Goal: Task Accomplishment & Management: Complete application form

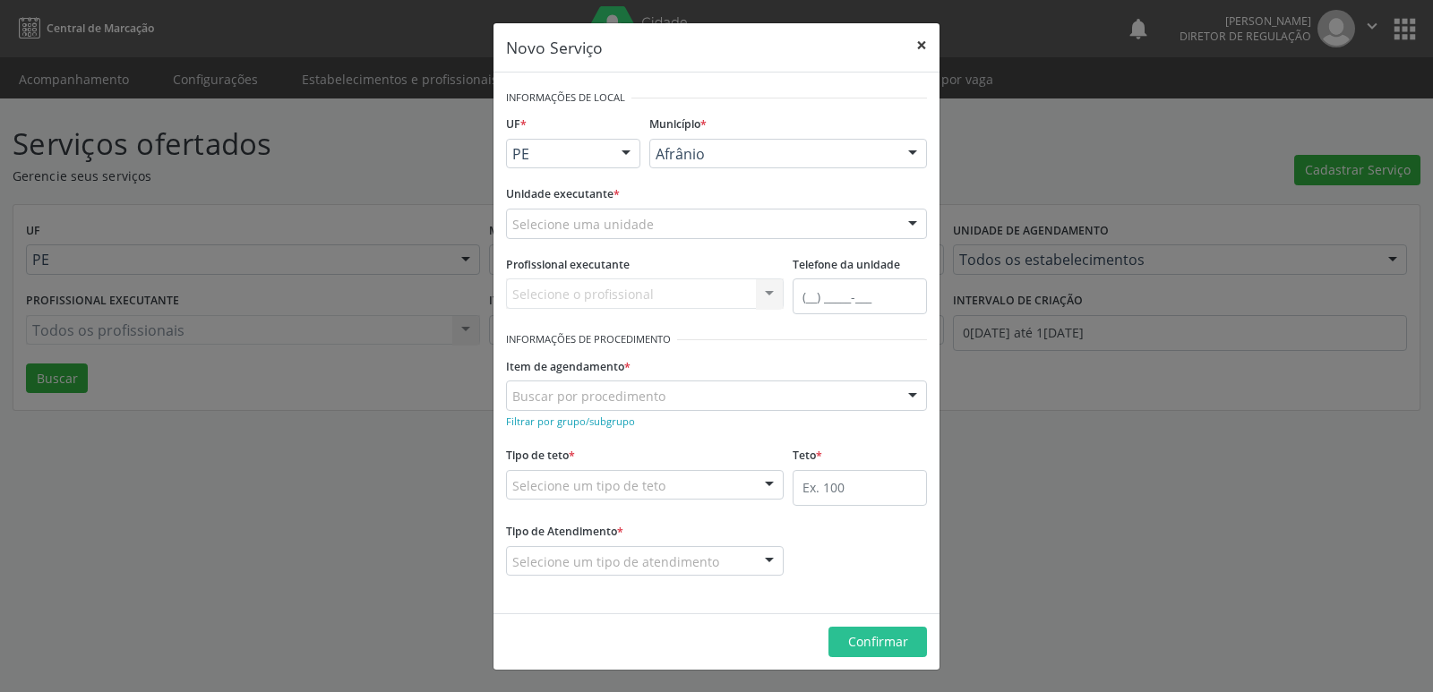
click at [922, 48] on button "×" at bounding box center [922, 45] width 36 height 44
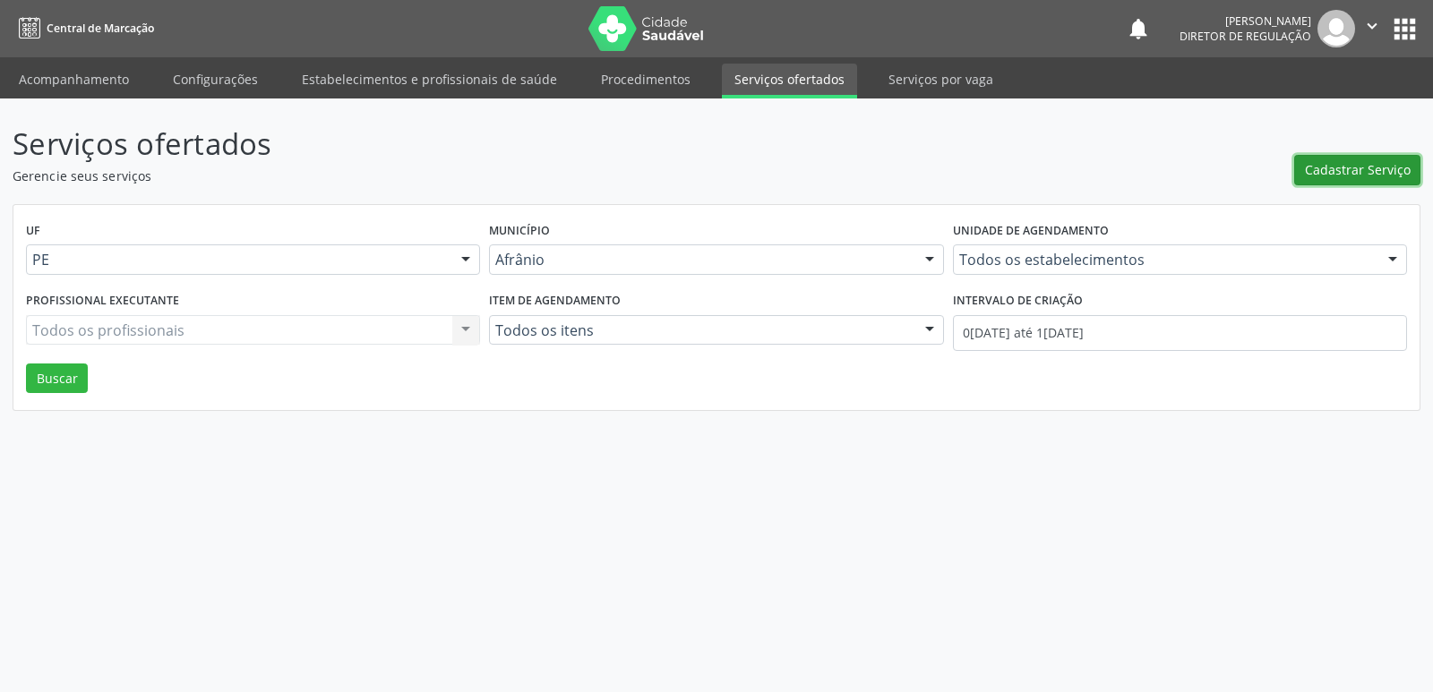
click at [1347, 171] on span "Cadastrar Serviço" at bounding box center [1358, 169] width 106 height 19
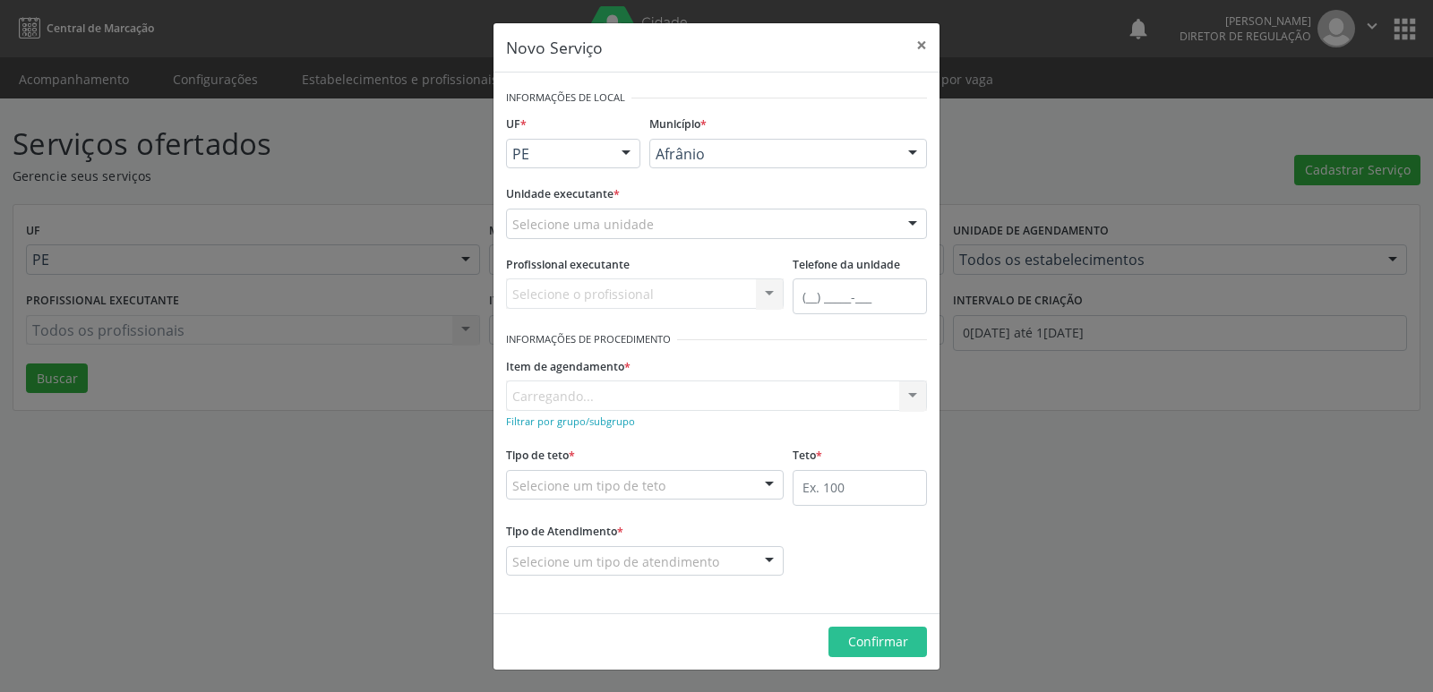
click at [673, 223] on div "Selecione uma unidade" at bounding box center [716, 224] width 421 height 30
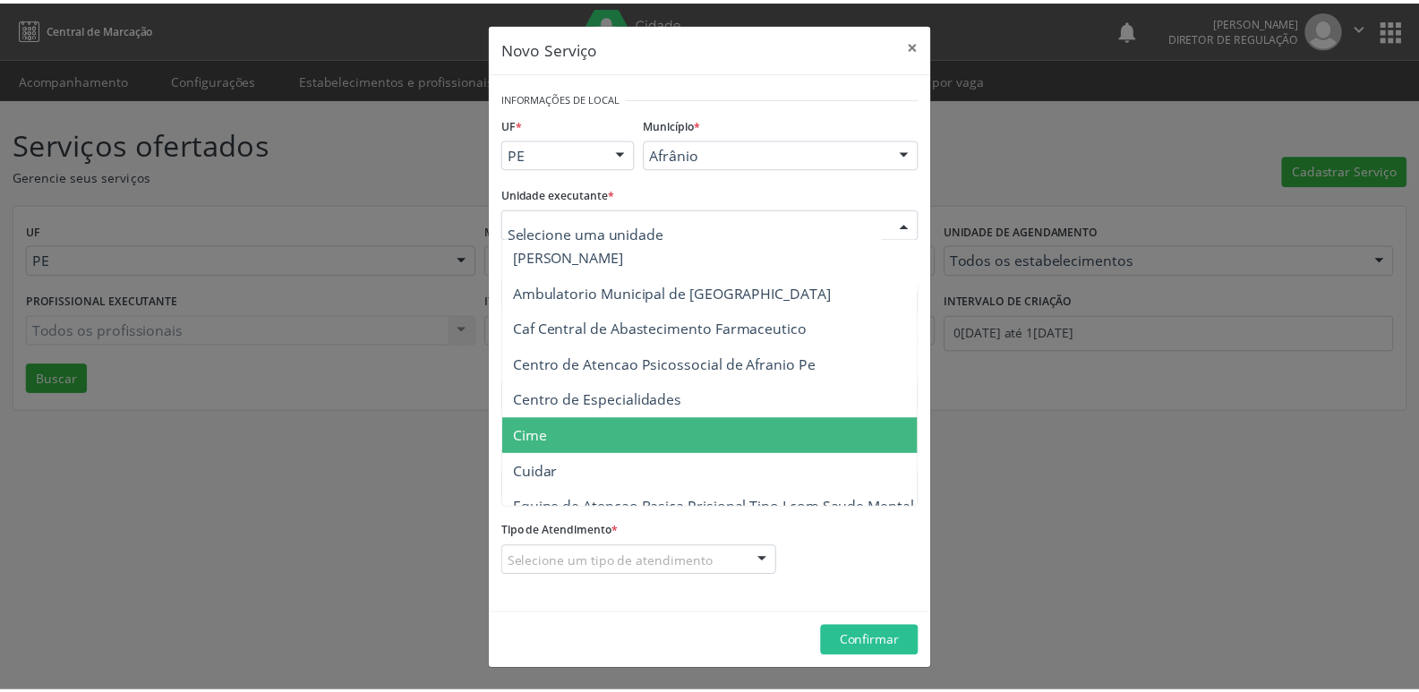
scroll to position [269, 0]
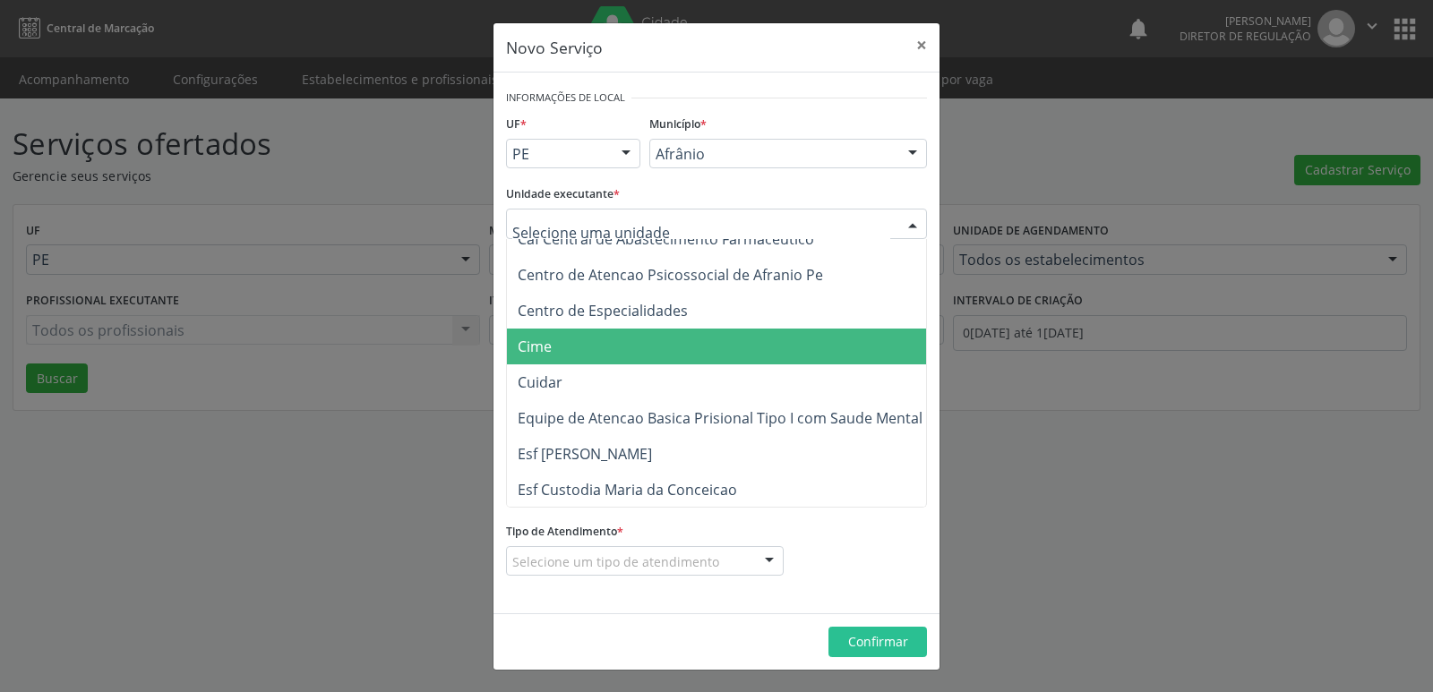
click at [624, 356] on span "Cime" at bounding box center [725, 347] width 437 height 36
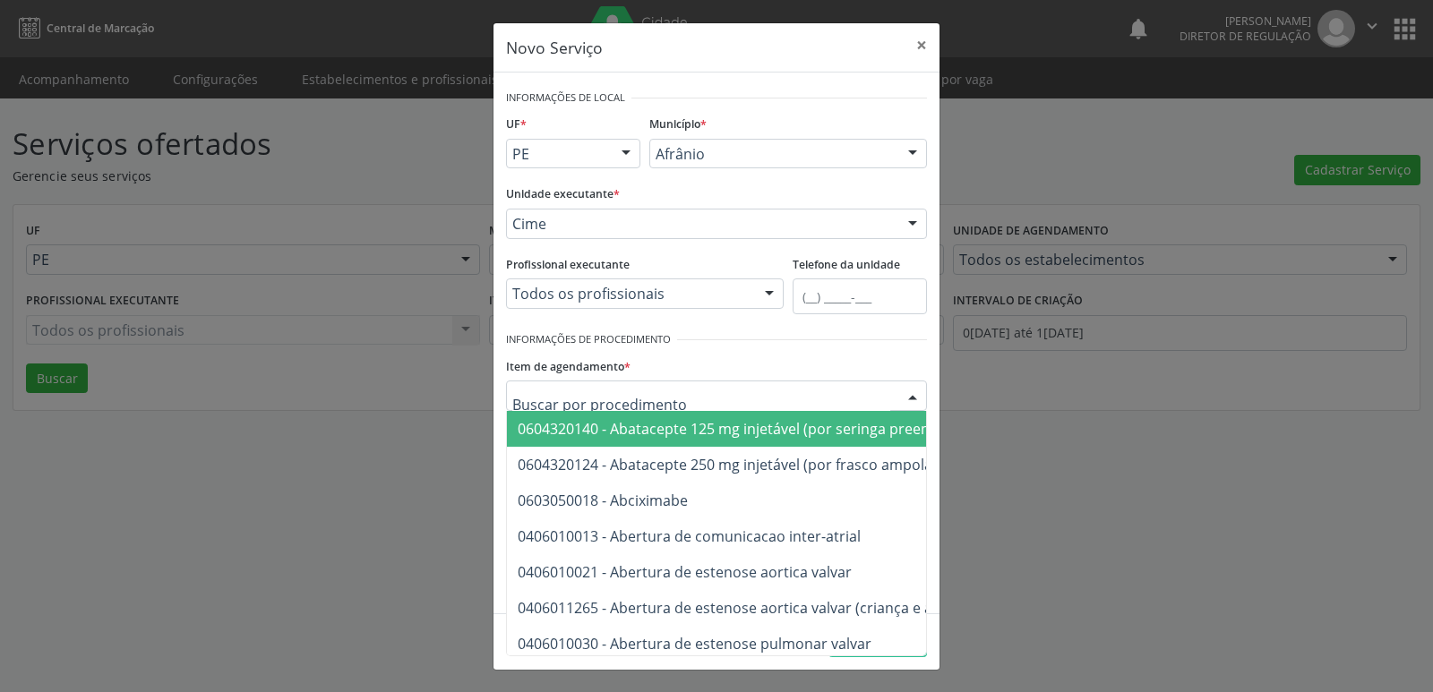
click at [1079, 398] on div "Novo Serviço × Informações de Local UF * PE BA PE Nenhum resultado encontrado p…" at bounding box center [716, 346] width 1433 height 692
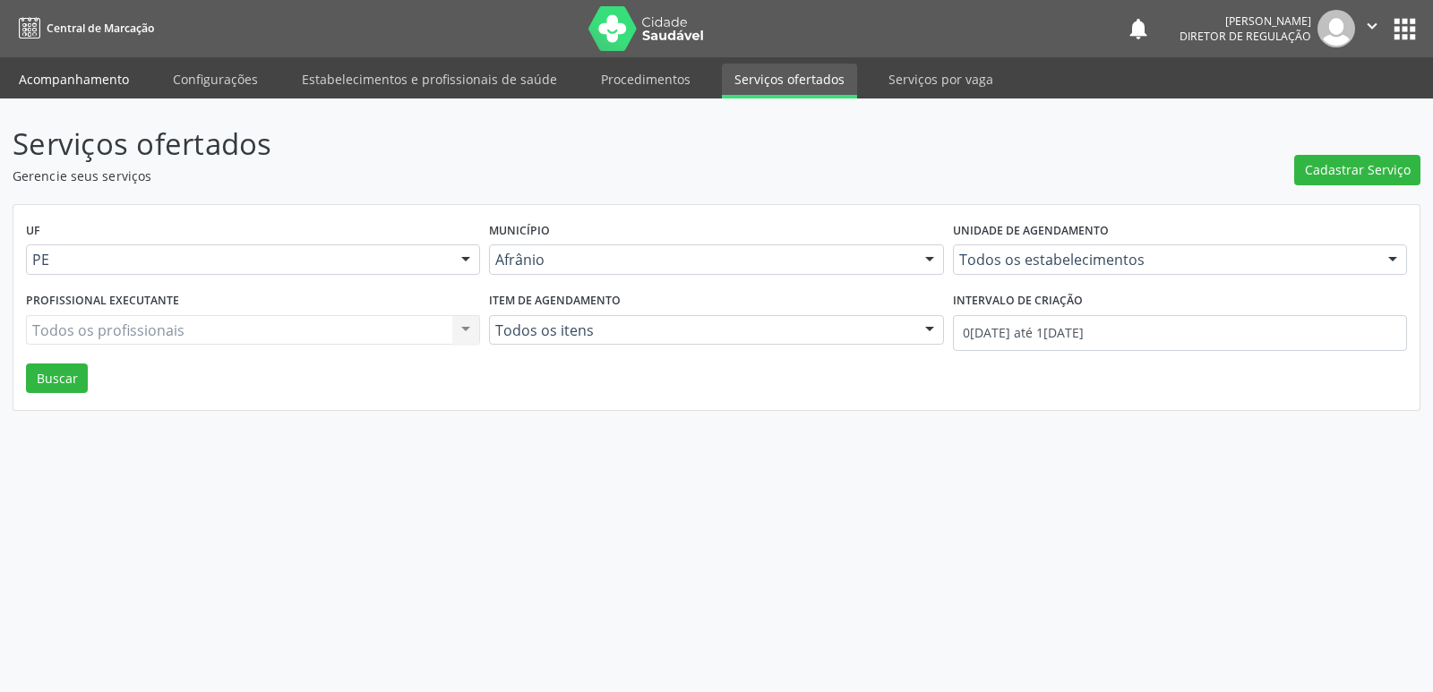
click at [73, 80] on link "Acompanhamento" at bounding box center [73, 79] width 135 height 31
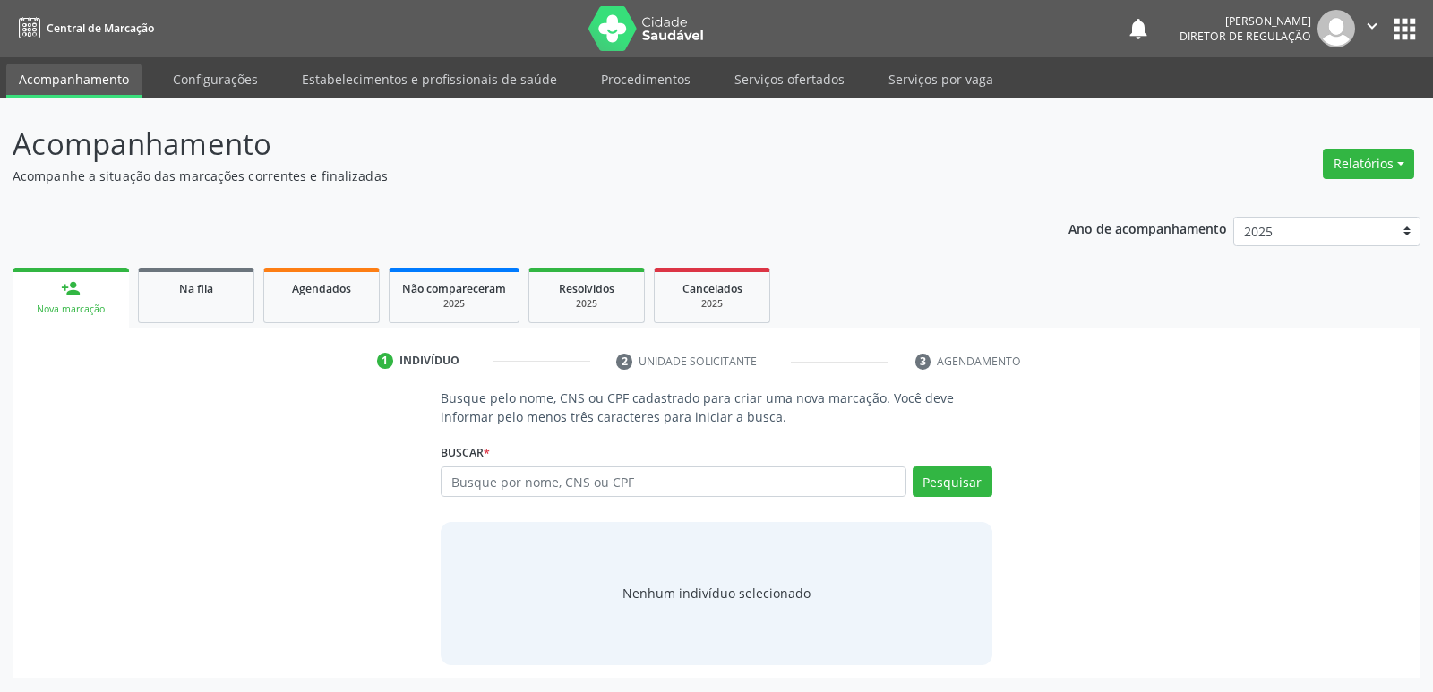
click at [542, 424] on p "Busque pelo nome, CNS ou CPF cadastrado para criar uma nova marcação. Você deve…" at bounding box center [716, 408] width 551 height 38
click at [501, 476] on input "text" at bounding box center [673, 482] width 465 height 30
type input "704105460373650"
click at [940, 477] on button "Pesquisar" at bounding box center [953, 482] width 80 height 30
type input "704105460373650"
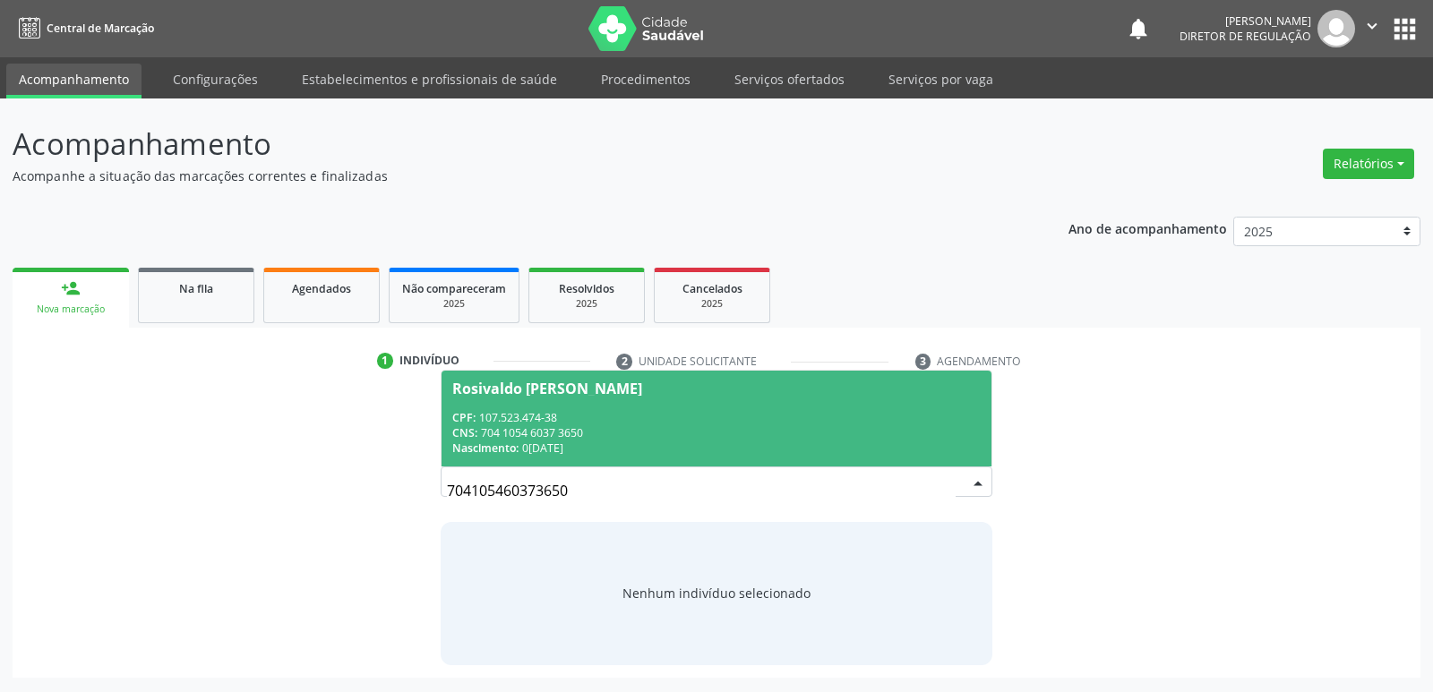
click at [588, 427] on div "CNS: 704 1054 6037 3650" at bounding box center [715, 432] width 527 height 15
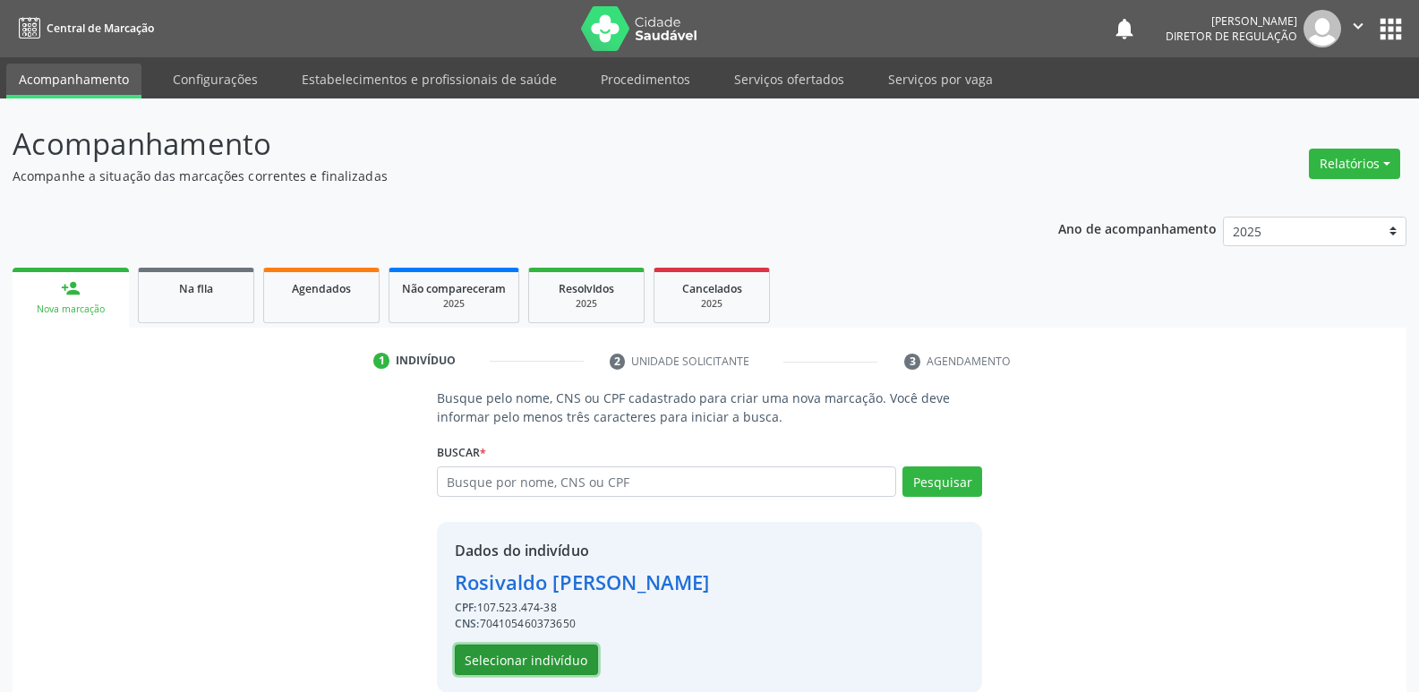
click at [561, 663] on button "Selecionar indivíduo" at bounding box center [526, 660] width 143 height 30
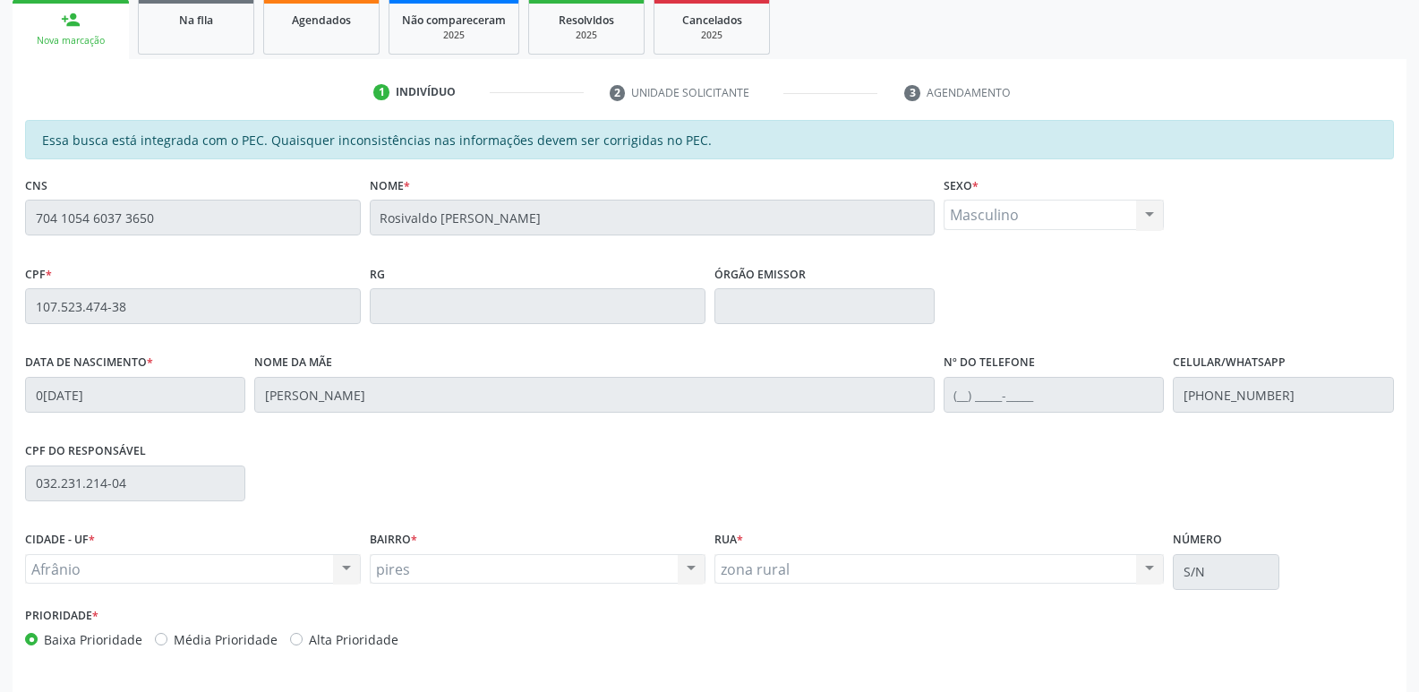
scroll to position [330, 0]
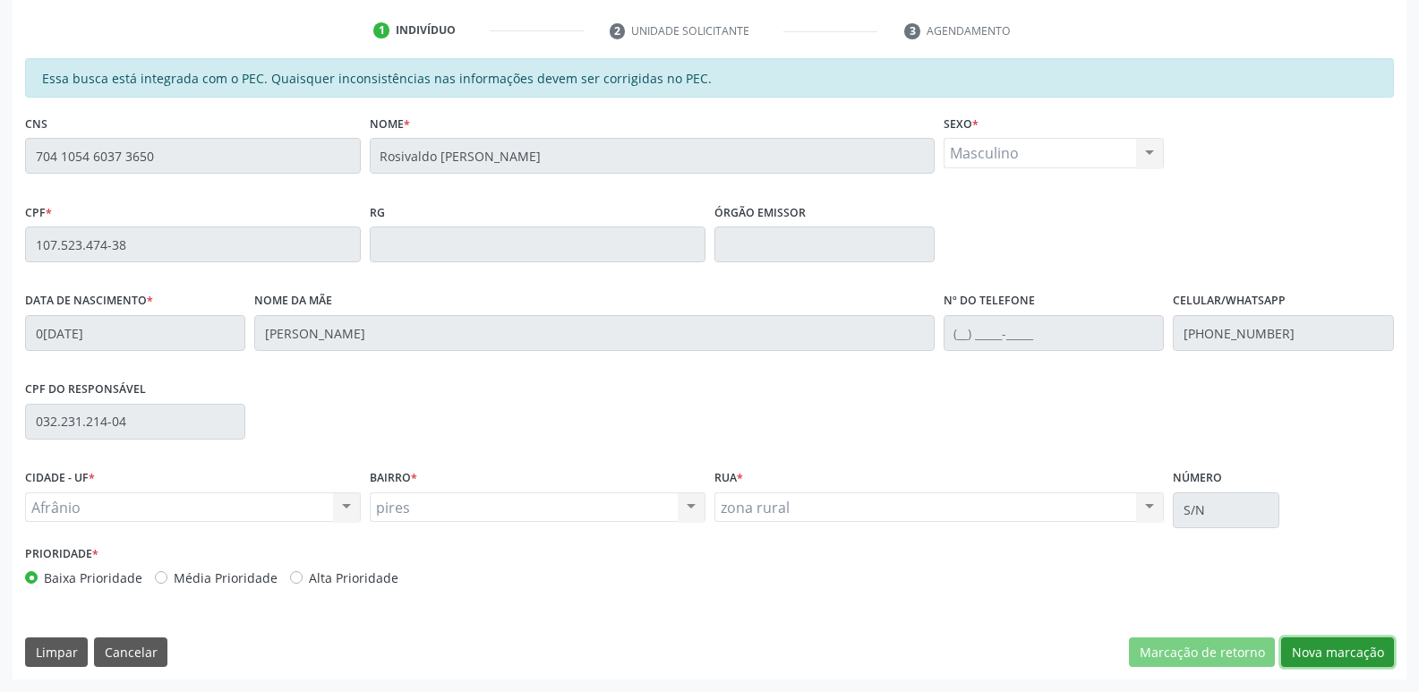
click at [1338, 650] on button "Nova marcação" at bounding box center [1337, 653] width 113 height 30
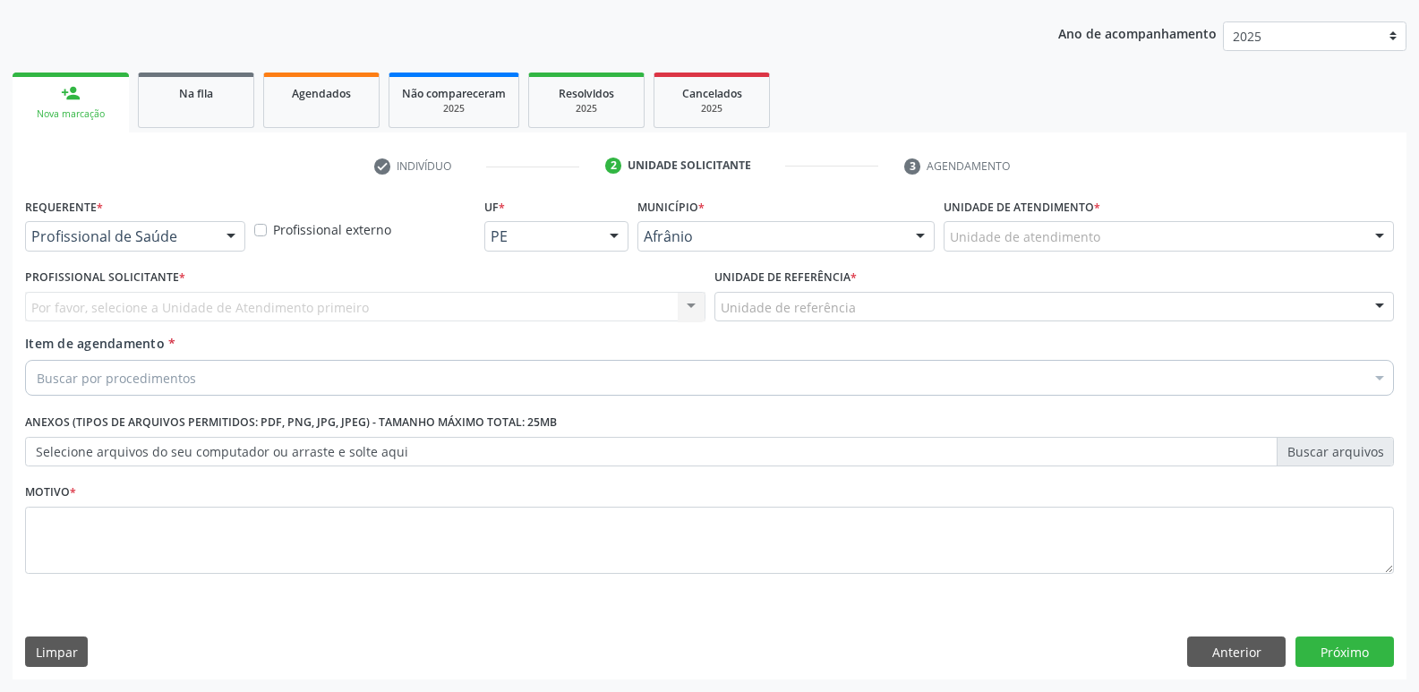
scroll to position [195, 0]
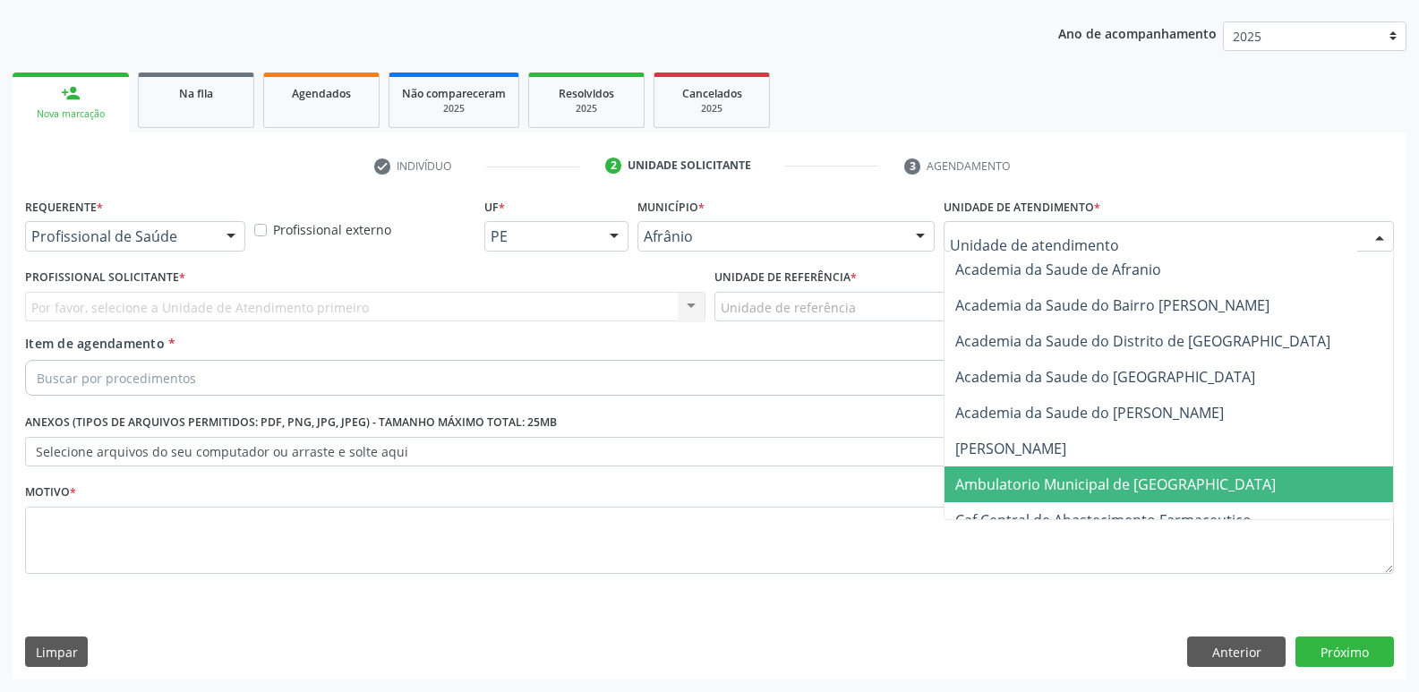
click at [1029, 483] on span "Ambulatorio Municipal de [GEOGRAPHIC_DATA]" at bounding box center [1116, 485] width 321 height 20
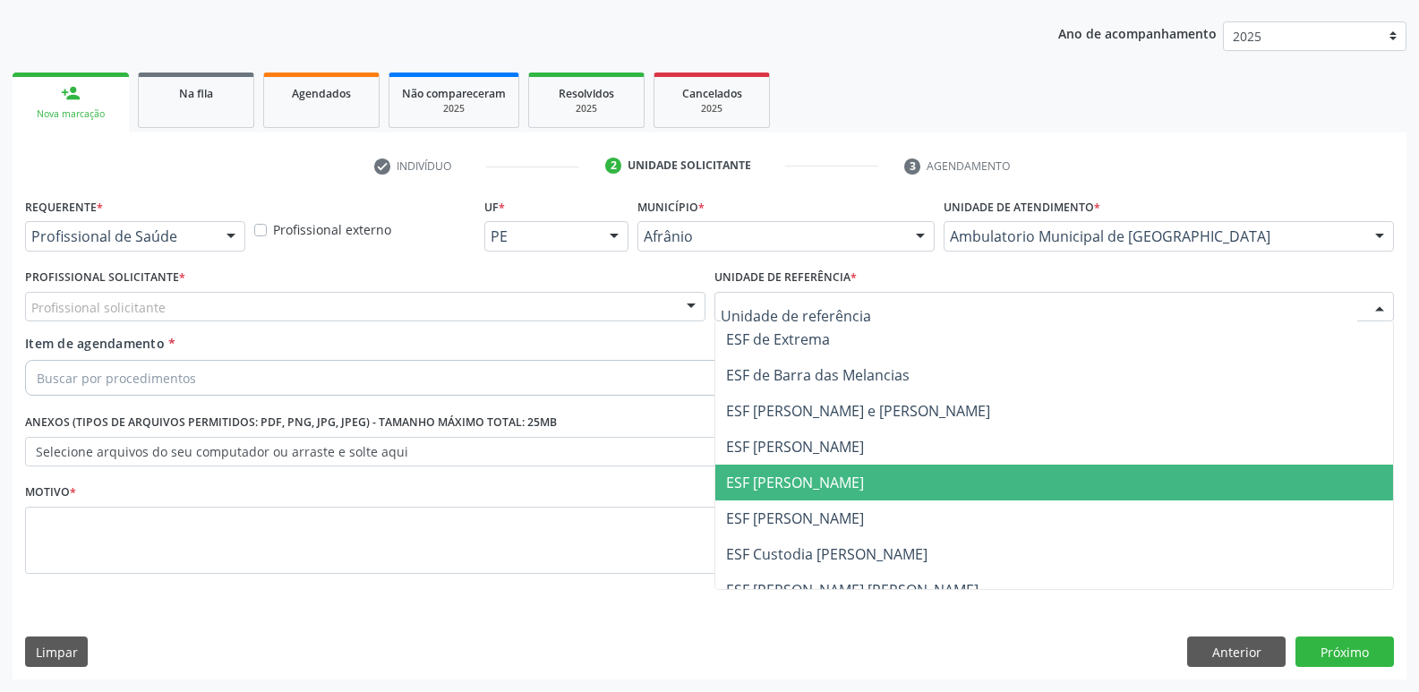
click at [814, 477] on span "ESF [PERSON_NAME]" at bounding box center [795, 483] width 138 height 20
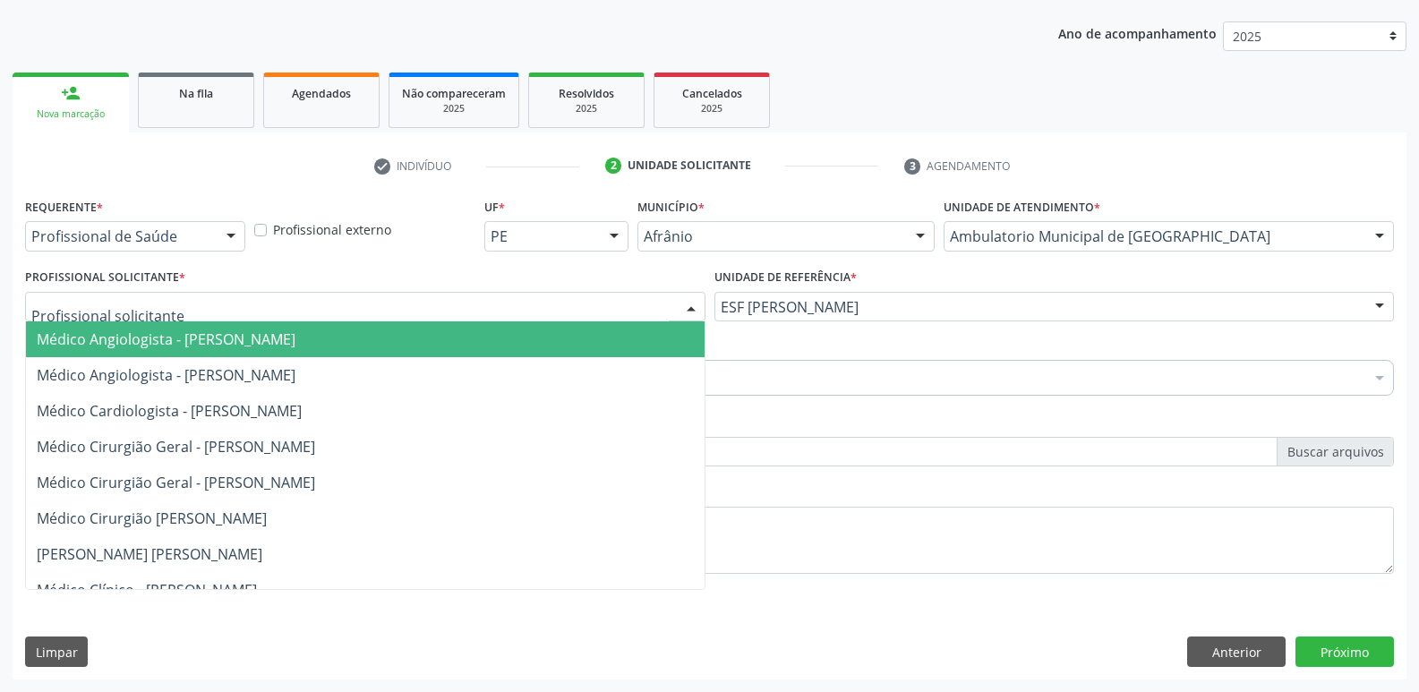
click at [544, 301] on div at bounding box center [365, 307] width 681 height 30
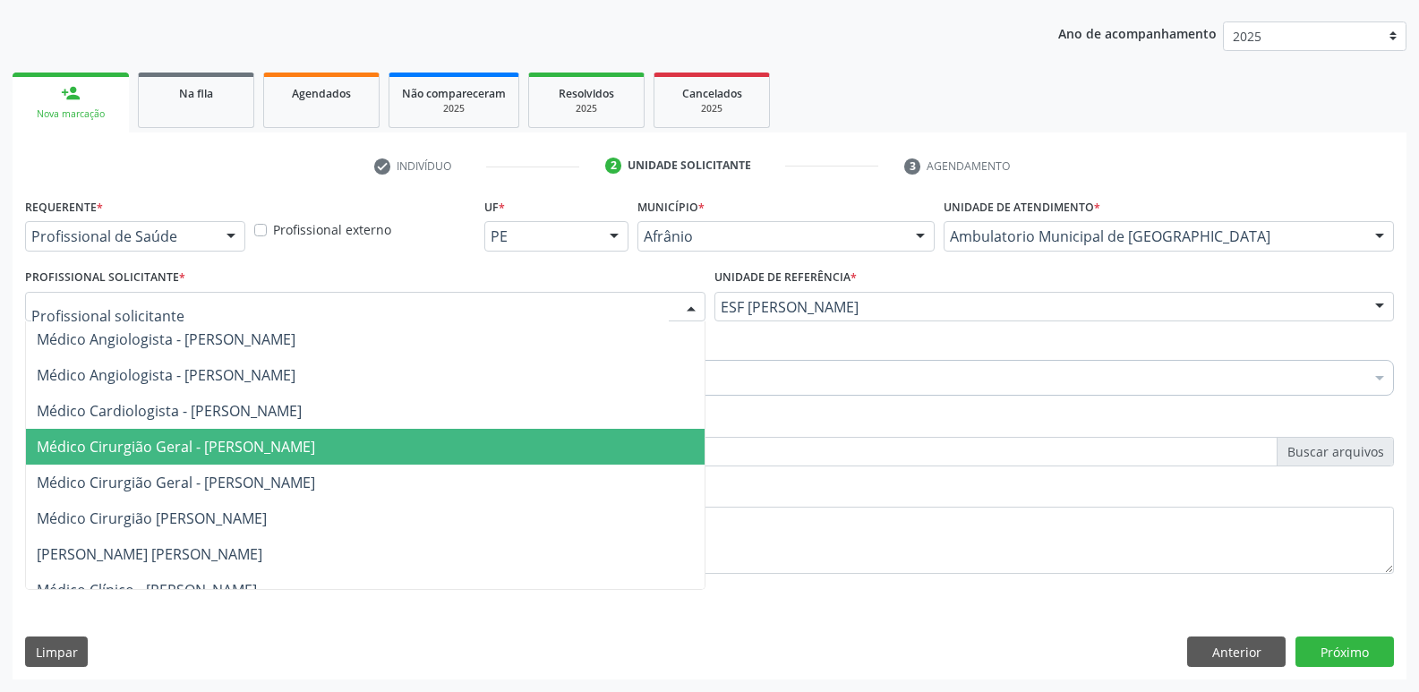
click at [555, 443] on span "Médico Cirurgião Geral - [PERSON_NAME]" at bounding box center [365, 447] width 679 height 36
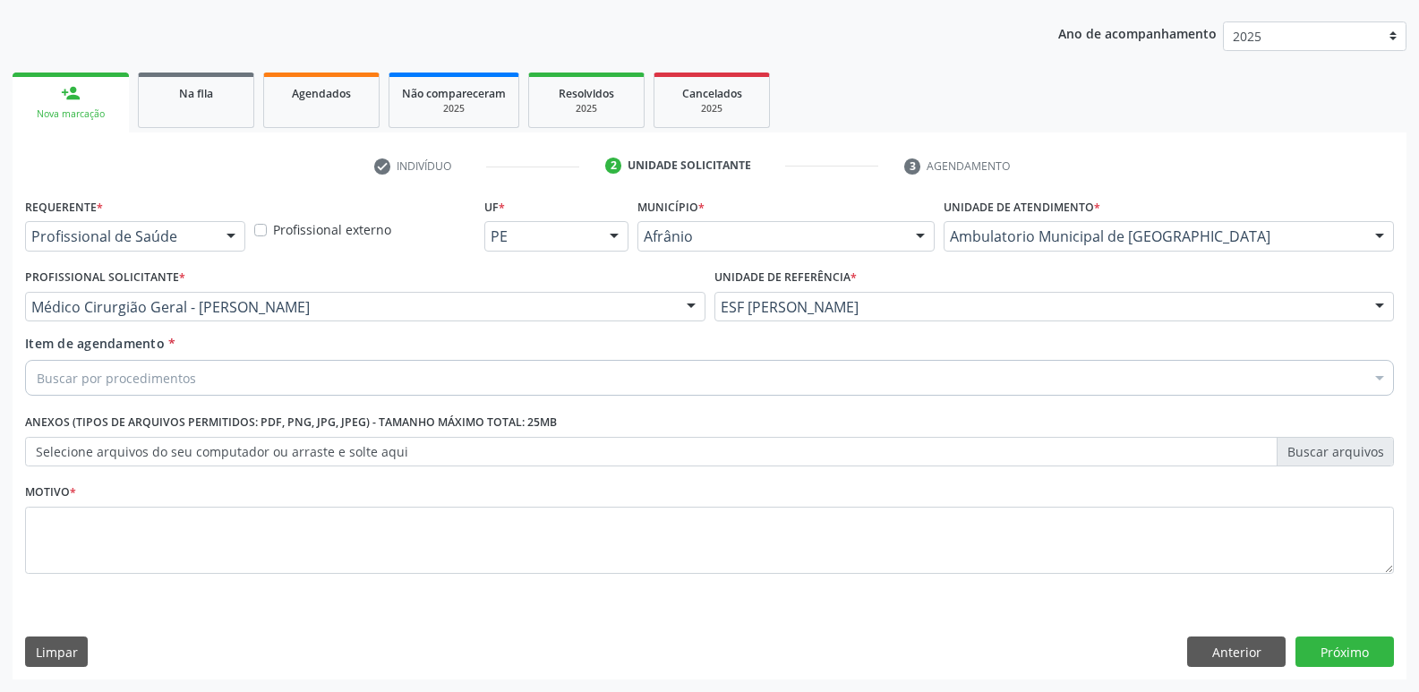
click at [421, 369] on div "Buscar por procedimentos" at bounding box center [709, 378] width 1369 height 36
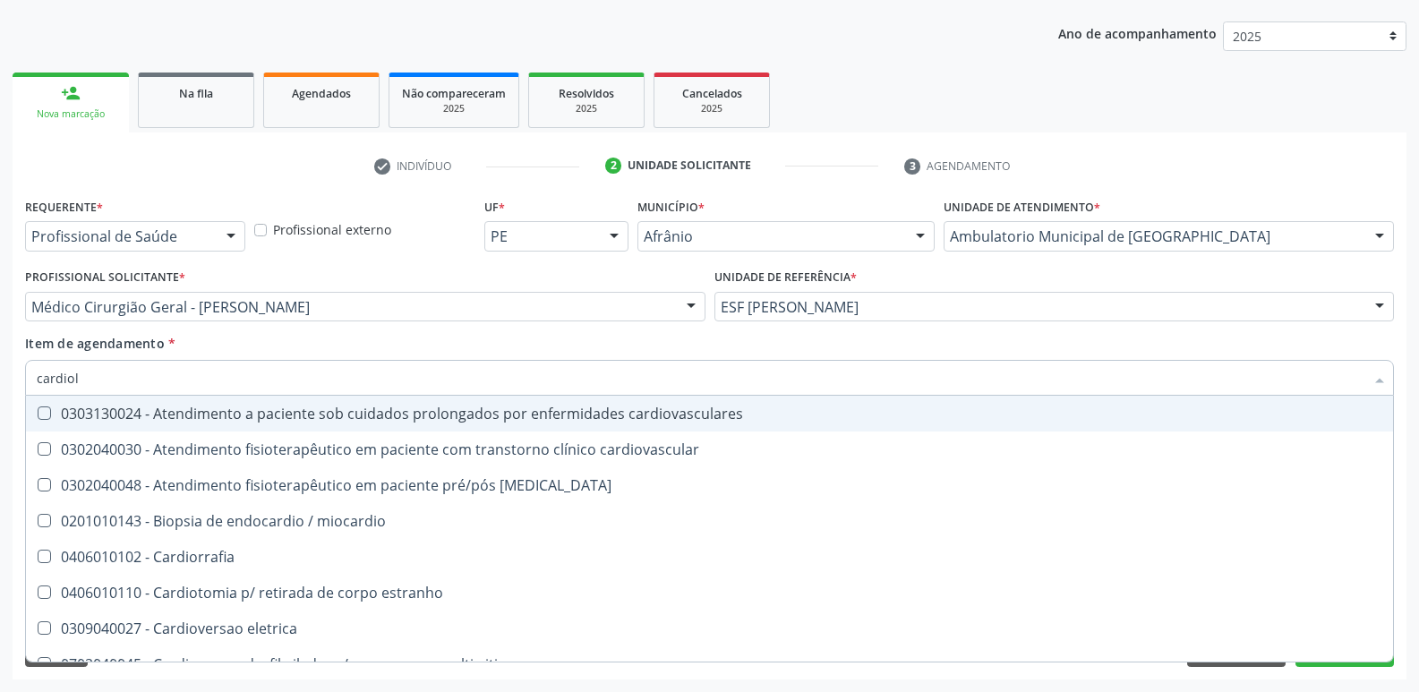
type input "cardiolo"
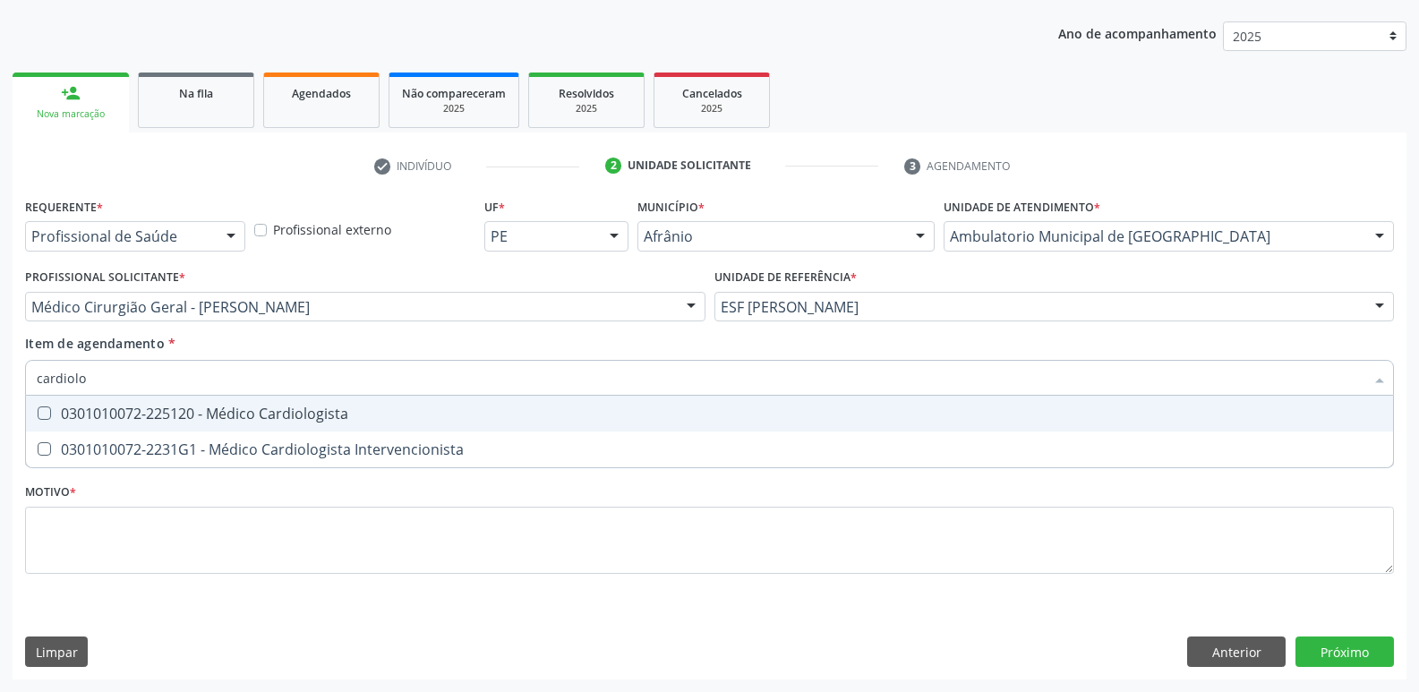
click at [420, 416] on div "0301010072-225120 - Médico Cardiologista" at bounding box center [710, 414] width 1346 height 14
checkbox Cardiologista "true"
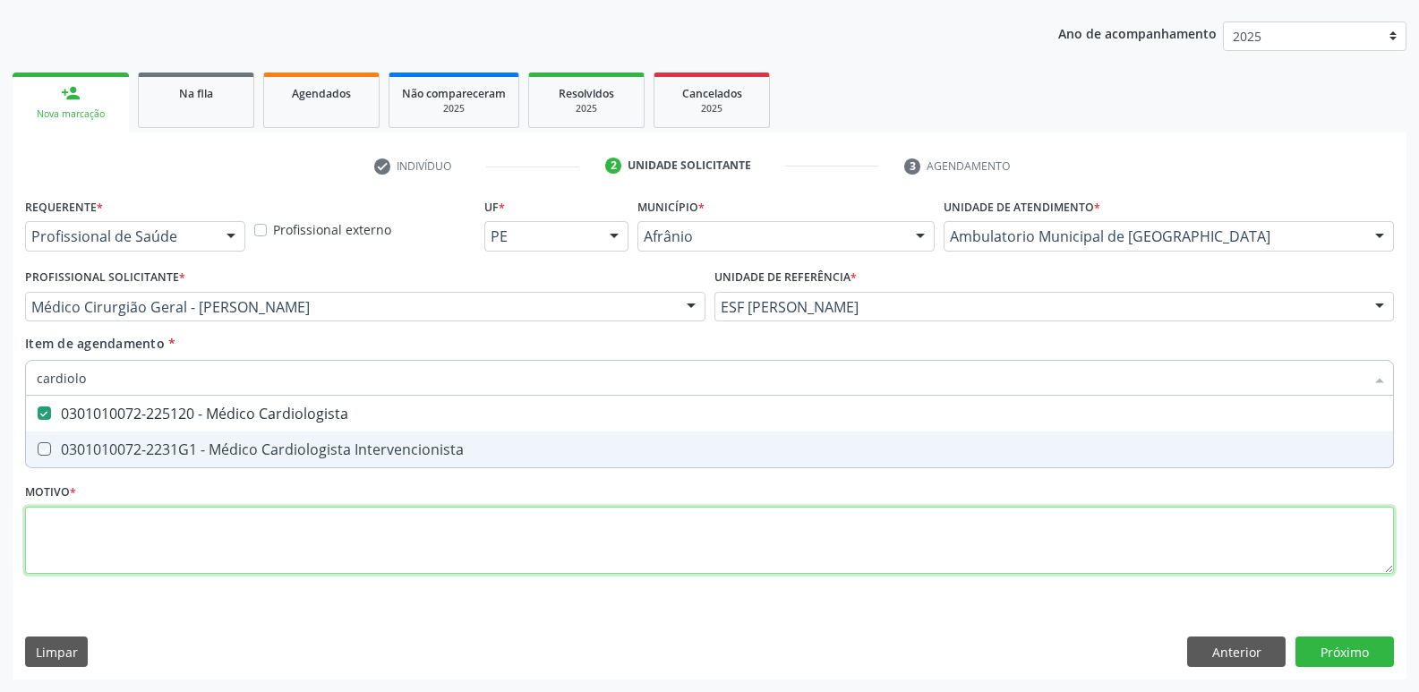
click at [462, 537] on div "Requerente * Profissional de Saúde Profissional de Saúde Paciente Nenhum result…" at bounding box center [709, 396] width 1369 height 406
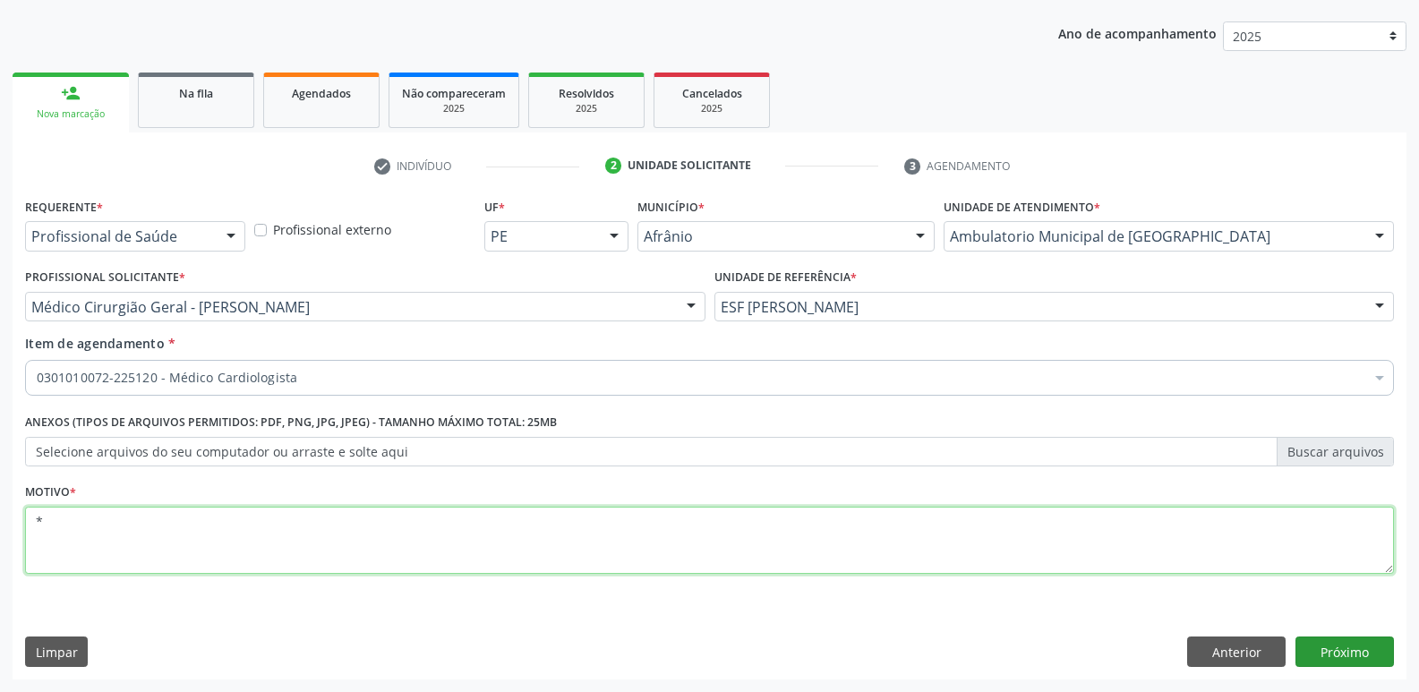
type textarea "*"
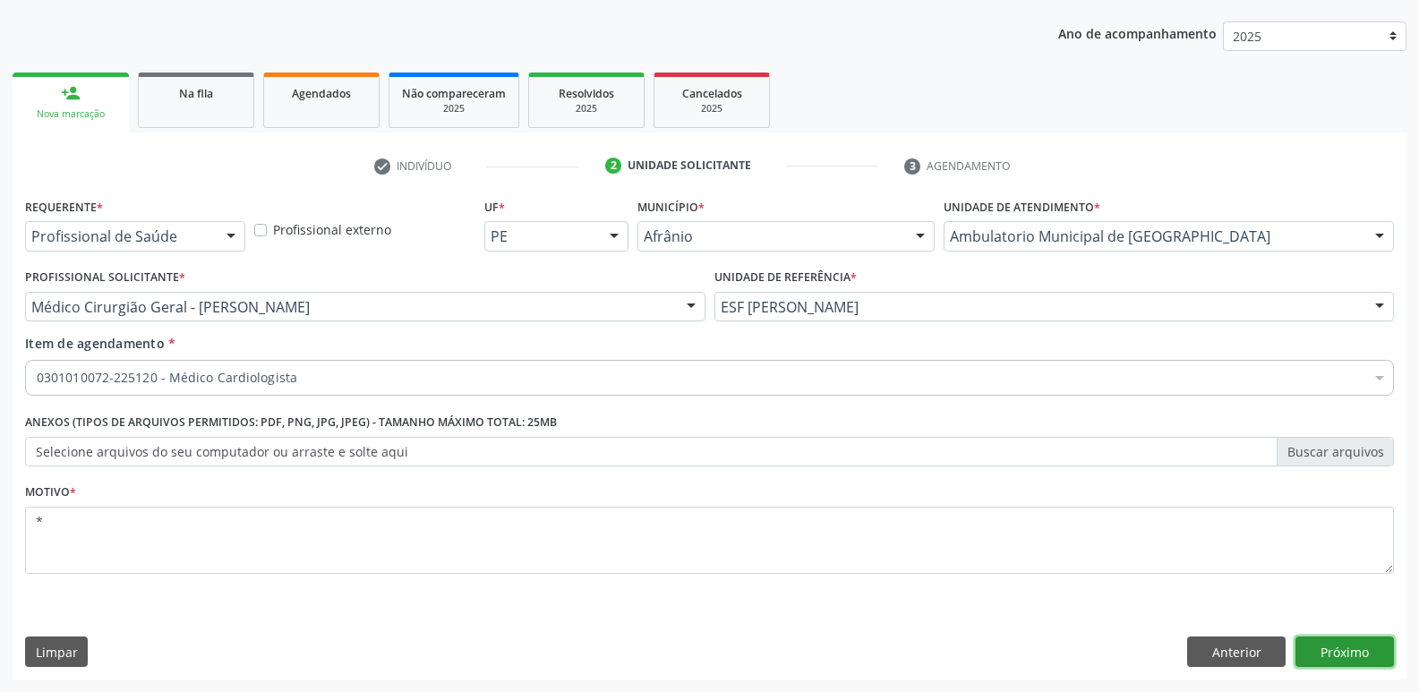
click at [1344, 648] on button "Próximo" at bounding box center [1345, 652] width 99 height 30
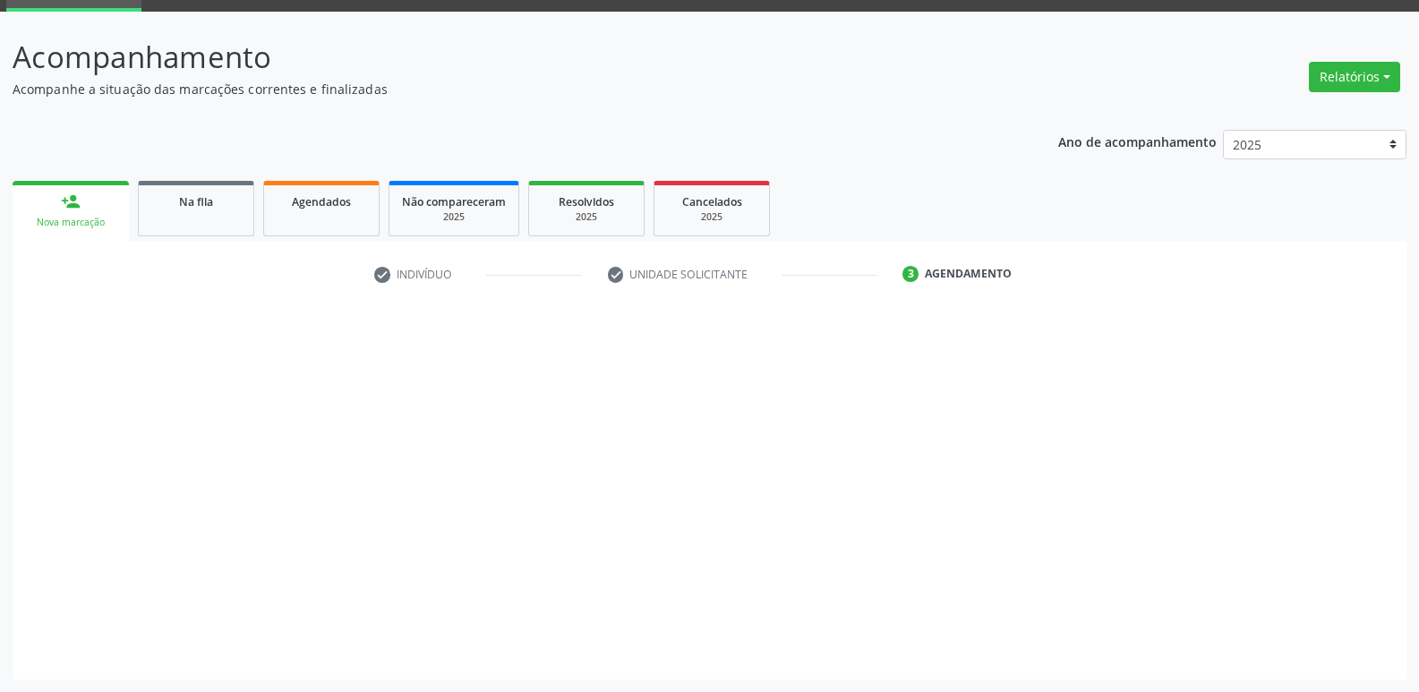
scroll to position [87, 0]
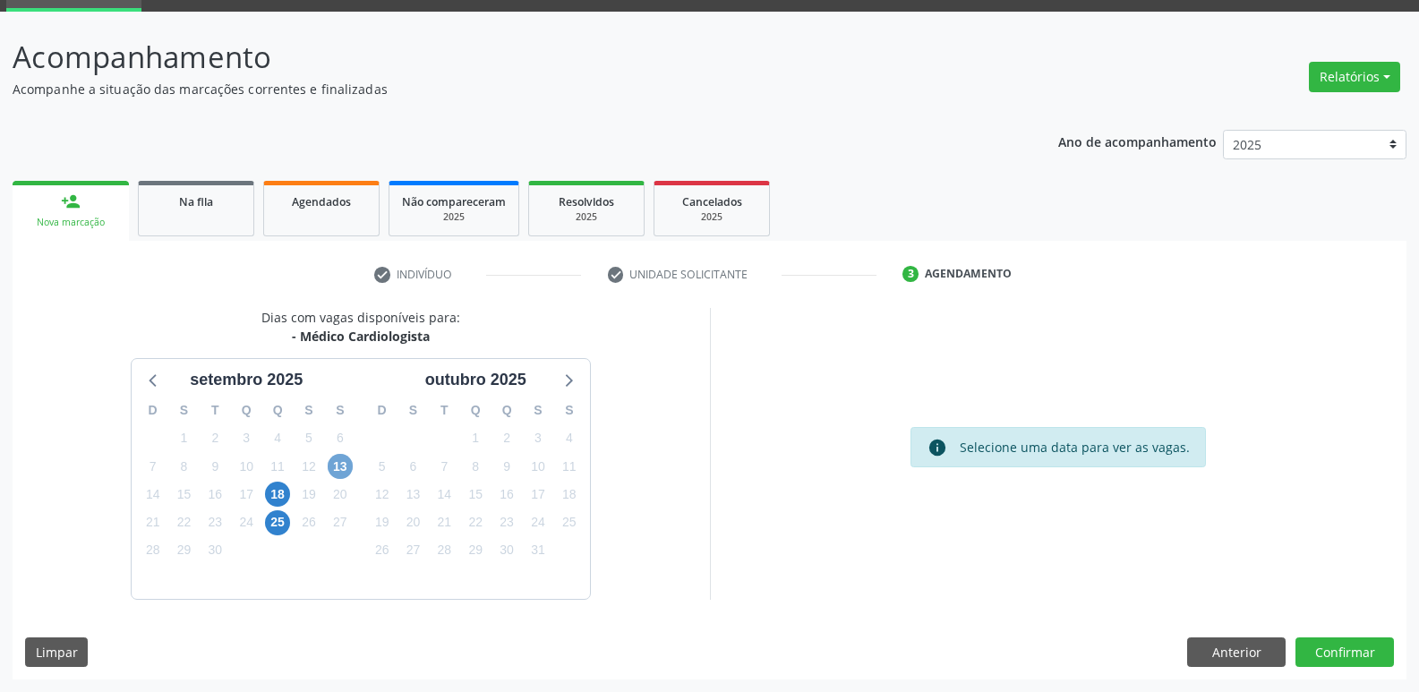
click at [340, 466] on span "13" at bounding box center [340, 466] width 25 height 25
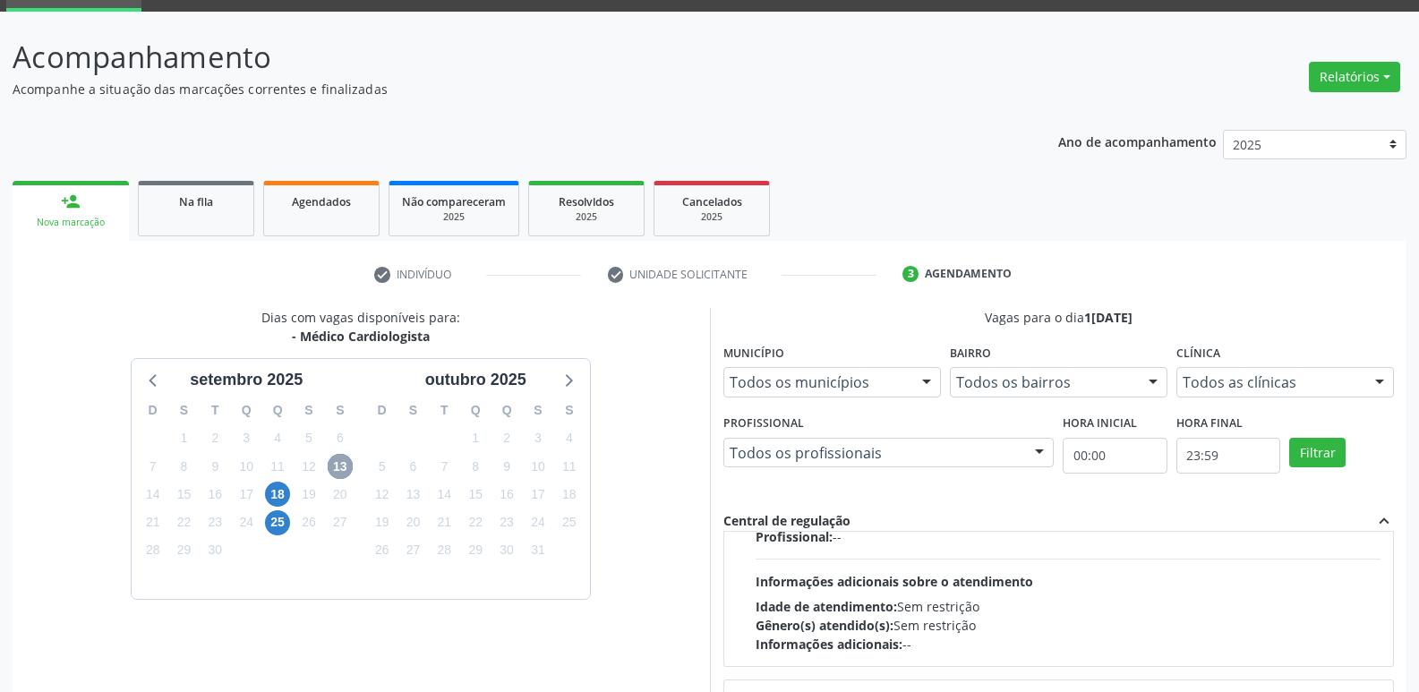
scroll to position [282, 0]
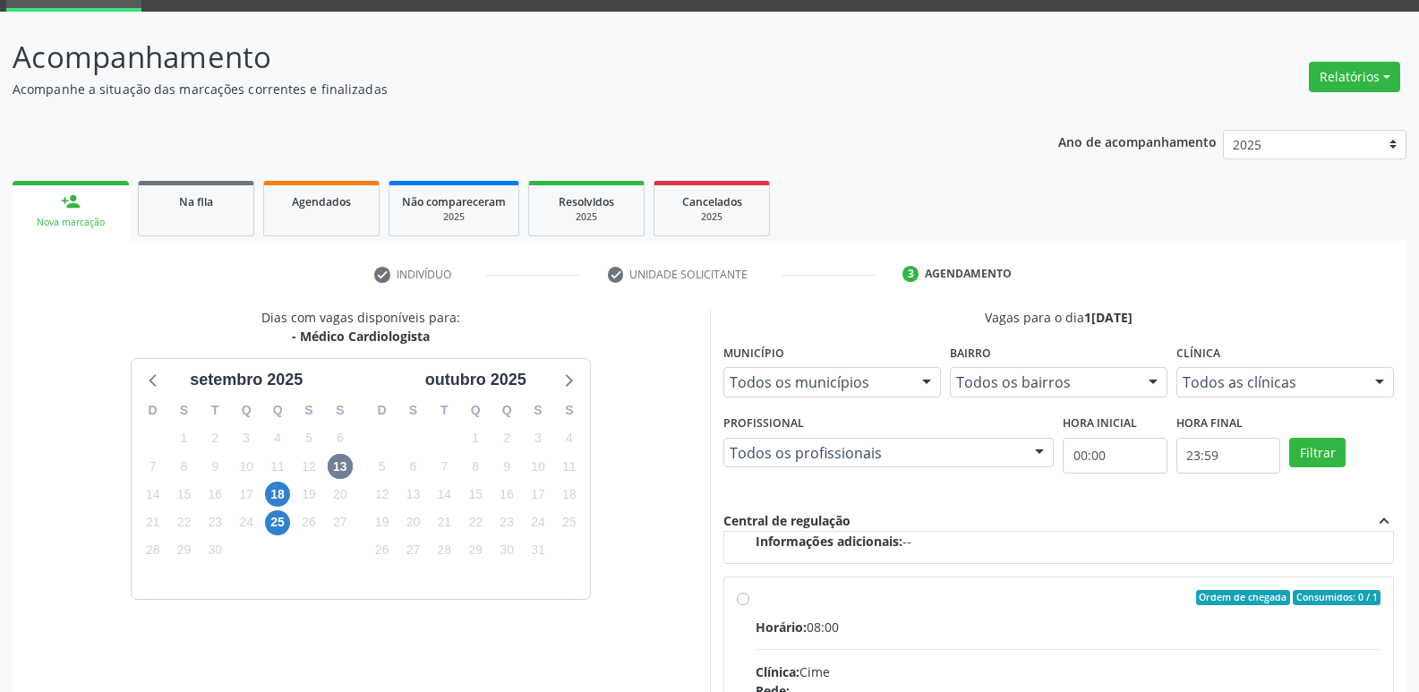
radio input "true"
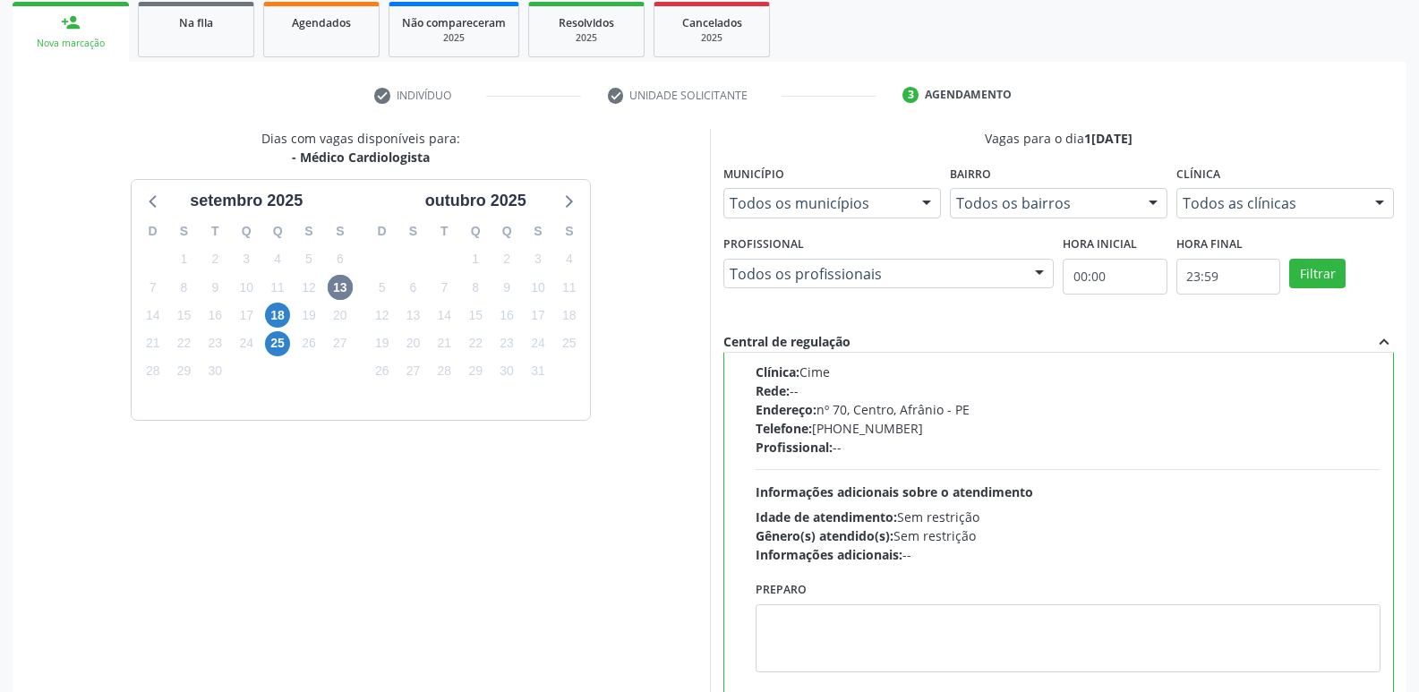
scroll to position [378, 0]
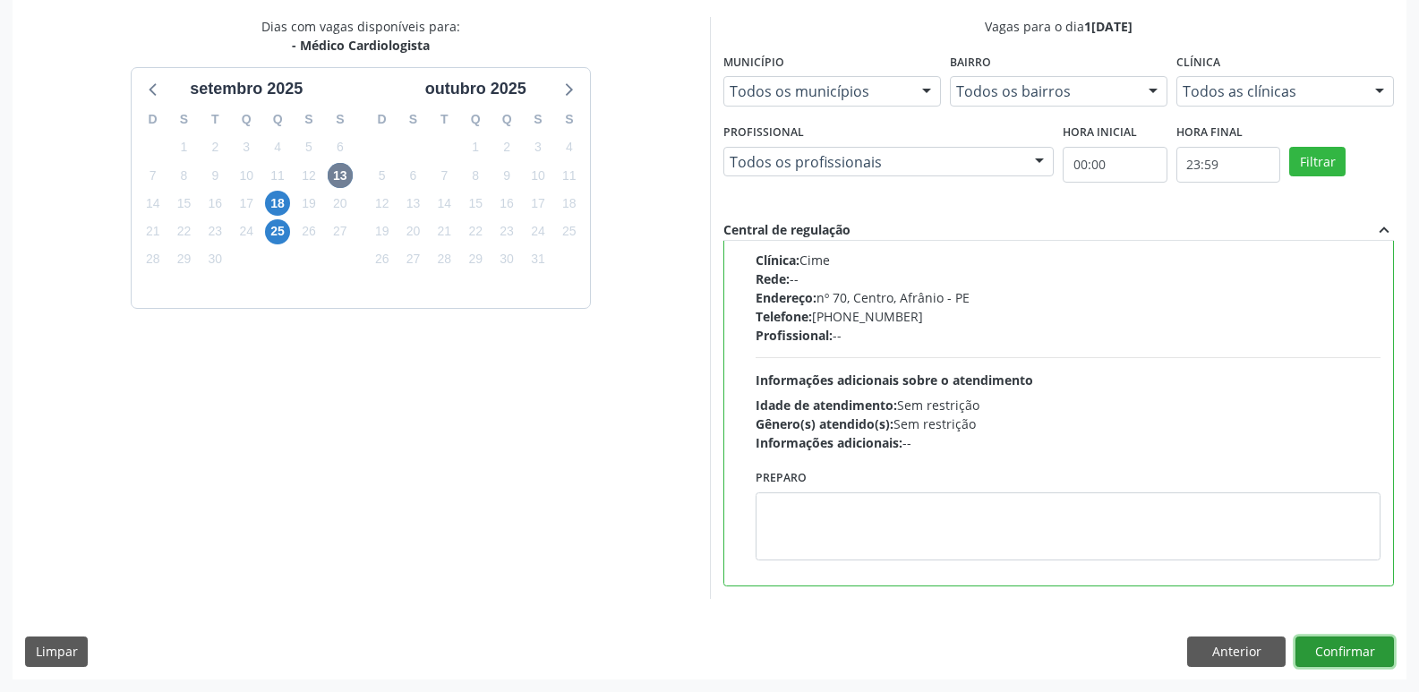
click at [1359, 652] on button "Confirmar" at bounding box center [1345, 652] width 99 height 30
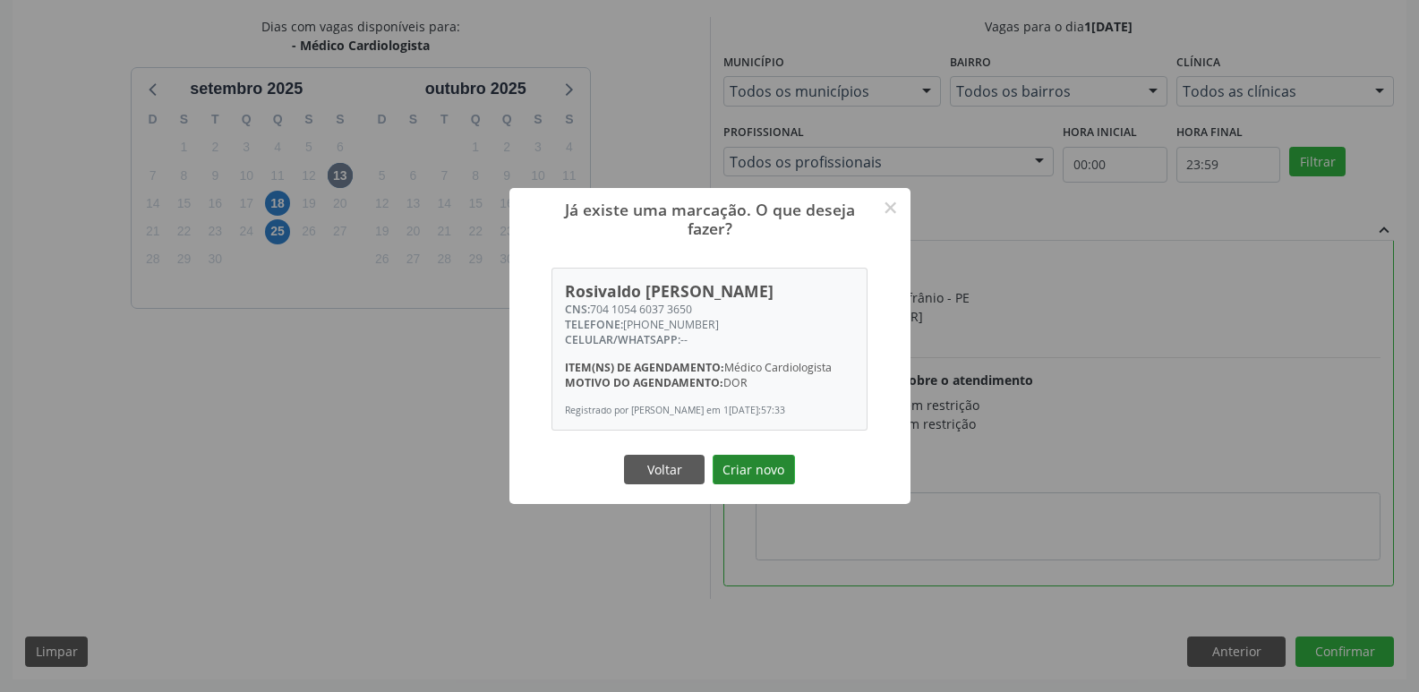
click at [755, 480] on button "Criar novo" at bounding box center [754, 470] width 82 height 30
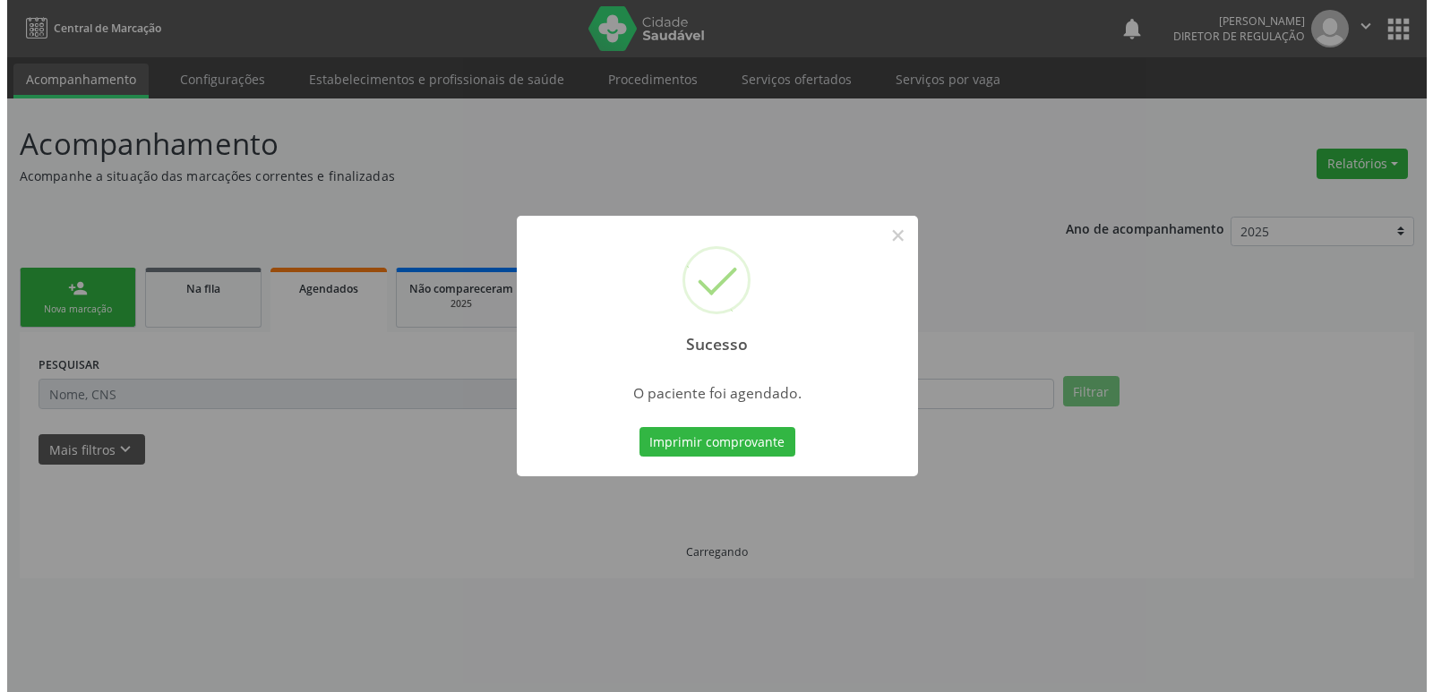
scroll to position [0, 0]
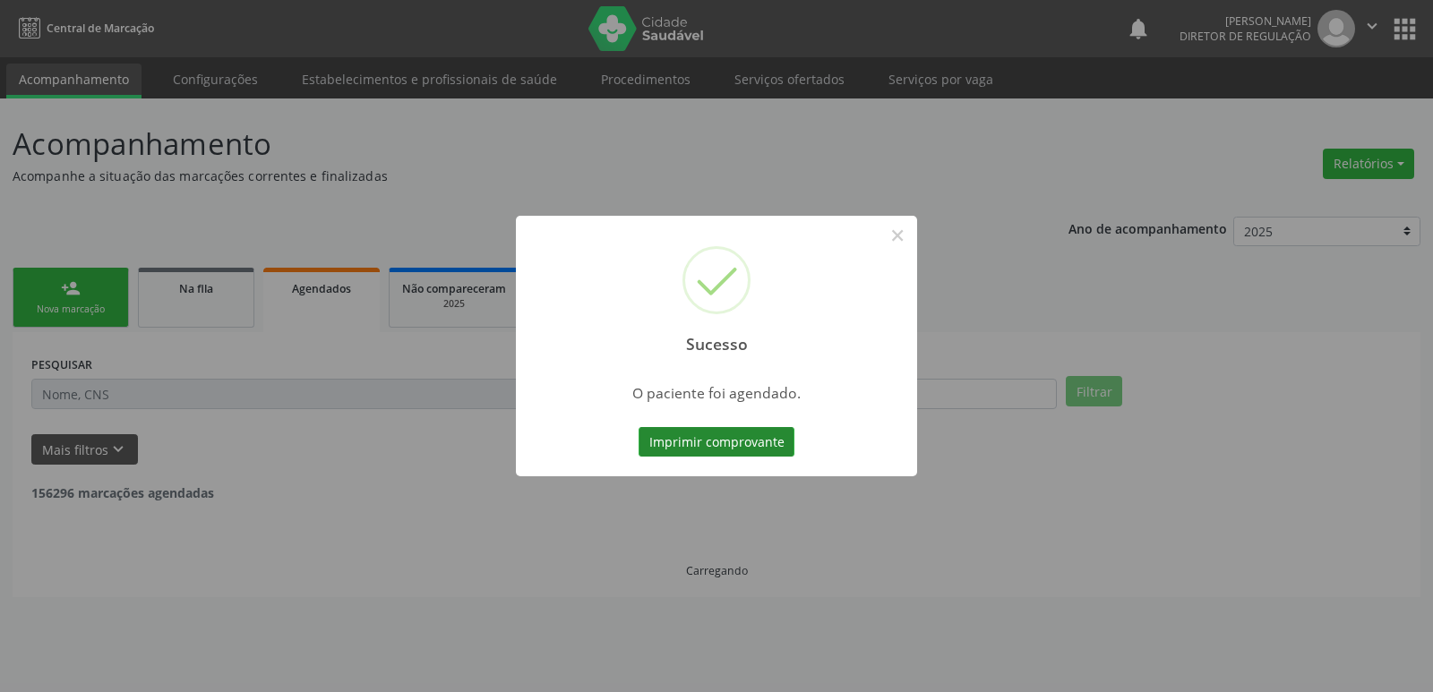
click at [749, 447] on button "Imprimir comprovante" at bounding box center [717, 442] width 156 height 30
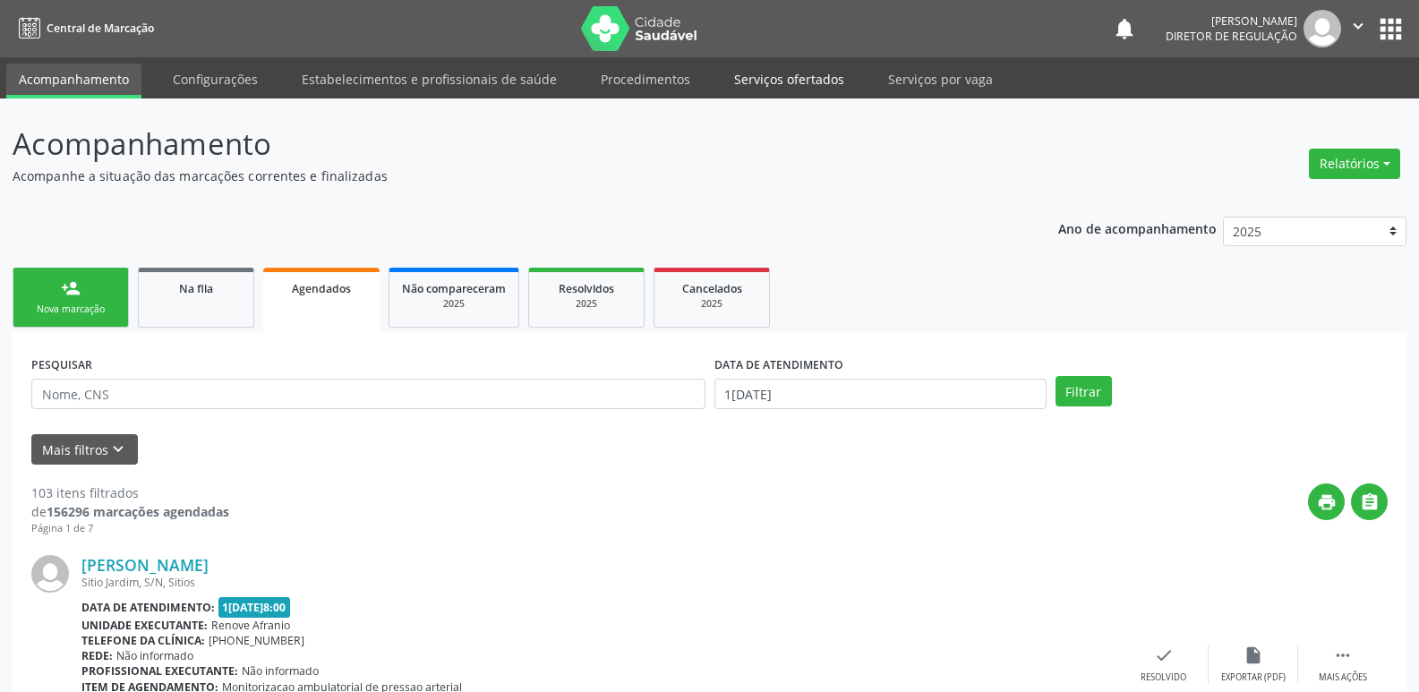
click at [799, 81] on link "Serviços ofertados" at bounding box center [789, 79] width 135 height 31
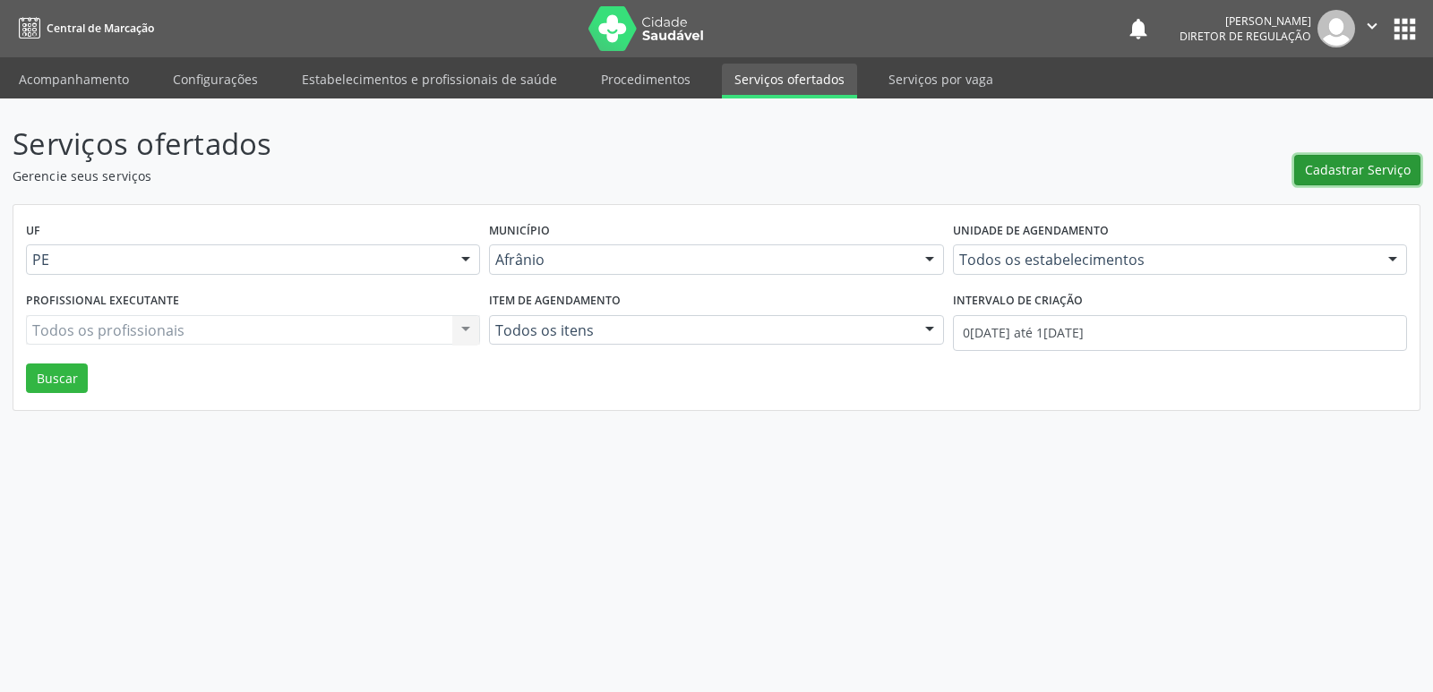
click at [1367, 169] on span "Cadastrar Serviço" at bounding box center [1358, 169] width 106 height 19
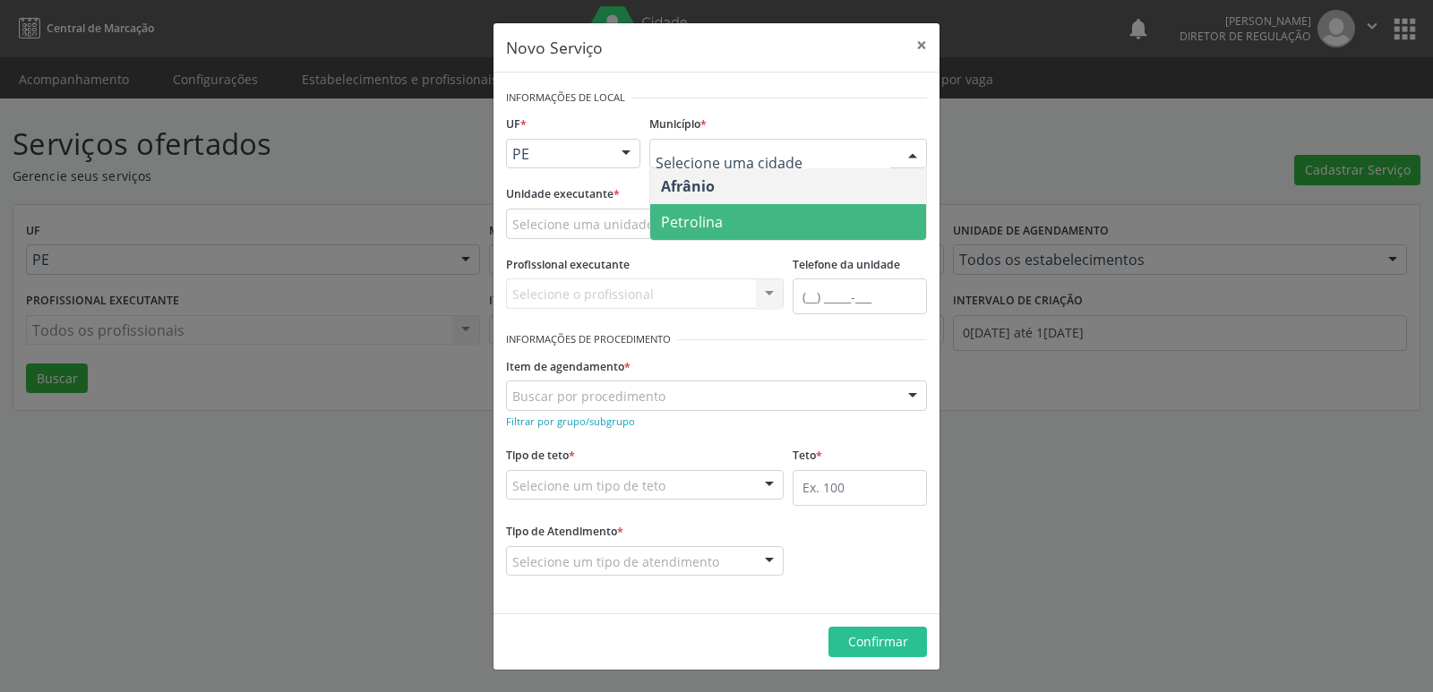
click at [699, 219] on span "Petrolina" at bounding box center [692, 222] width 62 height 20
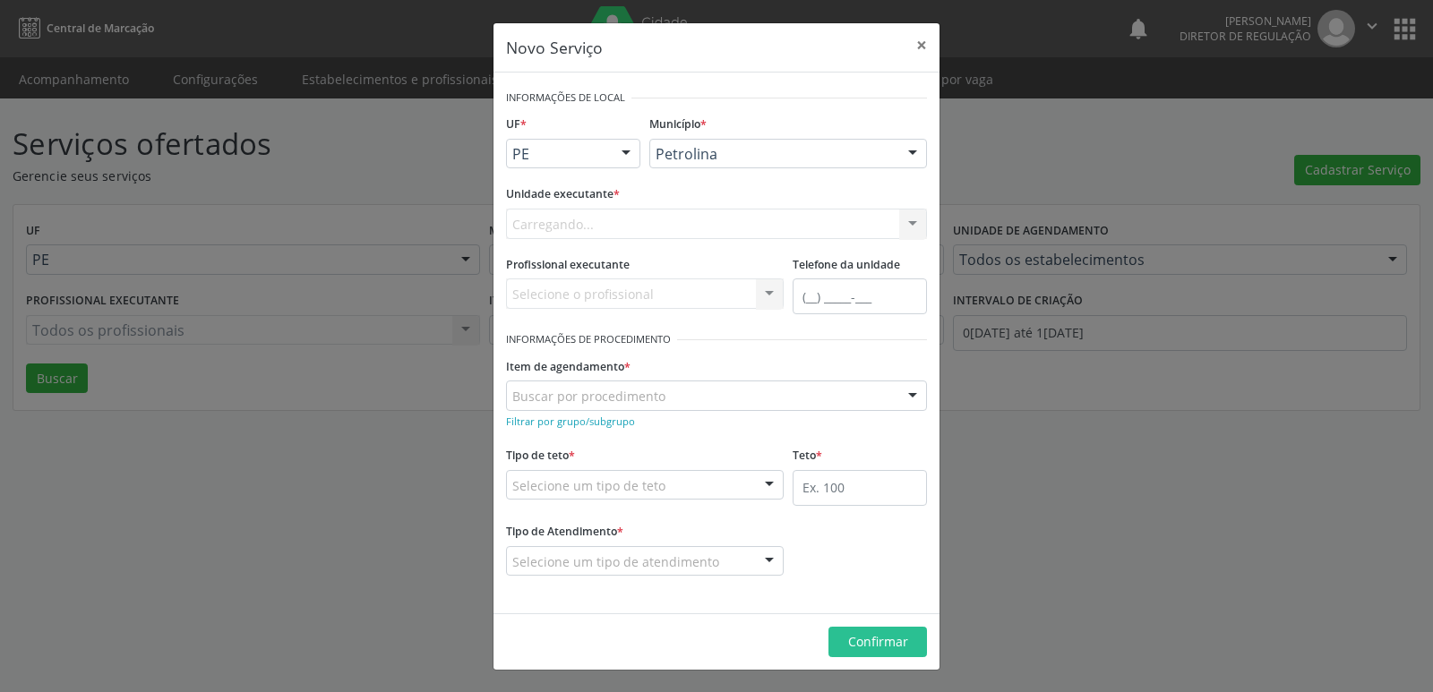
click at [630, 221] on div "Carregando... Academia da Saude de Afranio Academia da Saude do Bairro [PERSON_…" at bounding box center [716, 224] width 421 height 30
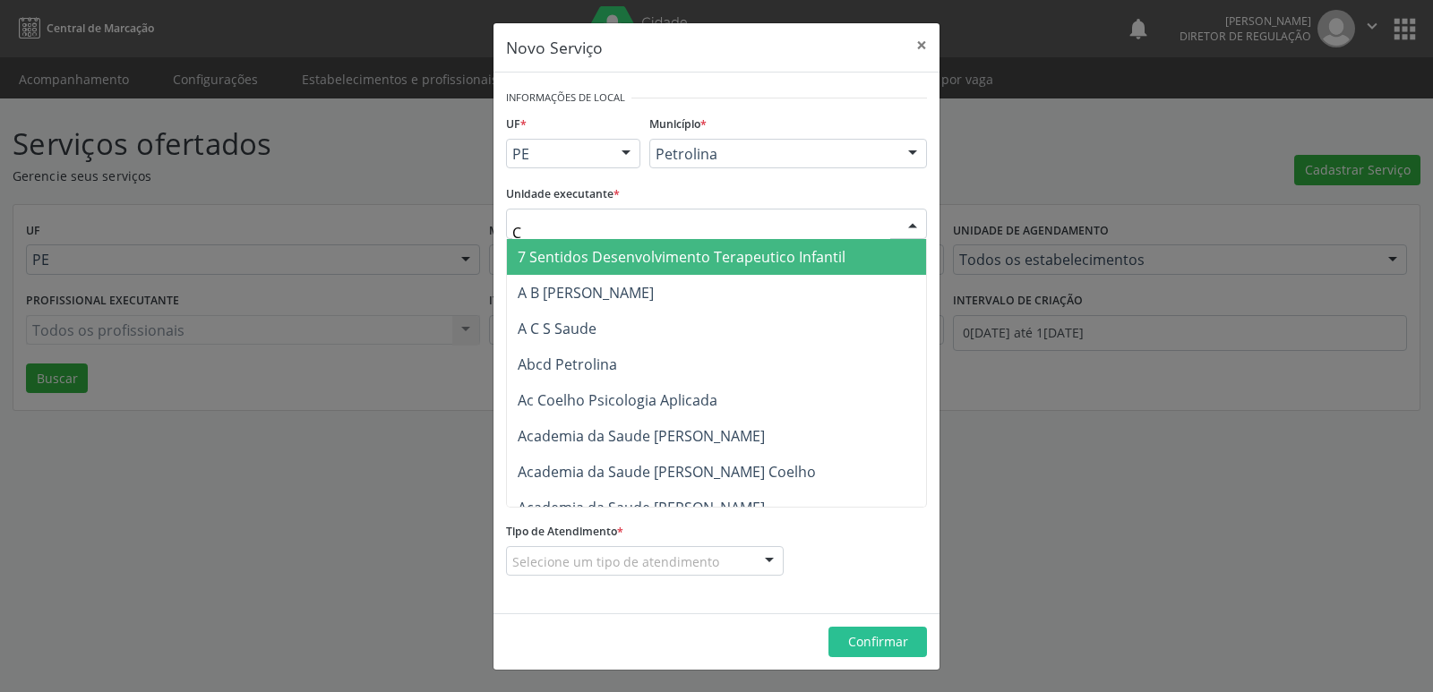
type input "CD"
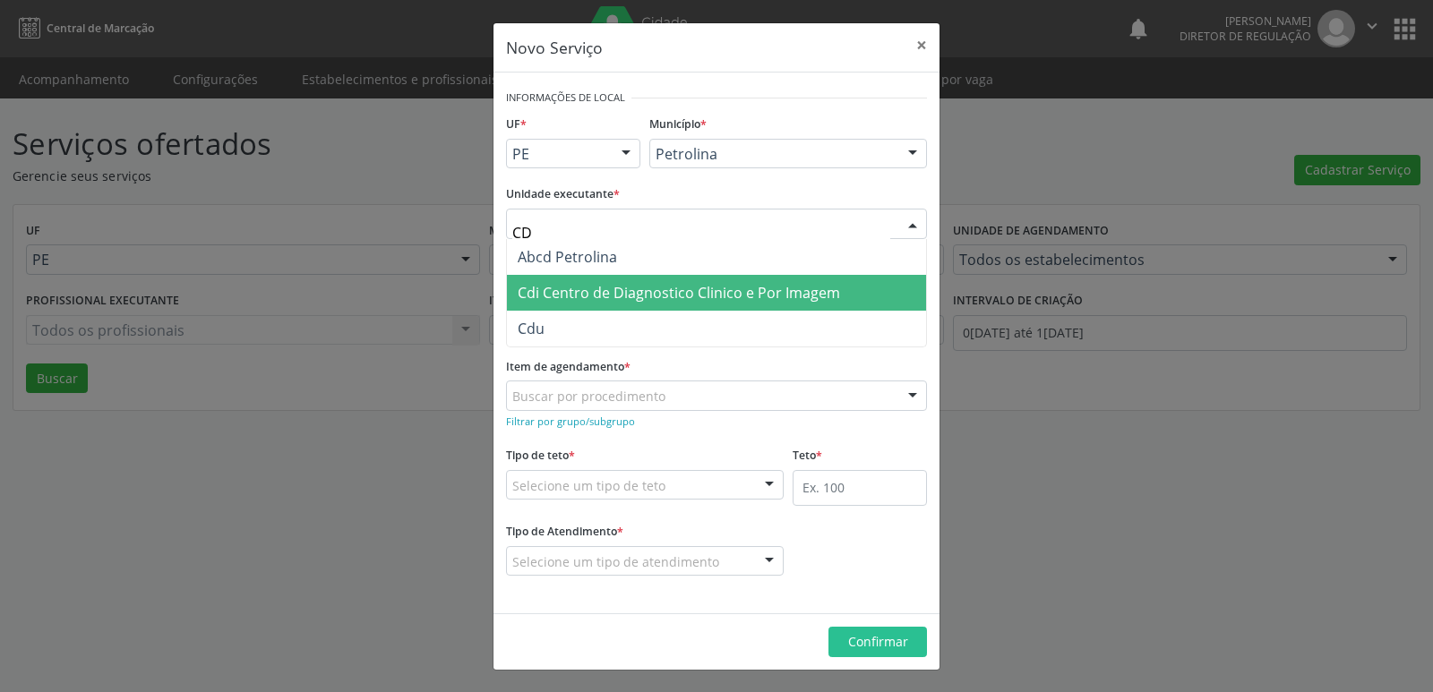
click at [618, 287] on span "Cdi Centro de Diagnostico Clinico e Por Imagem" at bounding box center [679, 293] width 322 height 20
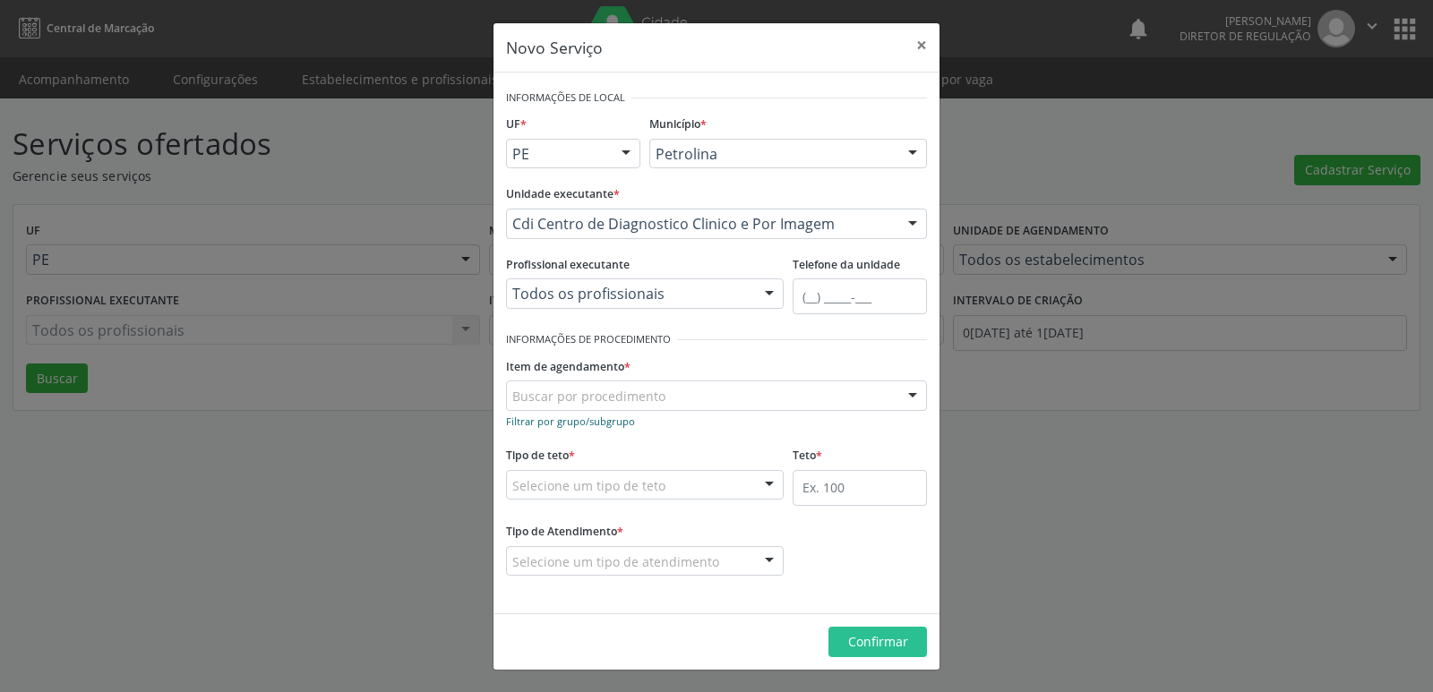
click at [614, 421] on small "Filtrar por grupo/subgrupo" at bounding box center [570, 421] width 129 height 13
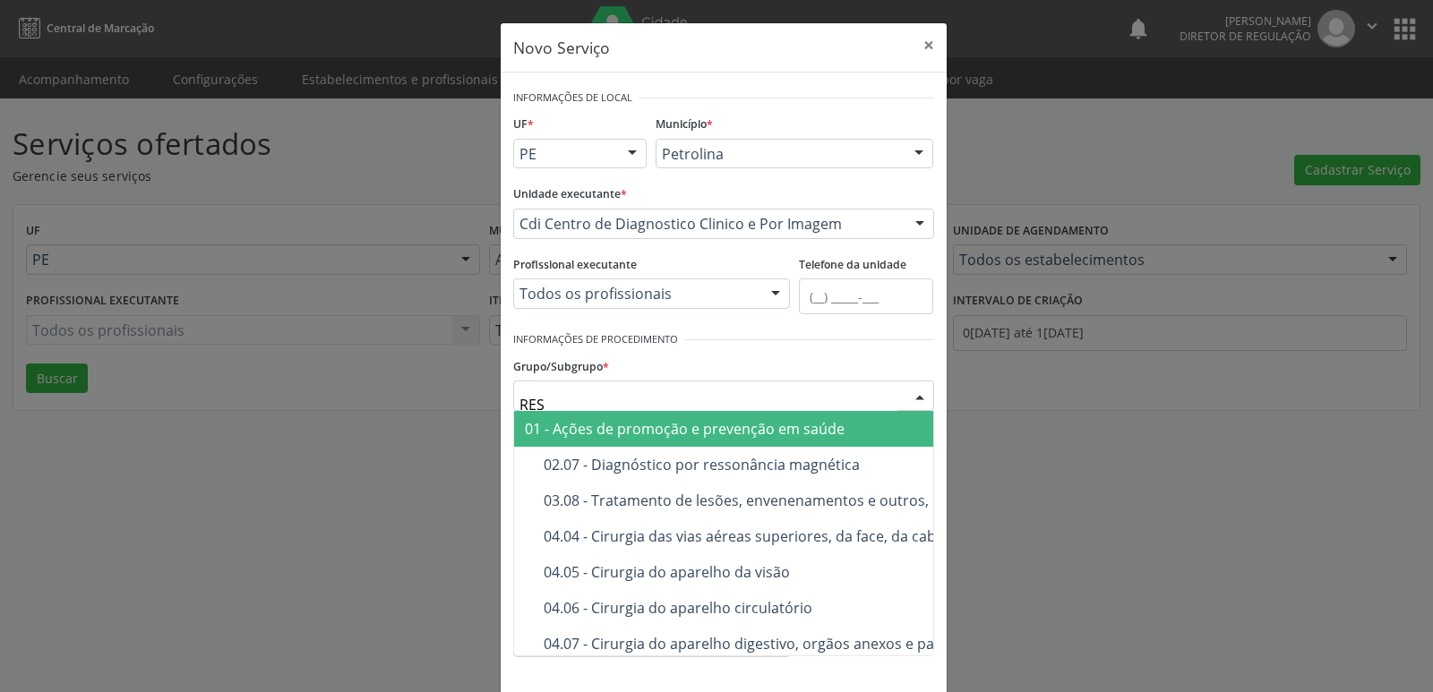
type input "RESS"
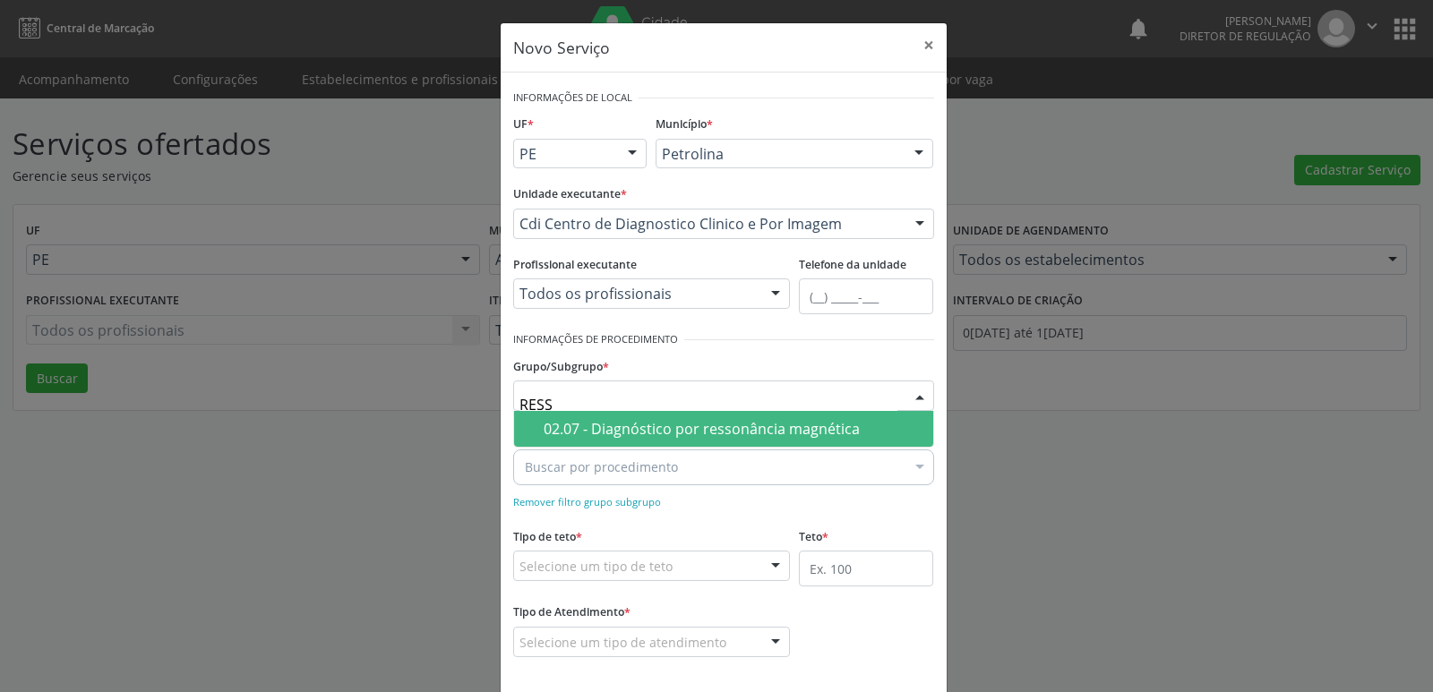
click at [652, 429] on div "02.07 - Diagnóstico por ressonância magnética" at bounding box center [733, 429] width 379 height 14
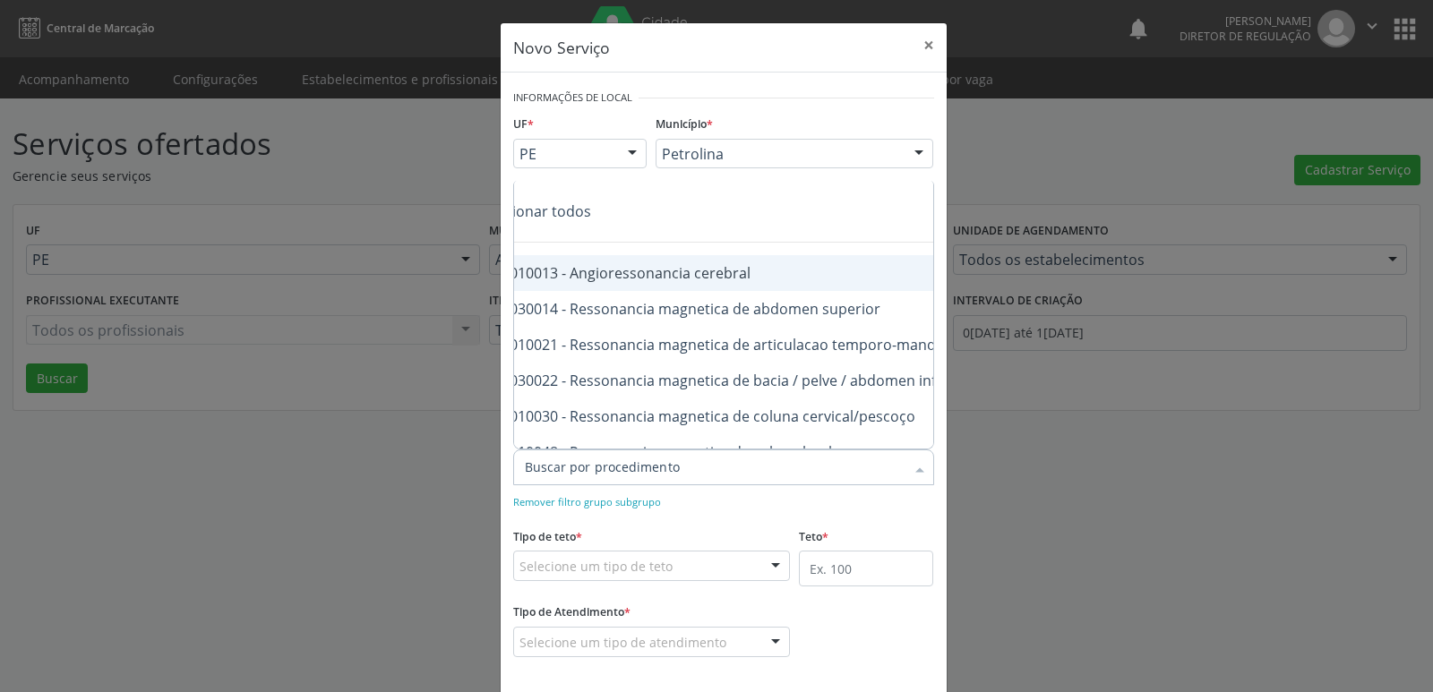
scroll to position [0, 107]
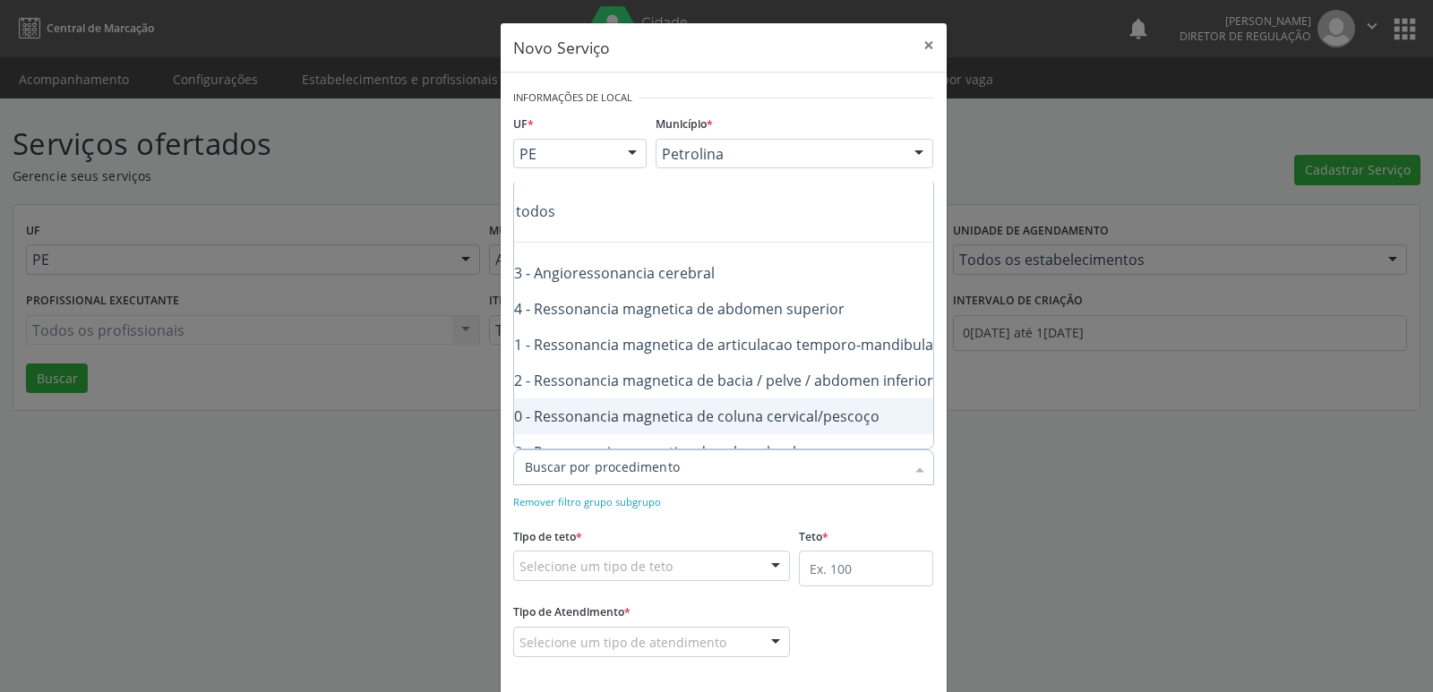
click at [846, 417] on div "0207010030 - Ressonancia magnetica de coluna cervical/pescoço" at bounding box center [712, 416] width 590 height 14
checkbox cervical\/pescoço "true"
click at [849, 416] on div "0207010048 - Ressonancia magnetica de coluna lombo-sacra" at bounding box center [712, 416] width 590 height 14
checkbox lombo-sacra "true"
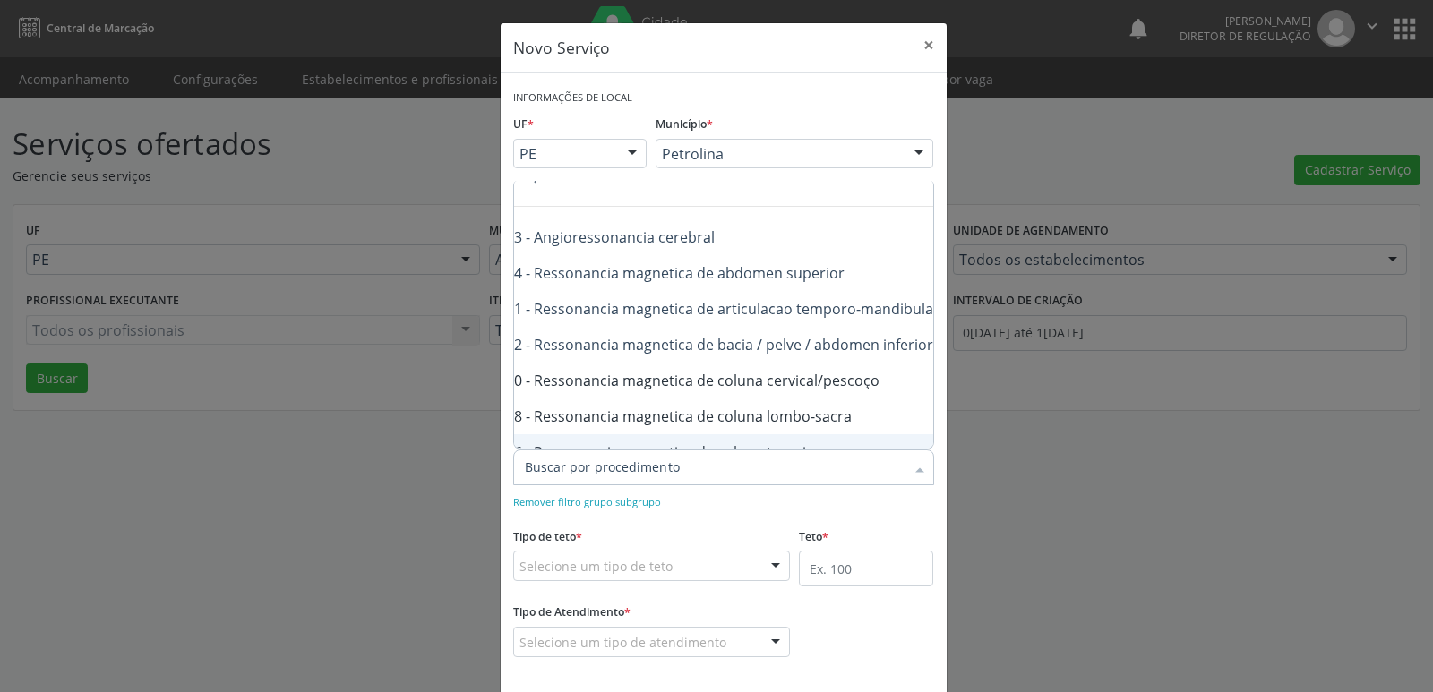
checkbox superior "true"
checkbox \(bilateral\) "true"
checkbox cervical\/pescoço "false"
checkbox lombo-sacra "false"
click at [734, 565] on div "Selecione um tipo de teto" at bounding box center [652, 566] width 278 height 30
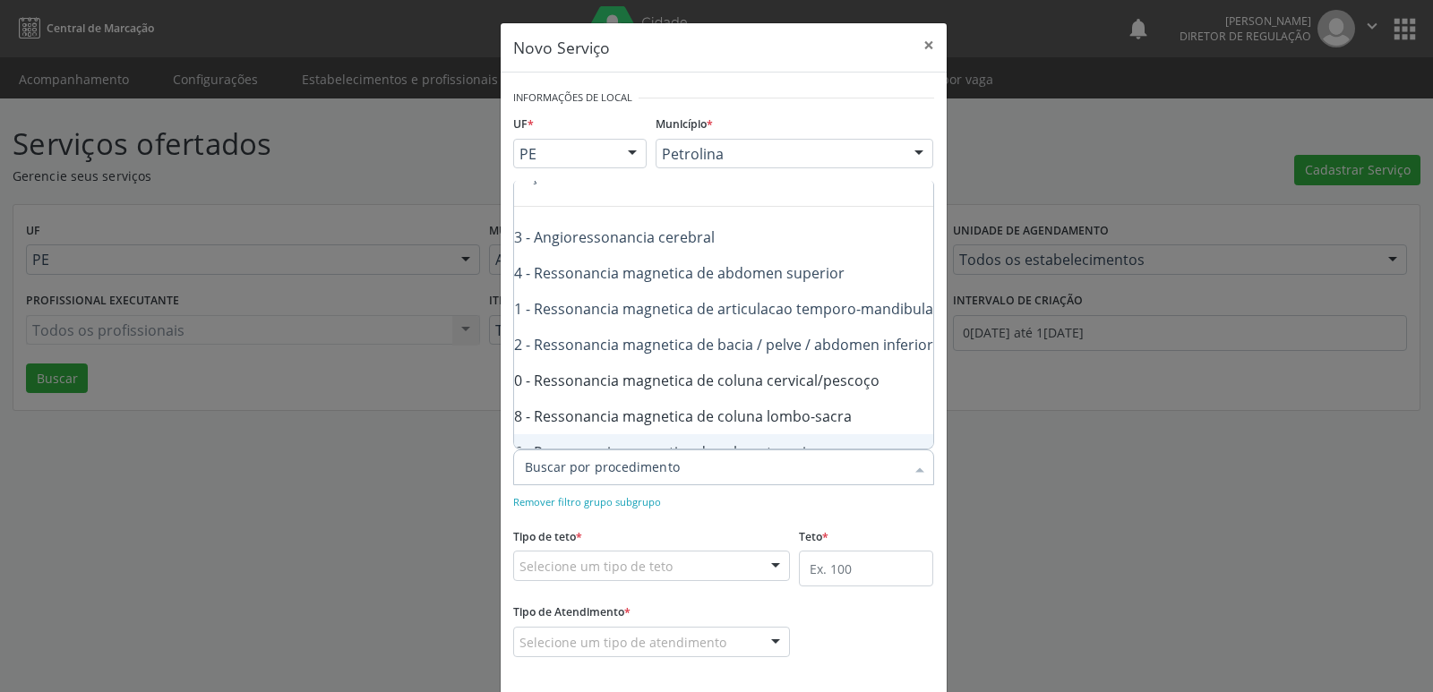
scroll to position [0, 0]
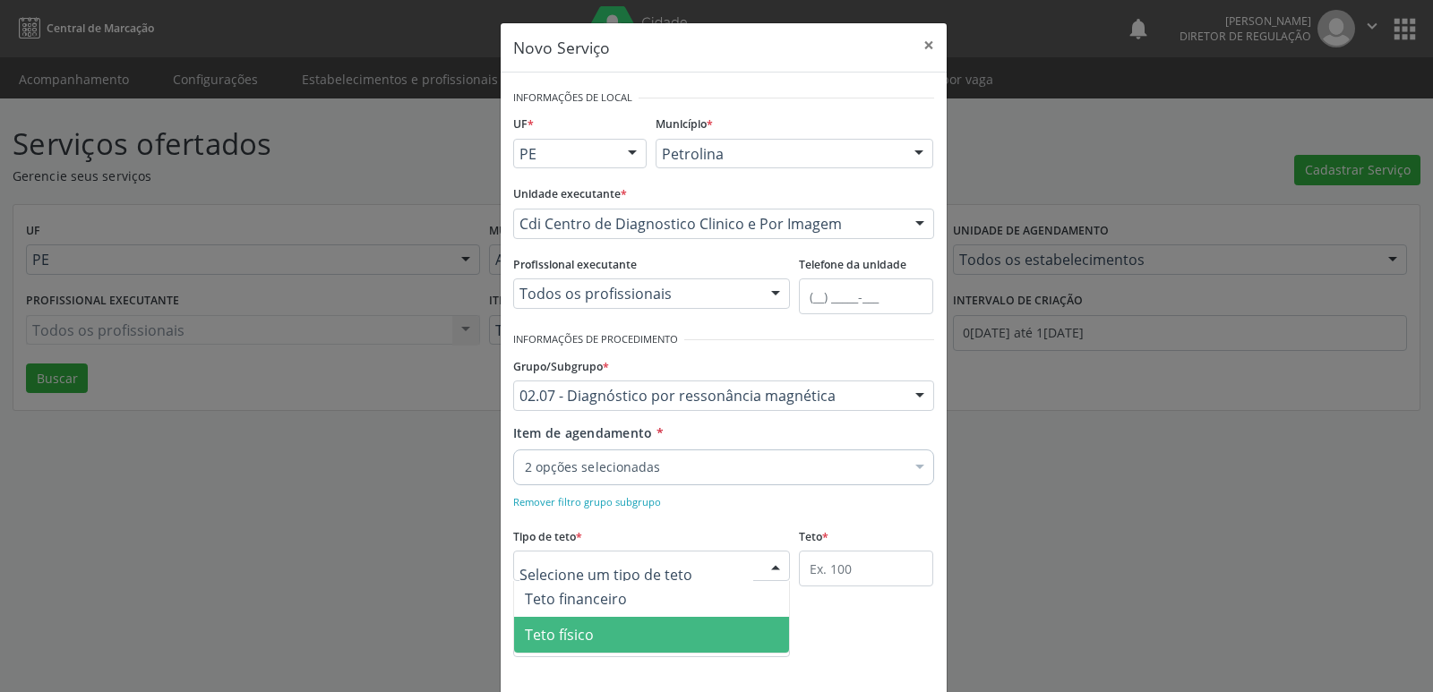
drag, startPoint x: 674, startPoint y: 627, endPoint x: 784, endPoint y: 601, distance: 112.3
click at [691, 625] on span "Teto físico" at bounding box center [652, 635] width 276 height 36
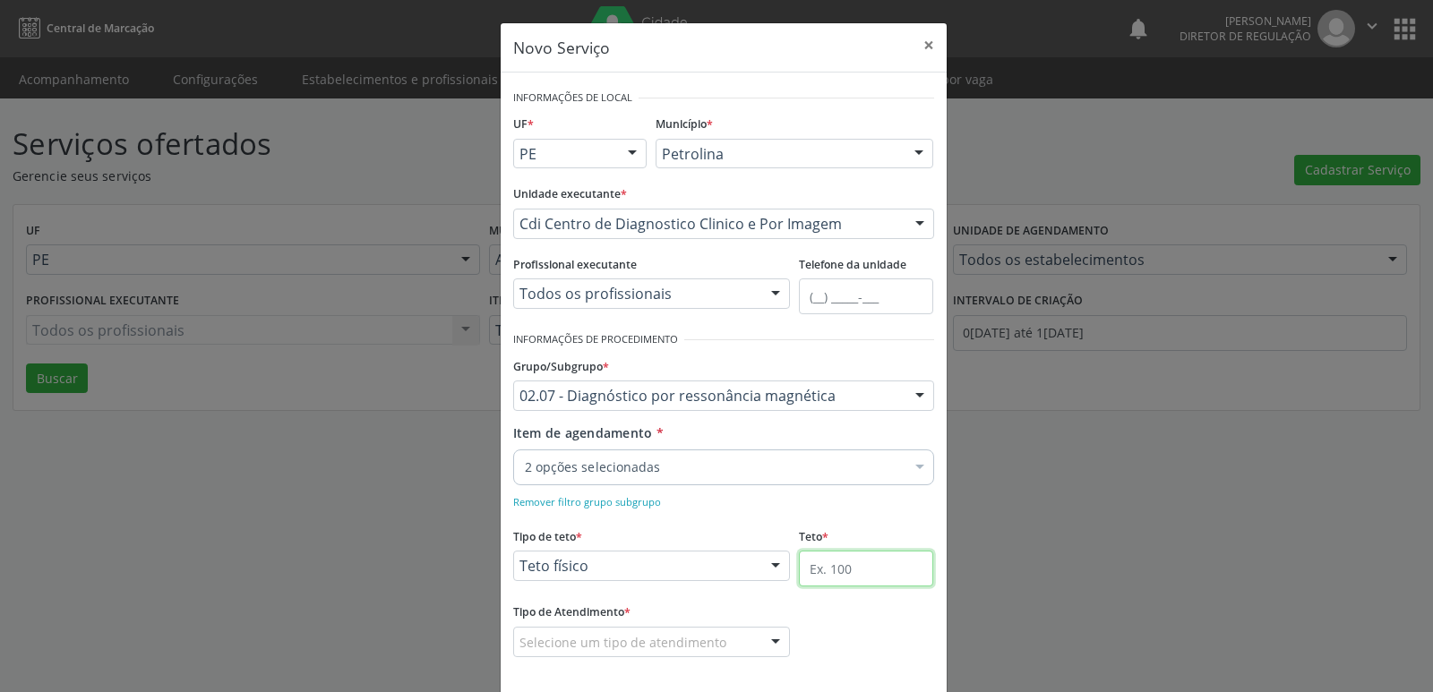
click at [853, 575] on input "text" at bounding box center [866, 569] width 134 height 36
type input "2"
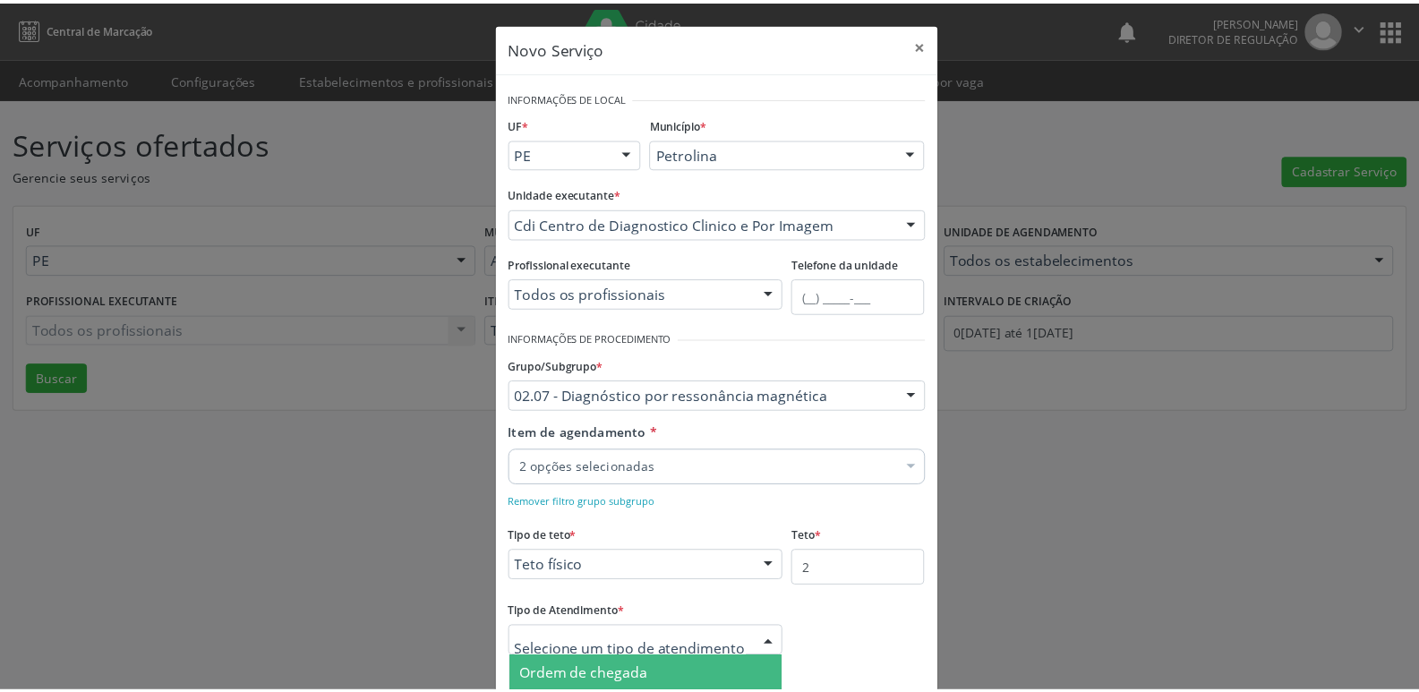
scroll to position [81, 0]
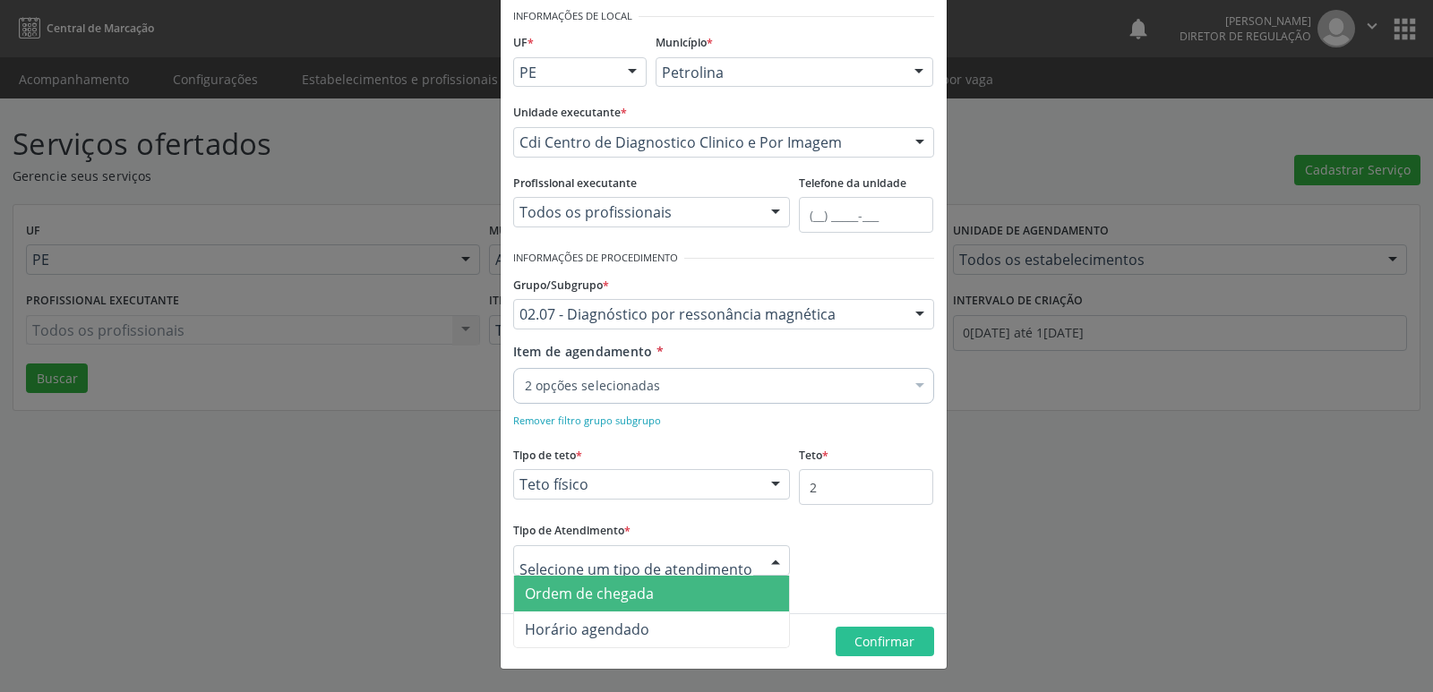
click at [686, 590] on span "Ordem de chegada" at bounding box center [652, 594] width 276 height 36
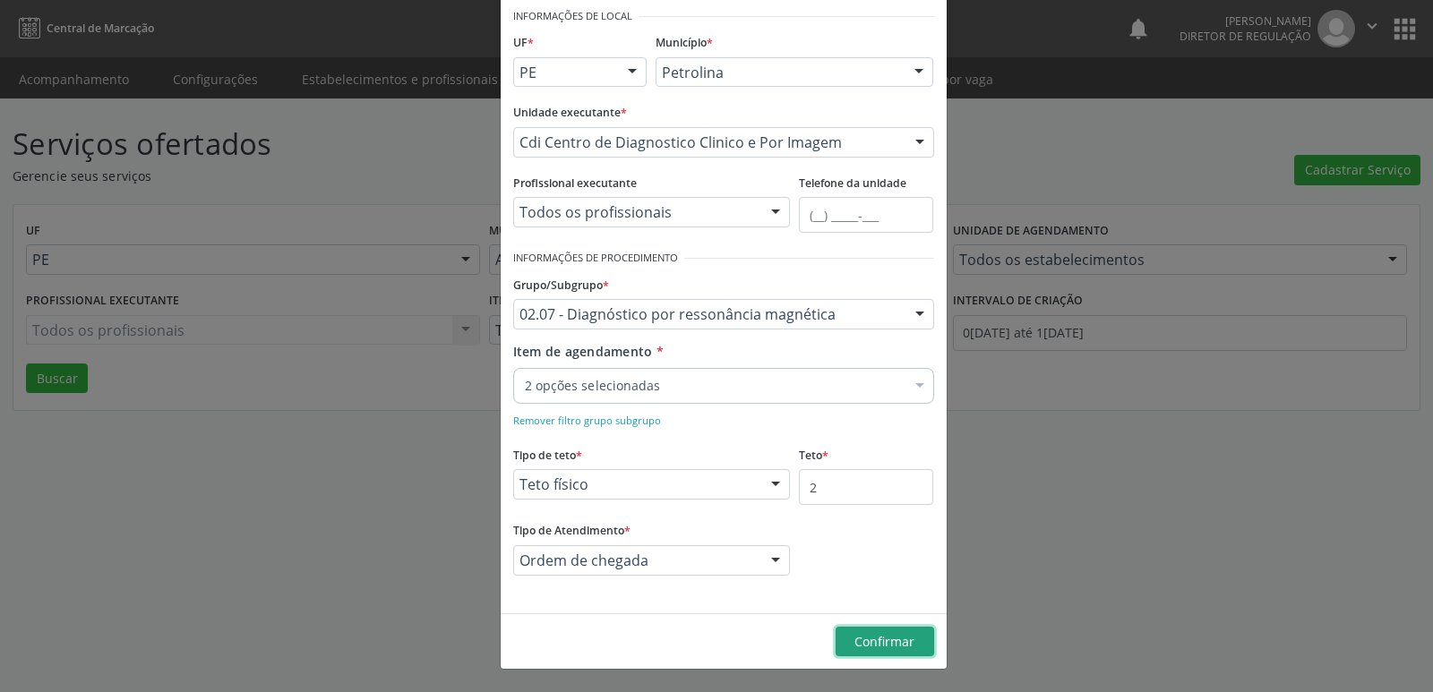
click at [875, 648] on span "Confirmar" at bounding box center [884, 641] width 60 height 17
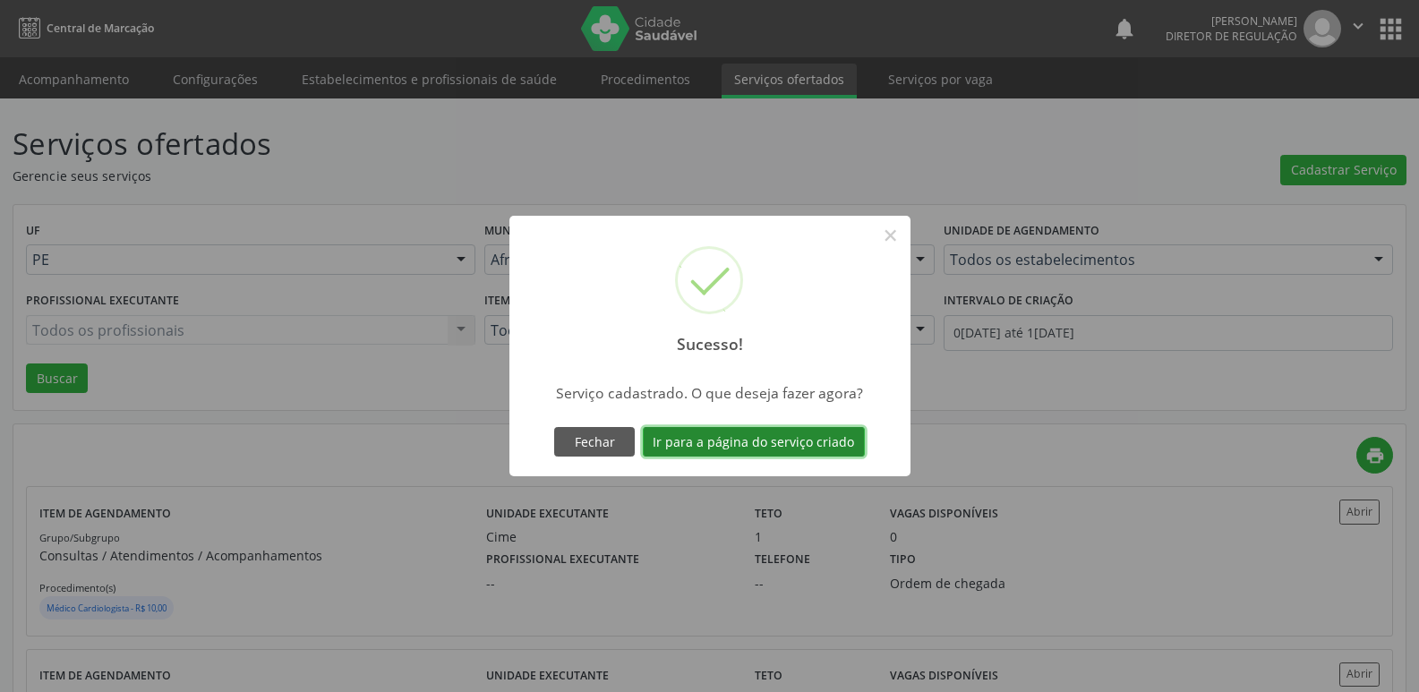
click at [763, 445] on button "Ir para a página do serviço criado" at bounding box center [754, 442] width 222 height 30
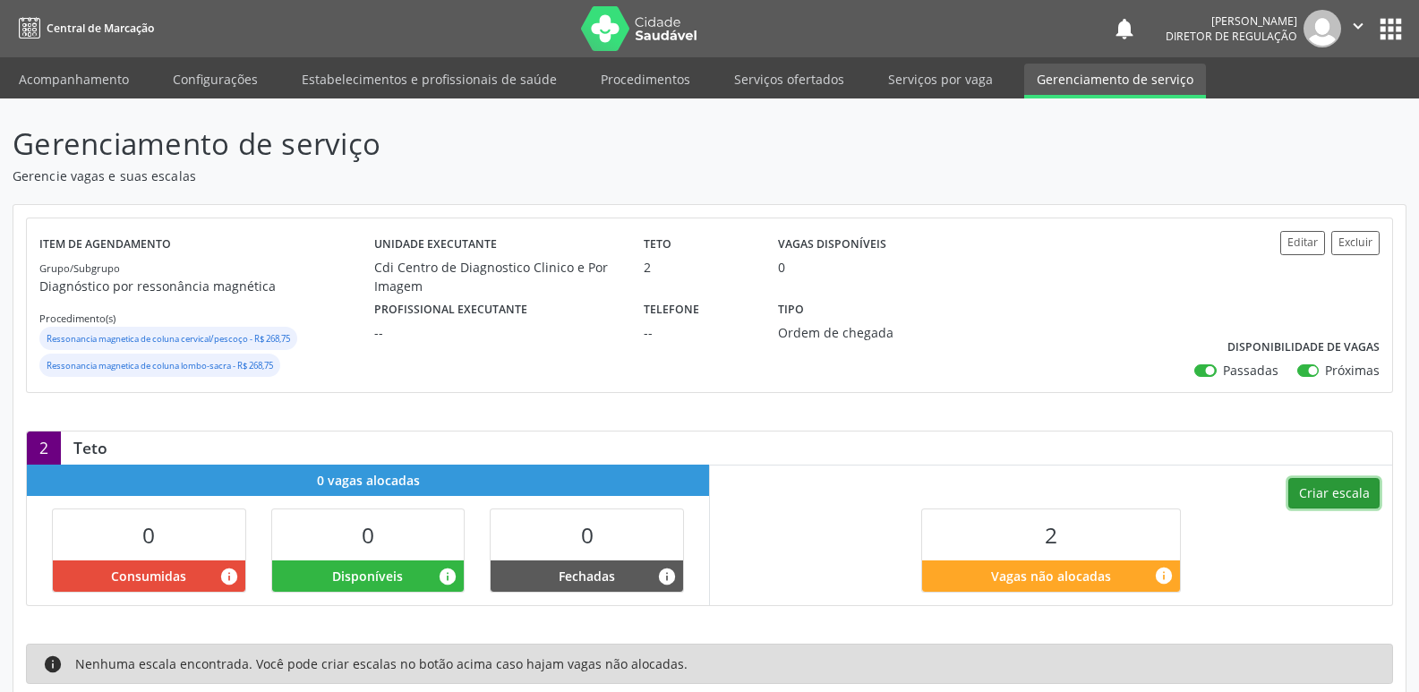
click at [1323, 495] on button "Criar escala" at bounding box center [1334, 493] width 91 height 30
select select "8"
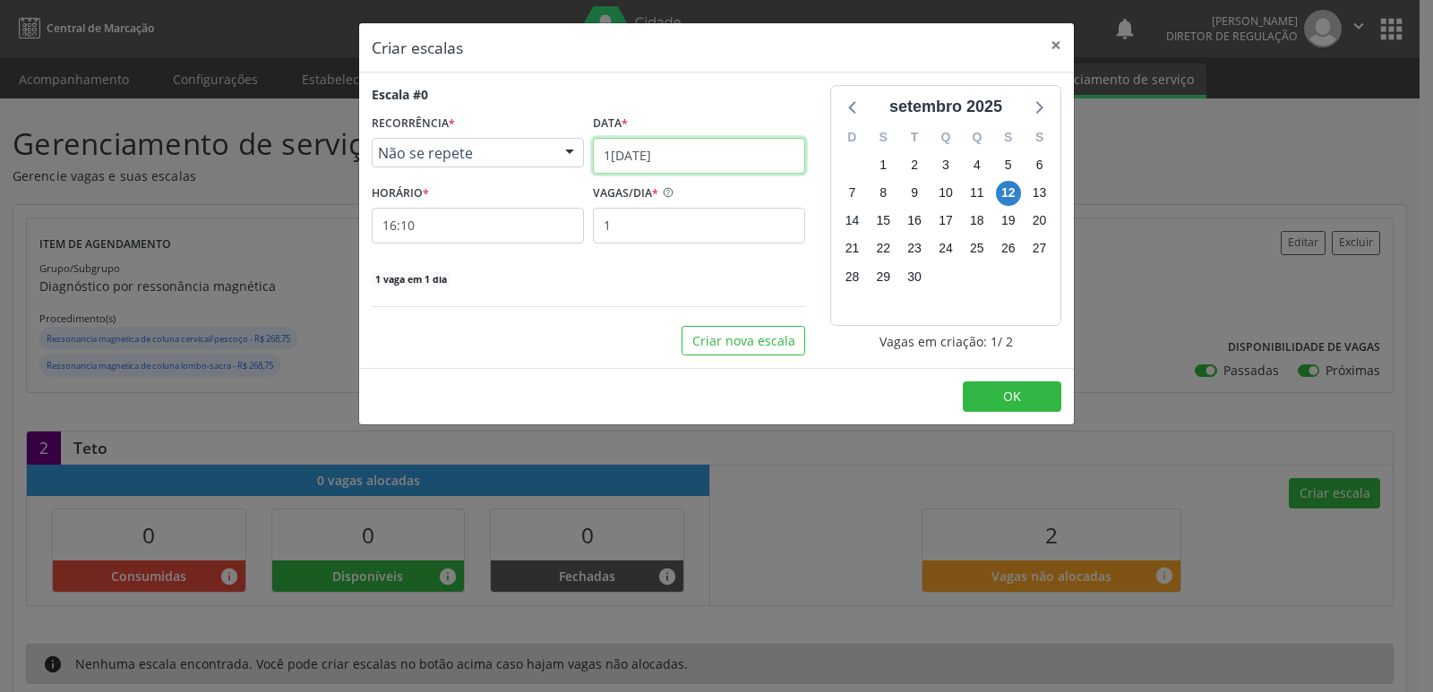
click at [691, 151] on input "[DATE]" at bounding box center [699, 156] width 212 height 36
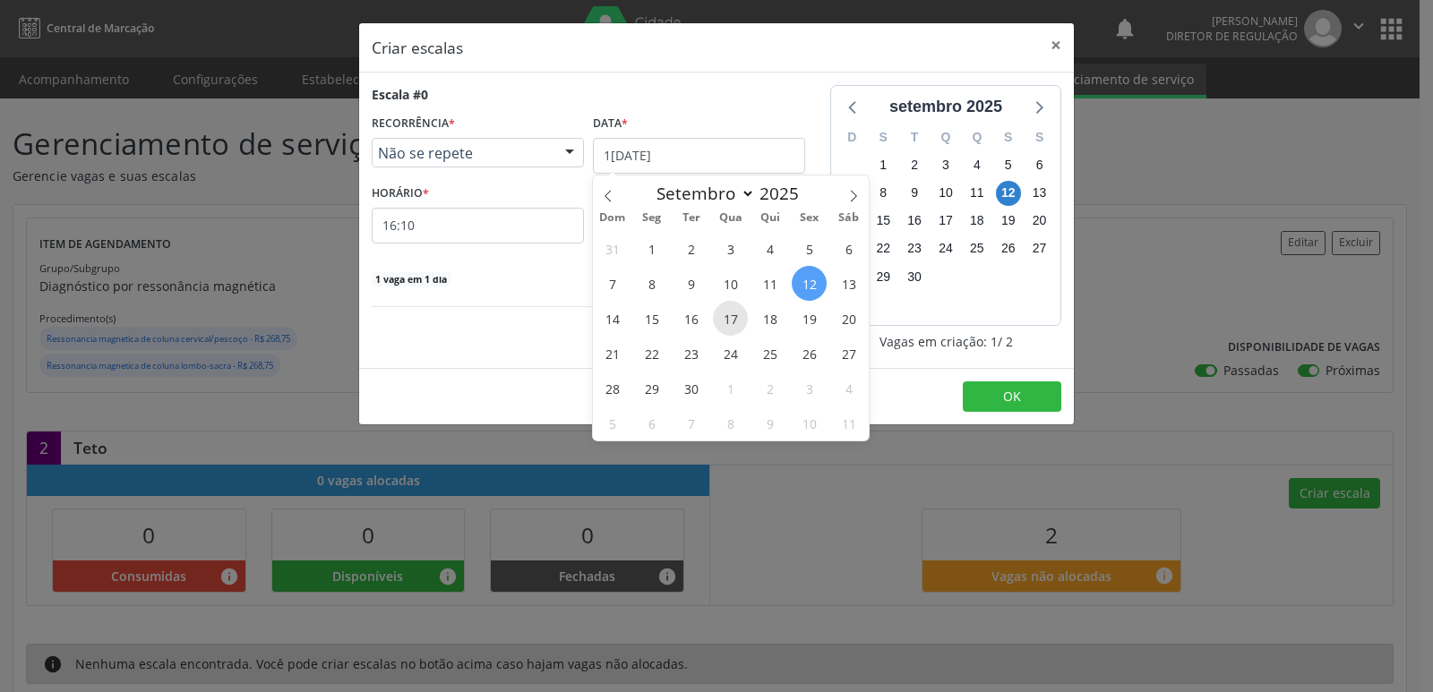
click at [733, 326] on span "17" at bounding box center [730, 318] width 35 height 35
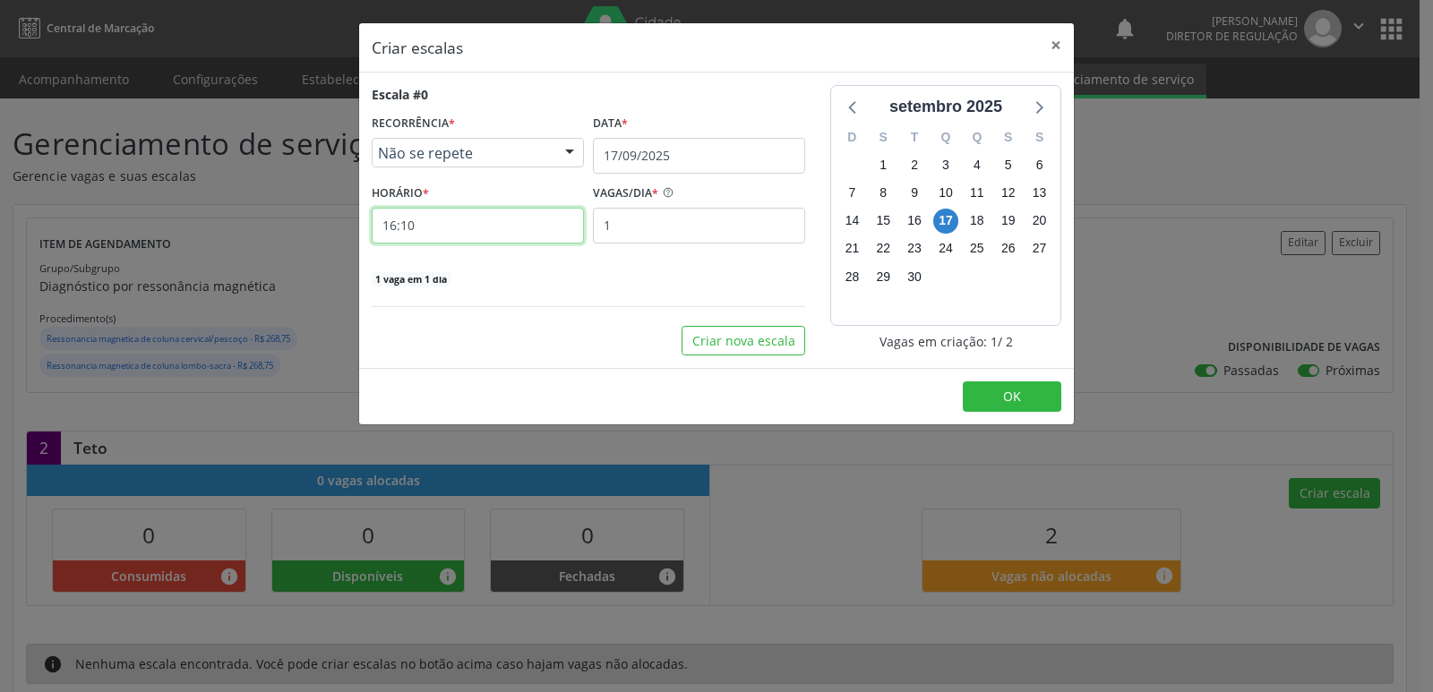
click at [493, 224] on input "16:10" at bounding box center [478, 226] width 212 height 36
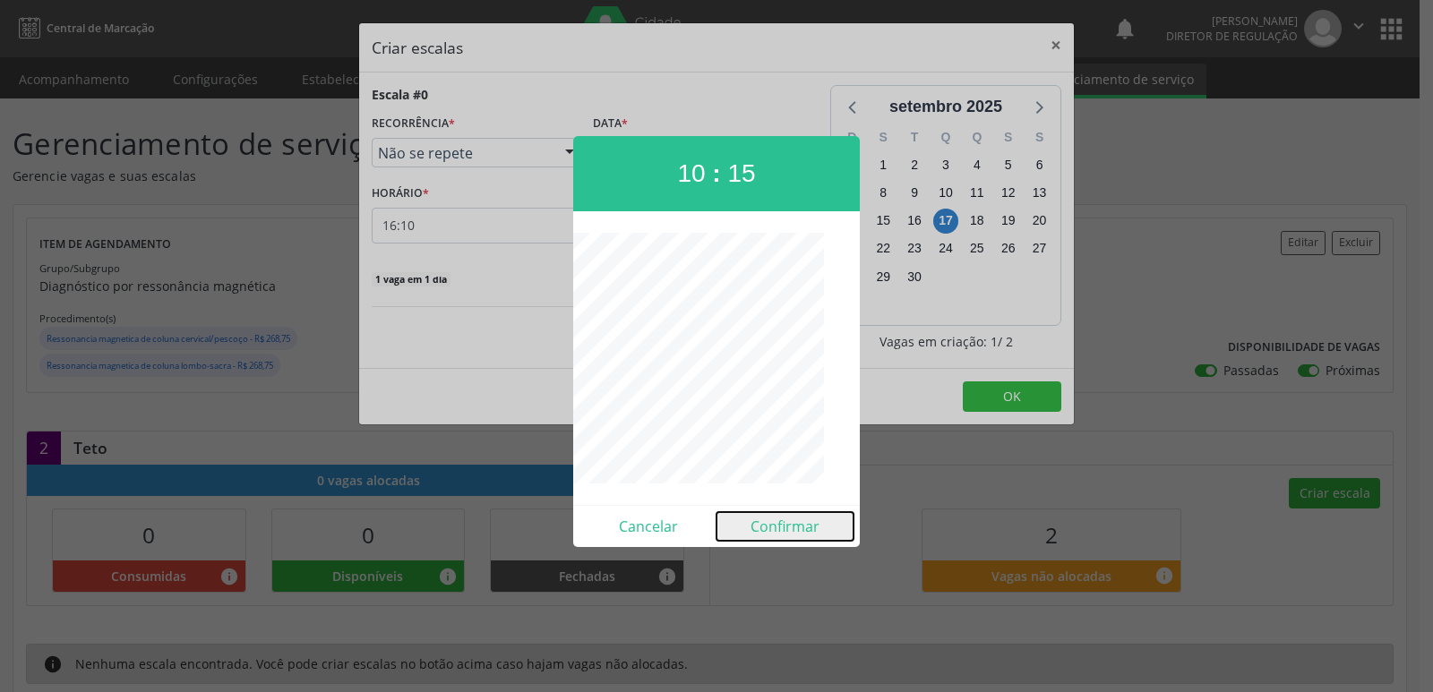
drag, startPoint x: 808, startPoint y: 532, endPoint x: 909, endPoint y: 491, distance: 109.3
click at [809, 533] on button "Confirmar" at bounding box center [784, 526] width 137 height 29
type input "10:15"
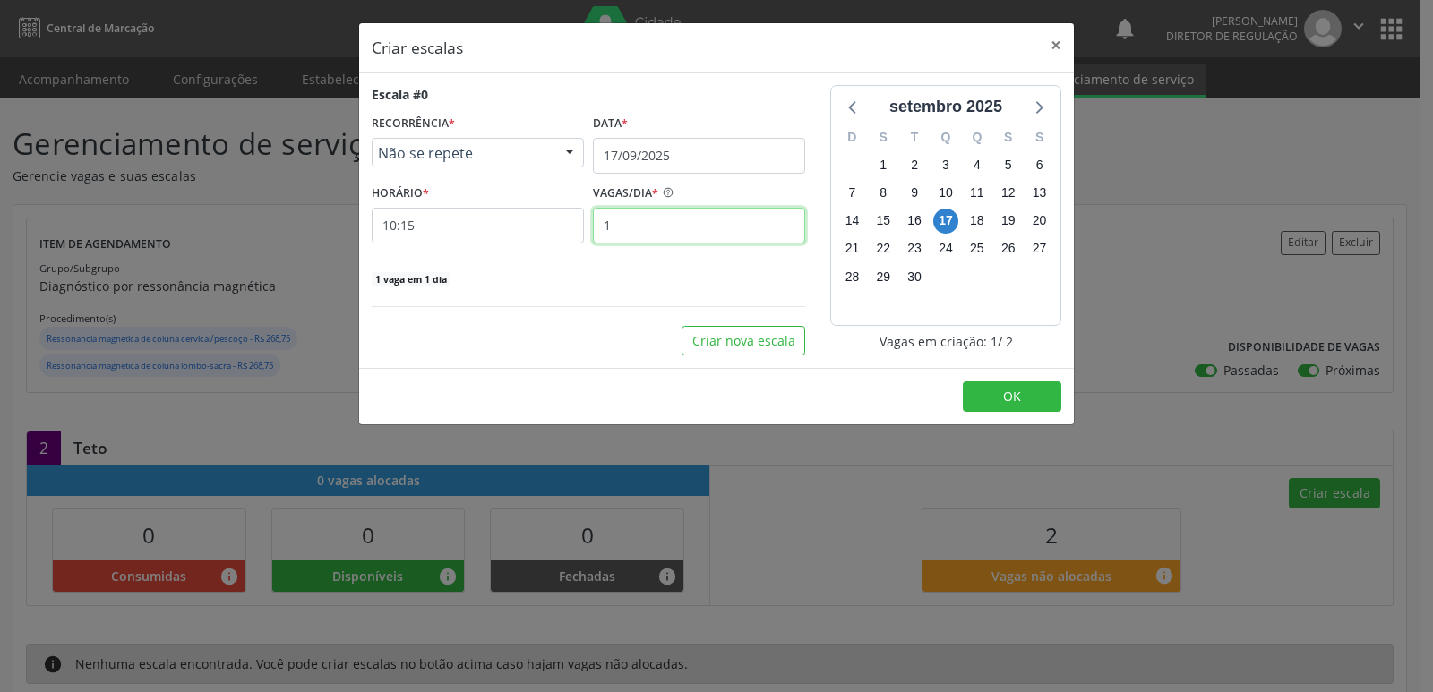
click at [717, 227] on input "1" at bounding box center [699, 226] width 212 height 36
type input "2"
click at [1004, 395] on span "OK" at bounding box center [1012, 396] width 18 height 17
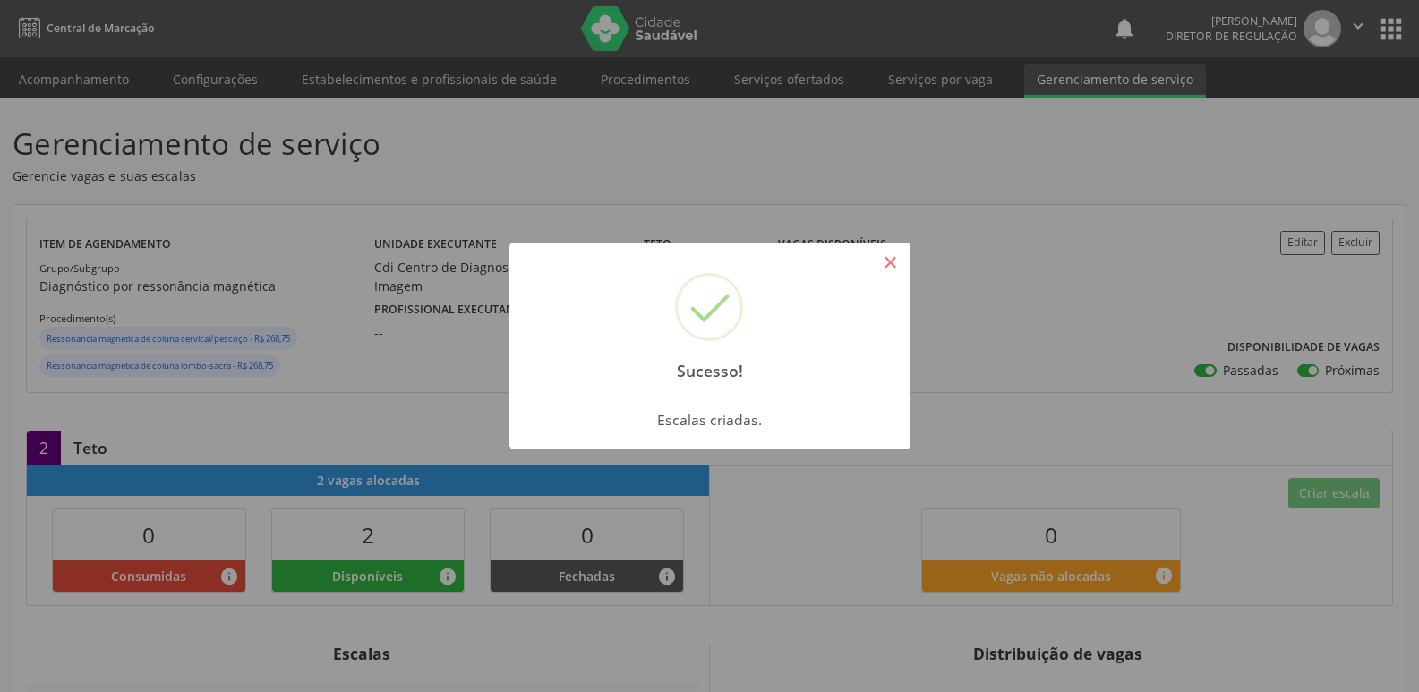
click at [894, 266] on button "×" at bounding box center [891, 262] width 30 height 30
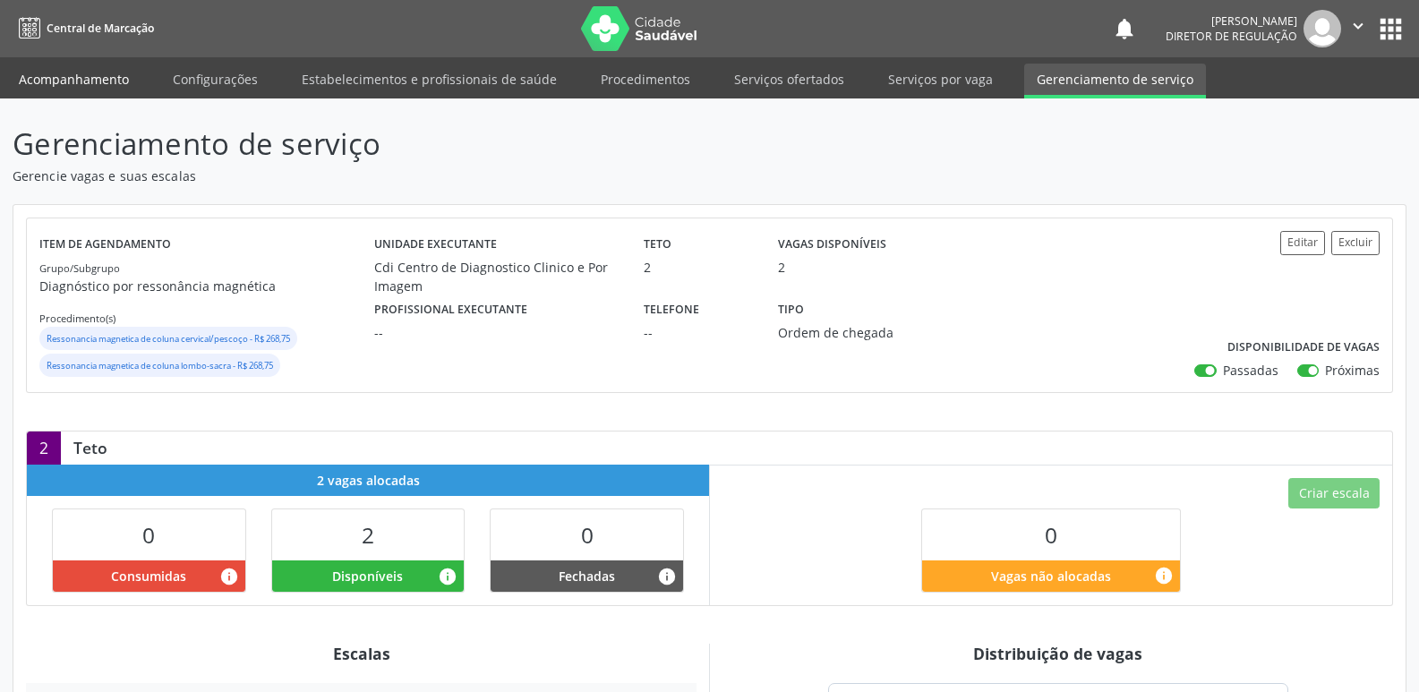
click at [115, 76] on link "Acompanhamento" at bounding box center [73, 79] width 135 height 31
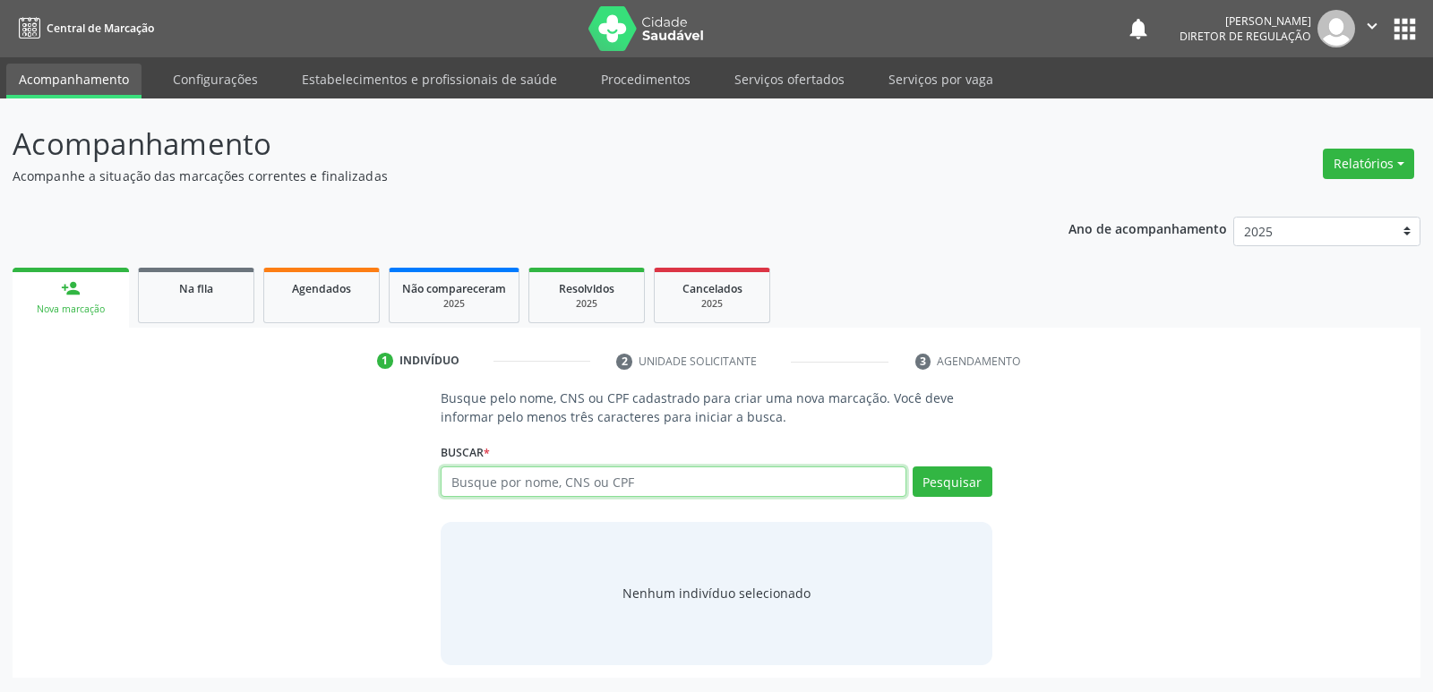
click at [494, 484] on input "text" at bounding box center [673, 482] width 465 height 30
type input "706103536192060"
click at [955, 481] on button "Pesquisar" at bounding box center [953, 482] width 80 height 30
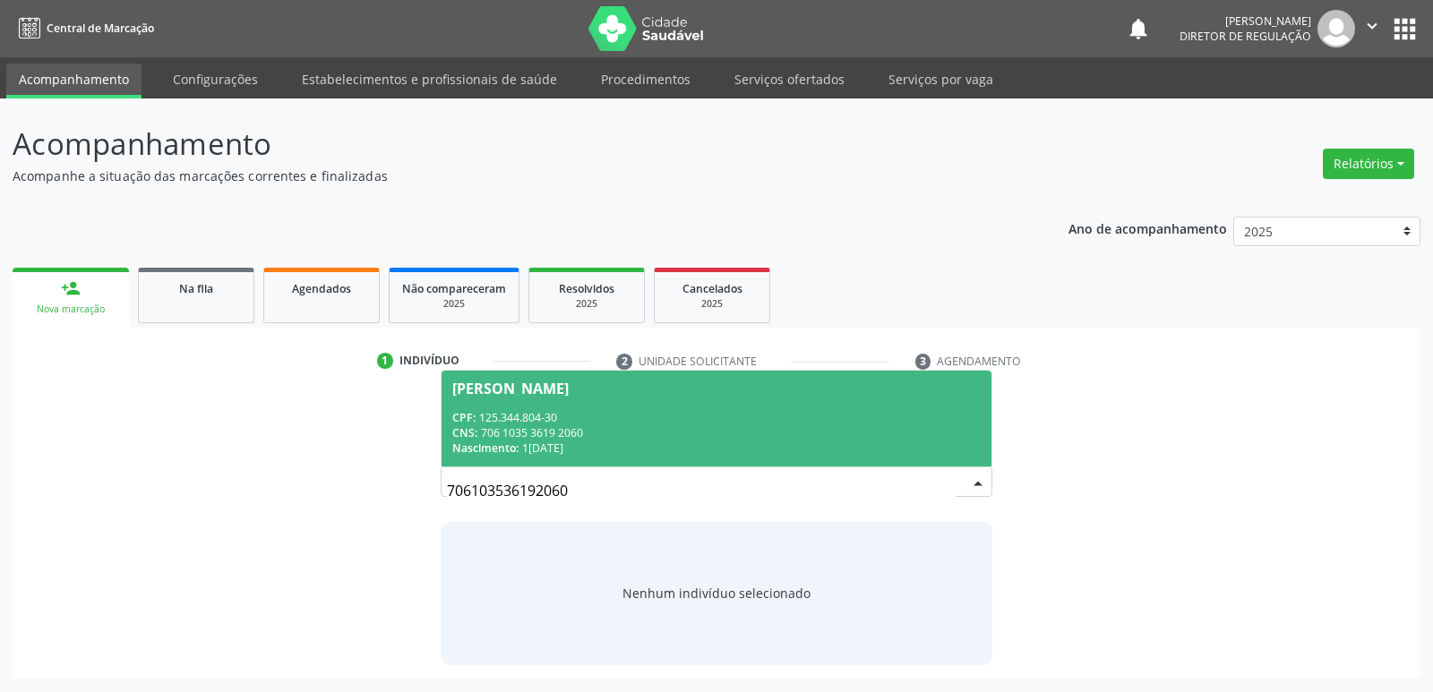
click at [674, 430] on div "CPF: 125.344.804-30 CNS: 706 1035 3619 2060 Nascimento: 14/01/1956" at bounding box center [715, 433] width 527 height 46
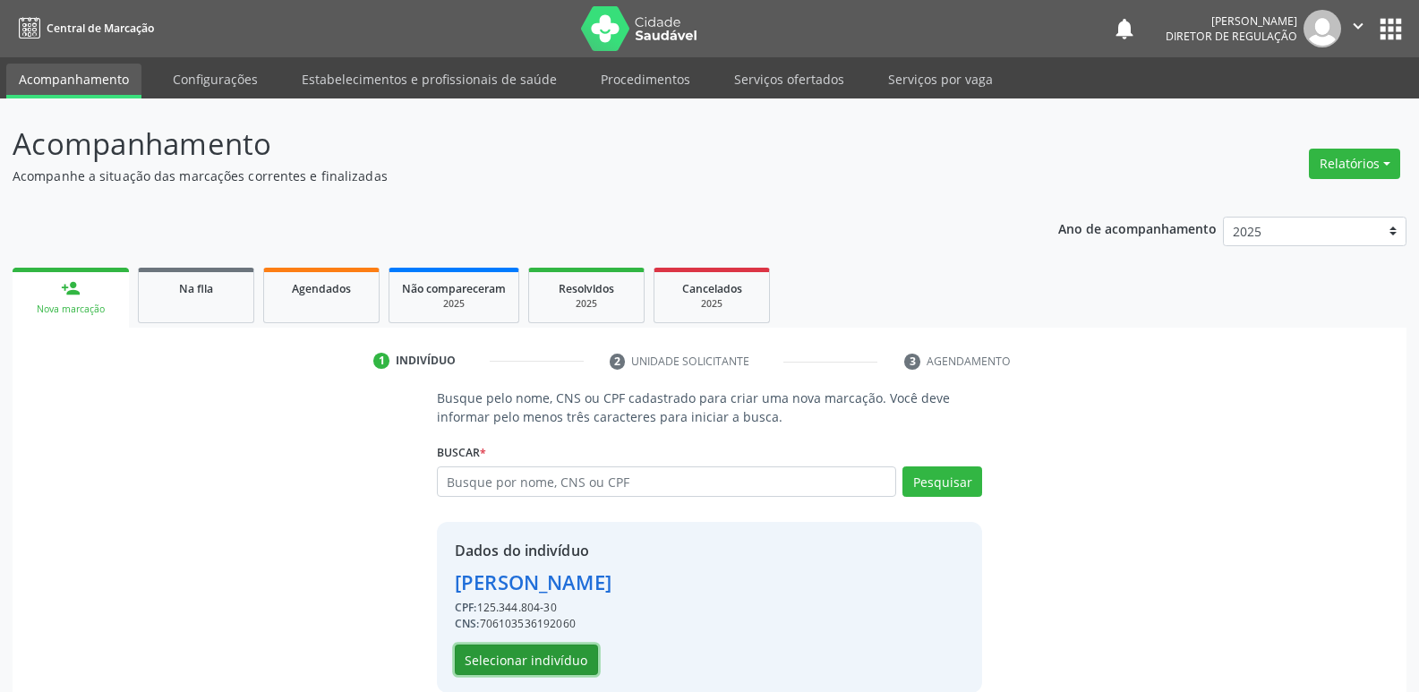
click at [560, 656] on button "Selecionar indivíduo" at bounding box center [526, 660] width 143 height 30
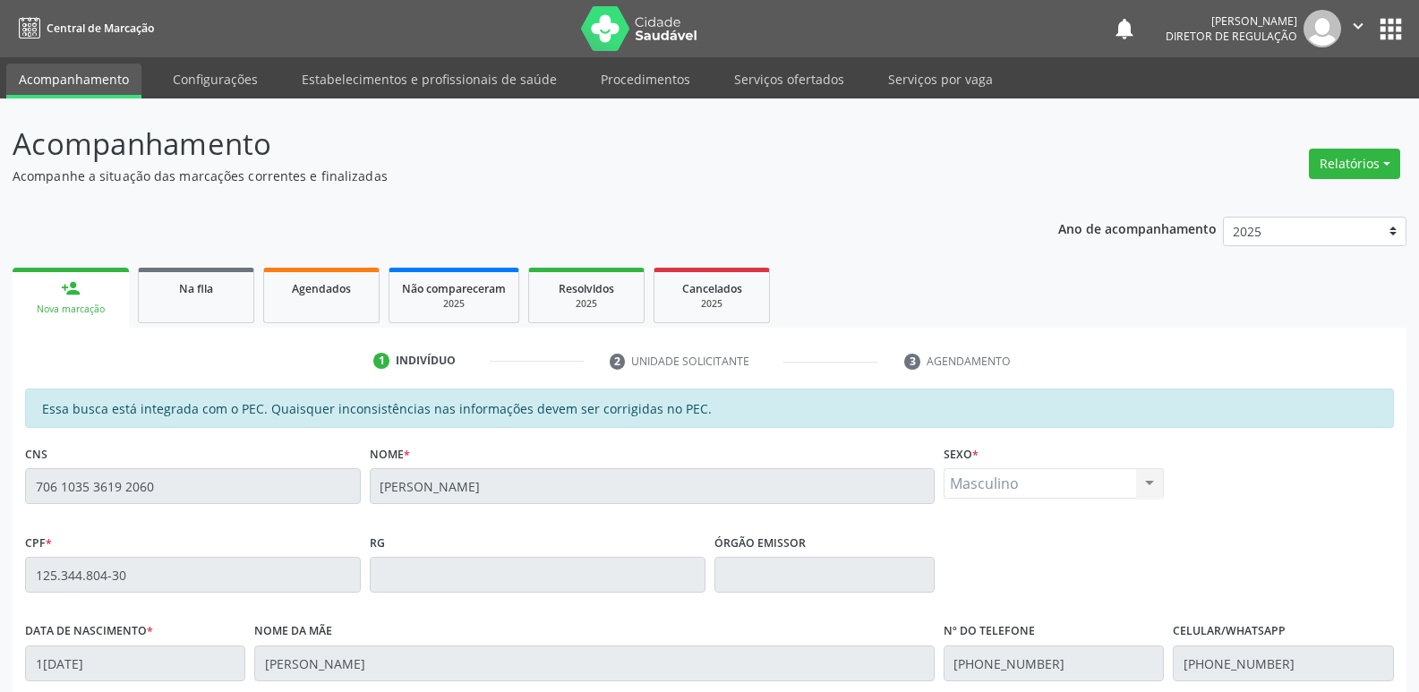
scroll to position [330, 0]
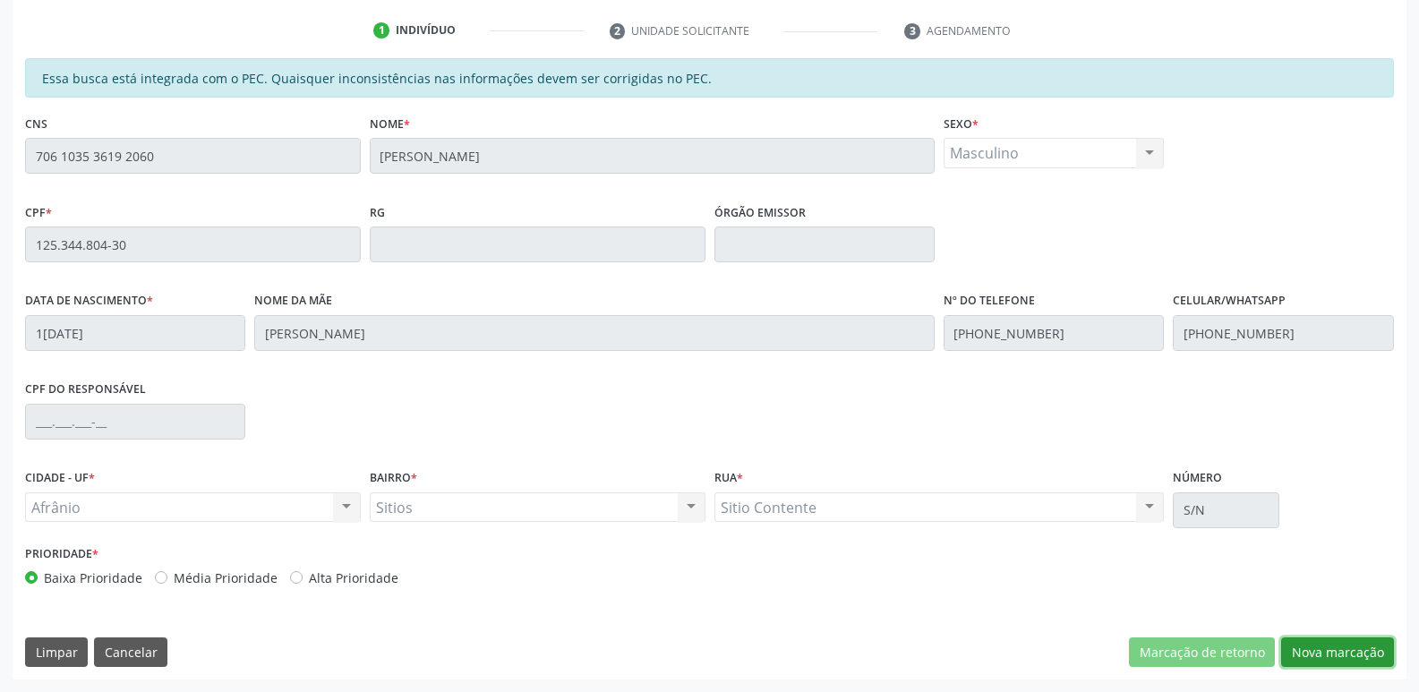
click at [1342, 651] on button "Nova marcação" at bounding box center [1337, 653] width 113 height 30
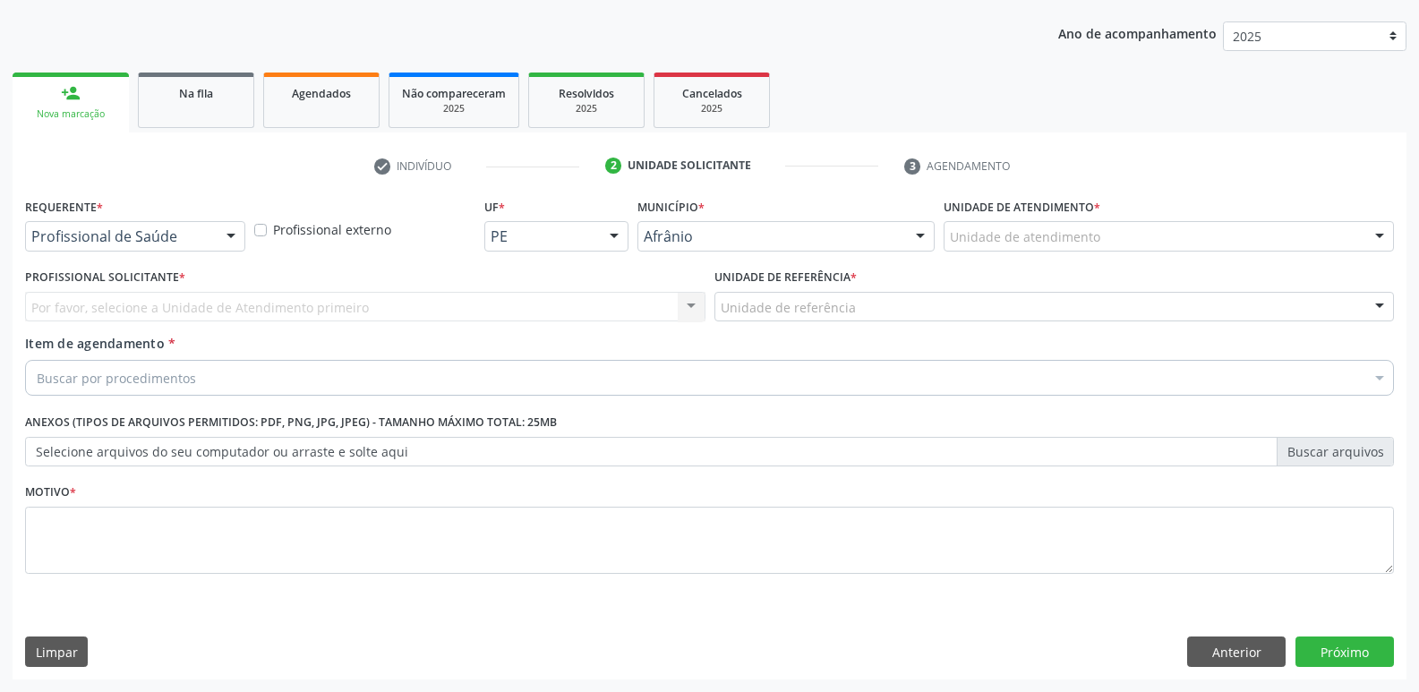
scroll to position [195, 0]
click at [1114, 244] on div "Unidade de atendimento" at bounding box center [1169, 236] width 450 height 30
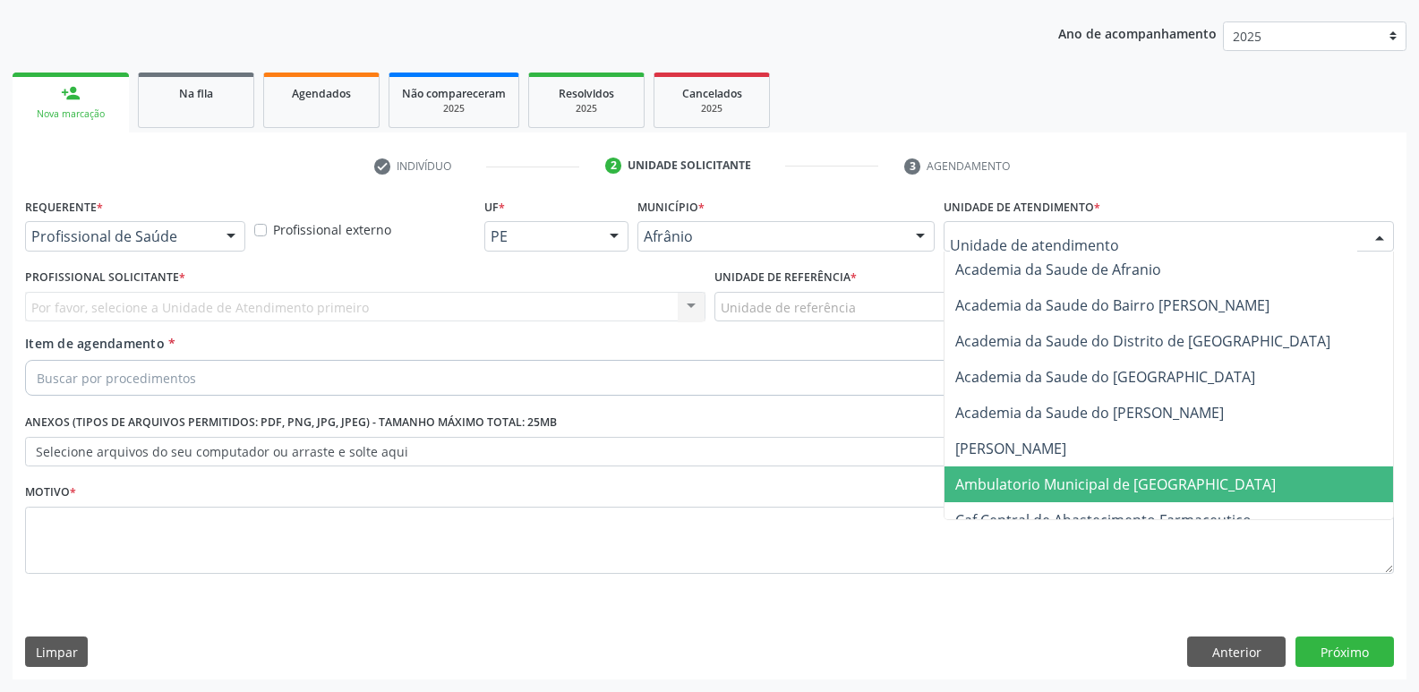
click at [1074, 486] on span "Ambulatorio Municipal de [GEOGRAPHIC_DATA]" at bounding box center [1116, 485] width 321 height 20
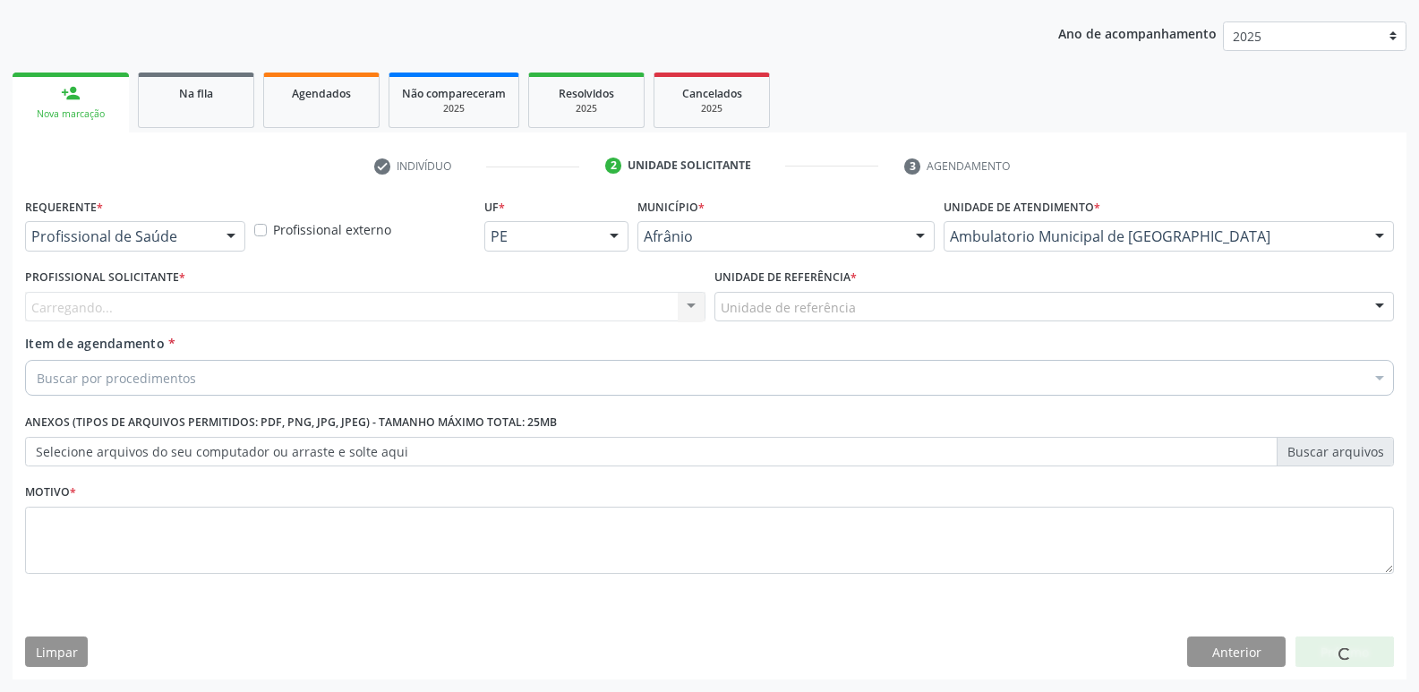
click at [863, 309] on div "Unidade de referência" at bounding box center [1055, 307] width 681 height 30
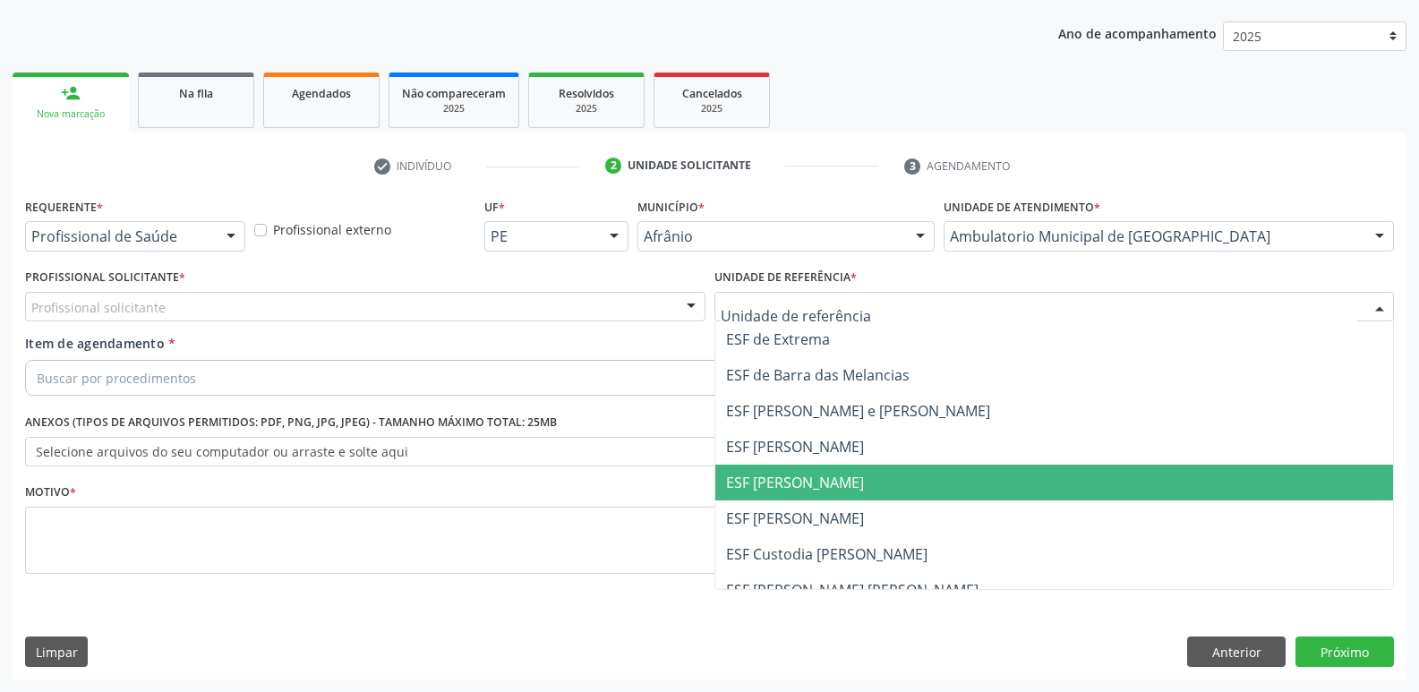
click at [850, 478] on span "ESF [PERSON_NAME]" at bounding box center [1055, 483] width 679 height 36
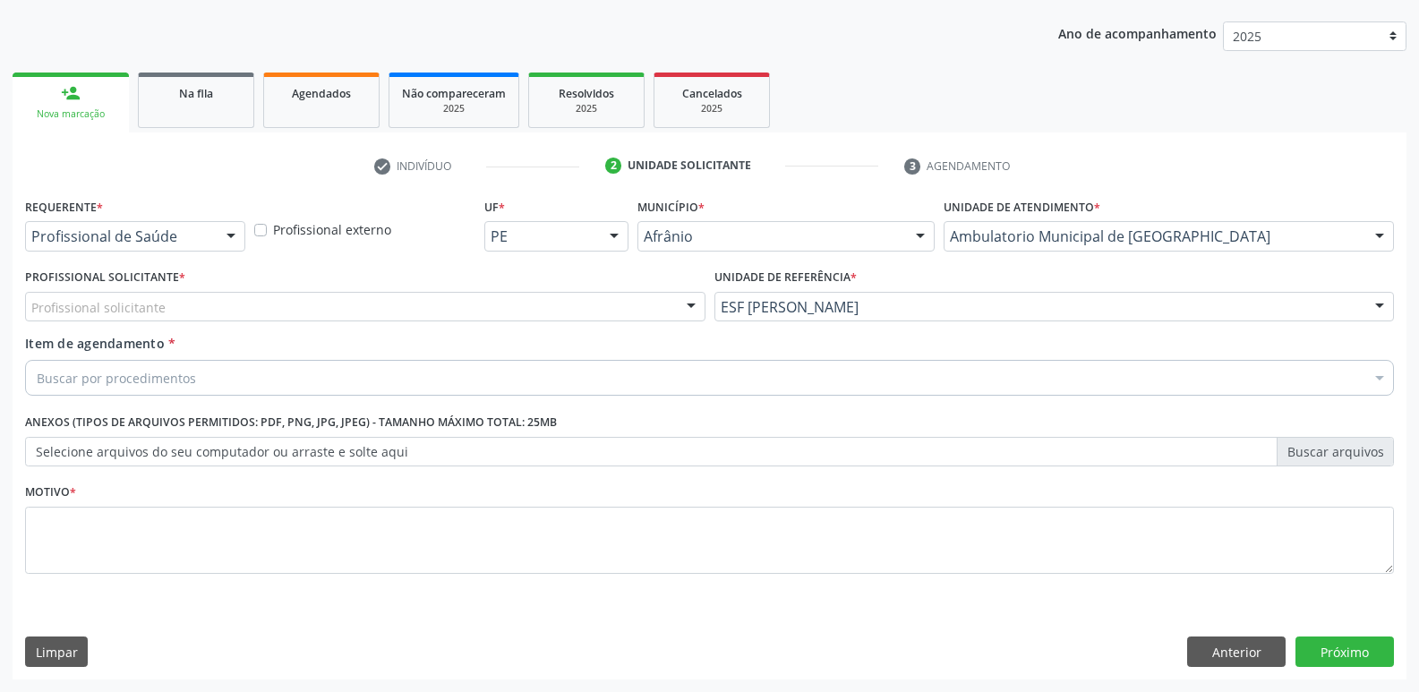
click at [549, 301] on div "Profissional solicitante" at bounding box center [365, 307] width 681 height 30
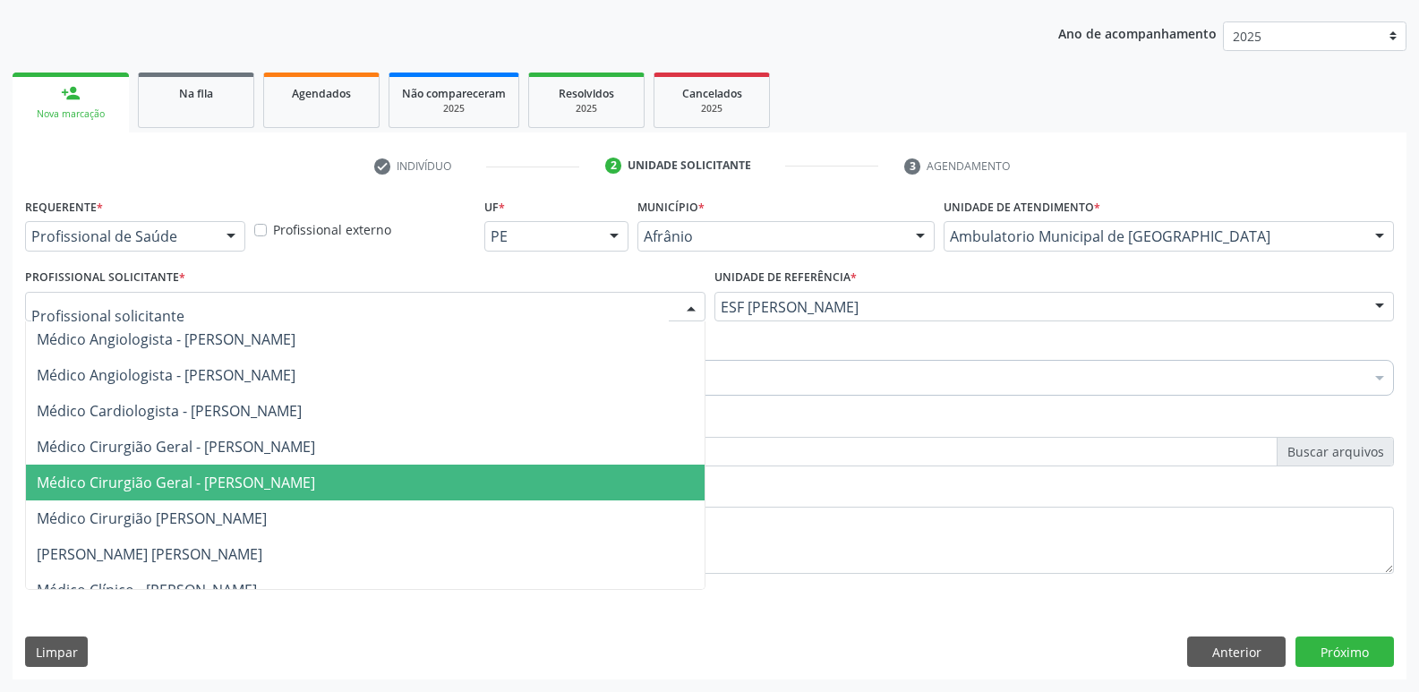
click at [551, 481] on span "Médico Cirurgião Geral - [PERSON_NAME]" at bounding box center [365, 483] width 679 height 36
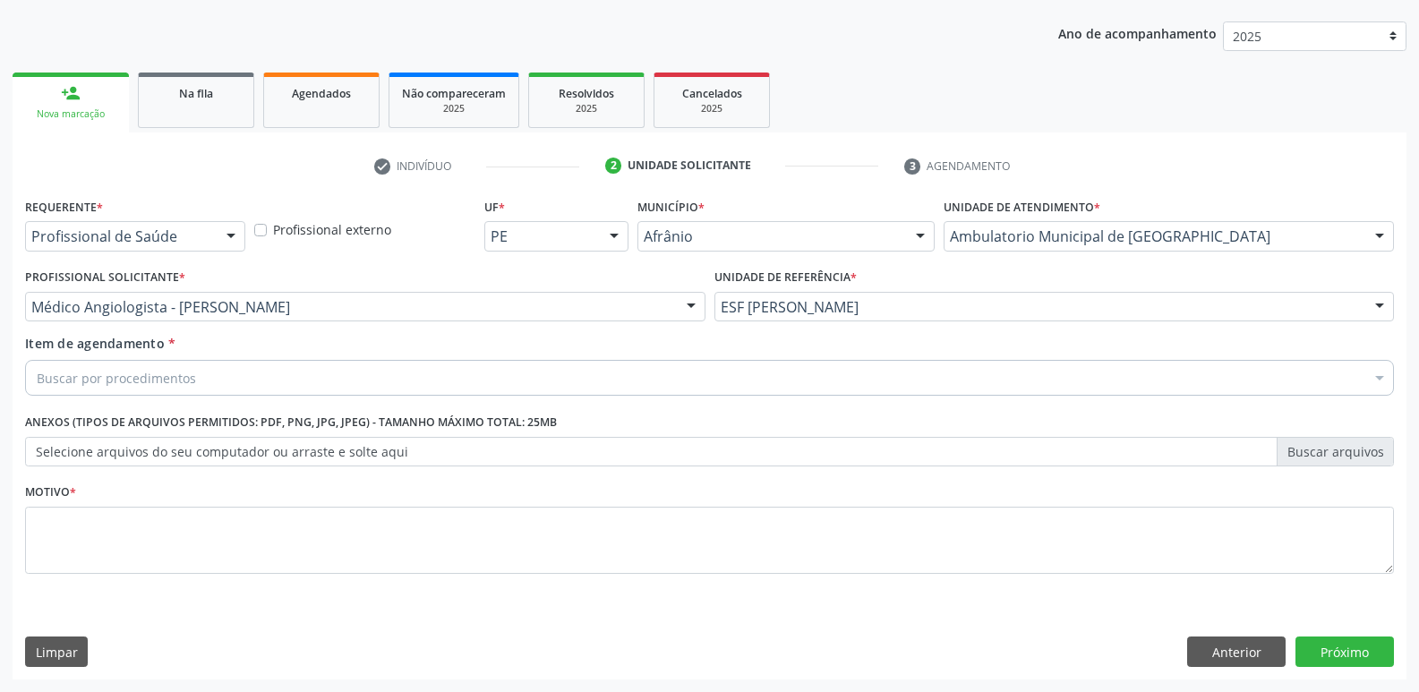
click at [492, 365] on div "Buscar por procedimentos" at bounding box center [709, 378] width 1369 height 36
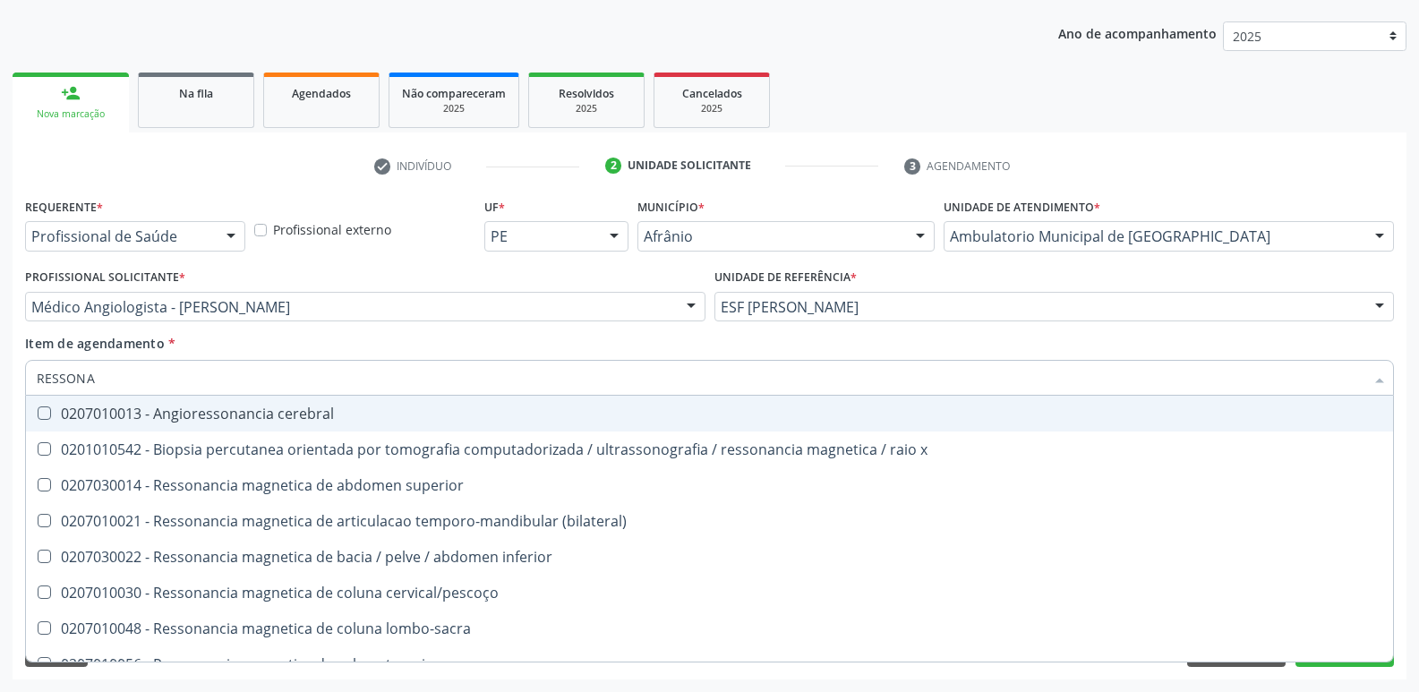
type input "RESSONAN"
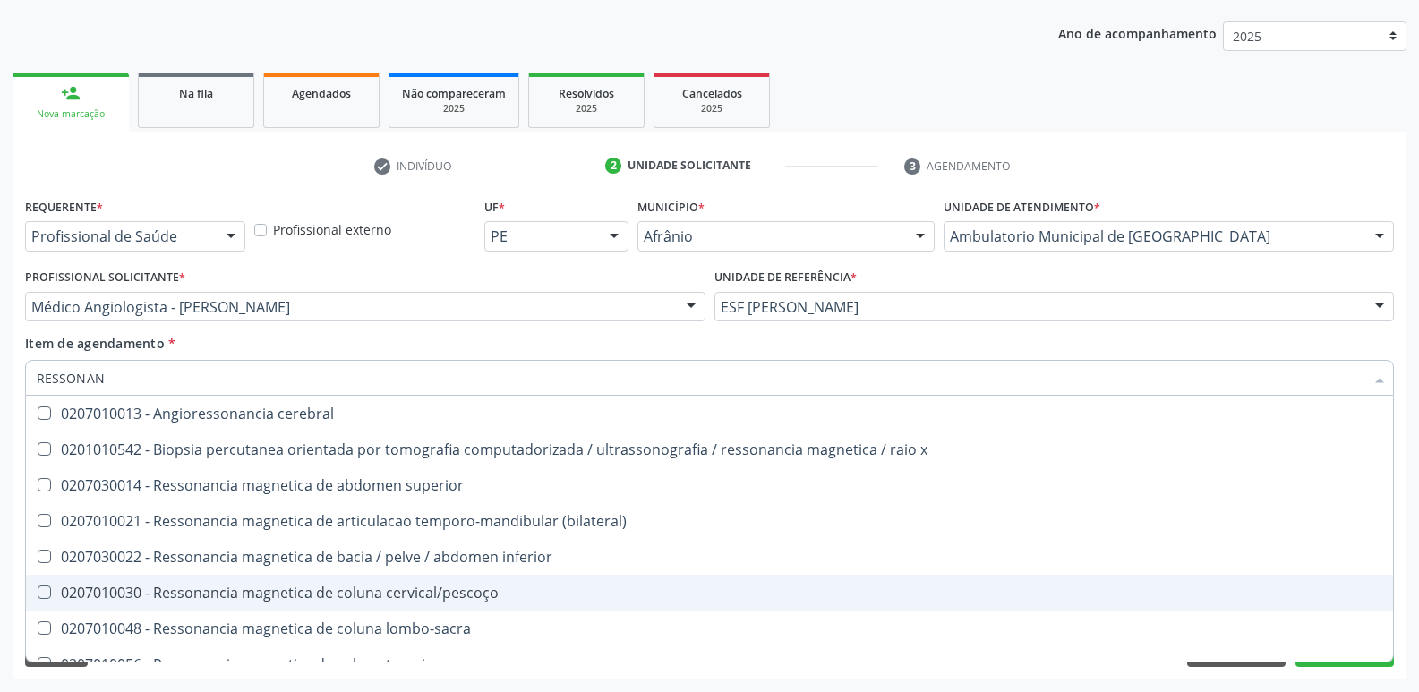
click at [488, 595] on div "0207010030 - Ressonancia magnetica de coluna cervical/pescoço" at bounding box center [710, 593] width 1346 height 14
checkbox cervical\/pescoço "true"
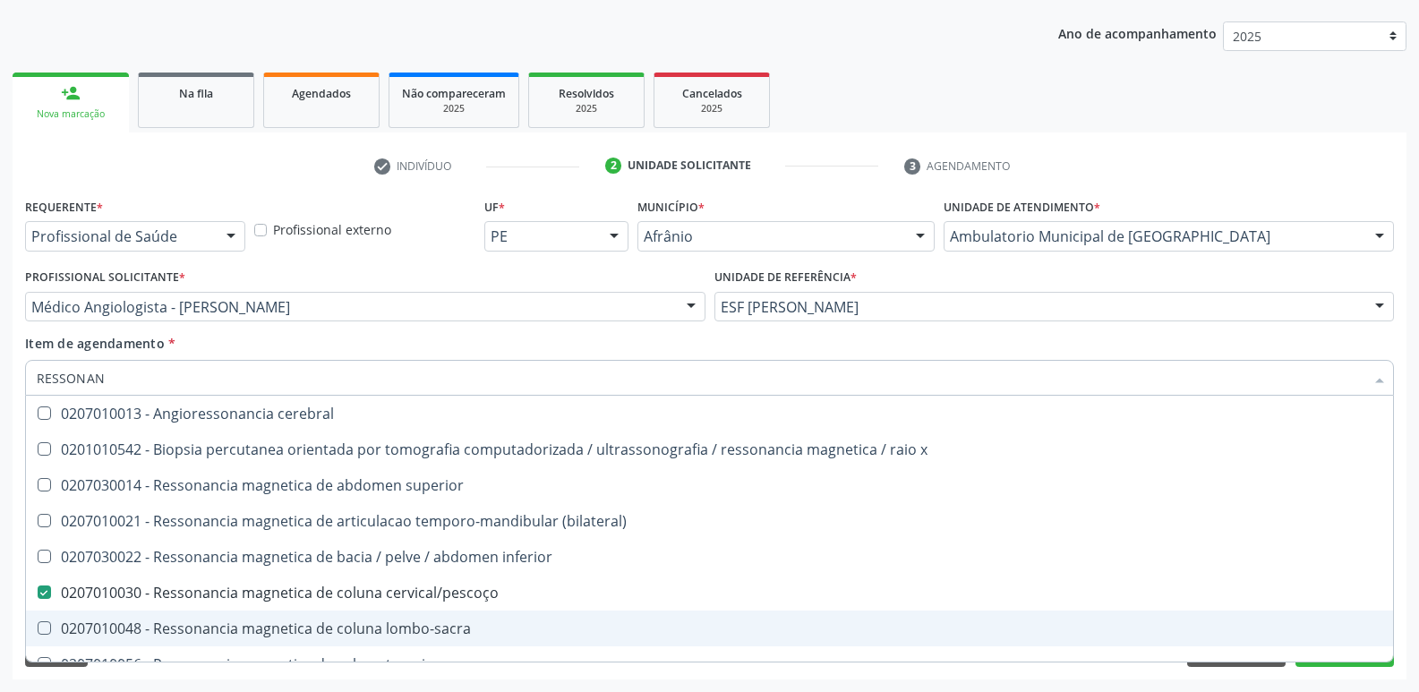
click at [486, 629] on div "0207010048 - Ressonancia magnetica de coluna lombo-sacra" at bounding box center [710, 628] width 1346 height 14
checkbox lombo-sacra "true"
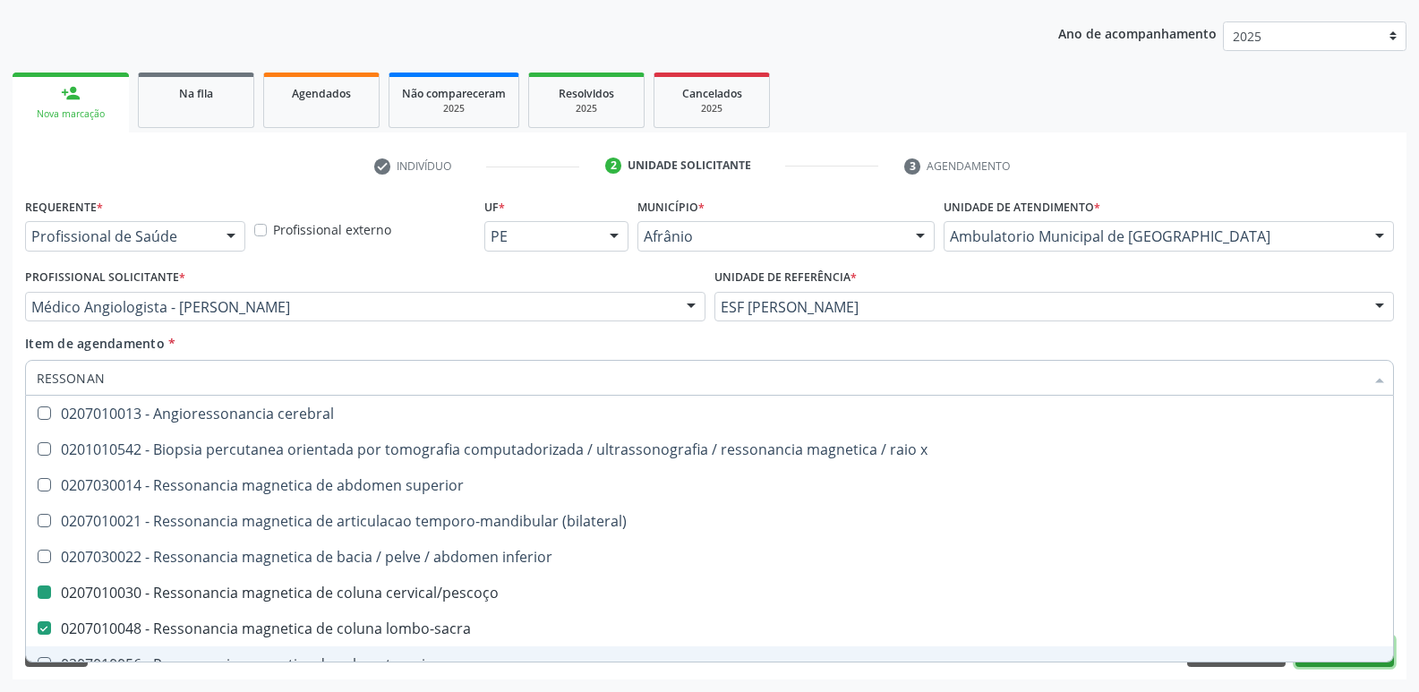
click at [1351, 665] on button "Próximo" at bounding box center [1345, 652] width 99 height 30
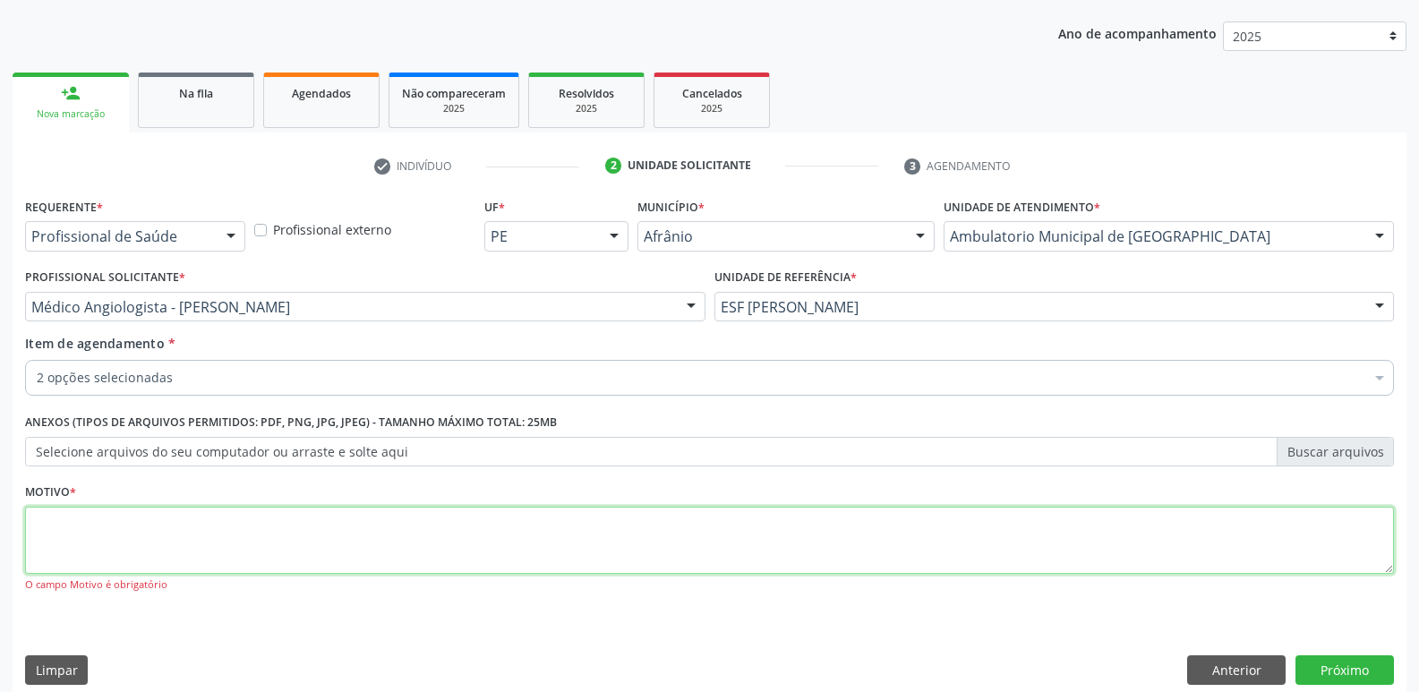
click at [524, 527] on textarea at bounding box center [709, 541] width 1369 height 68
type textarea "G"
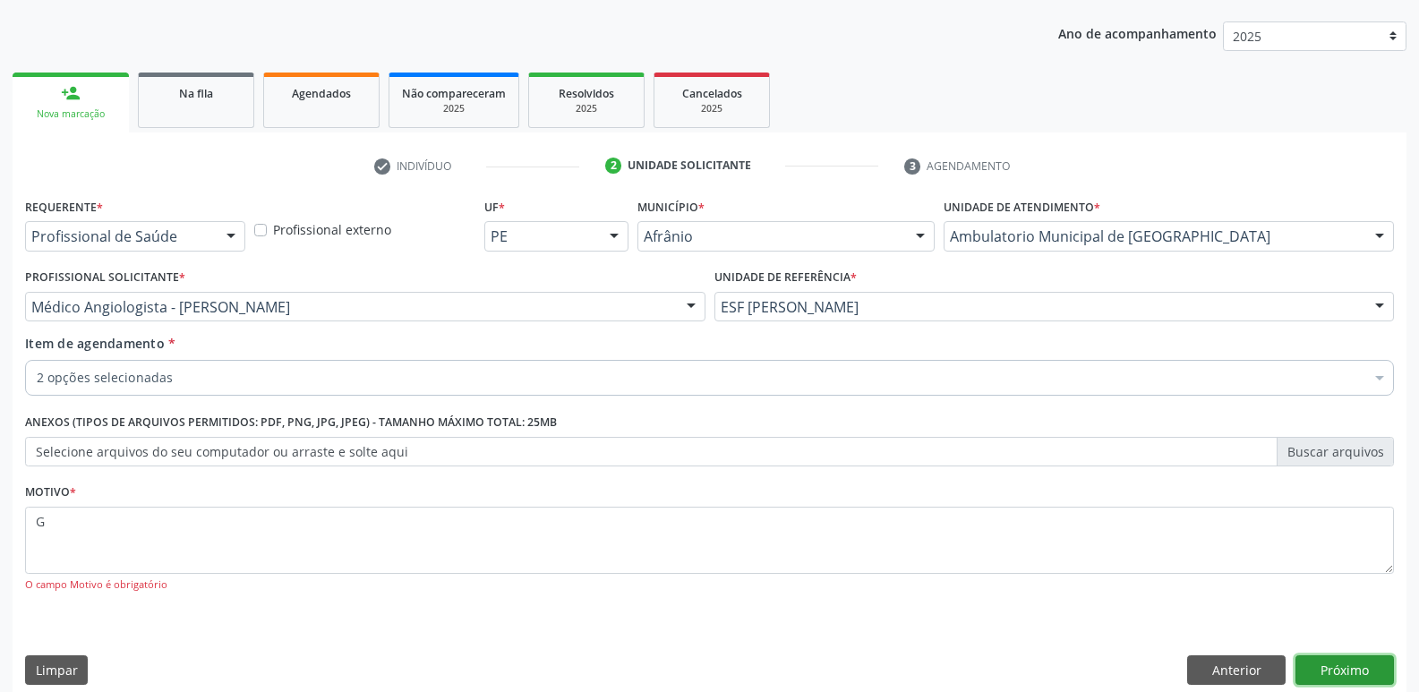
click at [1354, 673] on button "Próximo" at bounding box center [1345, 671] width 99 height 30
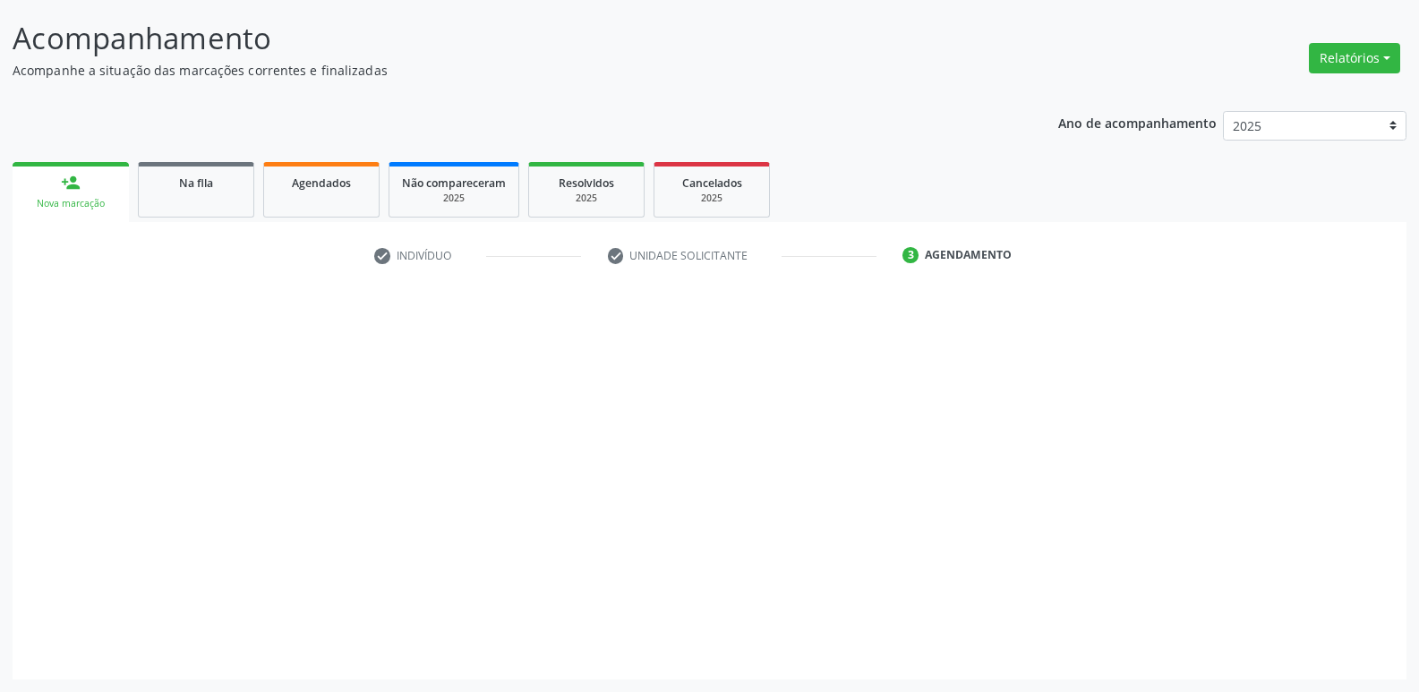
scroll to position [106, 0]
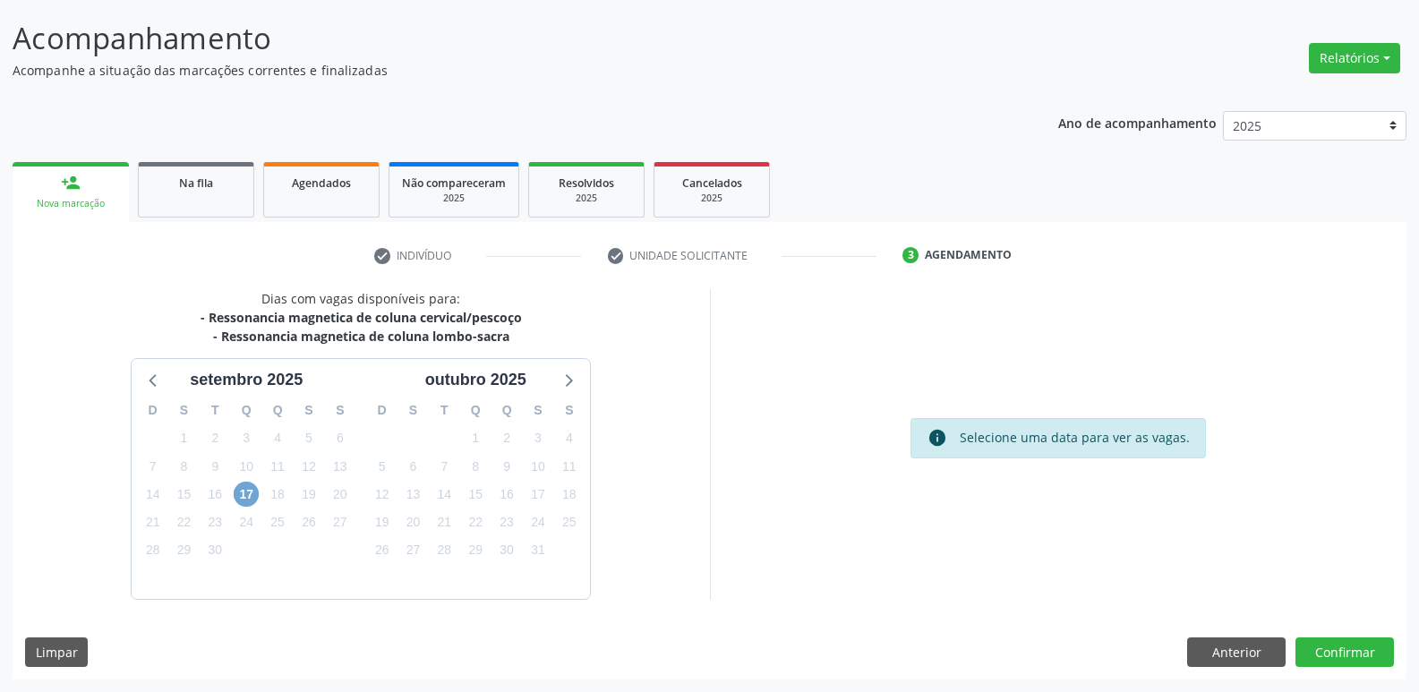
click at [243, 493] on span "17" at bounding box center [246, 494] width 25 height 25
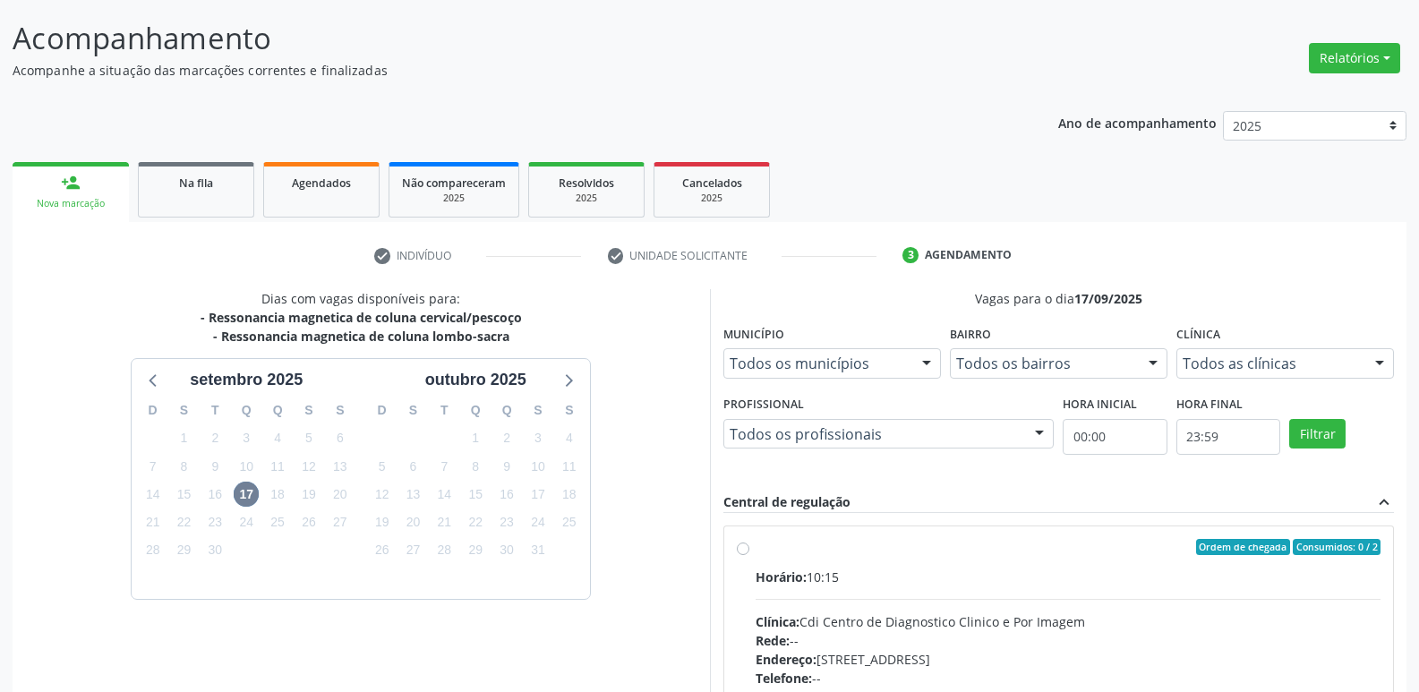
click at [784, 552] on div "Ordem de chegada Consumidos: 0 / 2" at bounding box center [1069, 547] width 626 height 16
click at [750, 552] on input "Ordem de chegada Consumidos: 0 / 2 Horário: 10:15 Clínica: Cdi Centro de Diagno…" at bounding box center [743, 547] width 13 height 16
radio input "true"
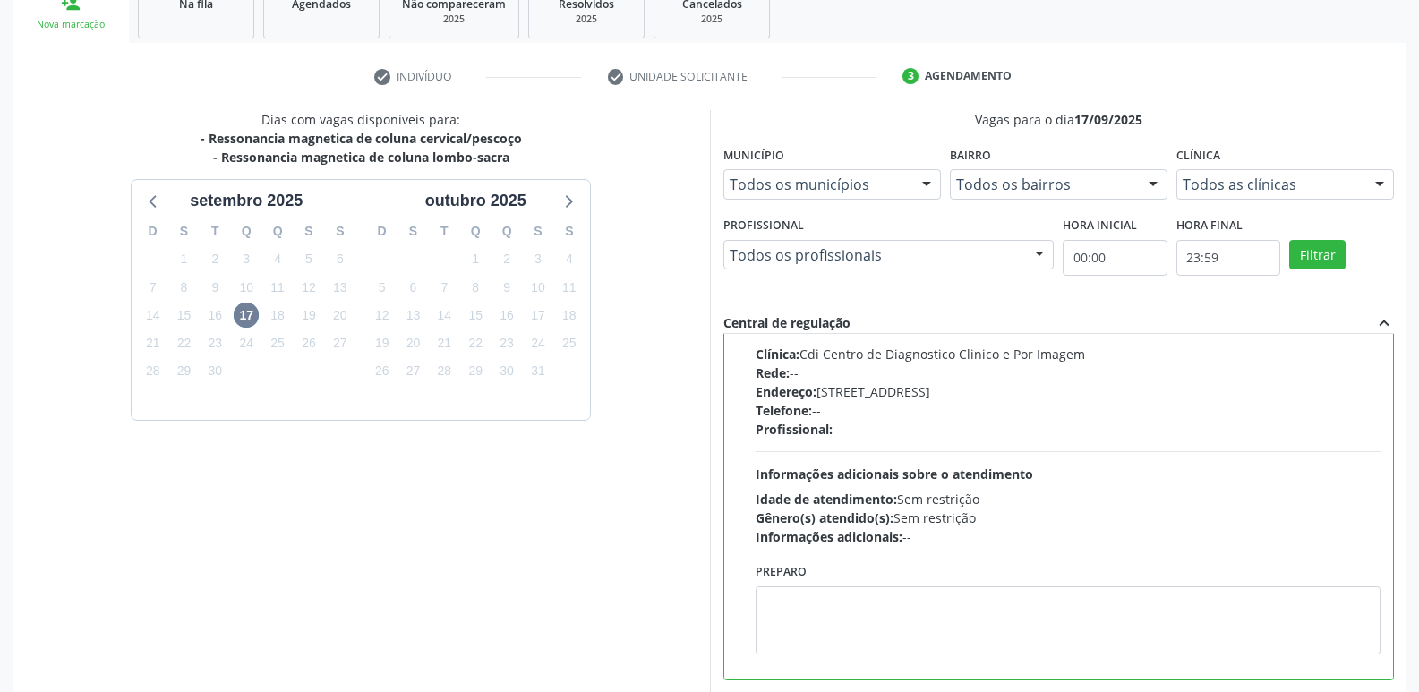
scroll to position [378, 0]
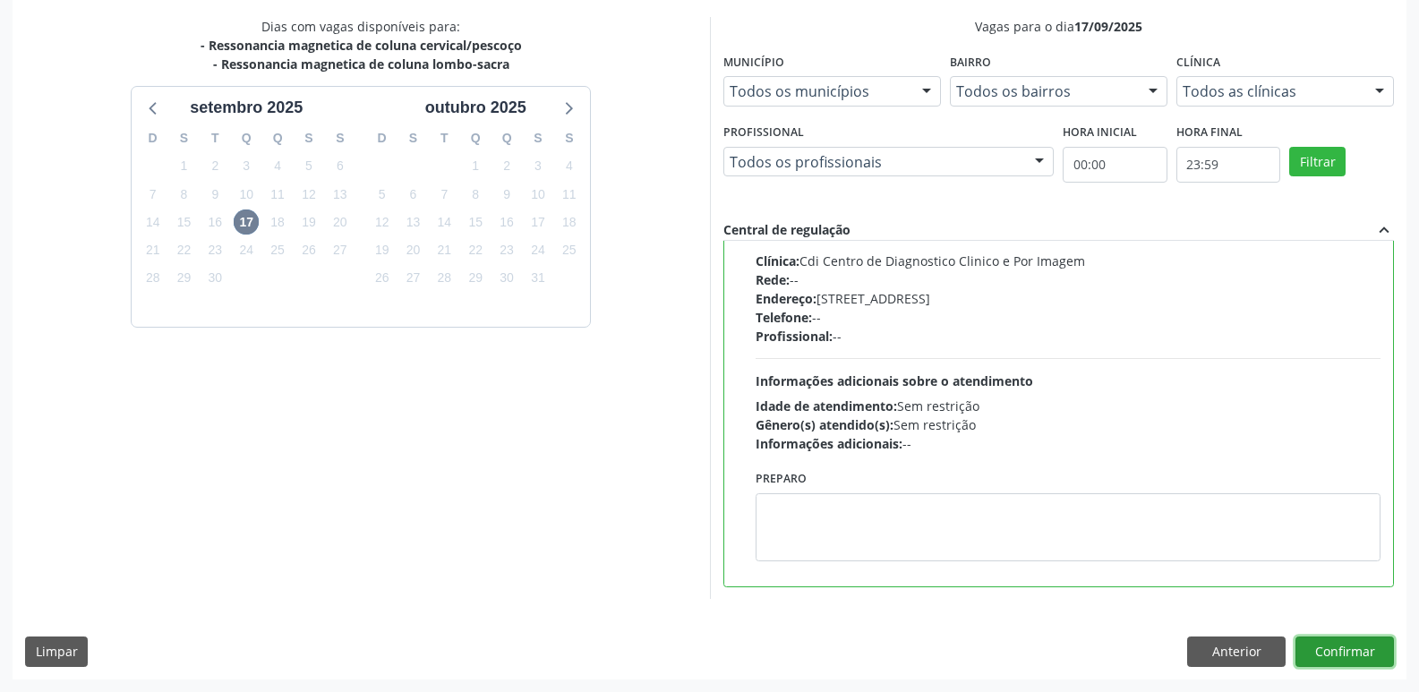
click at [1349, 651] on button "Confirmar" at bounding box center [1345, 652] width 99 height 30
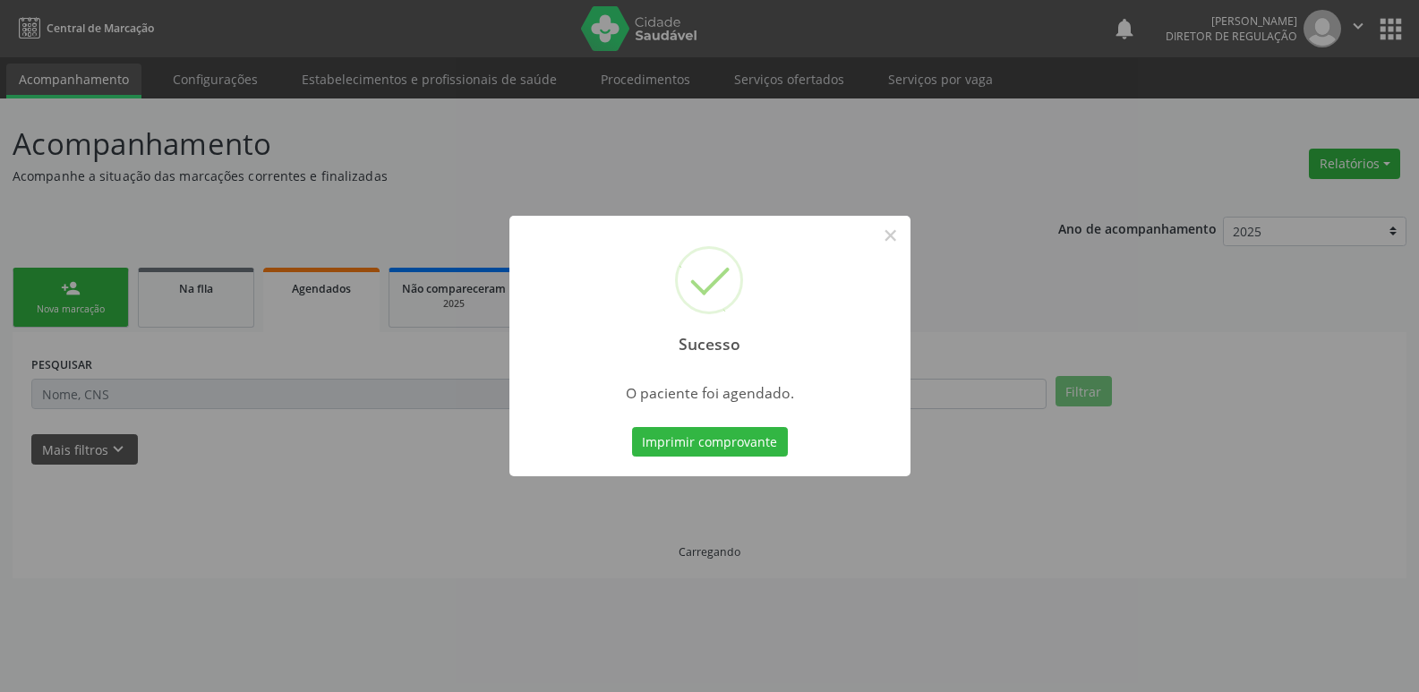
scroll to position [0, 0]
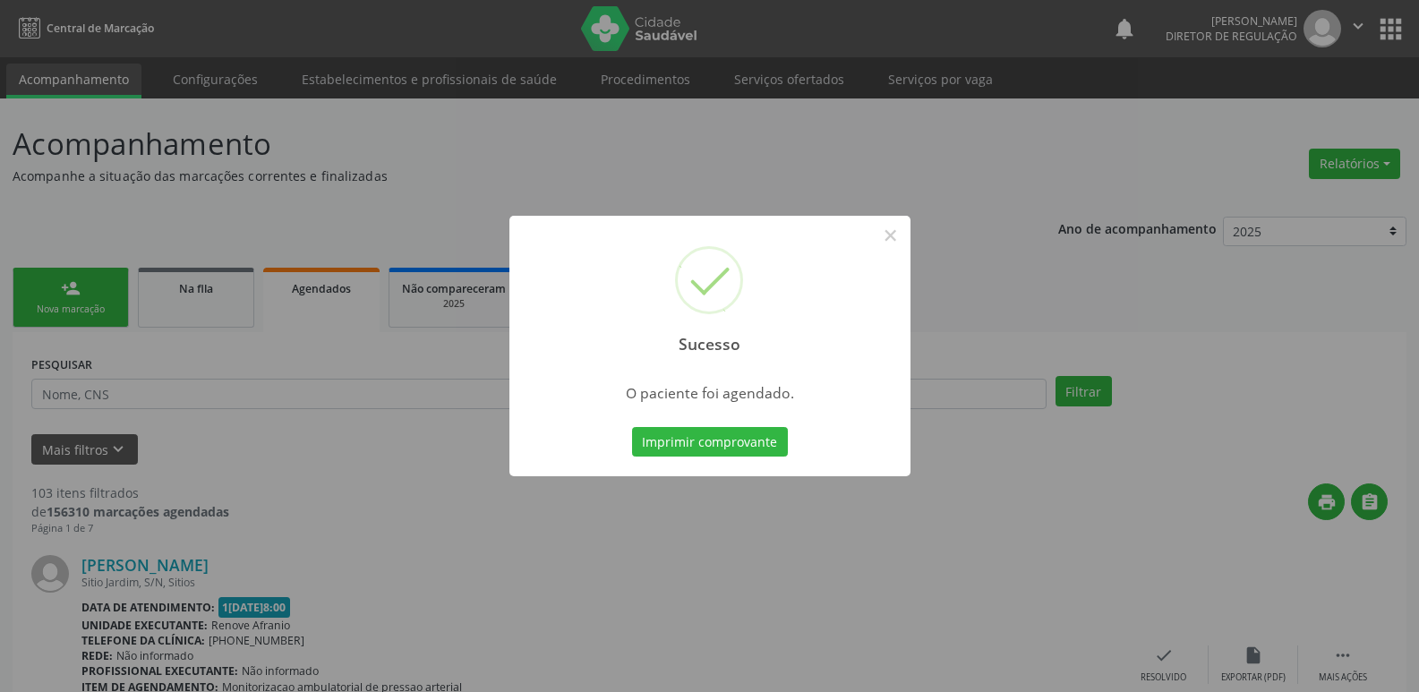
click at [755, 424] on div "Imprimir comprovante Cancel" at bounding box center [710, 443] width 164 height 38
click at [752, 442] on button "Imprimir comprovante" at bounding box center [710, 442] width 156 height 30
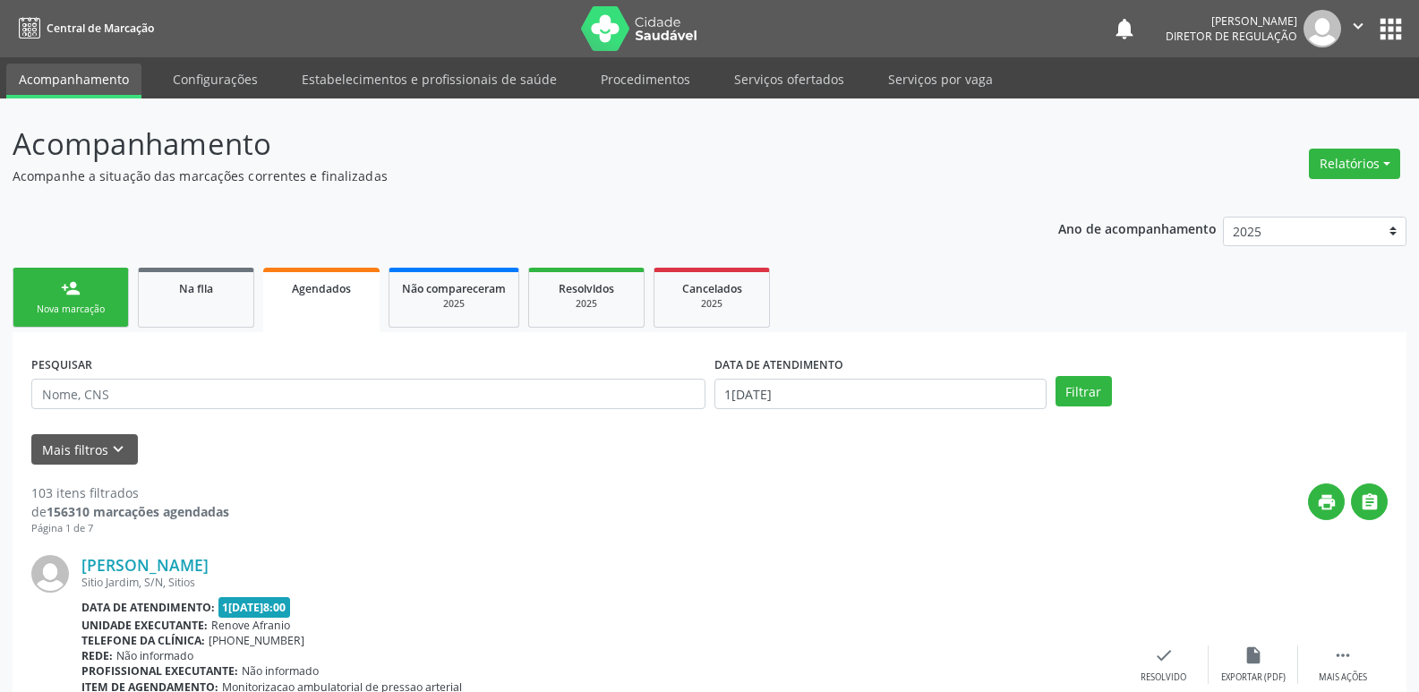
click at [105, 309] on div "Nova marcação" at bounding box center [71, 309] width 90 height 13
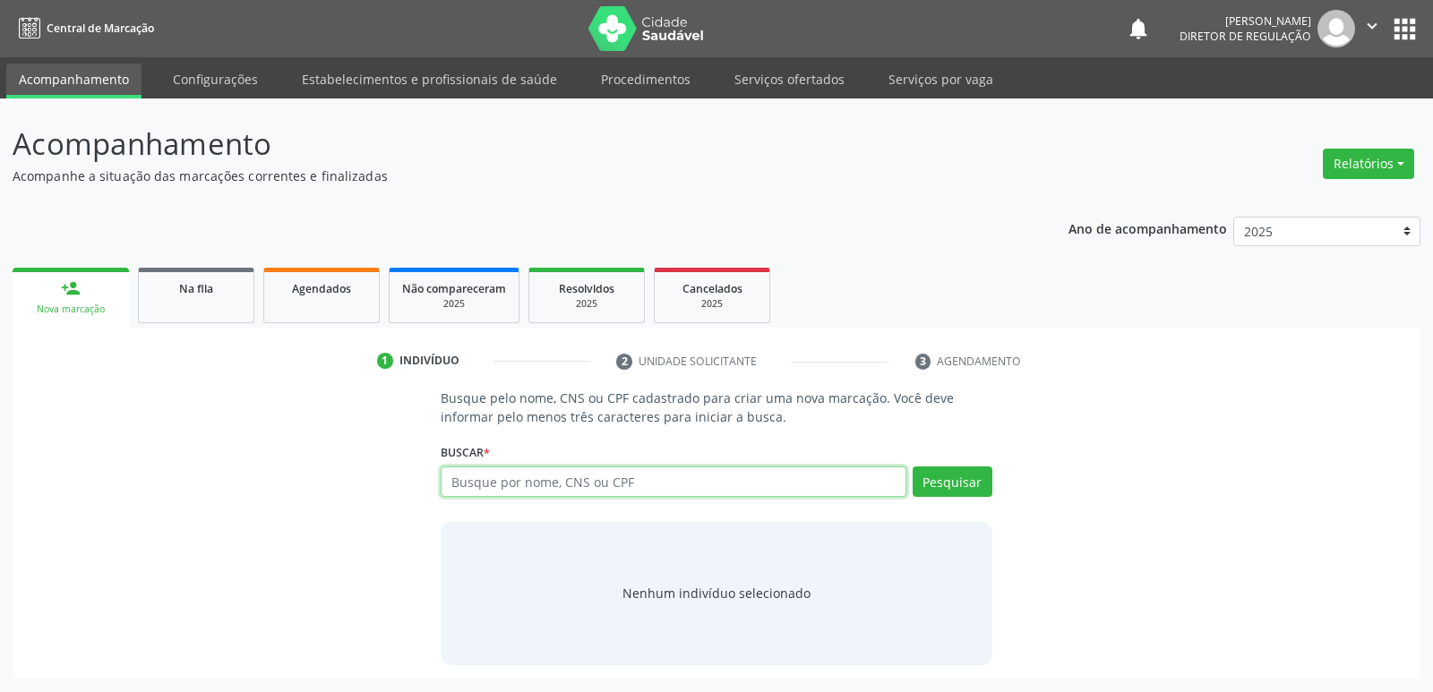
click at [525, 478] on input "text" at bounding box center [673, 482] width 465 height 30
type input "708300744184360"
click at [975, 477] on button "Pesquisar" at bounding box center [953, 482] width 80 height 30
type input "708300744184360"
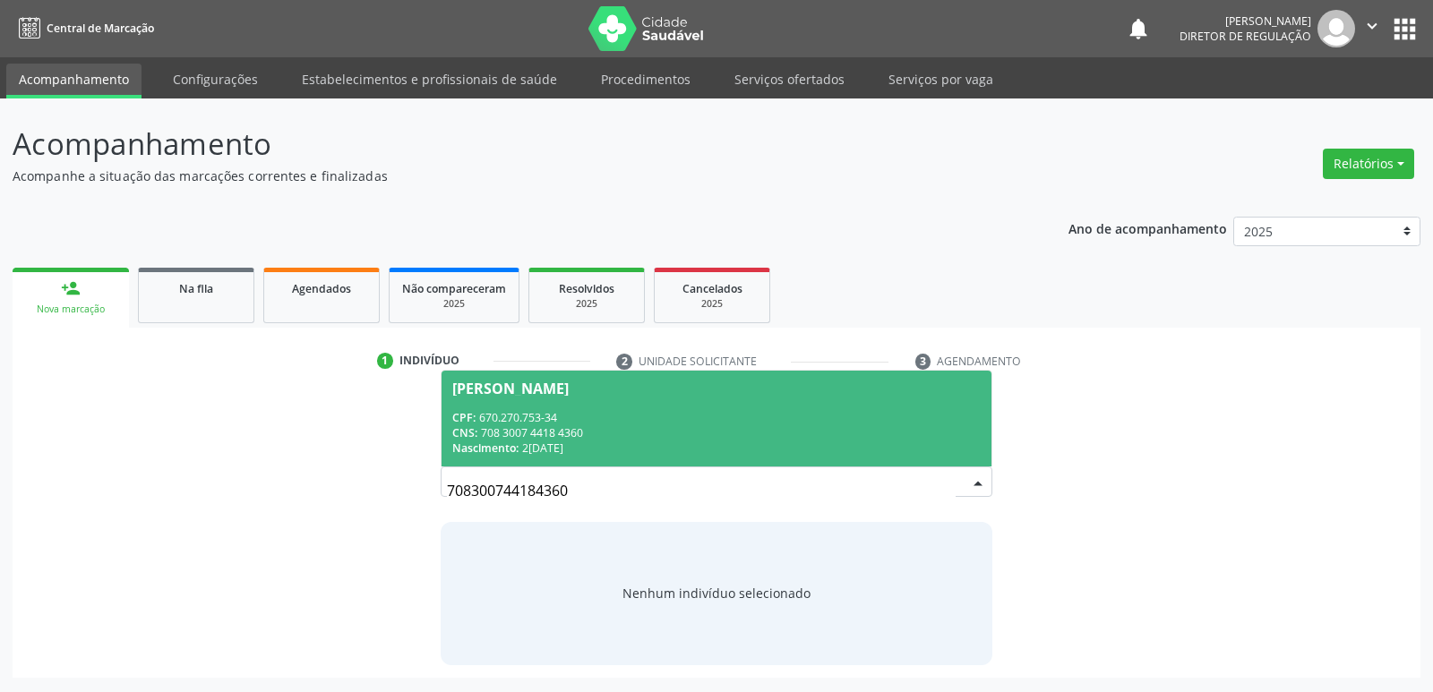
click at [682, 410] on div "CPF: 670.270.753-34" at bounding box center [715, 417] width 527 height 15
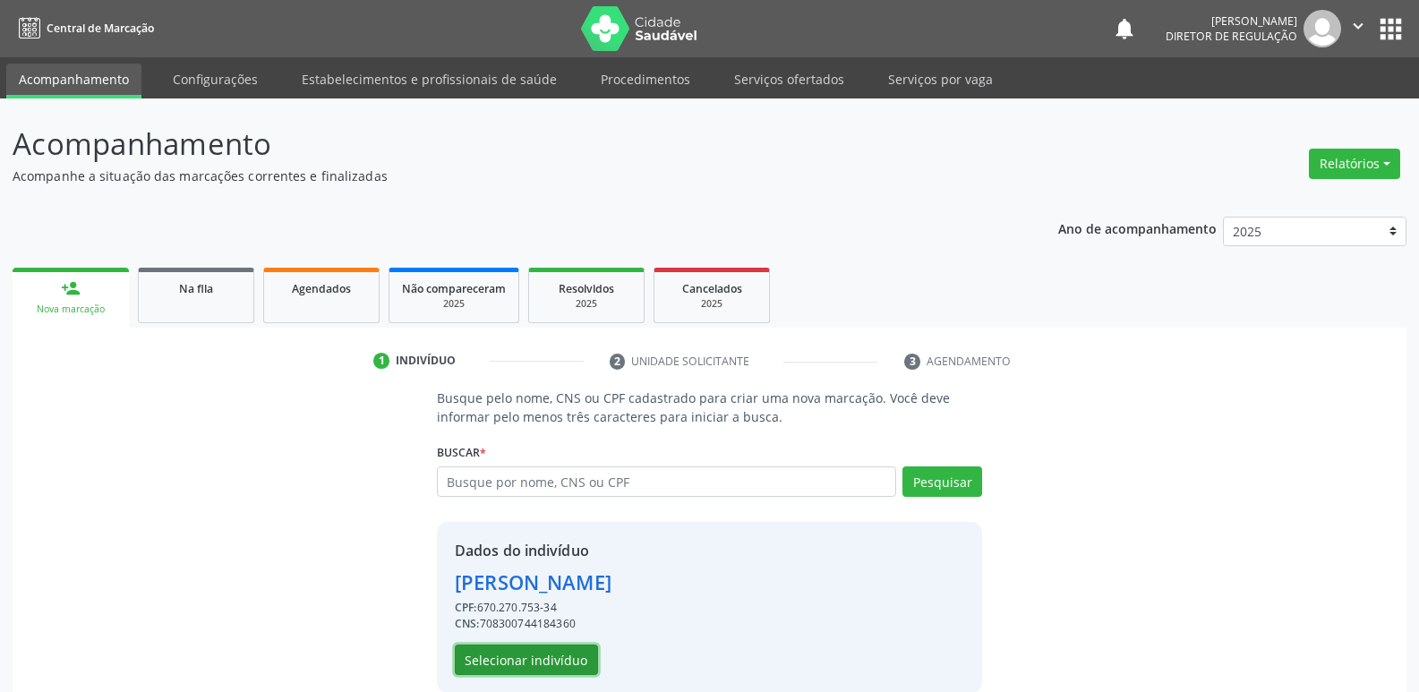
click at [554, 662] on button "Selecionar indivíduo" at bounding box center [526, 660] width 143 height 30
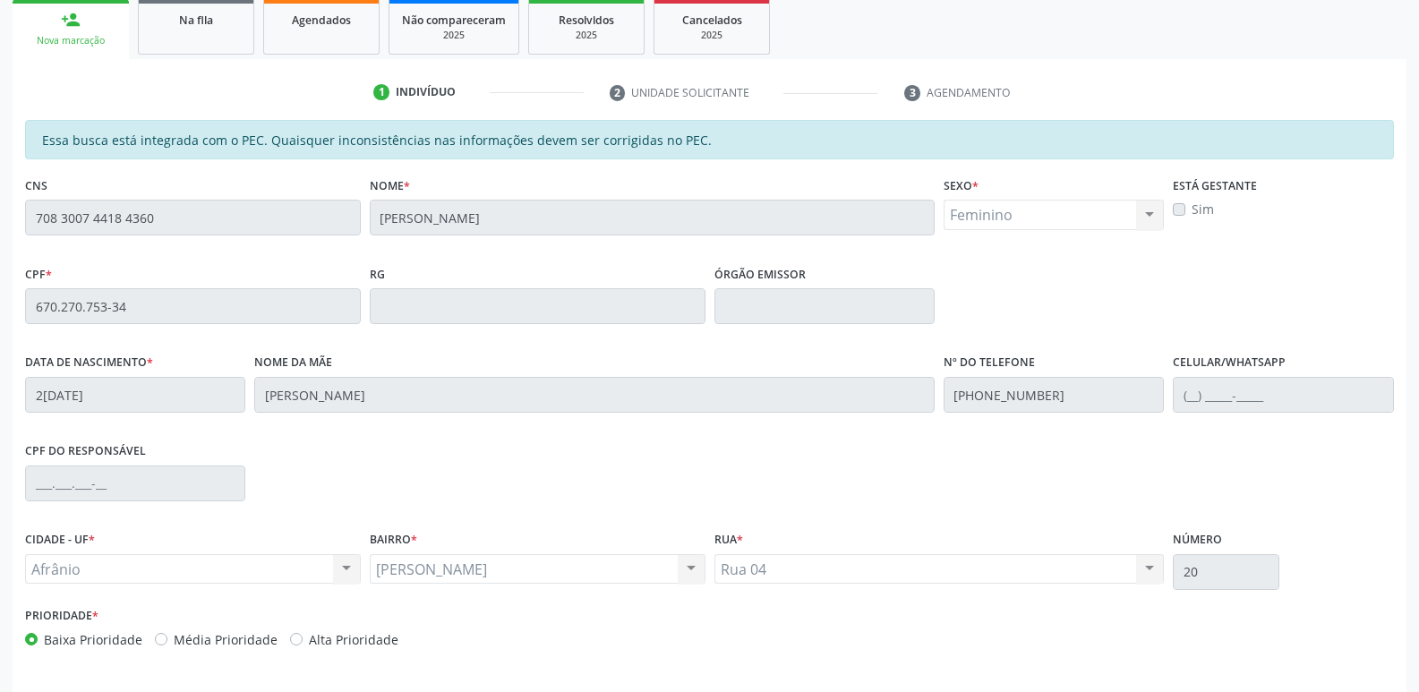
scroll to position [330, 0]
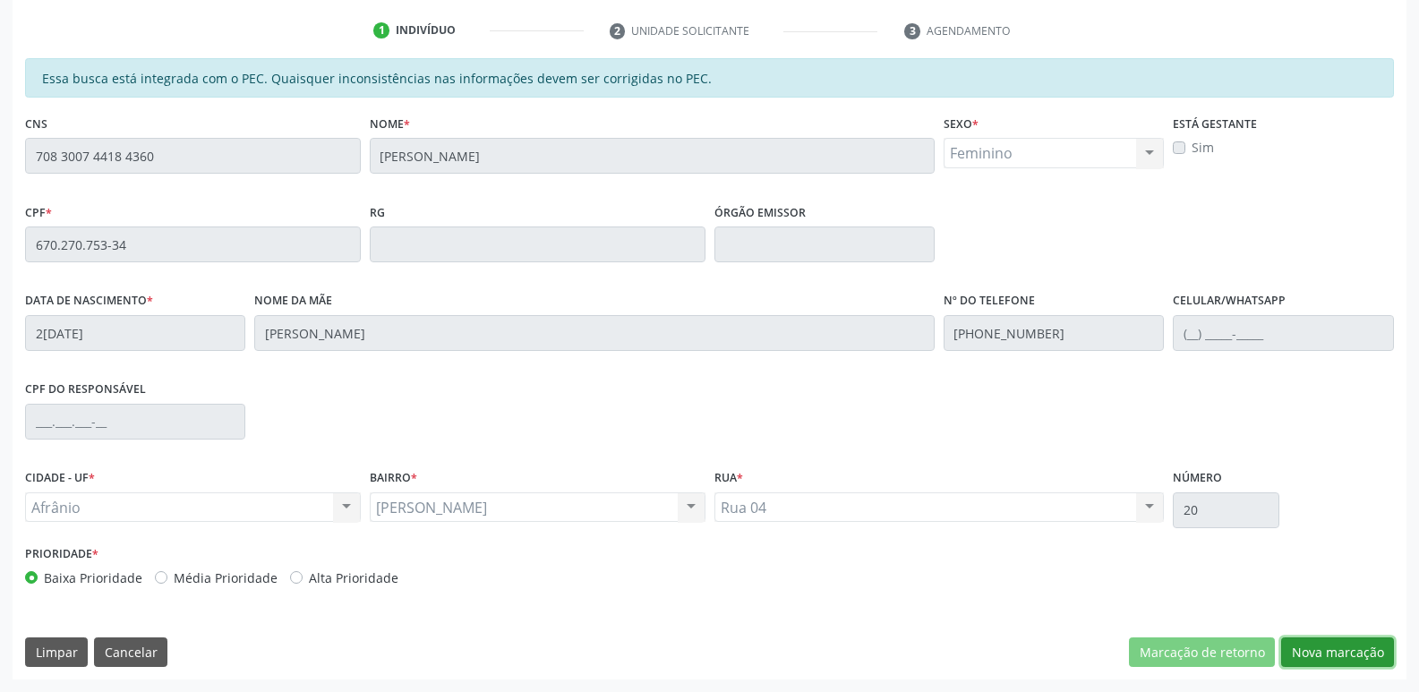
click at [1322, 656] on button "Nova marcação" at bounding box center [1337, 653] width 113 height 30
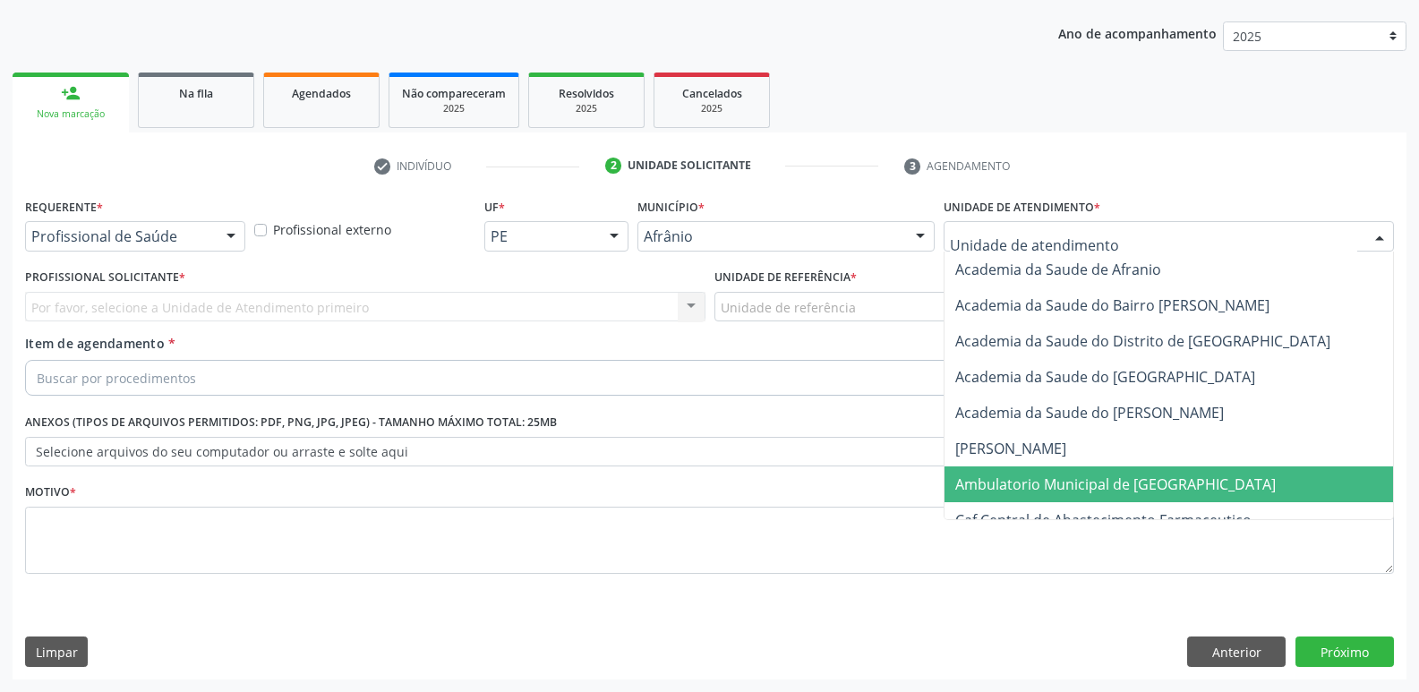
click at [1067, 483] on span "Ambulatorio Municipal de [GEOGRAPHIC_DATA]" at bounding box center [1116, 485] width 321 height 20
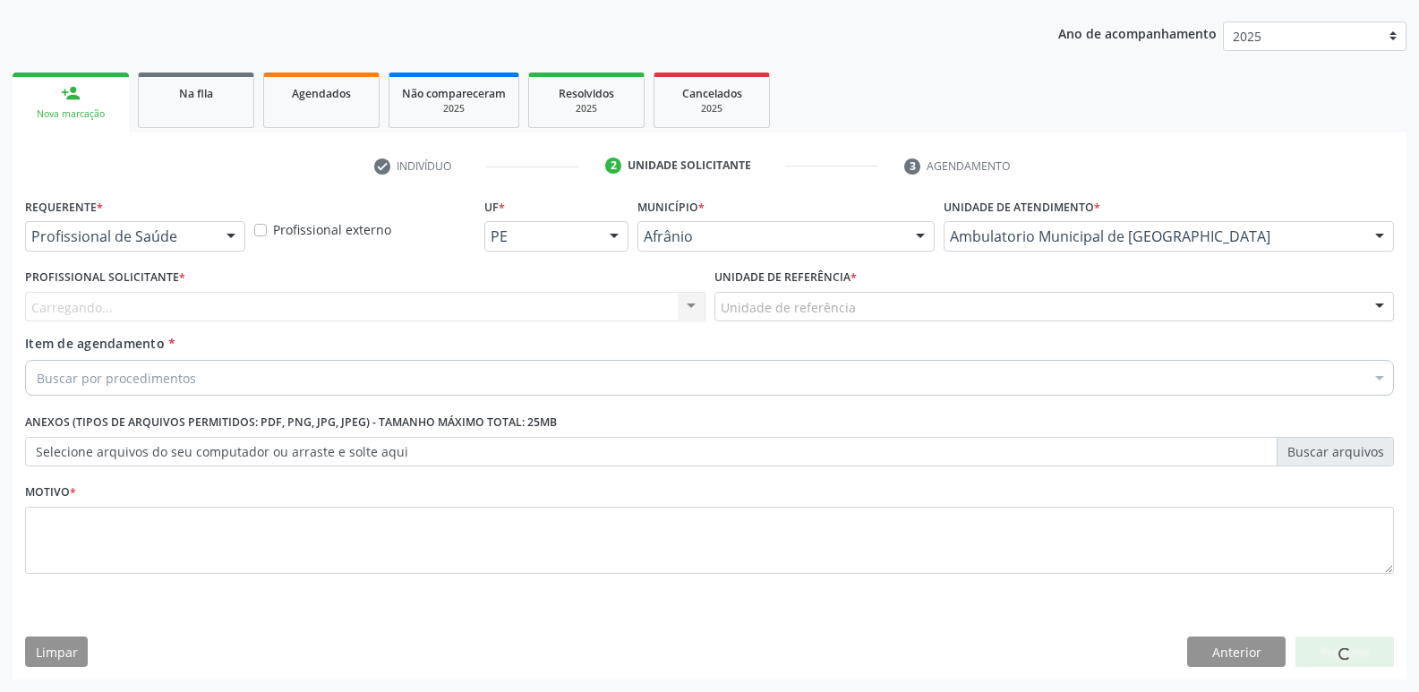
click at [857, 304] on div "Unidade de referência" at bounding box center [1055, 307] width 681 height 30
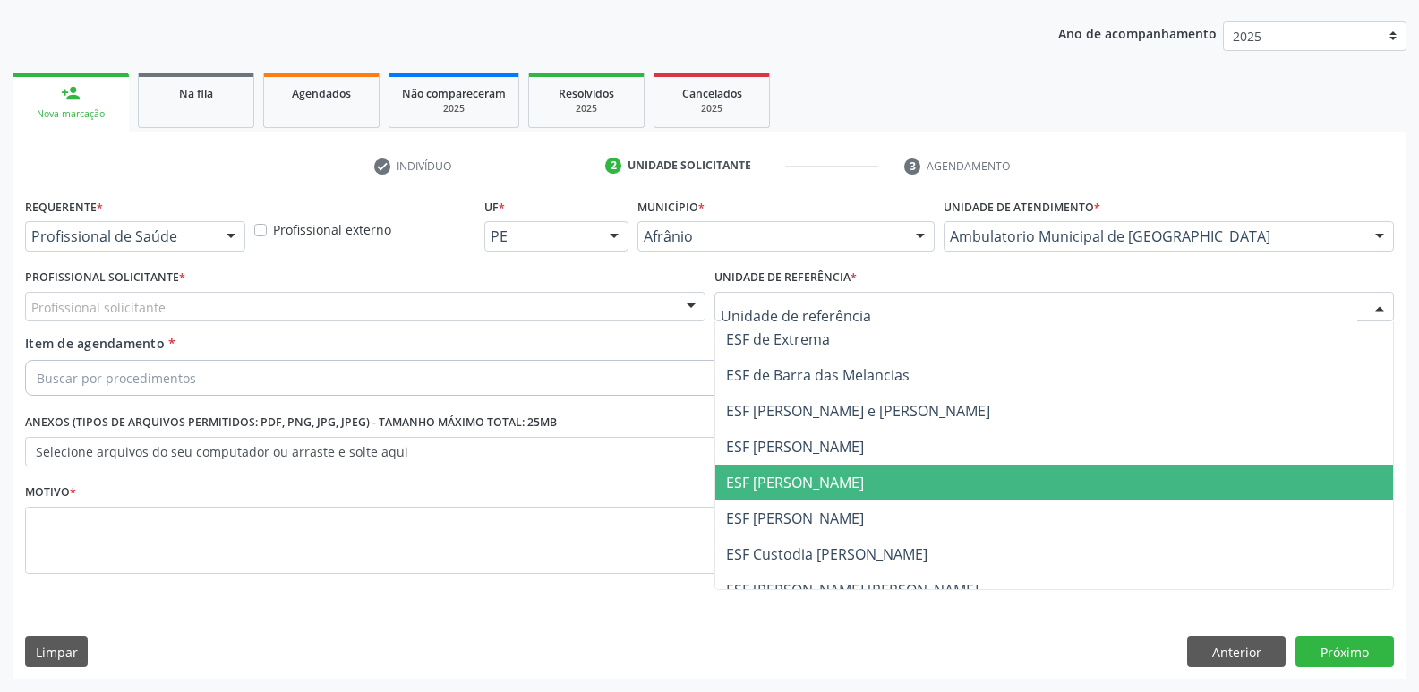
click at [843, 484] on span "ESF [PERSON_NAME]" at bounding box center [795, 483] width 138 height 20
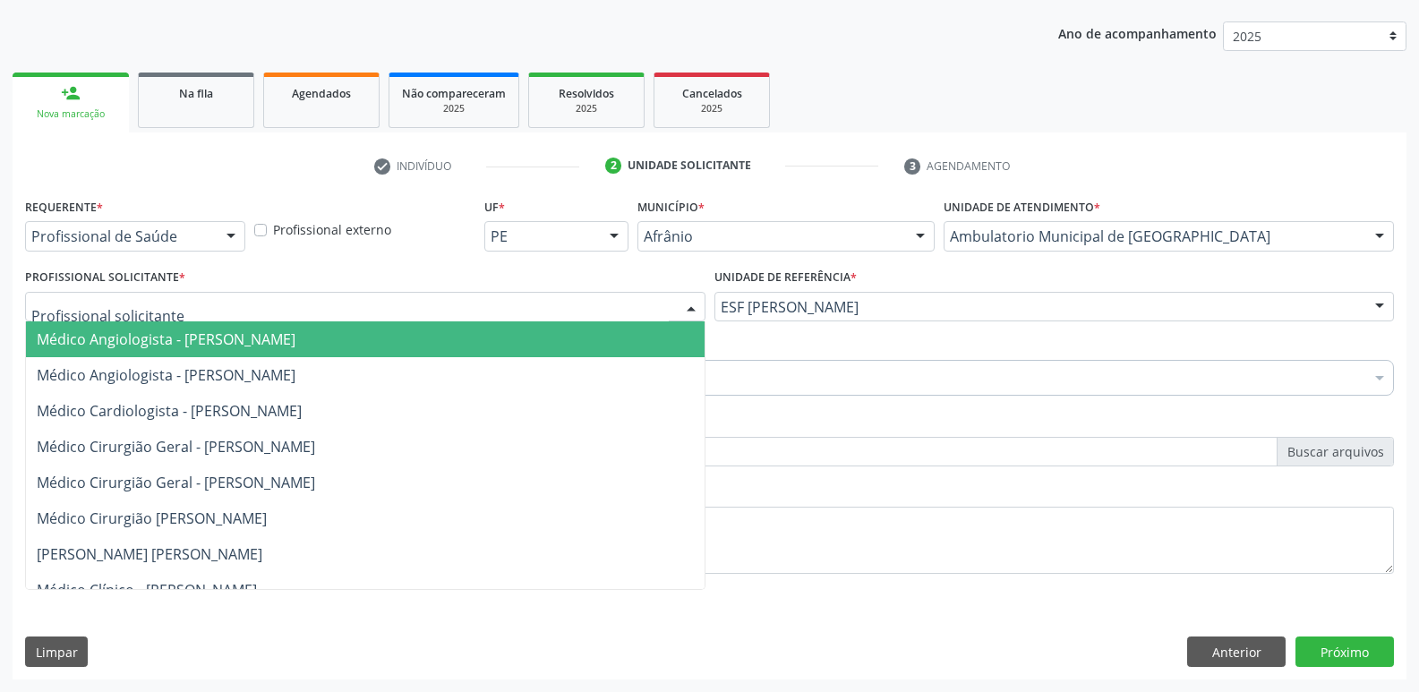
click at [598, 297] on div at bounding box center [365, 307] width 681 height 30
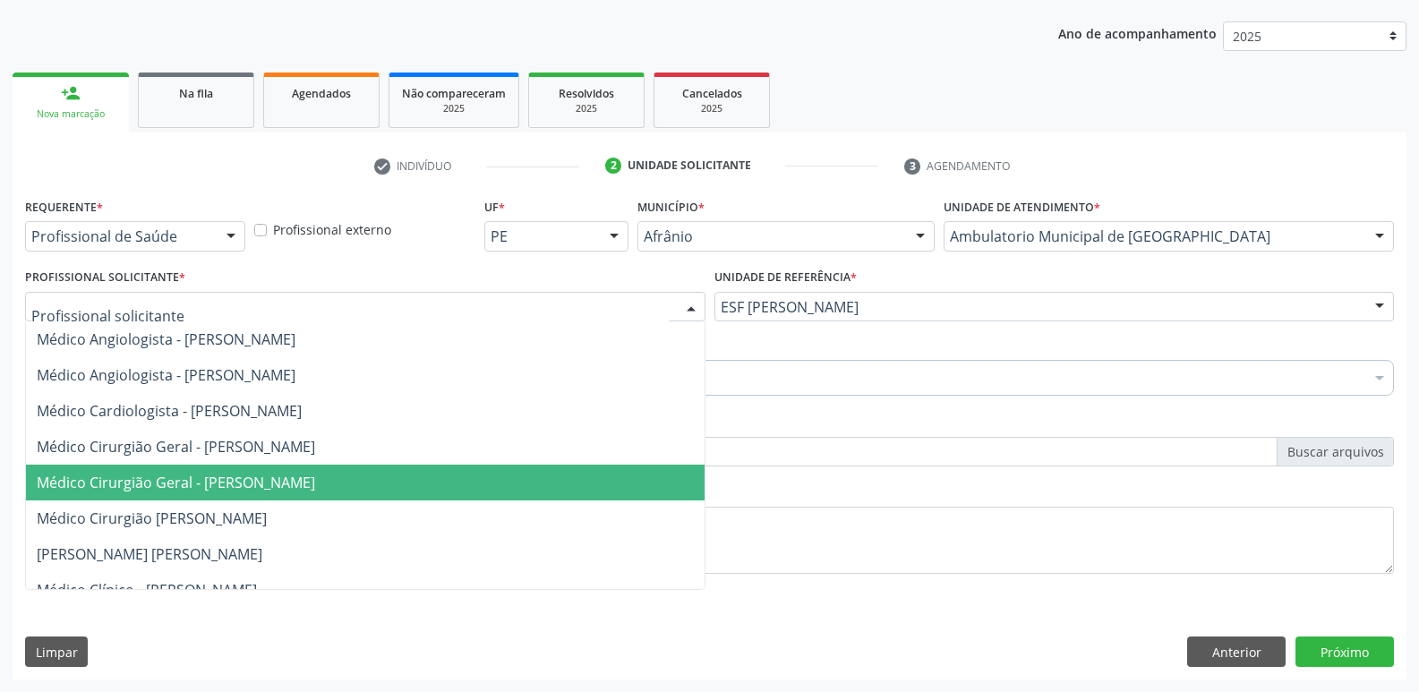
click at [537, 481] on span "Médico Cirurgião Geral - Luis Henrique de Sa Nunes" at bounding box center [365, 483] width 679 height 36
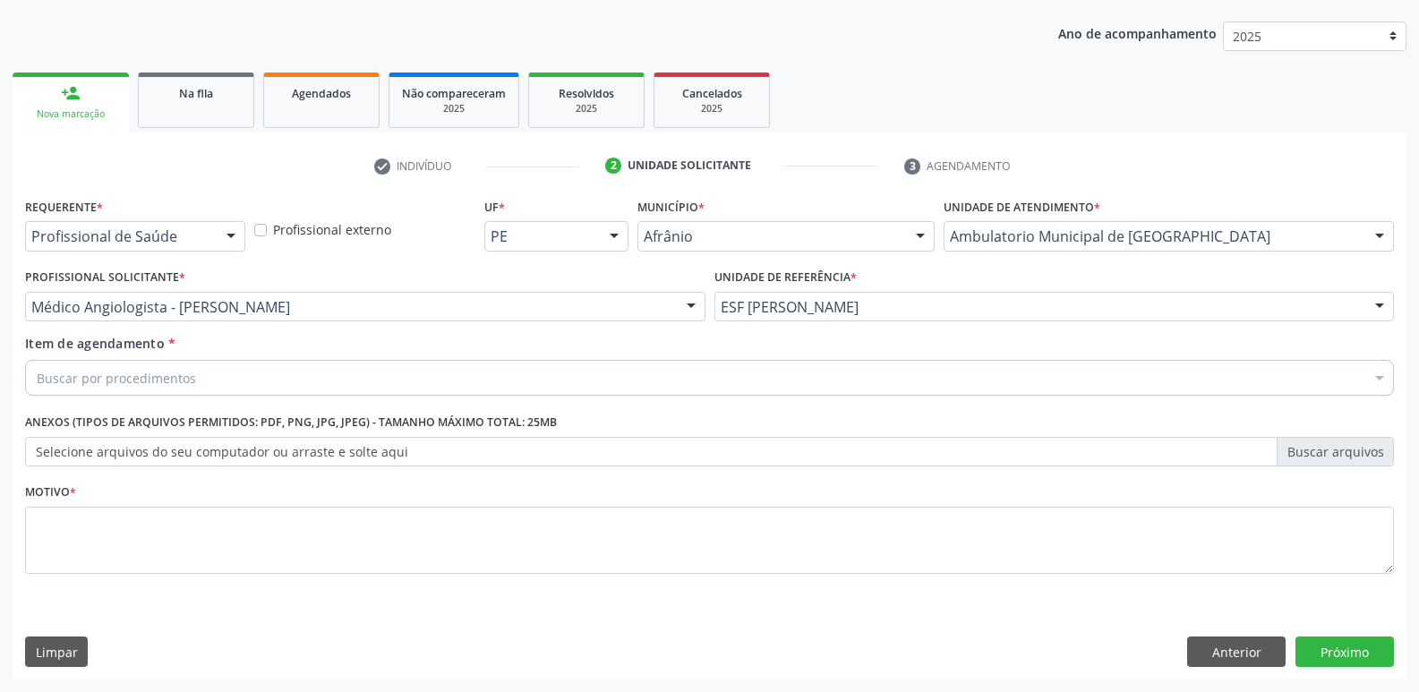
click at [469, 376] on div "Buscar por procedimentos" at bounding box center [709, 378] width 1369 height 36
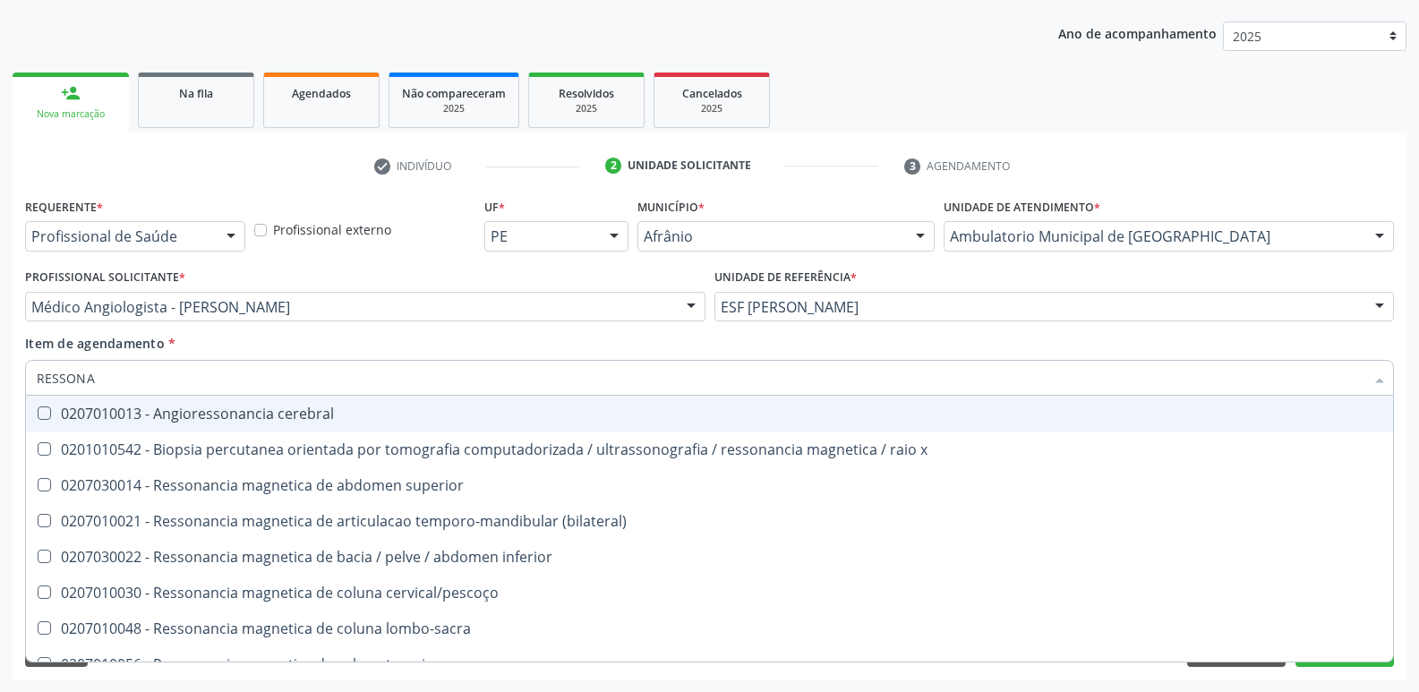
type input "RESSONAN"
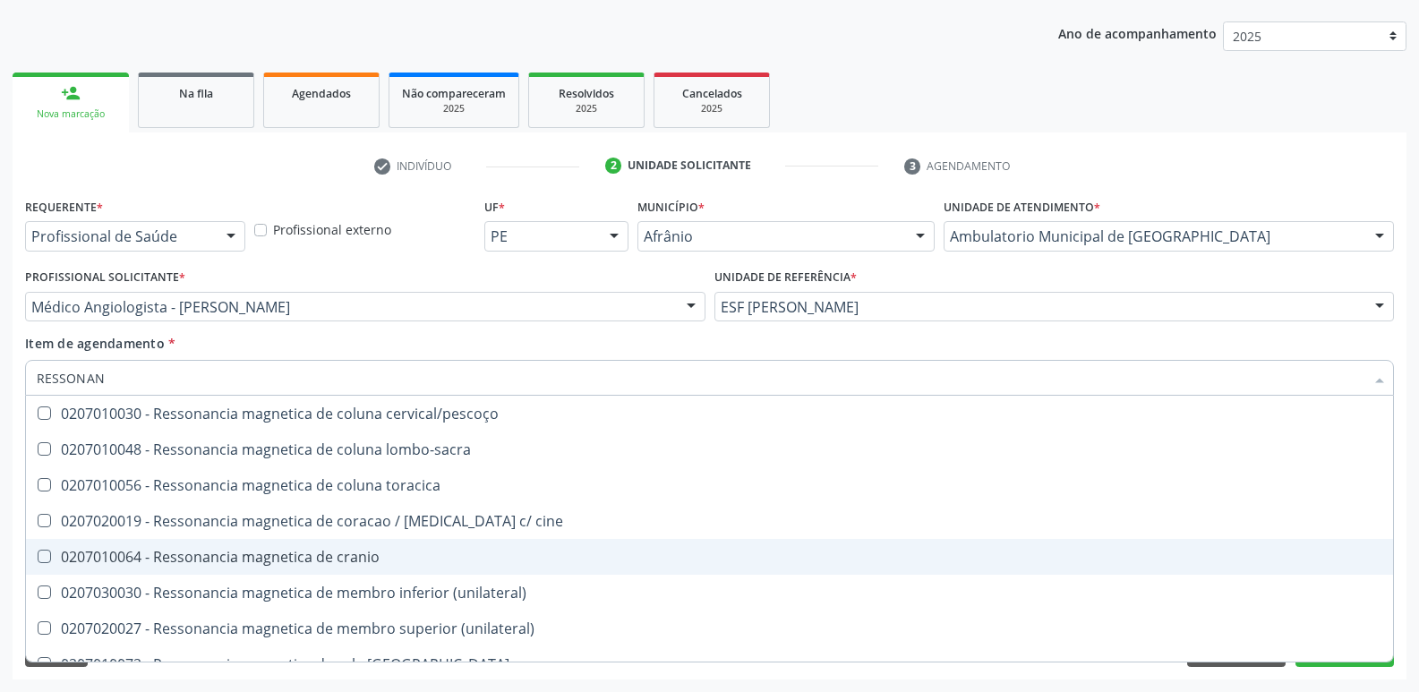
scroll to position [269, 0]
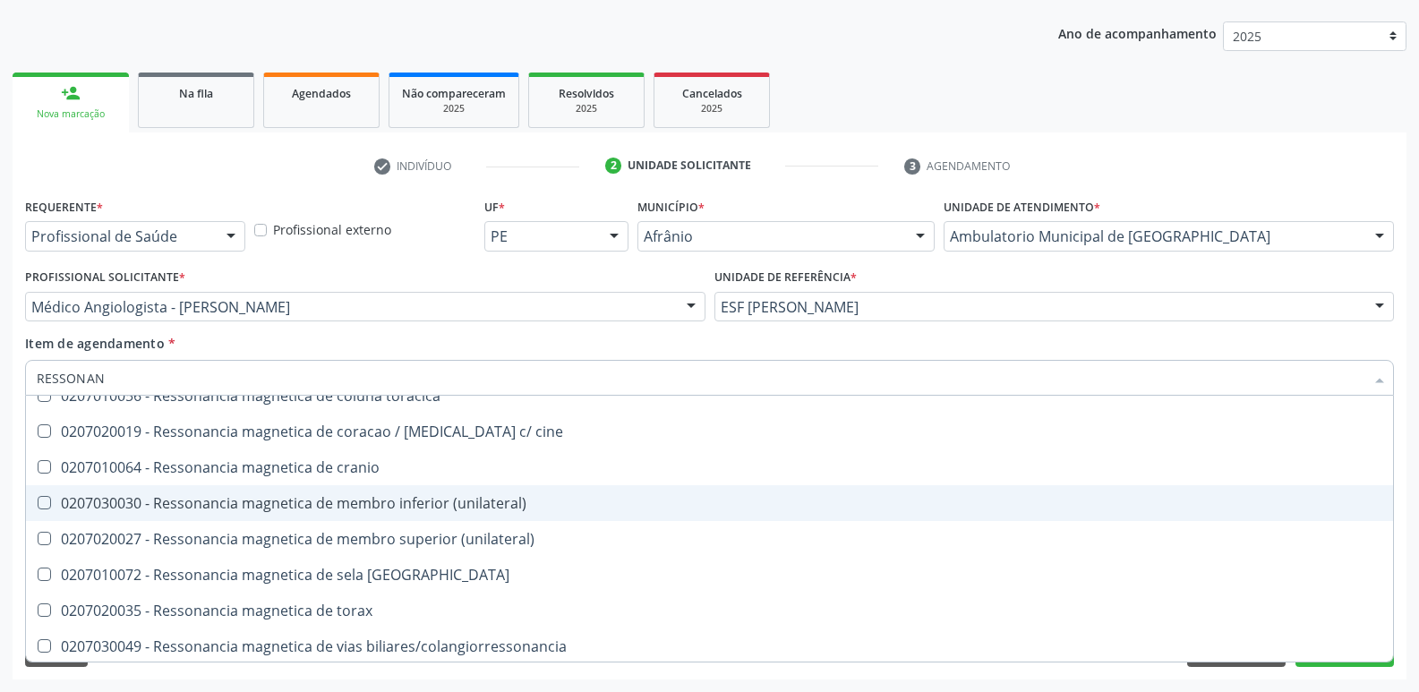
click at [485, 505] on div "0207030030 - Ressonancia magnetica de membro inferior (unilateral)" at bounding box center [710, 503] width 1346 height 14
checkbox \(unilateral\) "true"
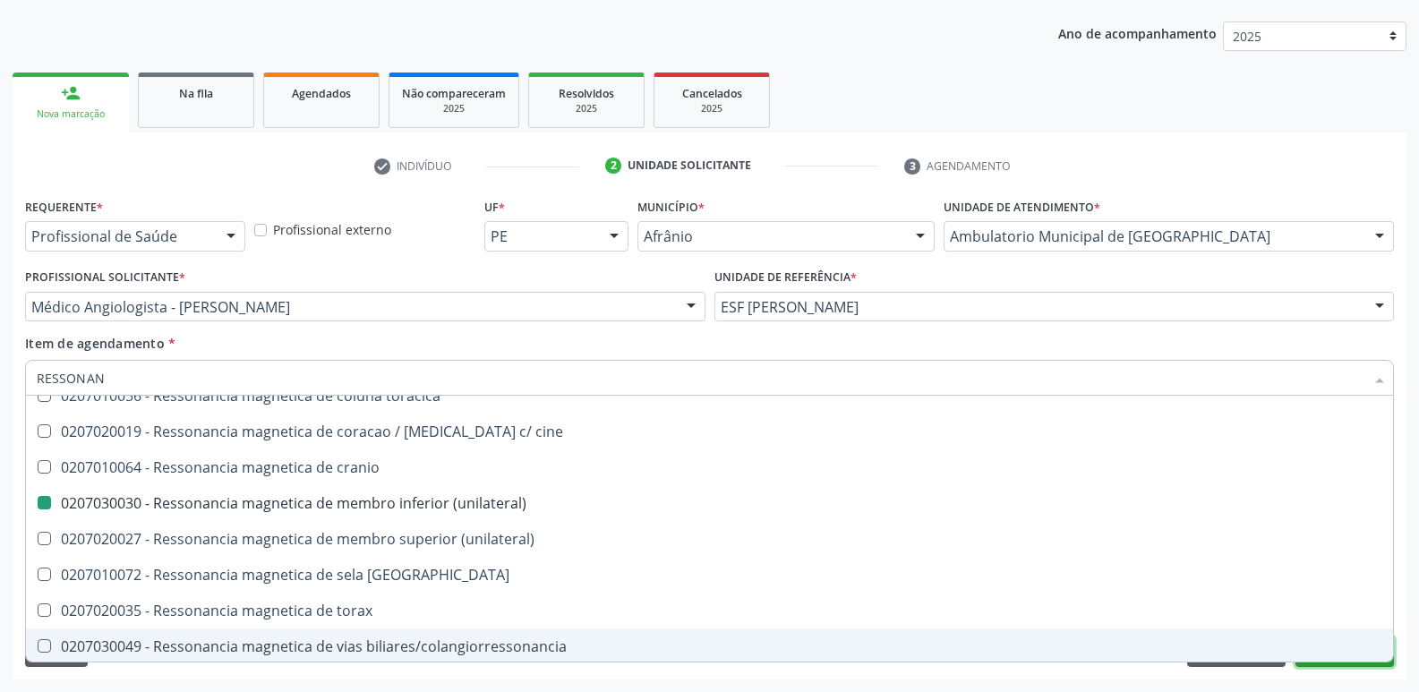
click at [1336, 665] on button "Próximo" at bounding box center [1345, 652] width 99 height 30
checkbox x "true"
checkbox \(unilateral\) "false"
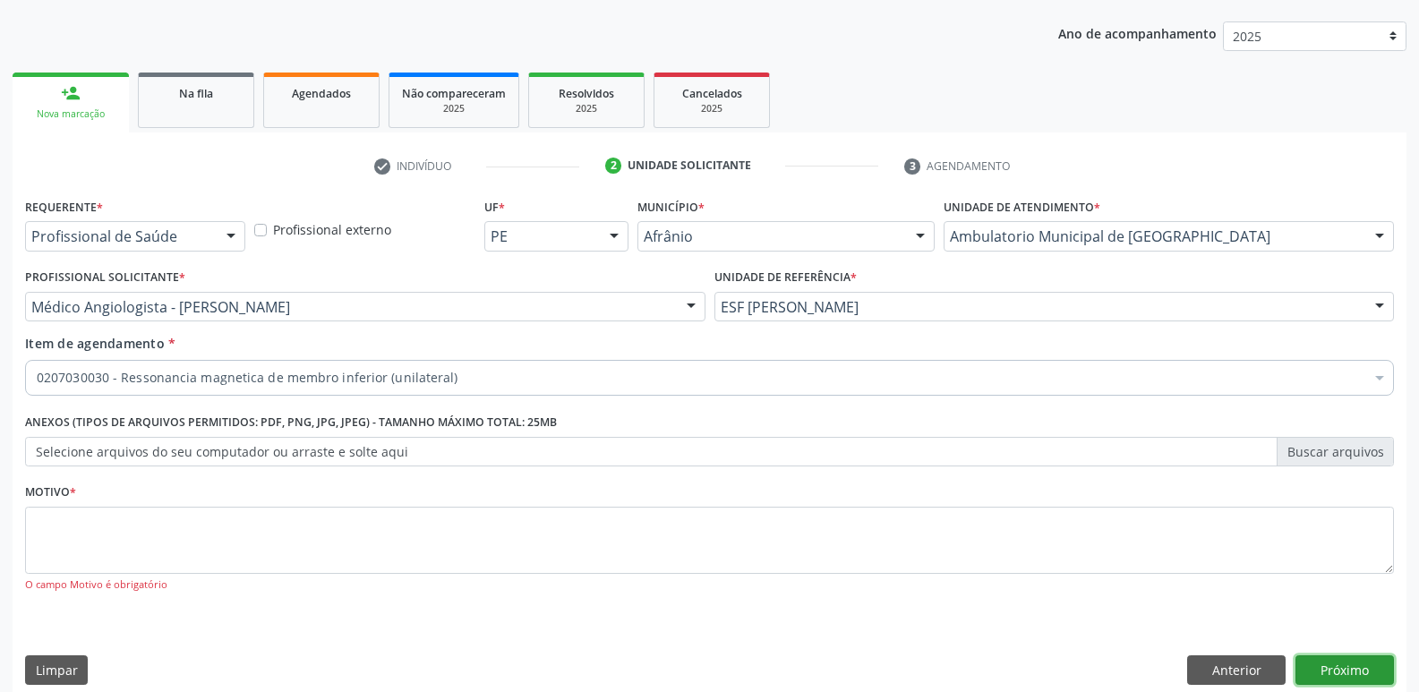
scroll to position [0, 0]
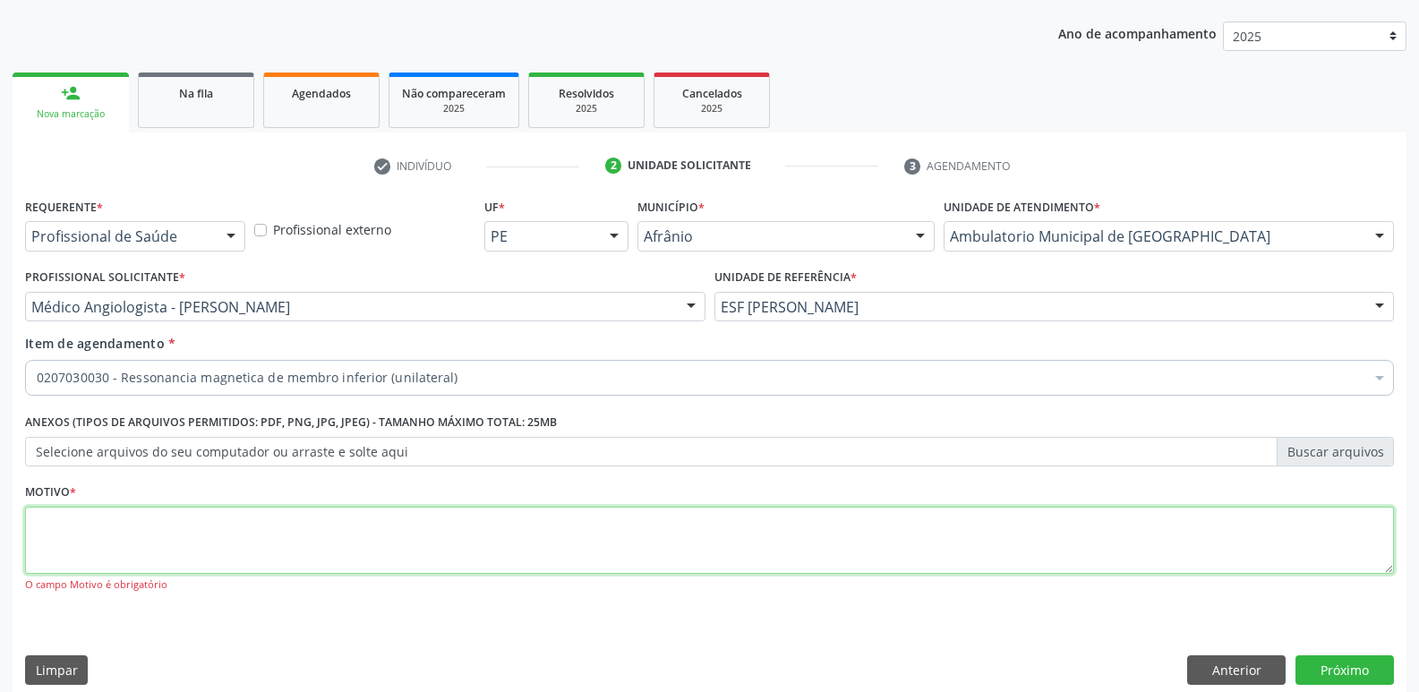
click at [733, 544] on textarea at bounding box center [709, 541] width 1369 height 68
type textarea "D"
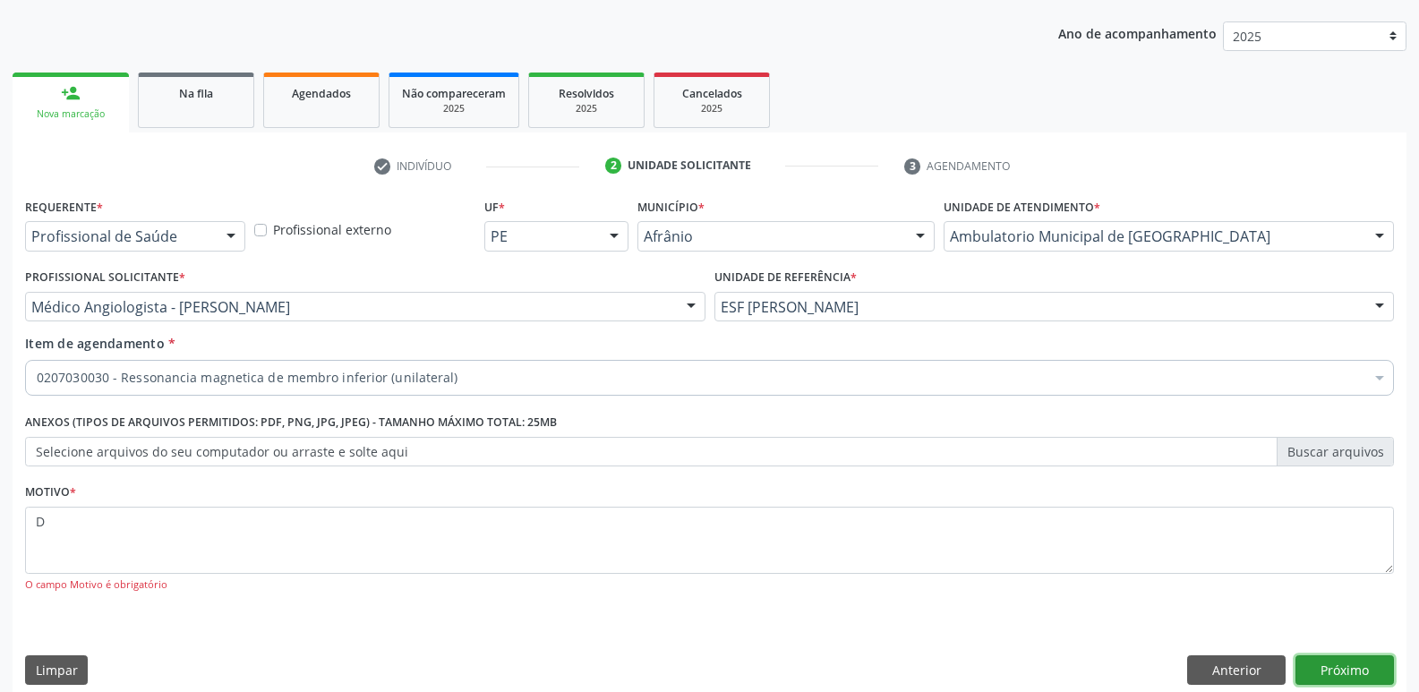
click at [1361, 667] on button "Próximo" at bounding box center [1345, 671] width 99 height 30
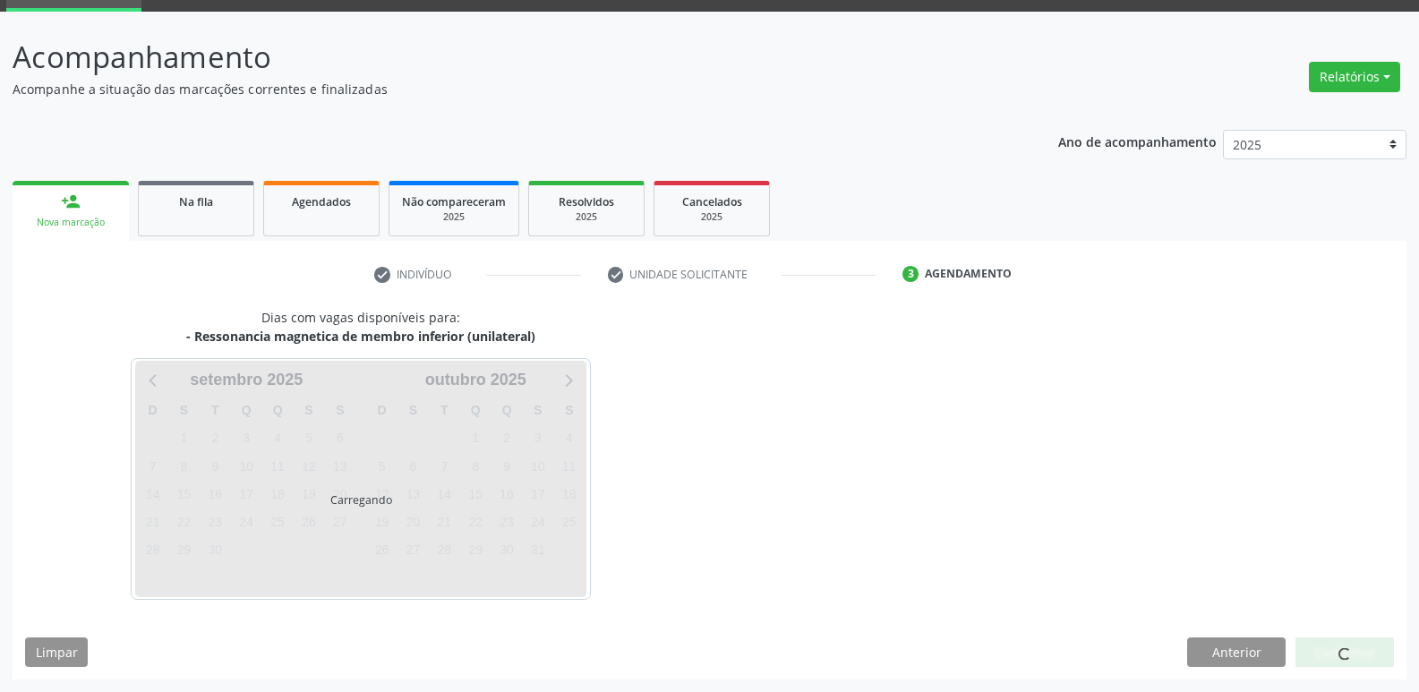
scroll to position [87, 0]
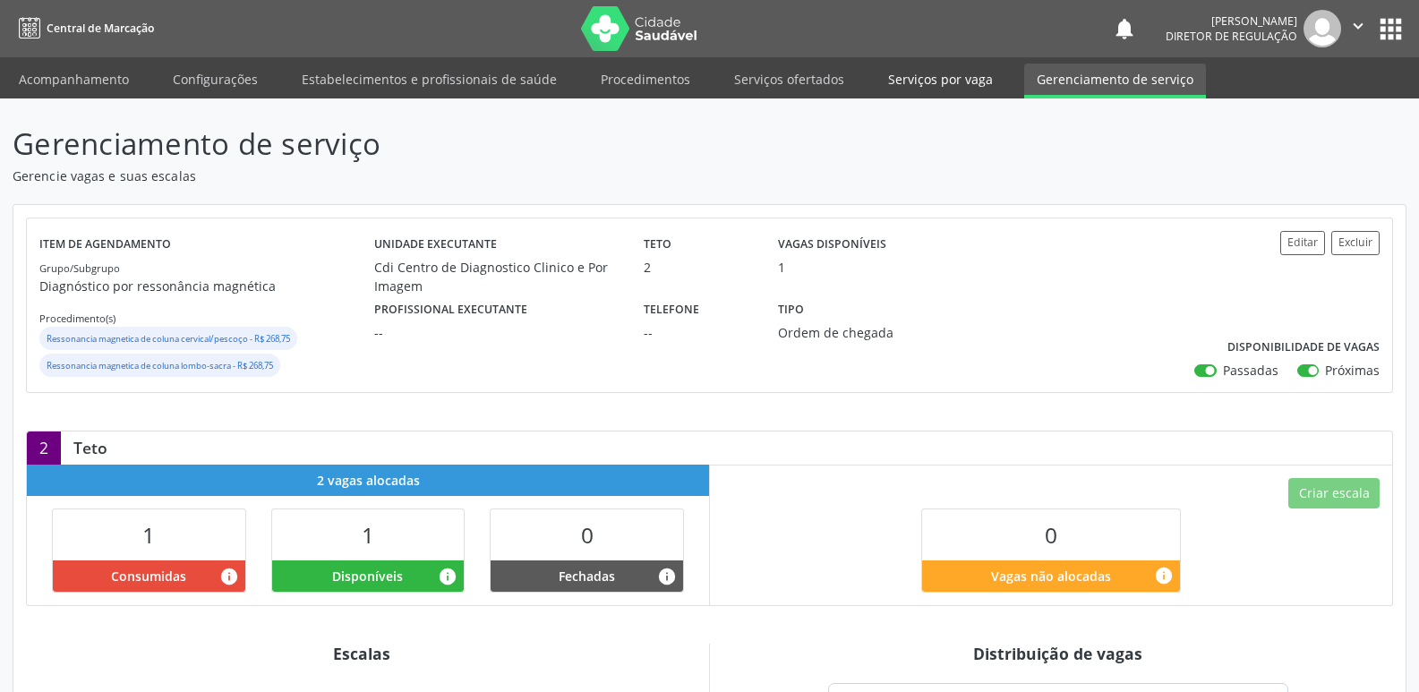
click at [935, 75] on link "Serviços por vaga" at bounding box center [941, 79] width 130 height 31
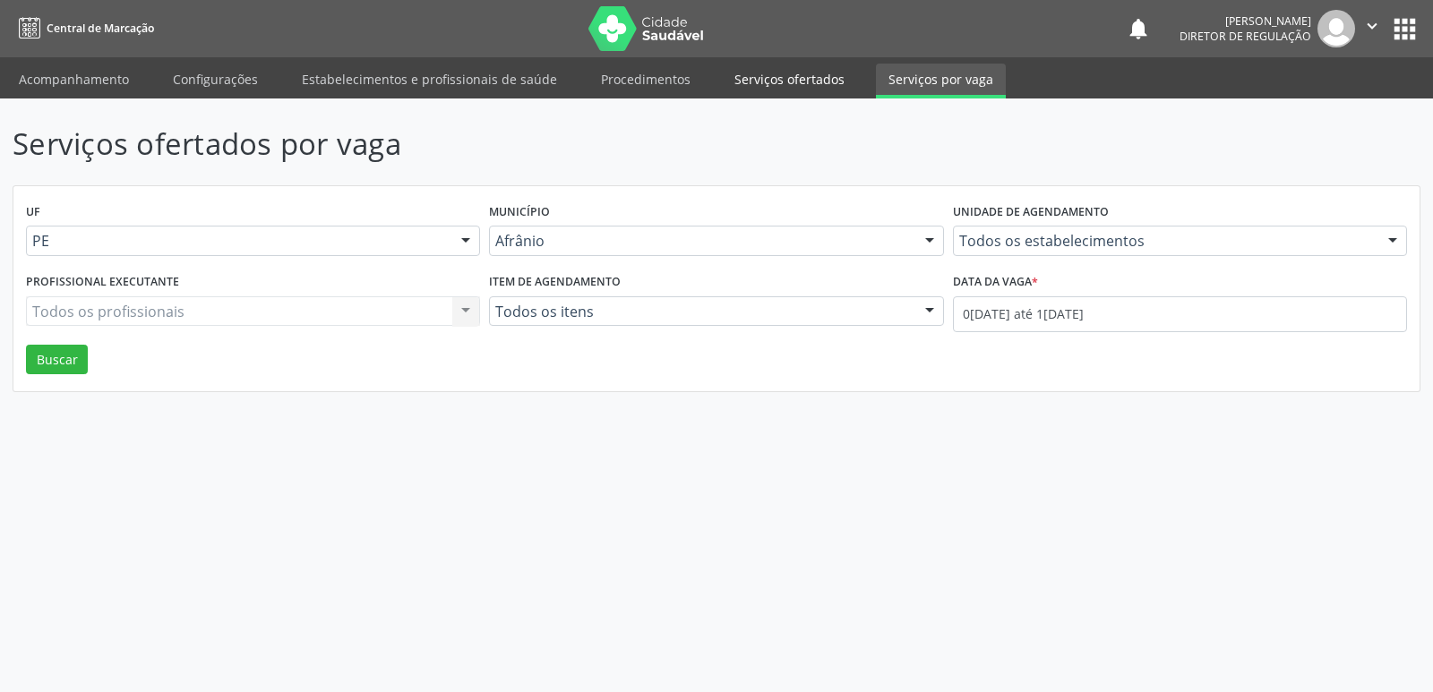
click at [767, 73] on link "Serviços ofertados" at bounding box center [789, 79] width 135 height 31
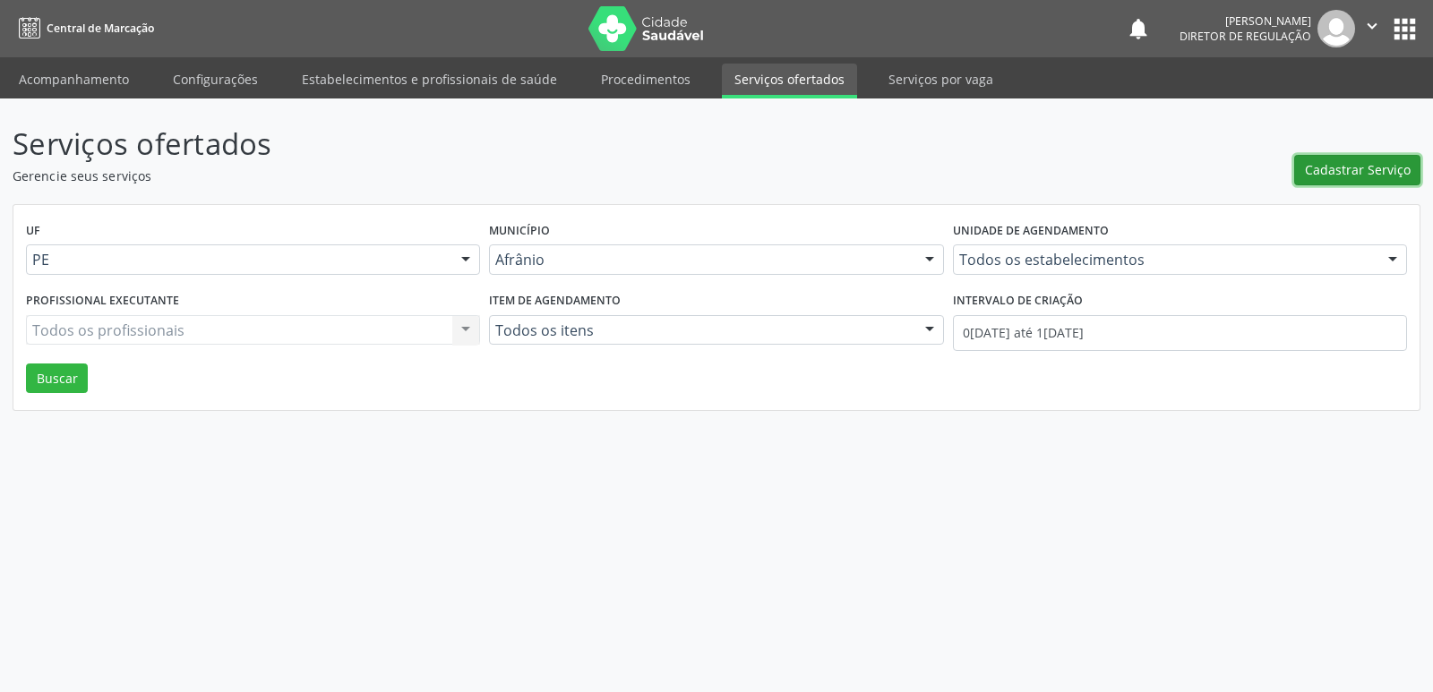
click at [1324, 176] on span "Cadastrar Serviço" at bounding box center [1358, 169] width 106 height 19
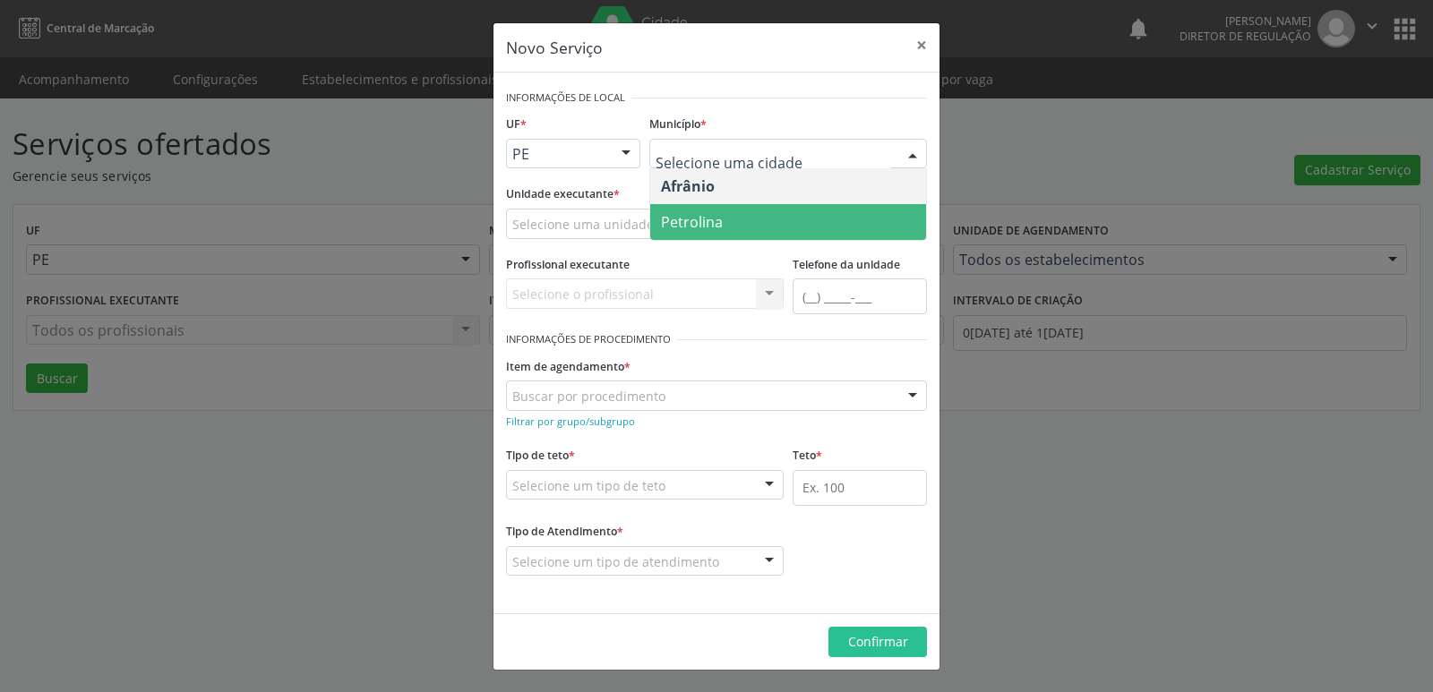
click at [776, 224] on span "Petrolina" at bounding box center [788, 222] width 276 height 36
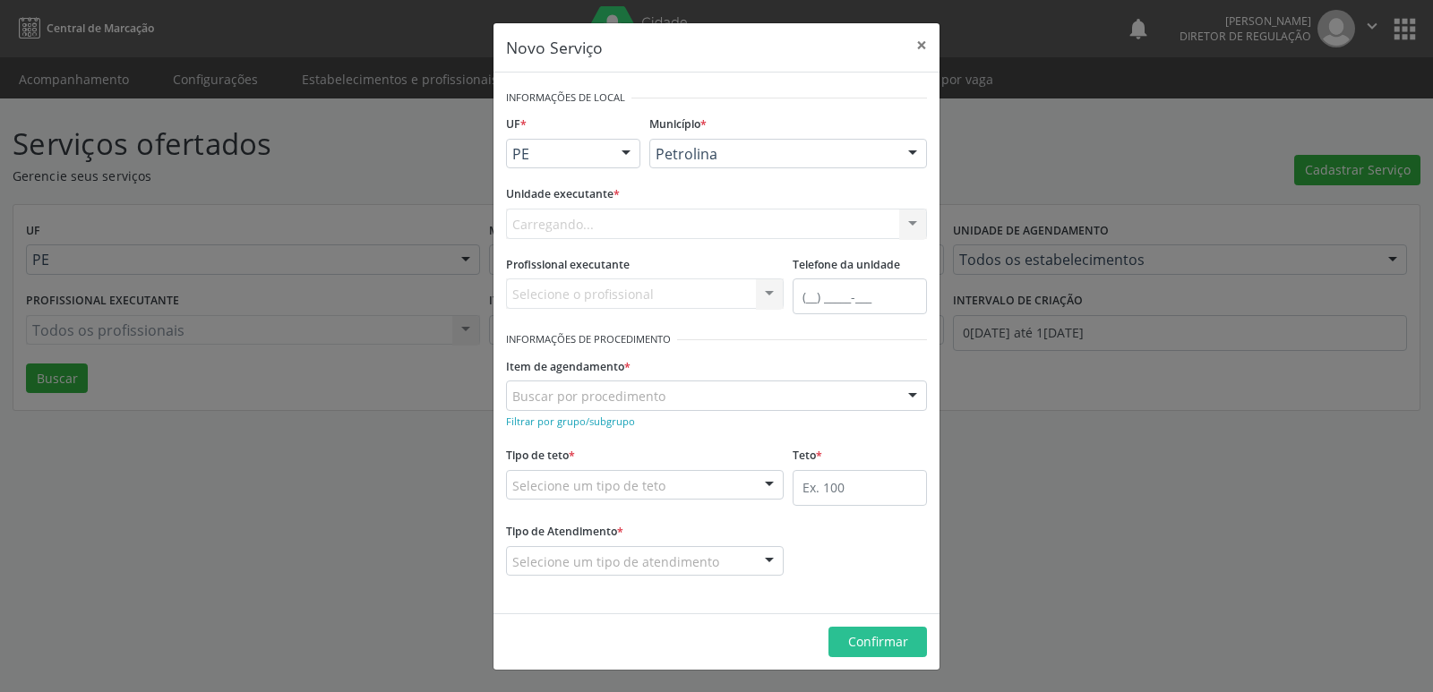
click at [688, 221] on div "Carregando... Academia da Saude de Afranio Academia da Saude do Bairro Roberto …" at bounding box center [716, 224] width 421 height 30
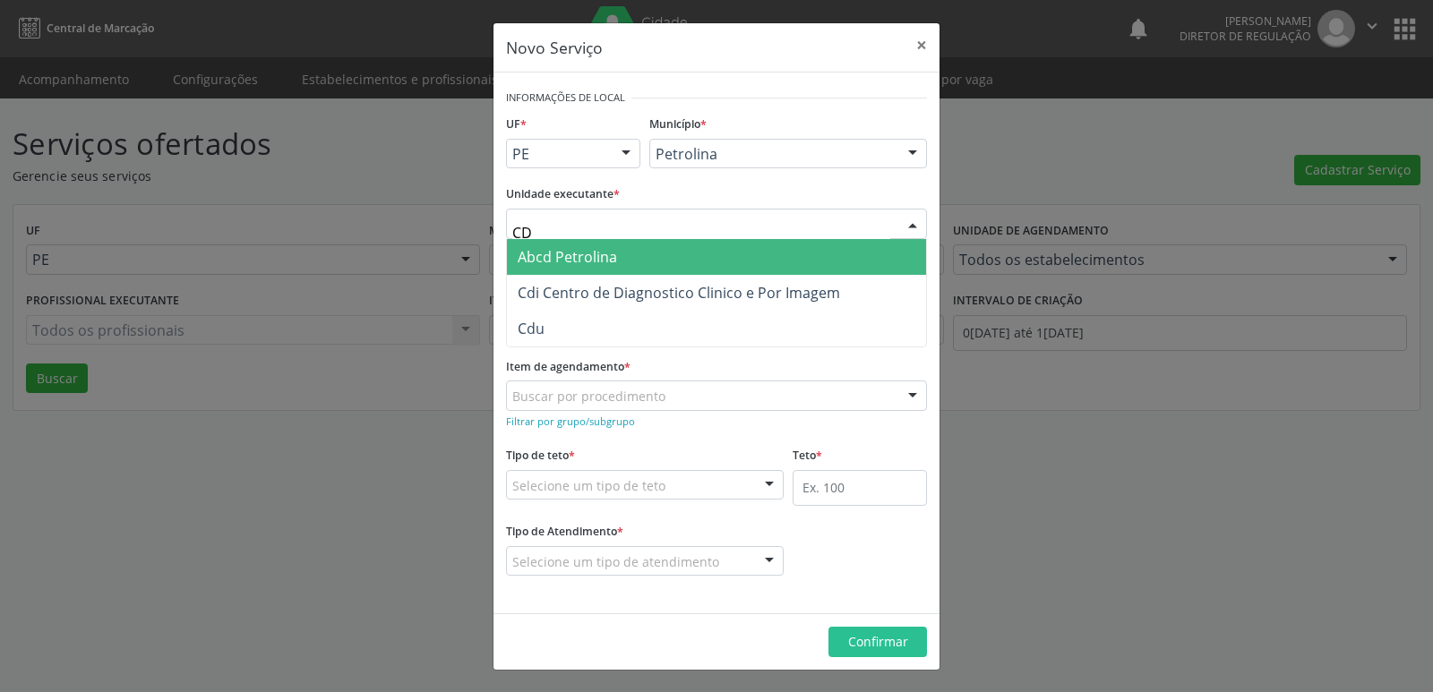
type input "CDI"
click at [662, 269] on span "Cdi Centro de Diagnostico Clinico e Por Imagem" at bounding box center [716, 257] width 419 height 36
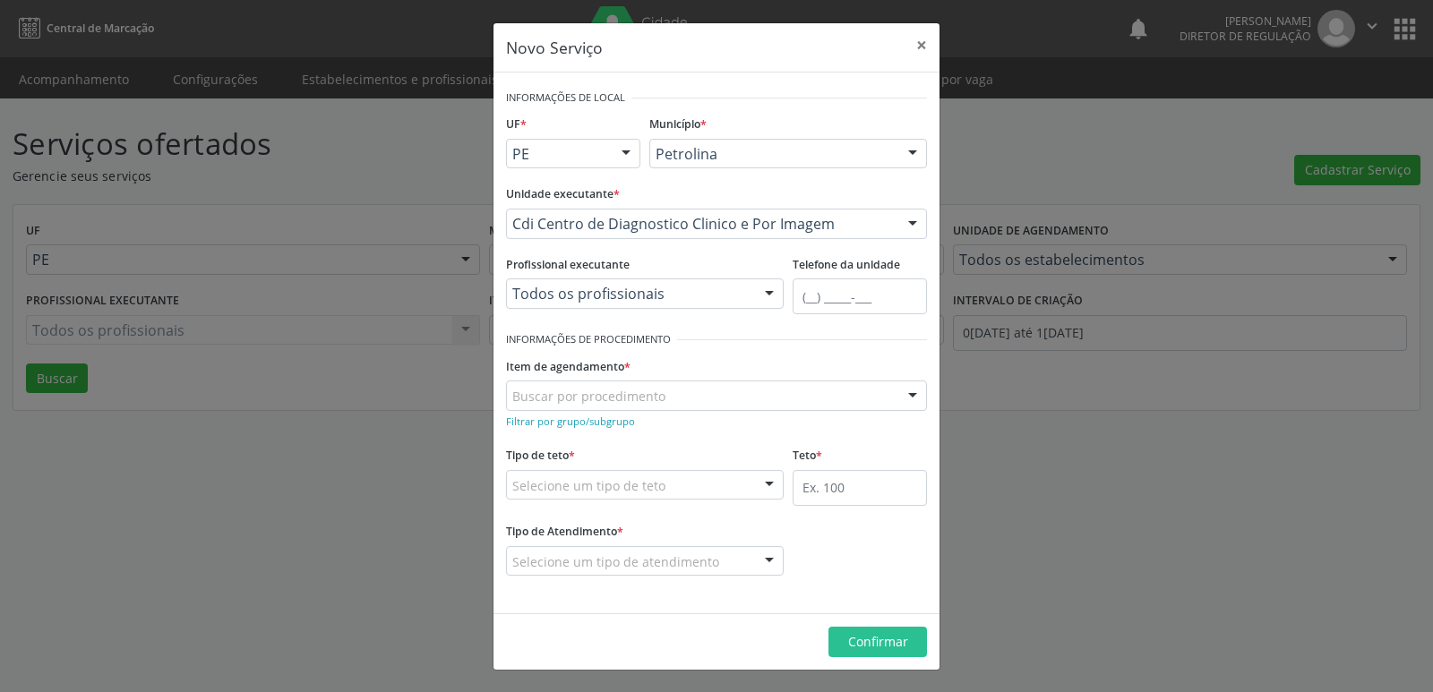
click at [662, 391] on div "Buscar por procedimento" at bounding box center [716, 396] width 421 height 30
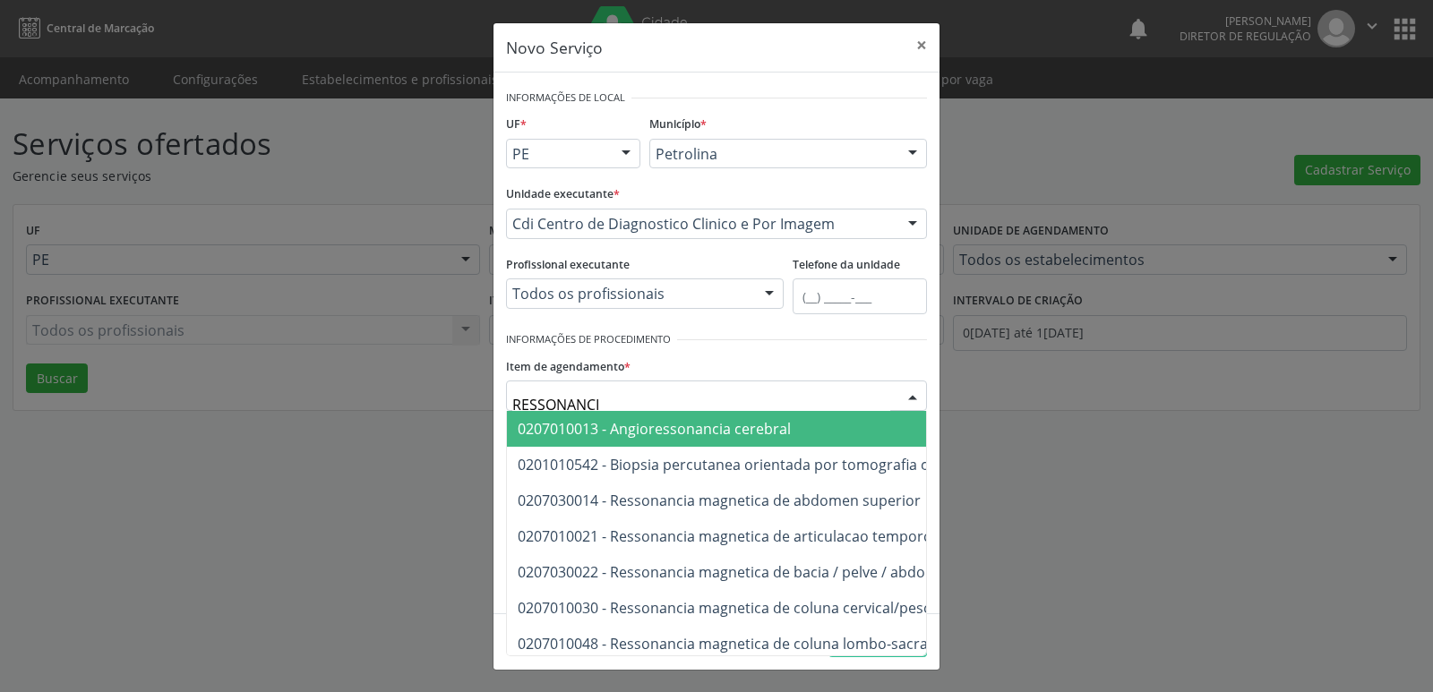
type input "RESSONANCIA"
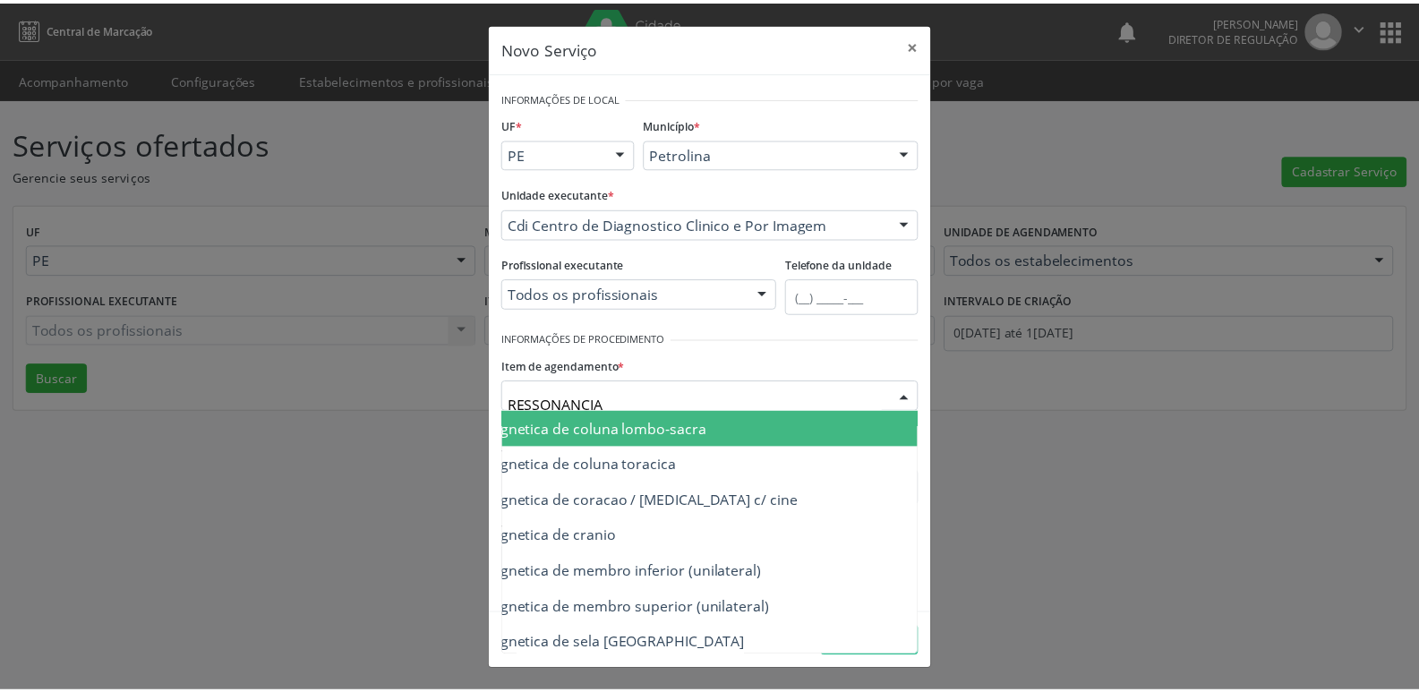
scroll to position [251, 215]
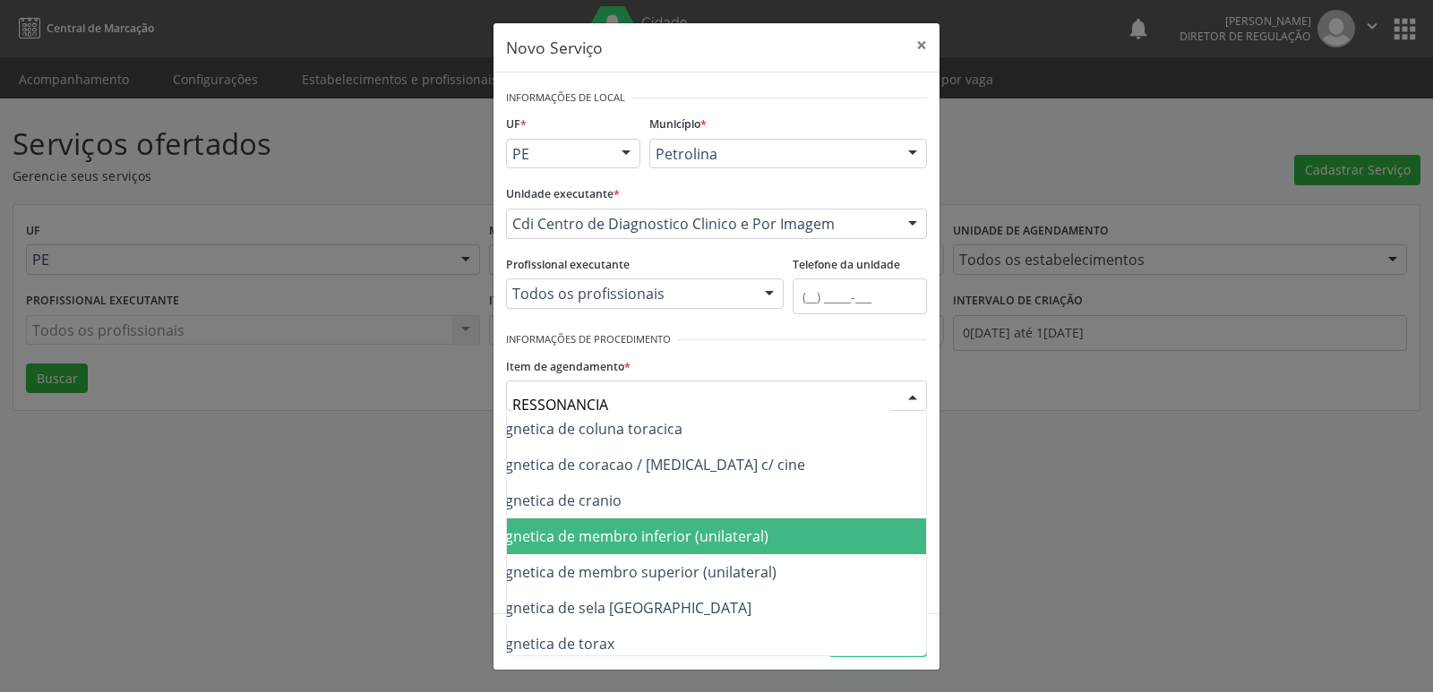
click at [763, 535] on span "0207030030 - Ressonancia magnetica de membro inferior (unilateral)" at bounding box center [536, 537] width 466 height 20
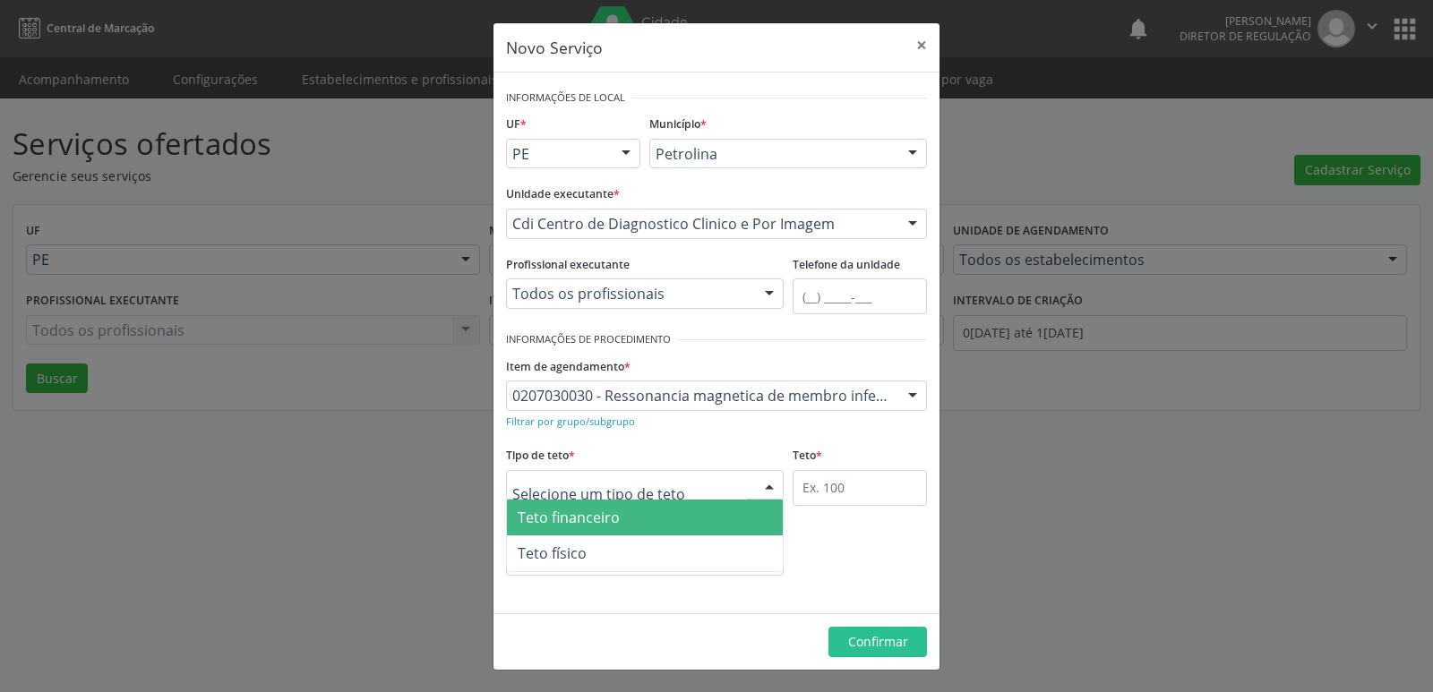
click at [718, 486] on div at bounding box center [645, 485] width 278 height 30
click at [705, 521] on span "Teto financeiro" at bounding box center [645, 518] width 276 height 36
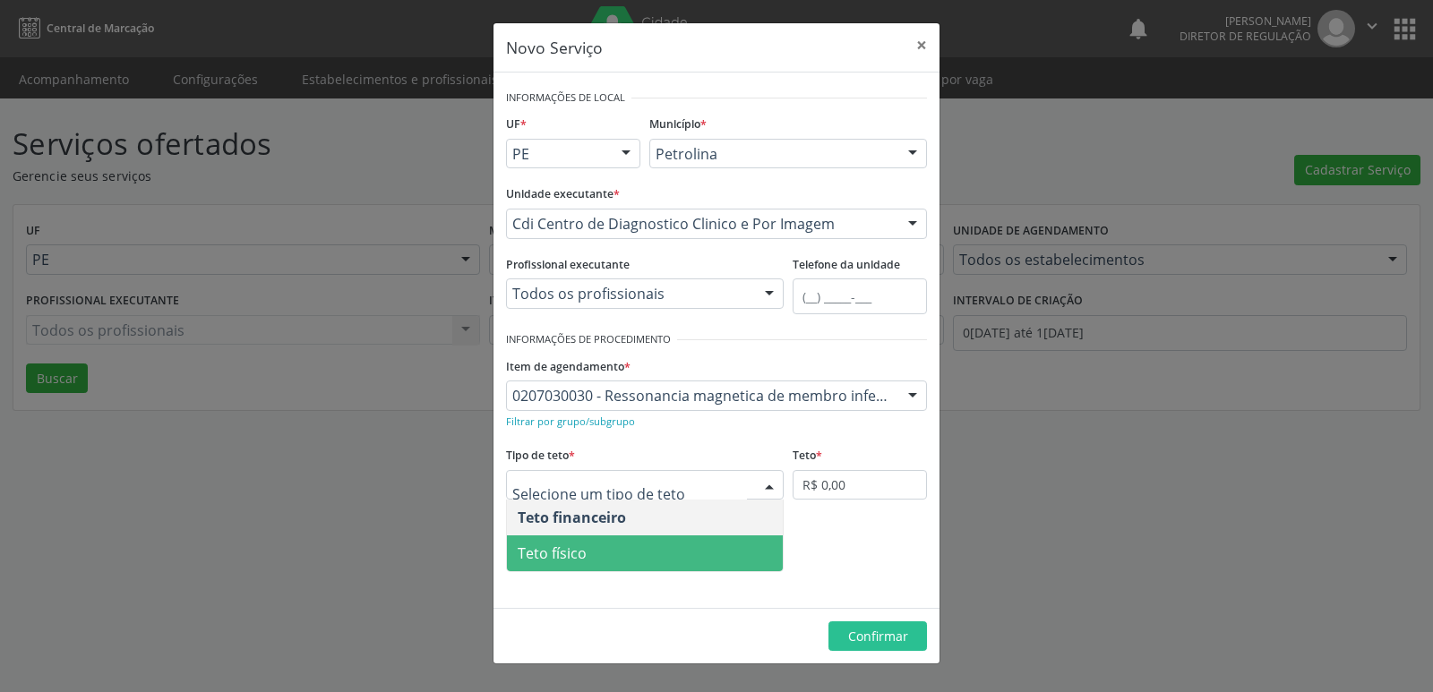
click at [666, 557] on span "Teto físico" at bounding box center [645, 554] width 276 height 36
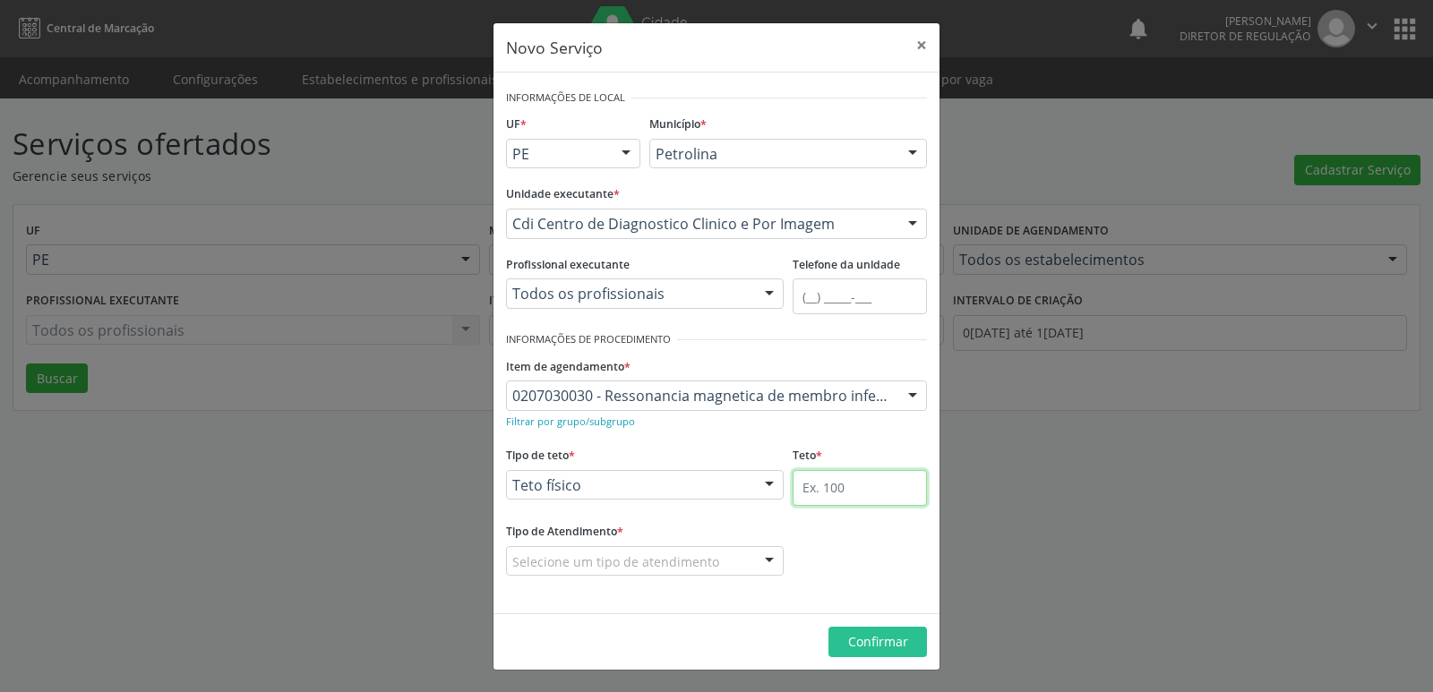
click at [848, 490] on input "text" at bounding box center [860, 488] width 134 height 36
type input "2"
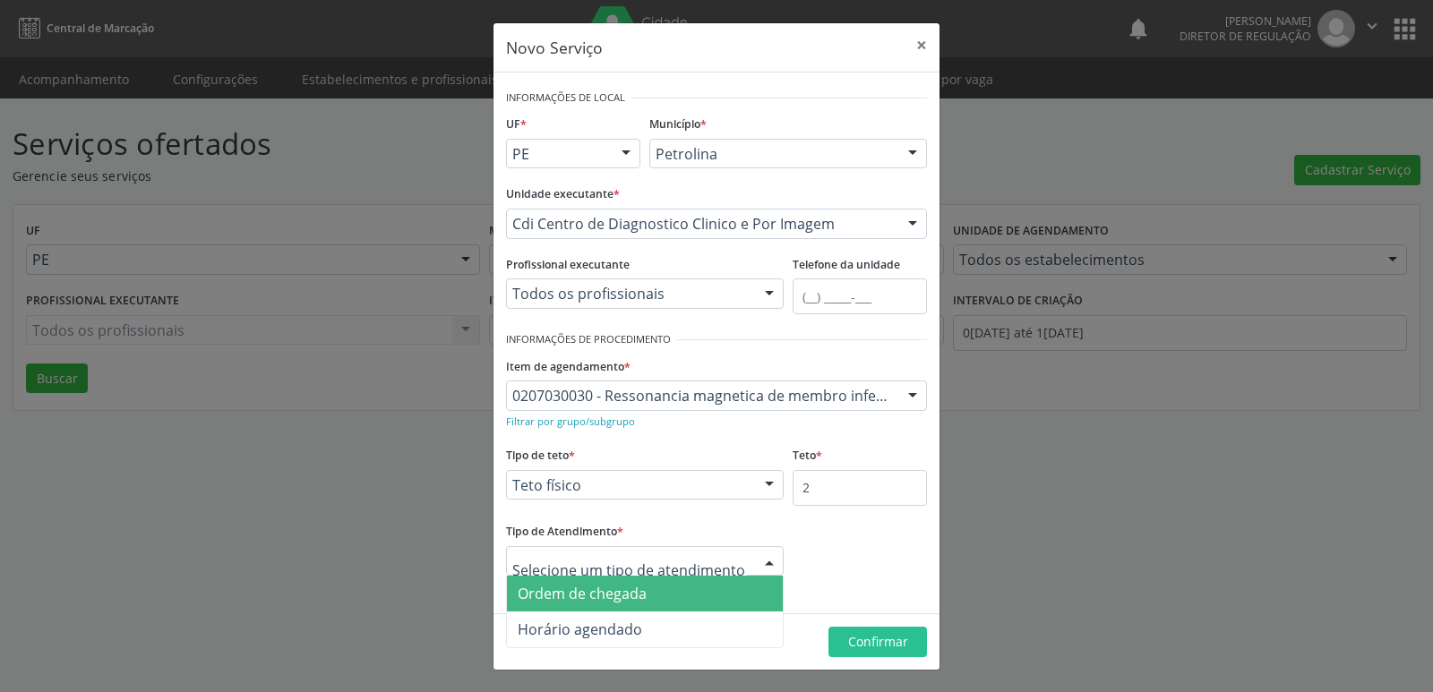
click at [696, 587] on span "Ordem de chegada" at bounding box center [645, 594] width 276 height 36
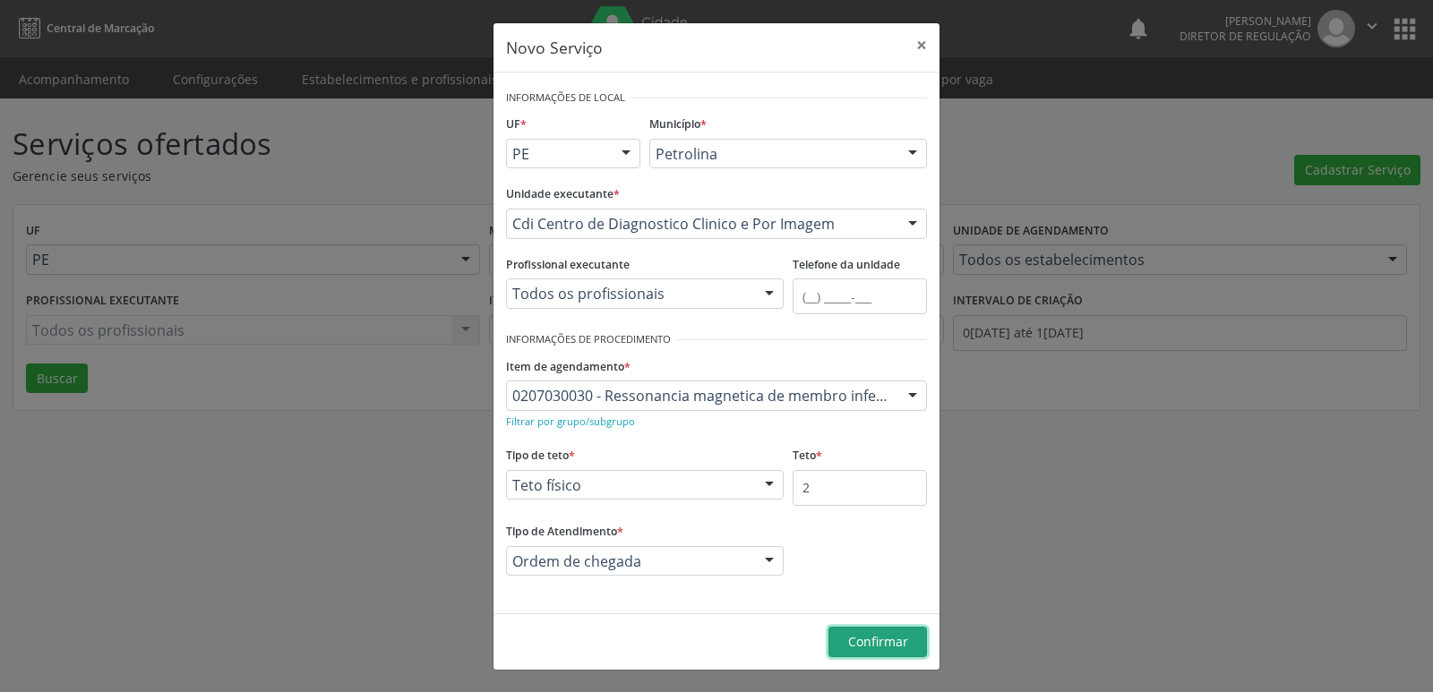
click at [912, 640] on button "Confirmar" at bounding box center [877, 642] width 99 height 30
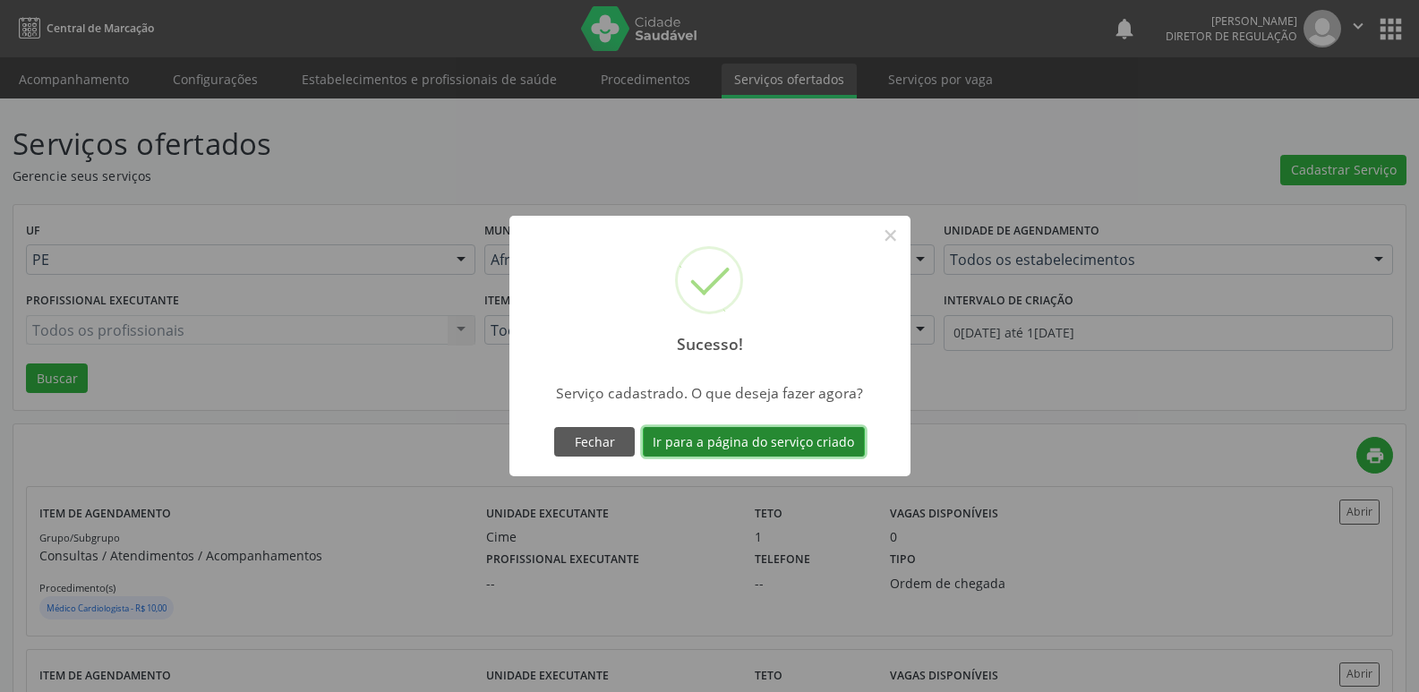
click at [812, 441] on button "Ir para a página do serviço criado" at bounding box center [754, 442] width 222 height 30
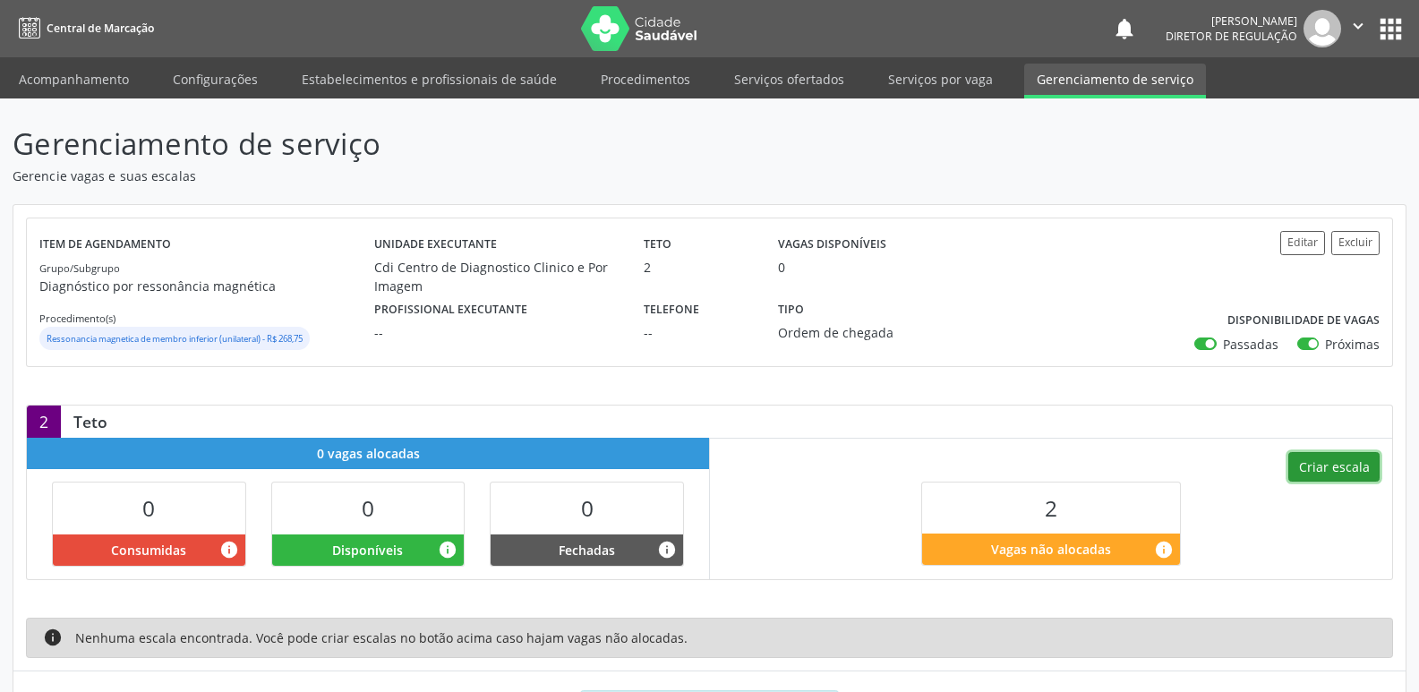
click at [1324, 467] on button "Criar escala" at bounding box center [1334, 467] width 91 height 30
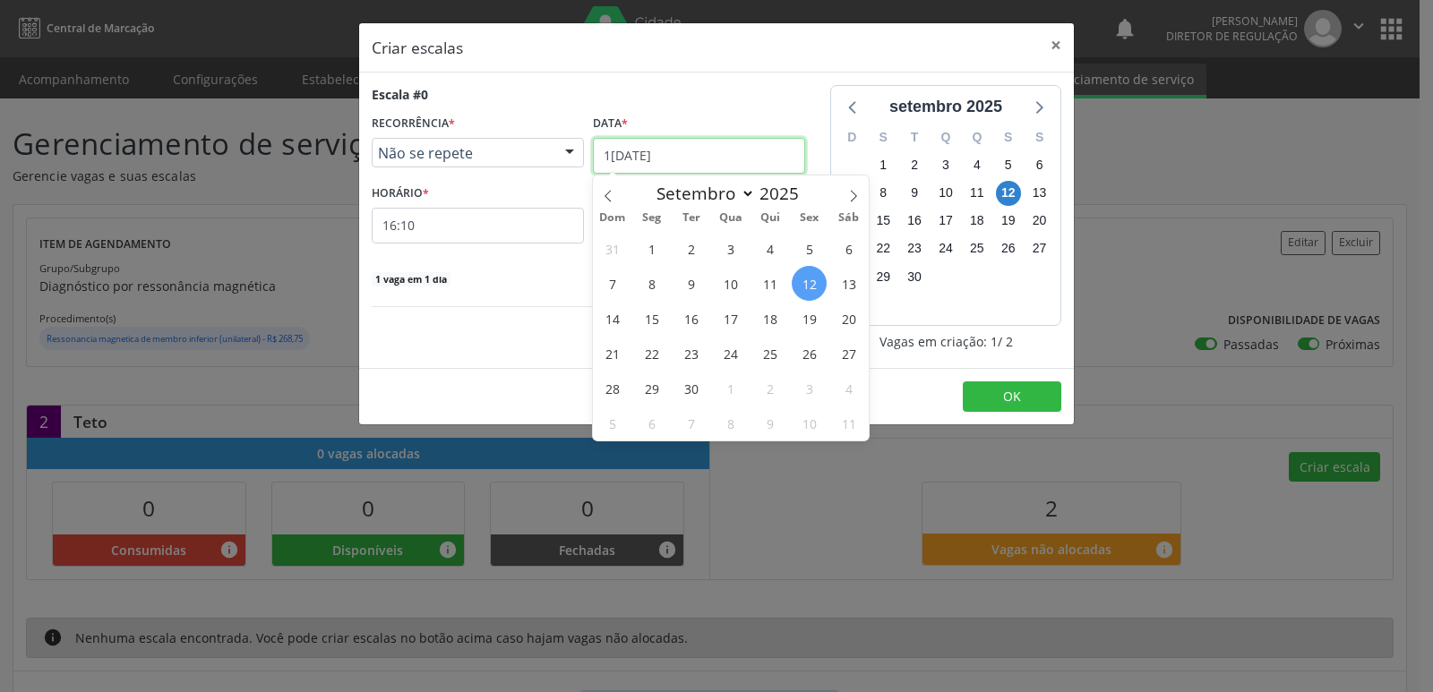
click at [746, 161] on input "12/09/2025" at bounding box center [699, 156] width 212 height 36
click at [734, 319] on span "17" at bounding box center [730, 318] width 35 height 35
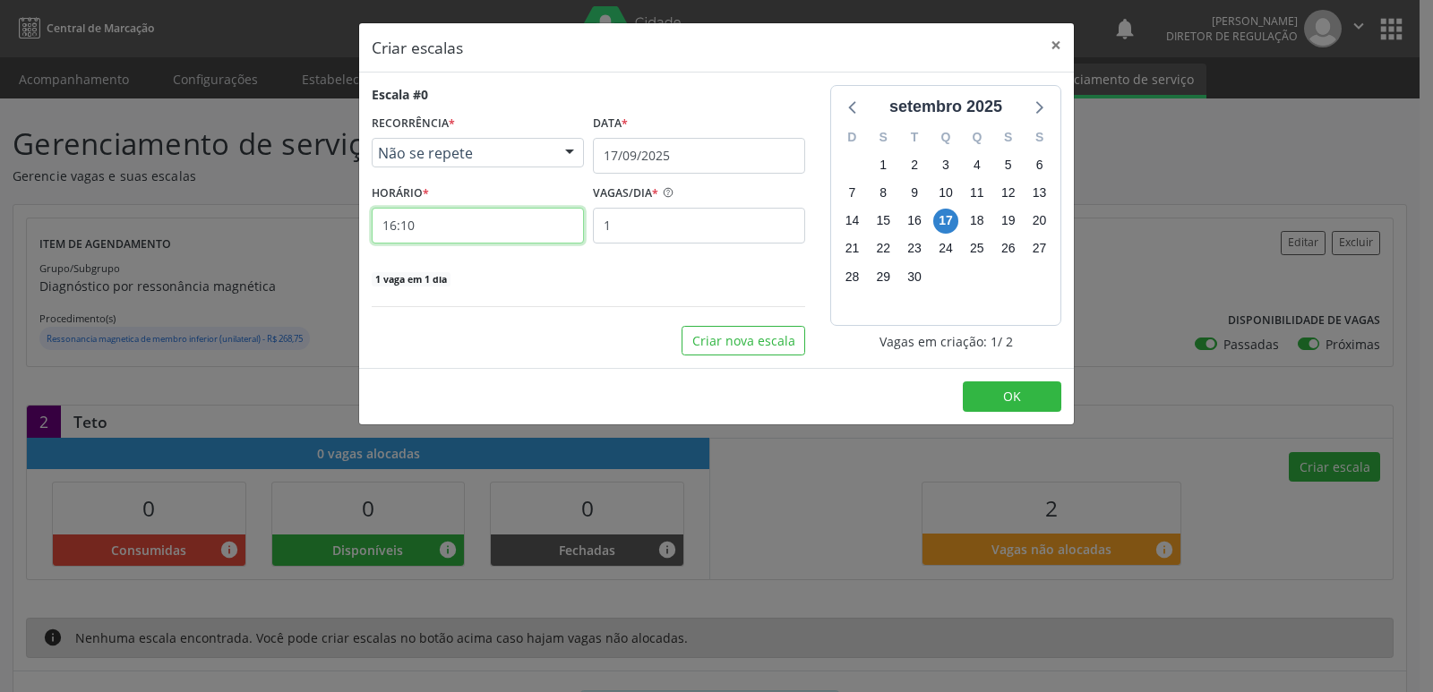
click at [495, 236] on input "16:10" at bounding box center [478, 226] width 212 height 36
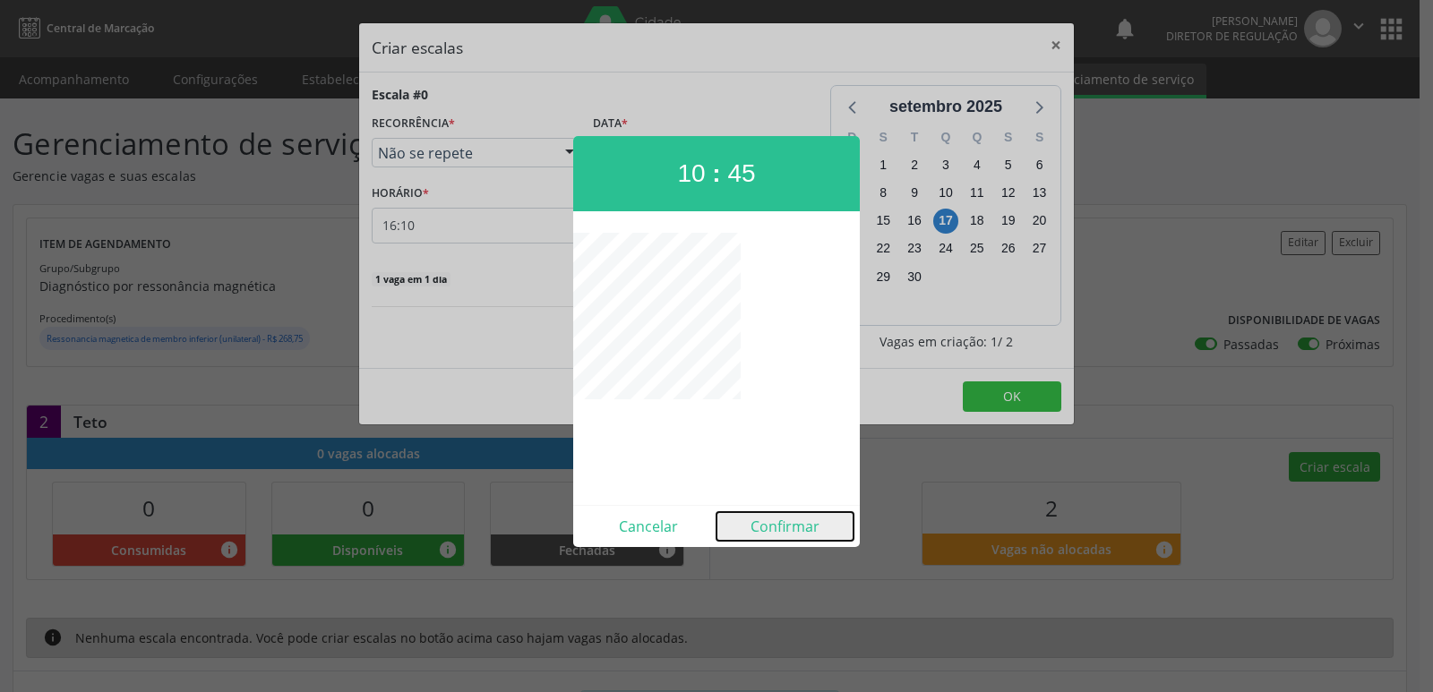
click at [793, 525] on button "Confirmar" at bounding box center [784, 526] width 137 height 29
type input "10:45"
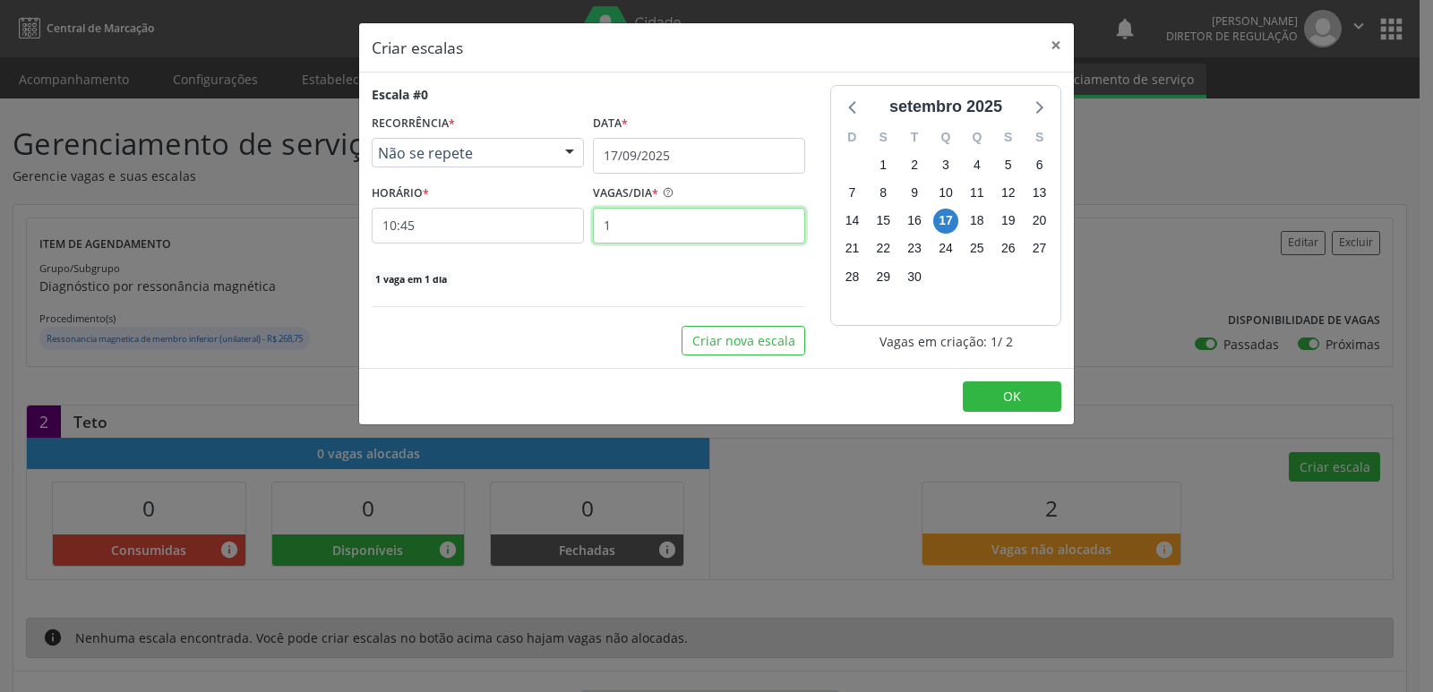
click at [681, 219] on input "1" at bounding box center [699, 226] width 212 height 36
type input "2"
click at [992, 393] on button "OK" at bounding box center [1012, 396] width 99 height 30
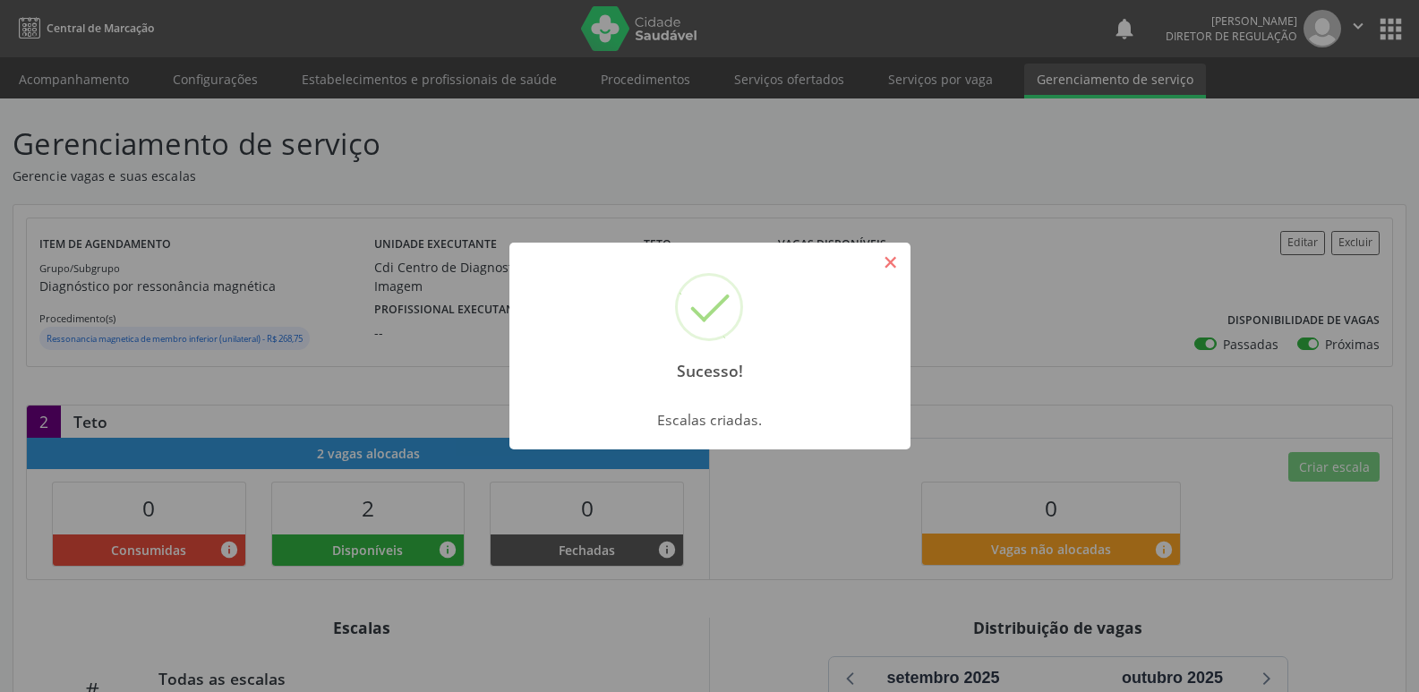
click at [891, 262] on button "×" at bounding box center [891, 262] width 30 height 30
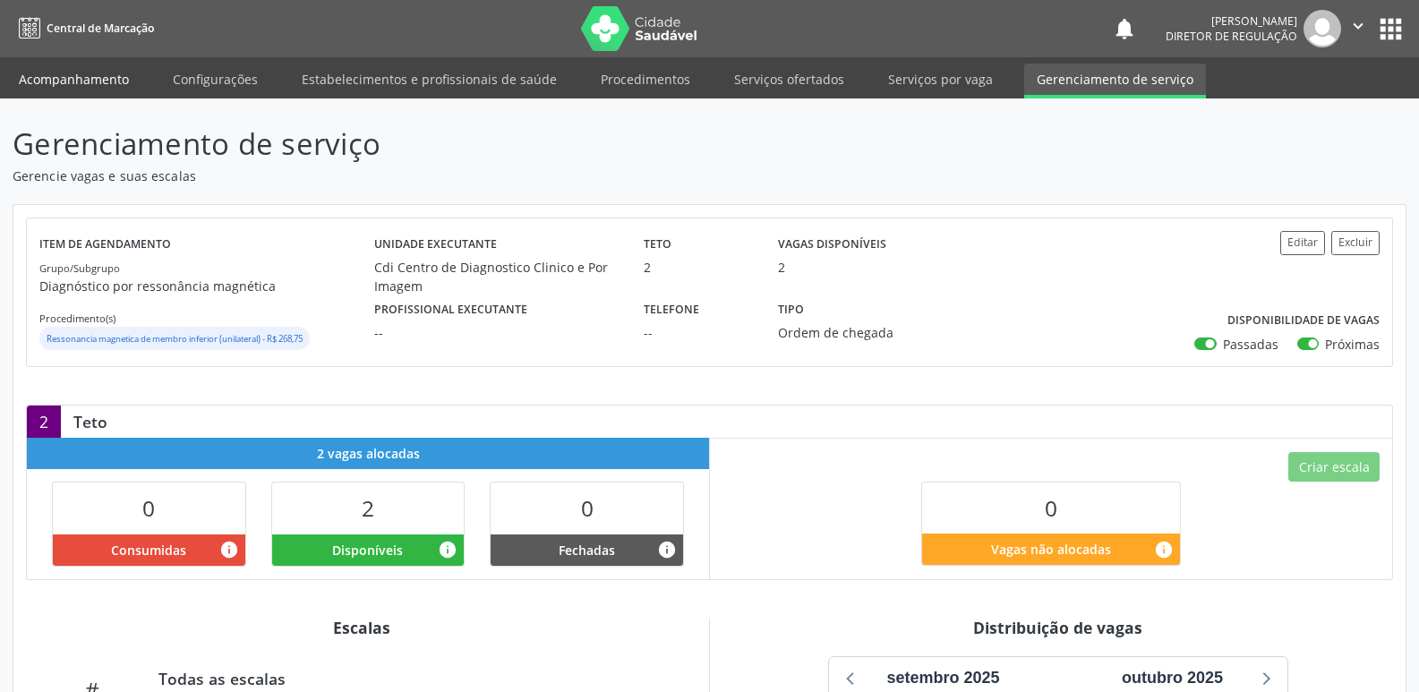
click at [99, 78] on link "Acompanhamento" at bounding box center [73, 79] width 135 height 31
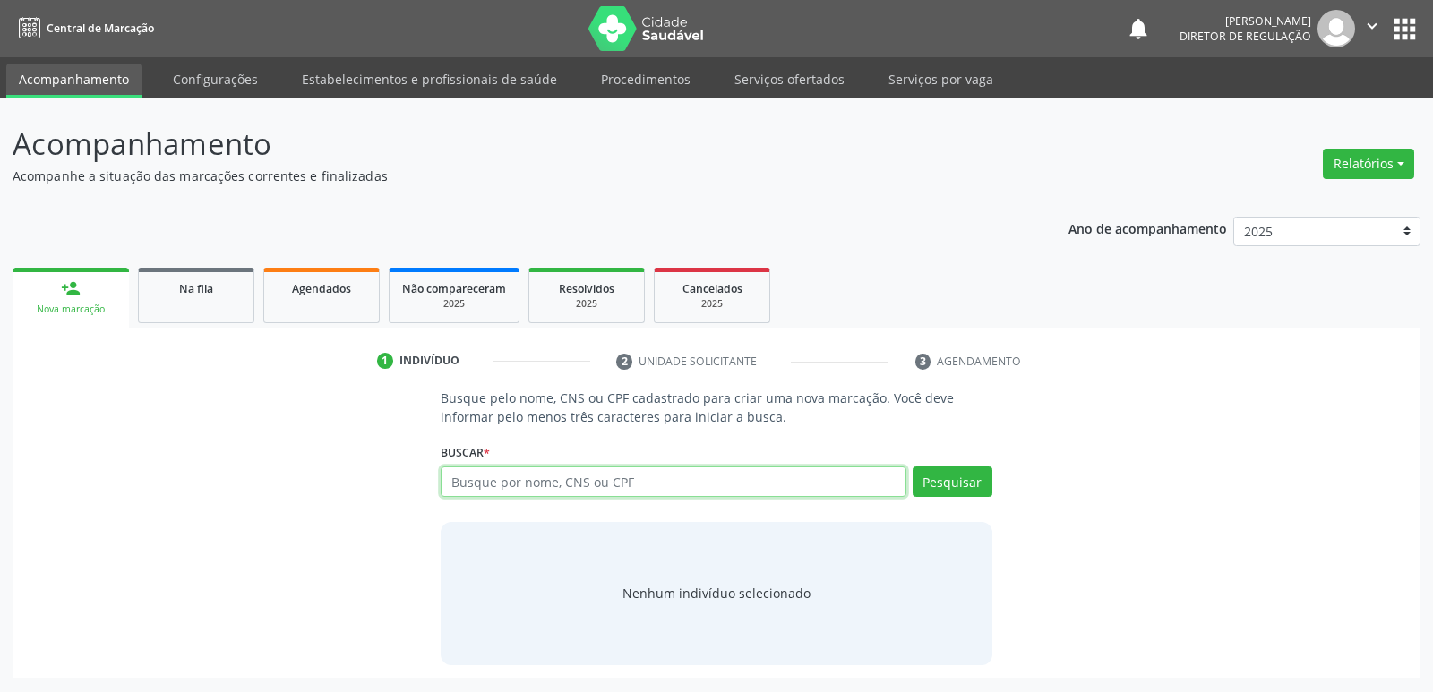
click at [521, 480] on input "text" at bounding box center [673, 482] width 465 height 30
type input "708300744184360"
click at [933, 482] on button "Pesquisar" at bounding box center [953, 482] width 80 height 30
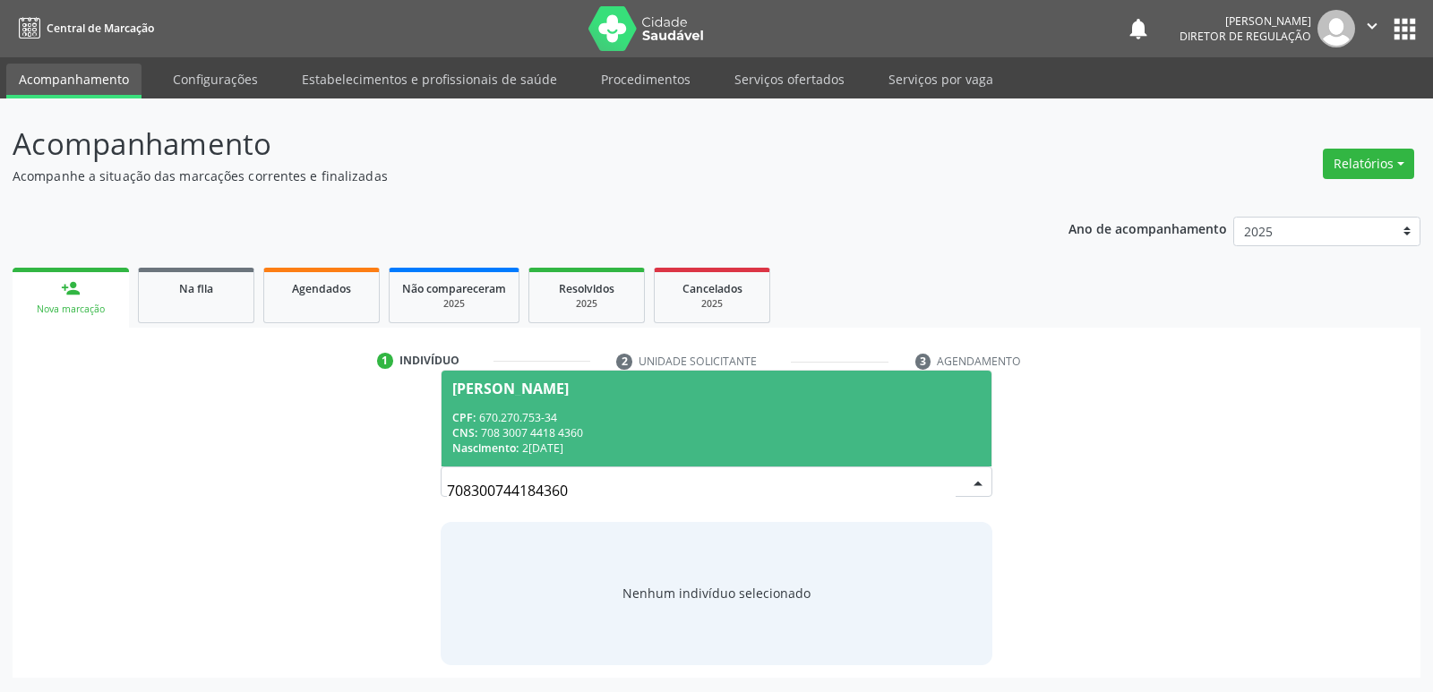
click at [600, 434] on div "CNS: 708 3007 4418 4360" at bounding box center [715, 432] width 527 height 15
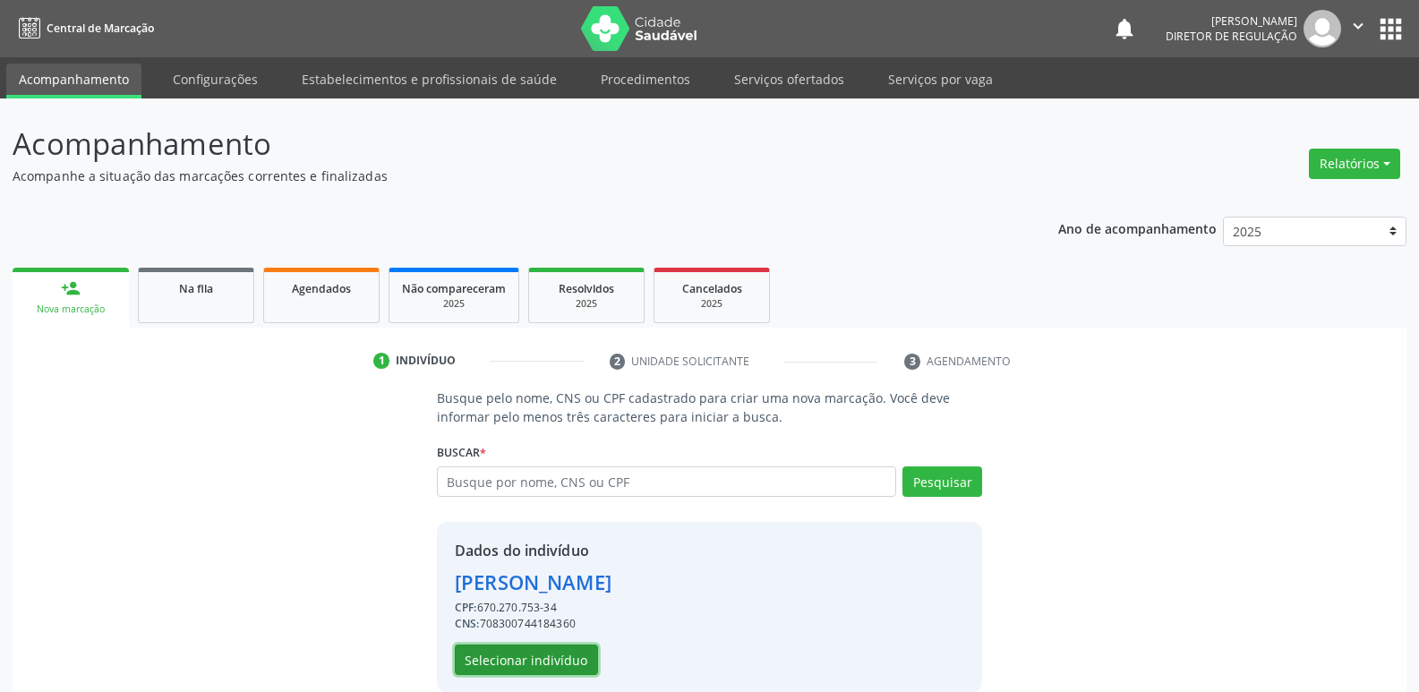
click at [547, 660] on button "Selecionar indivíduo" at bounding box center [526, 660] width 143 height 30
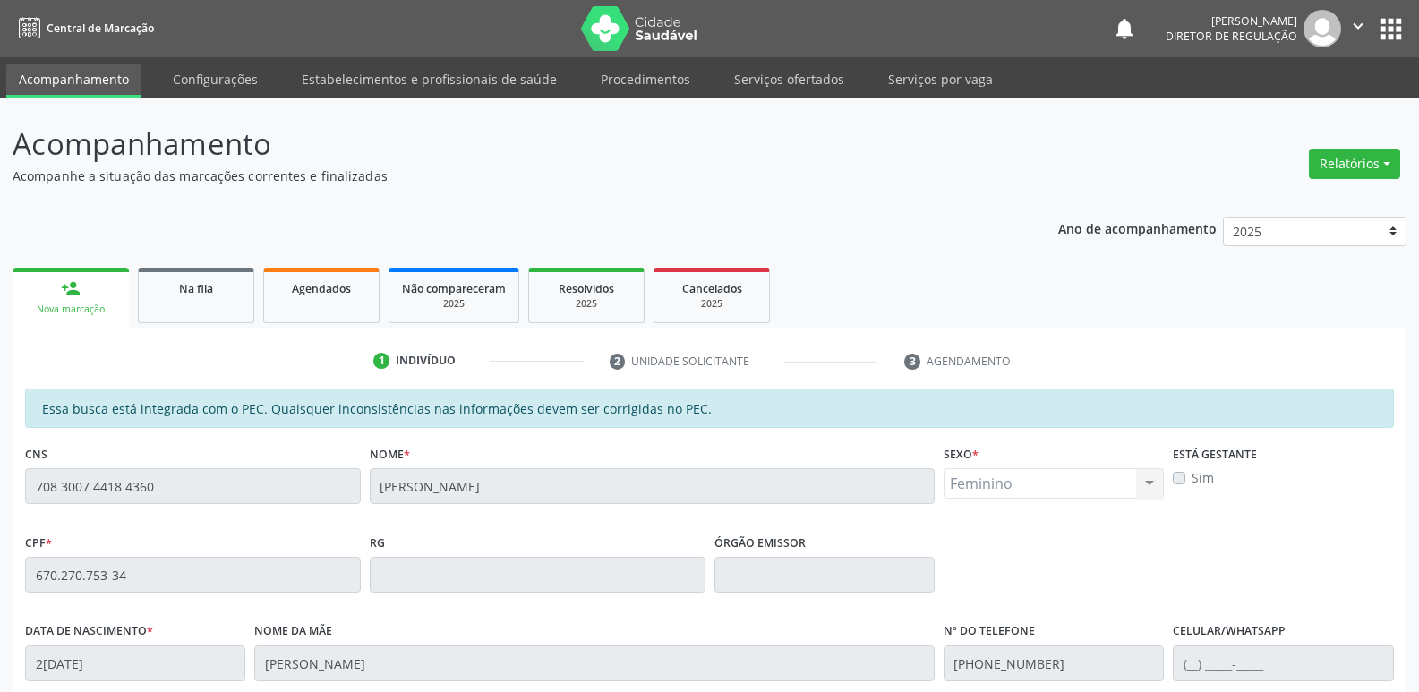
scroll to position [330, 0]
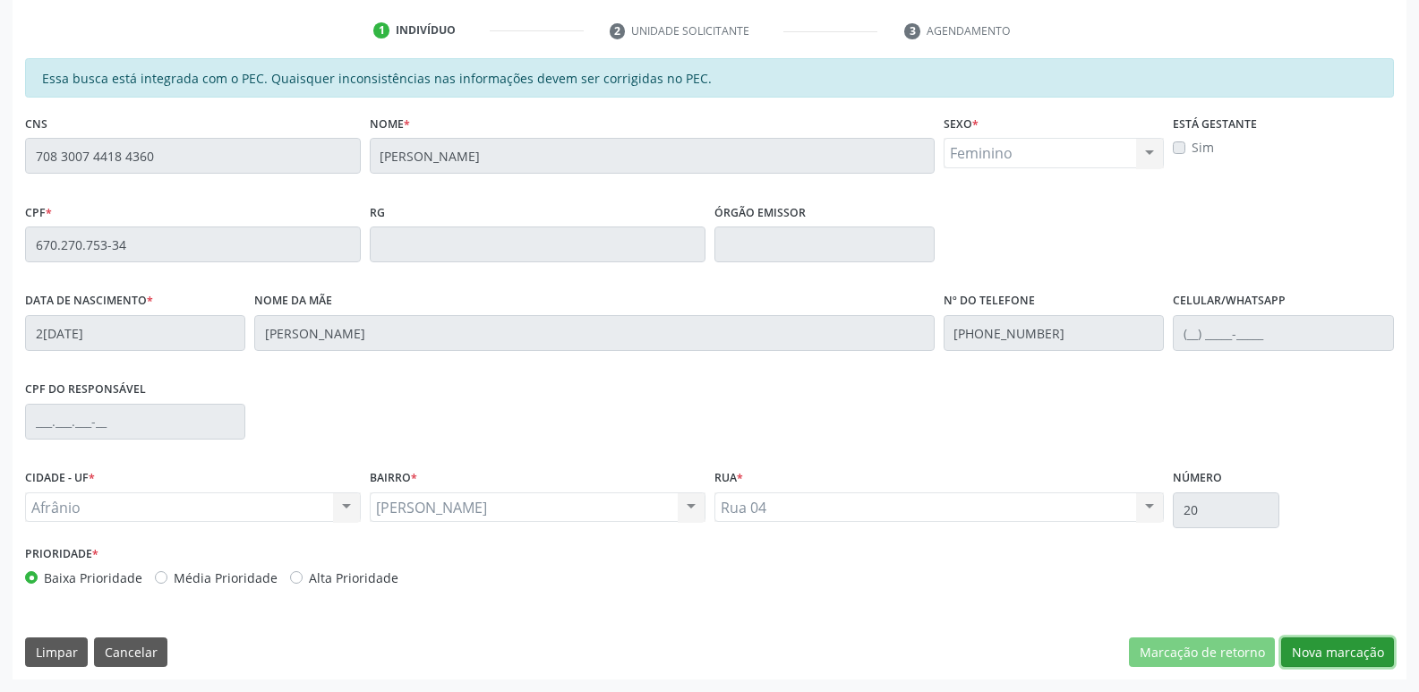
click at [1335, 656] on button "Nova marcação" at bounding box center [1337, 653] width 113 height 30
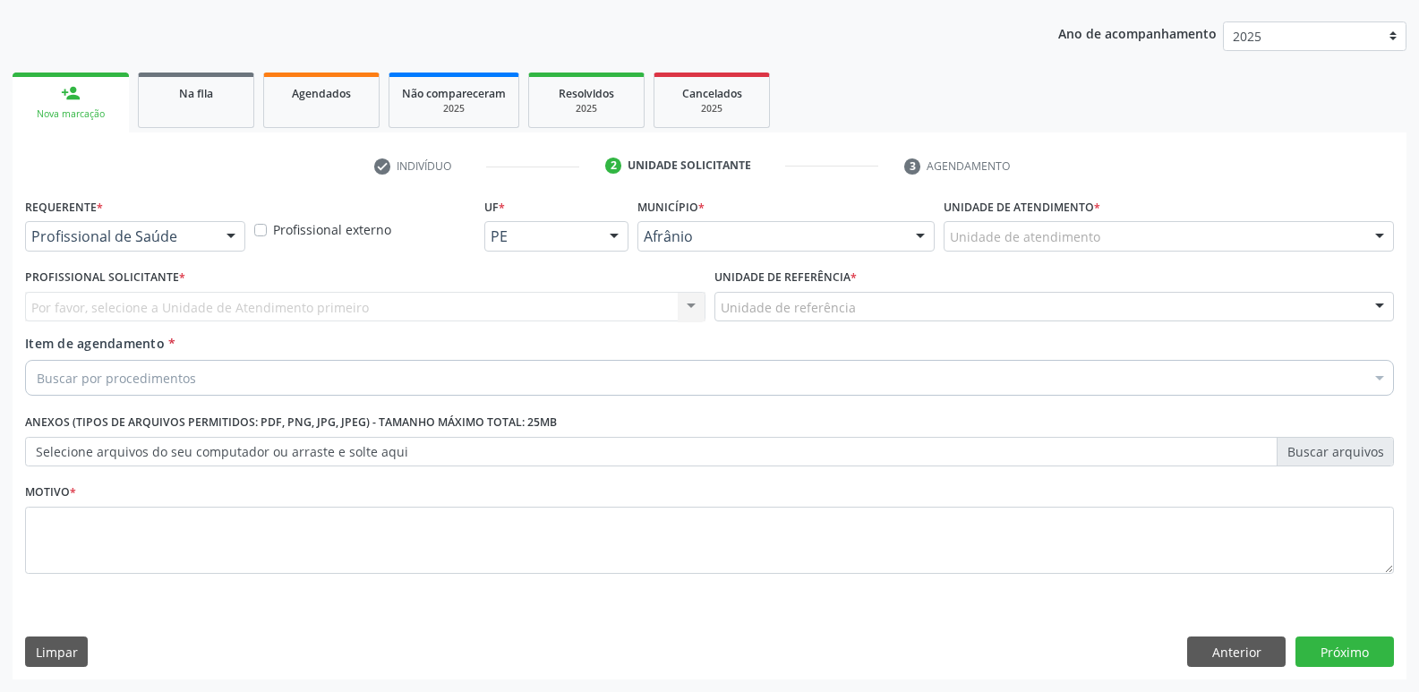
scroll to position [195, 0]
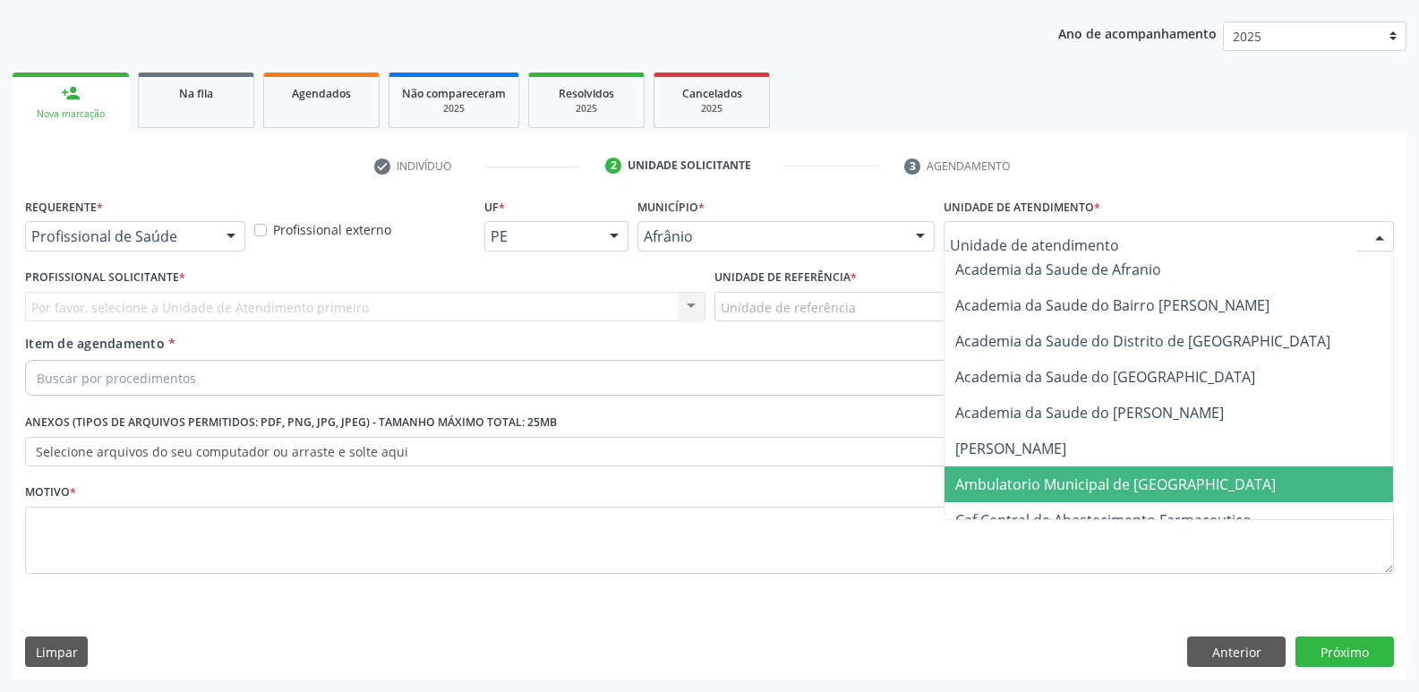
click at [1068, 484] on span "Ambulatorio Municipal de [GEOGRAPHIC_DATA]" at bounding box center [1116, 485] width 321 height 20
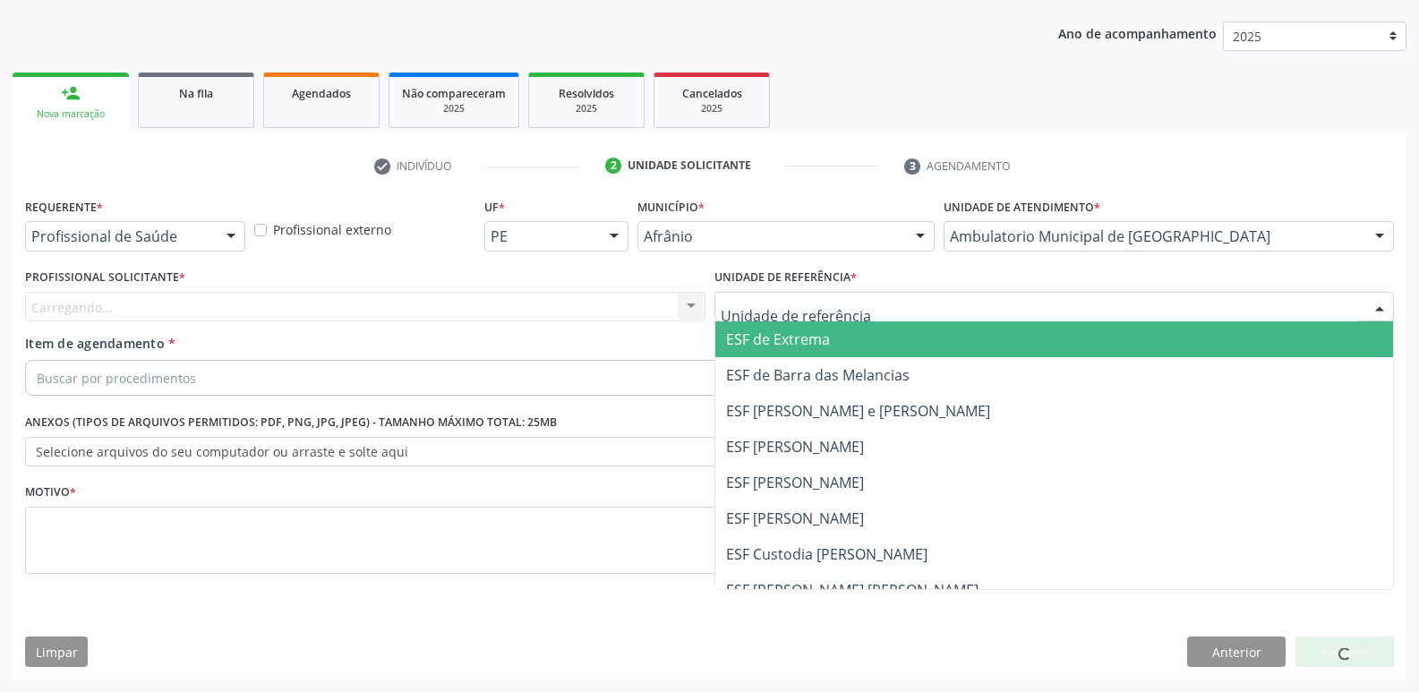
click at [872, 303] on div at bounding box center [1055, 307] width 681 height 30
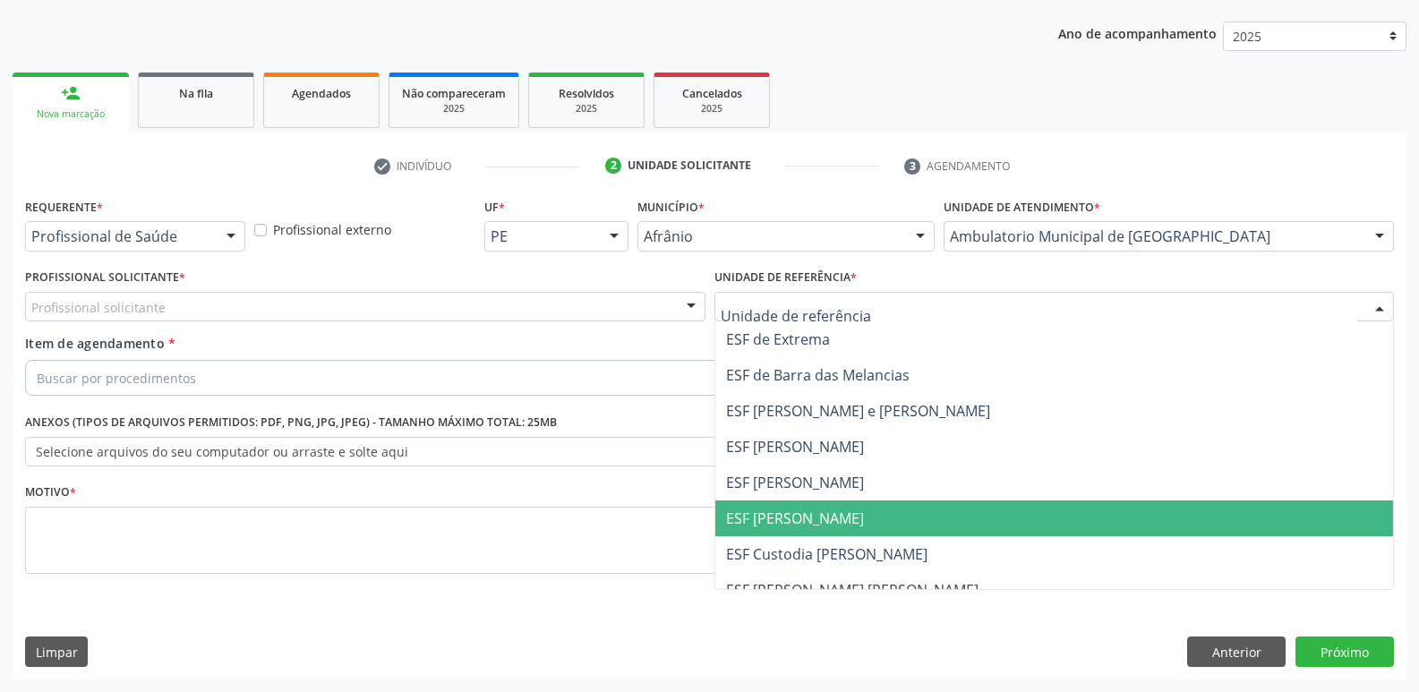
click at [827, 522] on span "ESF [PERSON_NAME]" at bounding box center [795, 519] width 138 height 20
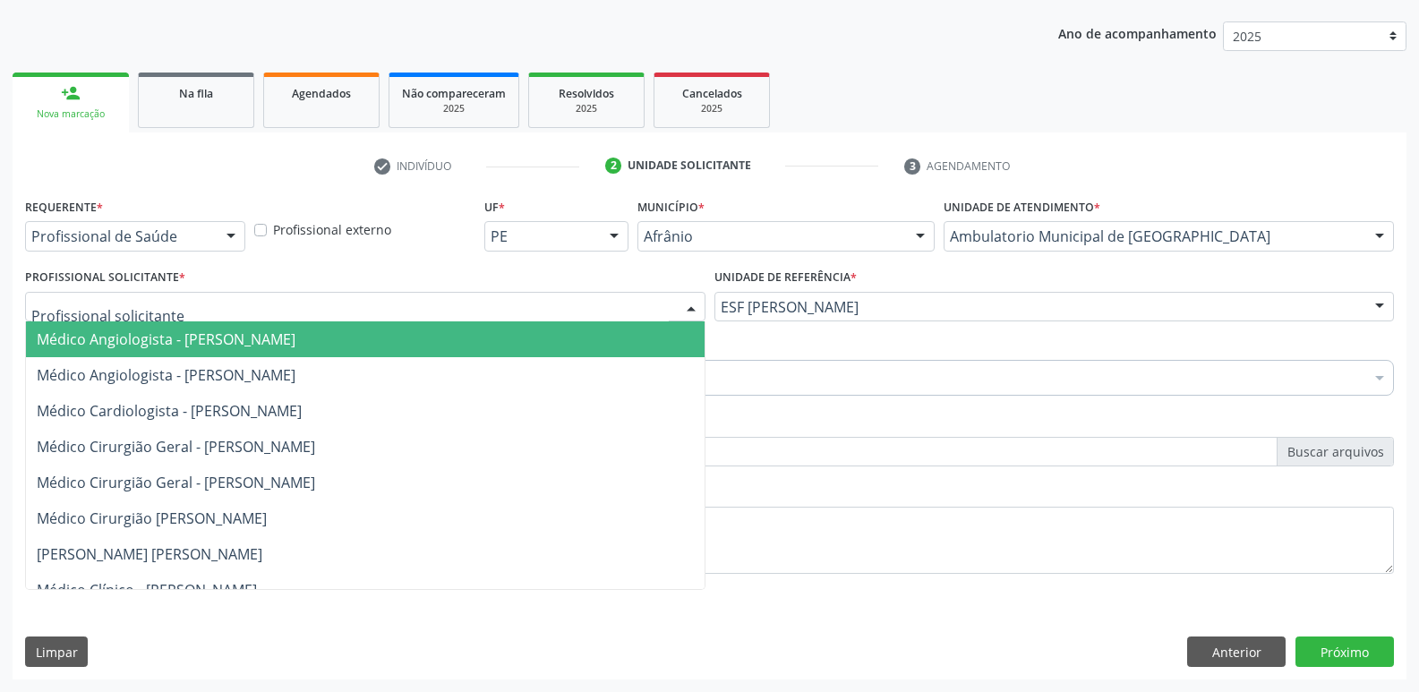
click at [523, 308] on div at bounding box center [365, 307] width 681 height 30
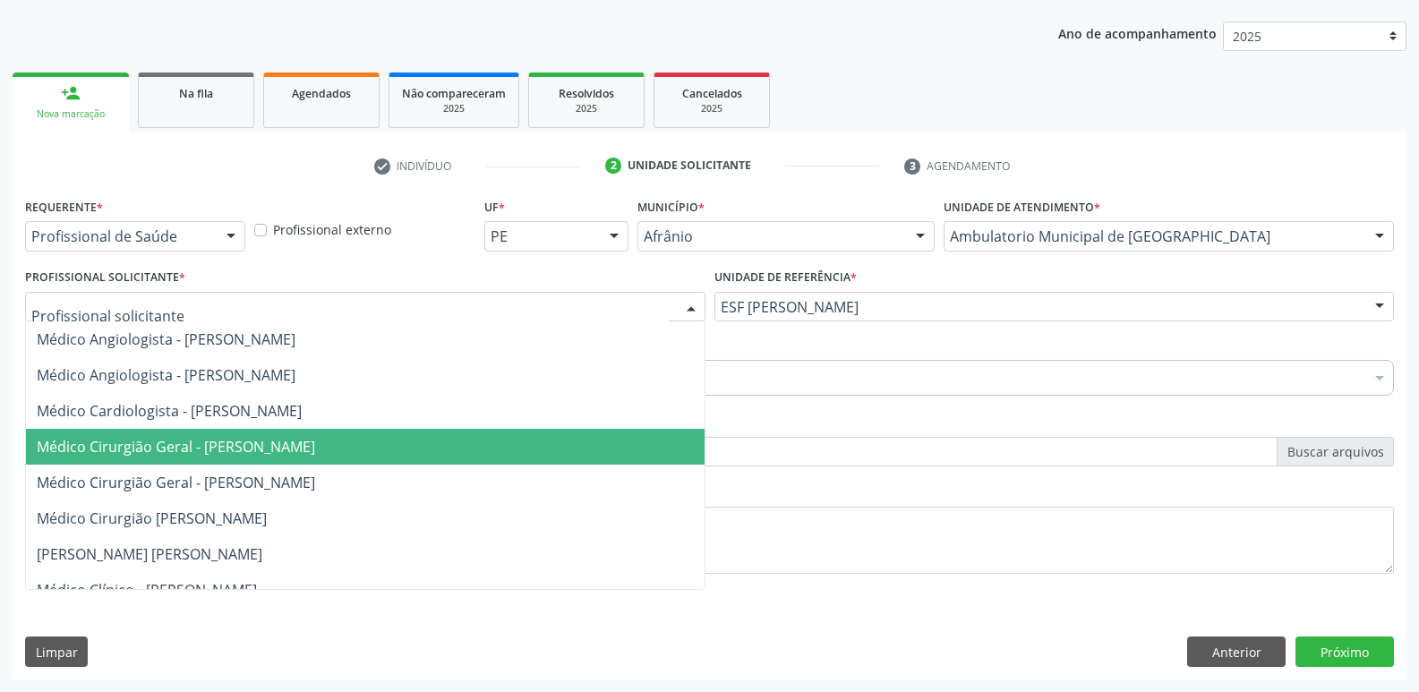
click at [508, 442] on span "Médico Cirurgião Geral - Bruno Saraiva Bezerra Medrado" at bounding box center [365, 447] width 679 height 36
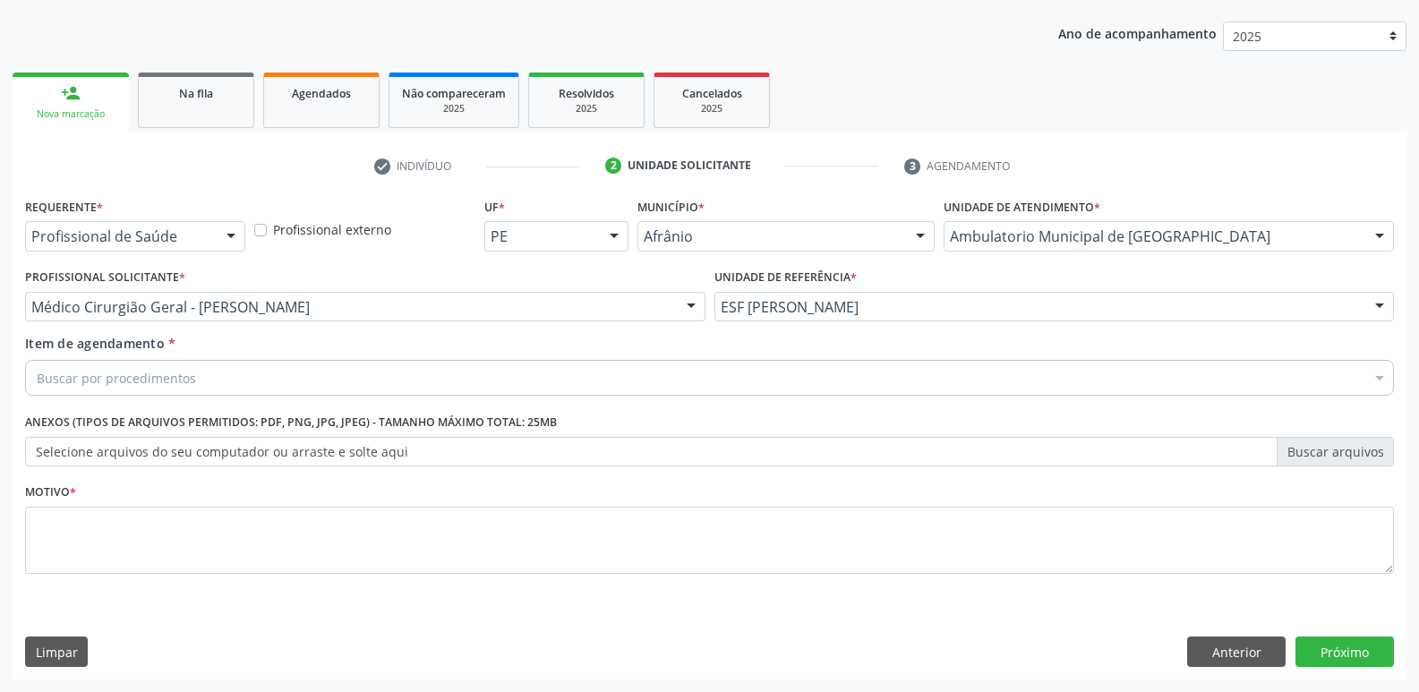
click at [359, 376] on div "Buscar por procedimentos" at bounding box center [709, 378] width 1369 height 36
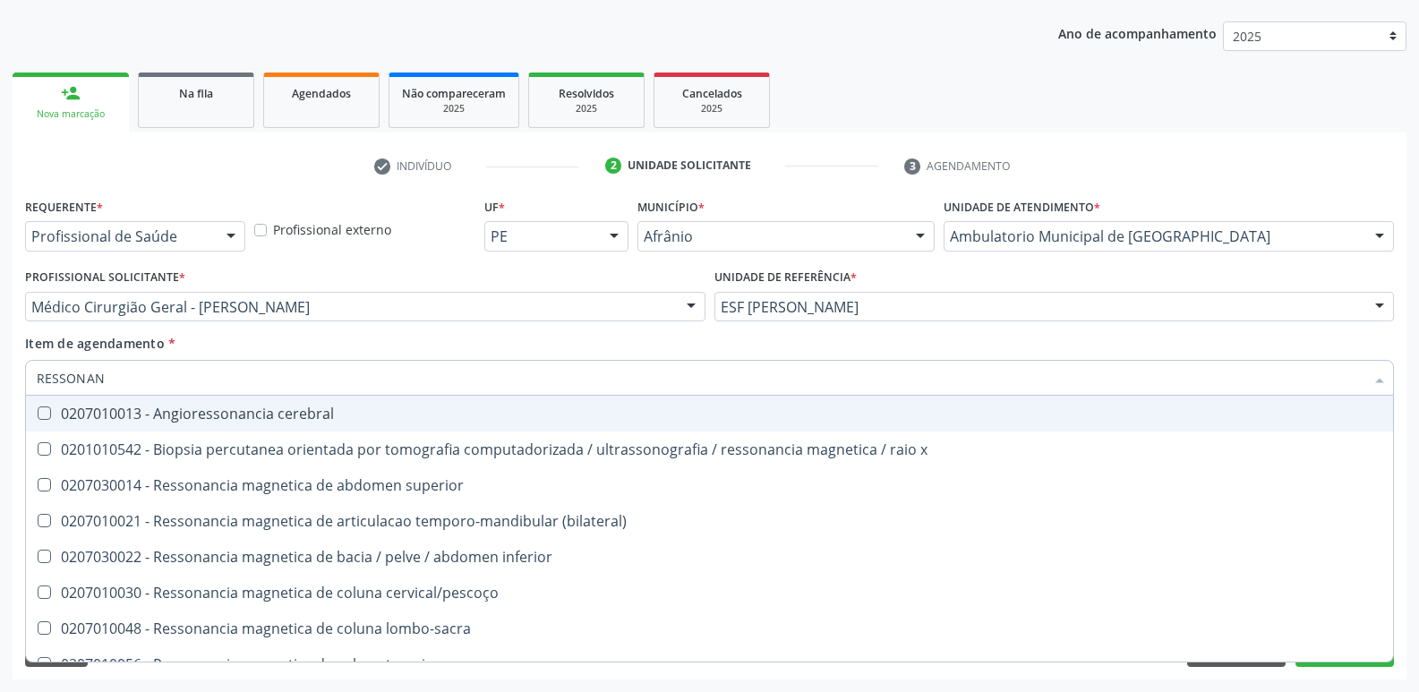
type input "RESSONANC"
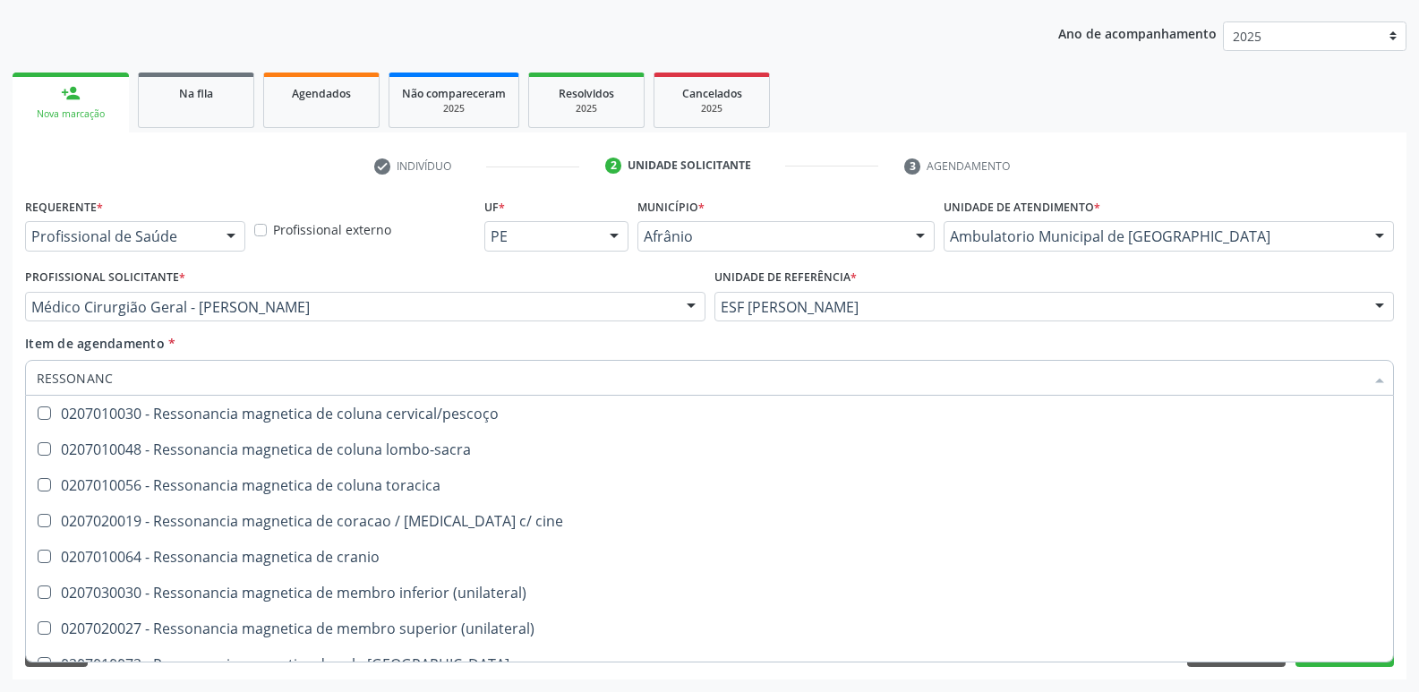
scroll to position [269, 0]
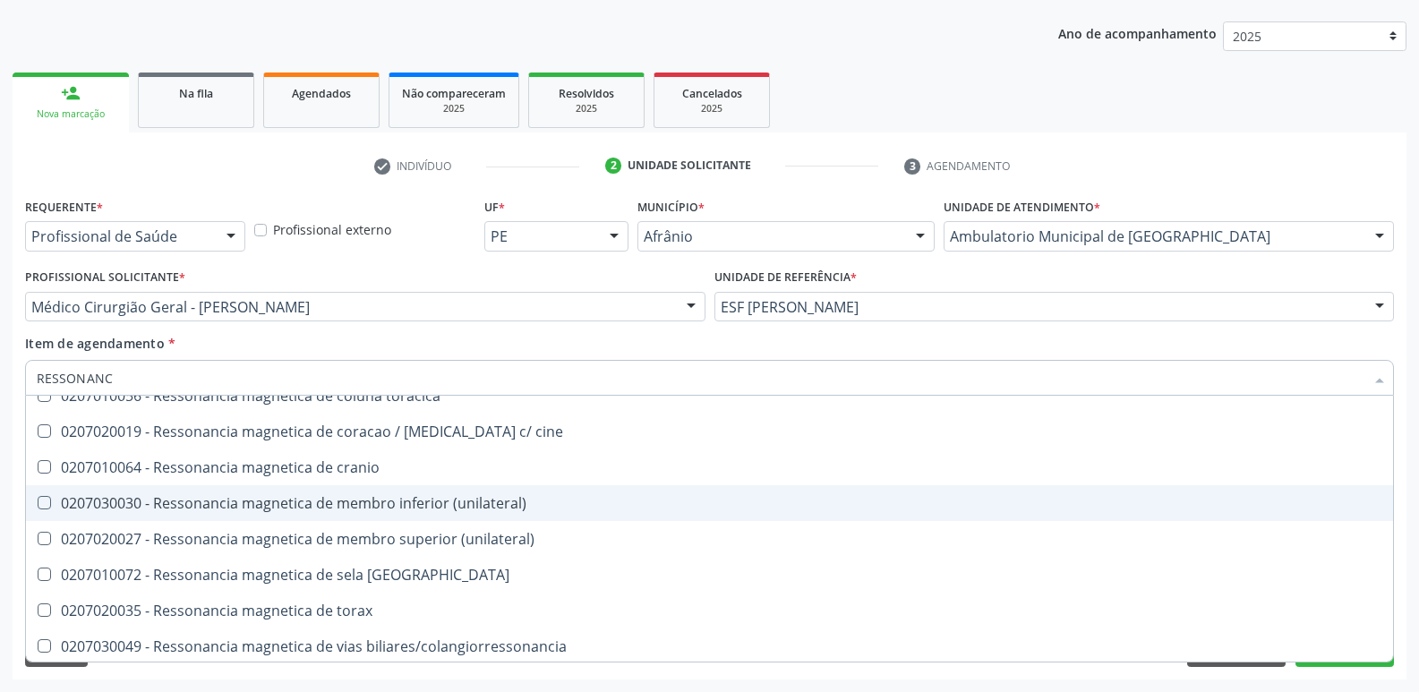
click at [454, 508] on div "0207030030 - Ressonancia magnetica de membro inferior (unilateral)" at bounding box center [710, 503] width 1346 height 14
checkbox \(unilateral\) "true"
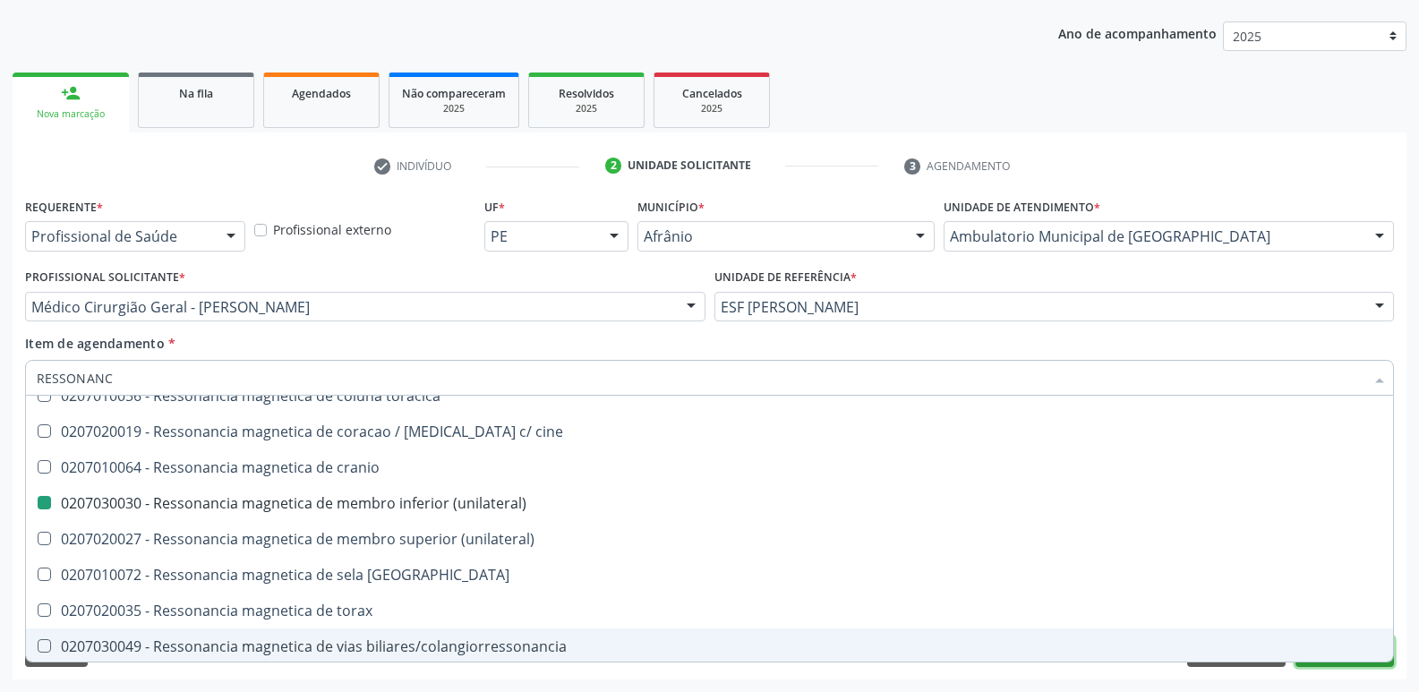
click at [1332, 665] on button "Próximo" at bounding box center [1345, 652] width 99 height 30
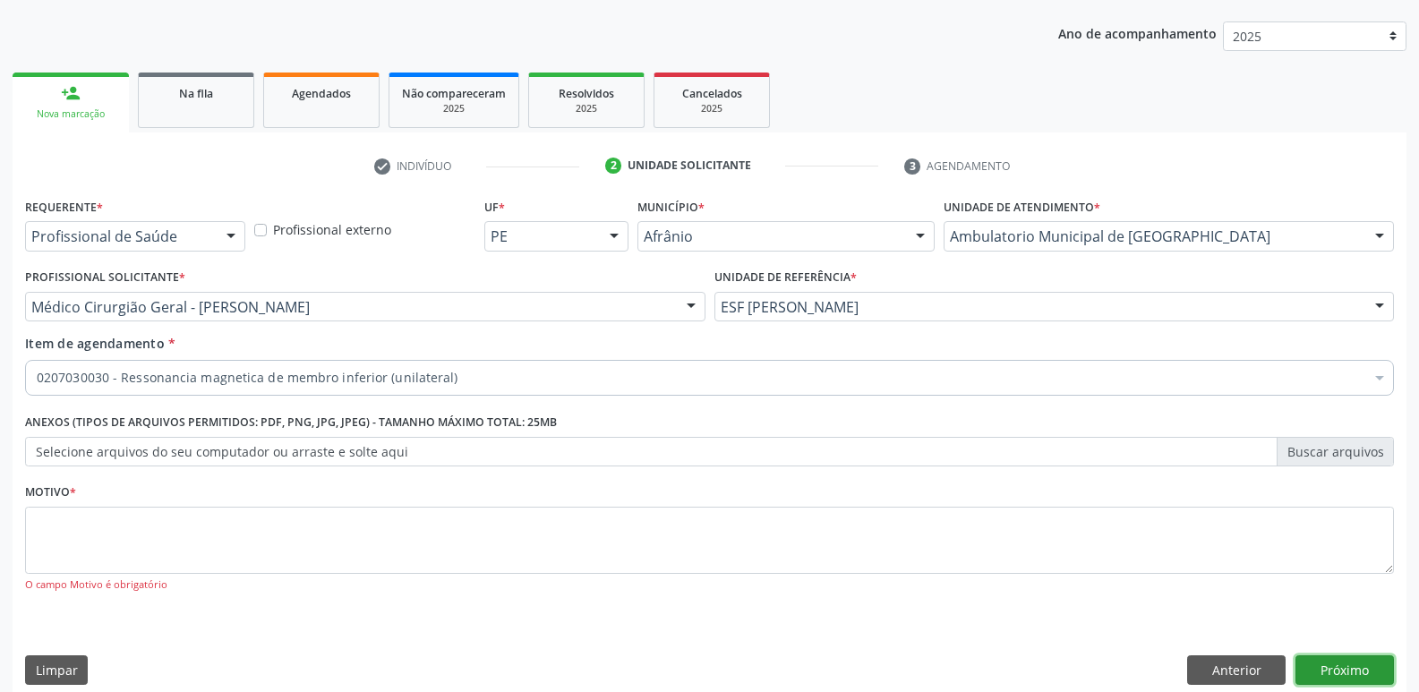
scroll to position [0, 0]
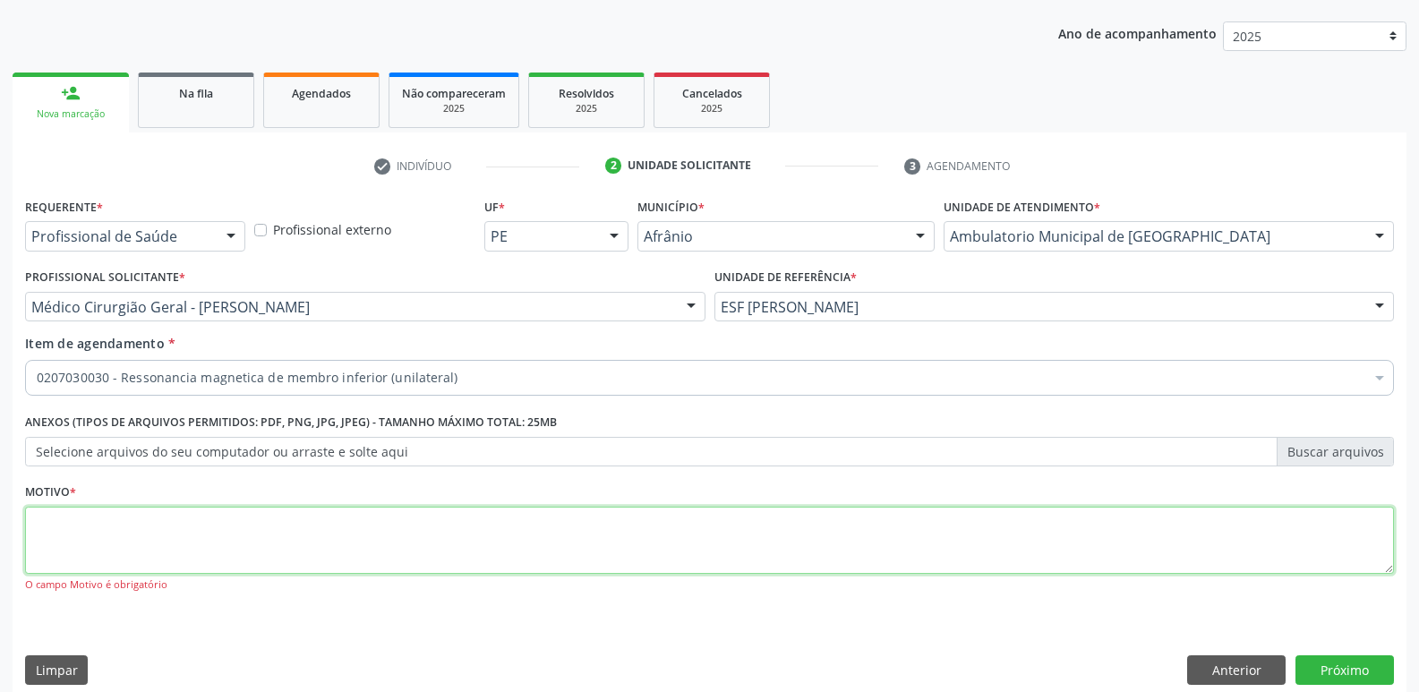
click at [548, 548] on textarea at bounding box center [709, 541] width 1369 height 68
type textarea "S"
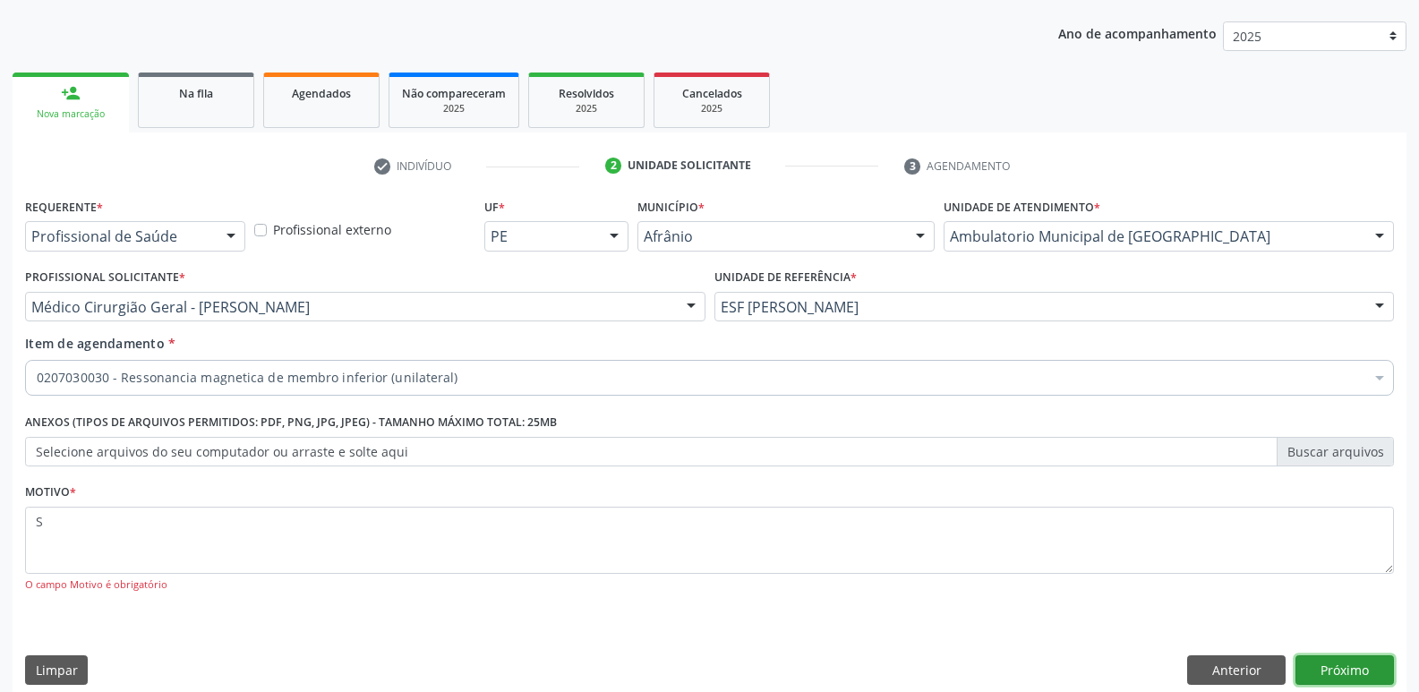
click at [1341, 666] on button "Próximo" at bounding box center [1345, 671] width 99 height 30
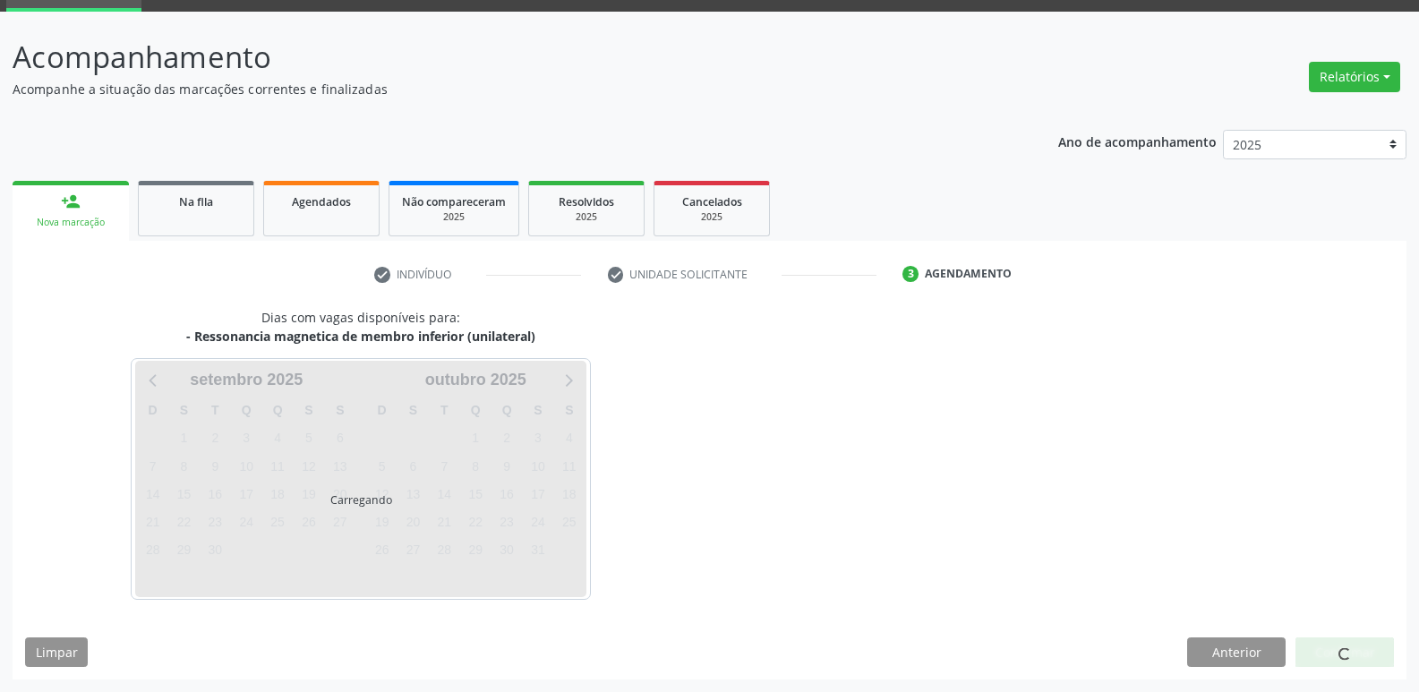
scroll to position [87, 0]
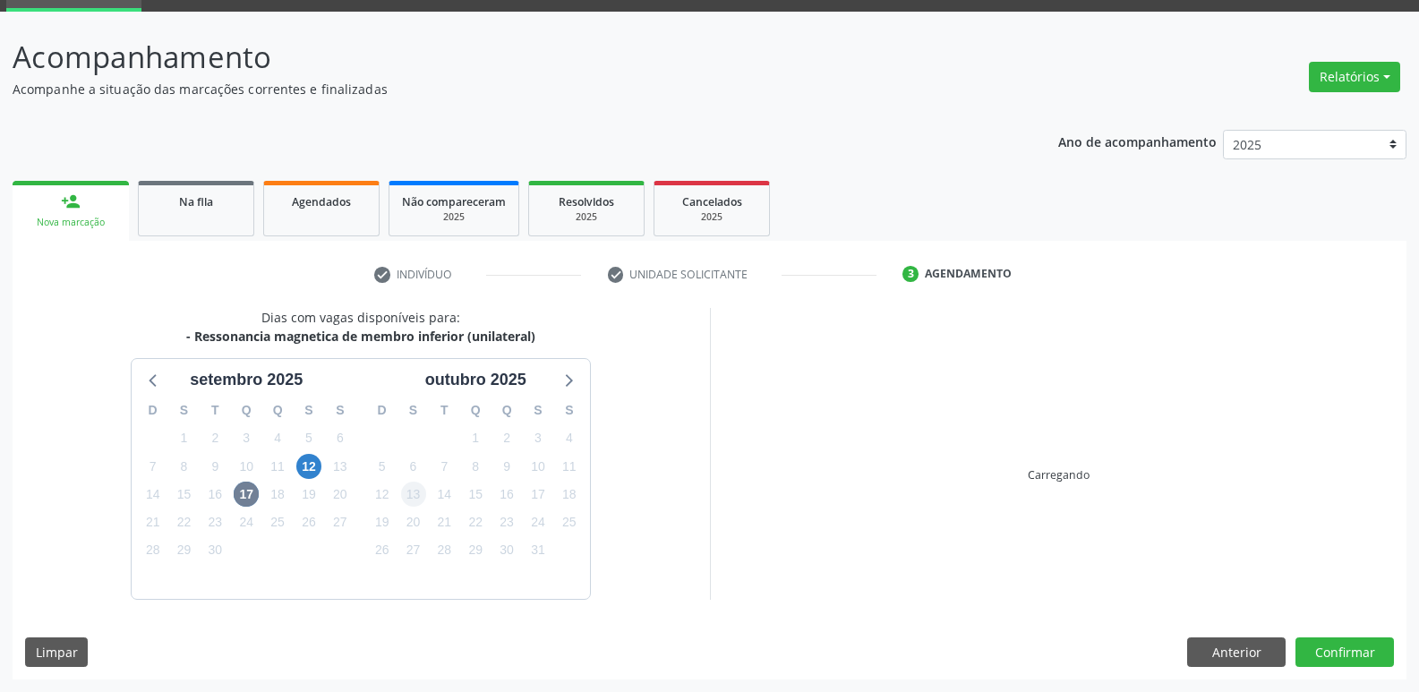
scroll to position [87, 0]
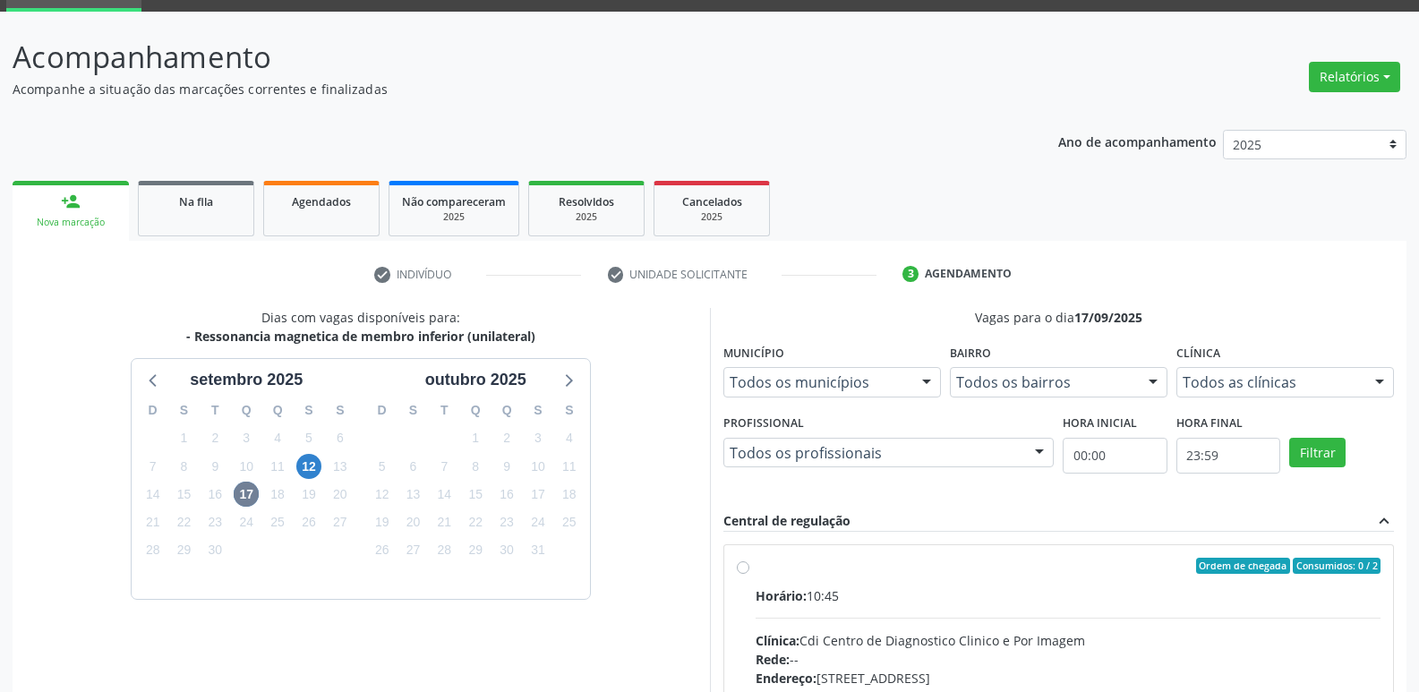
click at [757, 572] on div "Ordem de chegada Consumidos: 0 / 2" at bounding box center [1069, 566] width 626 height 16
click at [750, 572] on input "Ordem de chegada Consumidos: 0 / 2 Horário: 10:45 Clínica: Cdi Centro de Diagno…" at bounding box center [743, 566] width 13 height 16
radio input "true"
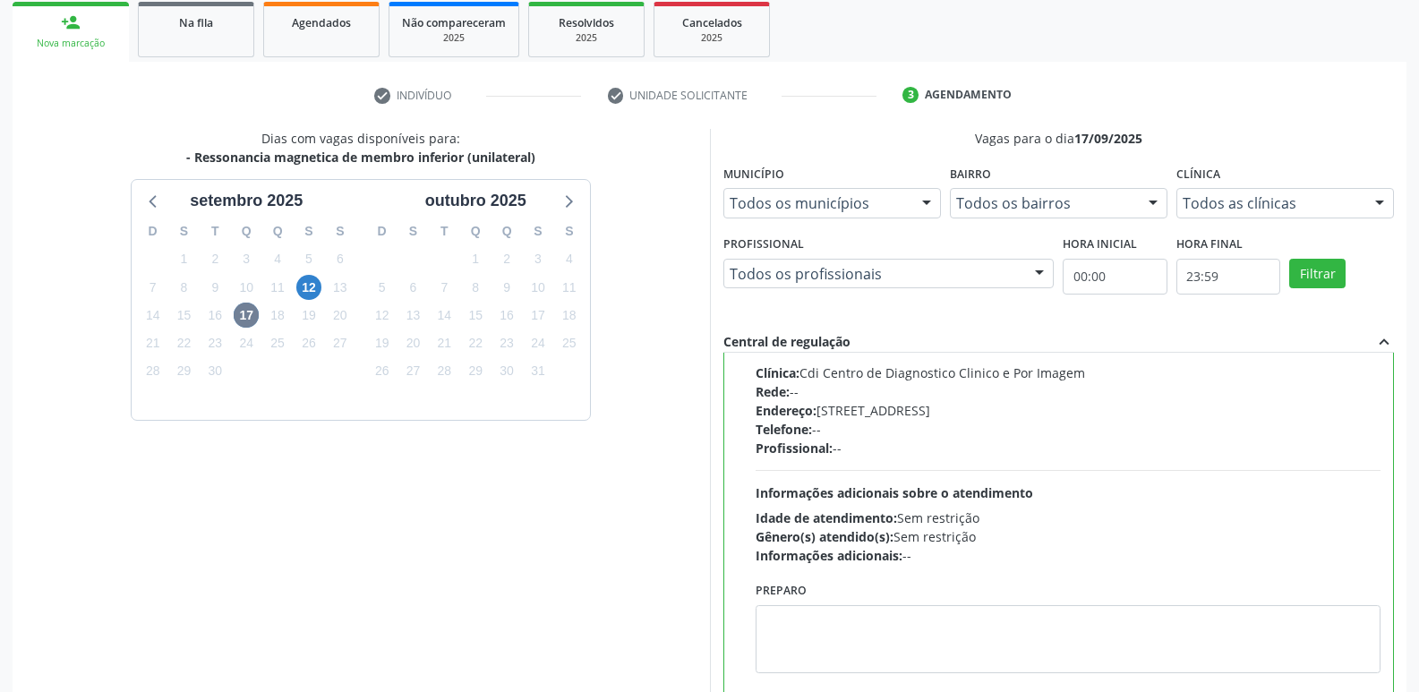
scroll to position [378, 0]
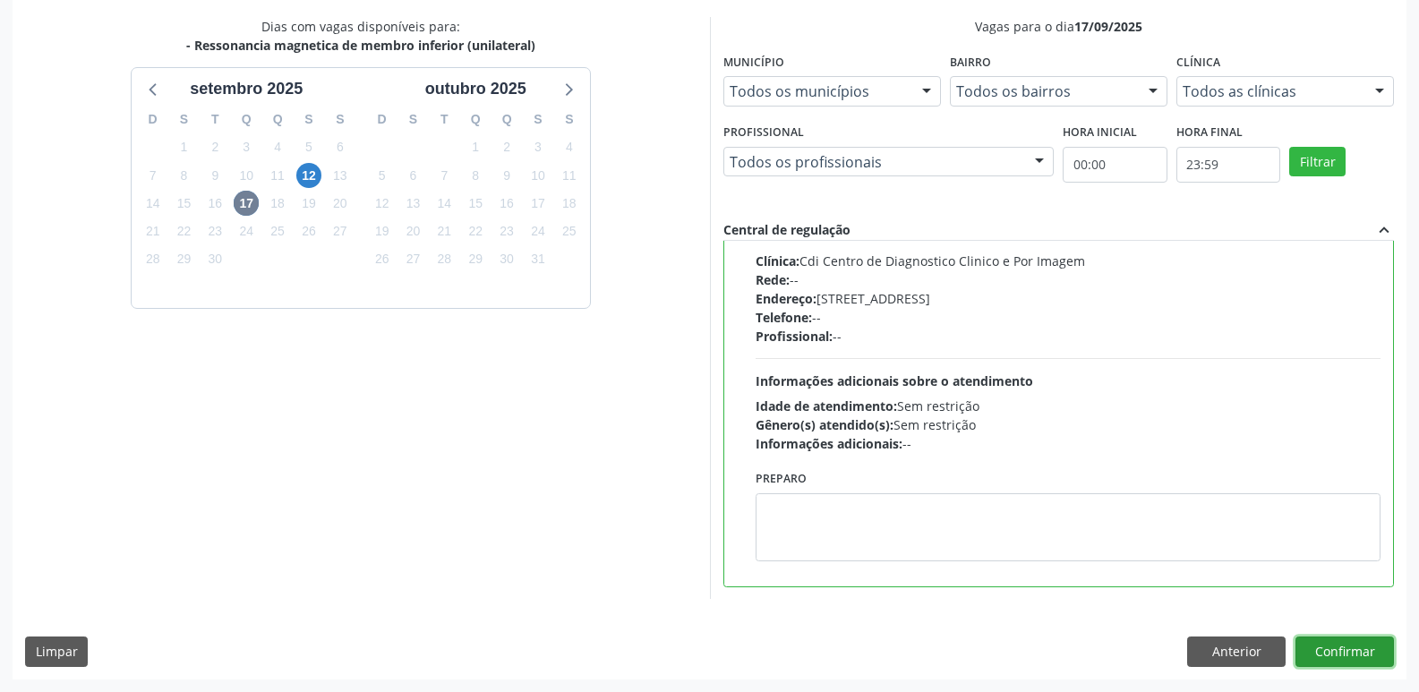
click at [1367, 655] on button "Confirmar" at bounding box center [1345, 652] width 99 height 30
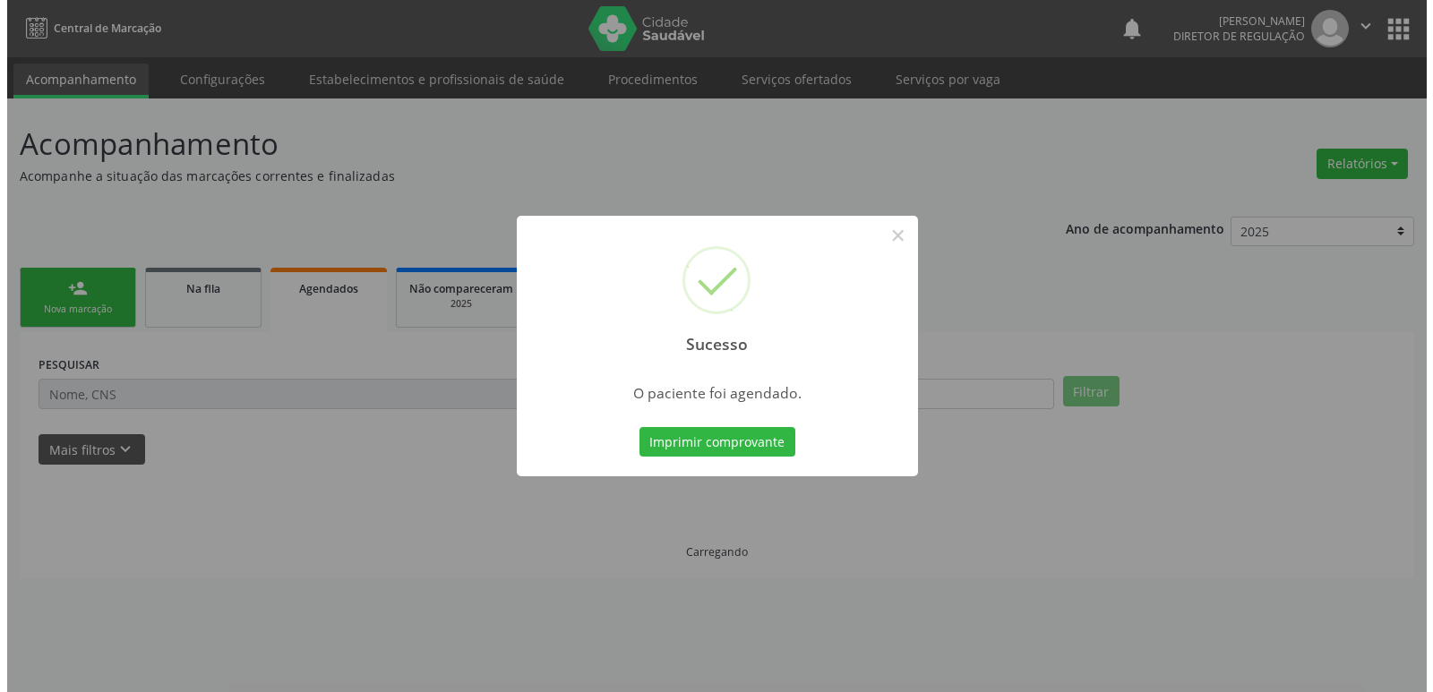
scroll to position [0, 0]
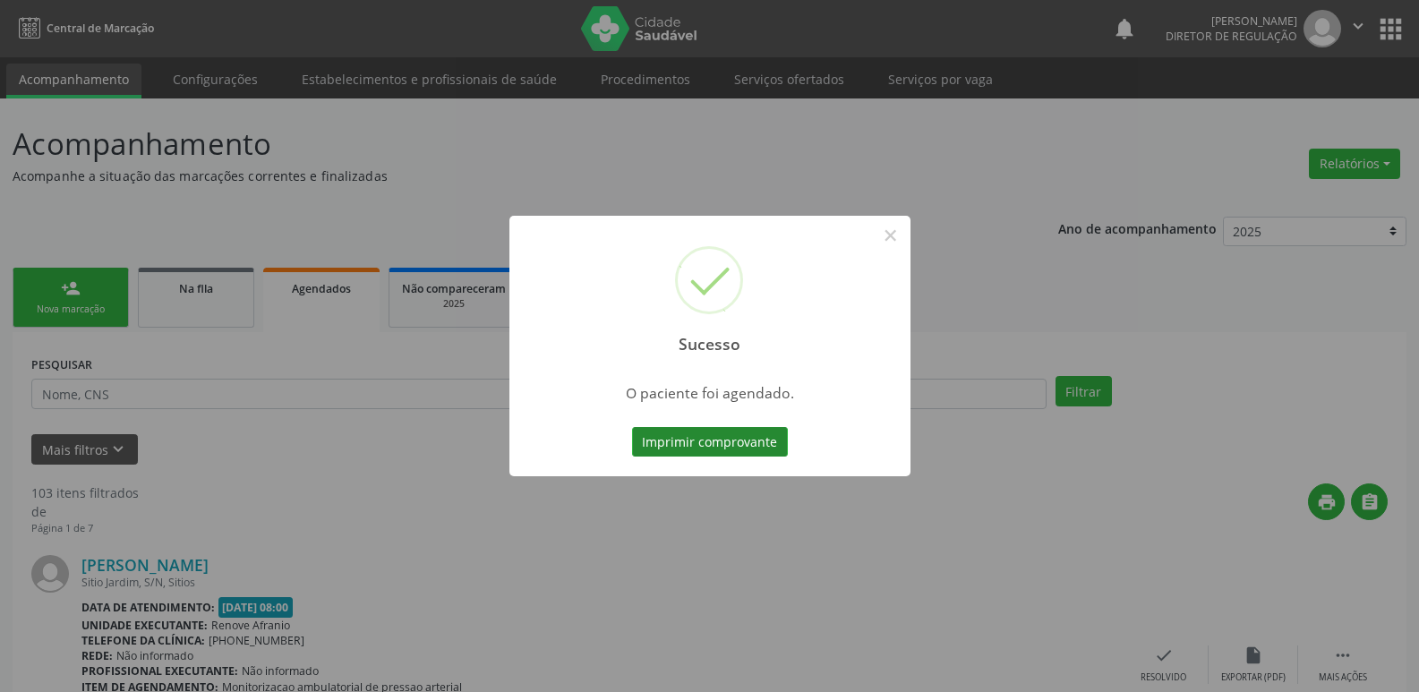
click at [692, 441] on button "Imprimir comprovante" at bounding box center [710, 442] width 156 height 30
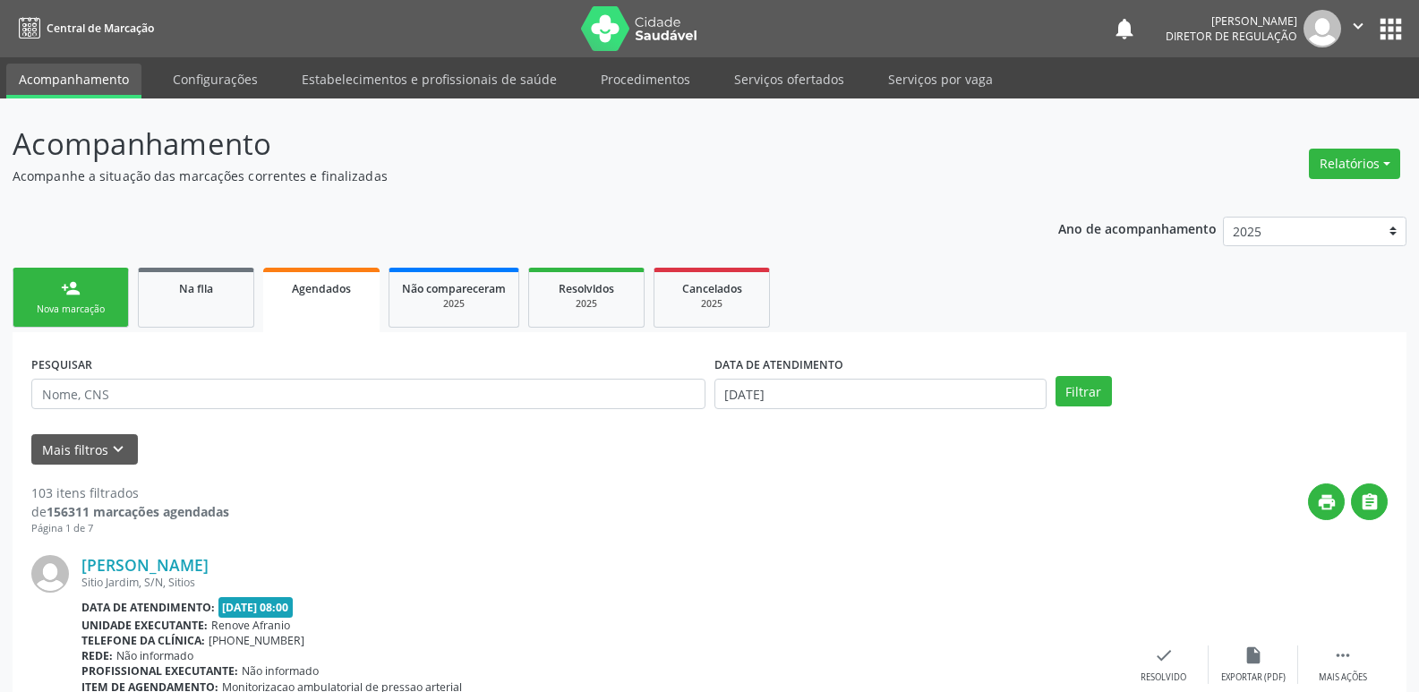
click at [87, 297] on link "person_add Nova marcação" at bounding box center [71, 298] width 116 height 60
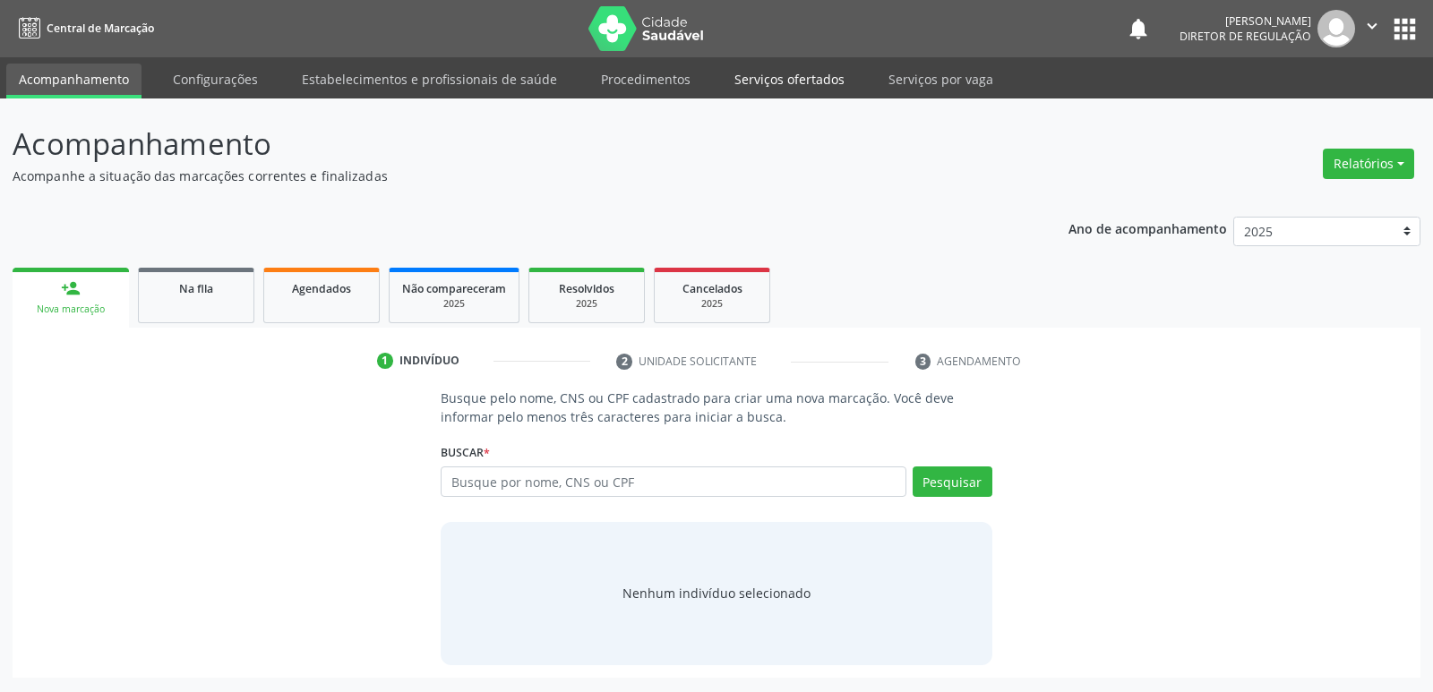
click at [774, 78] on link "Serviços ofertados" at bounding box center [789, 79] width 135 height 31
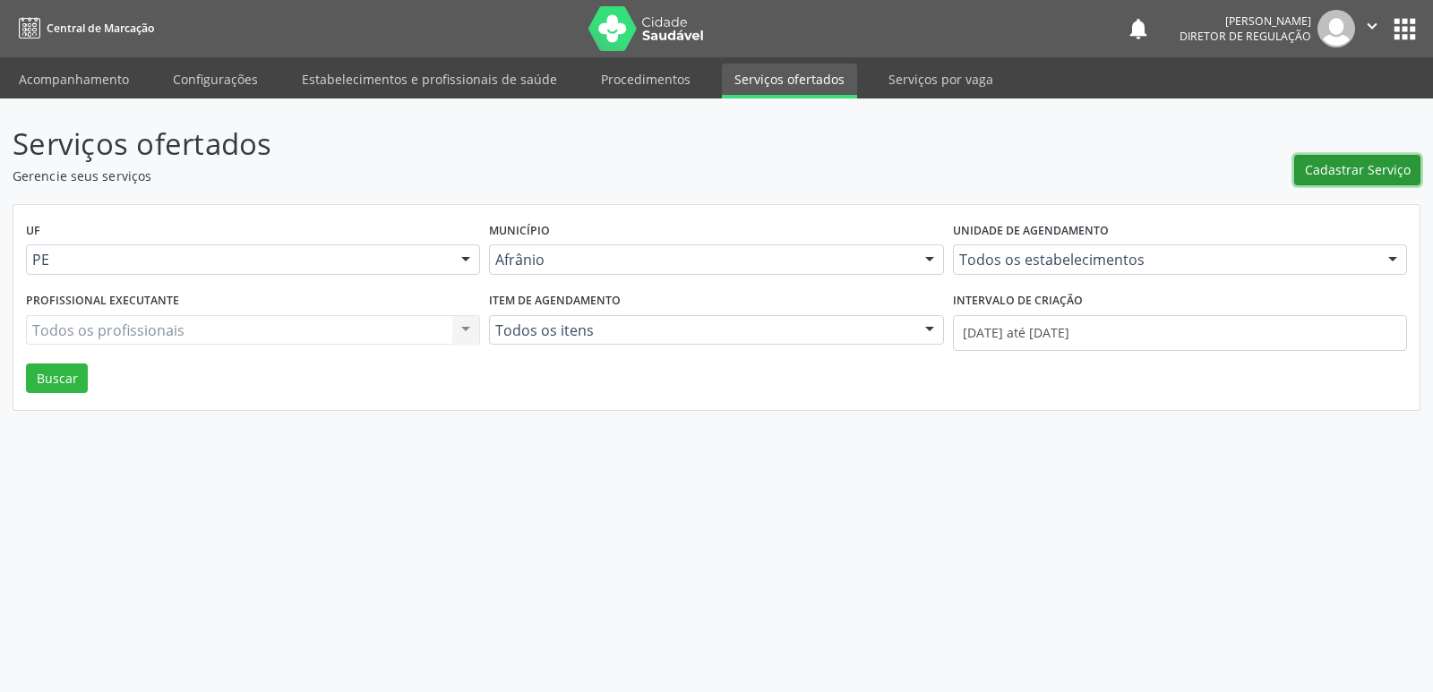
click at [1353, 171] on span "Cadastrar Serviço" at bounding box center [1358, 169] width 106 height 19
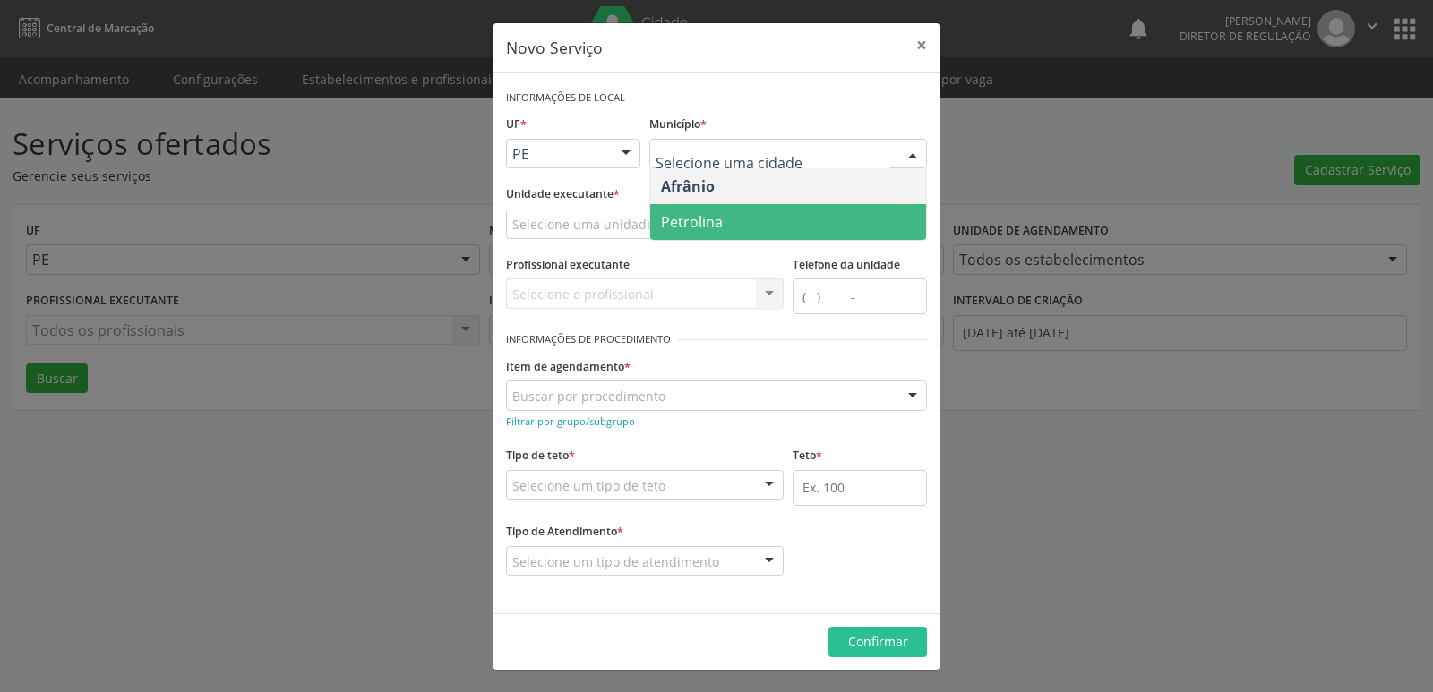
click at [804, 219] on span "Petrolina" at bounding box center [788, 222] width 276 height 36
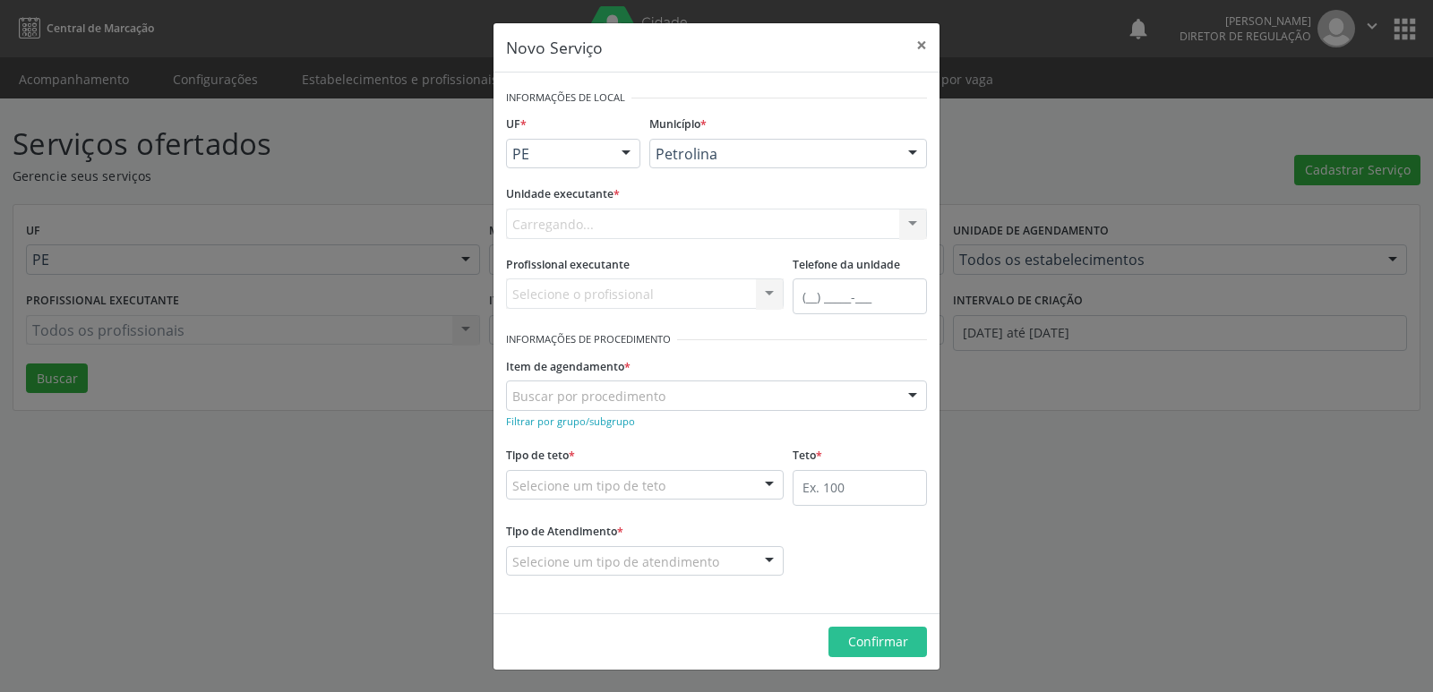
click at [719, 221] on div "Carregando... Academia da Saude de Afranio Academia da Saude do Bairro [PERSON_…" at bounding box center [716, 224] width 421 height 30
click at [664, 223] on div "Selecione uma unidade" at bounding box center [716, 224] width 421 height 30
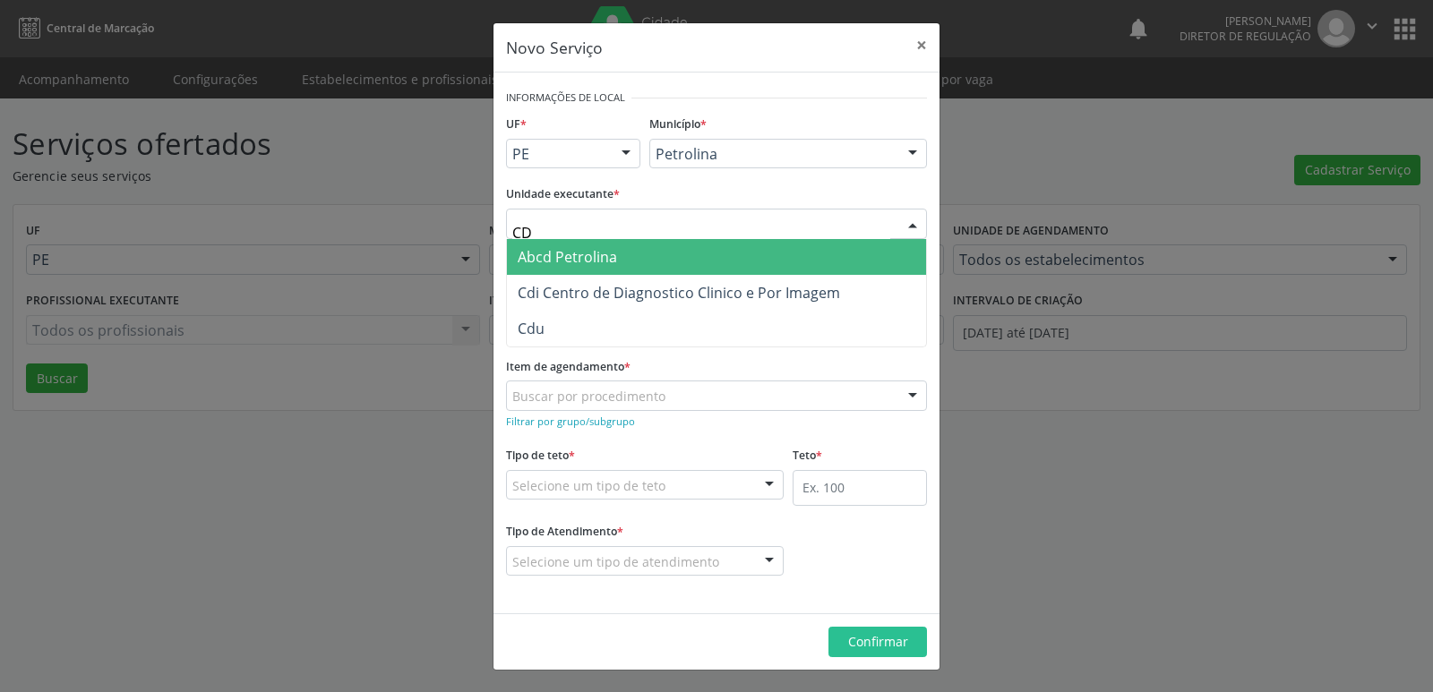
type input "CDI"
click at [667, 261] on span "Cdi Centro de Diagnostico Clinico e Por Imagem" at bounding box center [679, 257] width 322 height 20
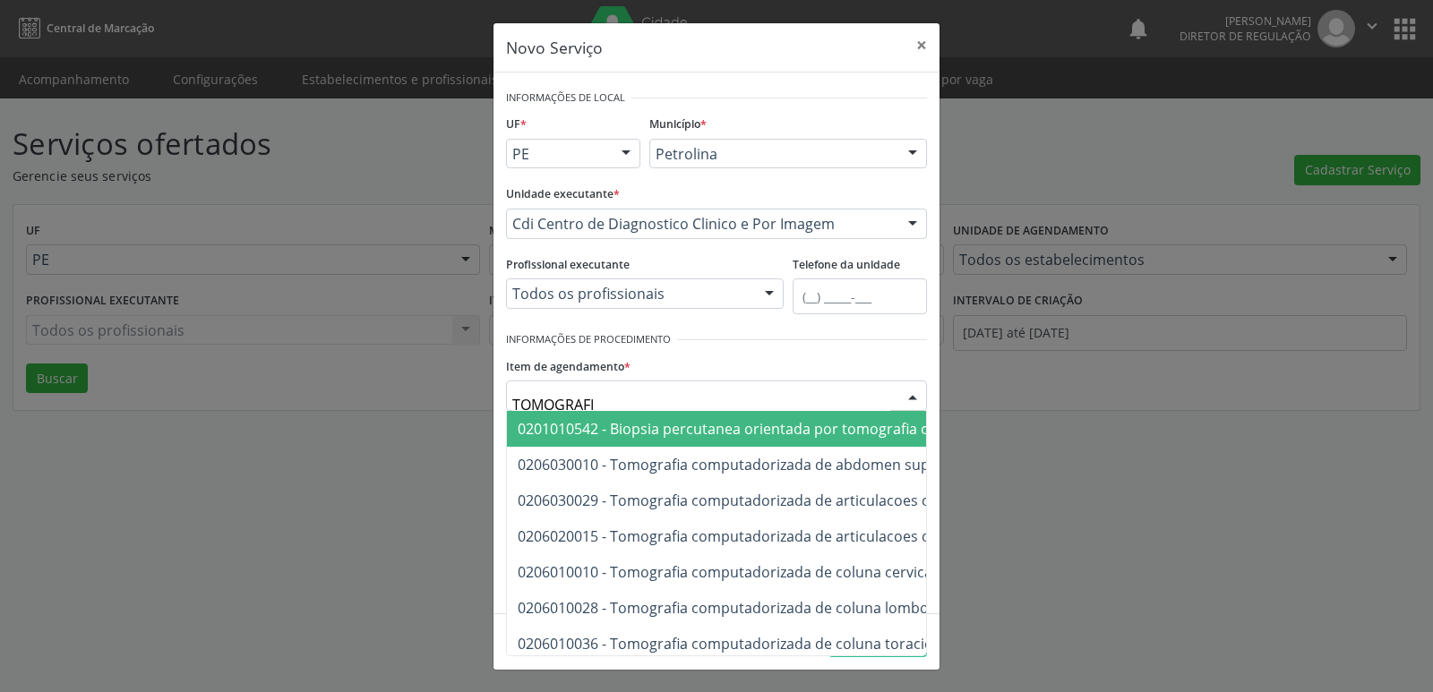
type input "TOMOGRAFIA"
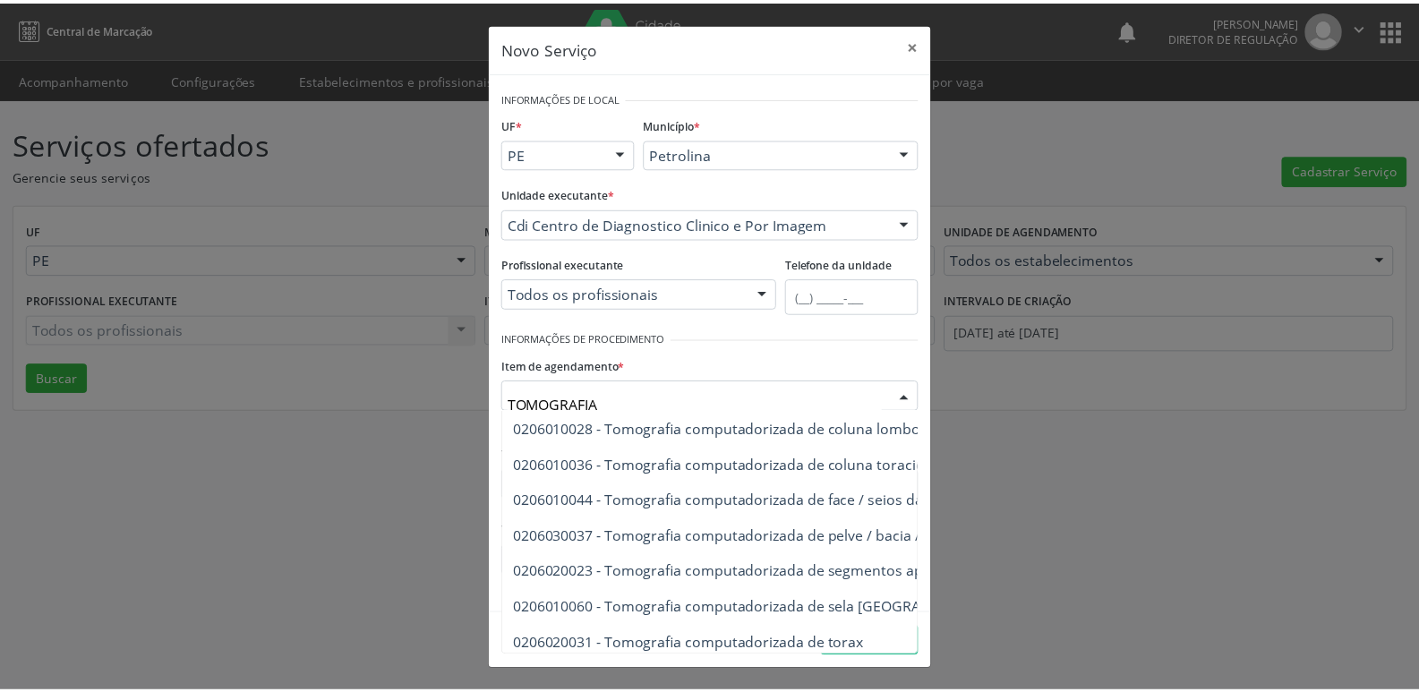
scroll to position [269, 0]
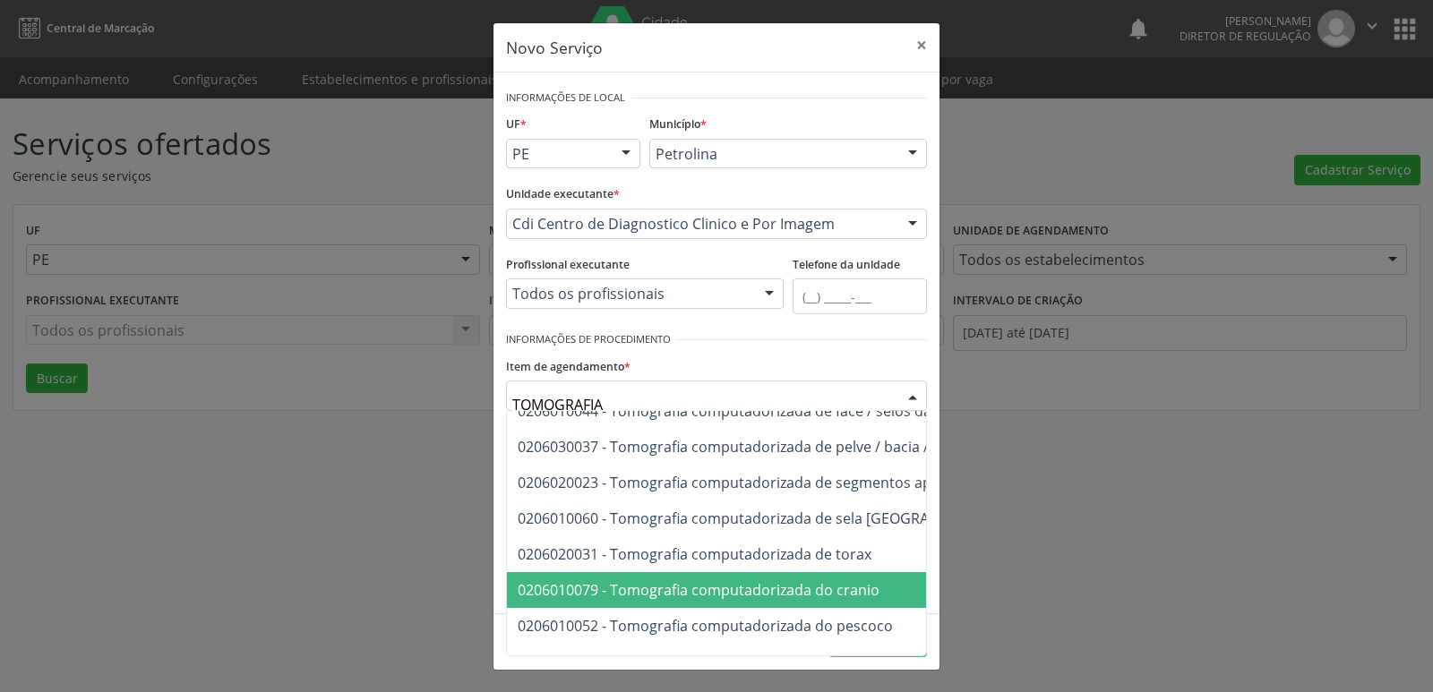
click at [750, 589] on span "0206010079 - Tomografia computadorizada do cranio" at bounding box center [699, 590] width 362 height 20
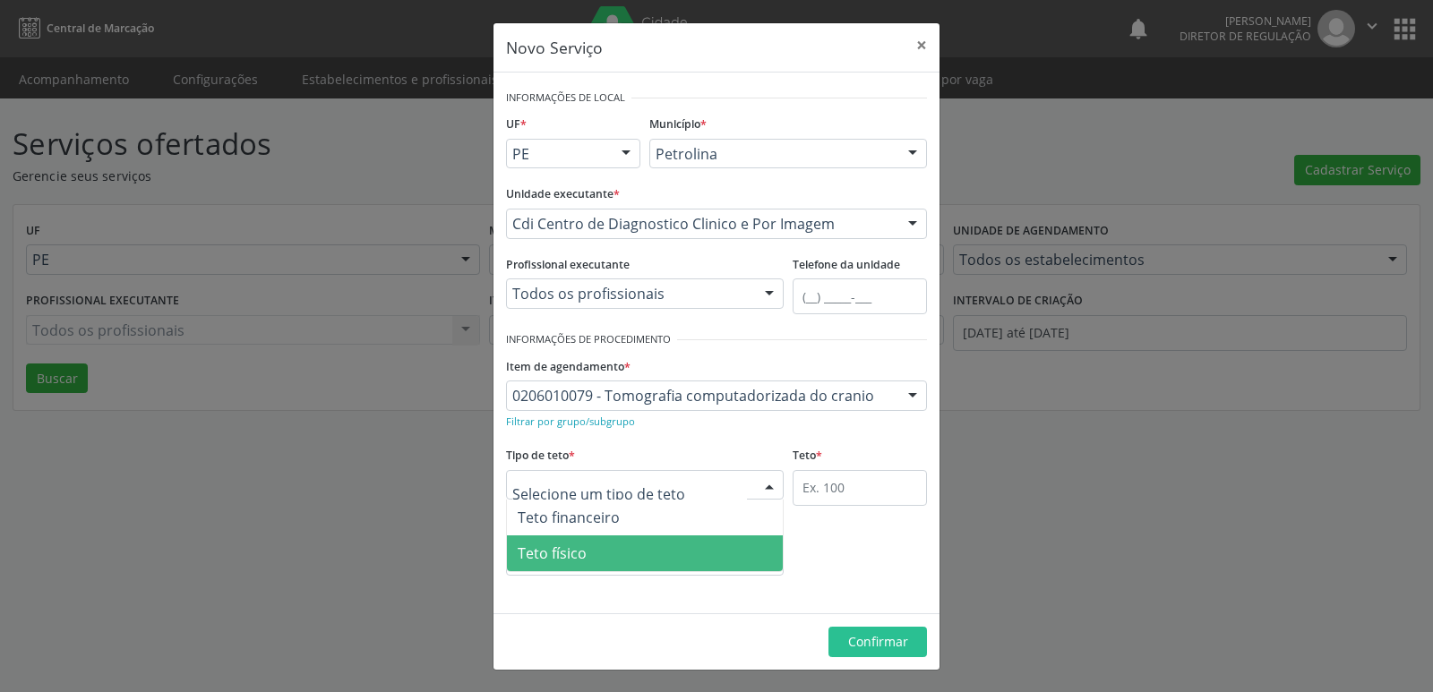
drag, startPoint x: 677, startPoint y: 552, endPoint x: 779, endPoint y: 524, distance: 105.8
click at [682, 553] on span "Teto físico" at bounding box center [645, 554] width 276 height 36
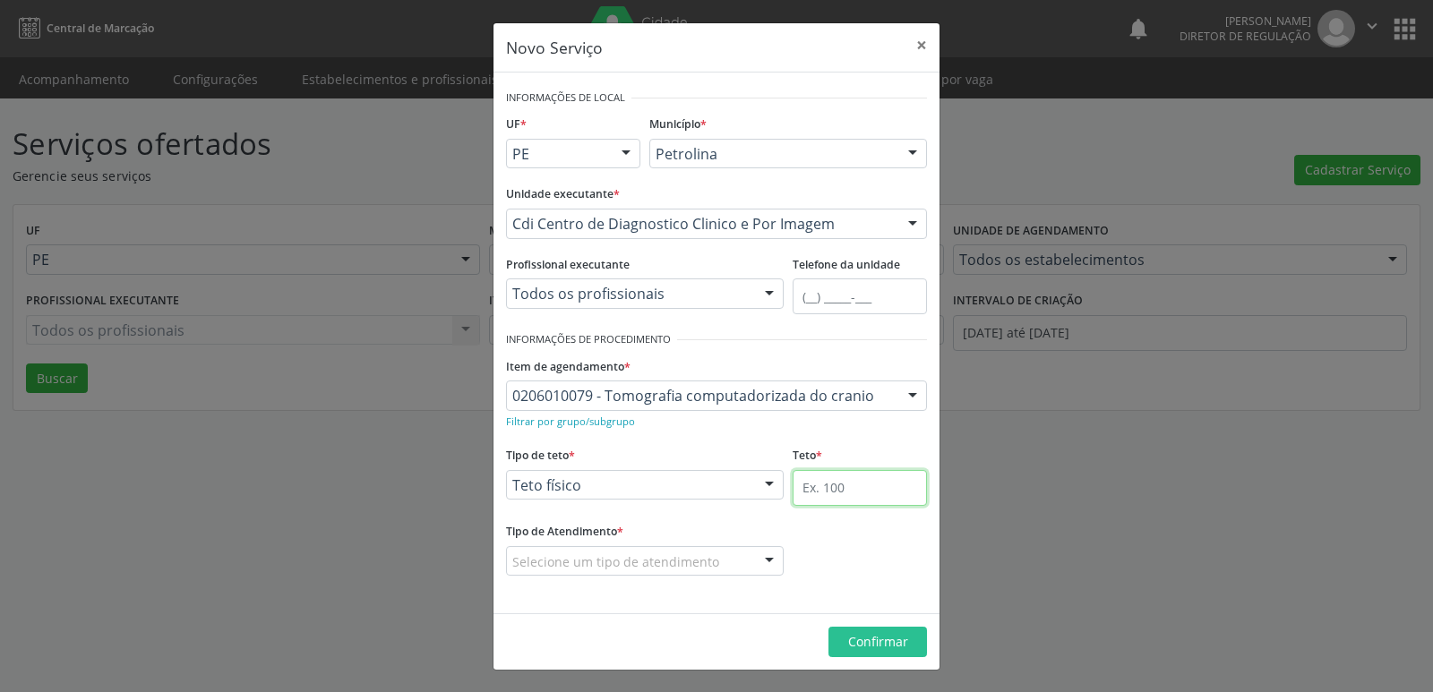
click at [845, 489] on input "text" at bounding box center [860, 488] width 134 height 36
type input "1"
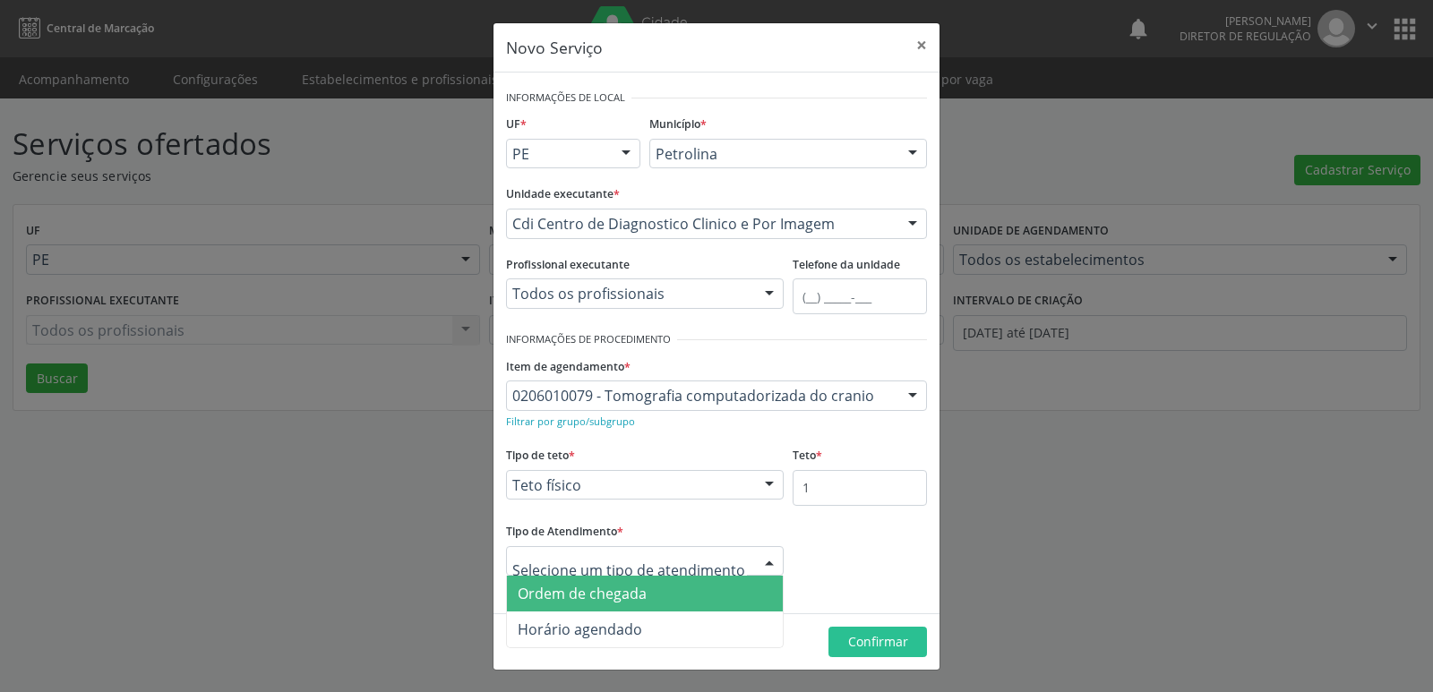
click at [666, 593] on span "Ordem de chegada" at bounding box center [645, 594] width 276 height 36
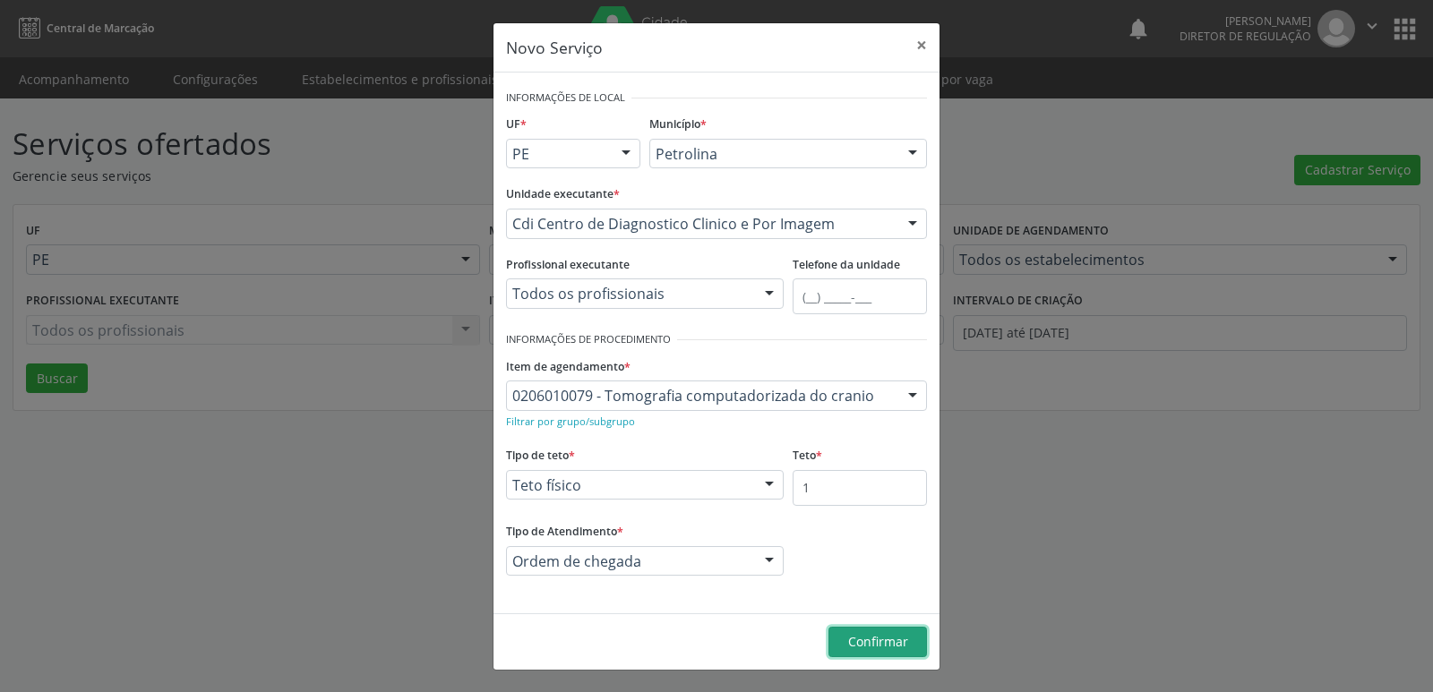
click at [885, 639] on span "Confirmar" at bounding box center [878, 641] width 60 height 17
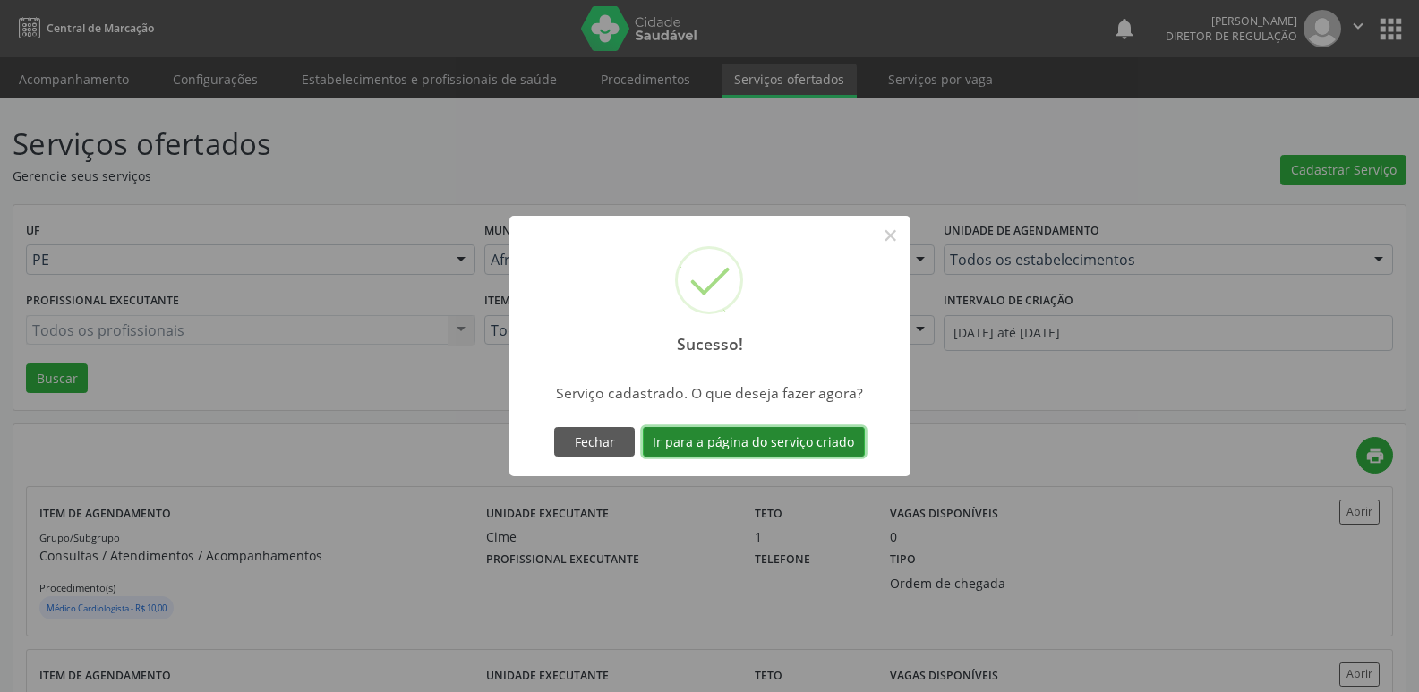
click at [786, 443] on button "Ir para a página do serviço criado" at bounding box center [754, 442] width 222 height 30
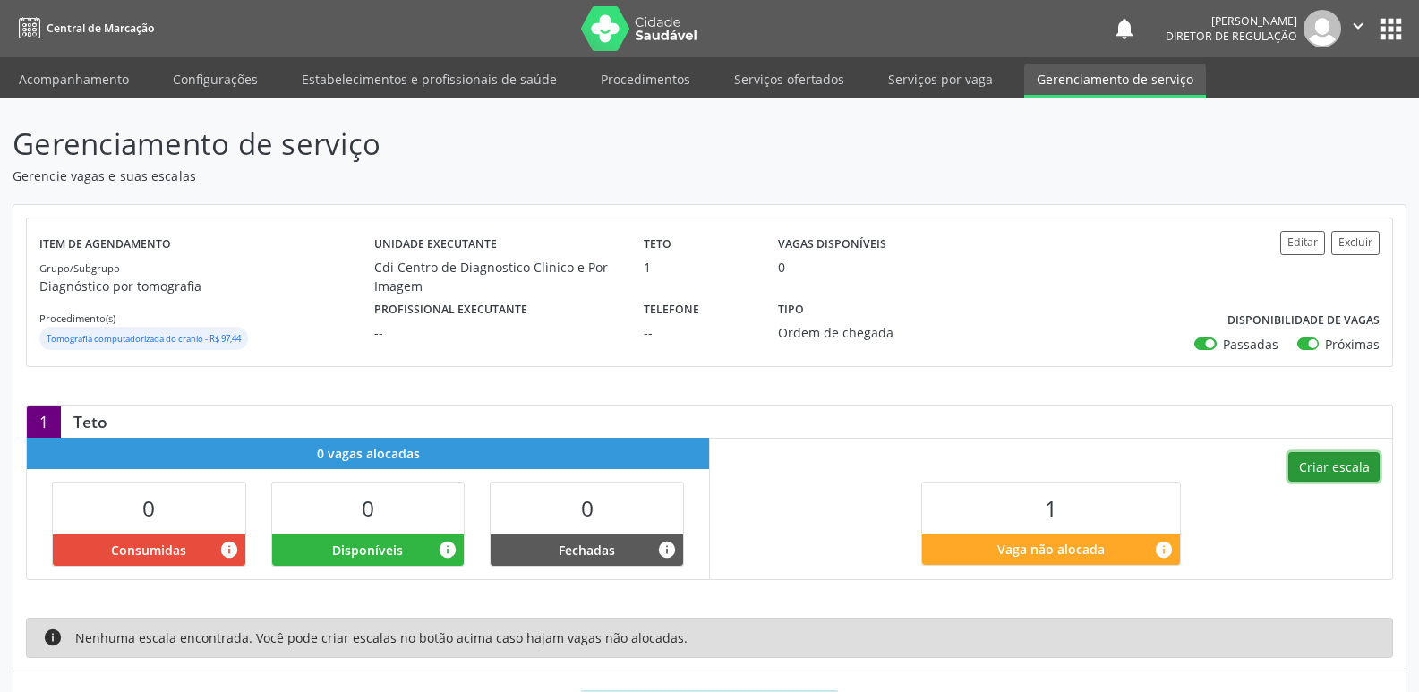
click at [1308, 459] on button "Criar escala" at bounding box center [1334, 467] width 91 height 30
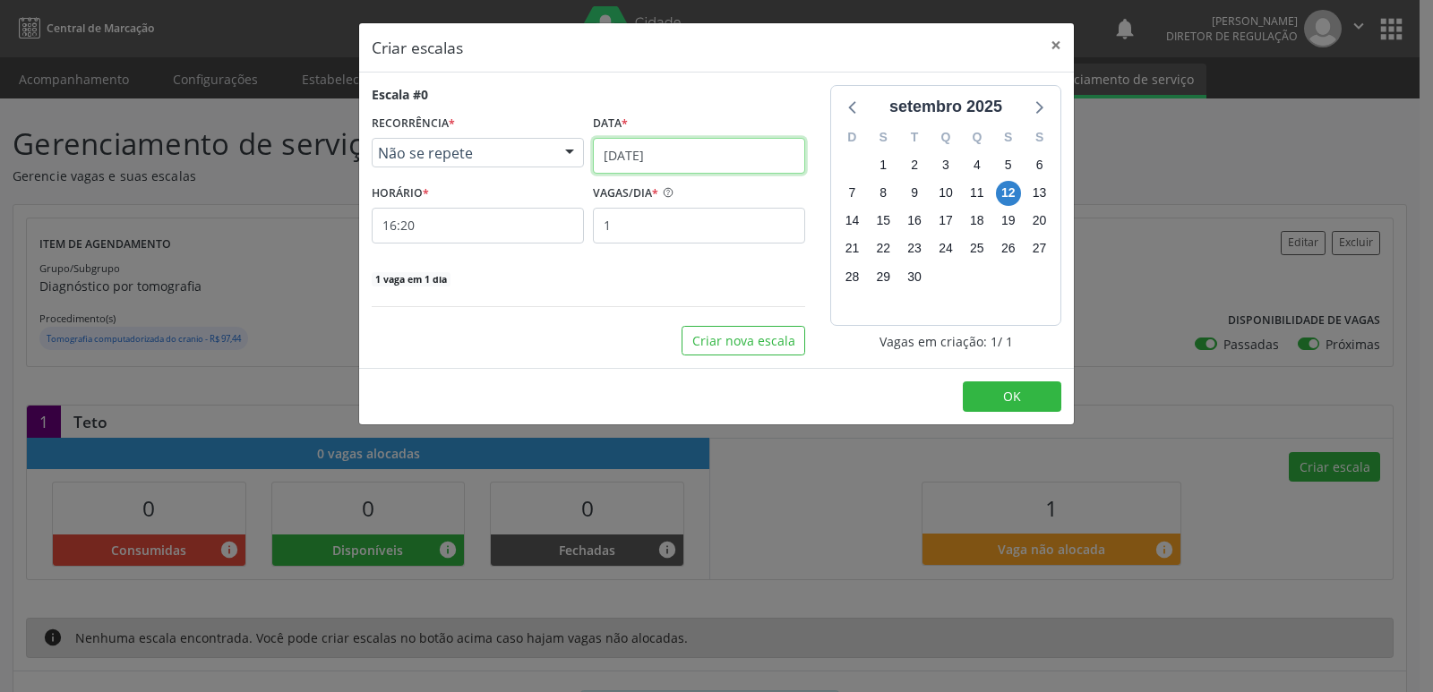
click at [721, 146] on input "12/09/2025" at bounding box center [699, 156] width 212 height 36
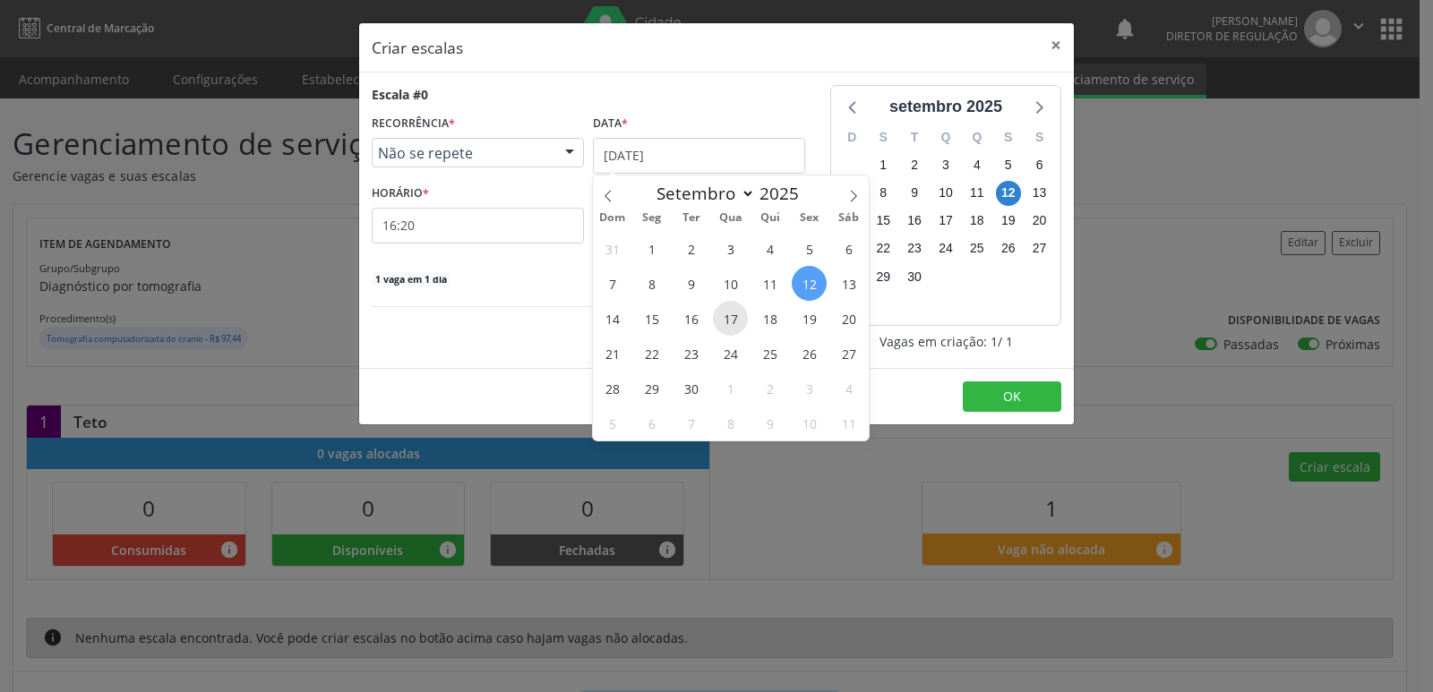
click at [730, 324] on span "17" at bounding box center [730, 318] width 35 height 35
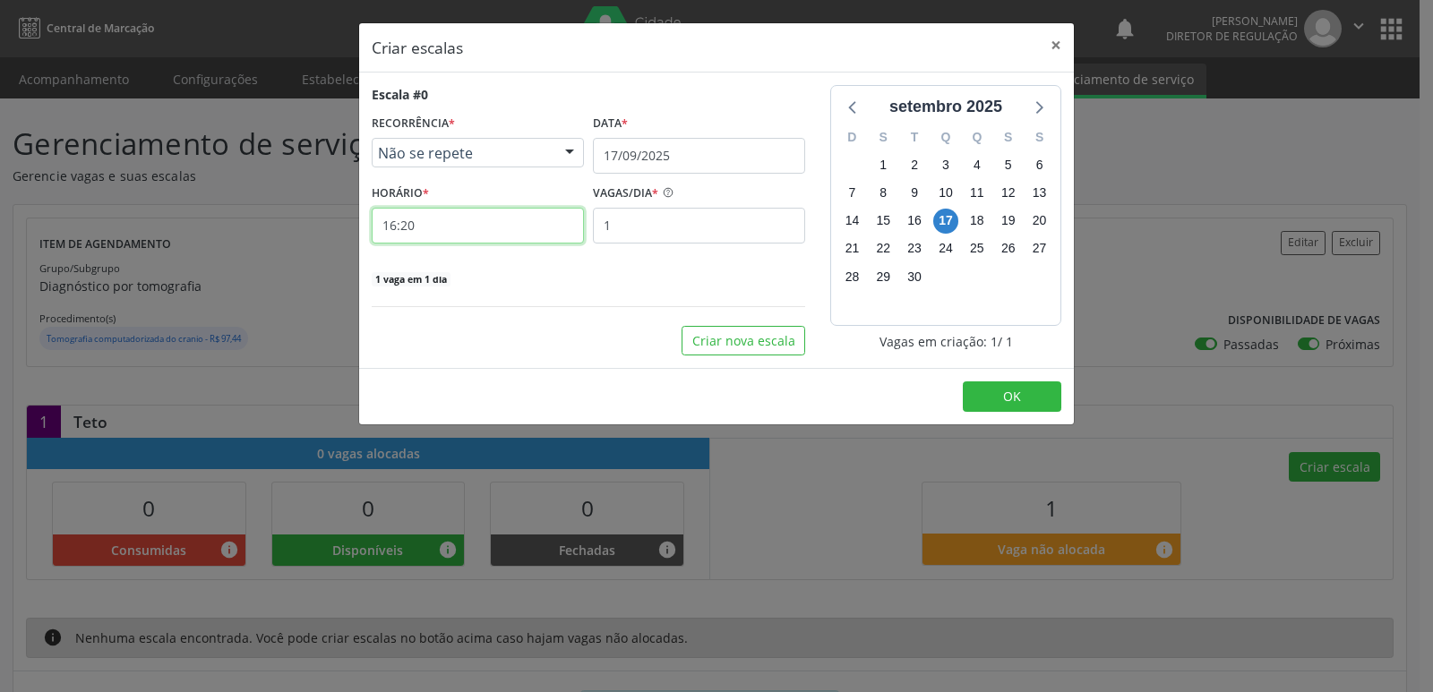
click at [469, 223] on input "16:20" at bounding box center [478, 226] width 212 height 36
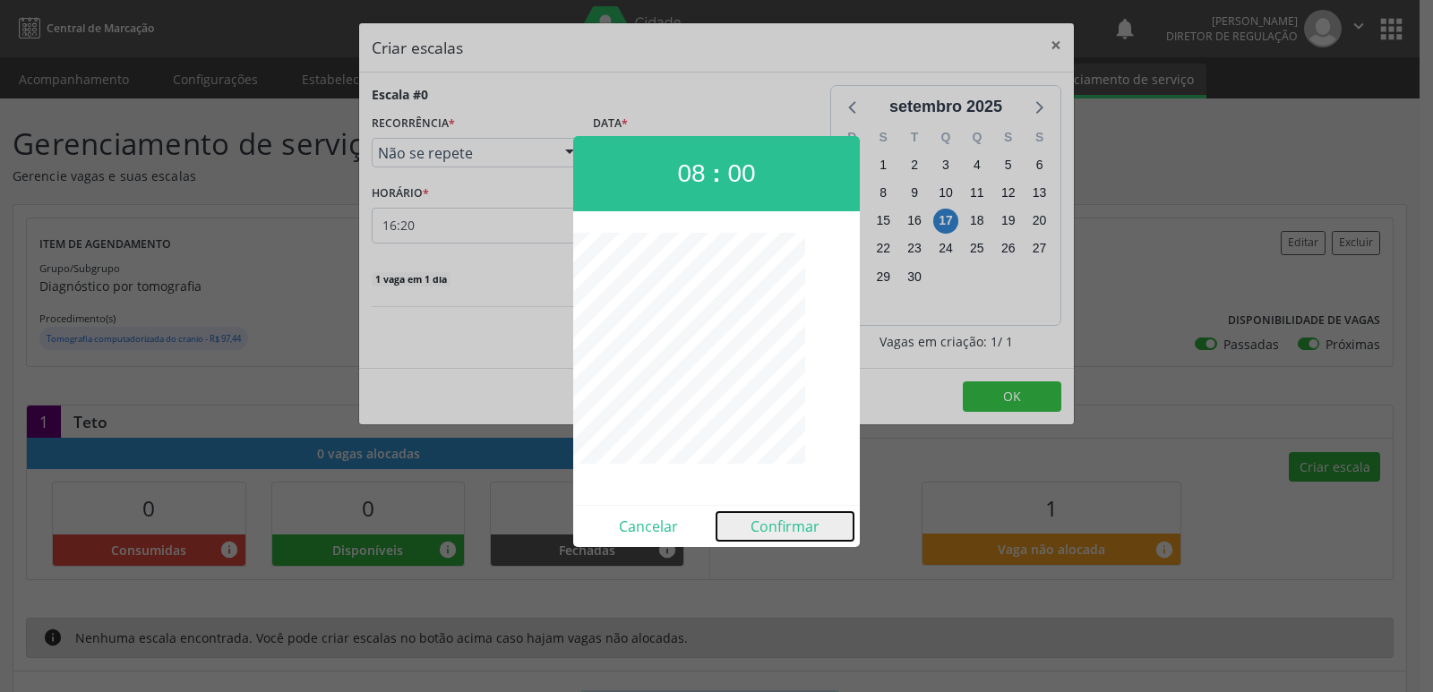
click at [771, 523] on button "Confirmar" at bounding box center [784, 526] width 137 height 29
type input "08:00"
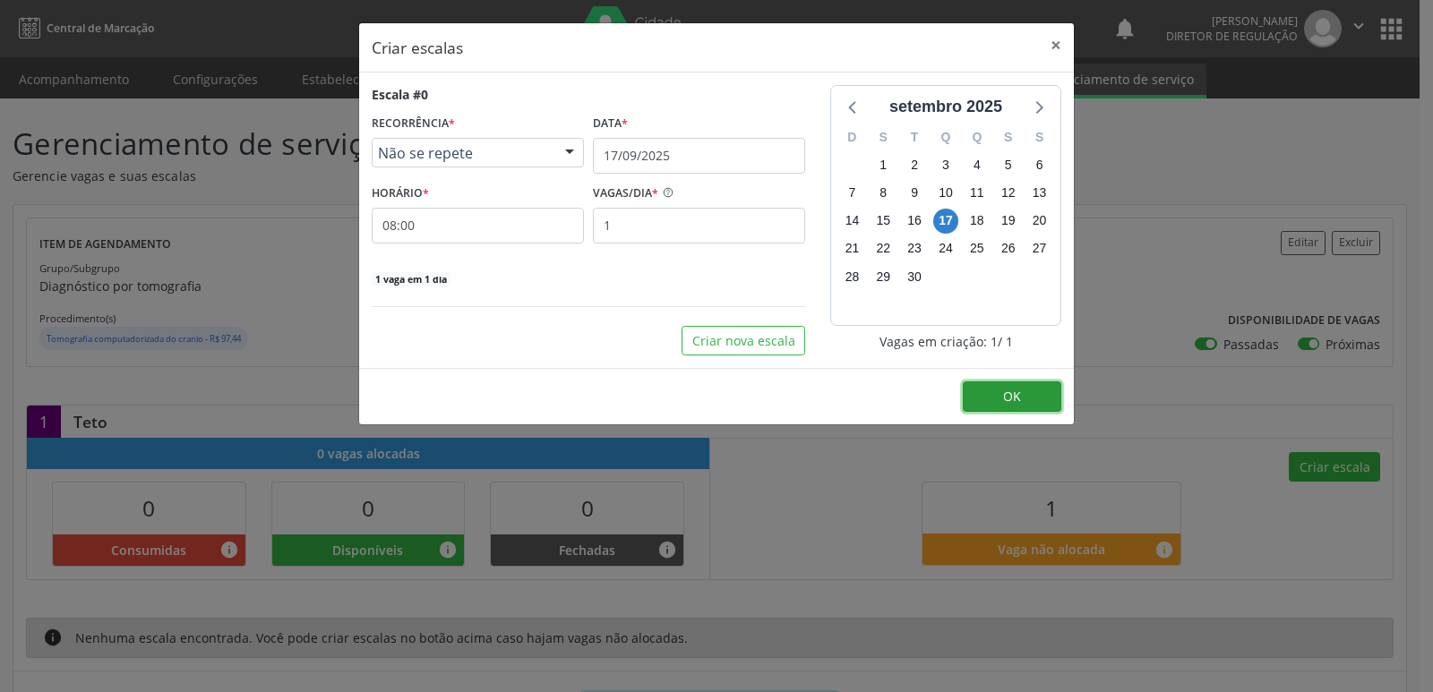
click at [991, 396] on button "OK" at bounding box center [1012, 396] width 99 height 30
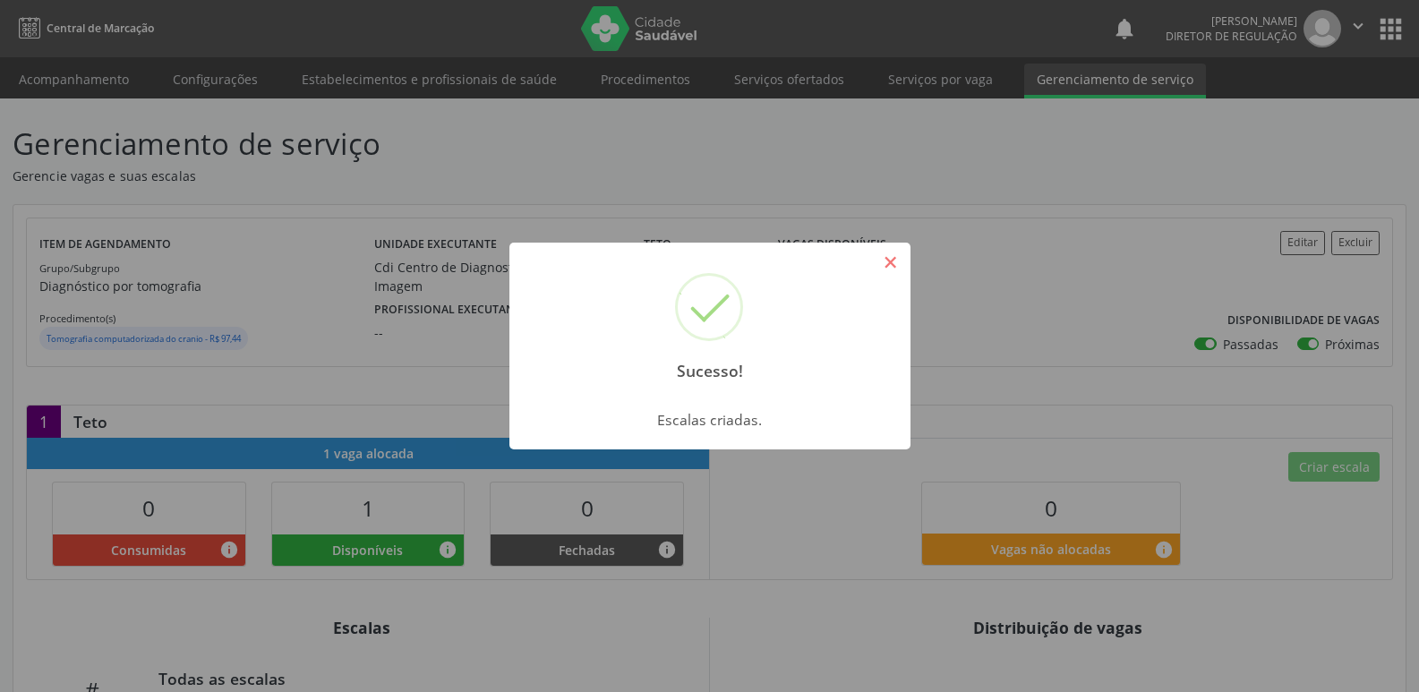
click at [881, 264] on button "×" at bounding box center [891, 262] width 30 height 30
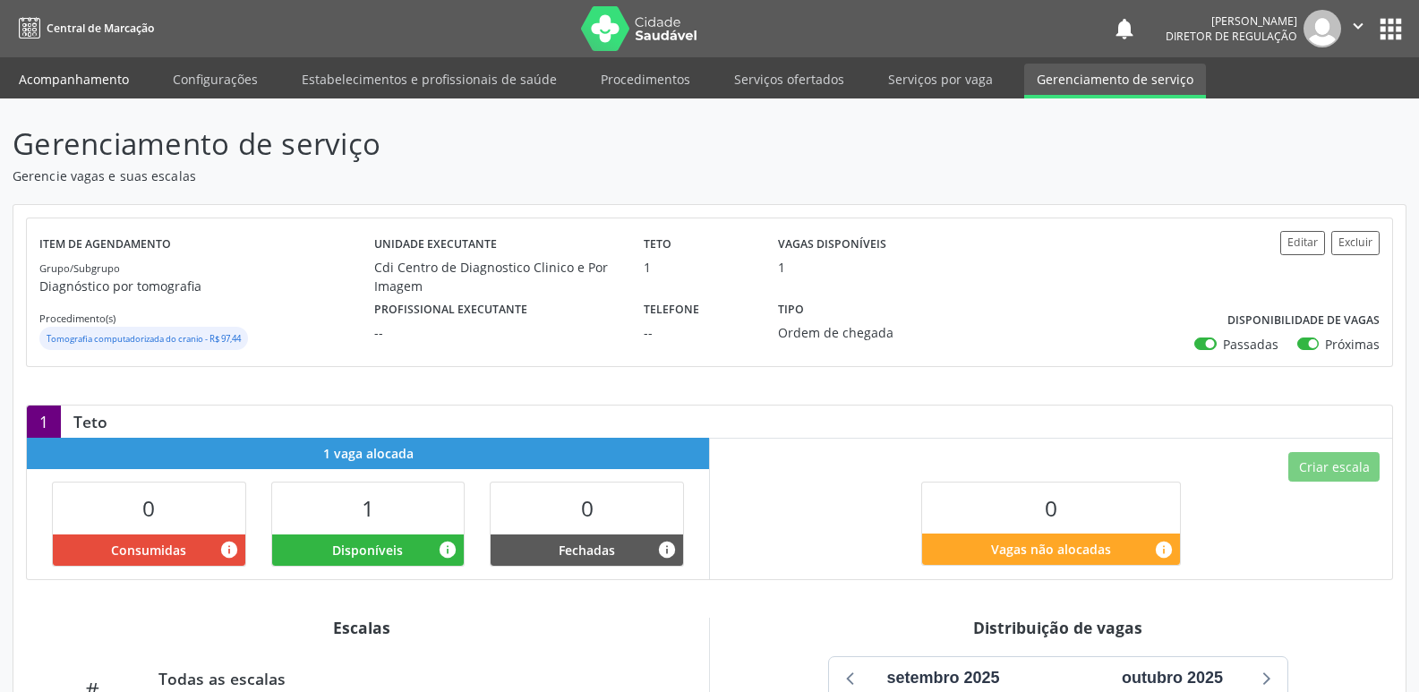
click at [114, 82] on link "Acompanhamento" at bounding box center [73, 79] width 135 height 31
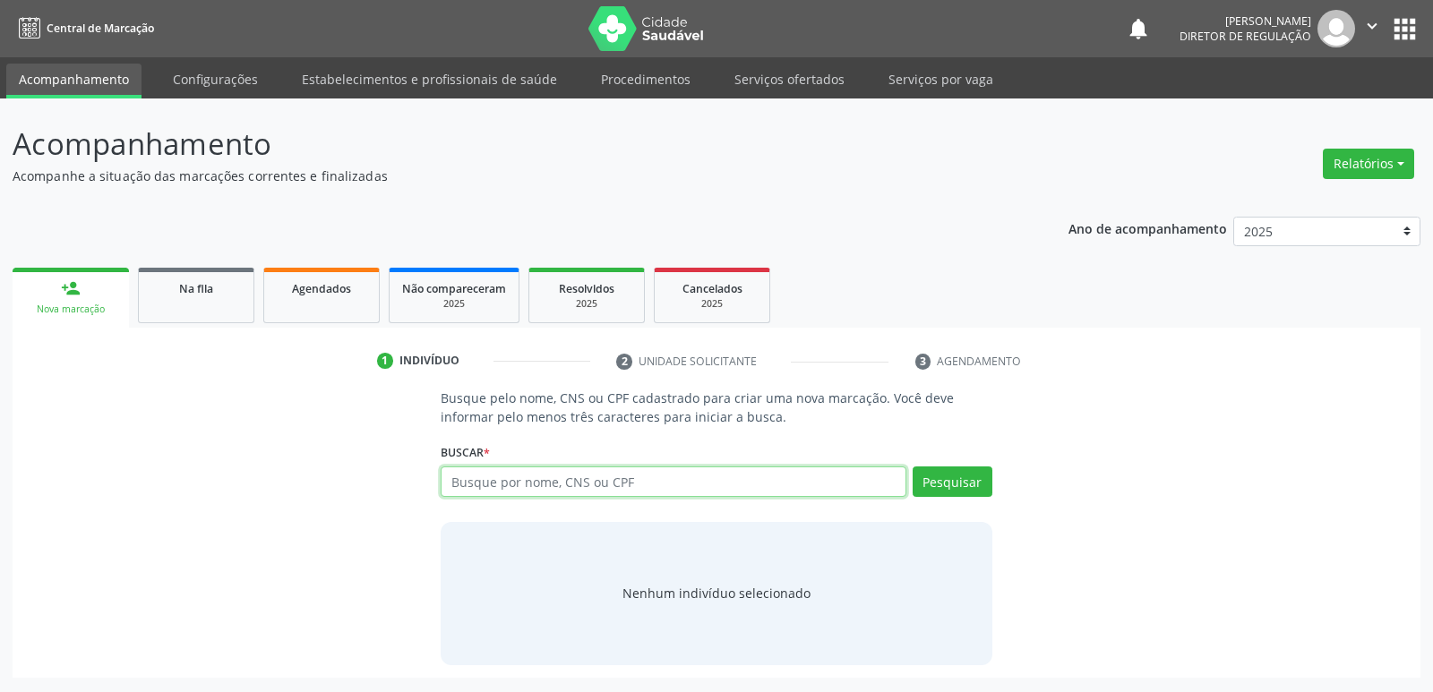
click at [528, 478] on input "text" at bounding box center [673, 482] width 465 height 30
type input "700606992201564"
click at [963, 479] on button "Pesquisar" at bounding box center [953, 482] width 80 height 30
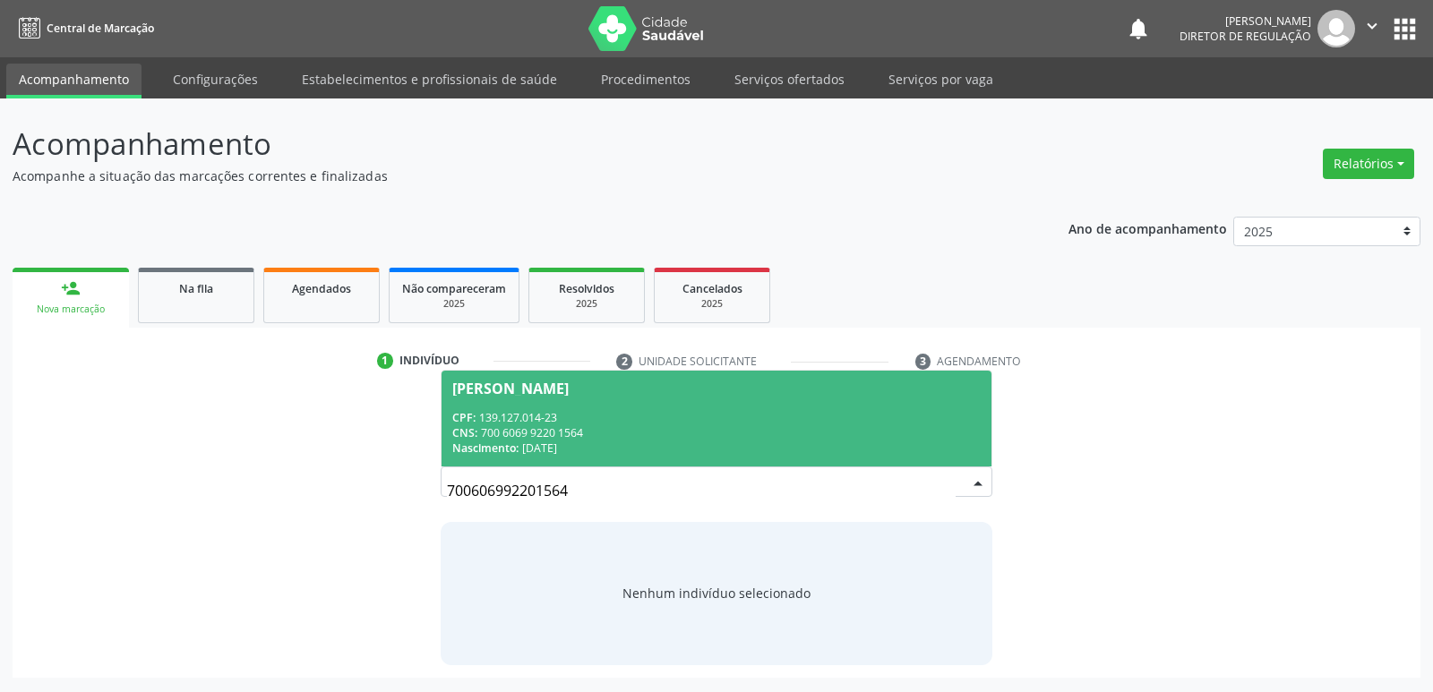
click at [613, 423] on div "CPF: 139.127.014-23" at bounding box center [715, 417] width 527 height 15
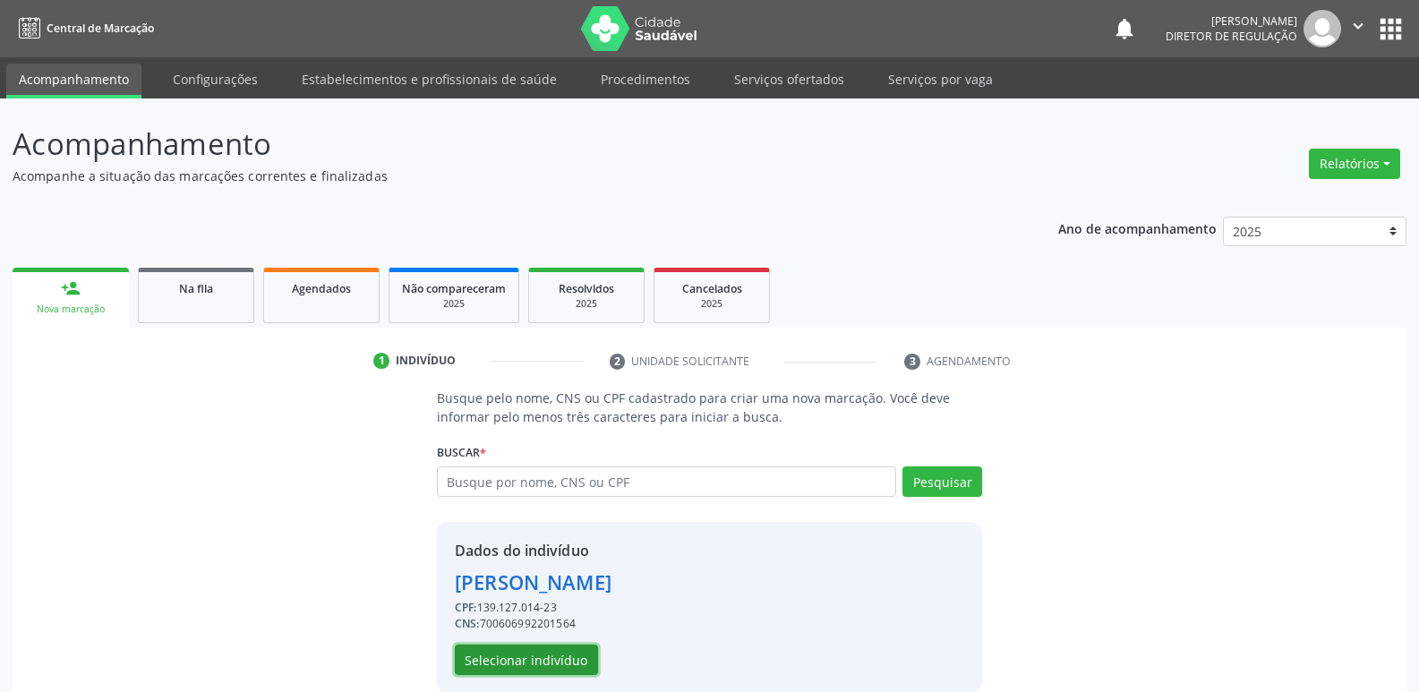
click at [564, 664] on button "Selecionar indivíduo" at bounding box center [526, 660] width 143 height 30
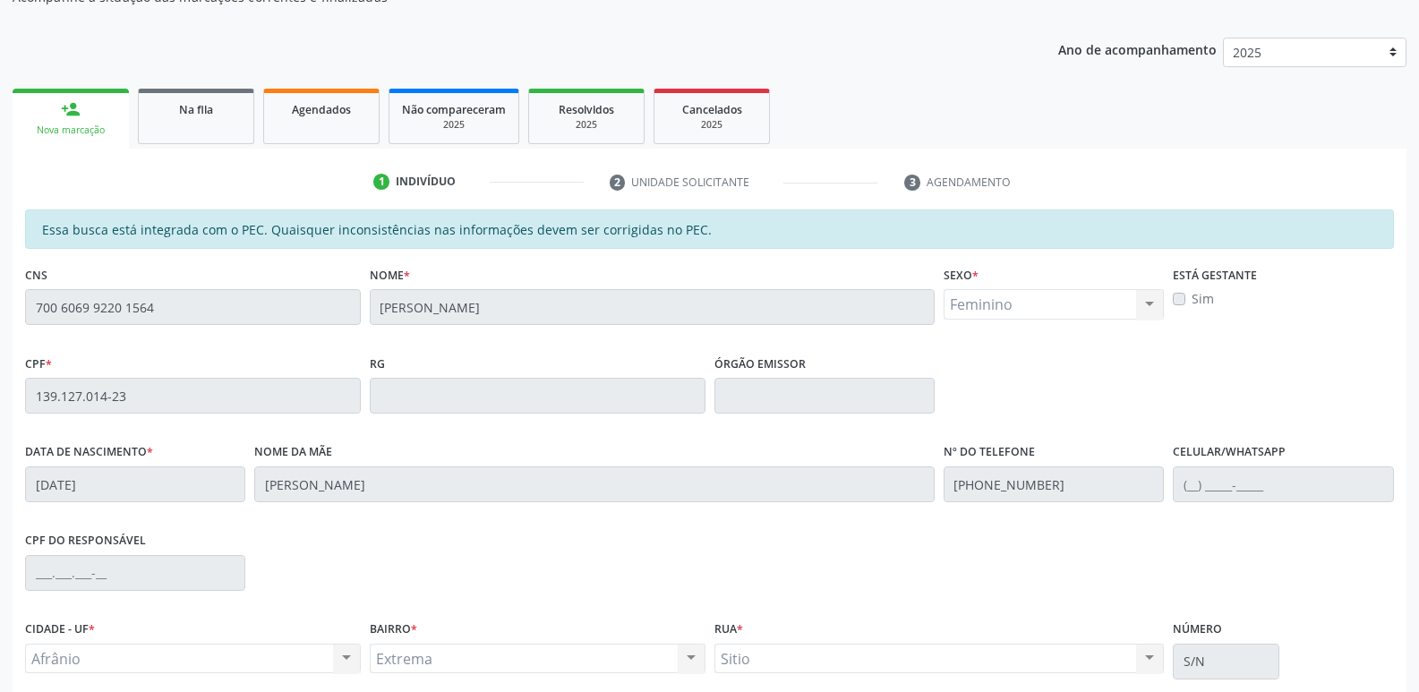
scroll to position [330, 0]
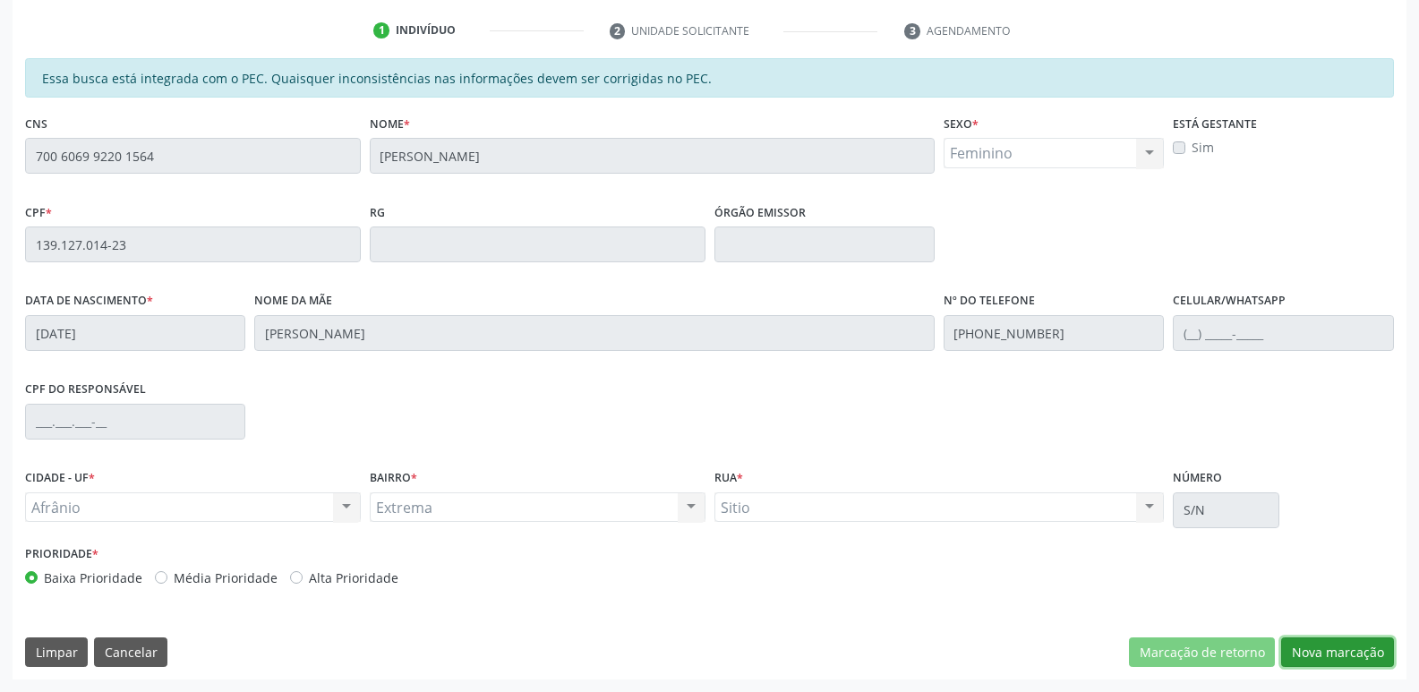
click at [1350, 655] on button "Nova marcação" at bounding box center [1337, 653] width 113 height 30
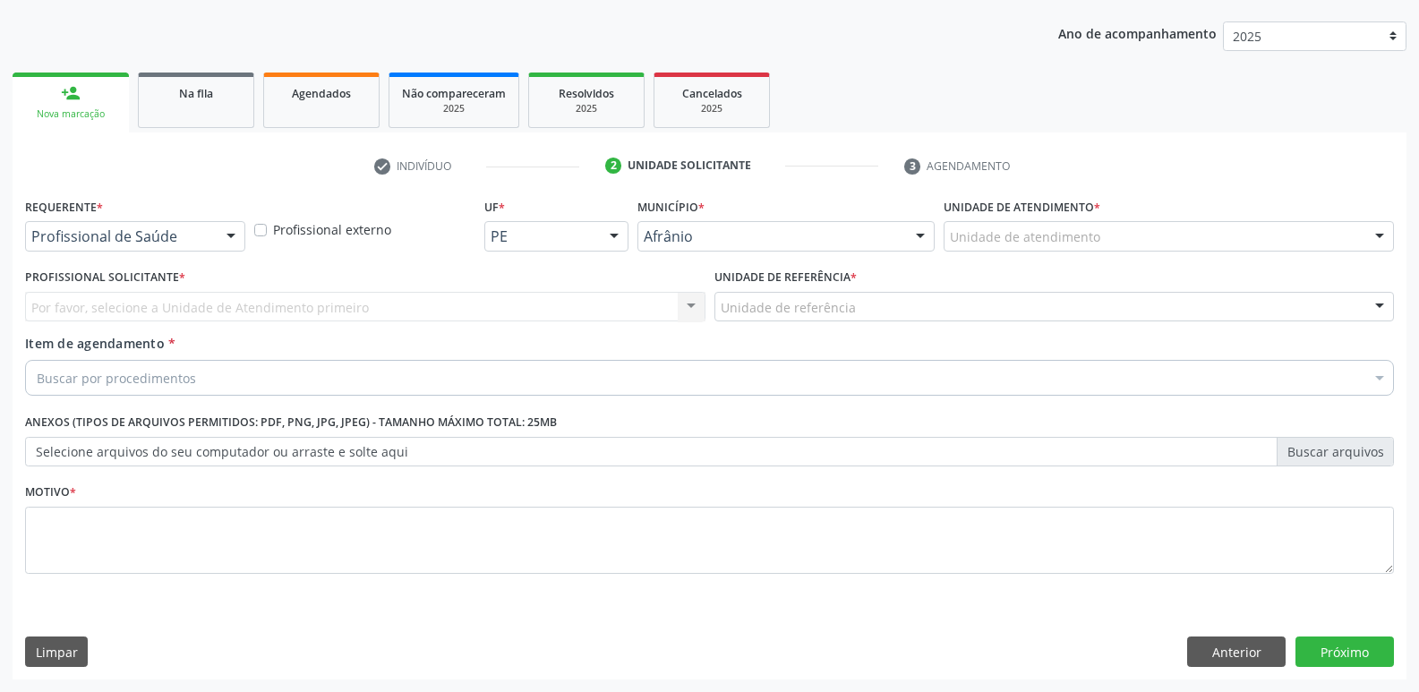
scroll to position [195, 0]
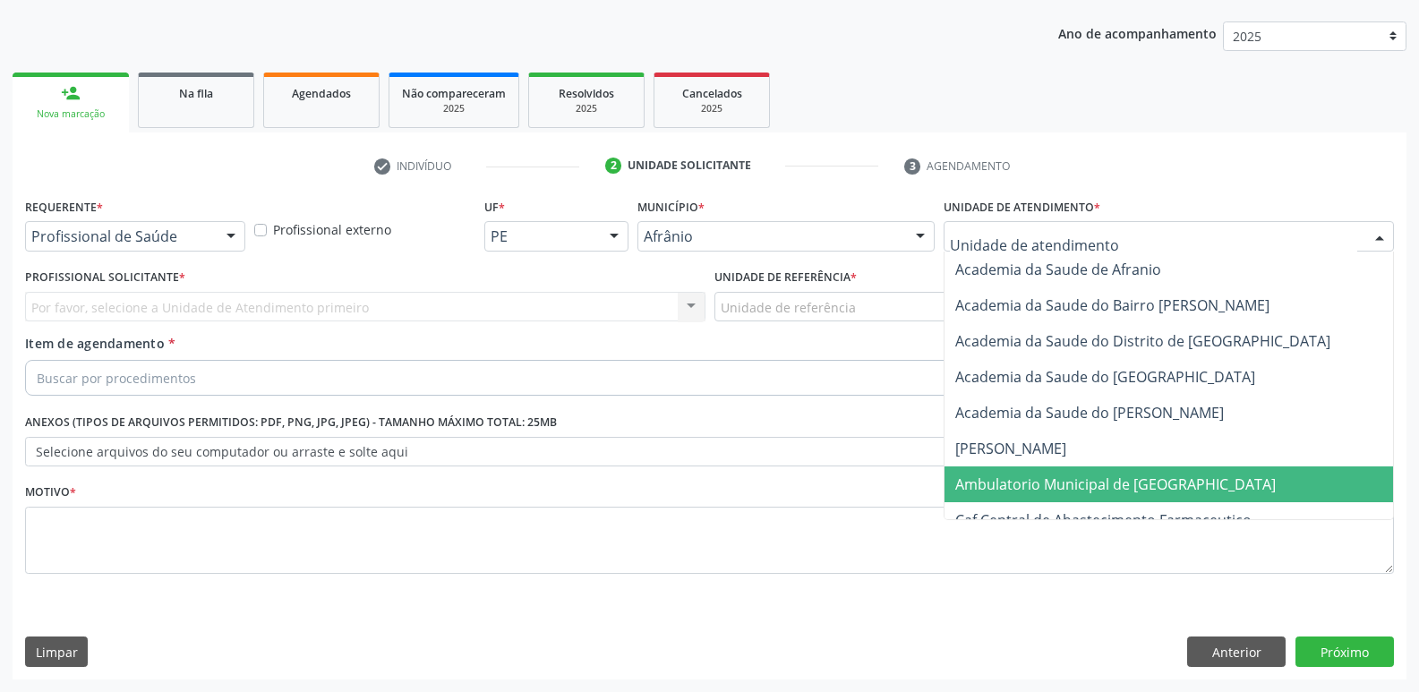
click at [1118, 480] on span "Ambulatorio Municipal de [GEOGRAPHIC_DATA]" at bounding box center [1116, 485] width 321 height 20
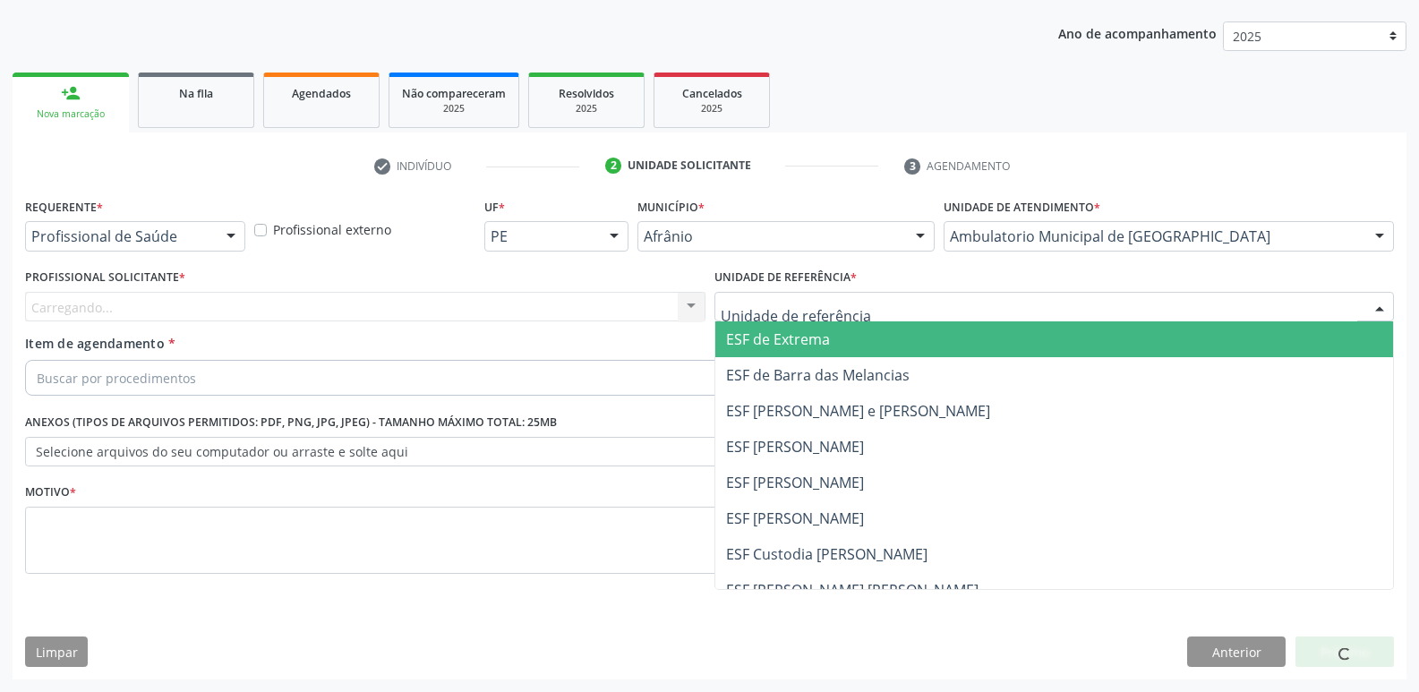
click at [868, 312] on div at bounding box center [1055, 307] width 681 height 30
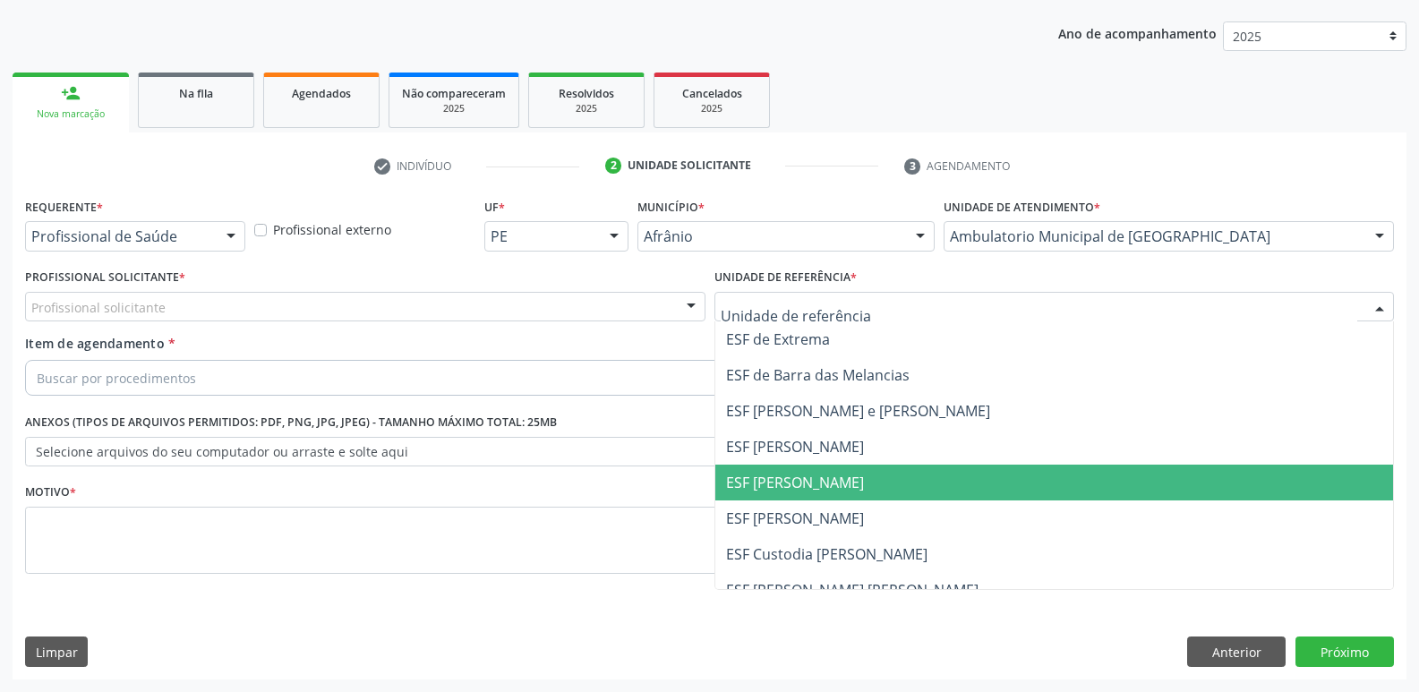
click at [859, 484] on span "ESF [PERSON_NAME]" at bounding box center [1055, 483] width 679 height 36
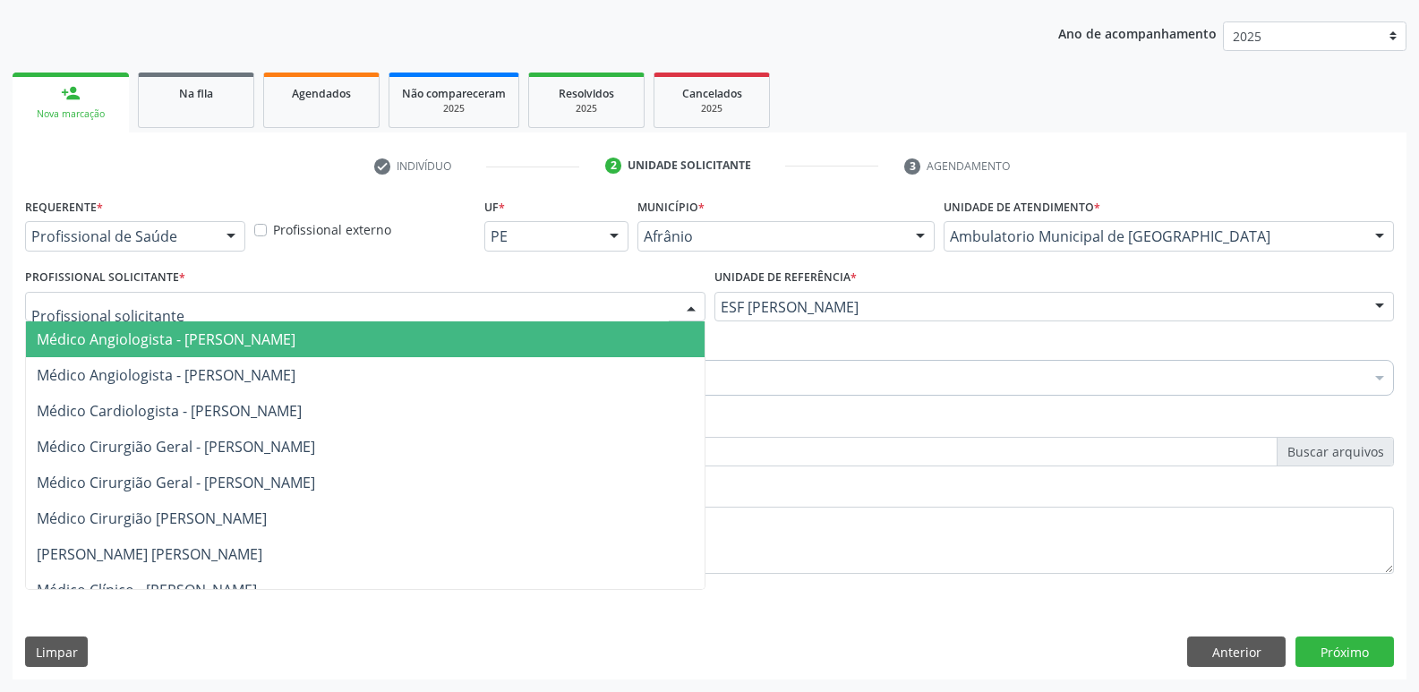
click at [606, 299] on div at bounding box center [365, 307] width 681 height 30
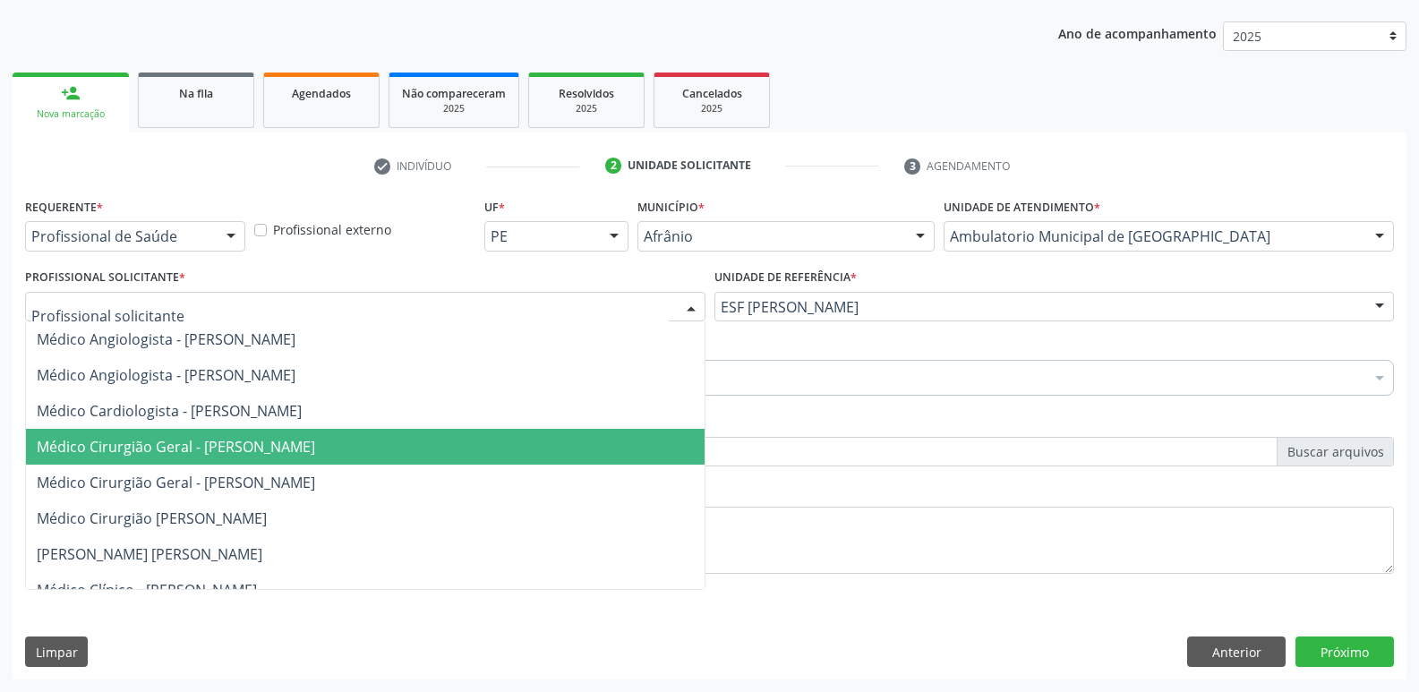
click at [581, 460] on span "Médico Cirurgião Geral - Bruno Saraiva Bezerra Medrado" at bounding box center [365, 447] width 679 height 36
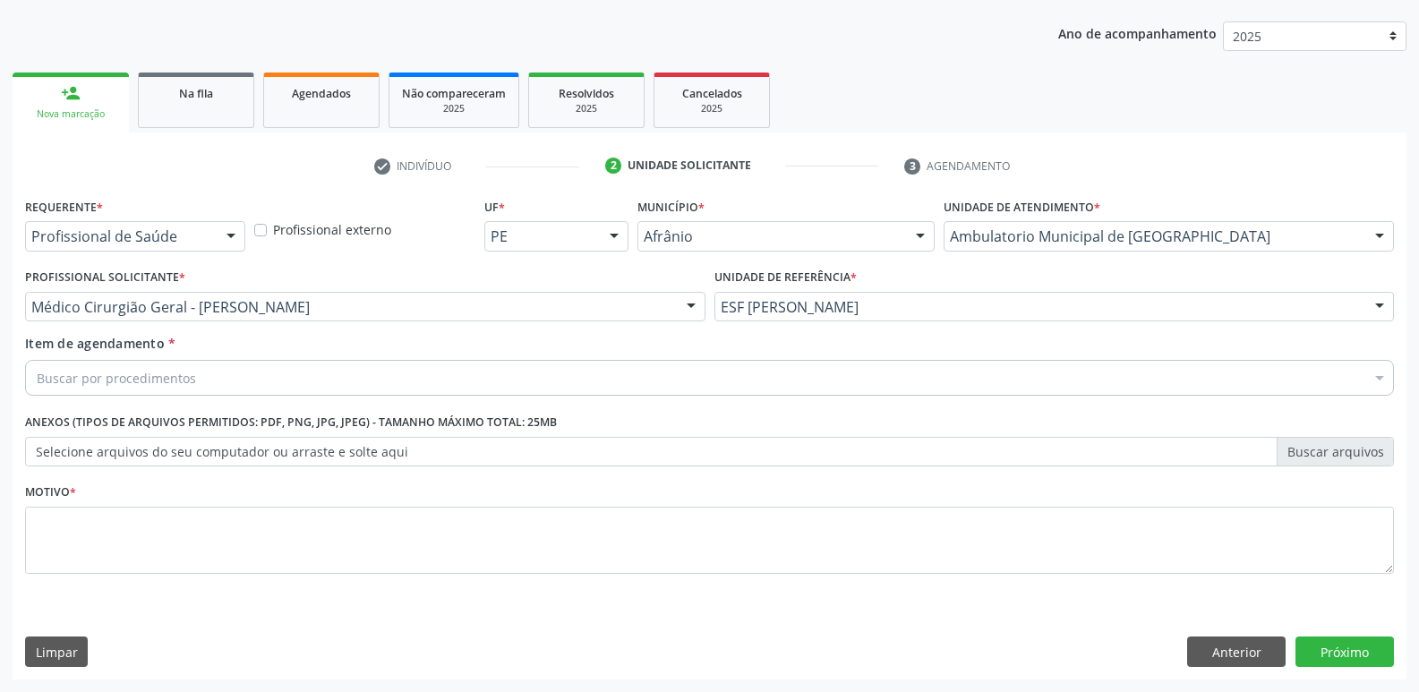
click at [406, 372] on div "Buscar por procedimentos" at bounding box center [709, 378] width 1369 height 36
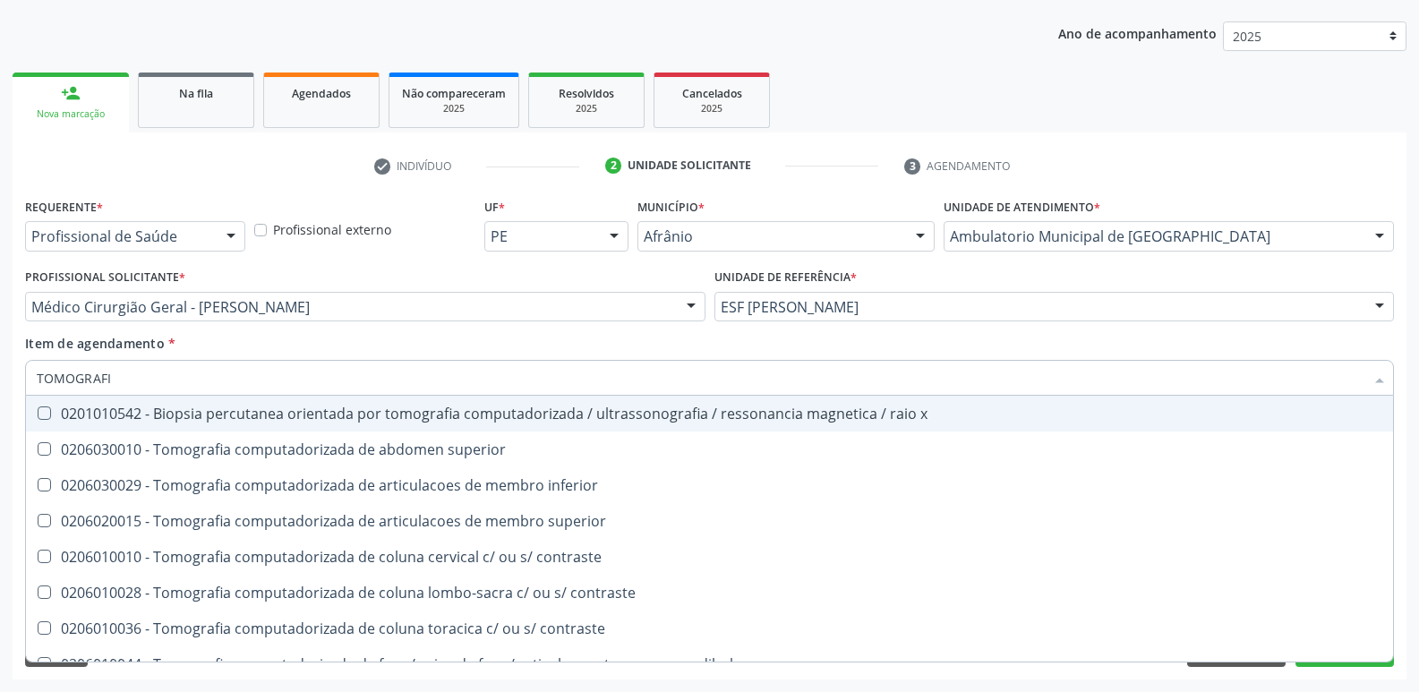
type input "TOMOGRAFIA"
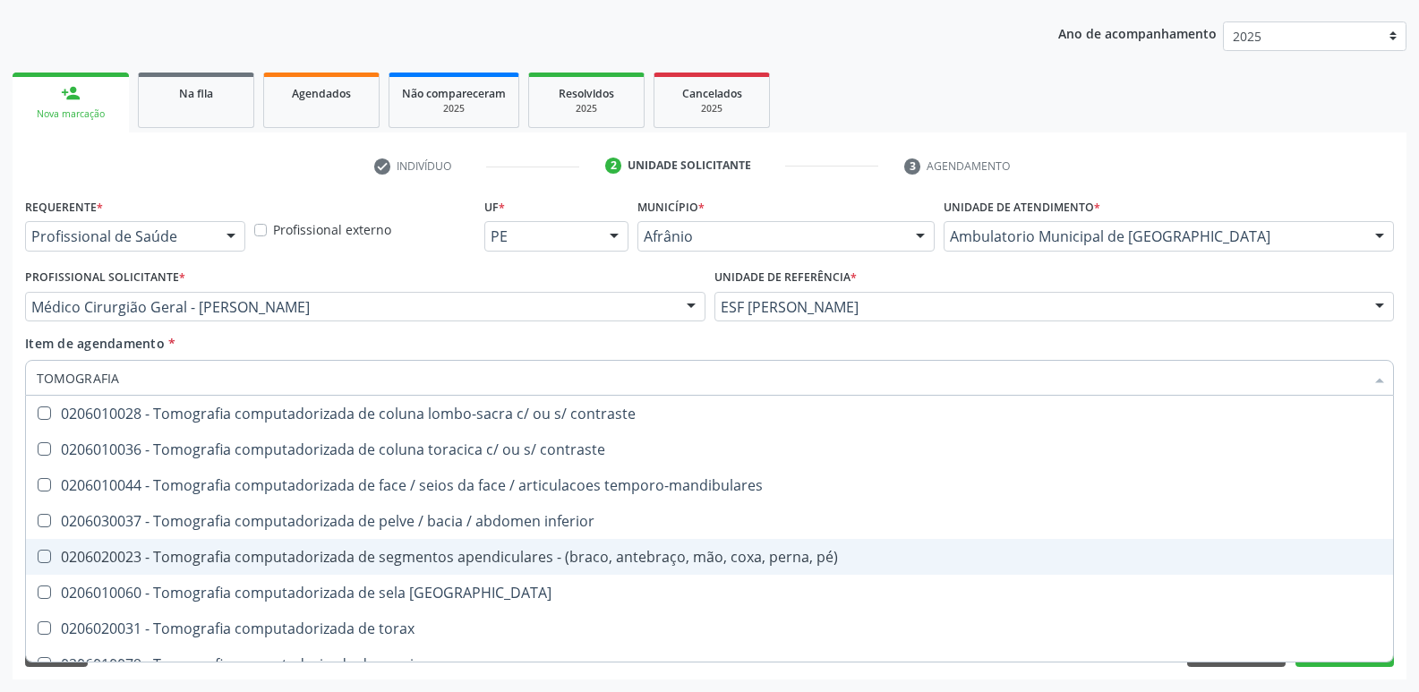
scroll to position [269, 0]
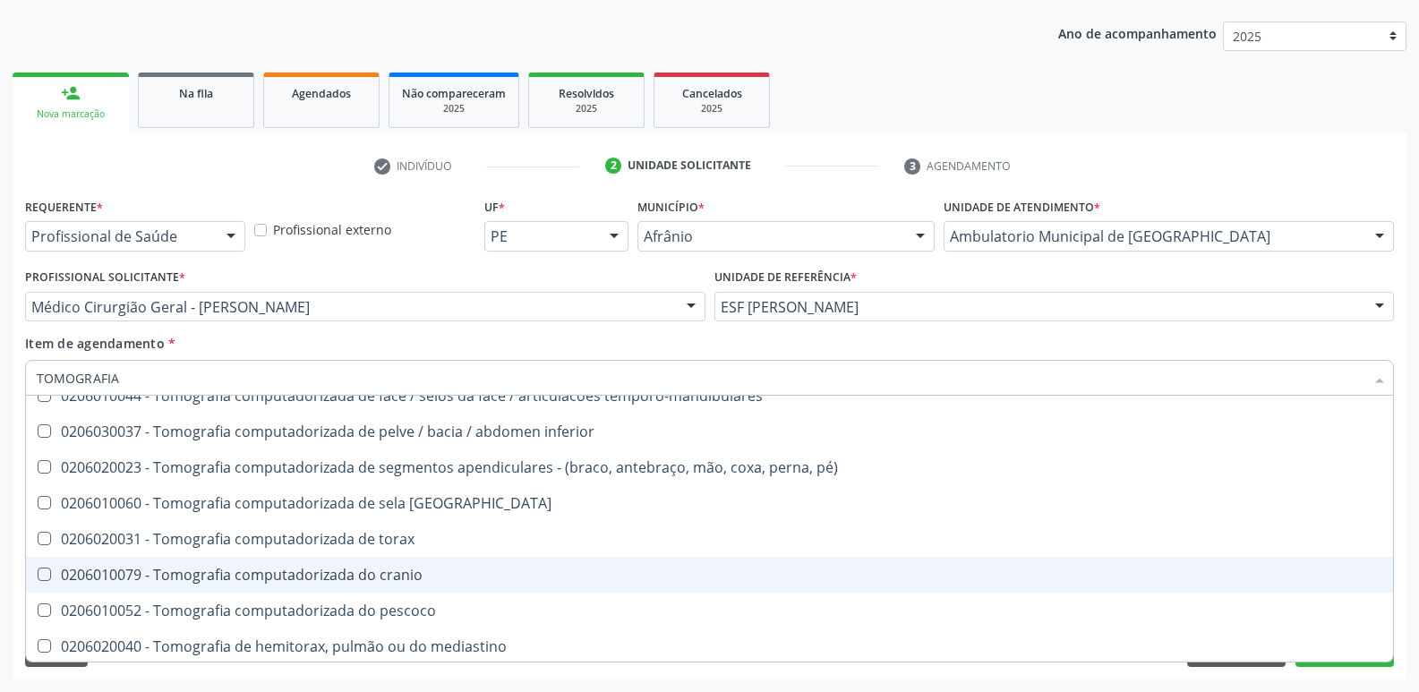
click at [449, 579] on div "0206010079 - Tomografia computadorizada do cranio" at bounding box center [710, 575] width 1346 height 14
checkbox cranio "true"
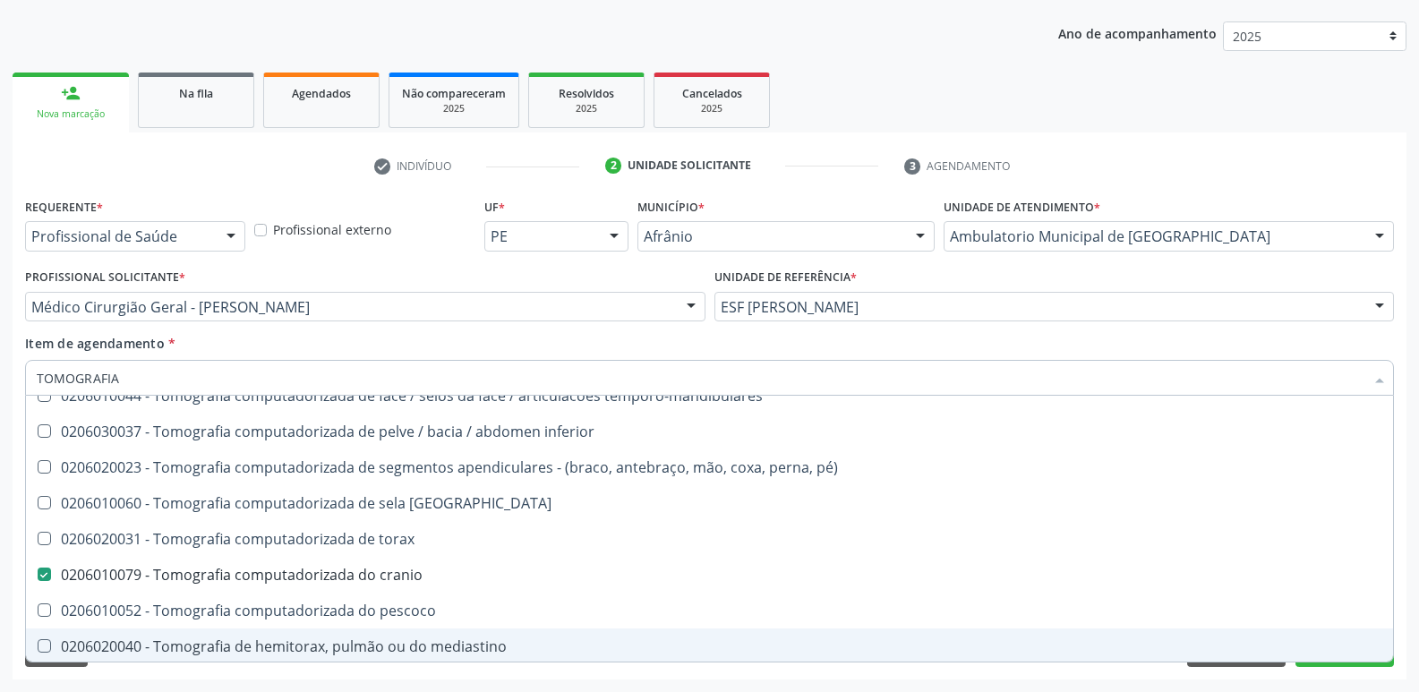
scroll to position [307, 0]
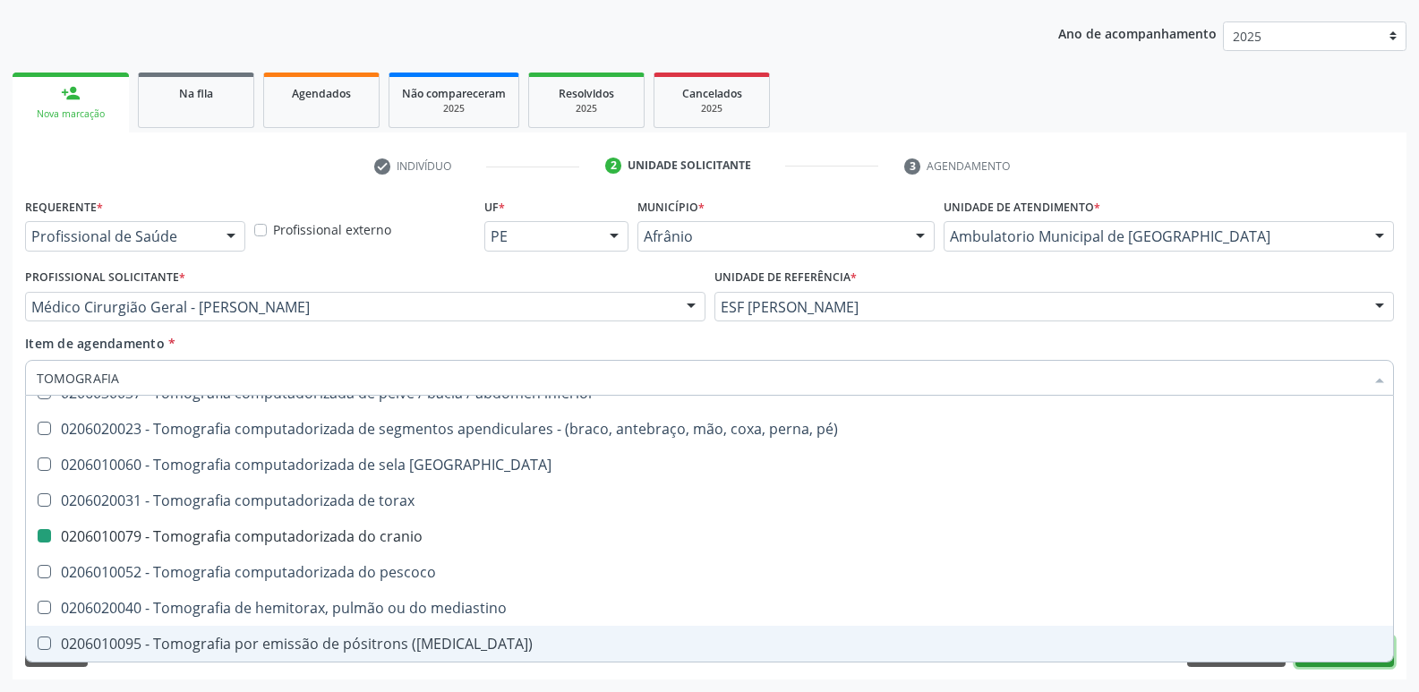
click at [1301, 665] on button "Próximo" at bounding box center [1345, 652] width 99 height 30
checkbox superior "true"
checkbox cranio "false"
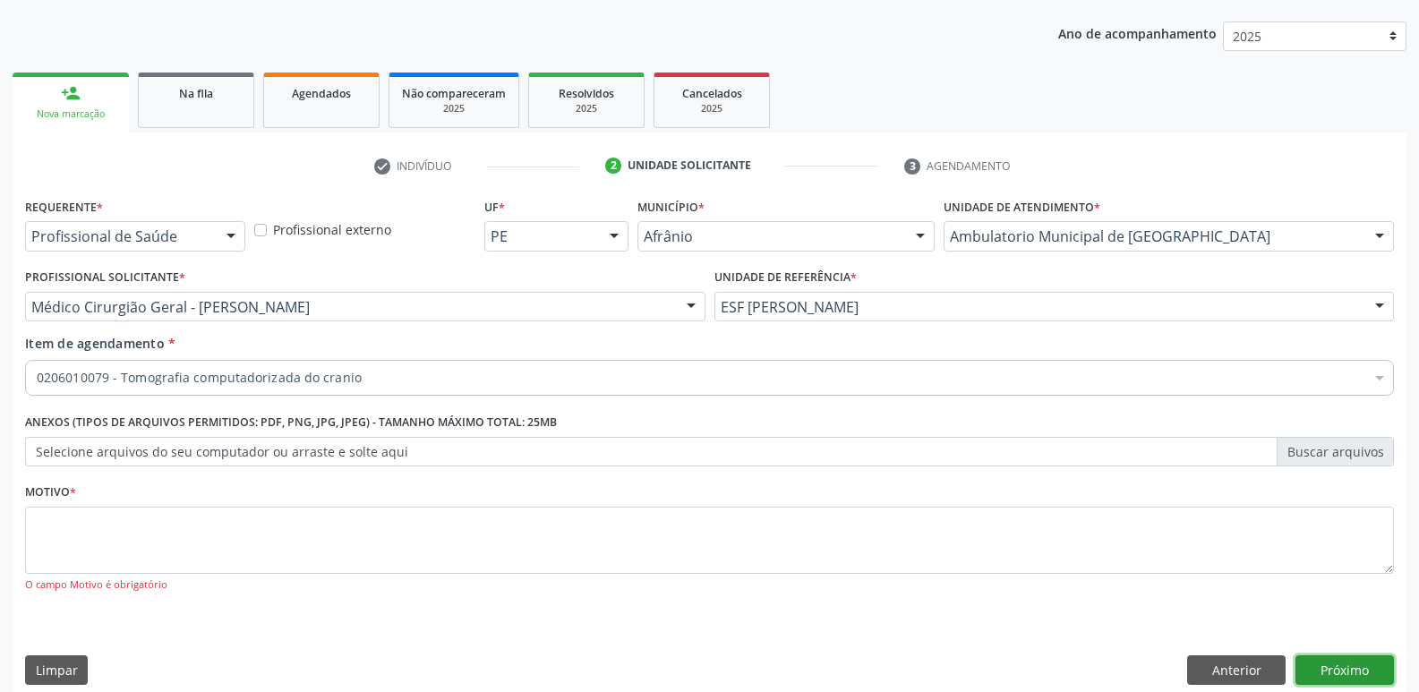
scroll to position [0, 0]
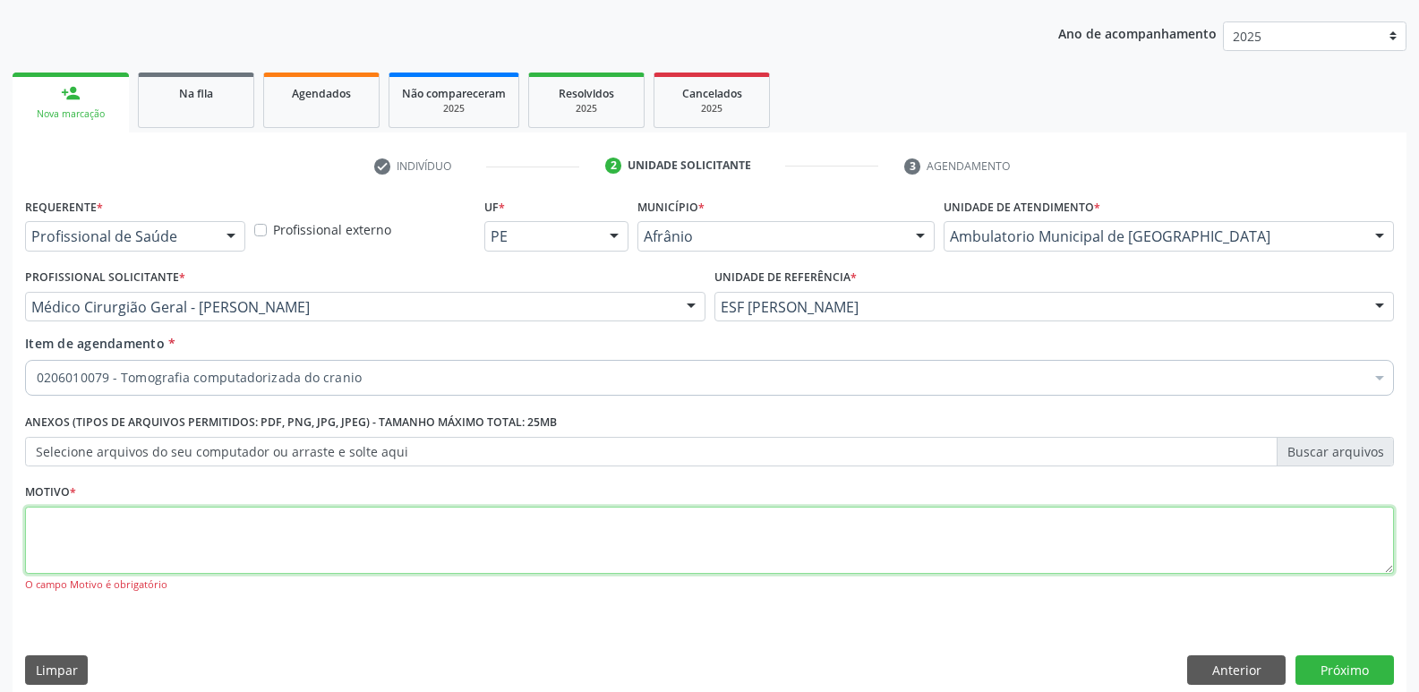
click at [531, 529] on textarea at bounding box center [709, 541] width 1369 height 68
type textarea "S"
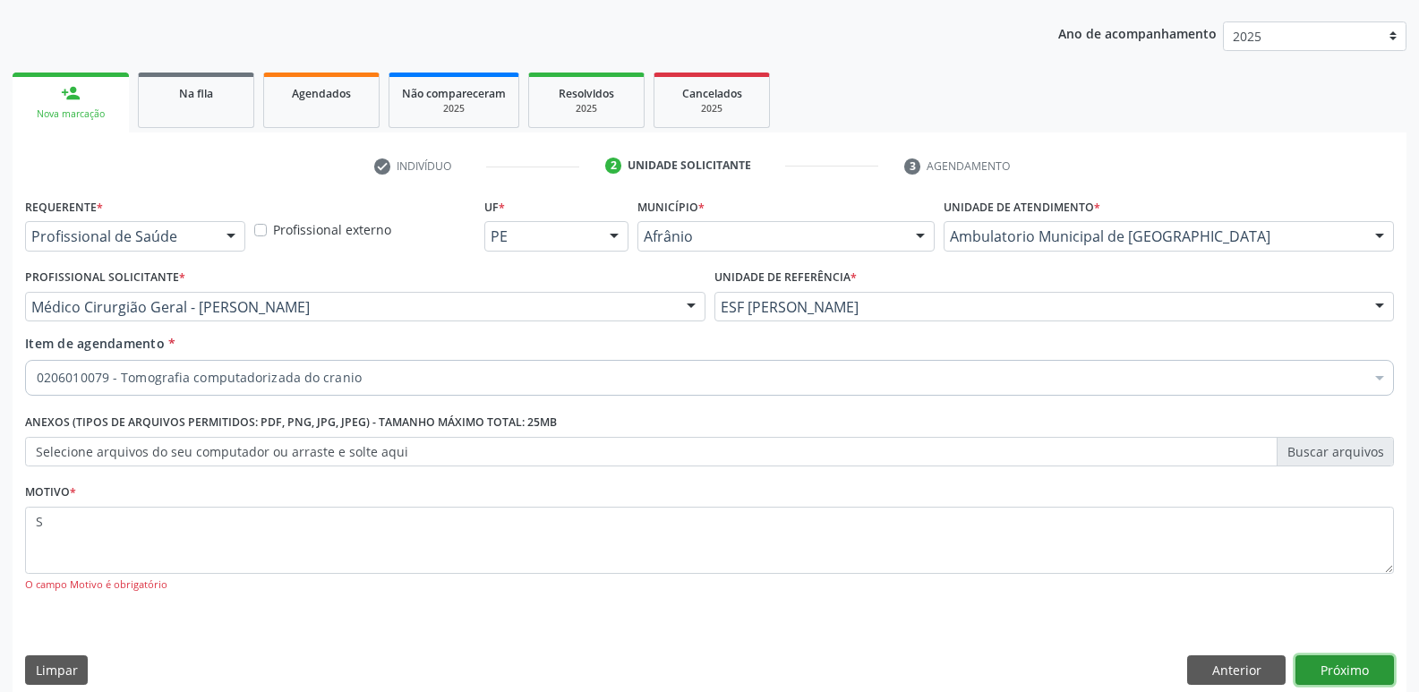
click at [1344, 673] on button "Próximo" at bounding box center [1345, 671] width 99 height 30
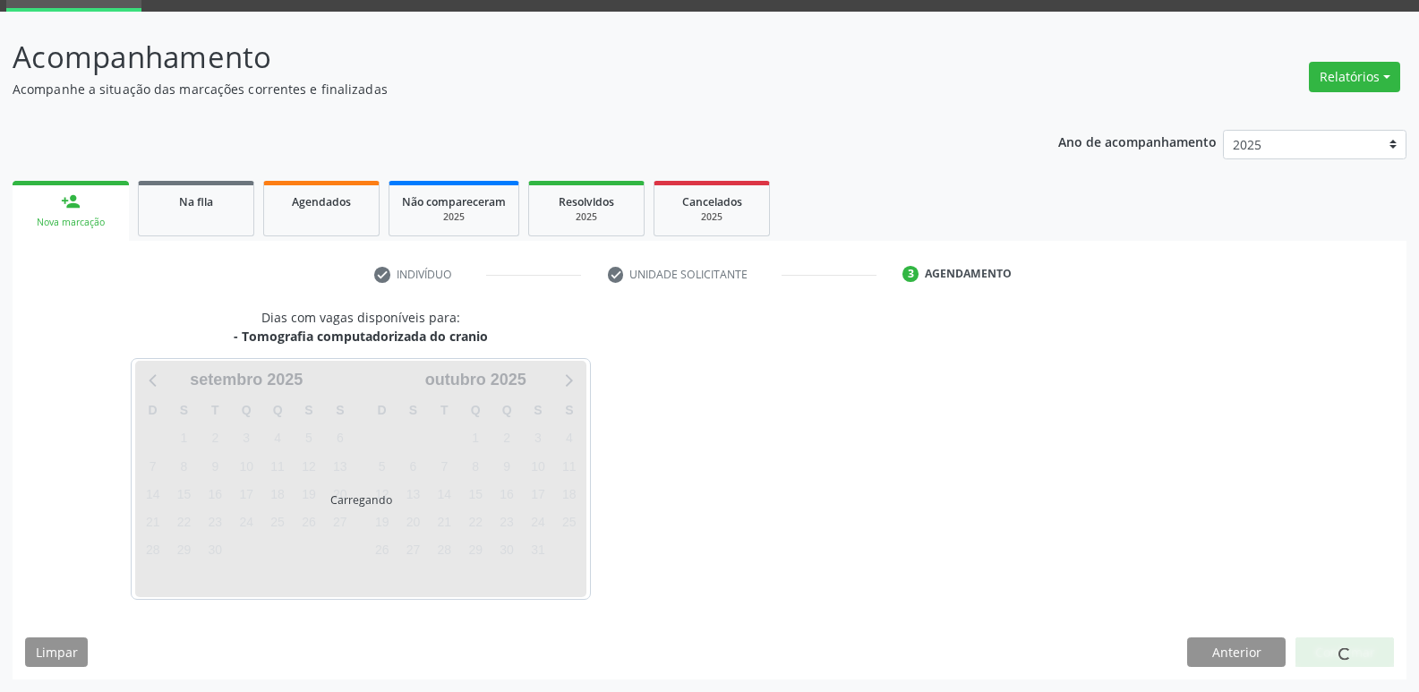
scroll to position [87, 0]
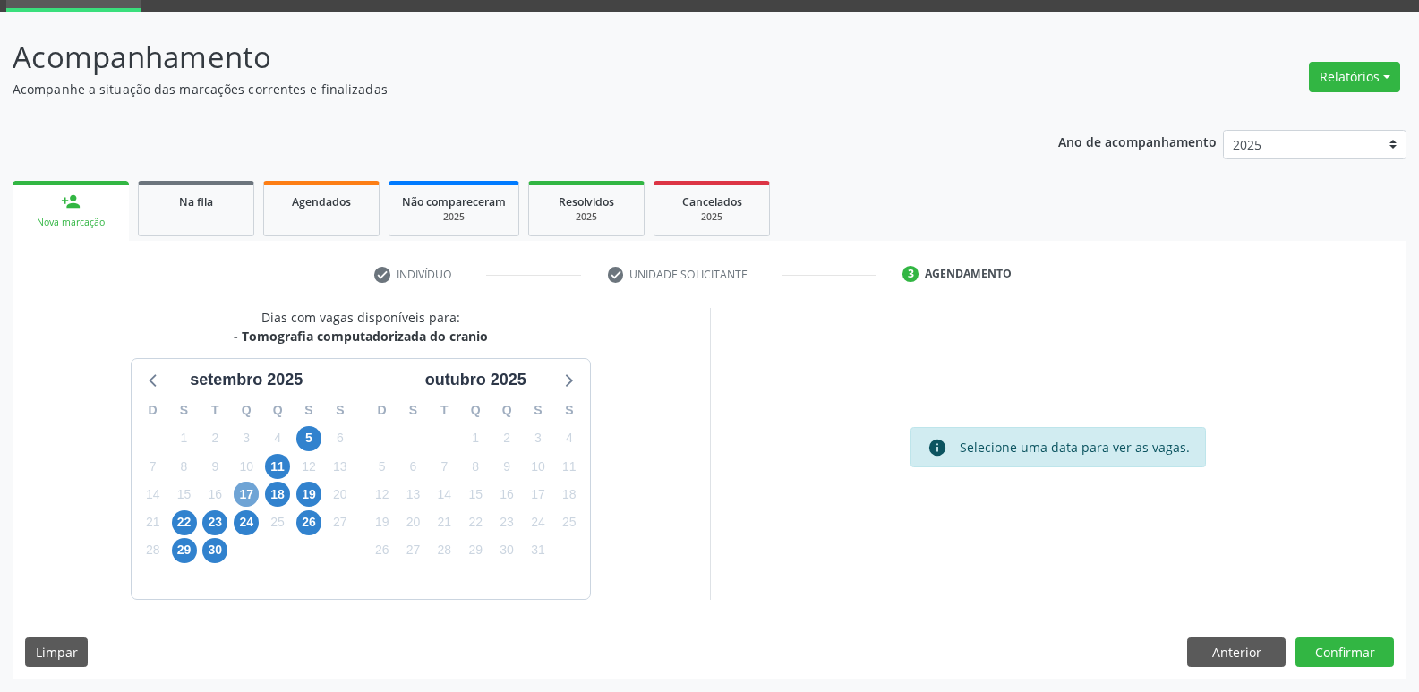
click at [243, 497] on span "17" at bounding box center [246, 494] width 25 height 25
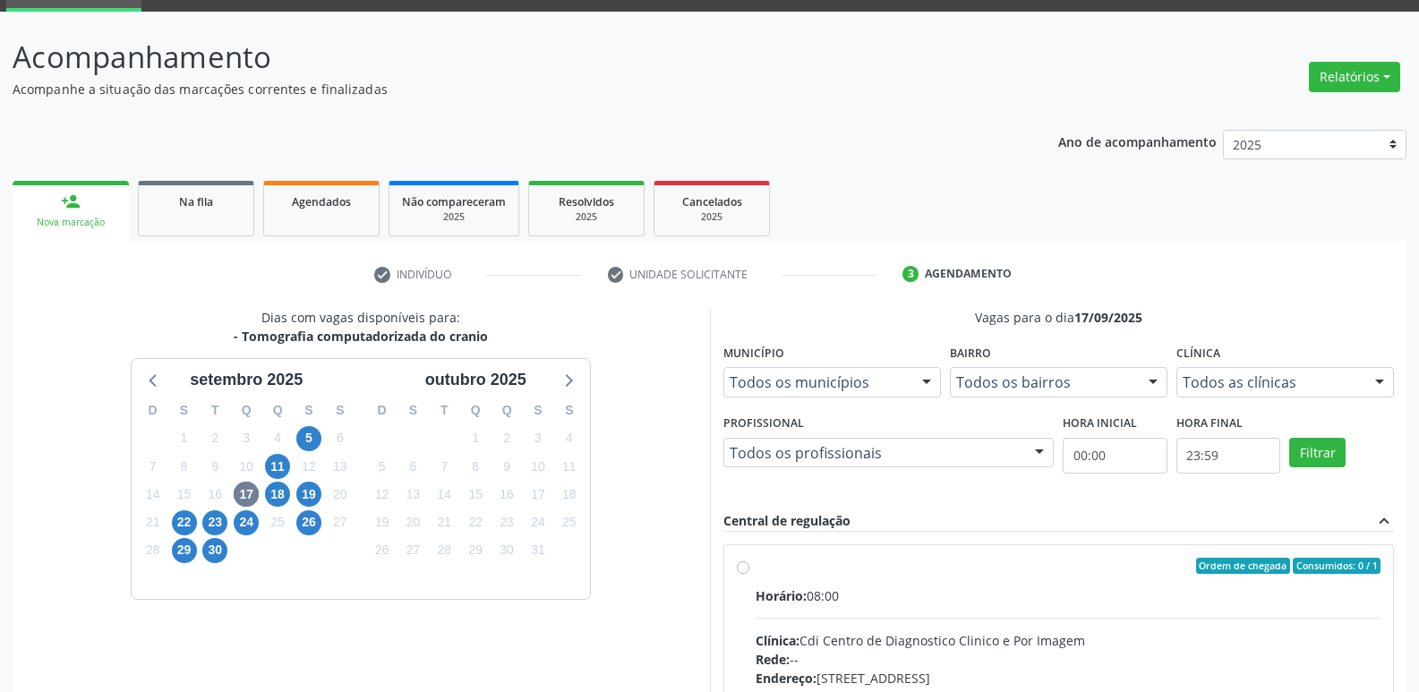
click at [750, 562] on div "Ordem de chegada Consumidos: 0 / 1 Horário: 08:00 Clínica: Cdi Centro de Diagno…" at bounding box center [1059, 695] width 645 height 275
radio input "true"
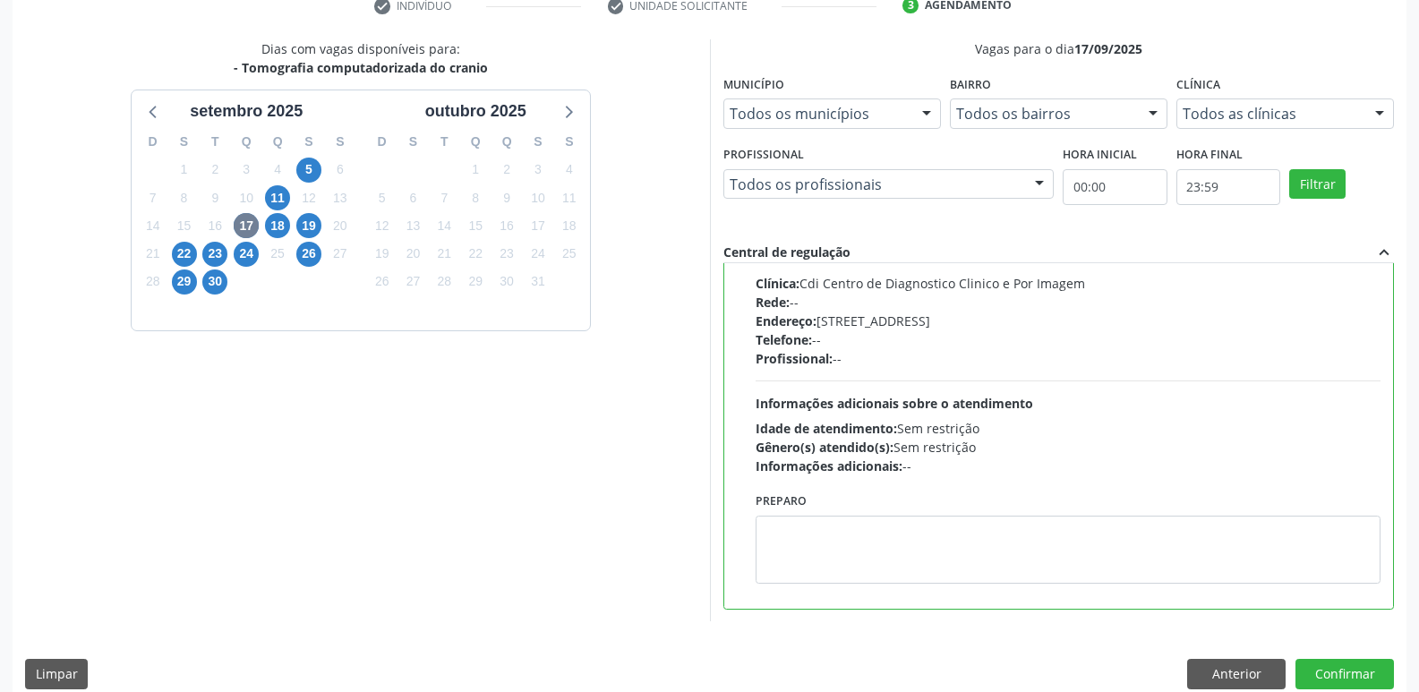
scroll to position [378, 0]
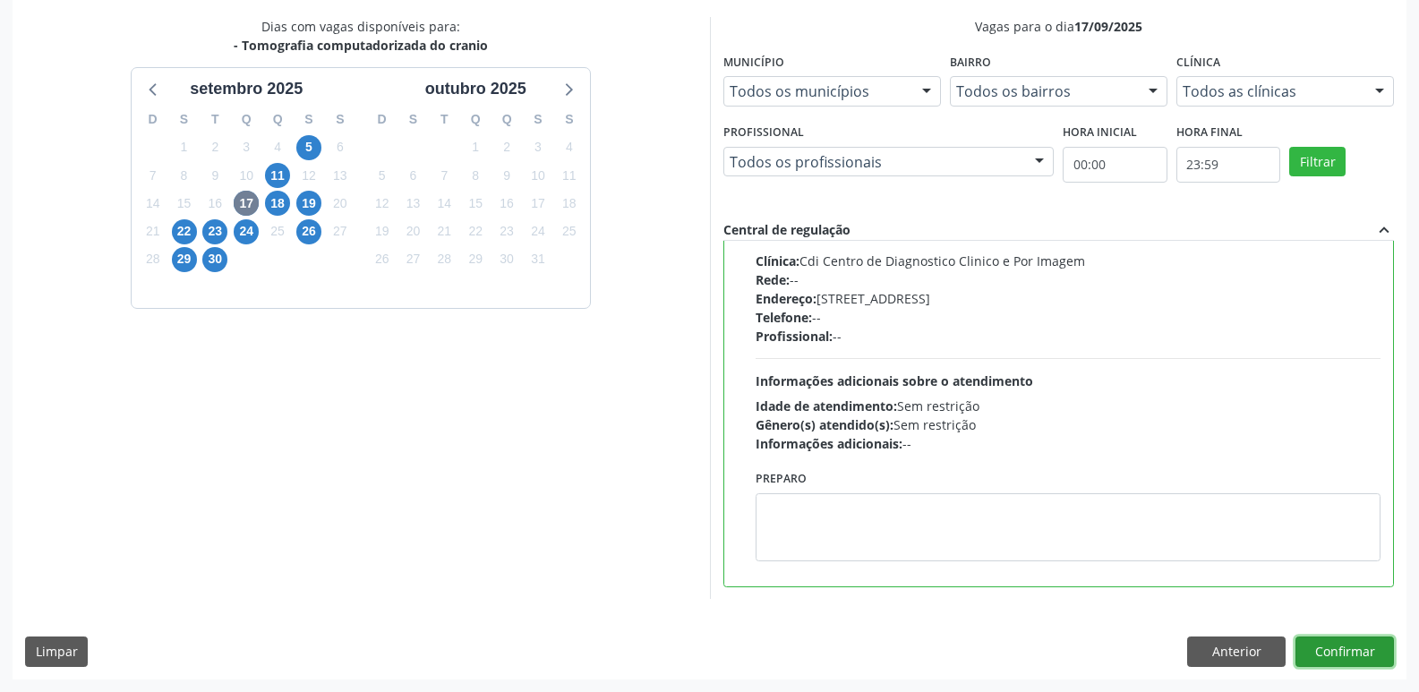
click at [1341, 651] on button "Confirmar" at bounding box center [1345, 652] width 99 height 30
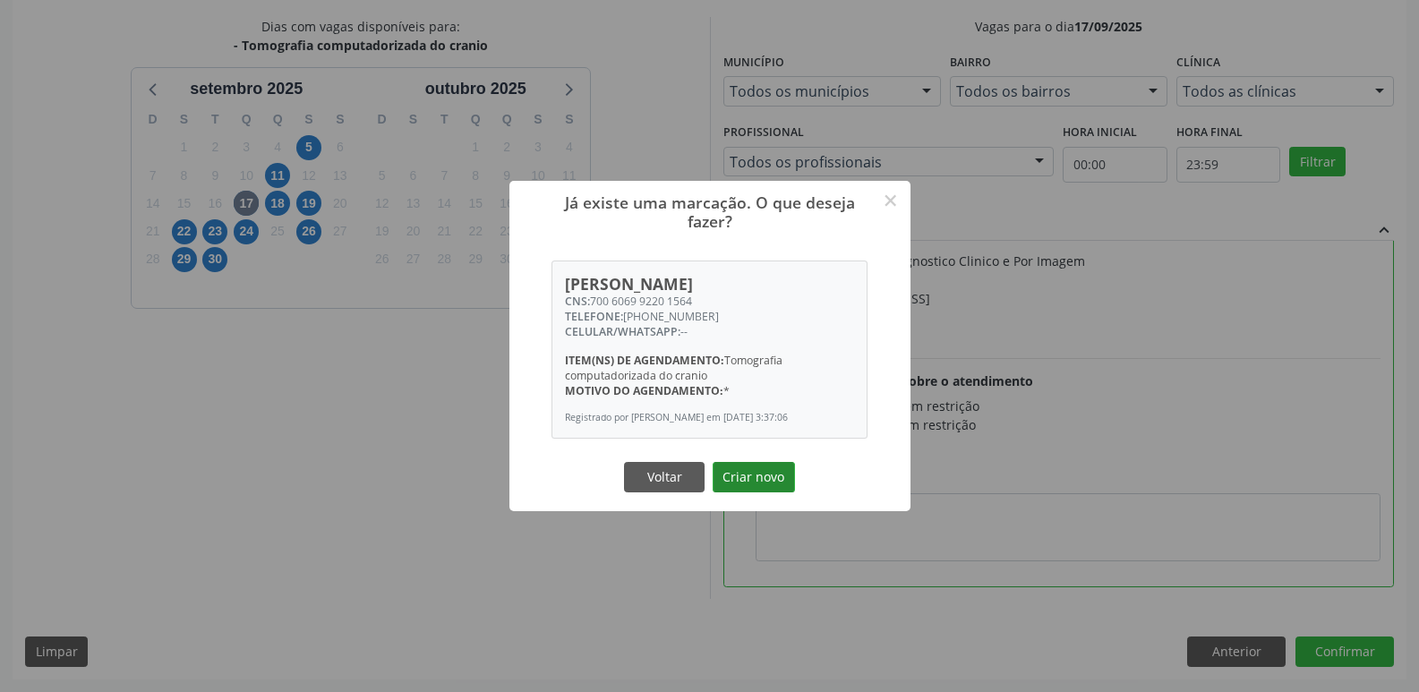
click at [739, 489] on button "Criar novo" at bounding box center [754, 477] width 82 height 30
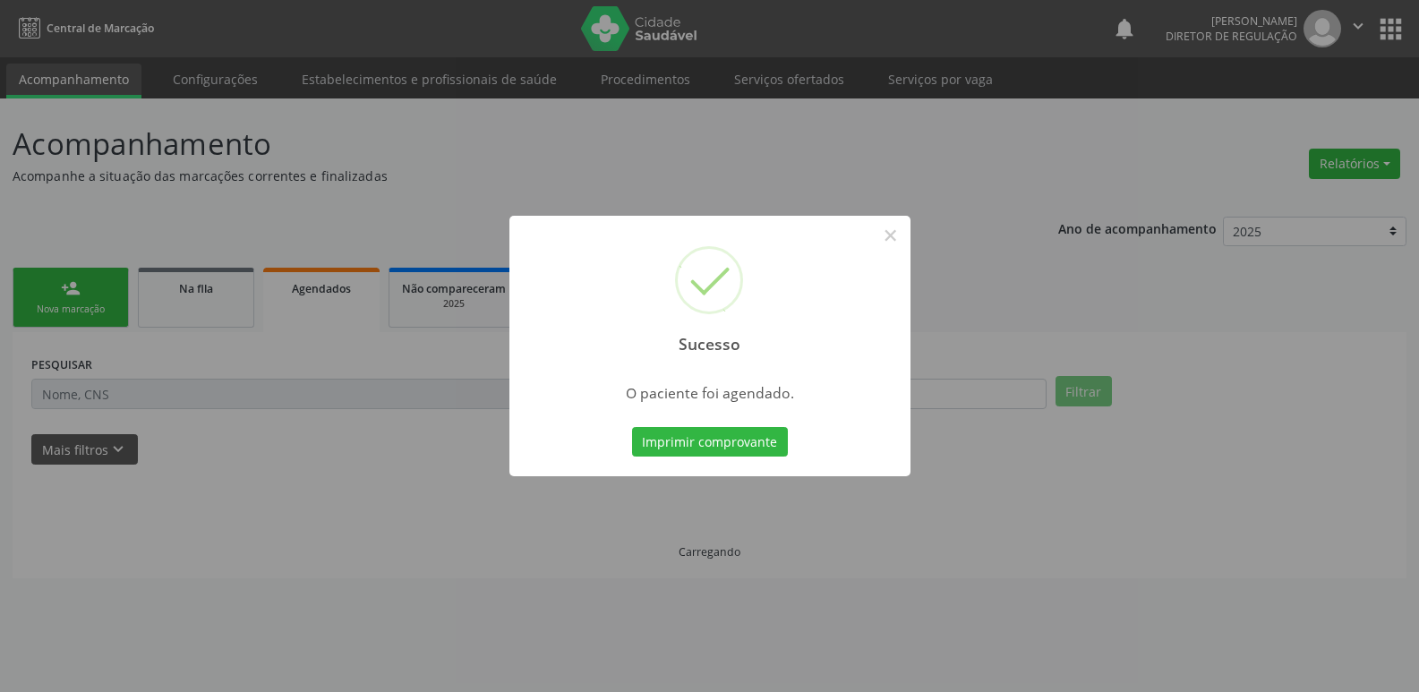
scroll to position [0, 0]
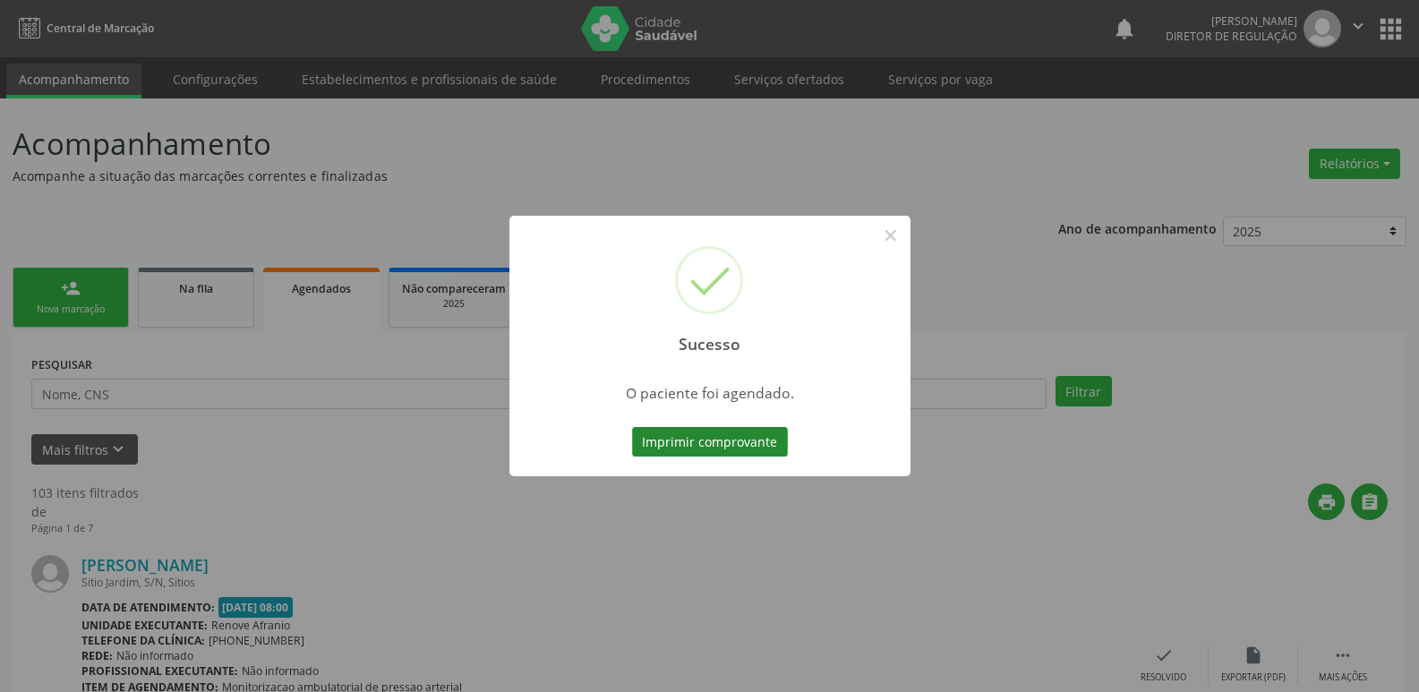
click at [739, 450] on button "Imprimir comprovante" at bounding box center [710, 442] width 156 height 30
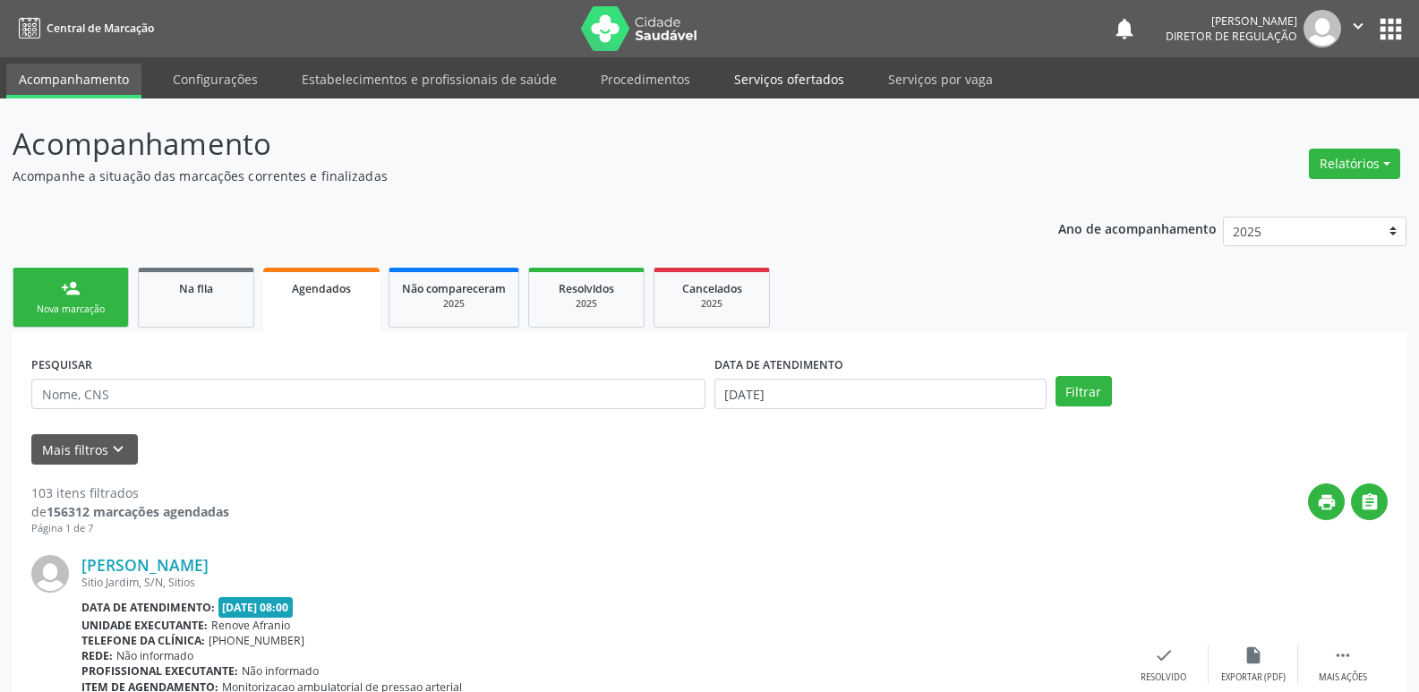
click at [809, 83] on link "Serviços ofertados" at bounding box center [789, 79] width 135 height 31
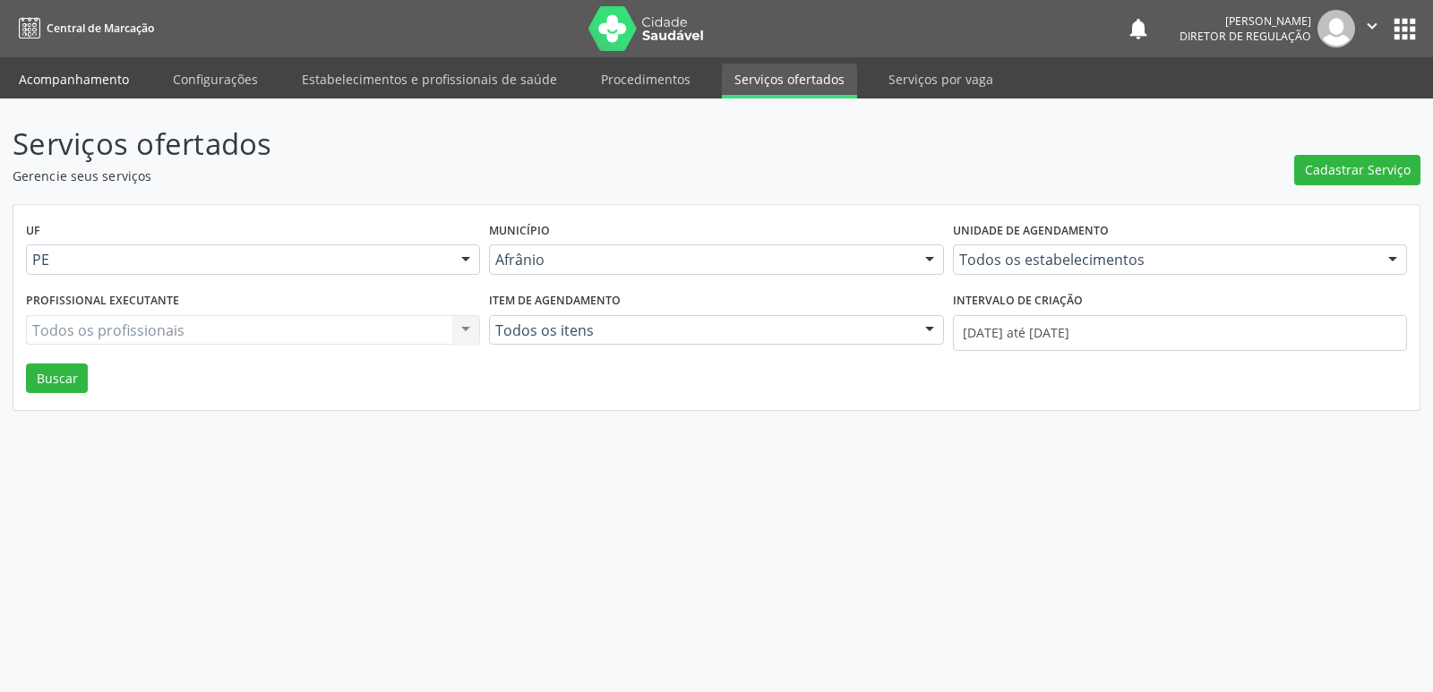
click at [117, 82] on link "Acompanhamento" at bounding box center [73, 79] width 135 height 31
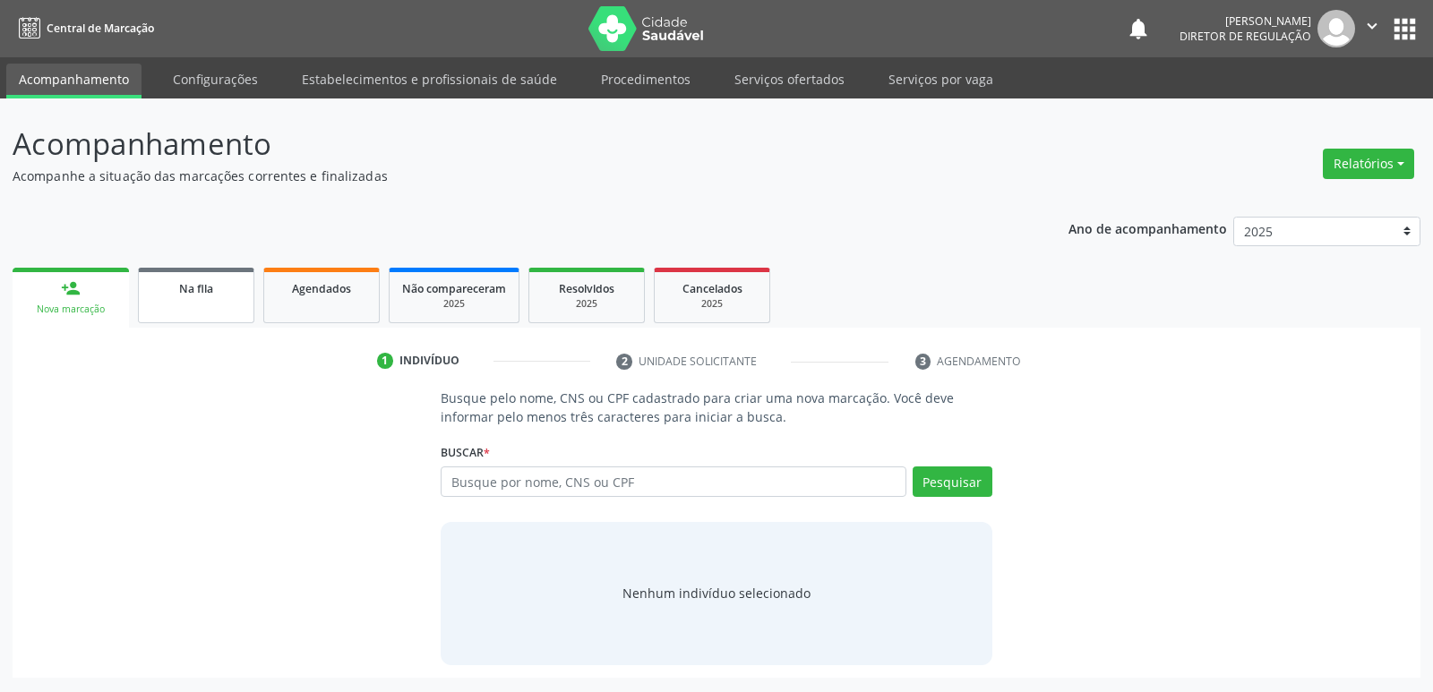
click at [209, 295] on span "Na fila" at bounding box center [196, 288] width 34 height 15
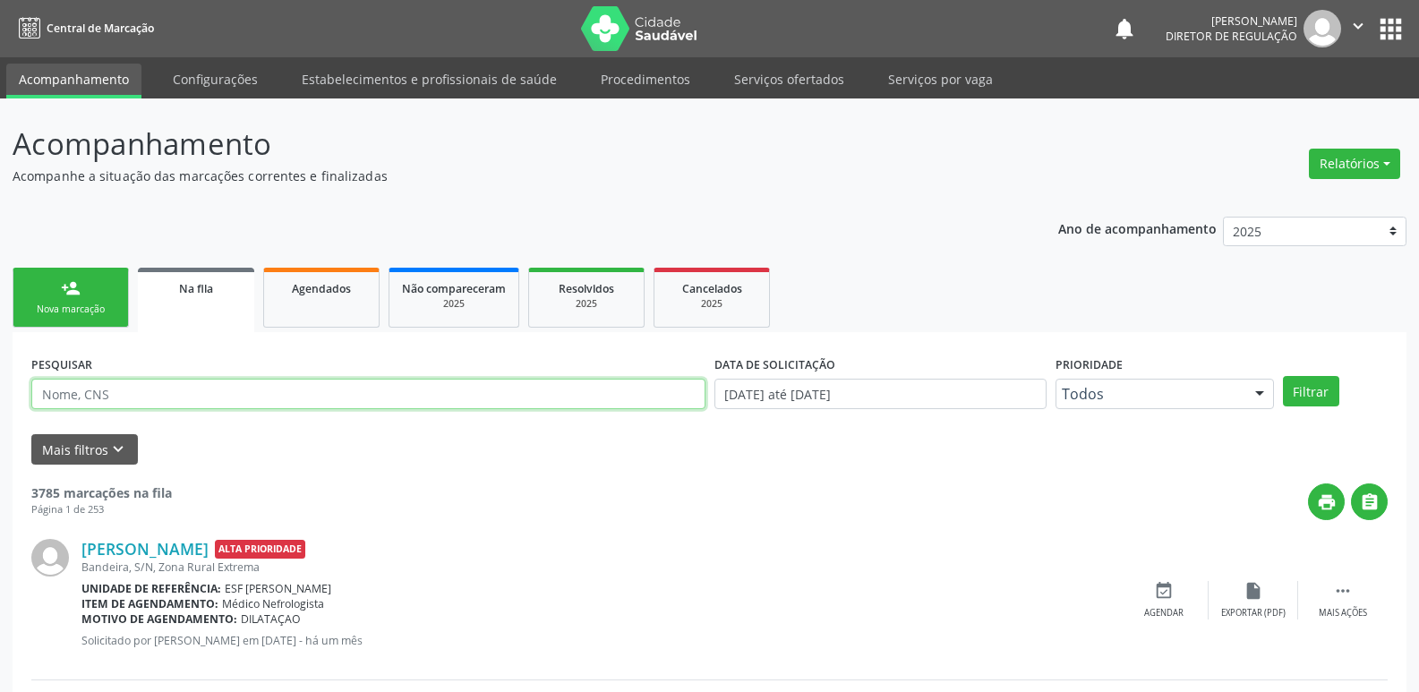
drag, startPoint x: 227, startPoint y: 399, endPoint x: 236, endPoint y: 399, distance: 9.9
click at [227, 399] on input "text" at bounding box center [368, 394] width 674 height 30
type input "RAYSLA"
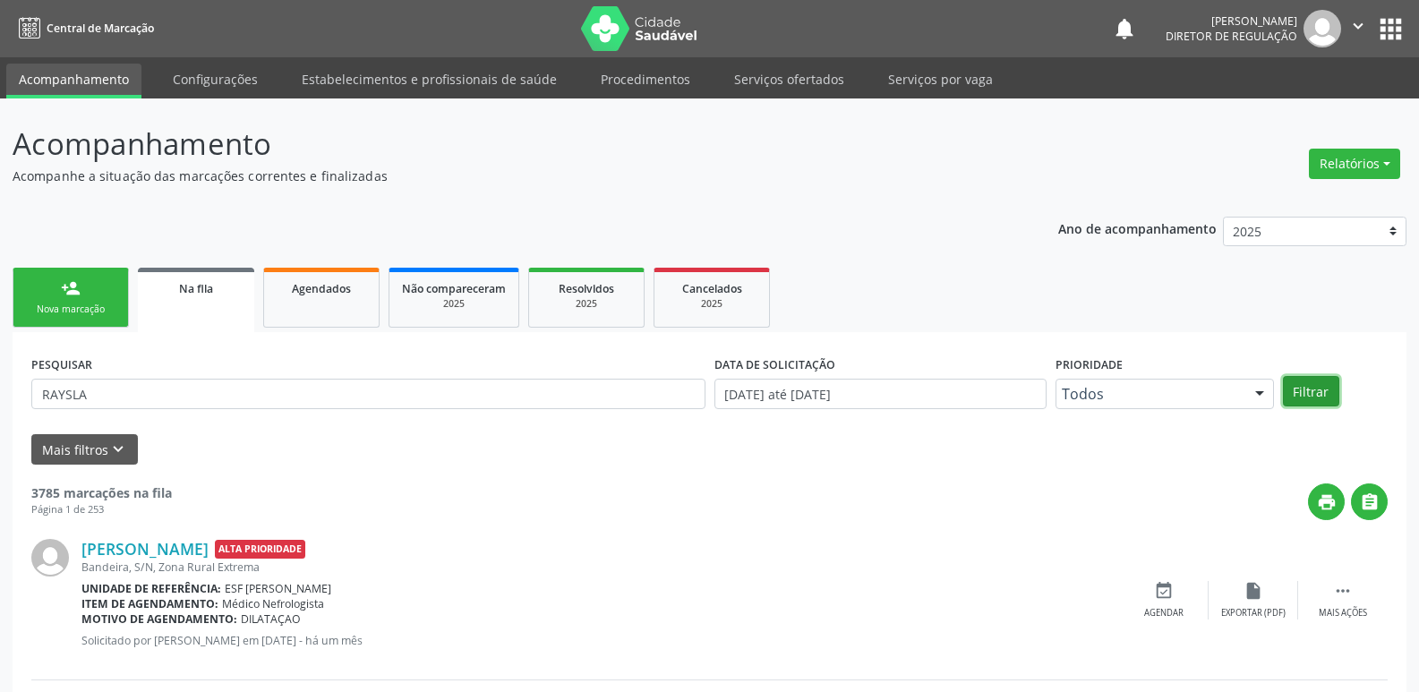
click at [1321, 392] on button "Filtrar" at bounding box center [1311, 391] width 56 height 30
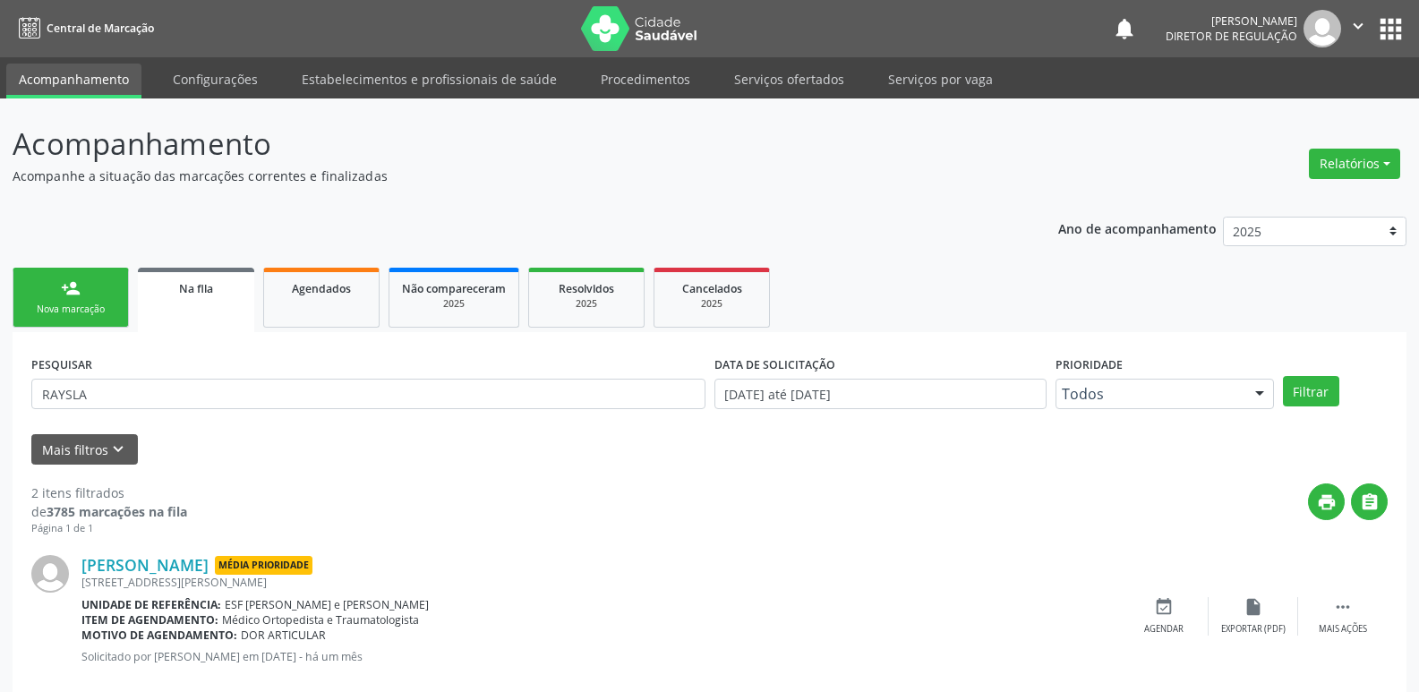
scroll to position [195, 0]
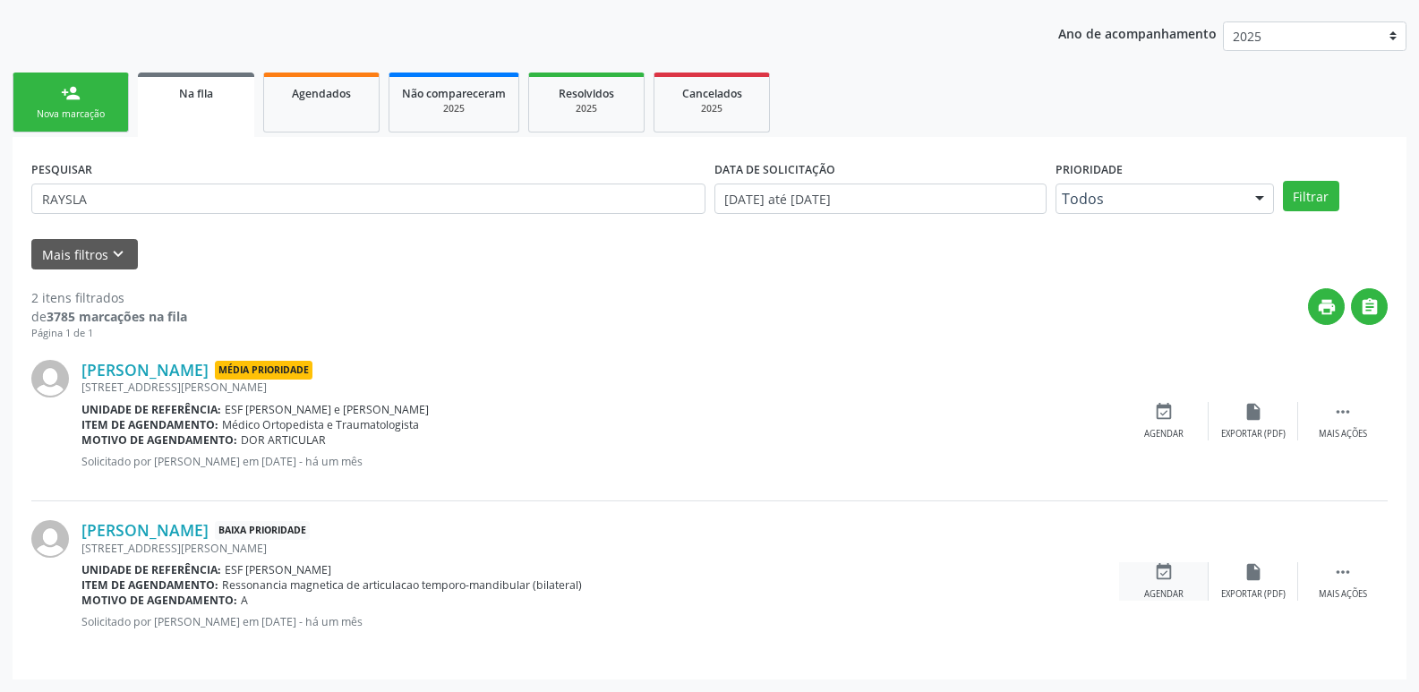
click at [1166, 569] on icon "event_available" at bounding box center [1164, 572] width 20 height 20
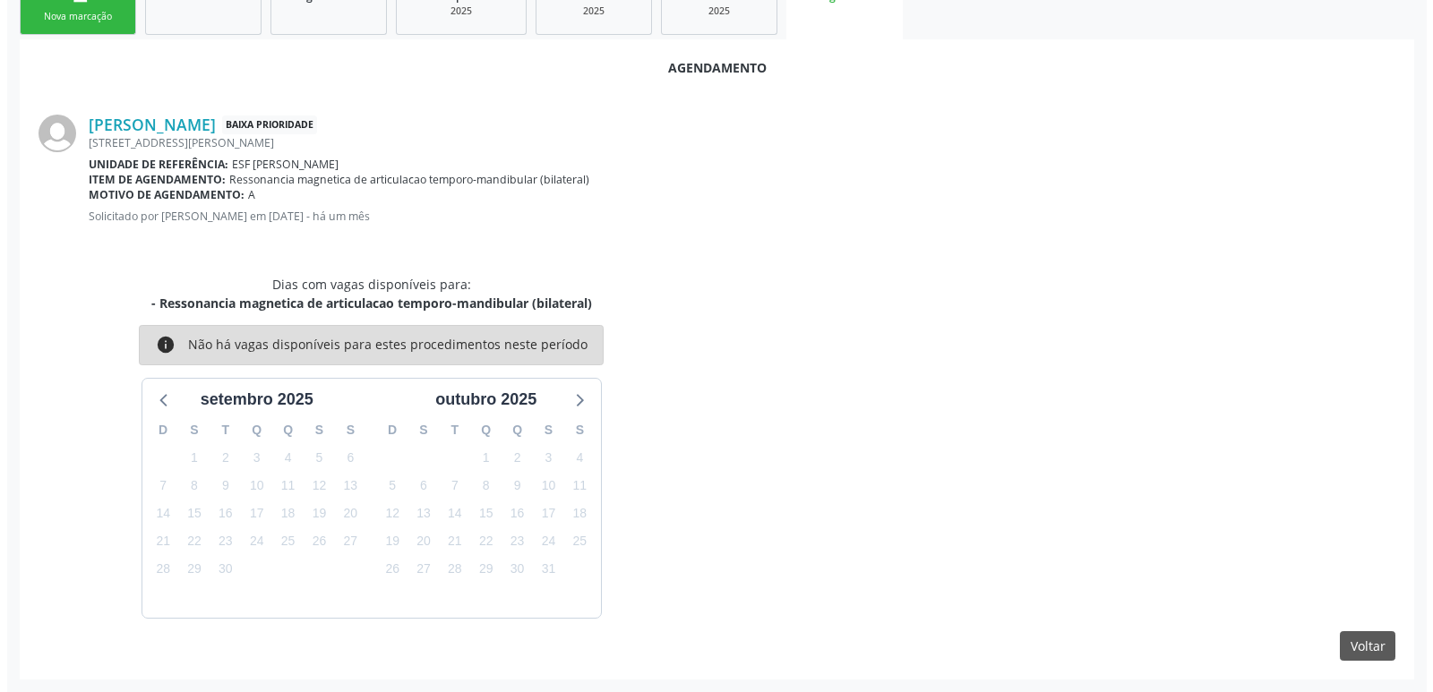
scroll to position [0, 0]
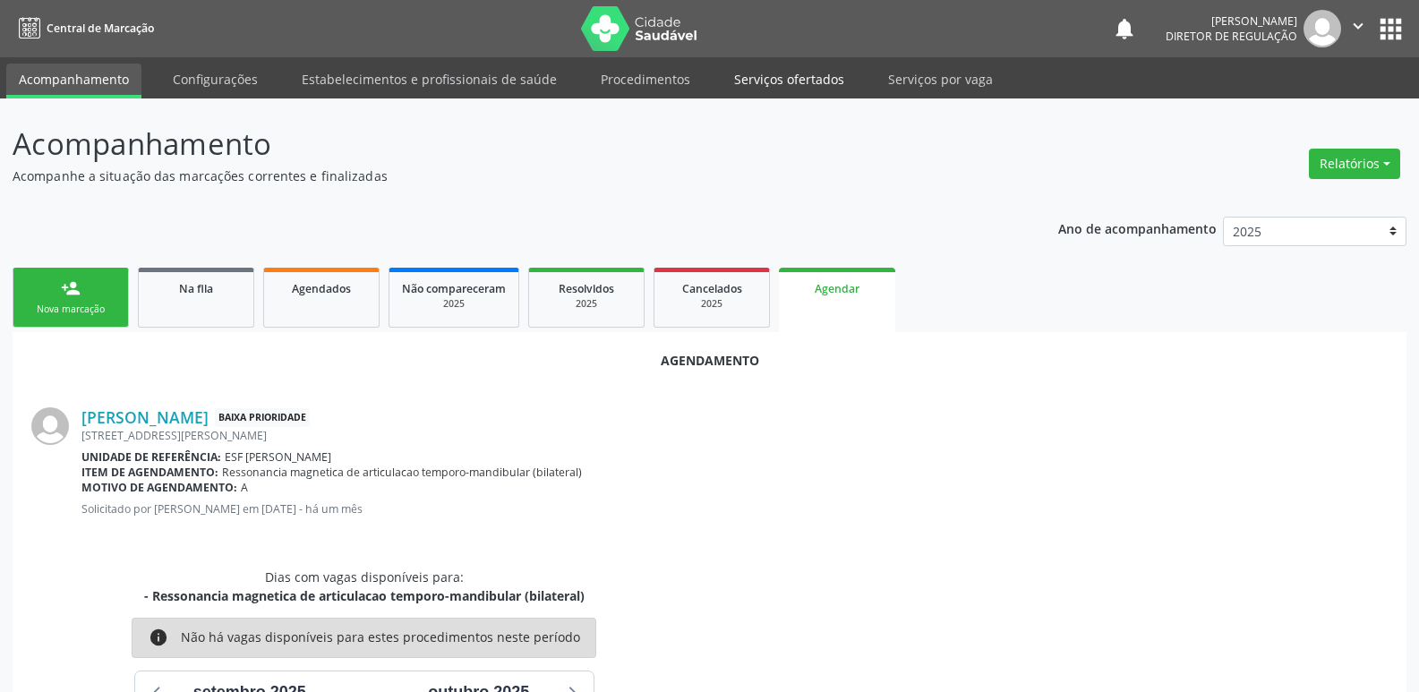
click at [798, 80] on link "Serviços ofertados" at bounding box center [789, 79] width 135 height 31
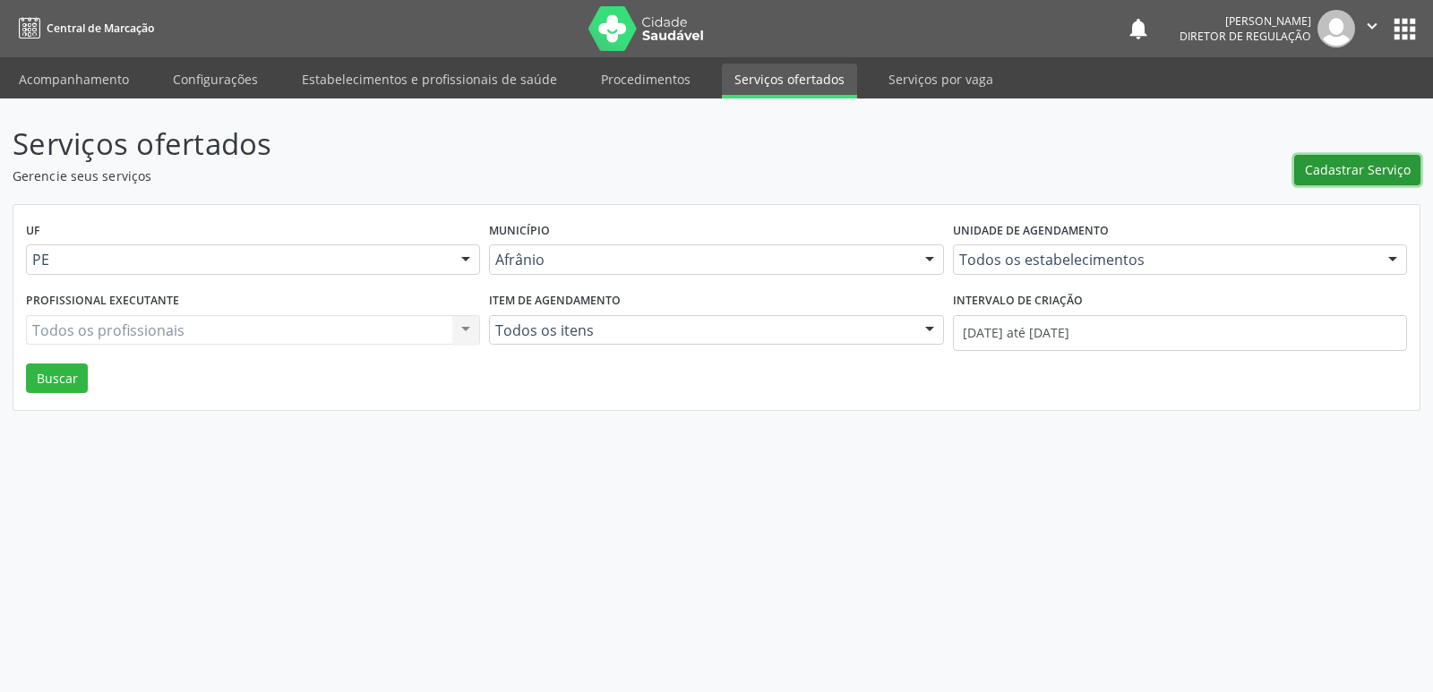
click at [1365, 167] on span "Cadastrar Serviço" at bounding box center [1358, 169] width 106 height 19
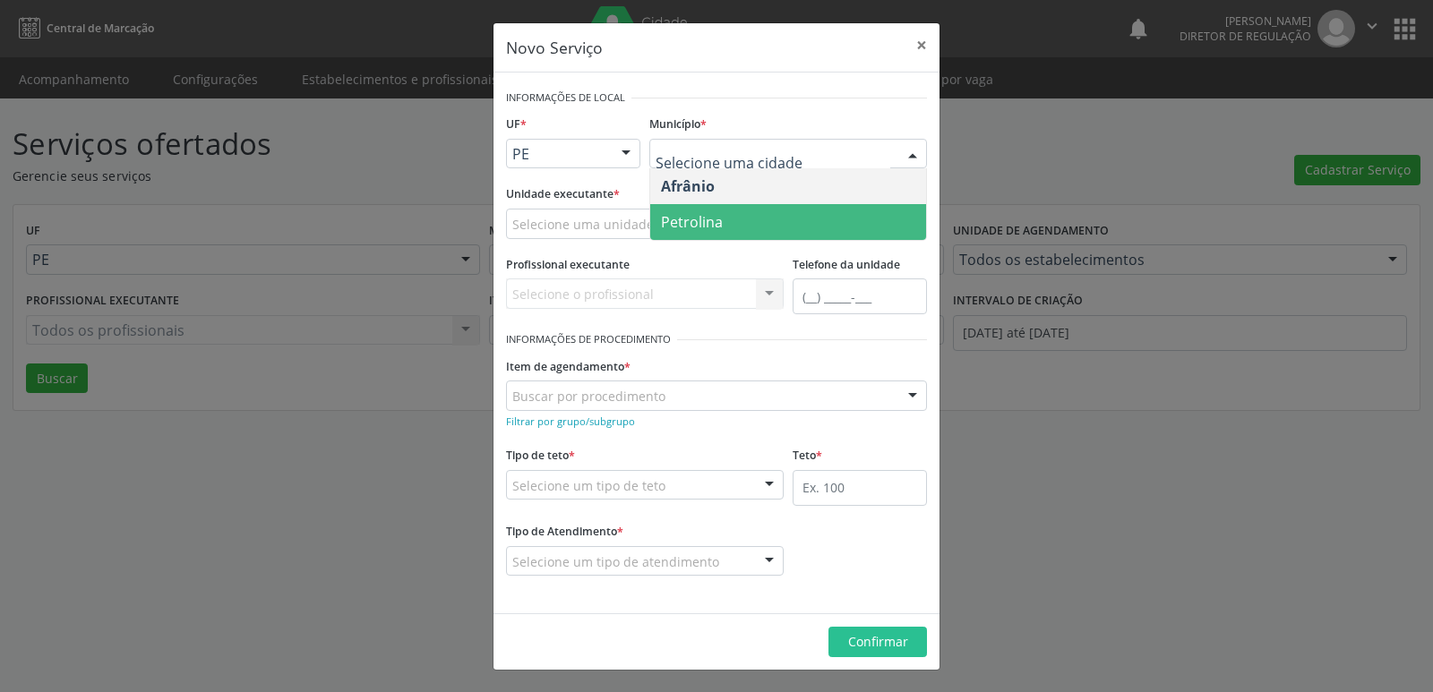
click at [750, 221] on span "Petrolina" at bounding box center [788, 222] width 276 height 36
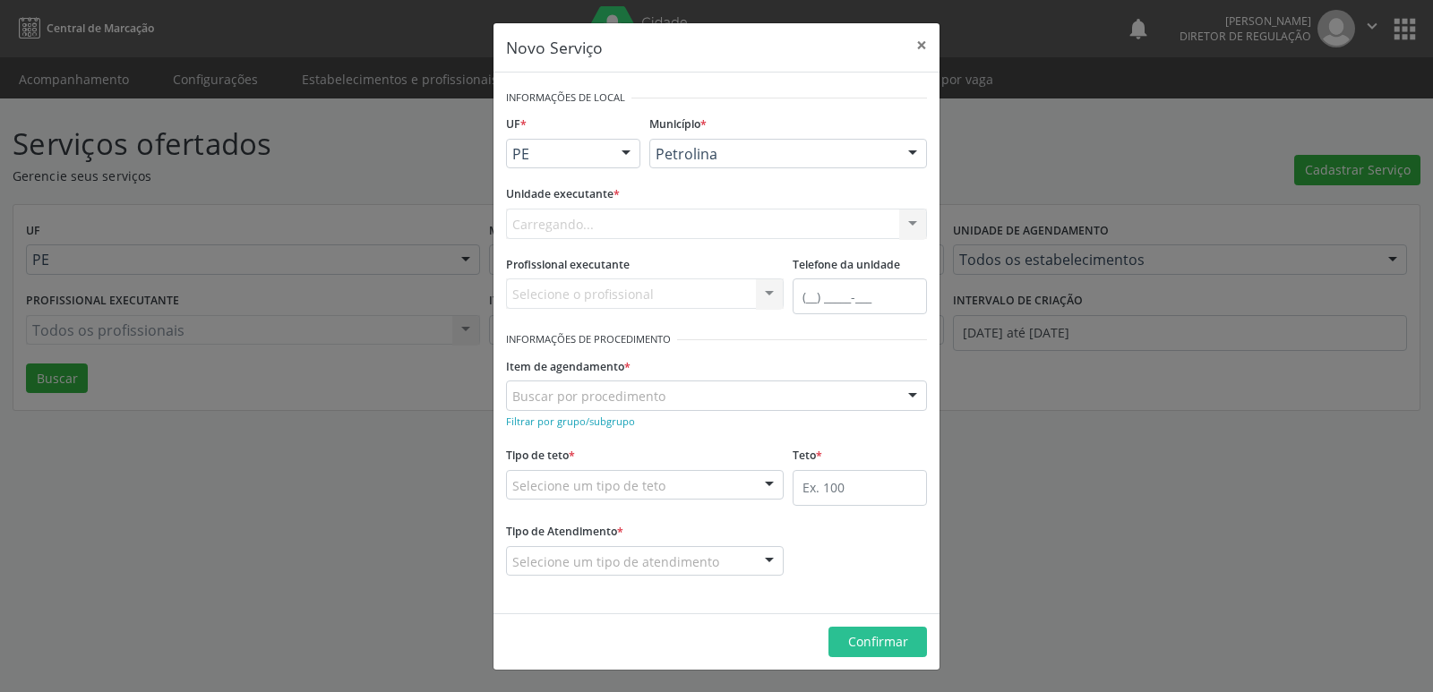
click at [656, 219] on div "Carregando... Academia da Saude de Afranio Academia da Saude do Bairro Roberto …" at bounding box center [716, 224] width 421 height 30
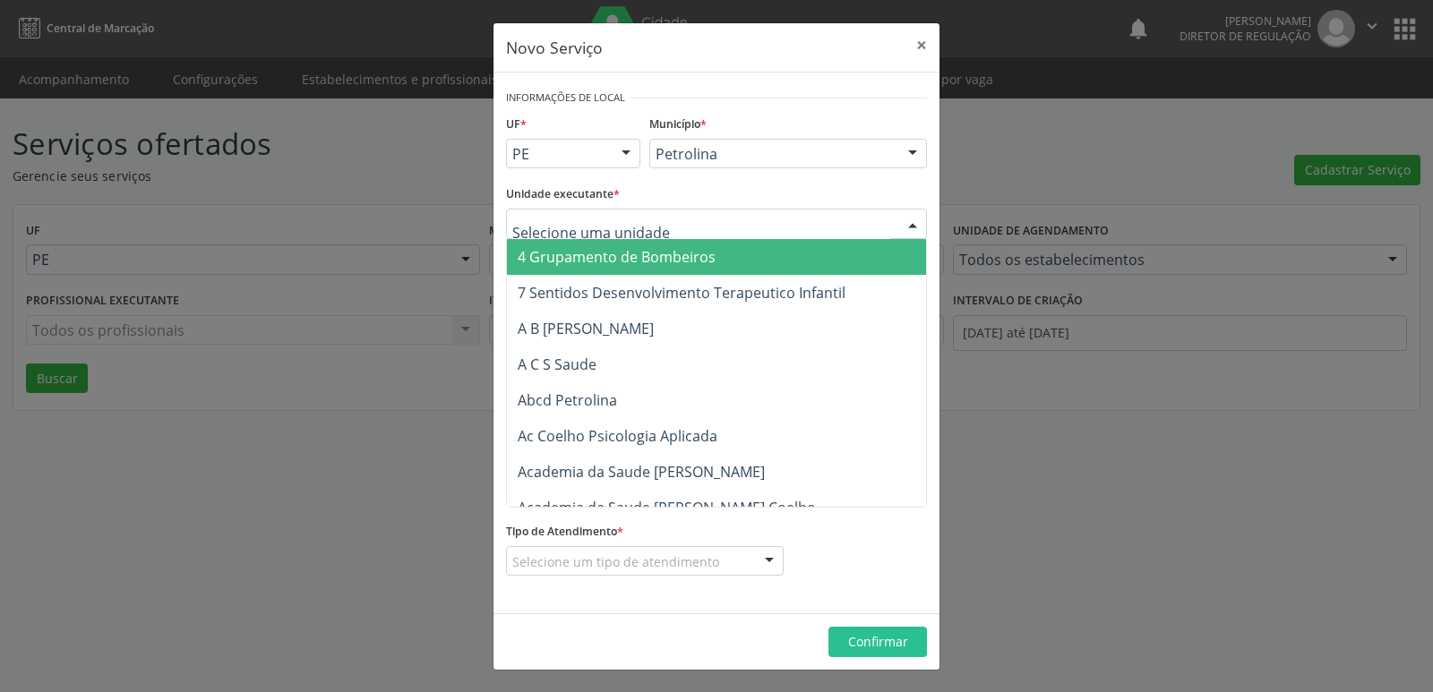
click at [656, 219] on div at bounding box center [716, 224] width 421 height 30
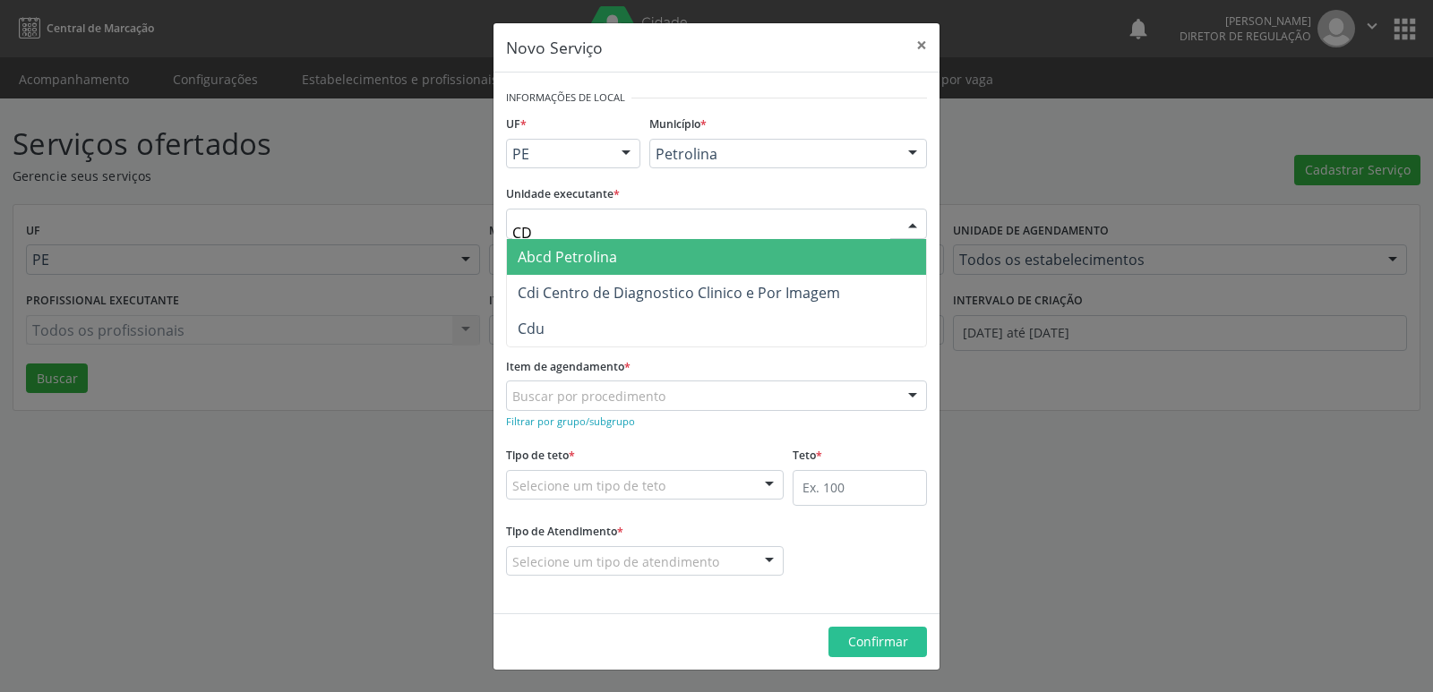
type input "CDI"
click at [661, 247] on span "Cdi Centro de Diagnostico Clinico e Por Imagem" at bounding box center [679, 257] width 322 height 20
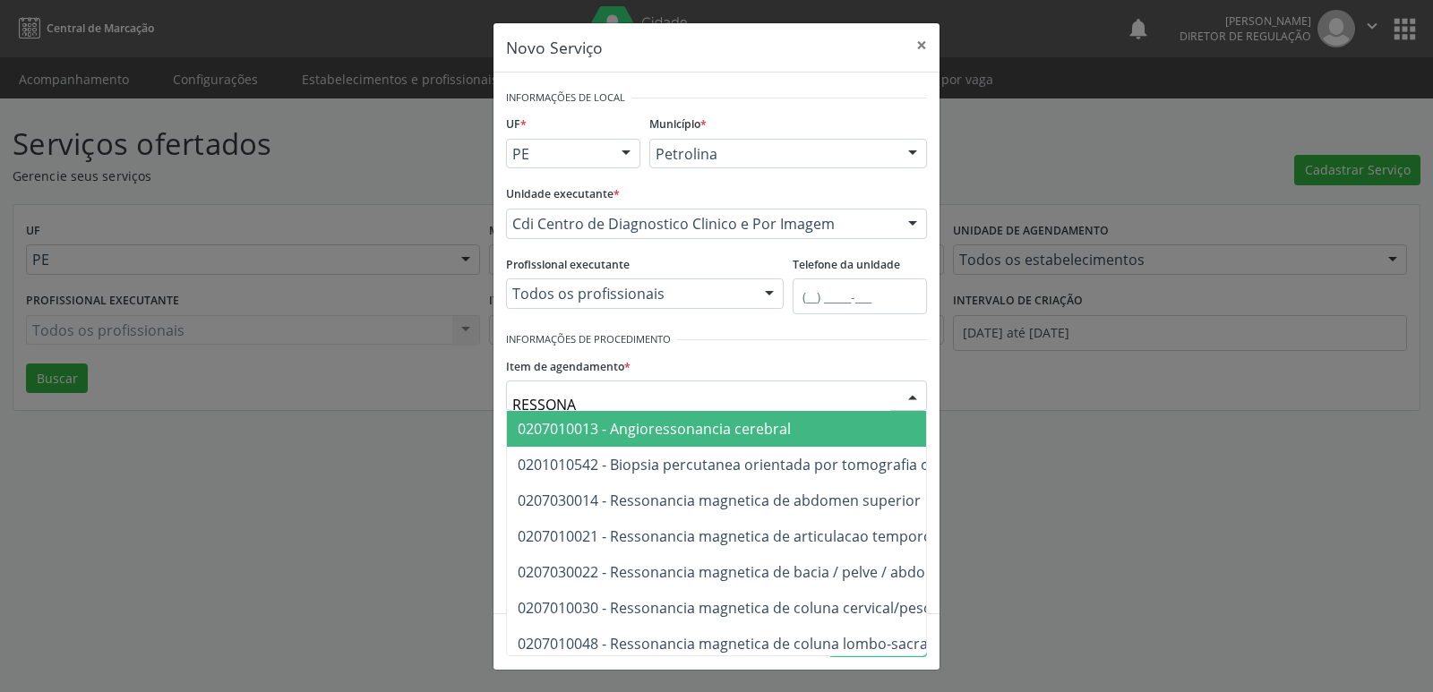
type input "RESSONAN"
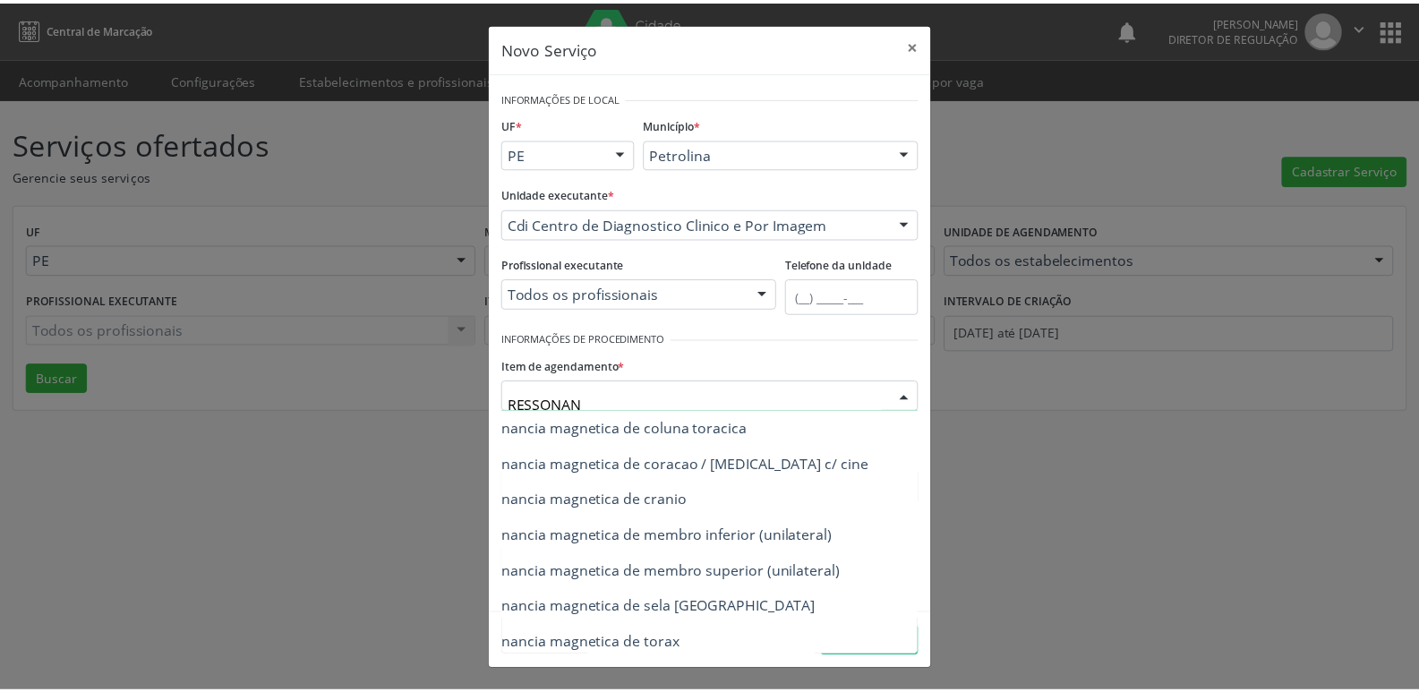
scroll to position [287, 143]
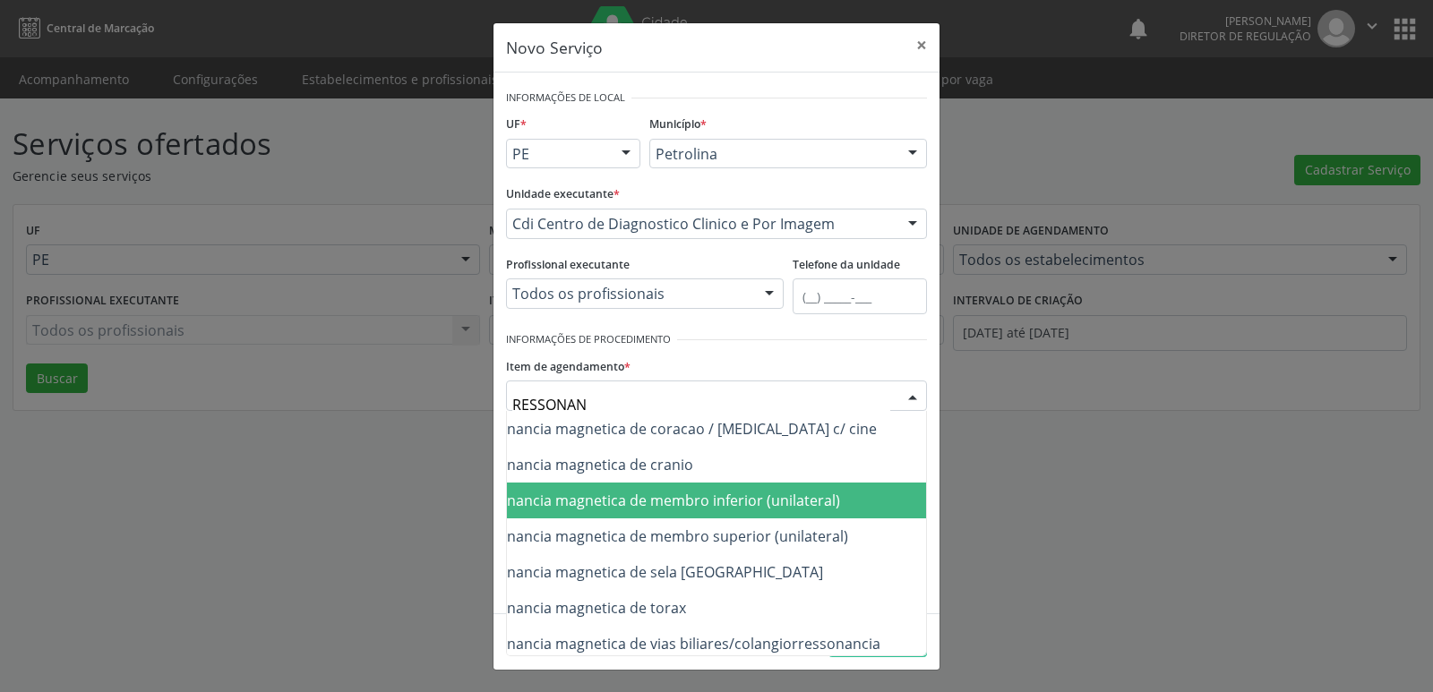
click at [772, 503] on span "0207030030 - Ressonancia magnetica de membro inferior (unilateral)" at bounding box center [607, 501] width 466 height 20
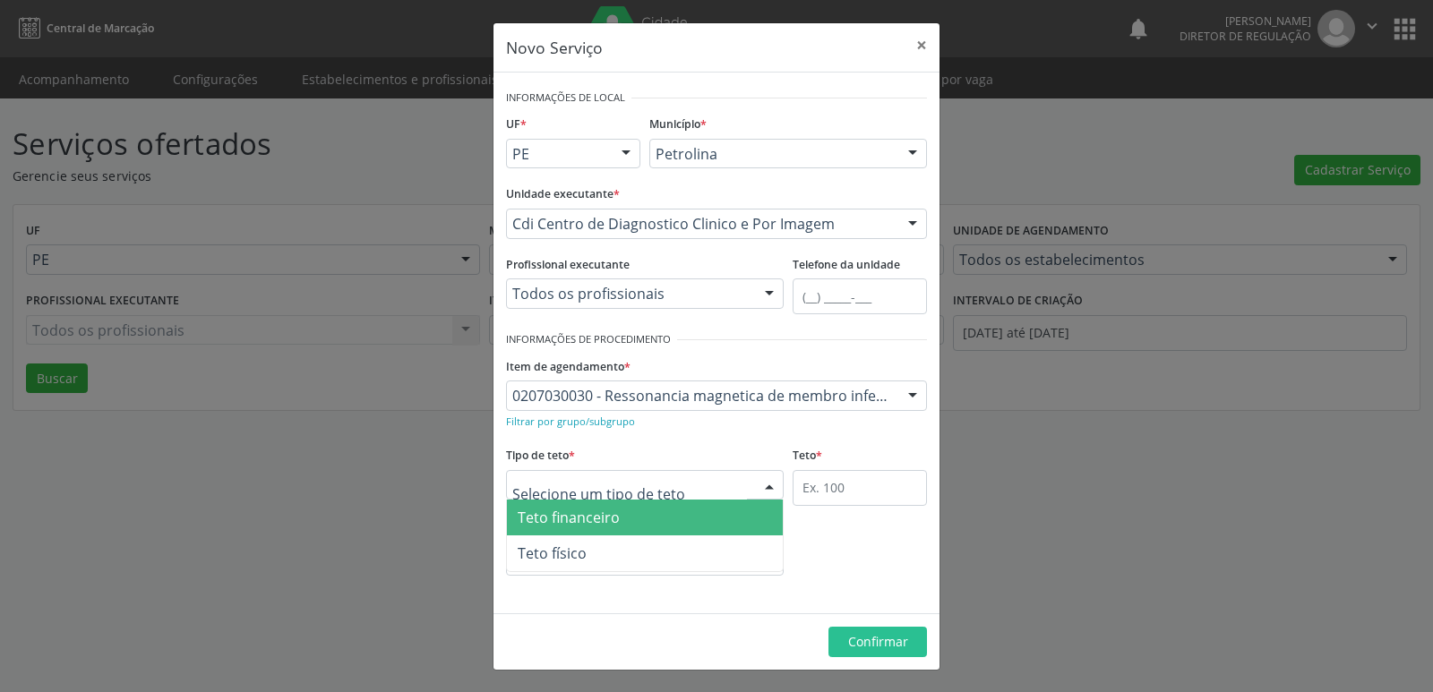
click at [685, 484] on div at bounding box center [645, 485] width 278 height 30
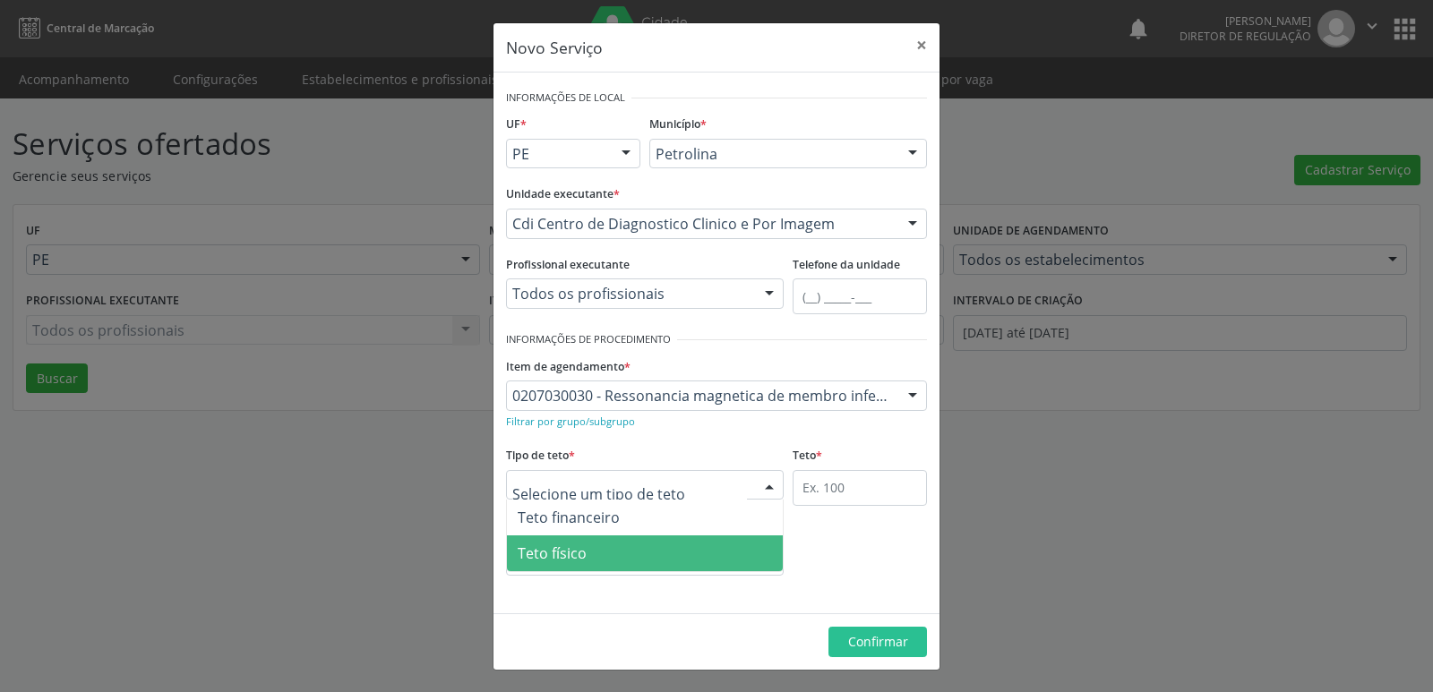
drag, startPoint x: 661, startPoint y: 561, endPoint x: 696, endPoint y: 550, distance: 36.5
click at [669, 557] on span "Teto físico" at bounding box center [645, 554] width 276 height 36
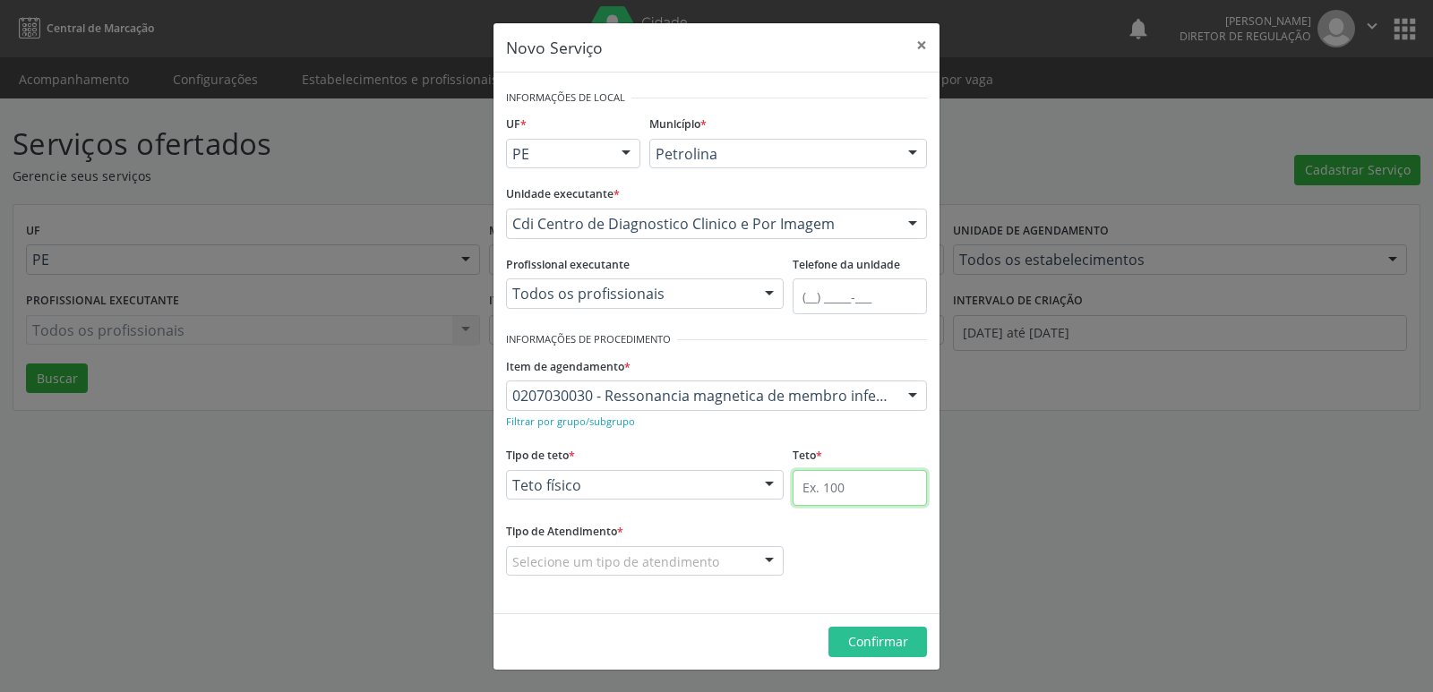
click at [836, 493] on input "text" at bounding box center [860, 488] width 134 height 36
type input "3"
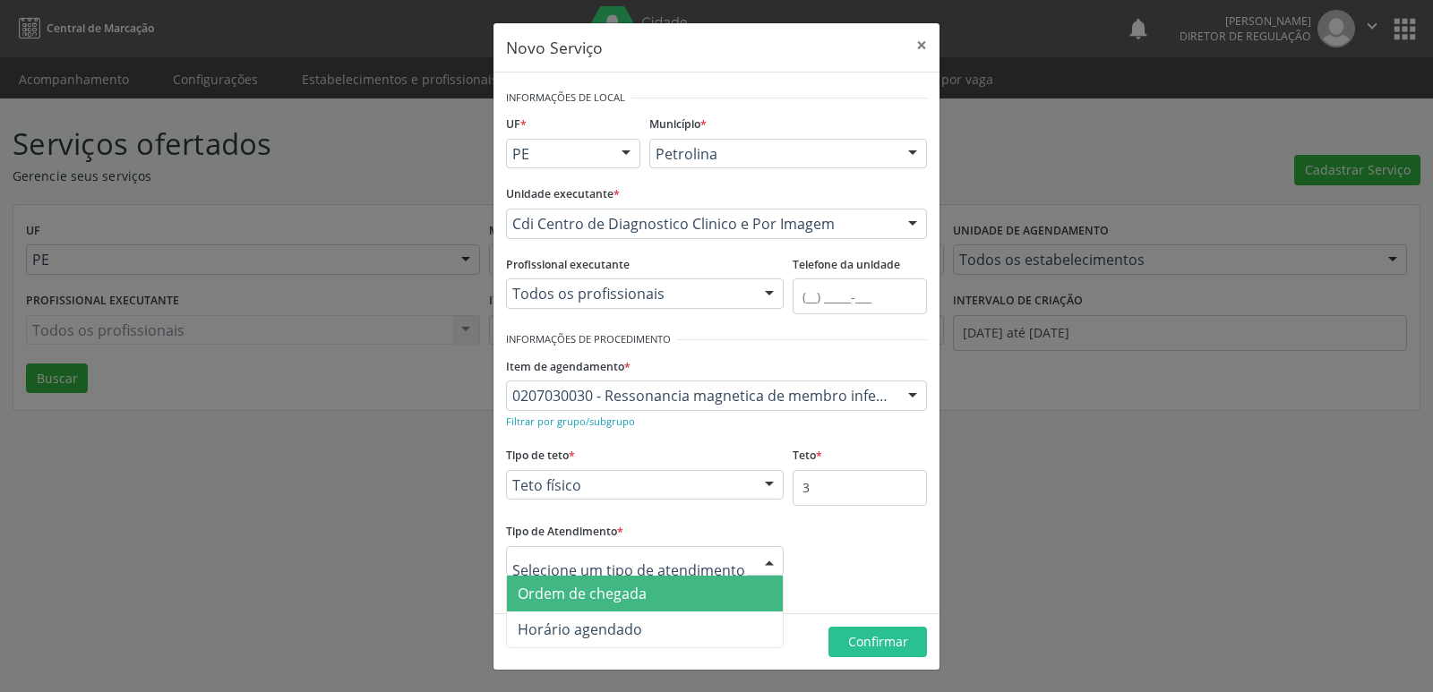
click at [678, 595] on span "Ordem de chegada" at bounding box center [645, 594] width 276 height 36
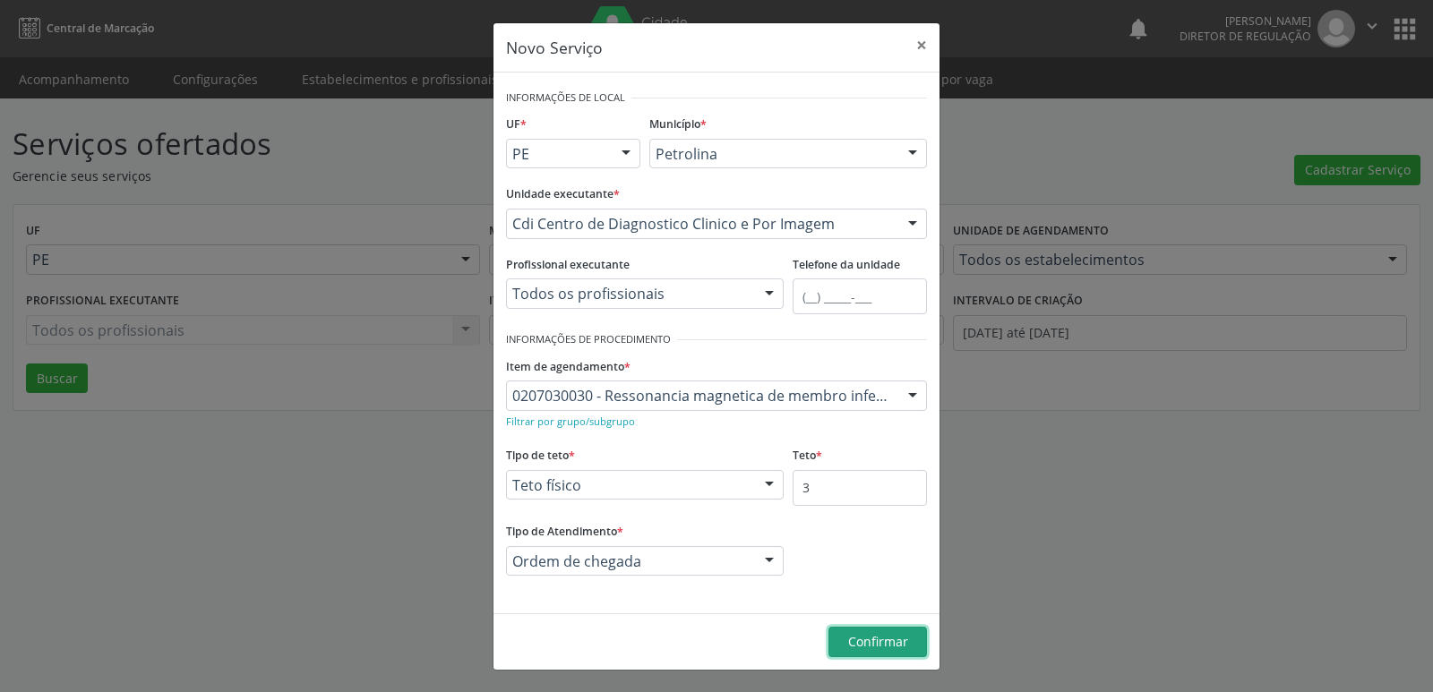
click at [892, 642] on span "Confirmar" at bounding box center [878, 641] width 60 height 17
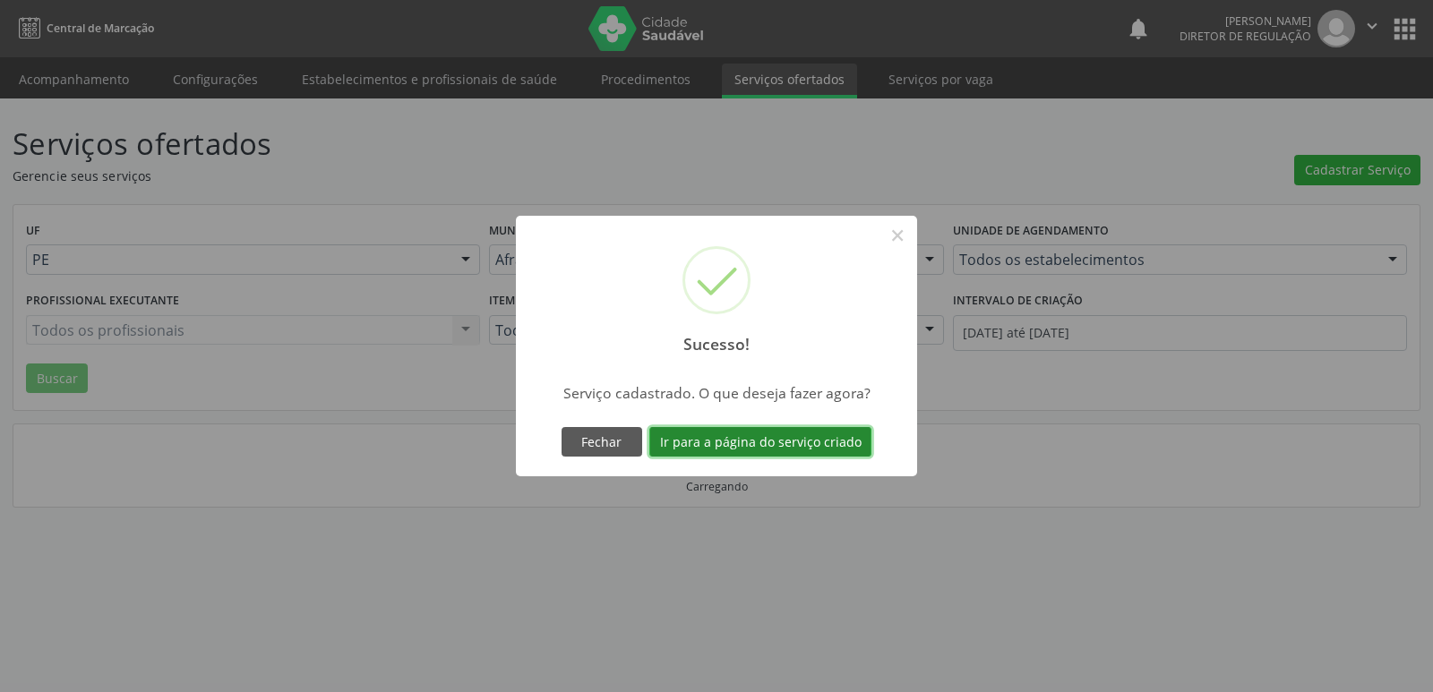
click at [803, 441] on button "Ir para a página do serviço criado" at bounding box center [760, 442] width 222 height 30
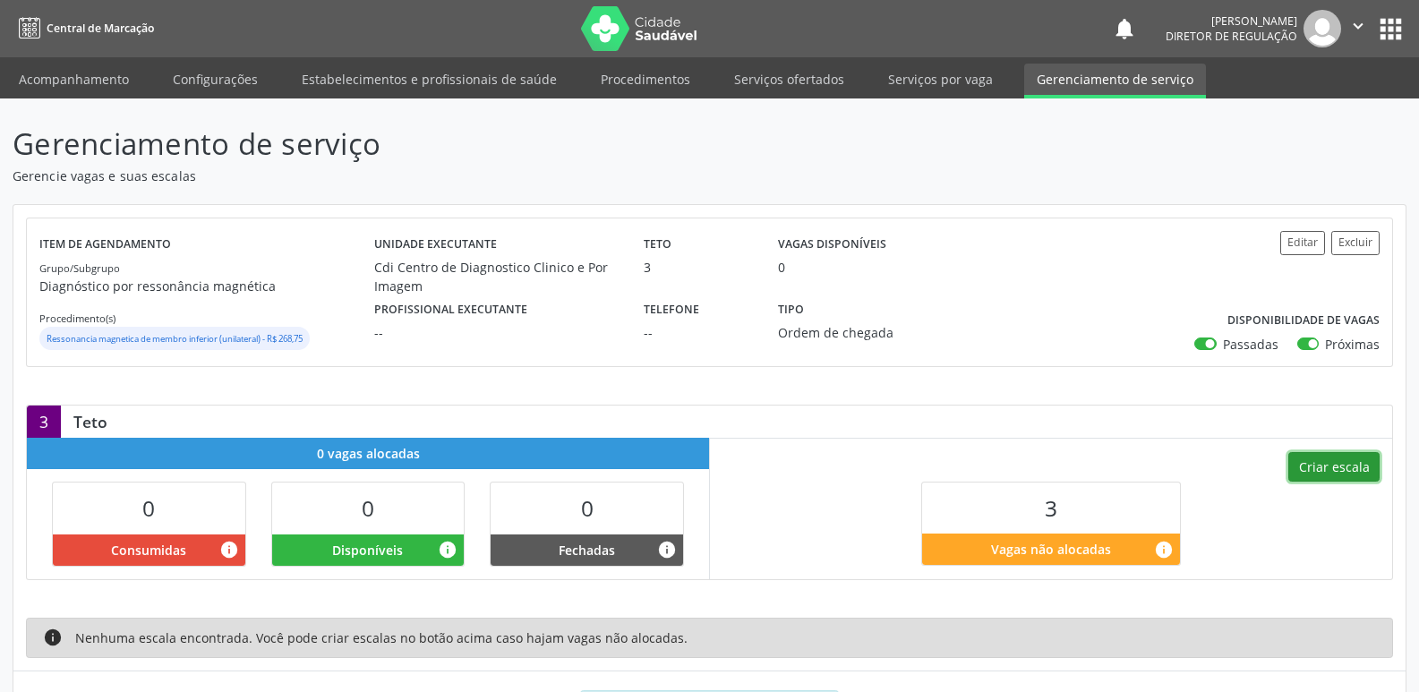
click at [1350, 472] on button "Criar escala" at bounding box center [1334, 467] width 91 height 30
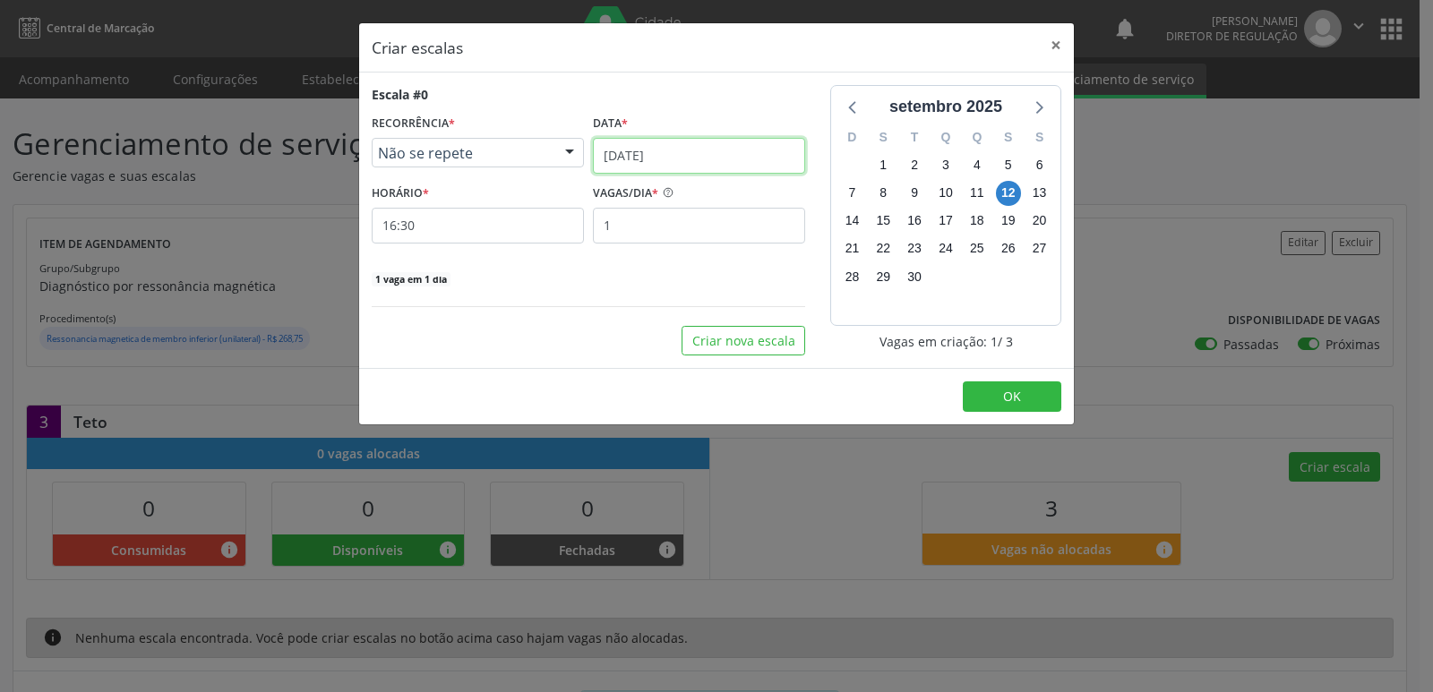
click at [741, 158] on input "12/09/2025" at bounding box center [699, 156] width 212 height 36
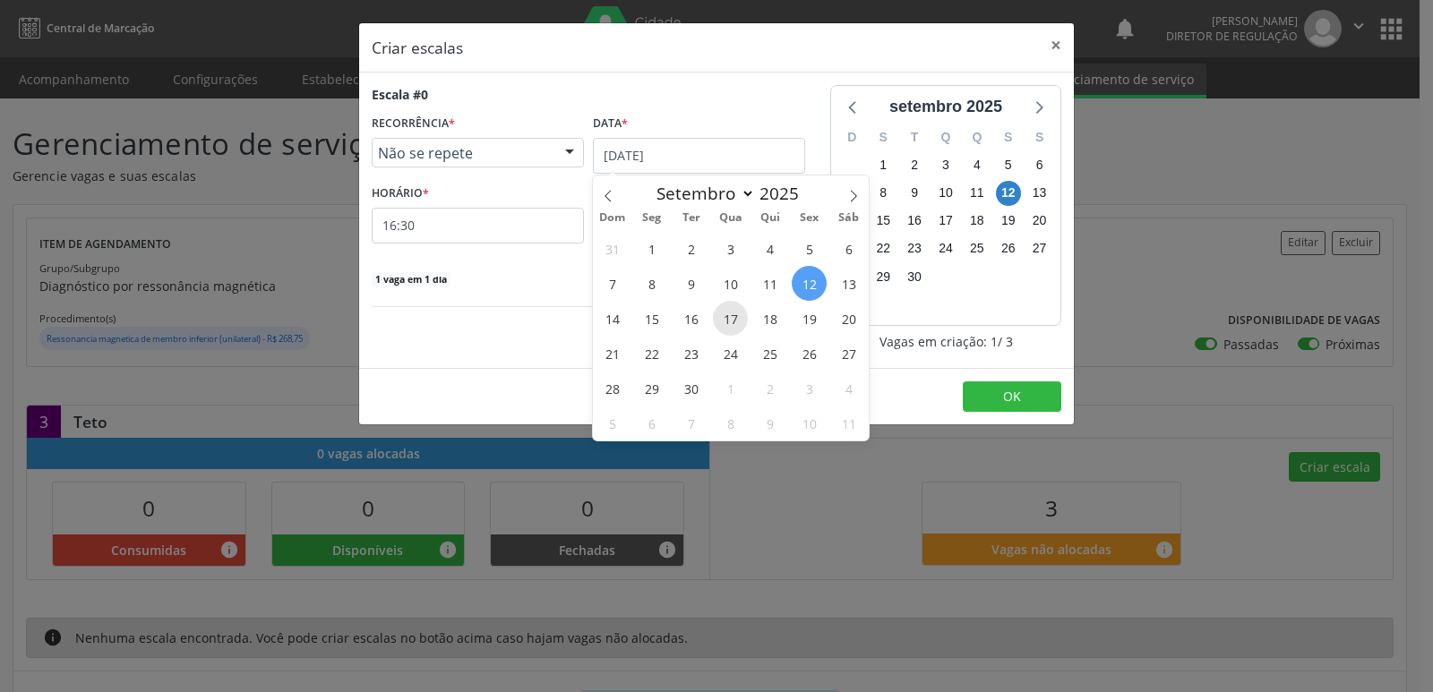
click at [736, 316] on span "17" at bounding box center [730, 318] width 35 height 35
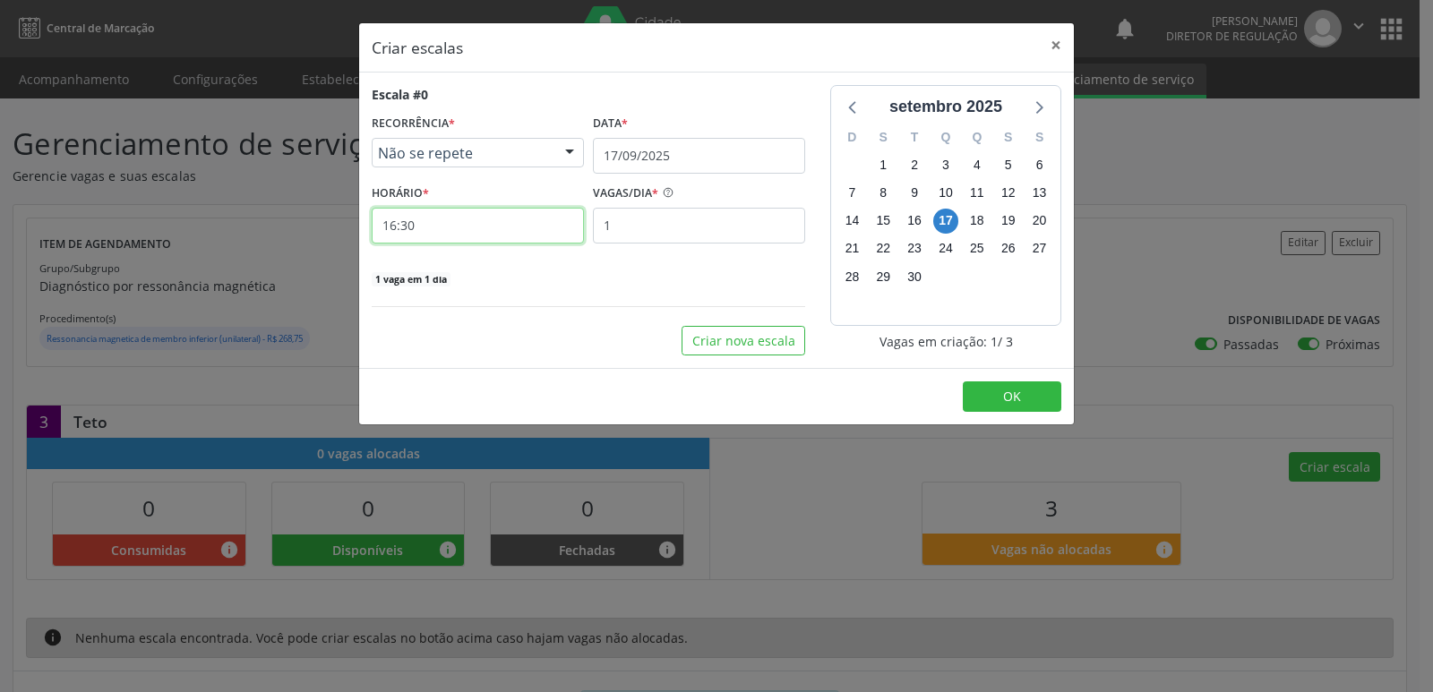
click at [515, 226] on input "16:30" at bounding box center [478, 226] width 212 height 36
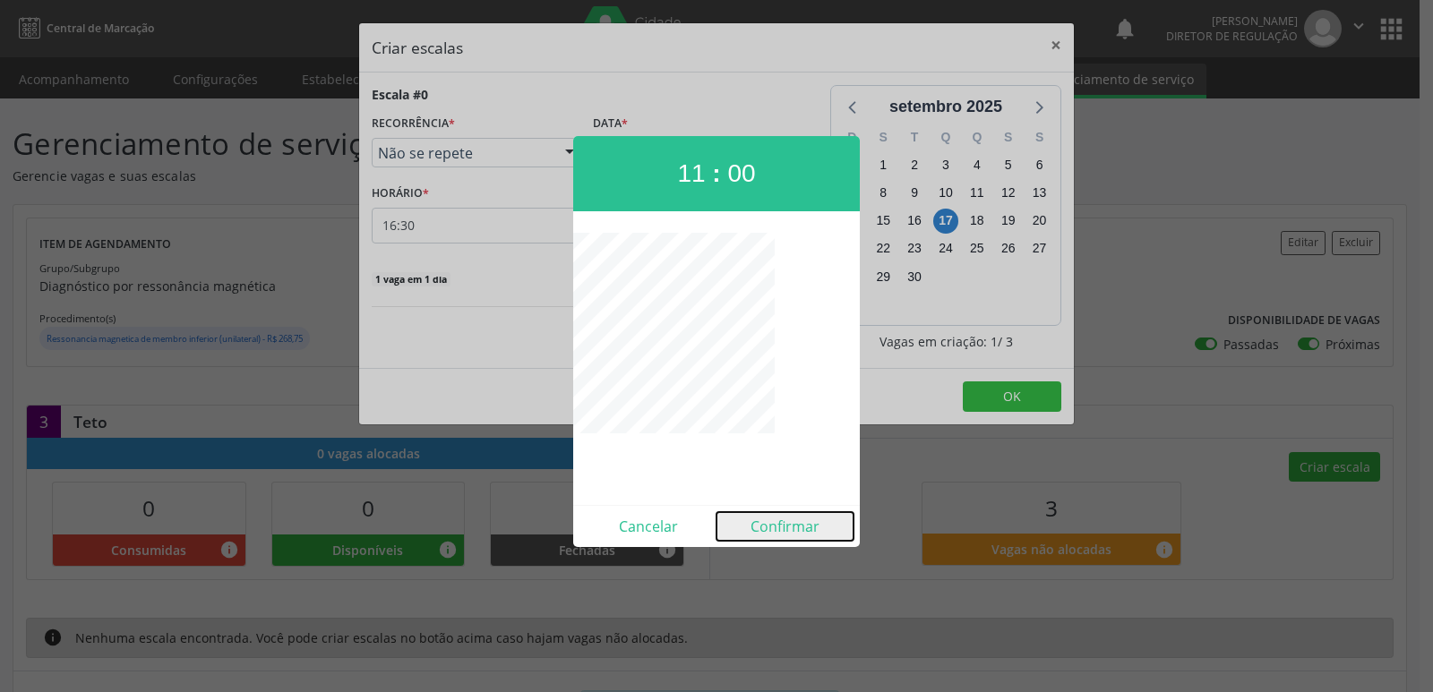
click at [802, 522] on button "Confirmar" at bounding box center [784, 526] width 137 height 29
type input "11:00"
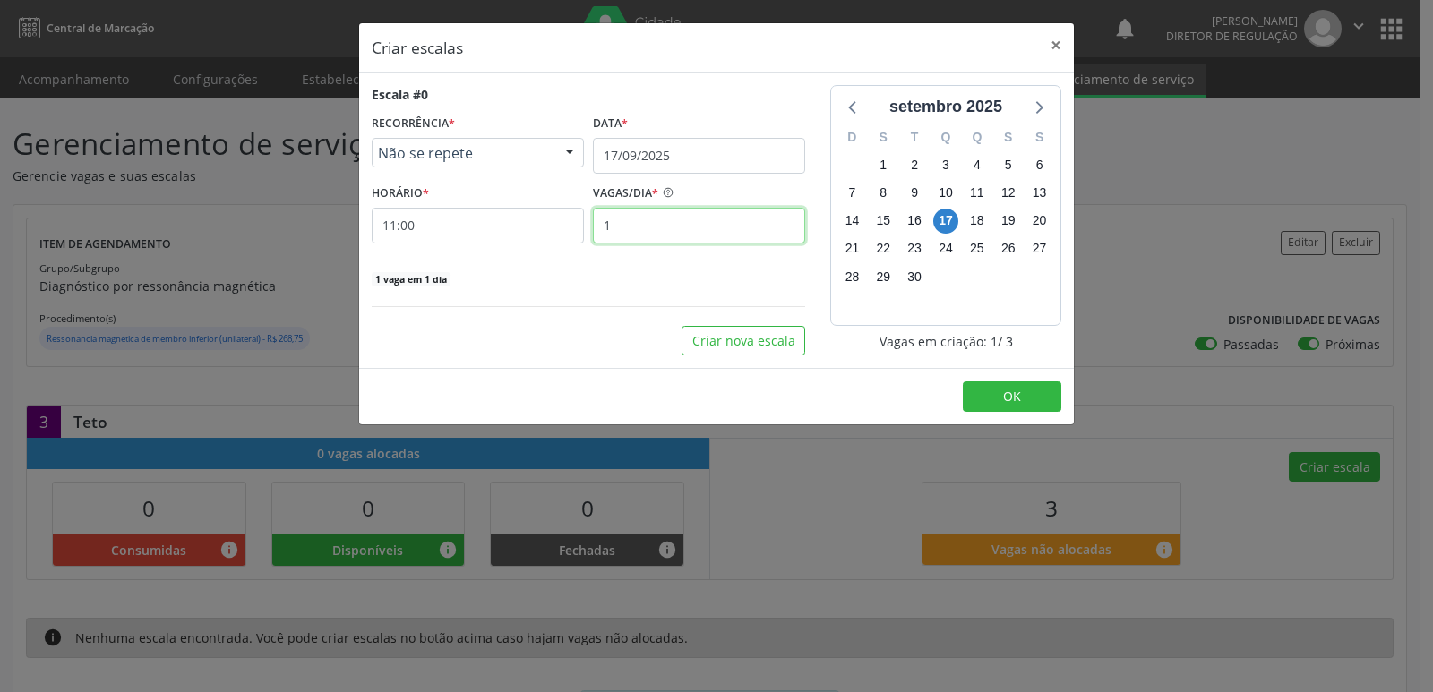
click at [695, 231] on input "1" at bounding box center [699, 226] width 212 height 36
type input "3"
click at [997, 401] on button "OK" at bounding box center [1012, 396] width 99 height 30
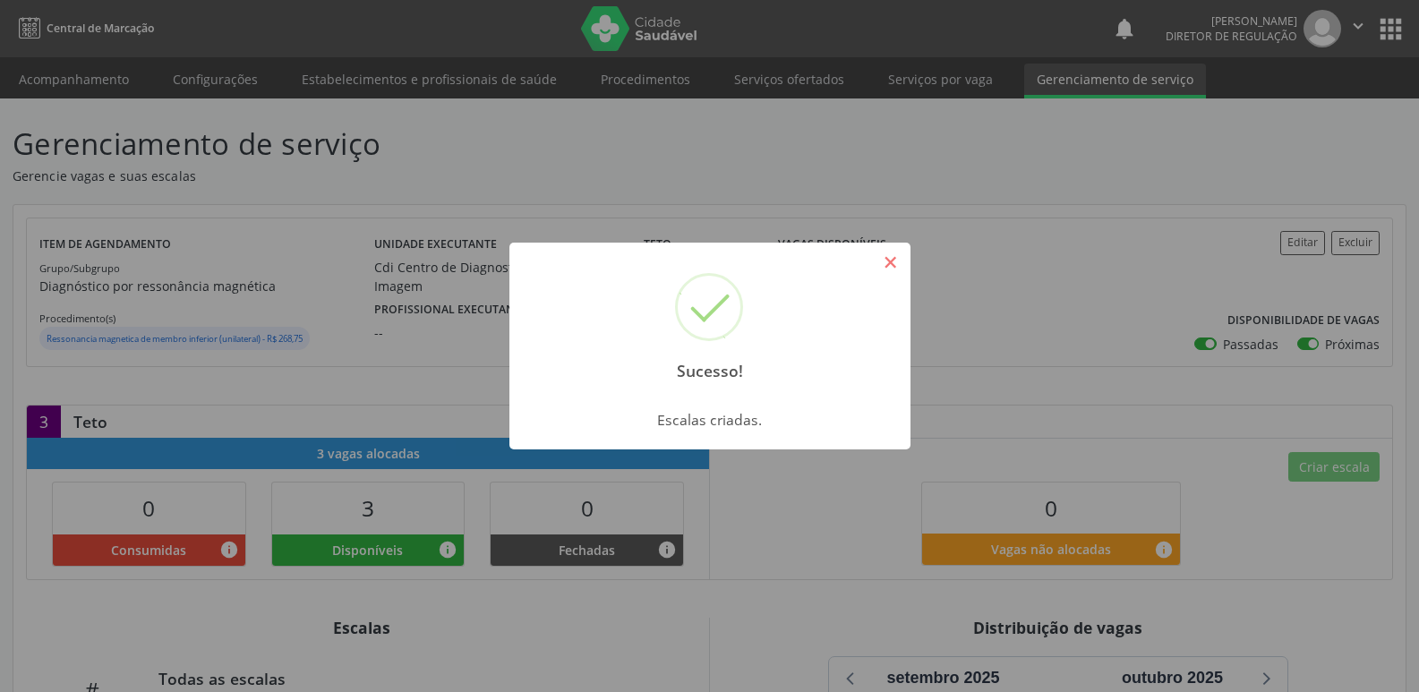
click at [887, 258] on button "×" at bounding box center [891, 262] width 30 height 30
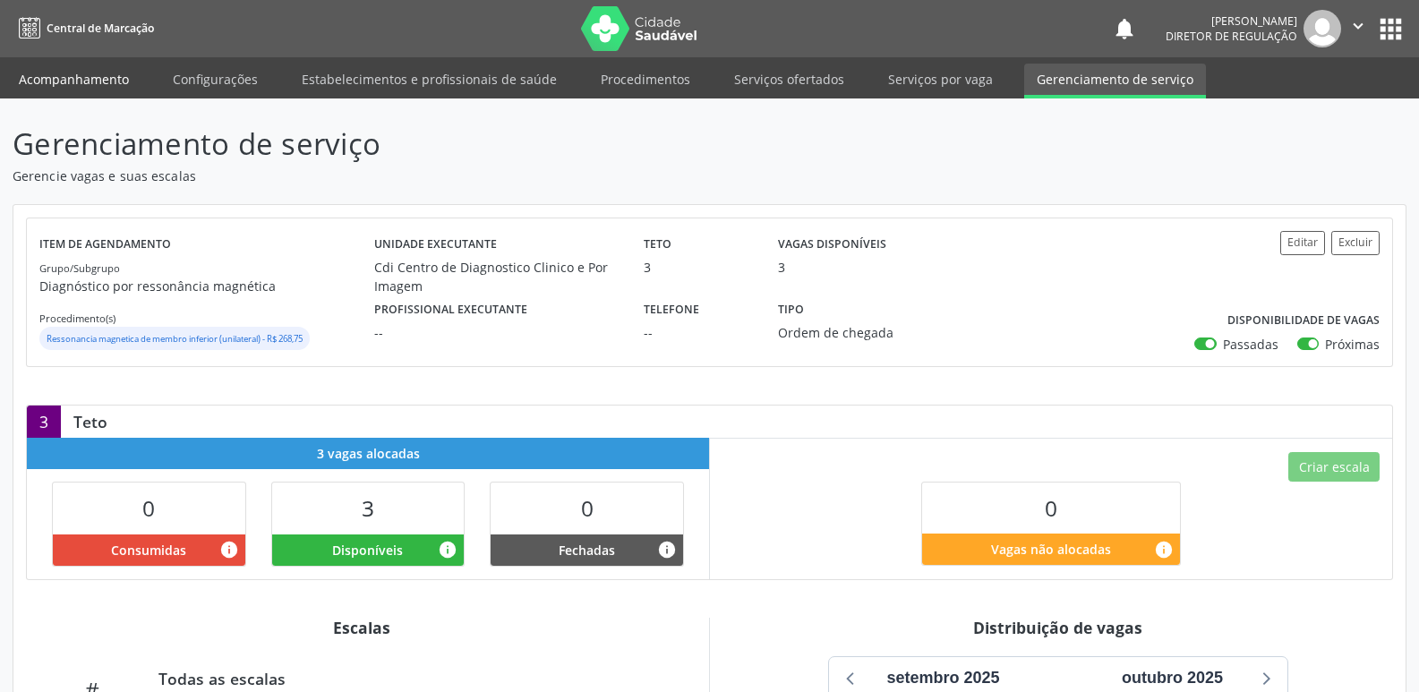
click at [115, 85] on link "Acompanhamento" at bounding box center [73, 79] width 135 height 31
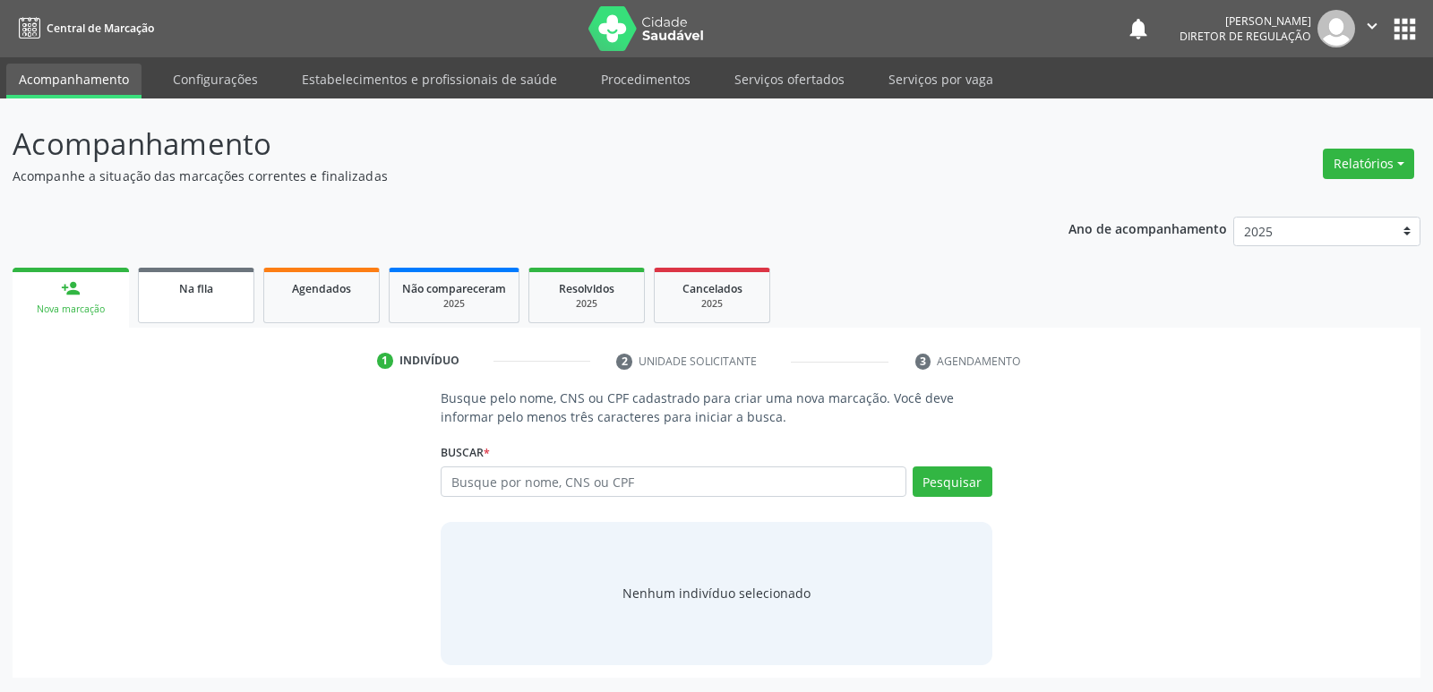
click at [217, 287] on div "Na fila" at bounding box center [196, 288] width 90 height 19
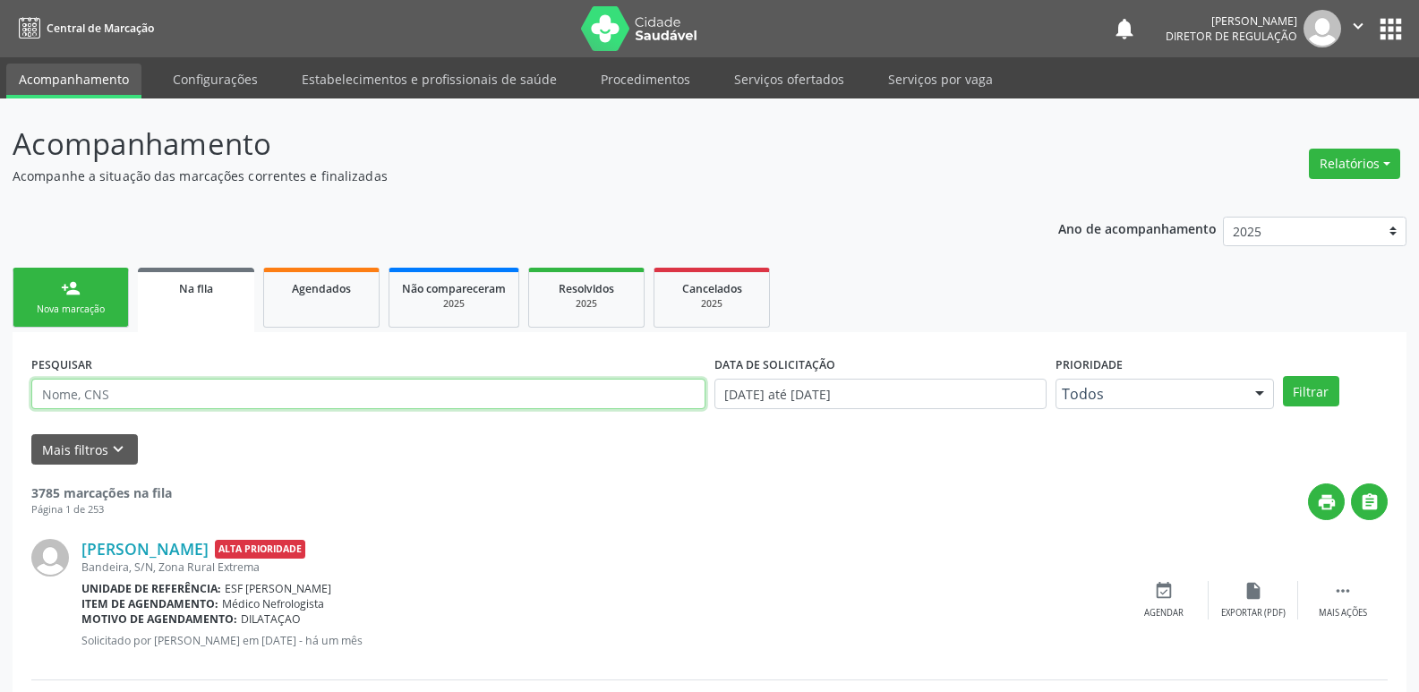
click at [262, 402] on input "text" at bounding box center [368, 394] width 674 height 30
type input "RAYS"
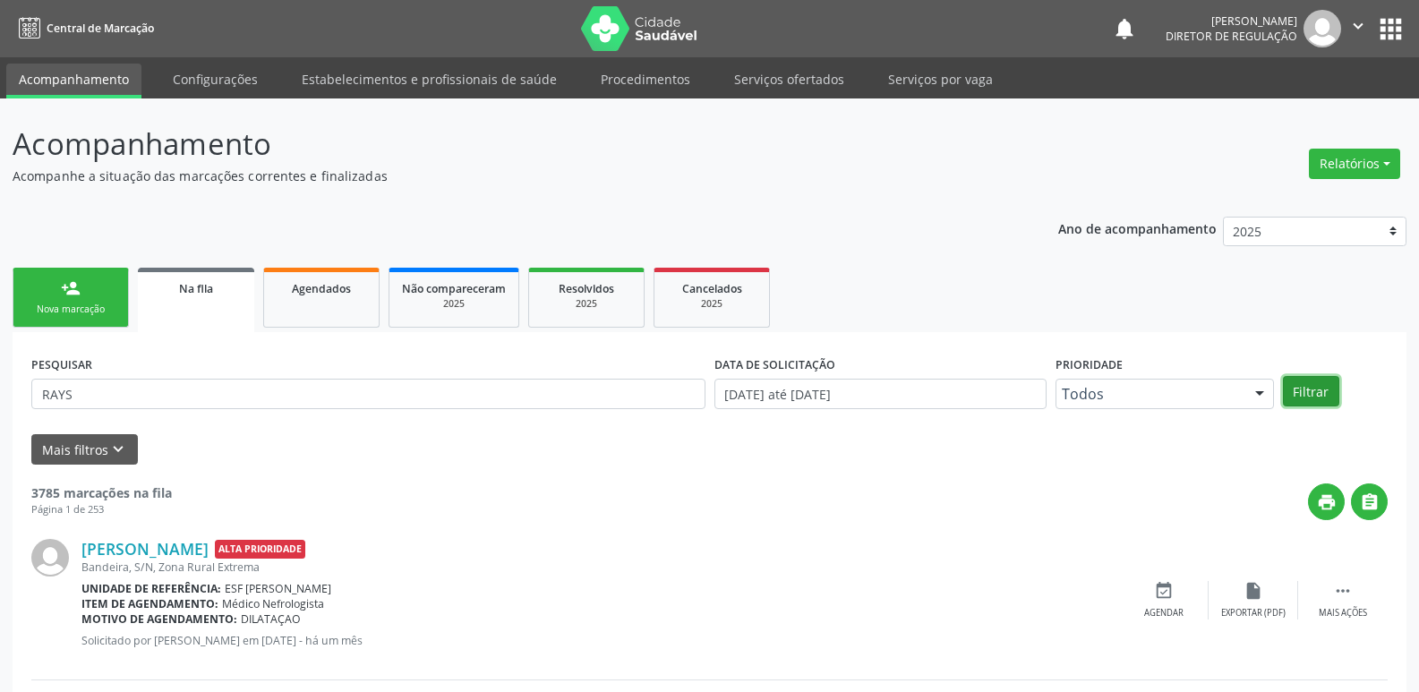
click at [1303, 395] on button "Filtrar" at bounding box center [1311, 391] width 56 height 30
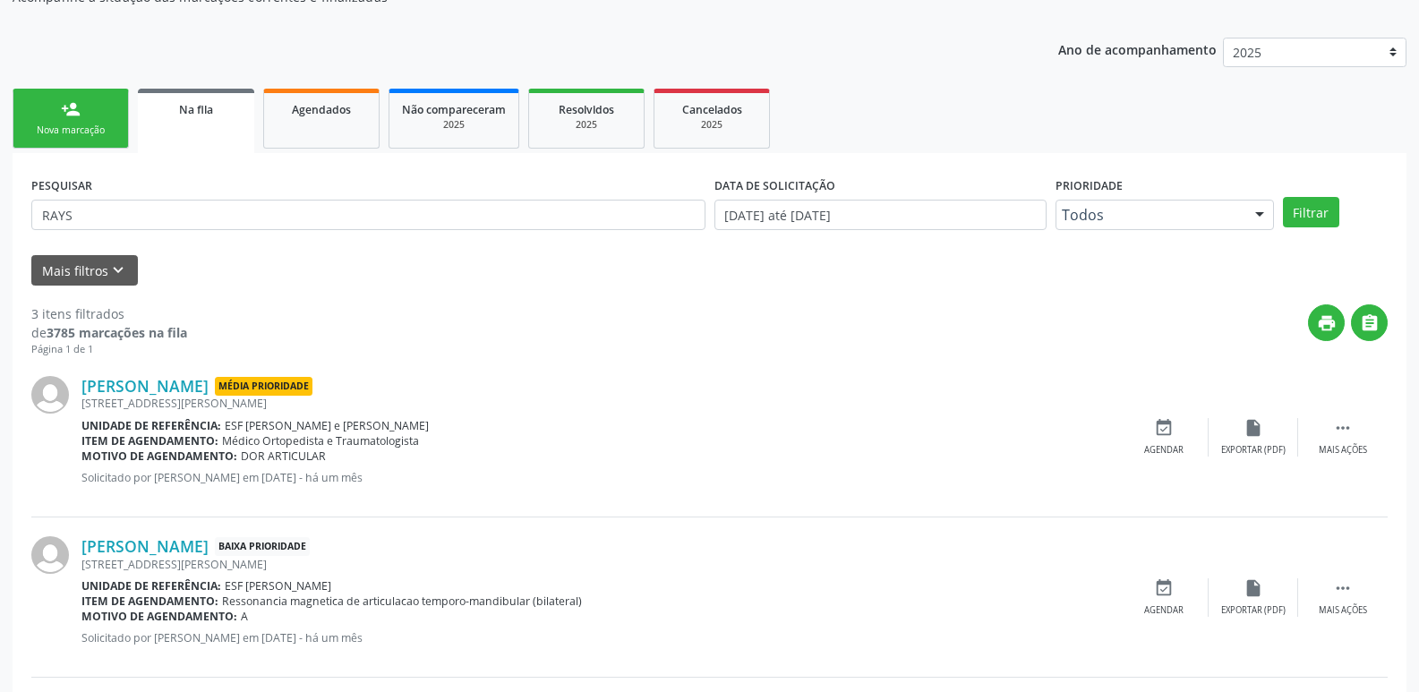
scroll to position [269, 0]
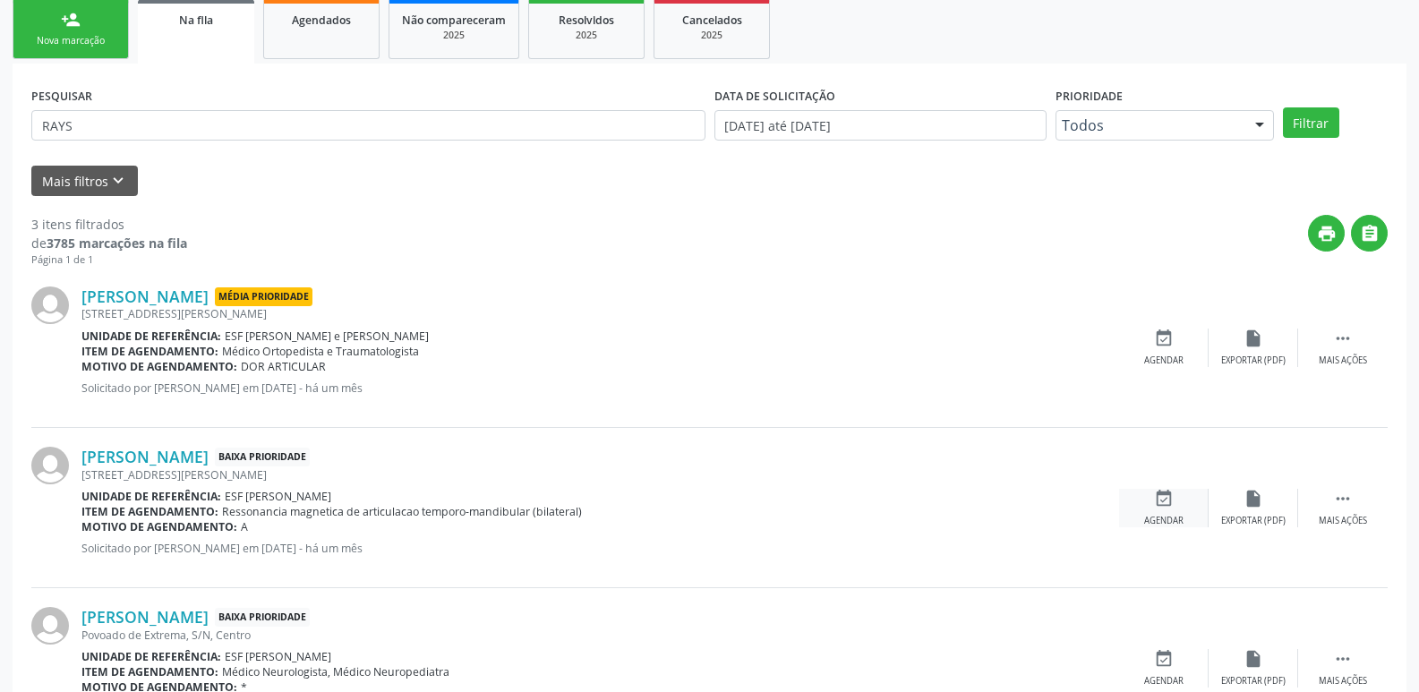
click at [1172, 501] on icon "event_available" at bounding box center [1164, 499] width 20 height 20
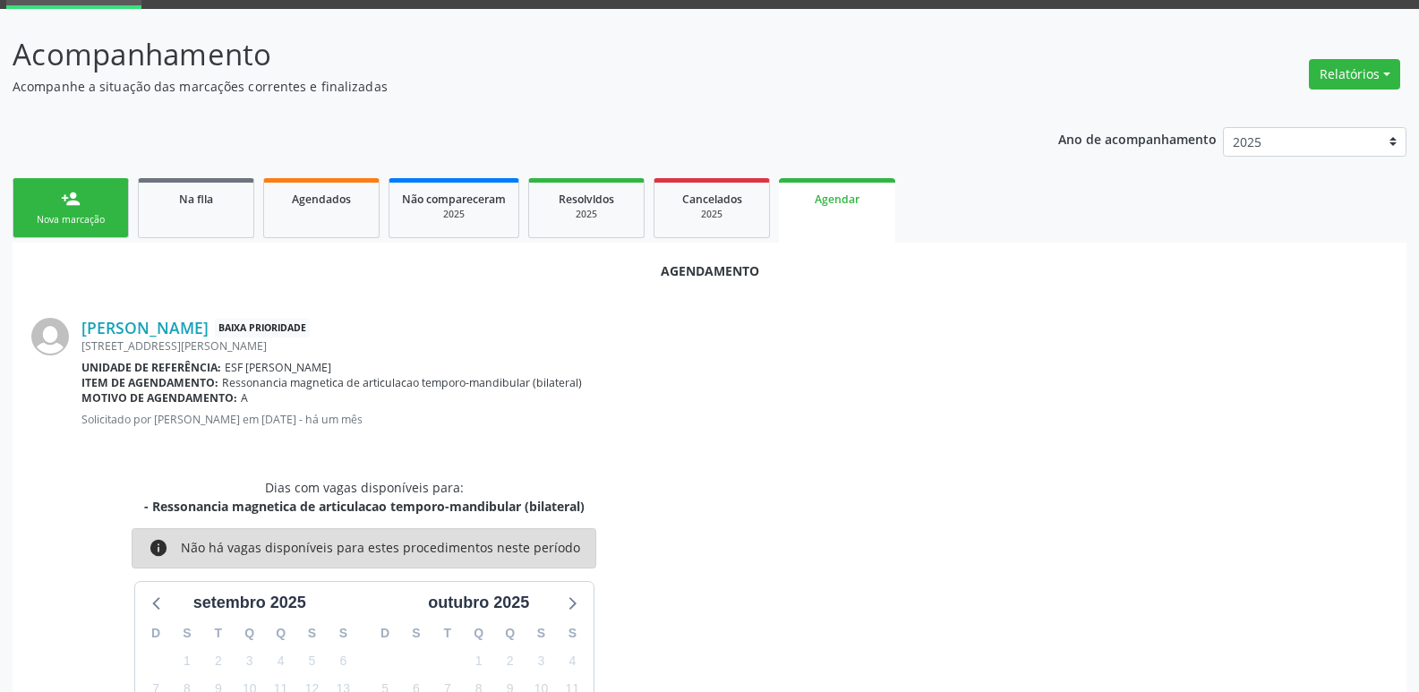
scroll to position [293, 0]
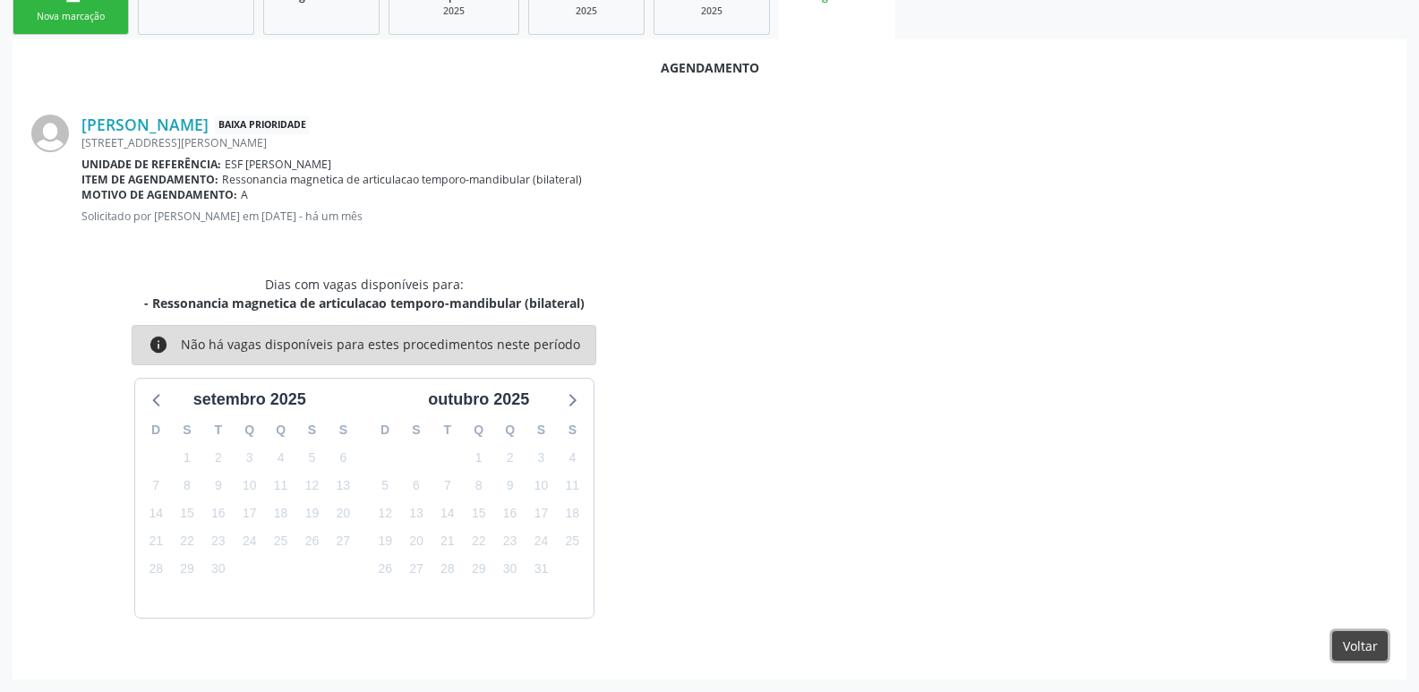
click at [1359, 646] on button "Voltar" at bounding box center [1361, 646] width 56 height 30
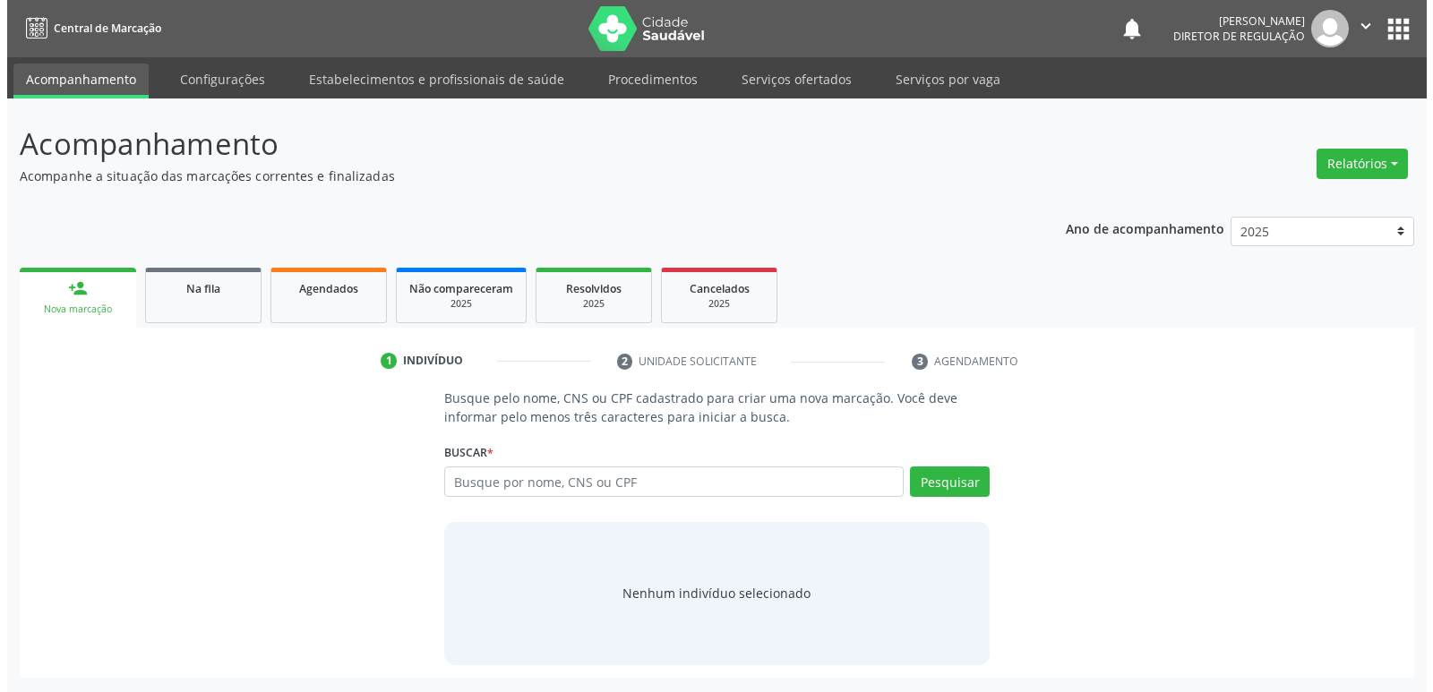
scroll to position [0, 0]
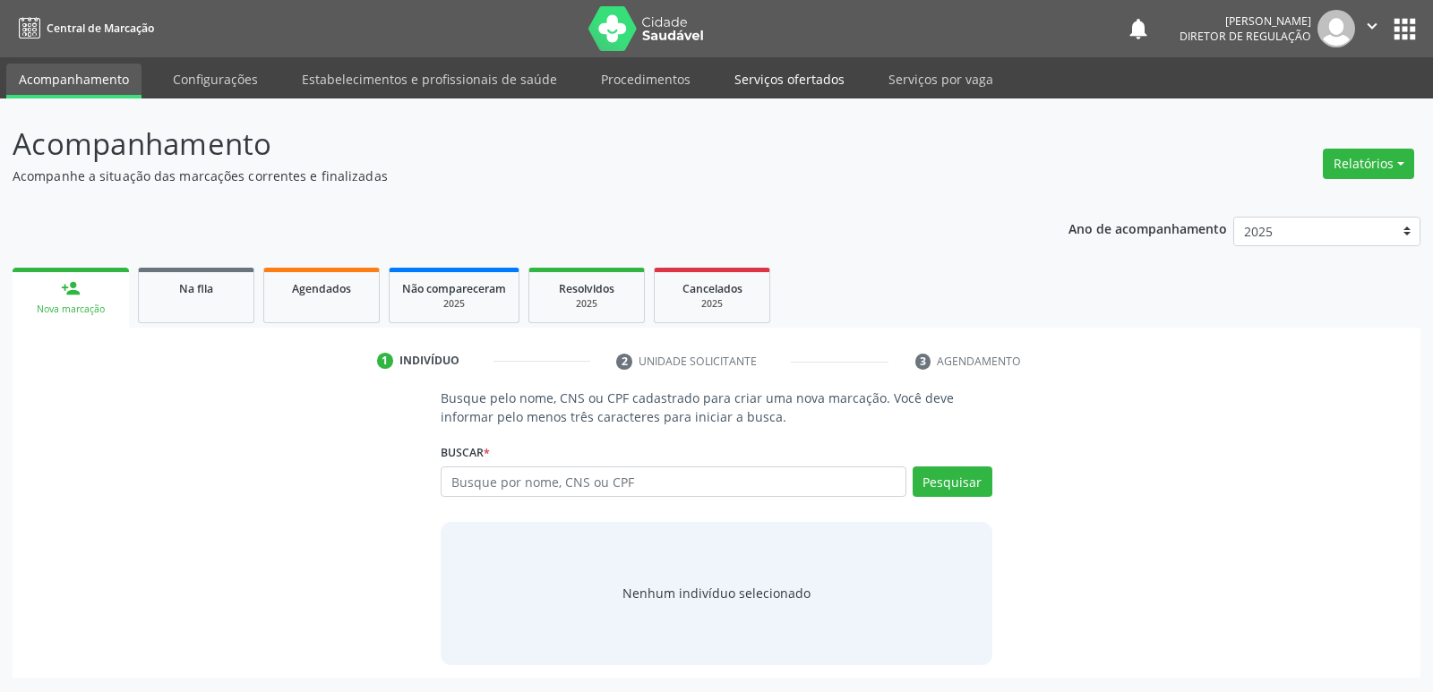
click at [799, 80] on link "Serviços ofertados" at bounding box center [789, 79] width 135 height 31
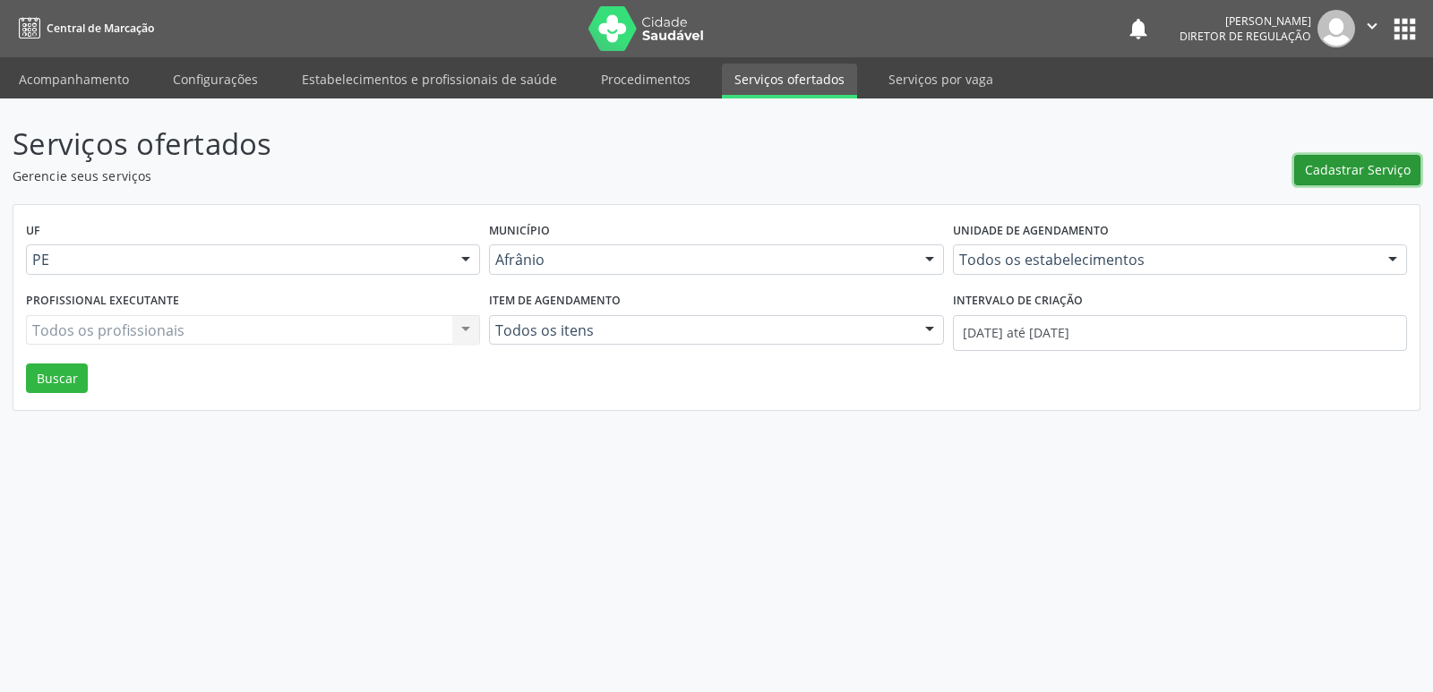
click at [1368, 173] on span "Cadastrar Serviço" at bounding box center [1358, 169] width 106 height 19
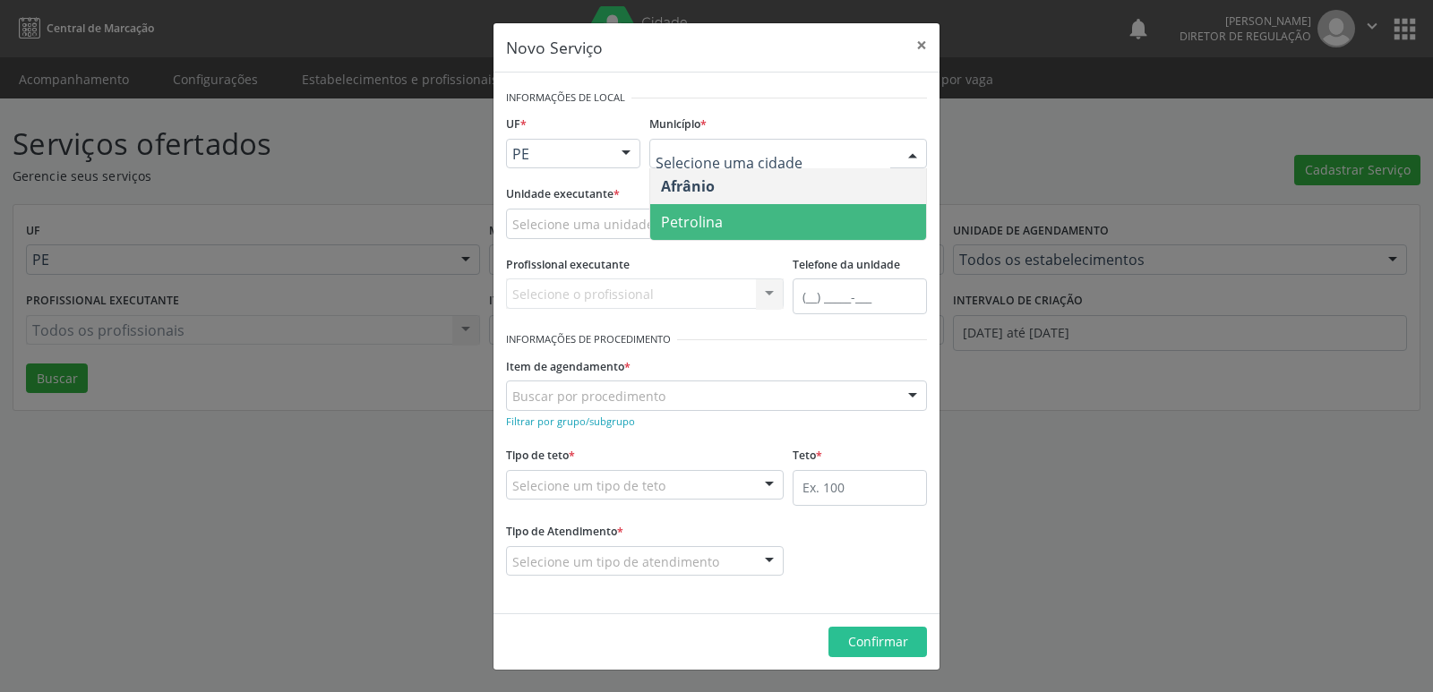
click at [756, 212] on span "Petrolina" at bounding box center [788, 222] width 276 height 36
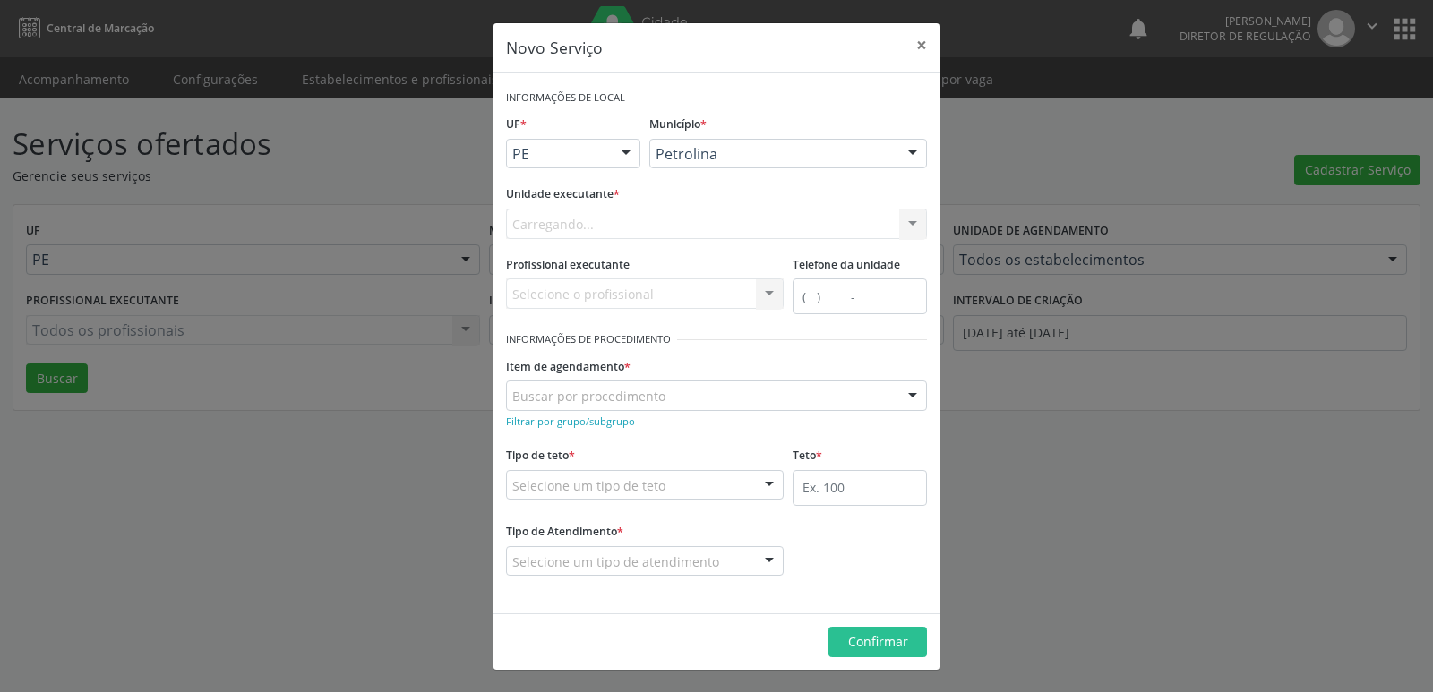
click at [710, 221] on div "Carregando... Academia da Saude de Afranio Academia da Saude do Bairro Roberto …" at bounding box center [716, 224] width 421 height 30
click at [710, 221] on div "Selecione uma unidade" at bounding box center [716, 224] width 421 height 30
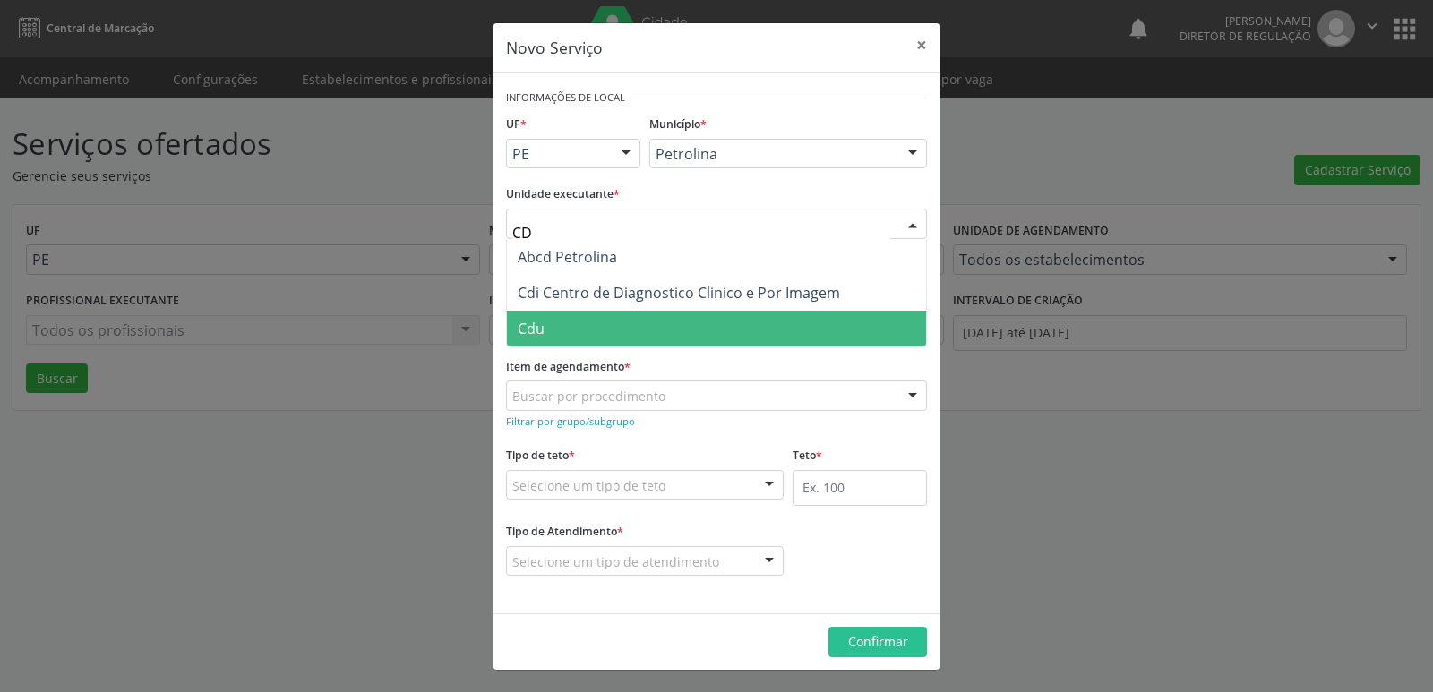
type input "CDI"
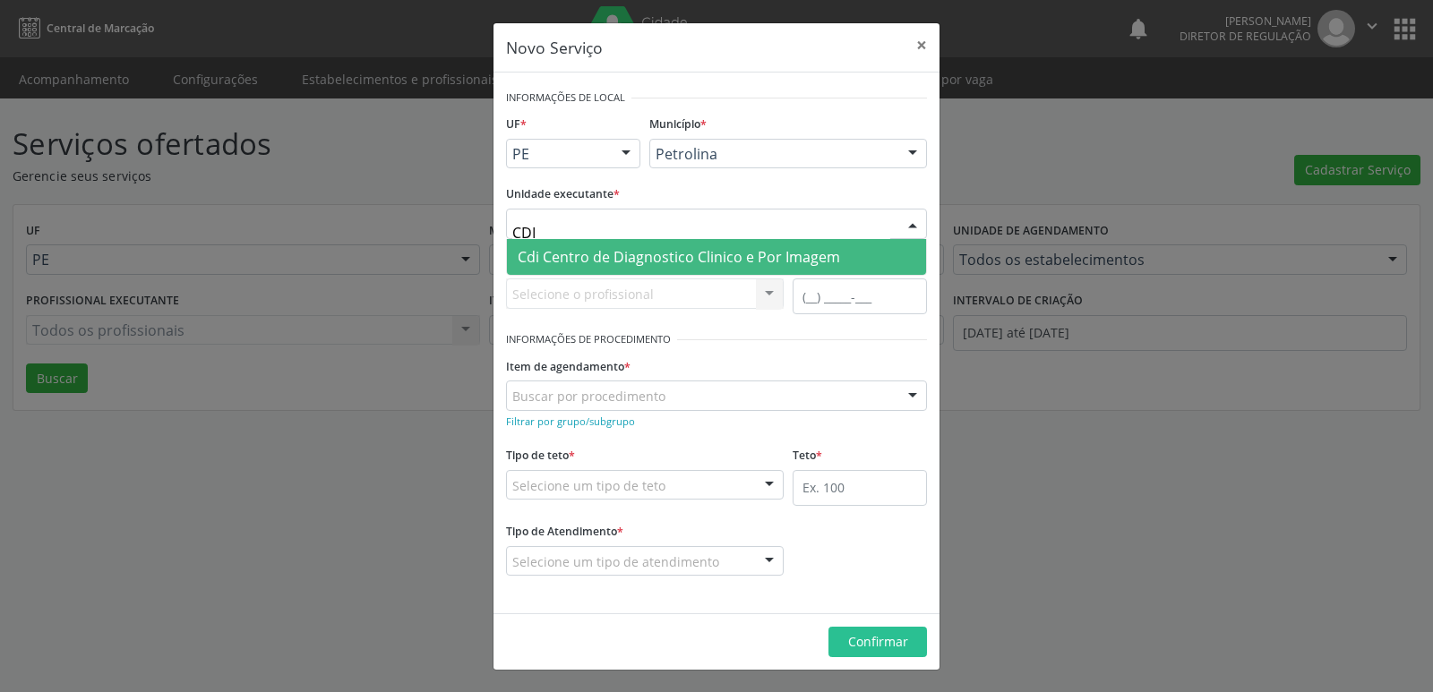
click at [696, 257] on span "Cdi Centro de Diagnostico Clinico e Por Imagem" at bounding box center [679, 257] width 322 height 20
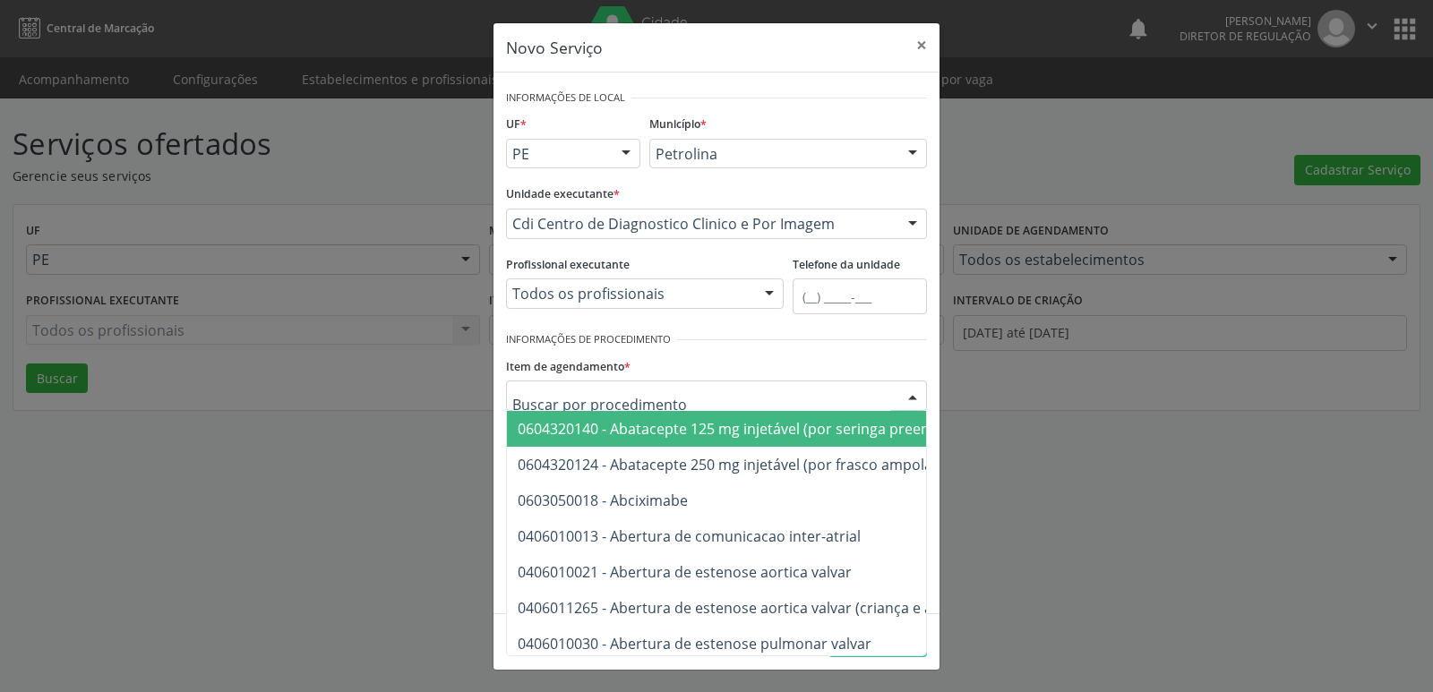
click at [691, 398] on div at bounding box center [716, 396] width 421 height 30
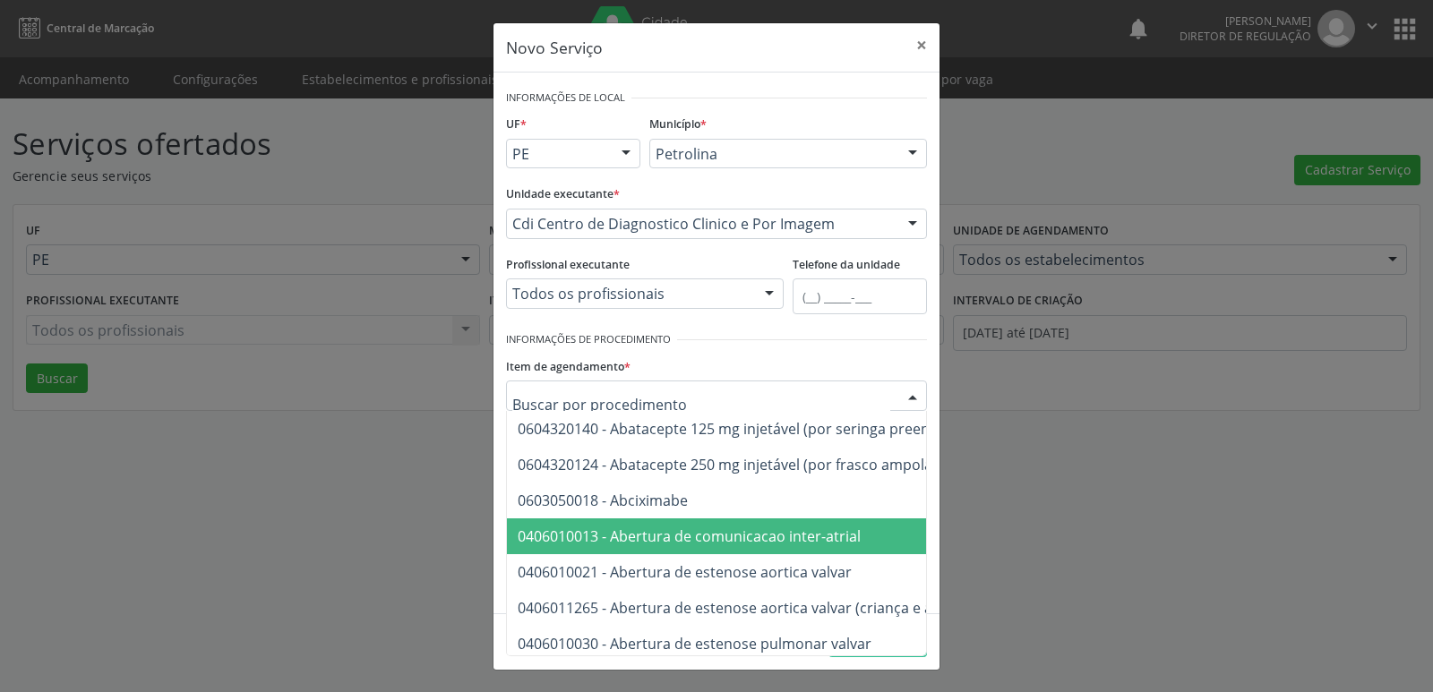
scroll to position [179, 0]
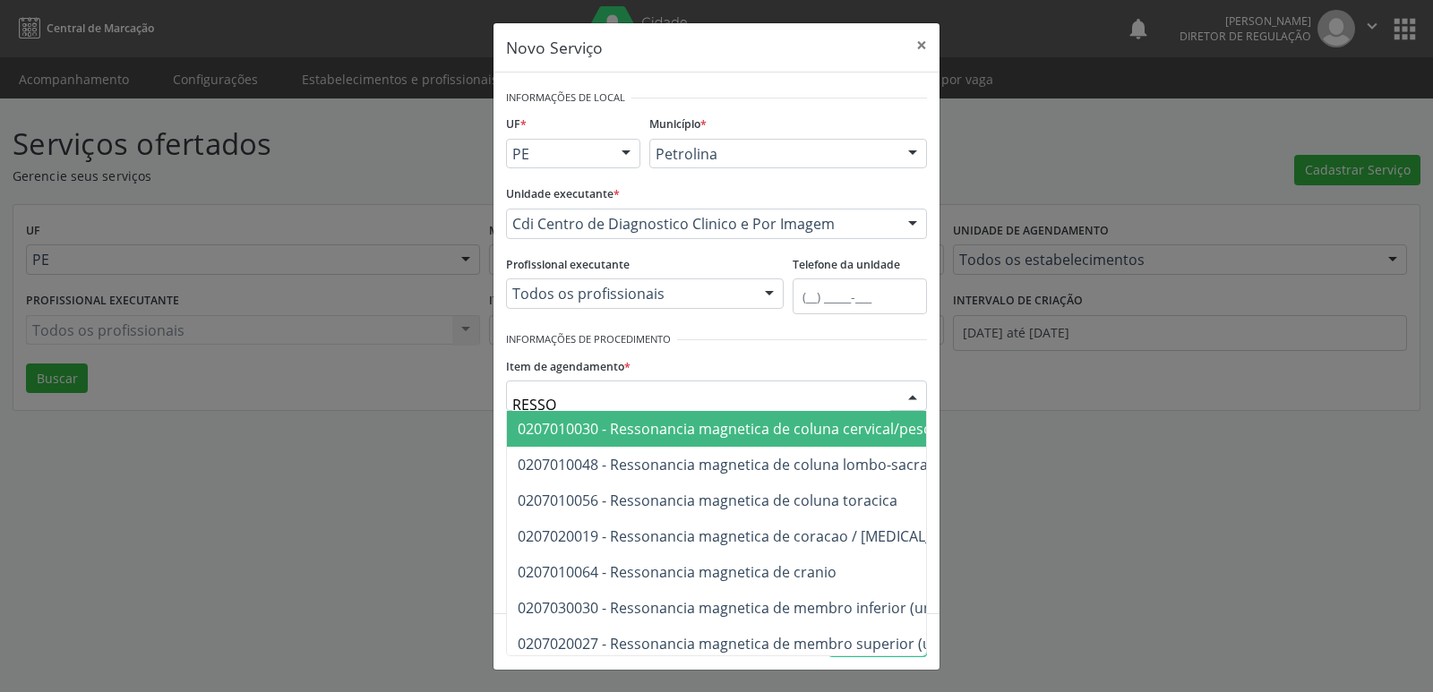
type input "RESSON"
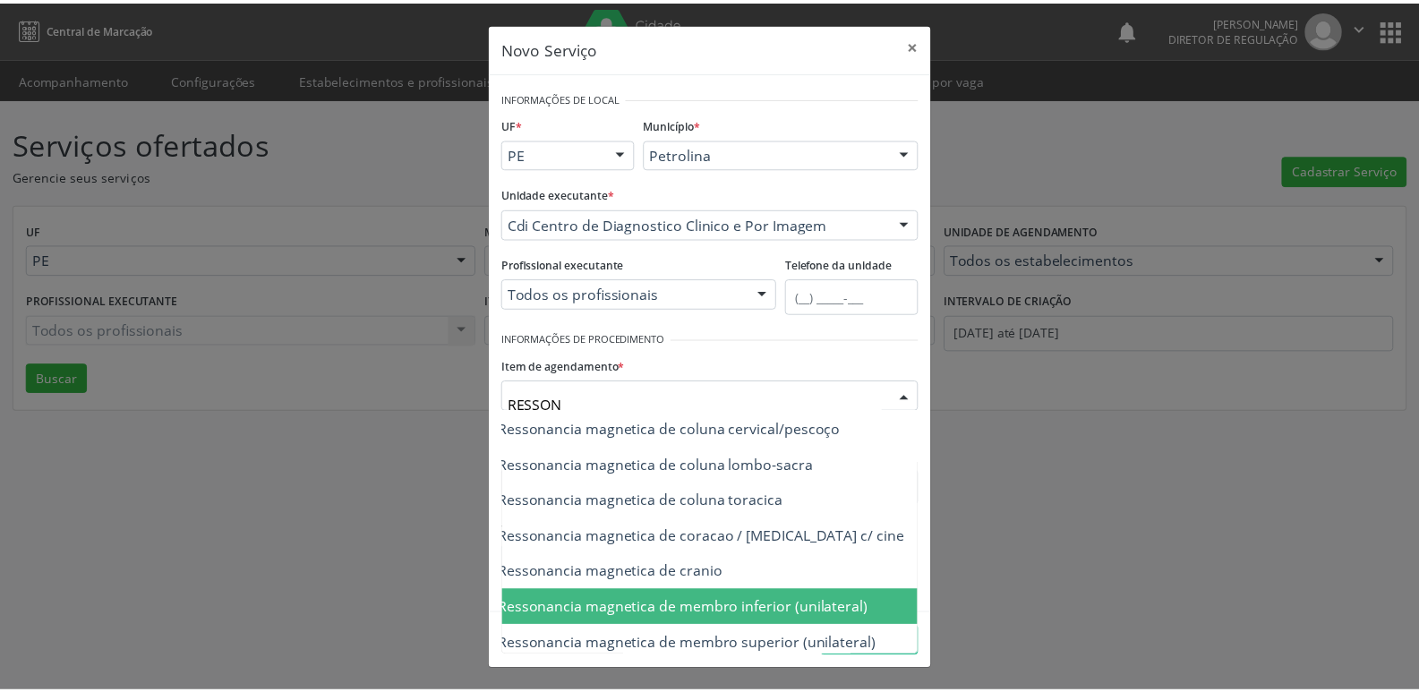
scroll to position [0, 107]
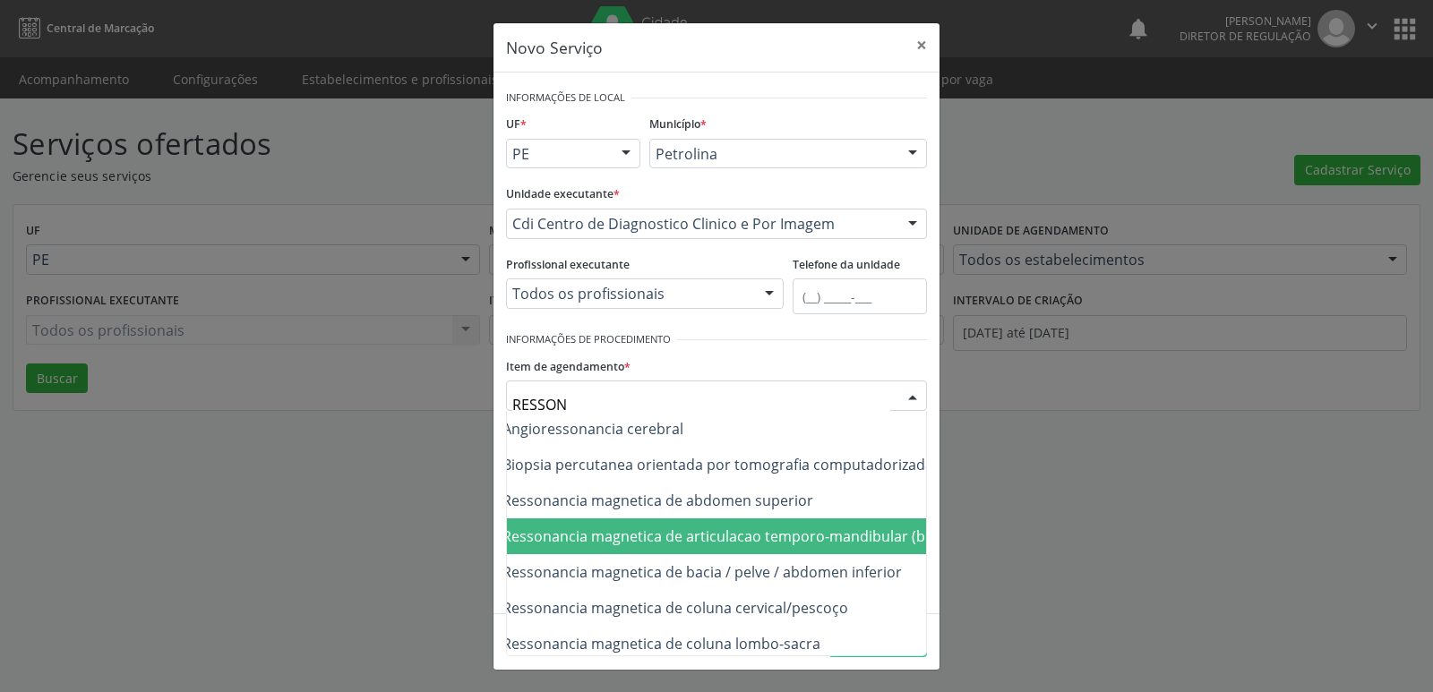
click at [794, 544] on span "0207010021 - Ressonancia magnetica de articulacao temporo-mandibular (bilateral)" at bounding box center [693, 537] width 566 height 20
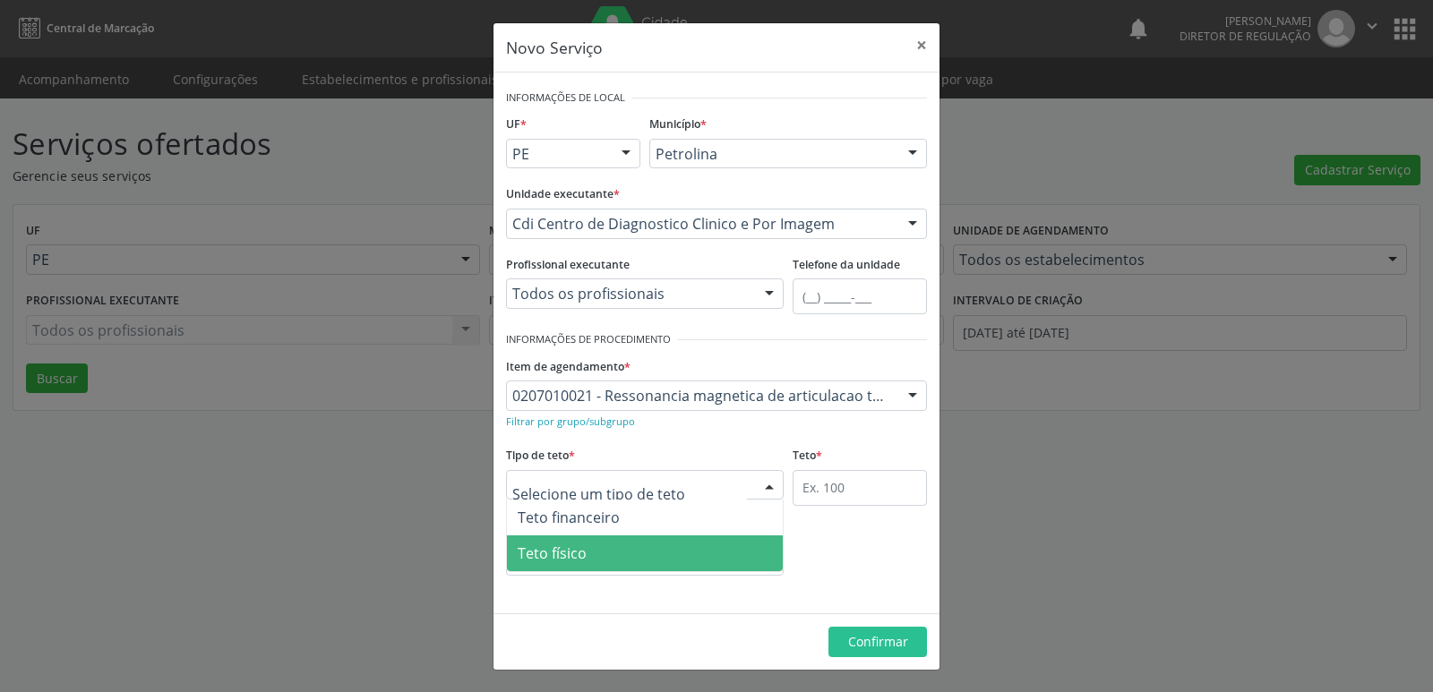
click at [633, 559] on span "Teto físico" at bounding box center [645, 554] width 276 height 36
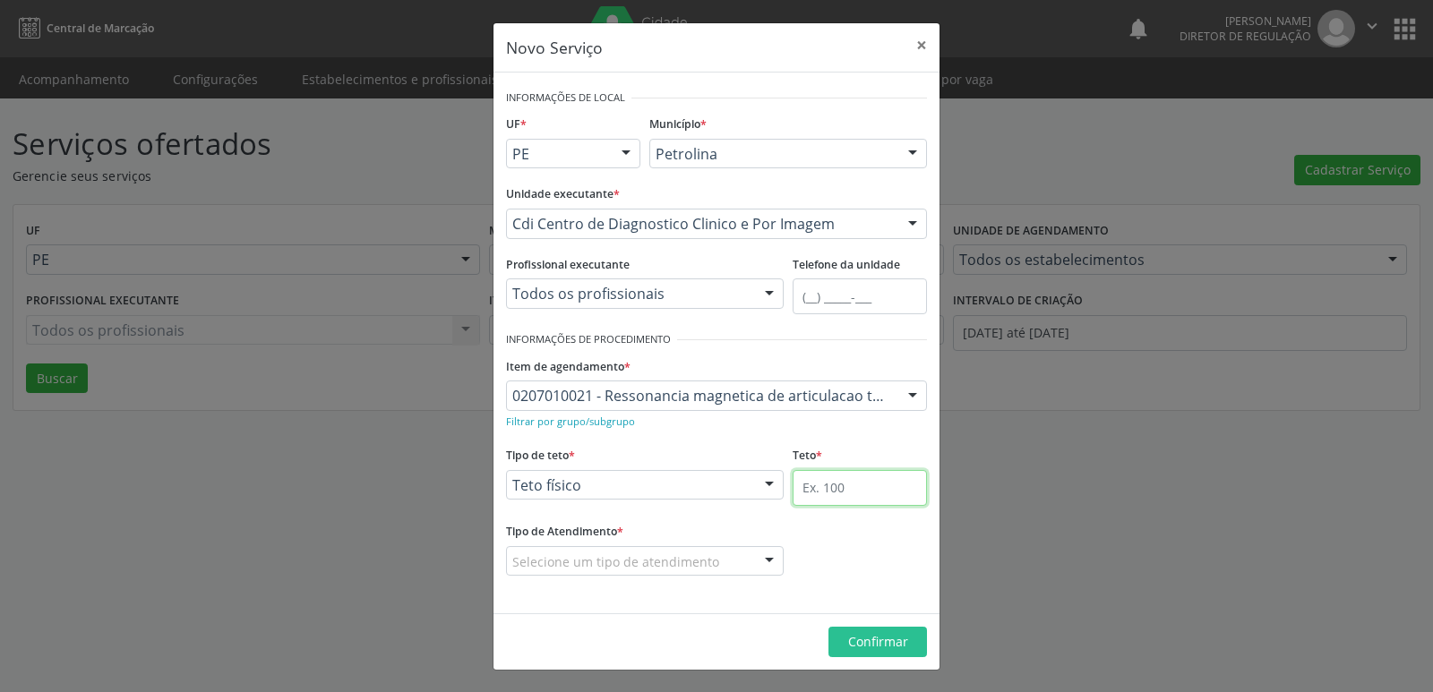
click at [836, 482] on input "text" at bounding box center [860, 488] width 134 height 36
type input "1"
click at [679, 553] on div at bounding box center [645, 561] width 278 height 30
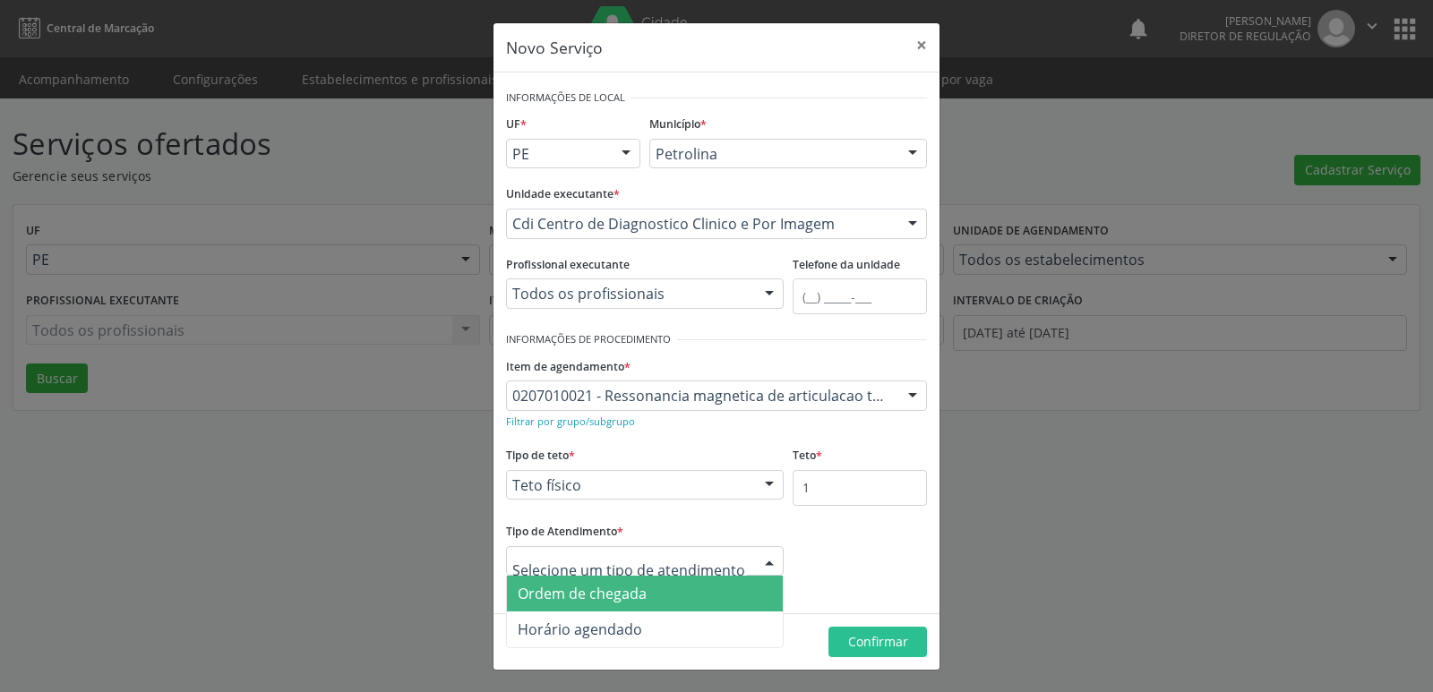
click at [657, 603] on span "Ordem de chegada" at bounding box center [645, 594] width 276 height 36
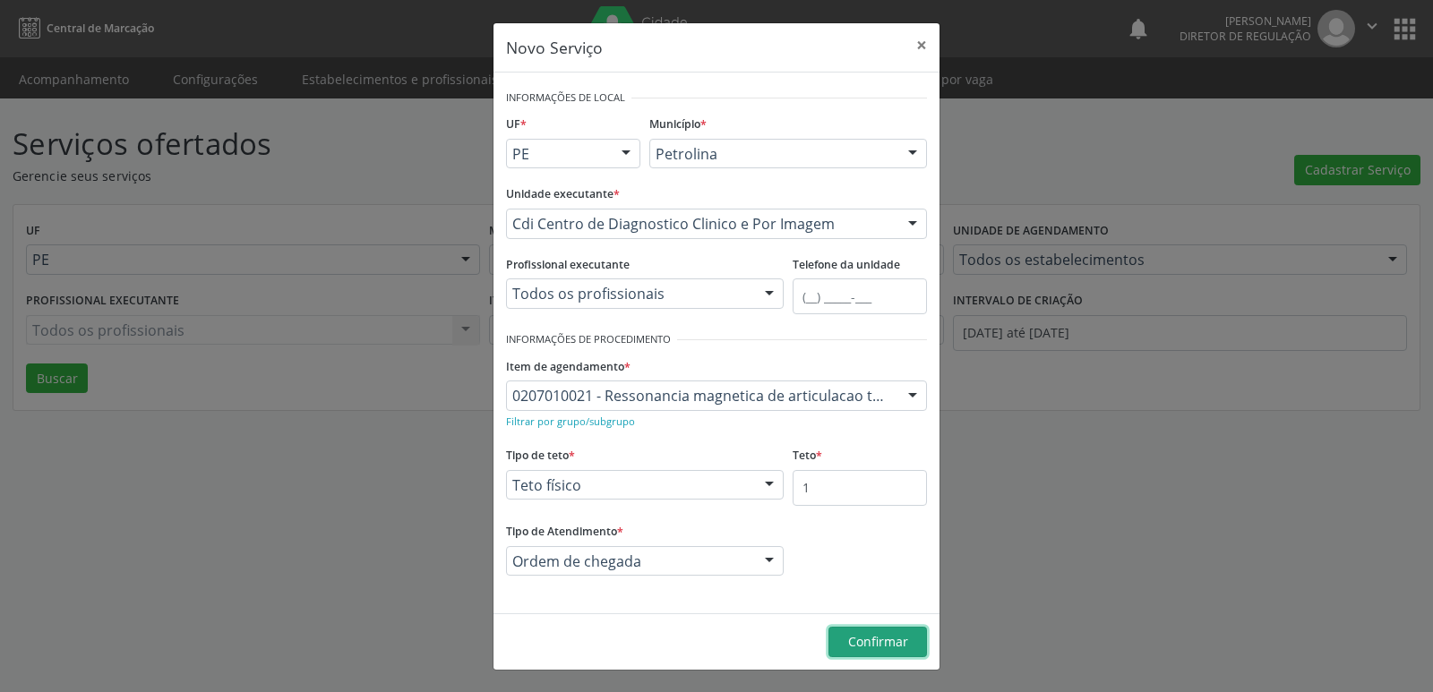
click at [873, 633] on span "Confirmar" at bounding box center [878, 641] width 60 height 17
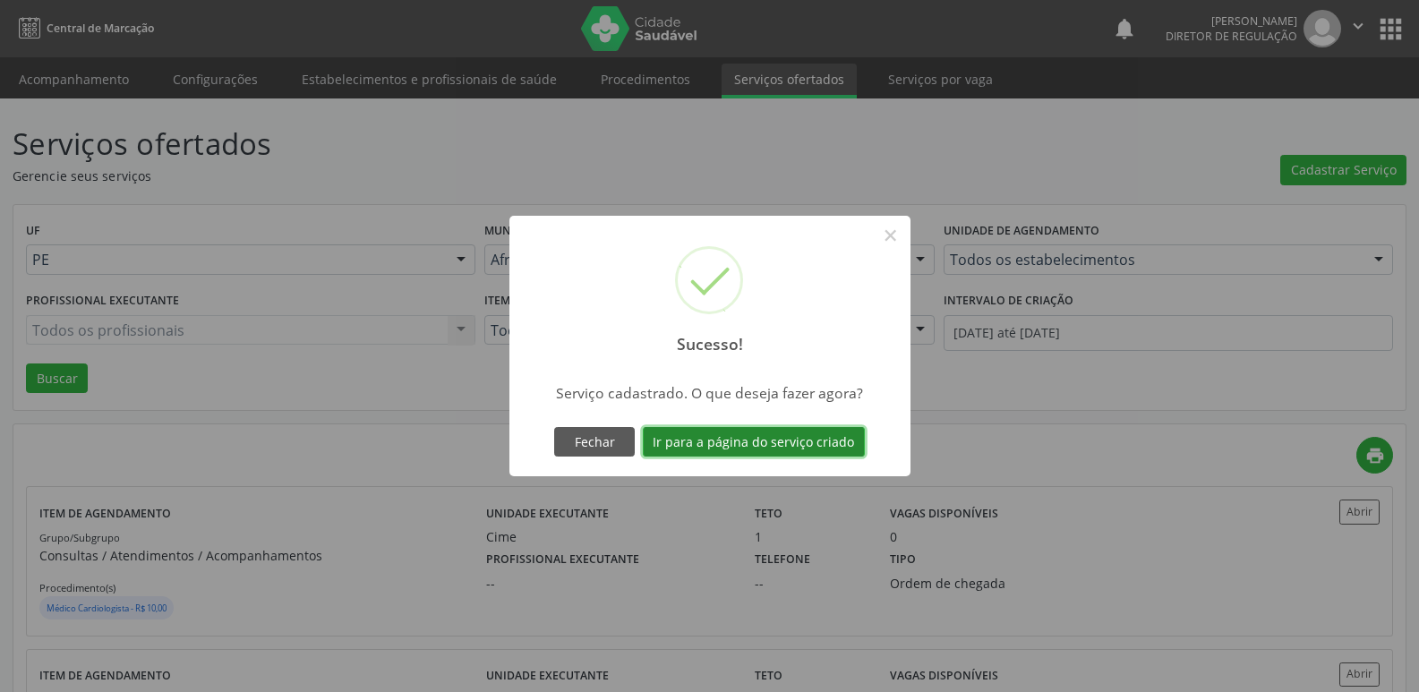
click at [747, 442] on button "Ir para a página do serviço criado" at bounding box center [754, 442] width 222 height 30
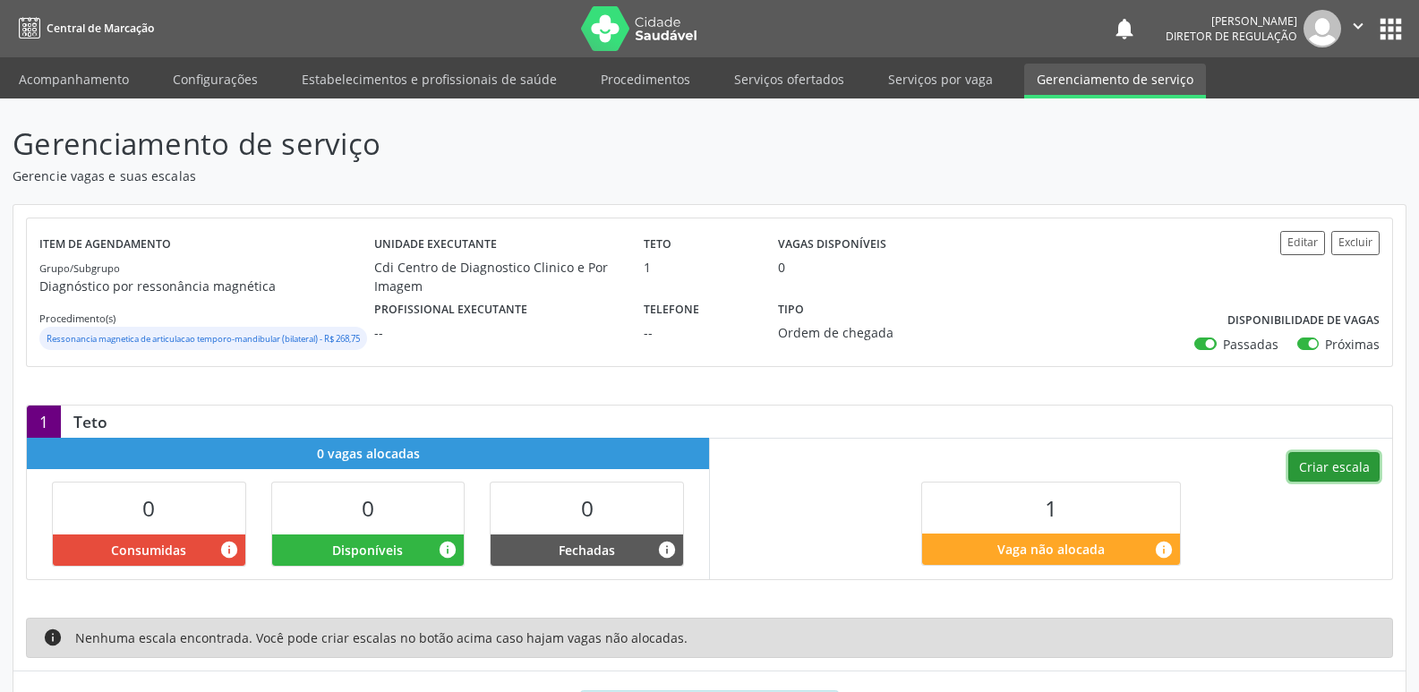
click at [1347, 480] on button "Criar escala" at bounding box center [1334, 467] width 91 height 30
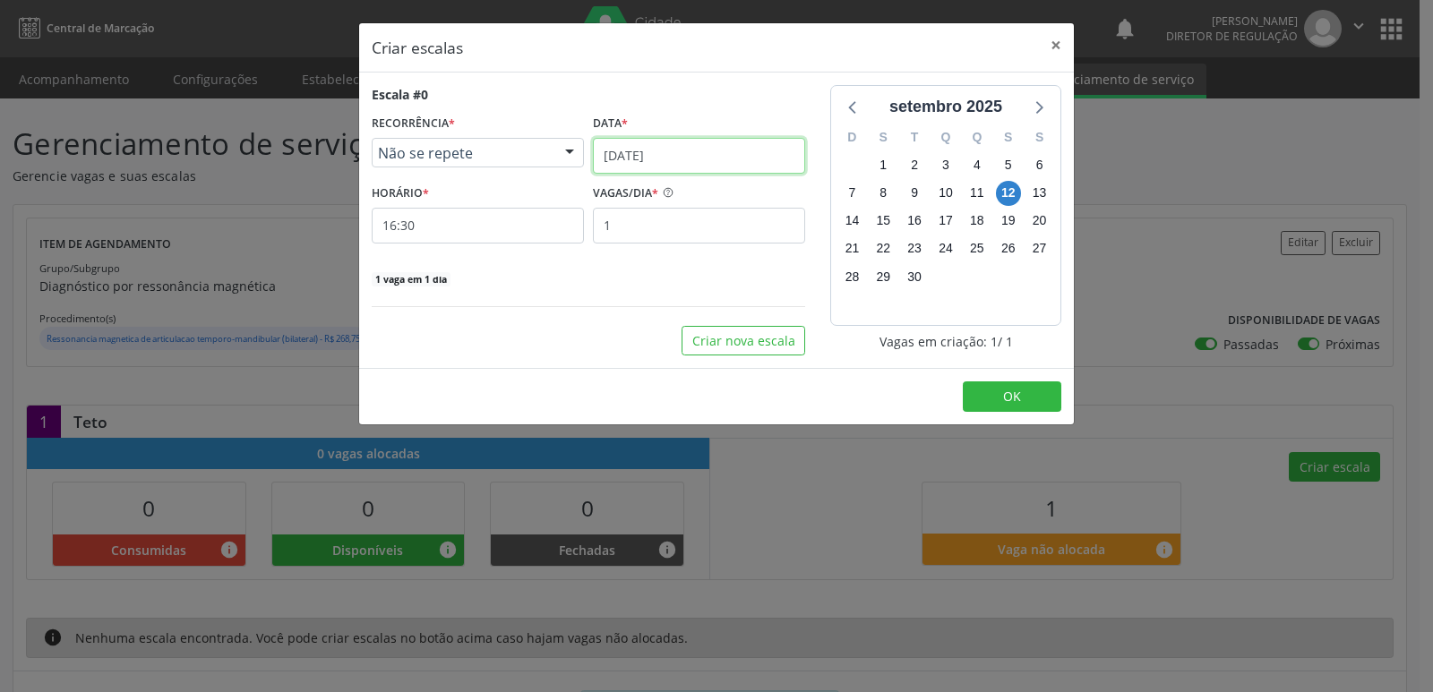
click at [741, 158] on input "12/09/2025" at bounding box center [699, 156] width 212 height 36
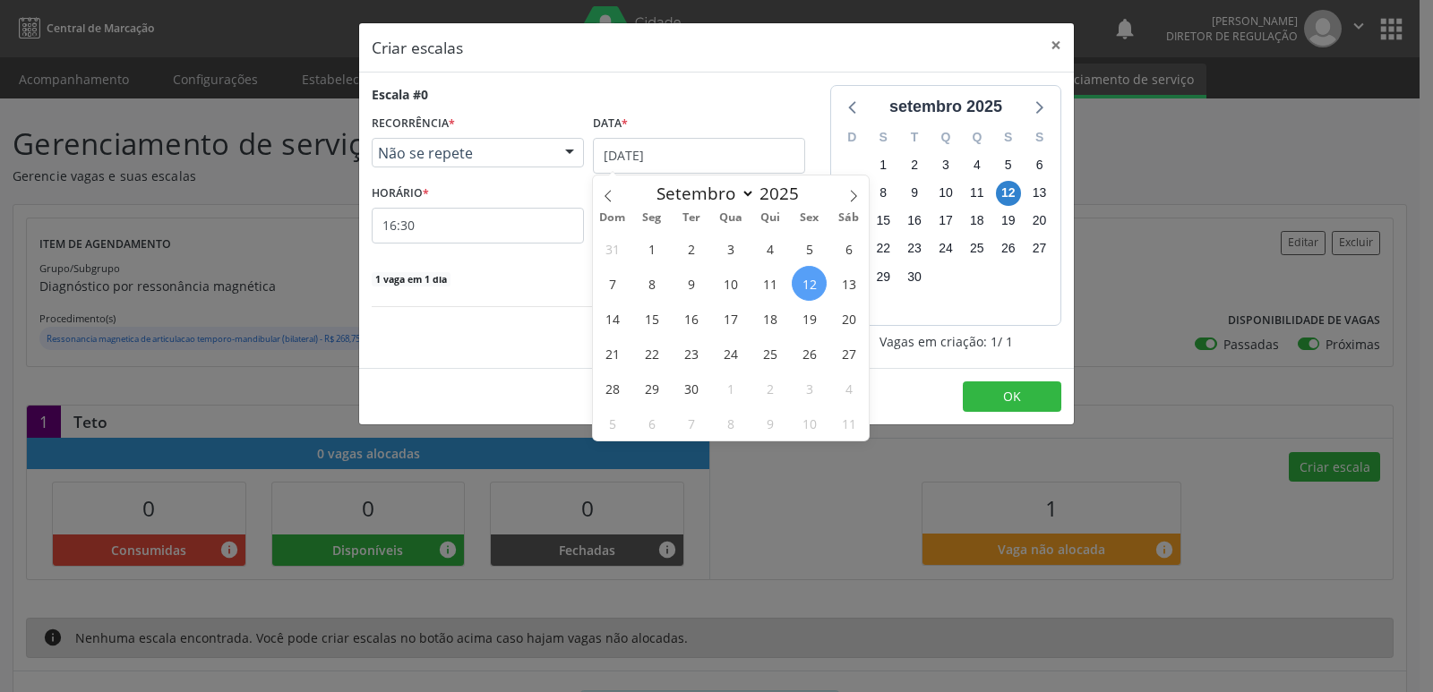
click at [736, 318] on span "17" at bounding box center [730, 318] width 35 height 35
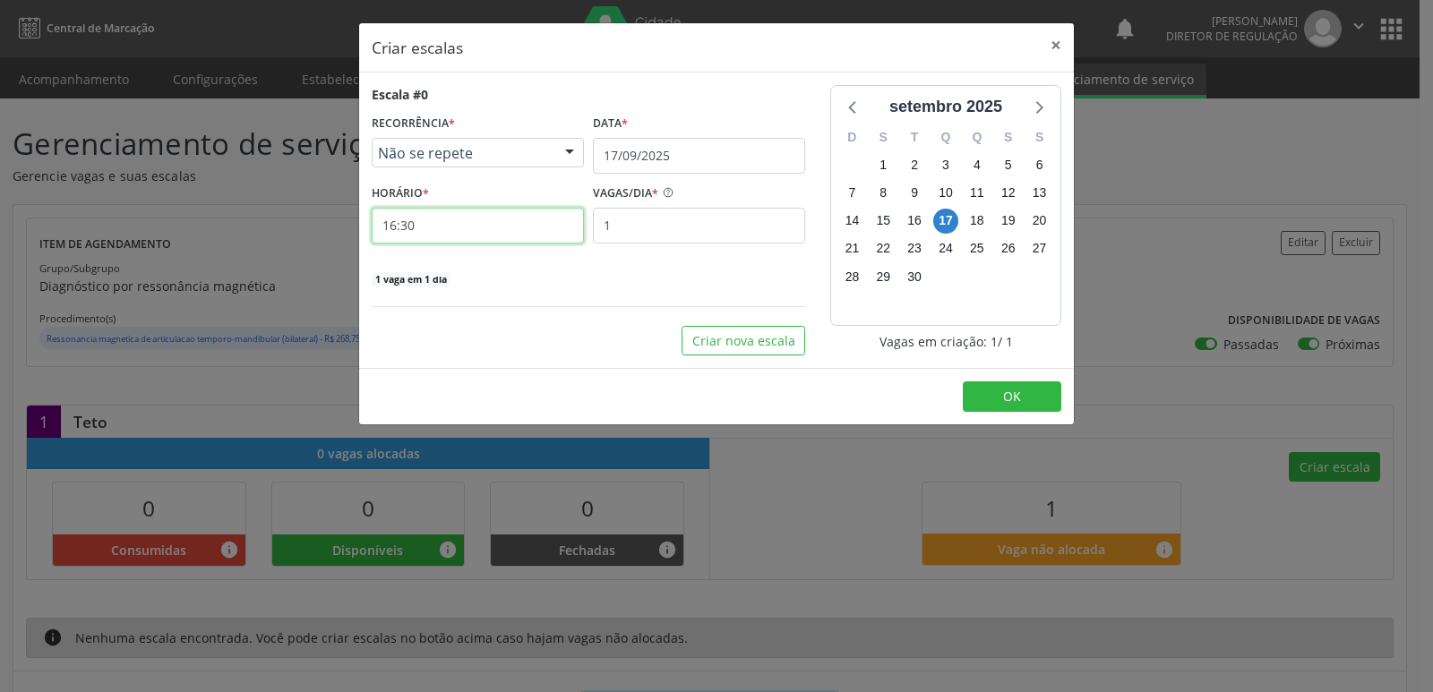
click at [523, 227] on input "16:30" at bounding box center [478, 226] width 212 height 36
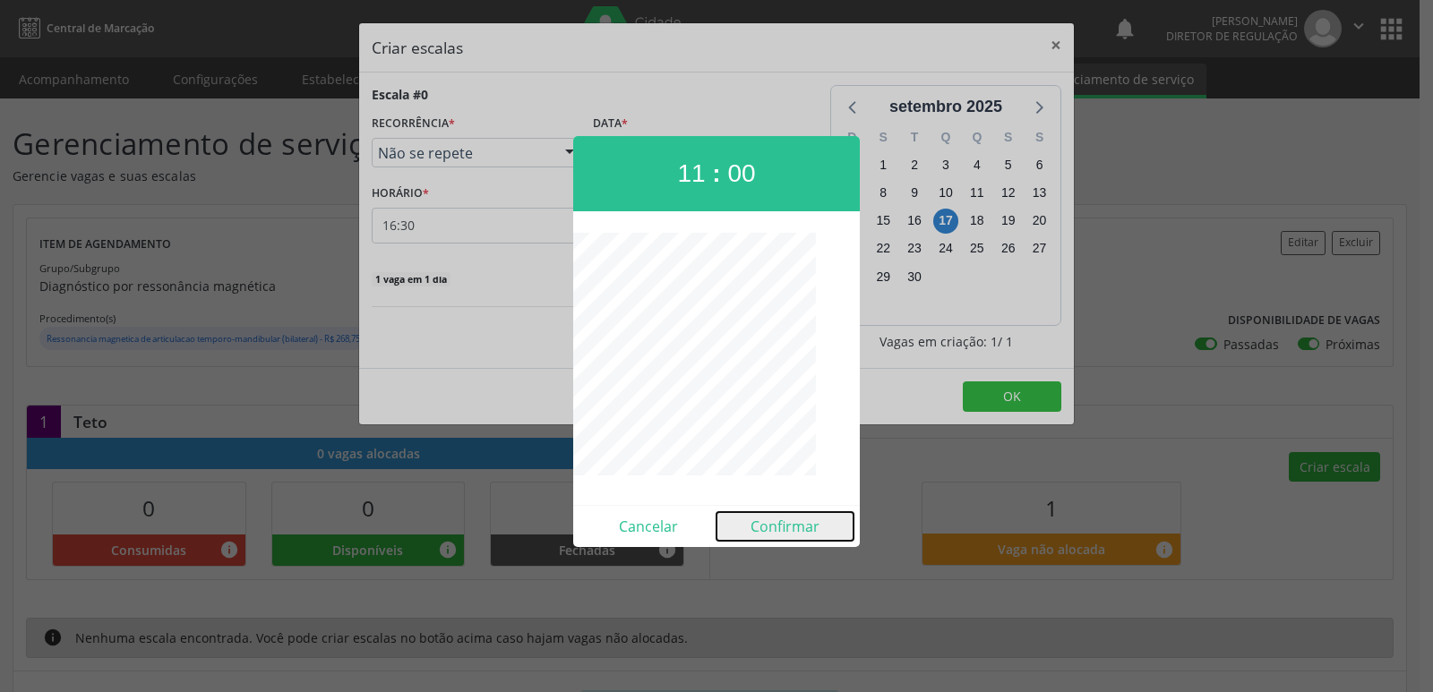
click at [791, 528] on button "Confirmar" at bounding box center [784, 526] width 137 height 29
type input "11:00"
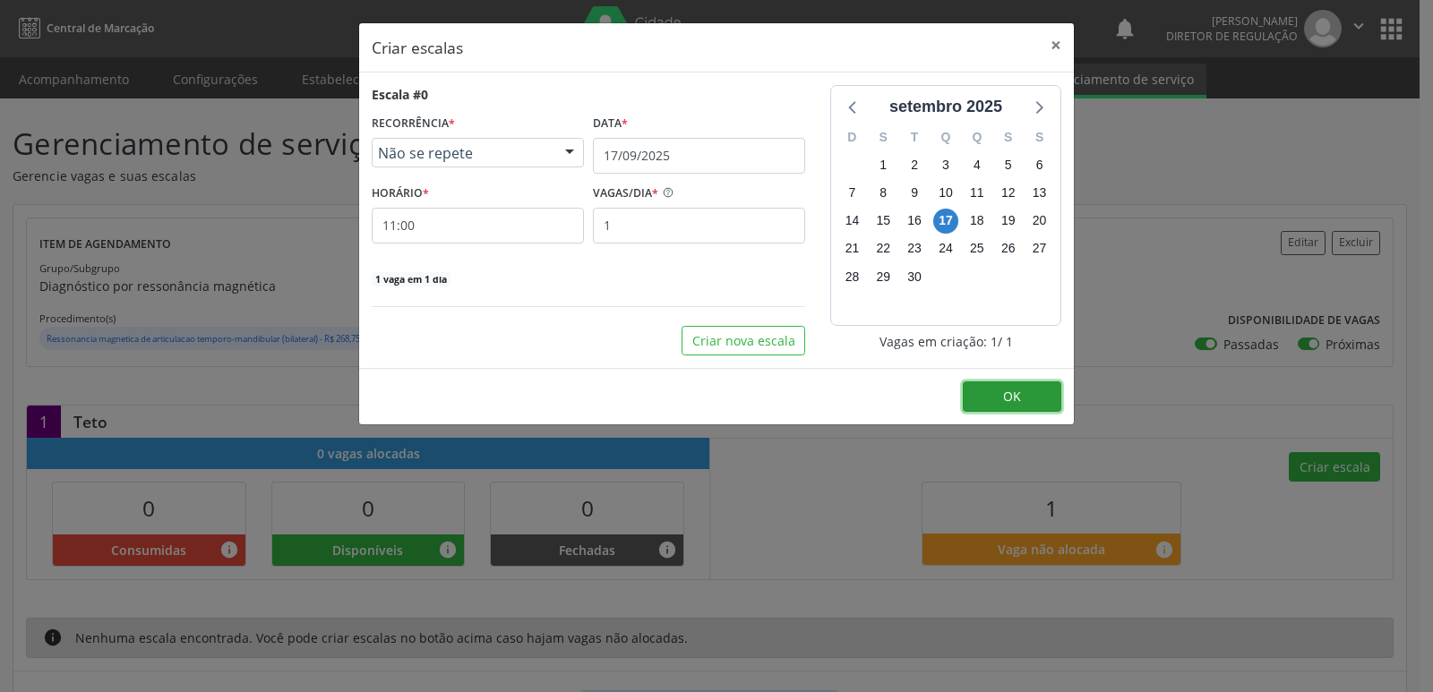
click at [1011, 391] on span "OK" at bounding box center [1012, 396] width 18 height 17
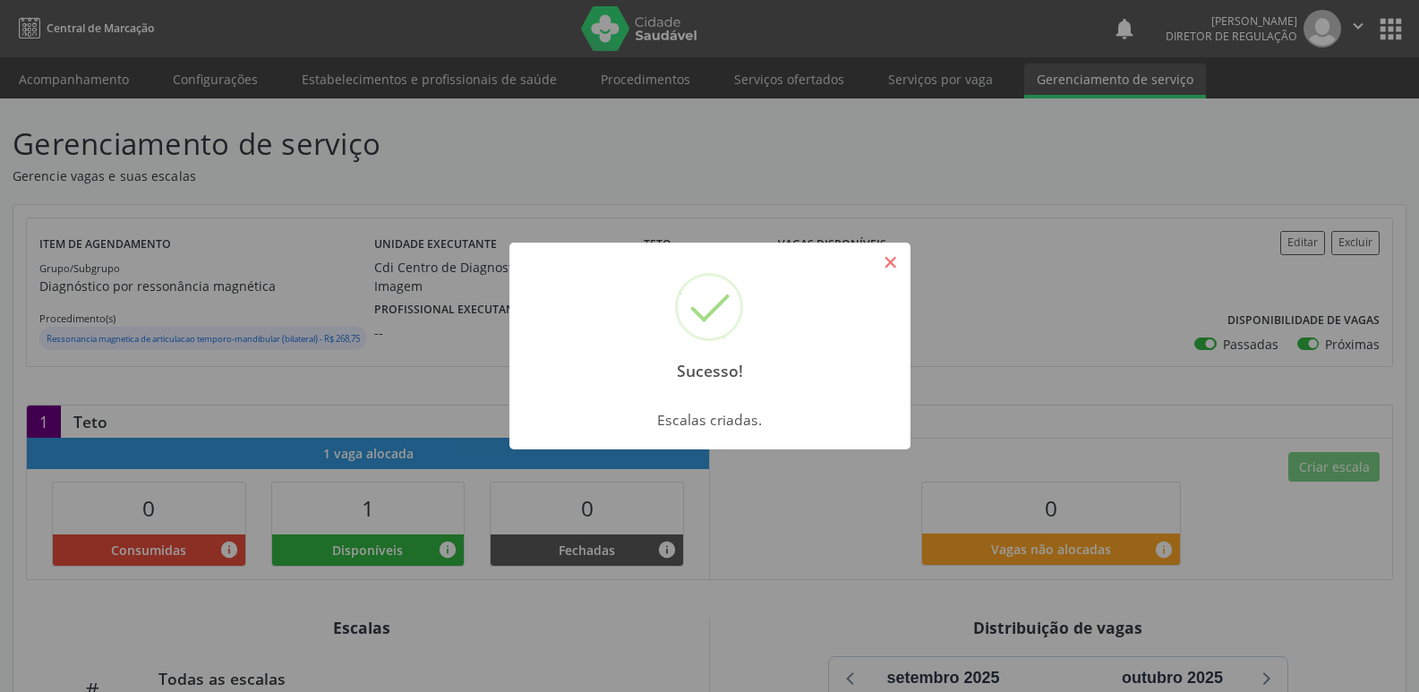
click at [893, 266] on button "×" at bounding box center [891, 262] width 30 height 30
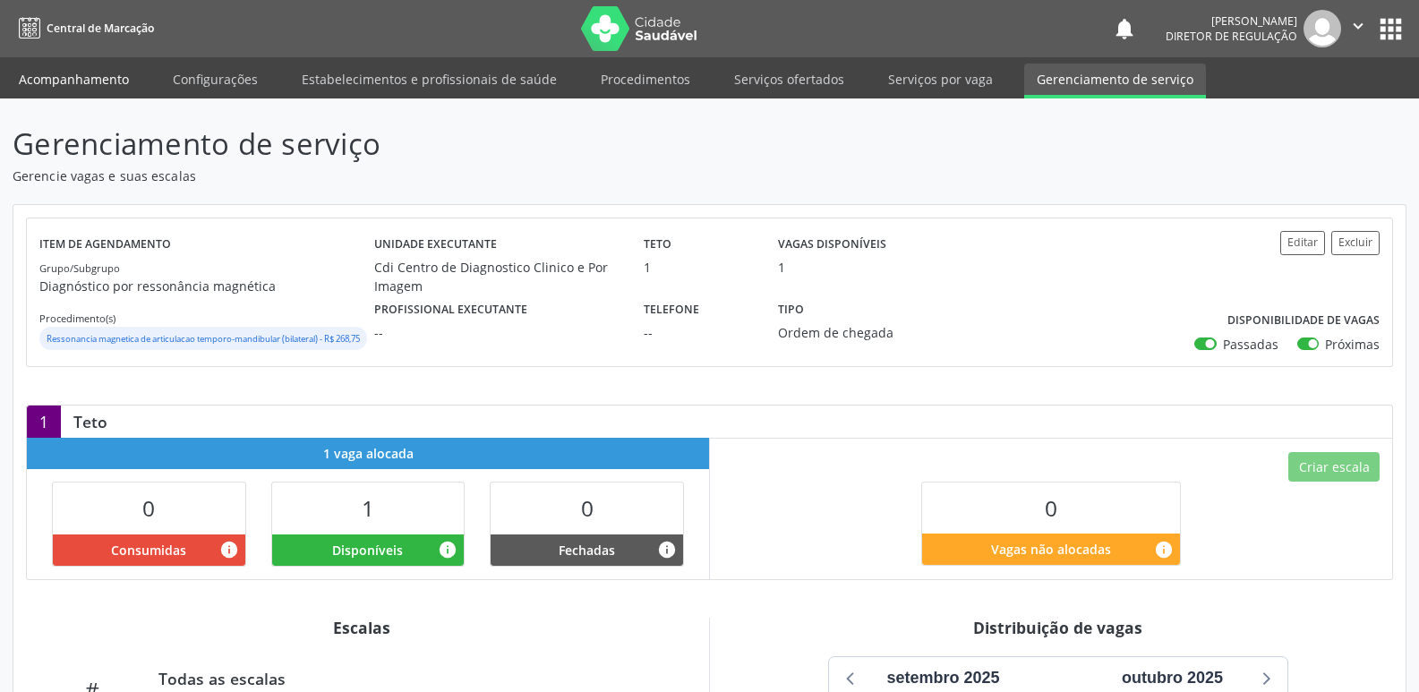
click at [84, 79] on link "Acompanhamento" at bounding box center [73, 79] width 135 height 31
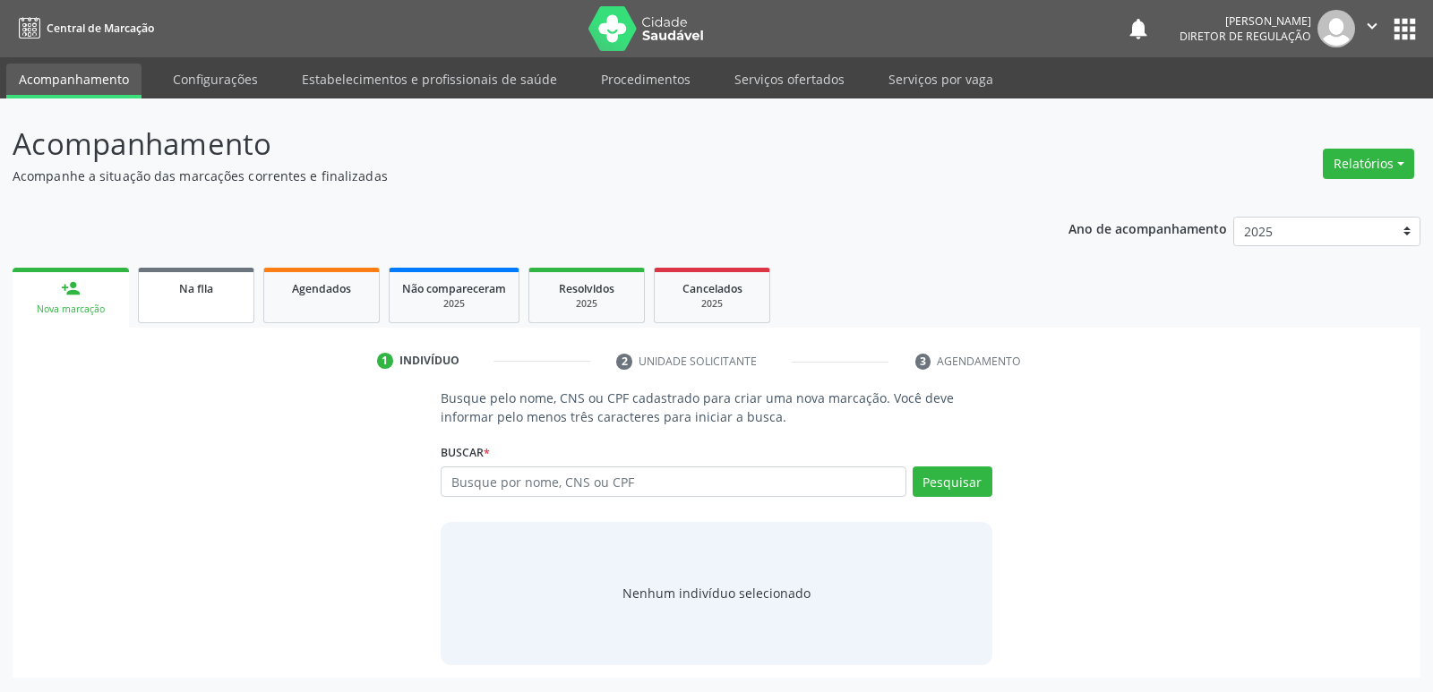
click at [227, 300] on link "Na fila" at bounding box center [196, 296] width 116 height 56
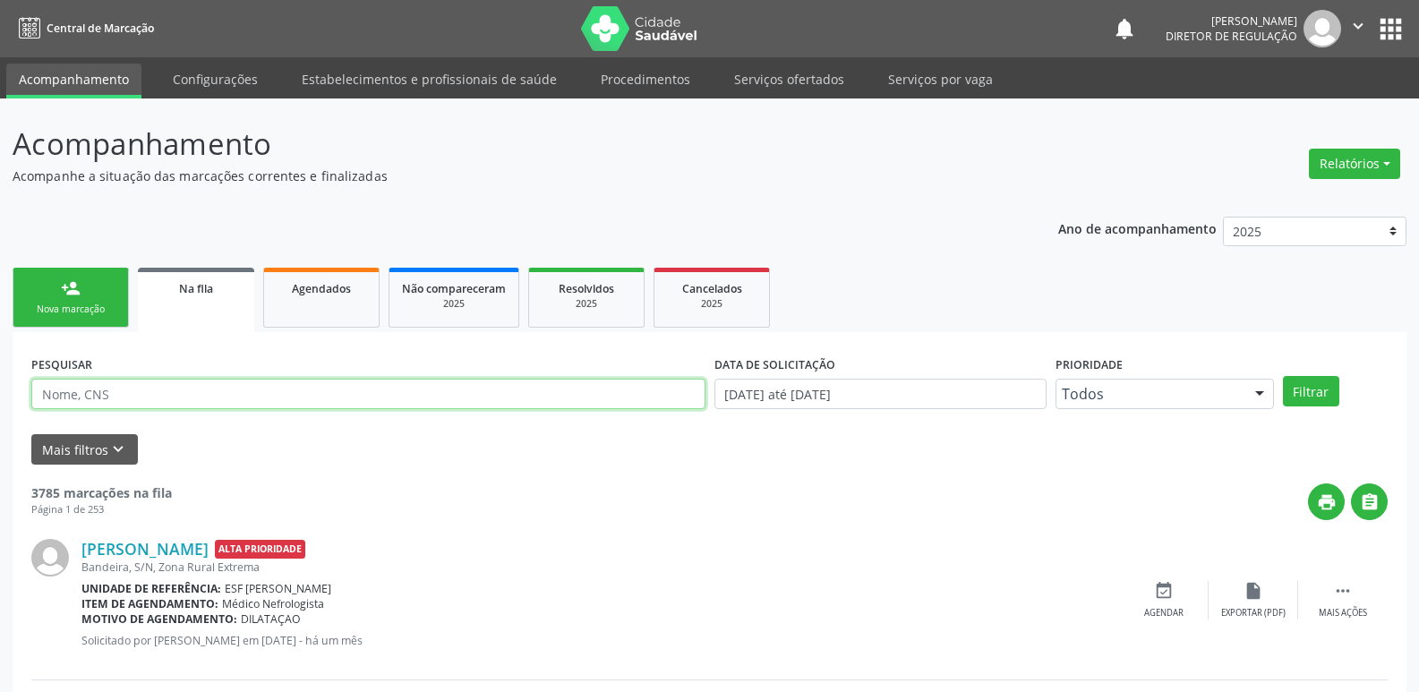
click at [229, 393] on input "text" at bounding box center [368, 394] width 674 height 30
type input "RAYS"
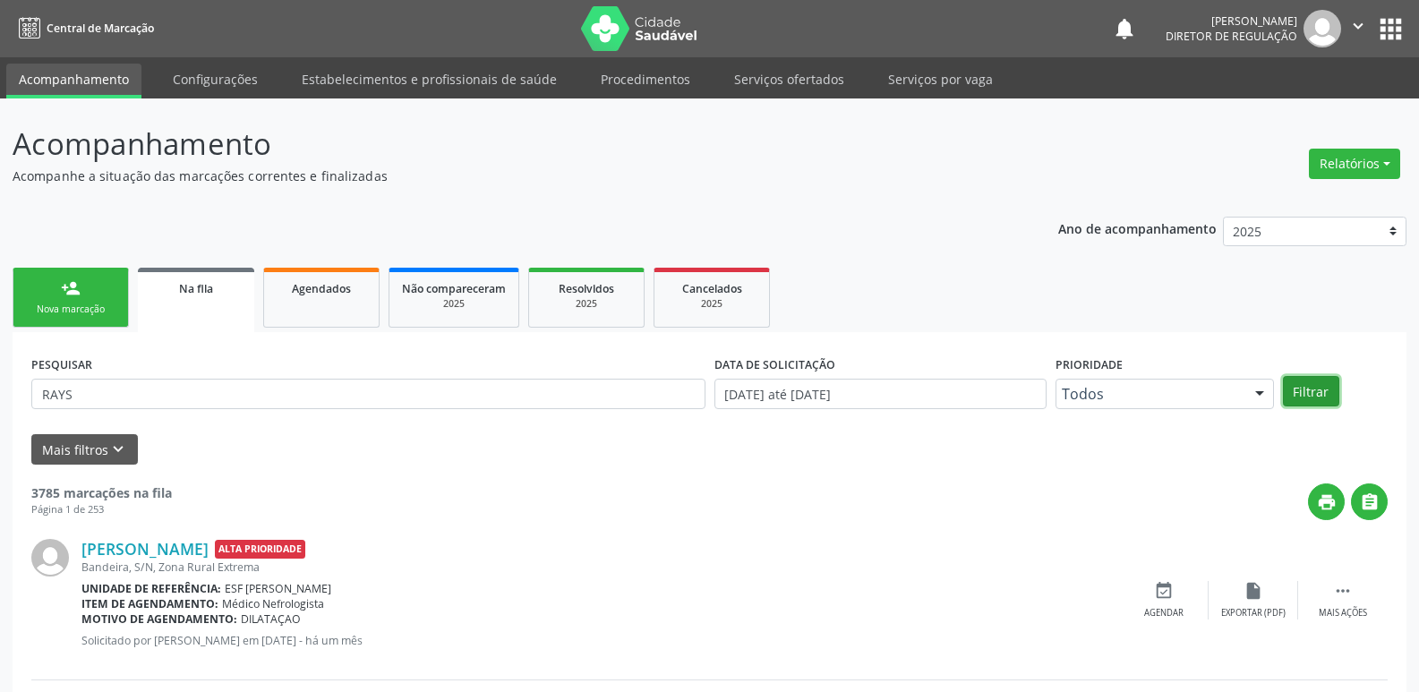
click at [1307, 389] on button "Filtrar" at bounding box center [1311, 391] width 56 height 30
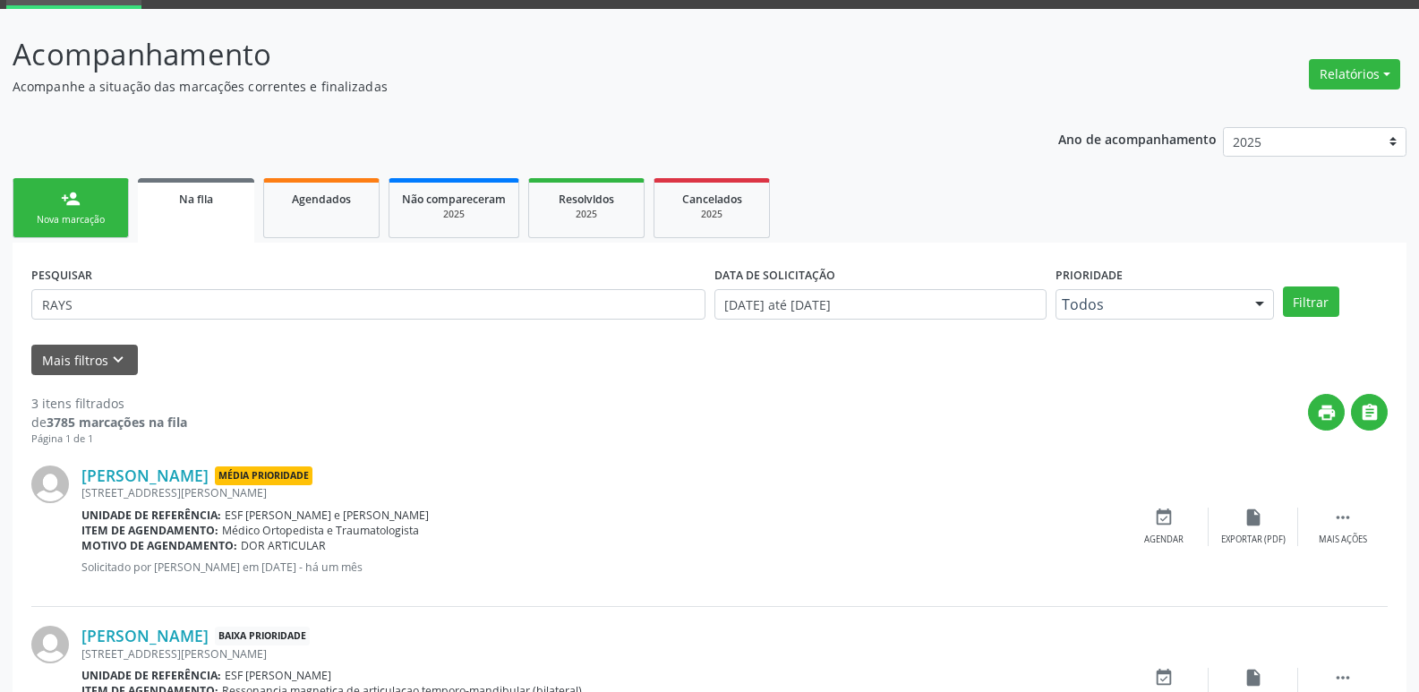
scroll to position [179, 0]
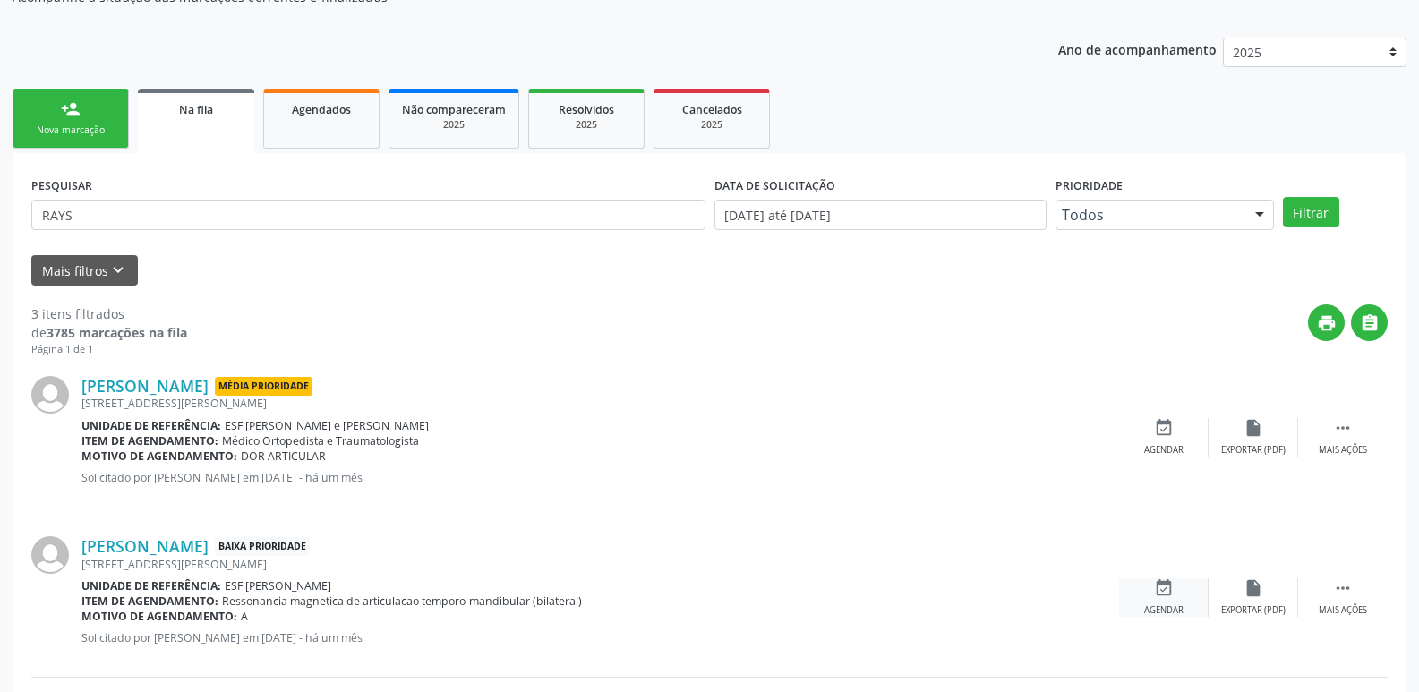
click at [1161, 591] on icon "event_available" at bounding box center [1164, 589] width 20 height 20
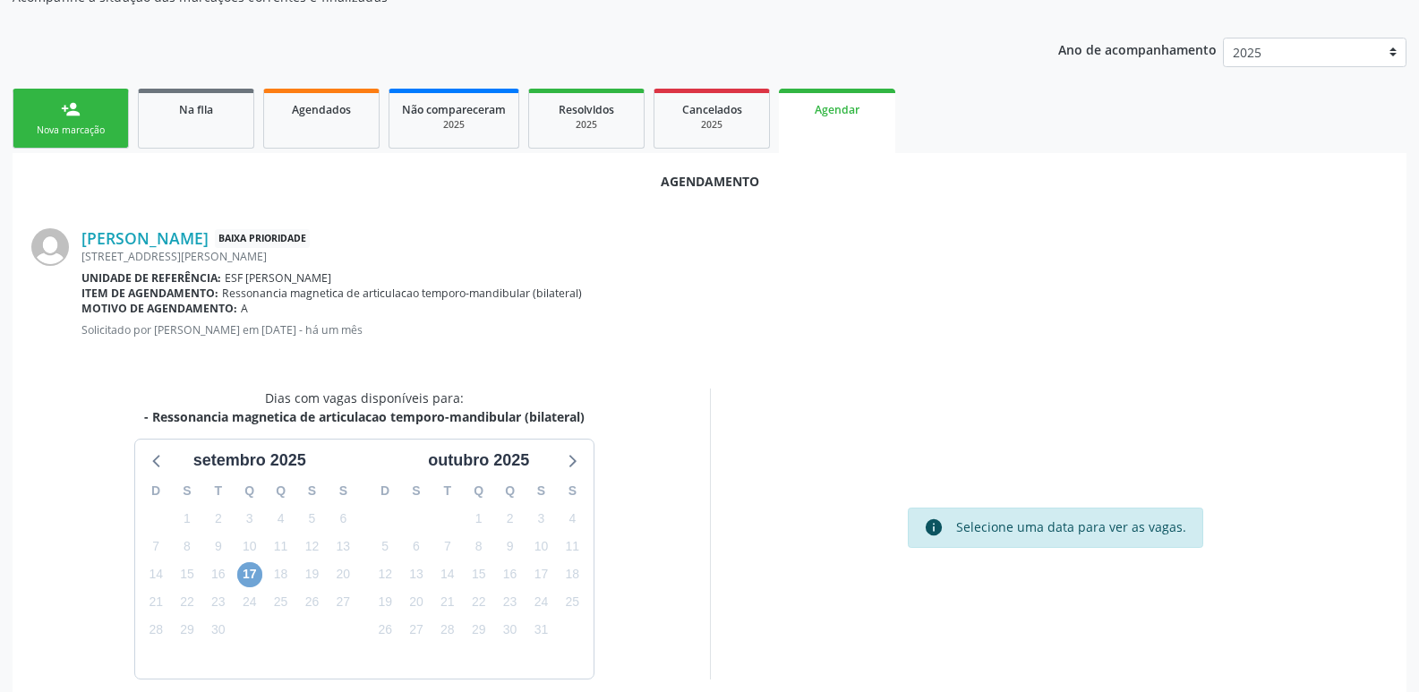
click at [255, 576] on span "17" at bounding box center [249, 574] width 25 height 25
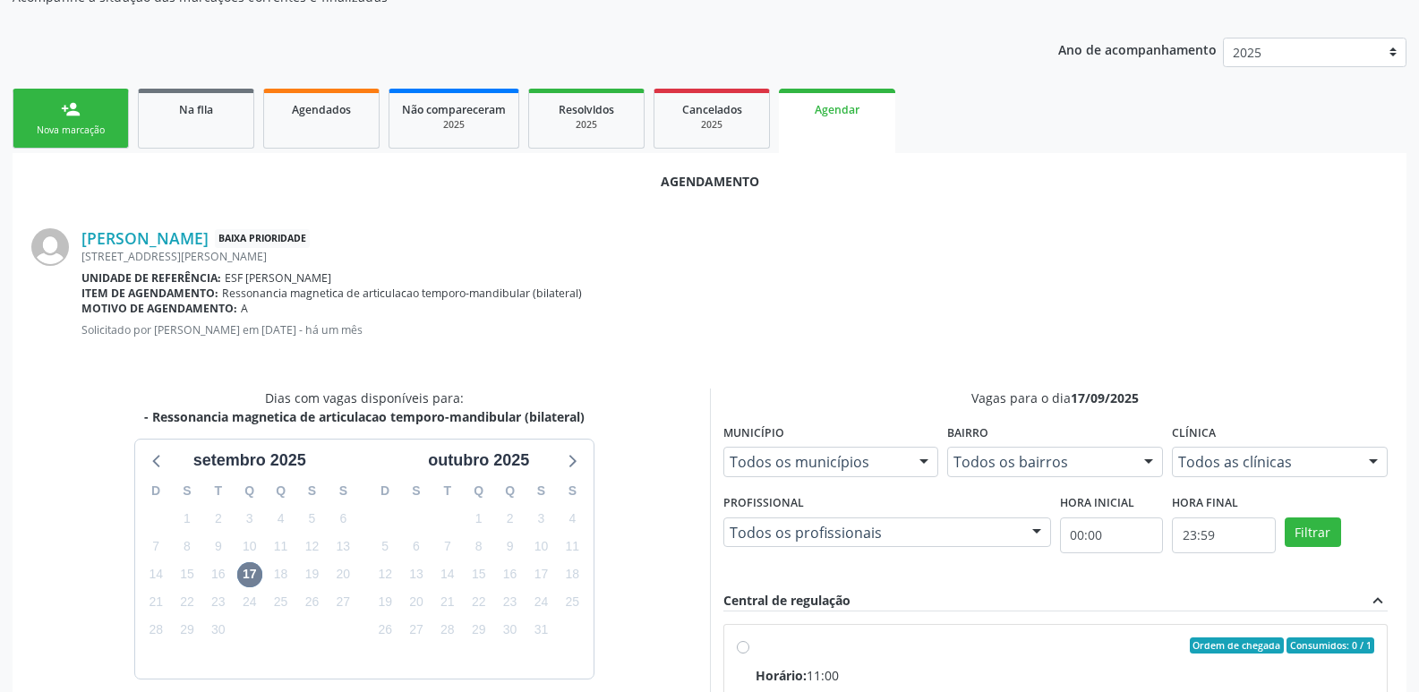
radio input "true"
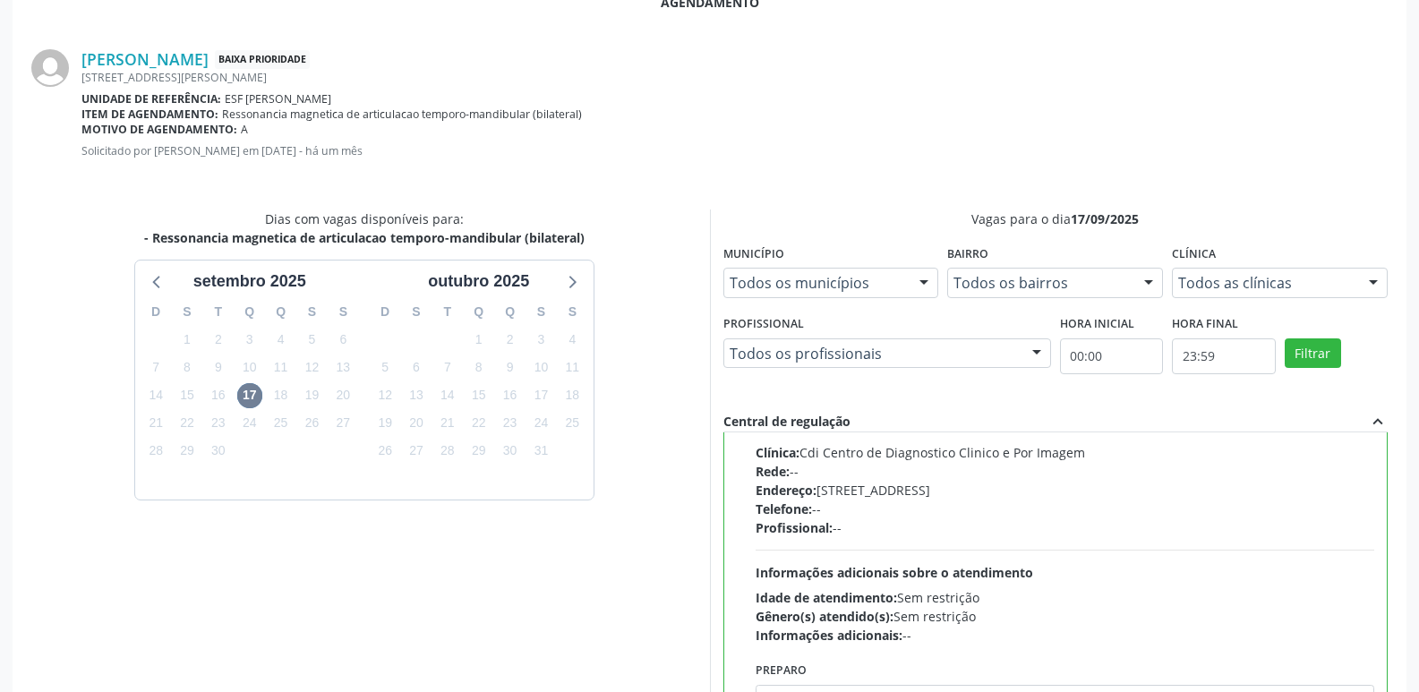
scroll to position [531, 0]
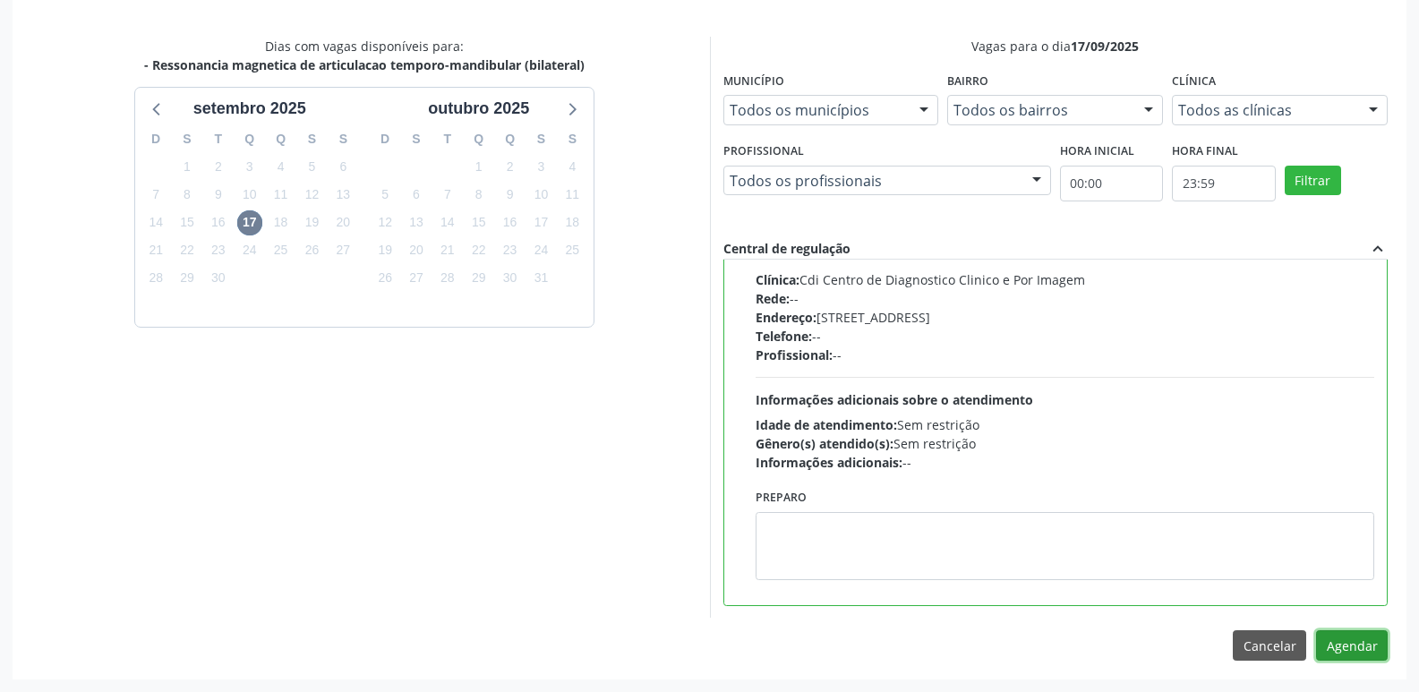
click at [1367, 649] on button "Agendar" at bounding box center [1352, 645] width 72 height 30
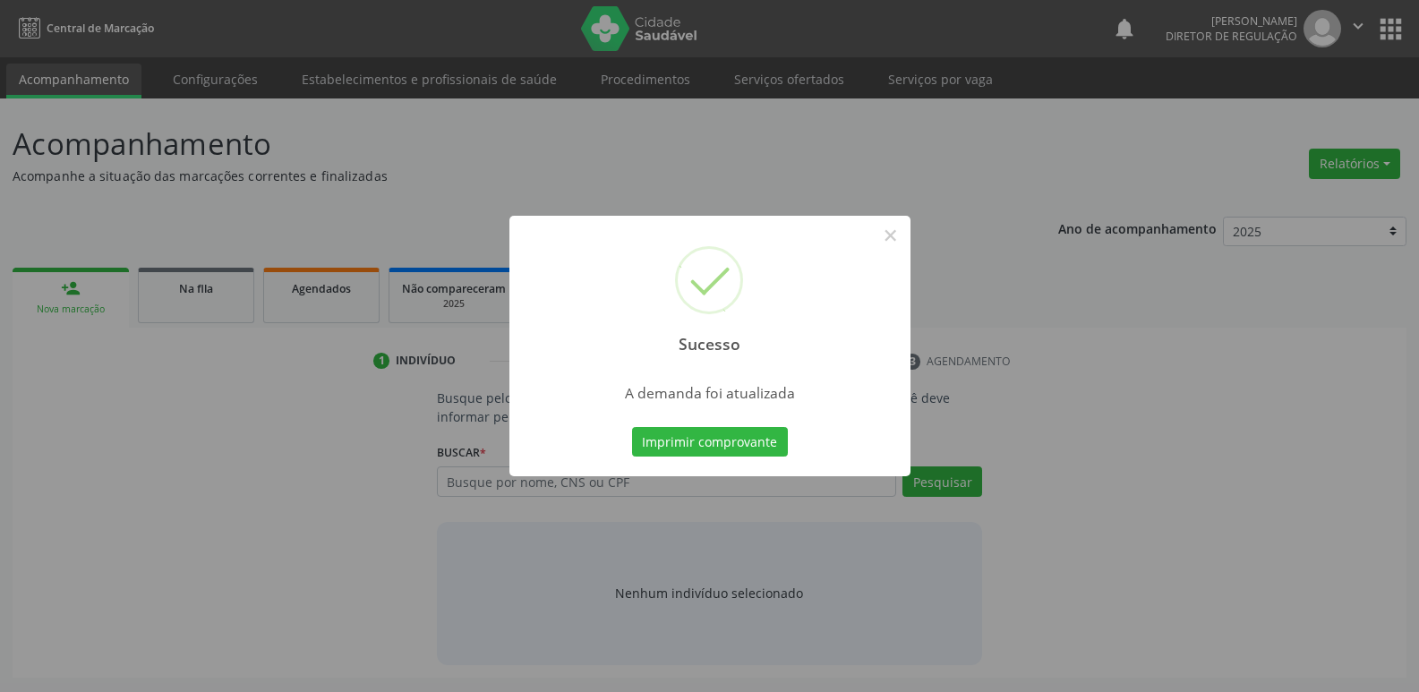
scroll to position [0, 0]
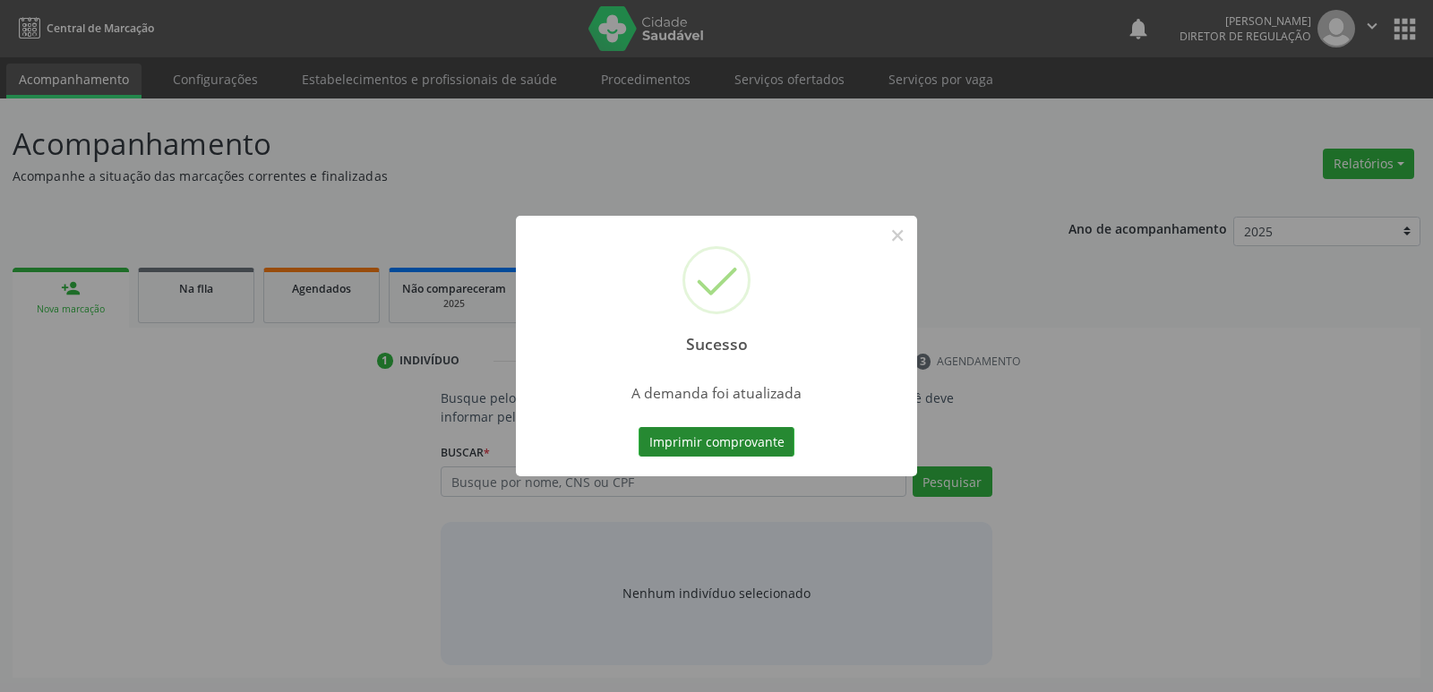
click at [766, 445] on button "Imprimir comprovante" at bounding box center [717, 442] width 156 height 30
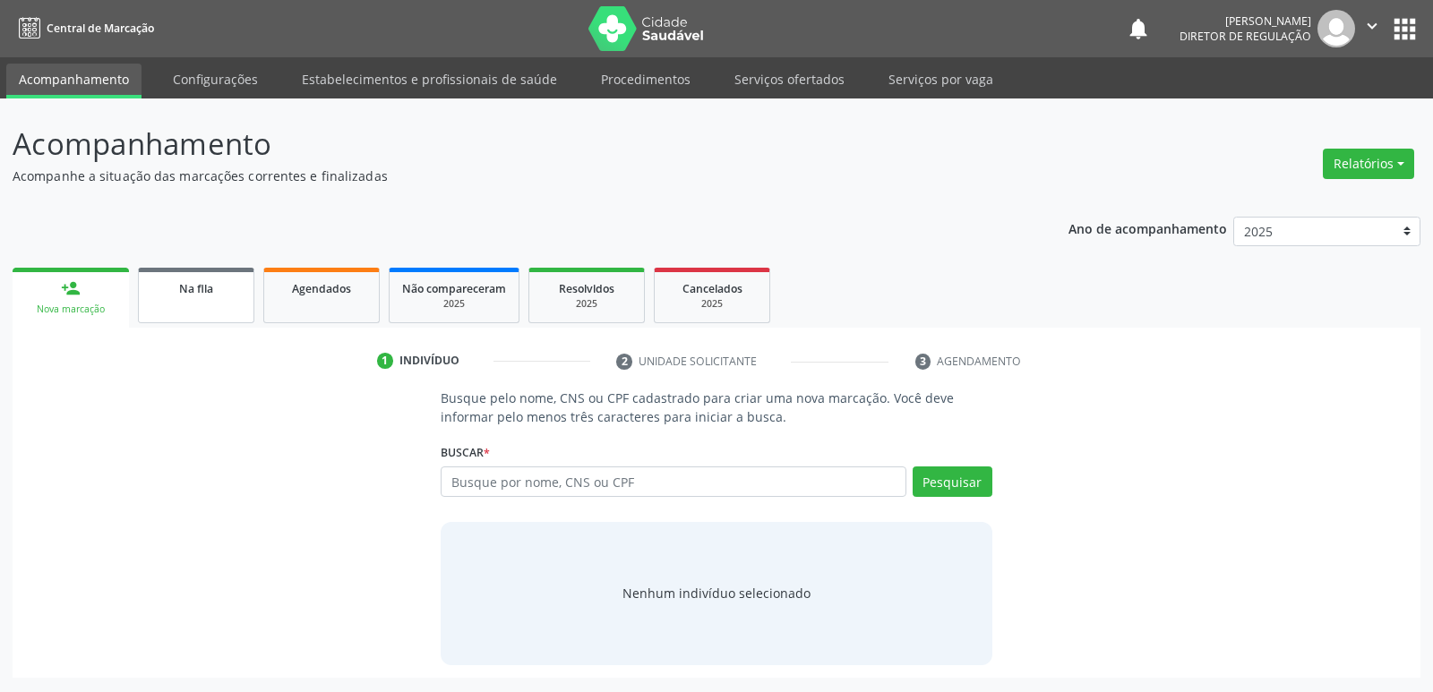
click at [199, 289] on span "Na fila" at bounding box center [196, 288] width 34 height 15
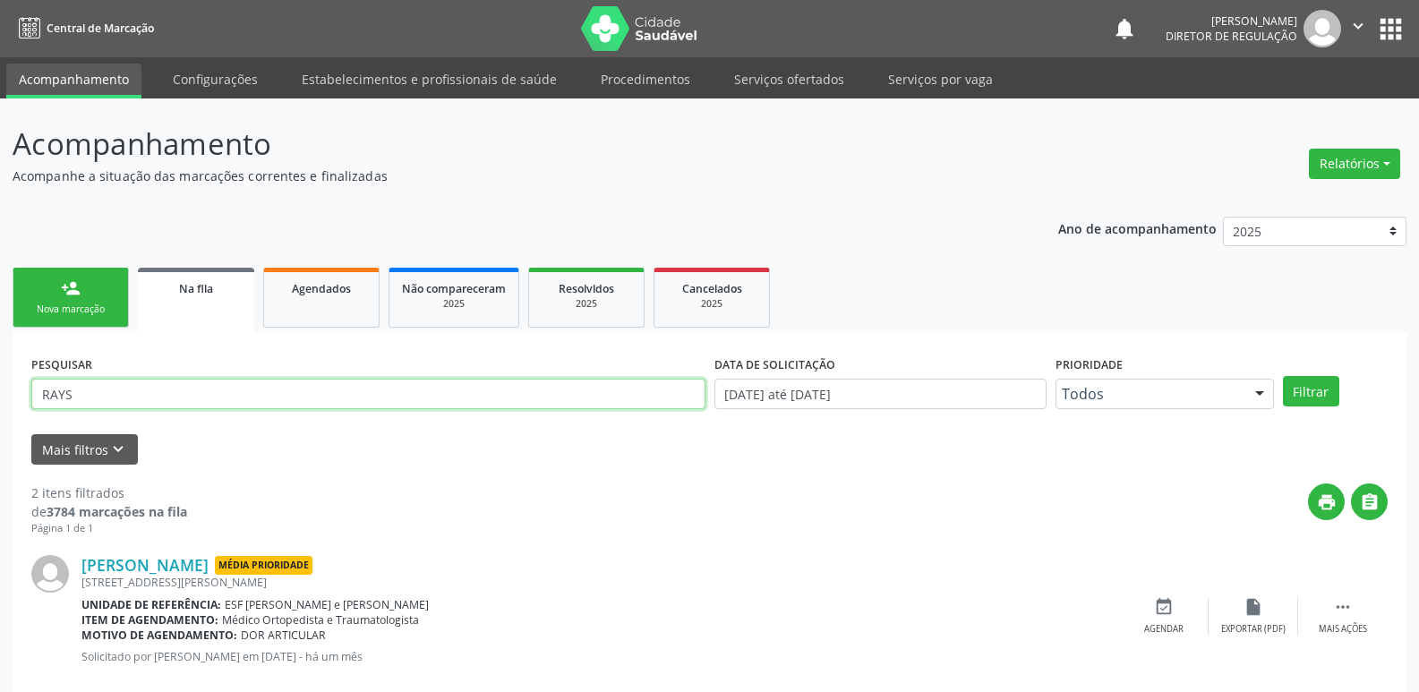
click at [255, 399] on input "RAYS" at bounding box center [368, 394] width 674 height 30
type input "R"
type input "ELIETE"
click at [1311, 390] on button "Filtrar" at bounding box center [1311, 391] width 56 height 30
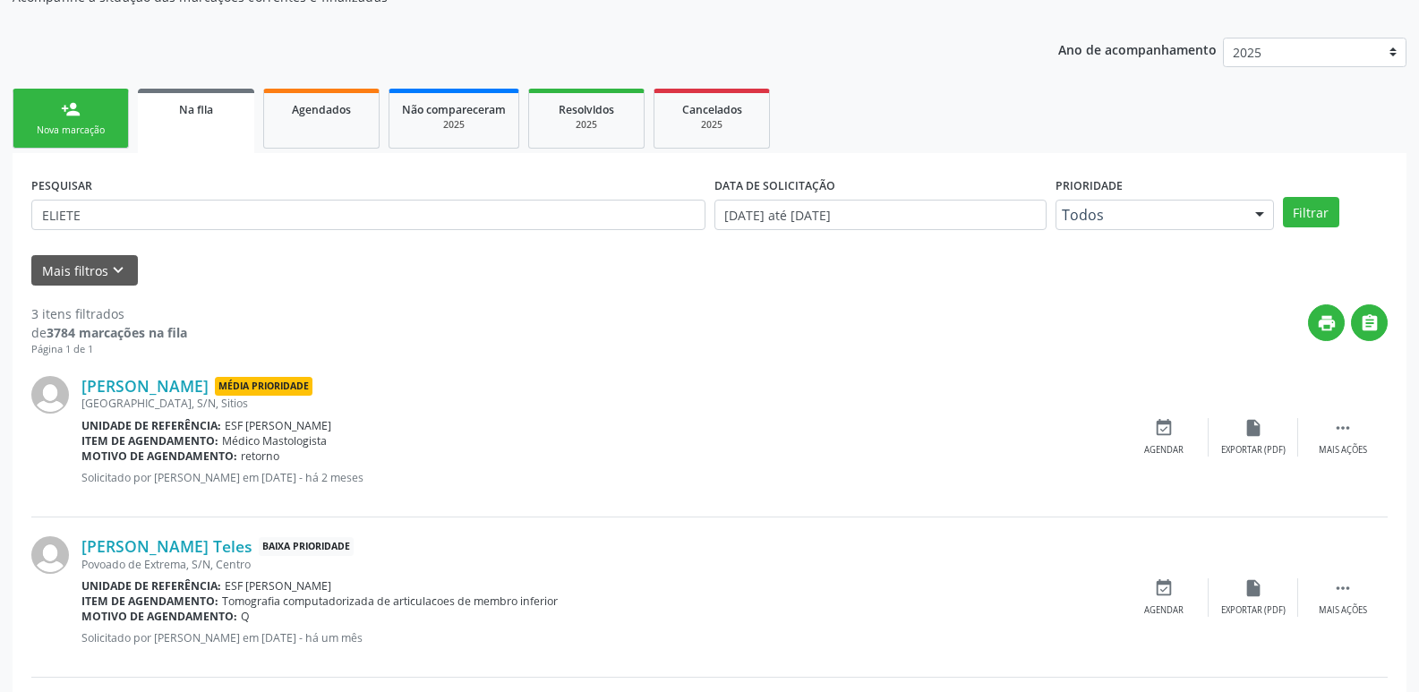
scroll to position [356, 0]
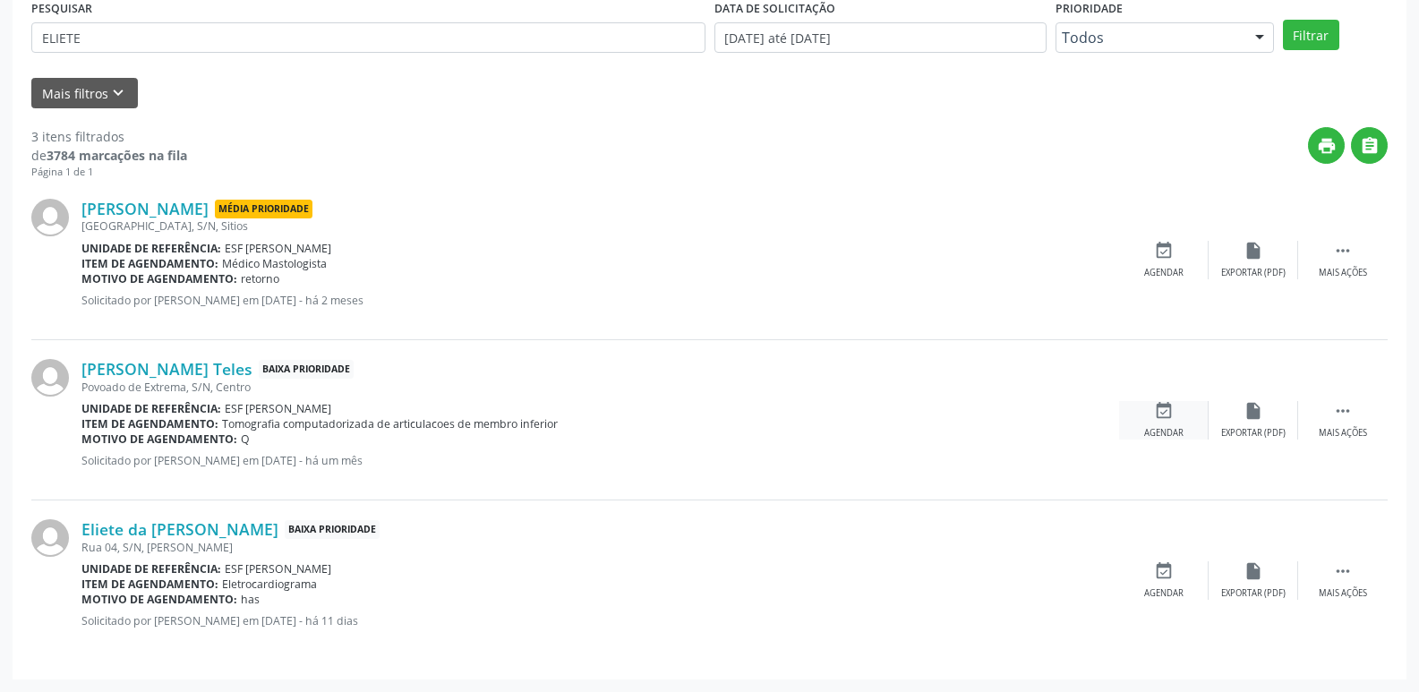
click at [1161, 415] on icon "event_available" at bounding box center [1164, 411] width 20 height 20
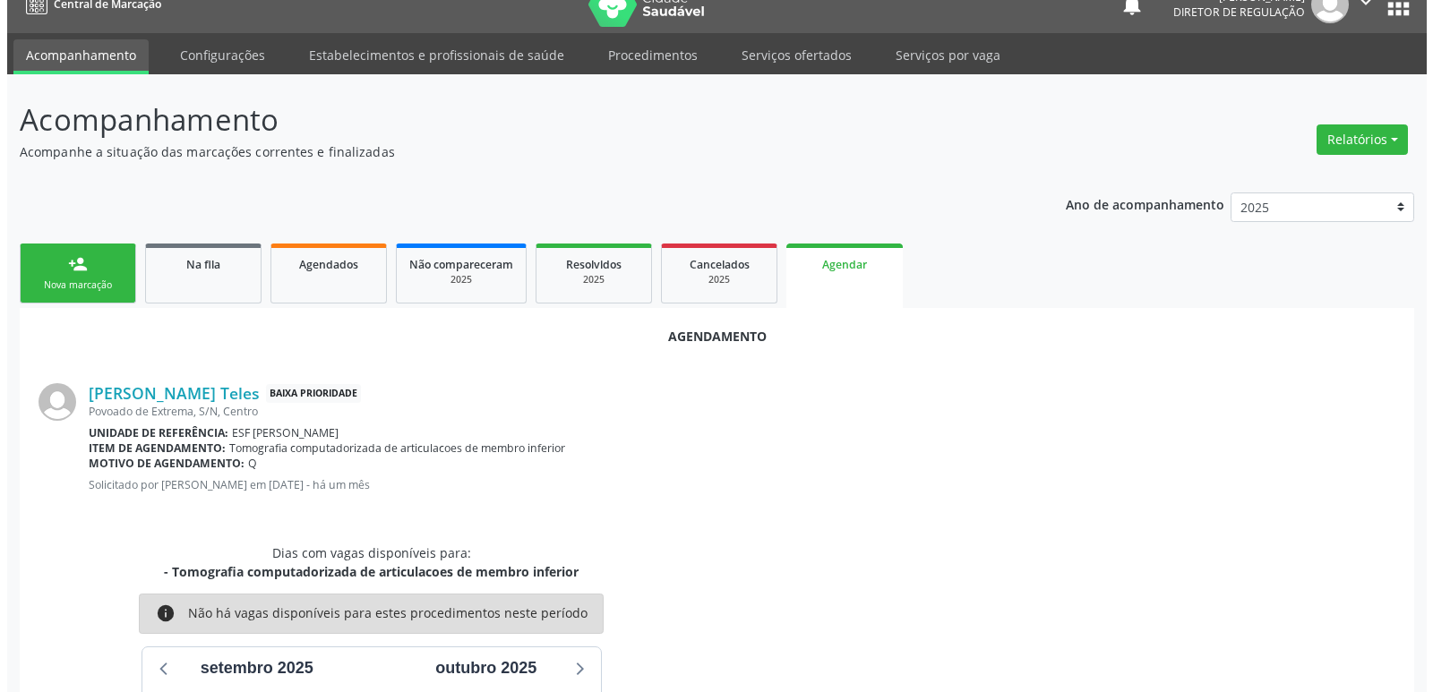
scroll to position [0, 0]
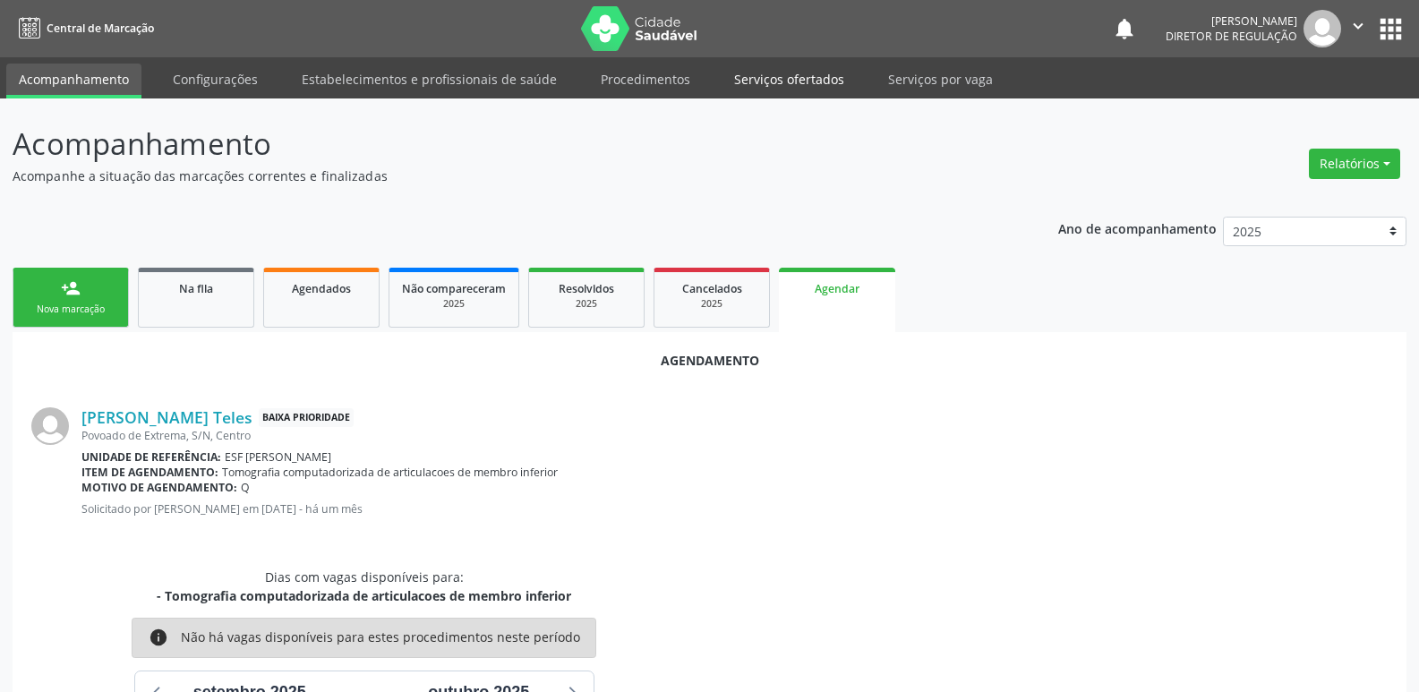
click at [792, 74] on link "Serviços ofertados" at bounding box center [789, 79] width 135 height 31
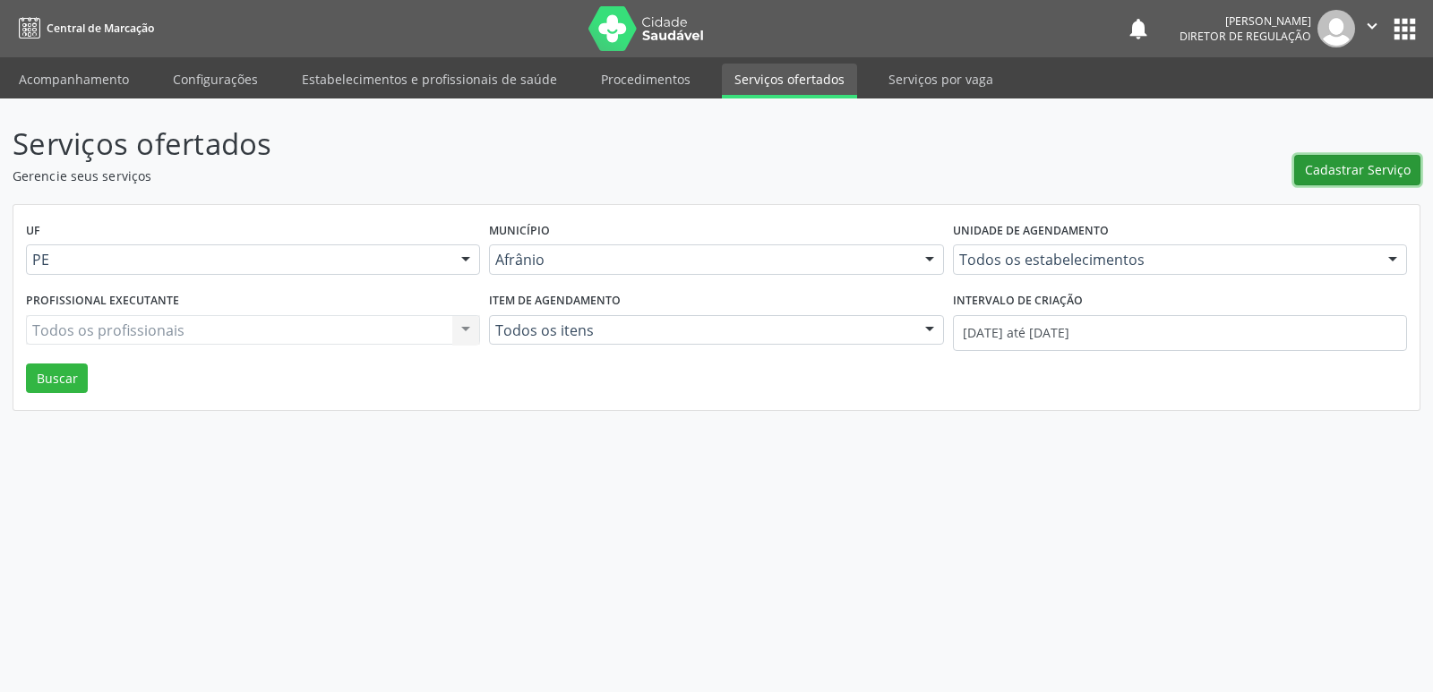
click at [1377, 164] on span "Cadastrar Serviço" at bounding box center [1358, 169] width 106 height 19
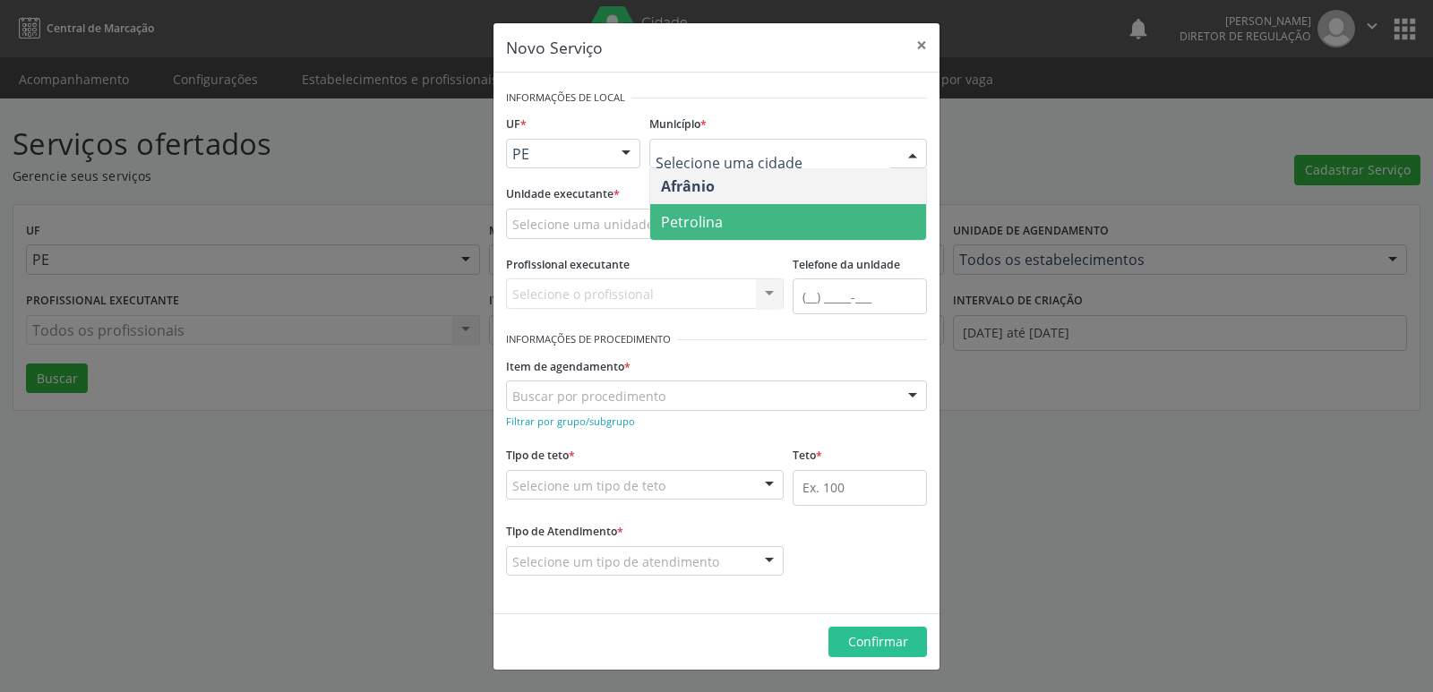
click at [757, 220] on span "Petrolina" at bounding box center [788, 222] width 276 height 36
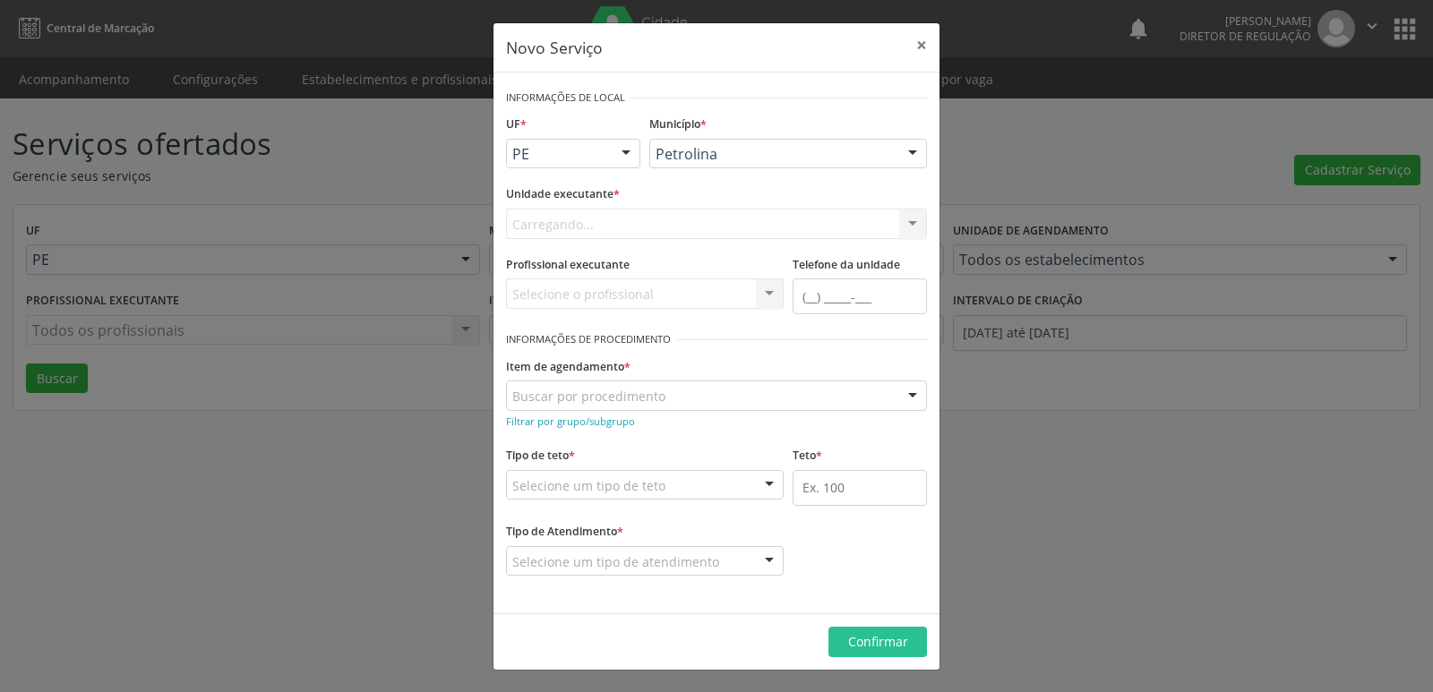
click at [698, 220] on div "Carregando... Academia da Saude de Afranio Academia da Saude do Bairro Roberto …" at bounding box center [716, 224] width 421 height 30
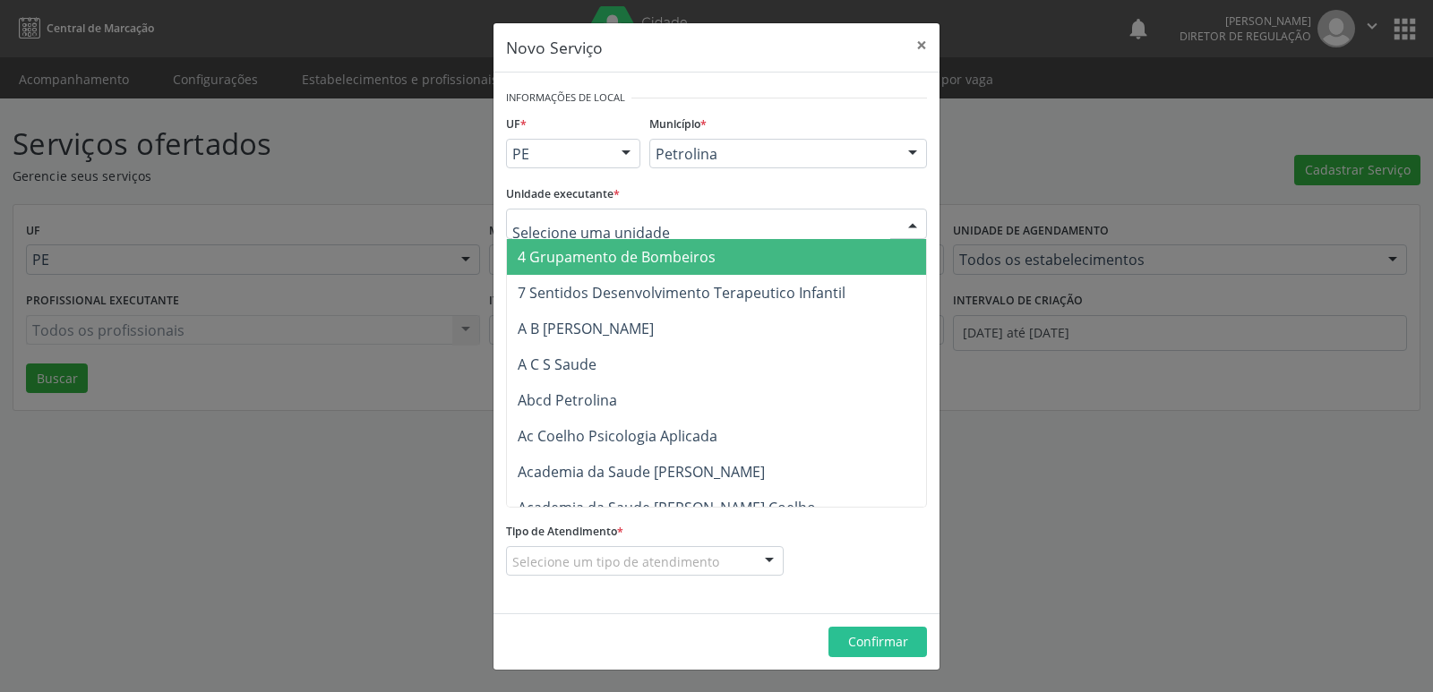
click at [699, 222] on div at bounding box center [716, 224] width 421 height 30
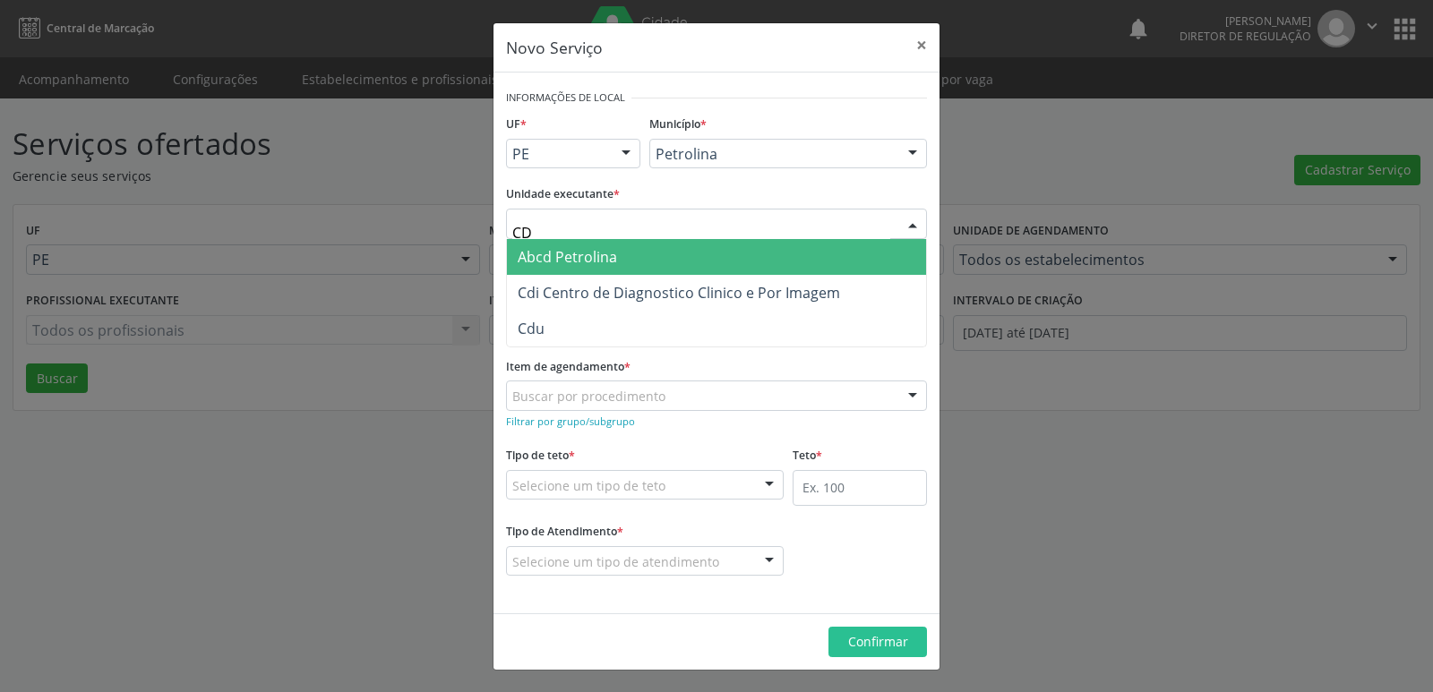
type input "CDI"
click at [733, 249] on span "Cdi Centro de Diagnostico Clinico e Por Imagem" at bounding box center [679, 257] width 322 height 20
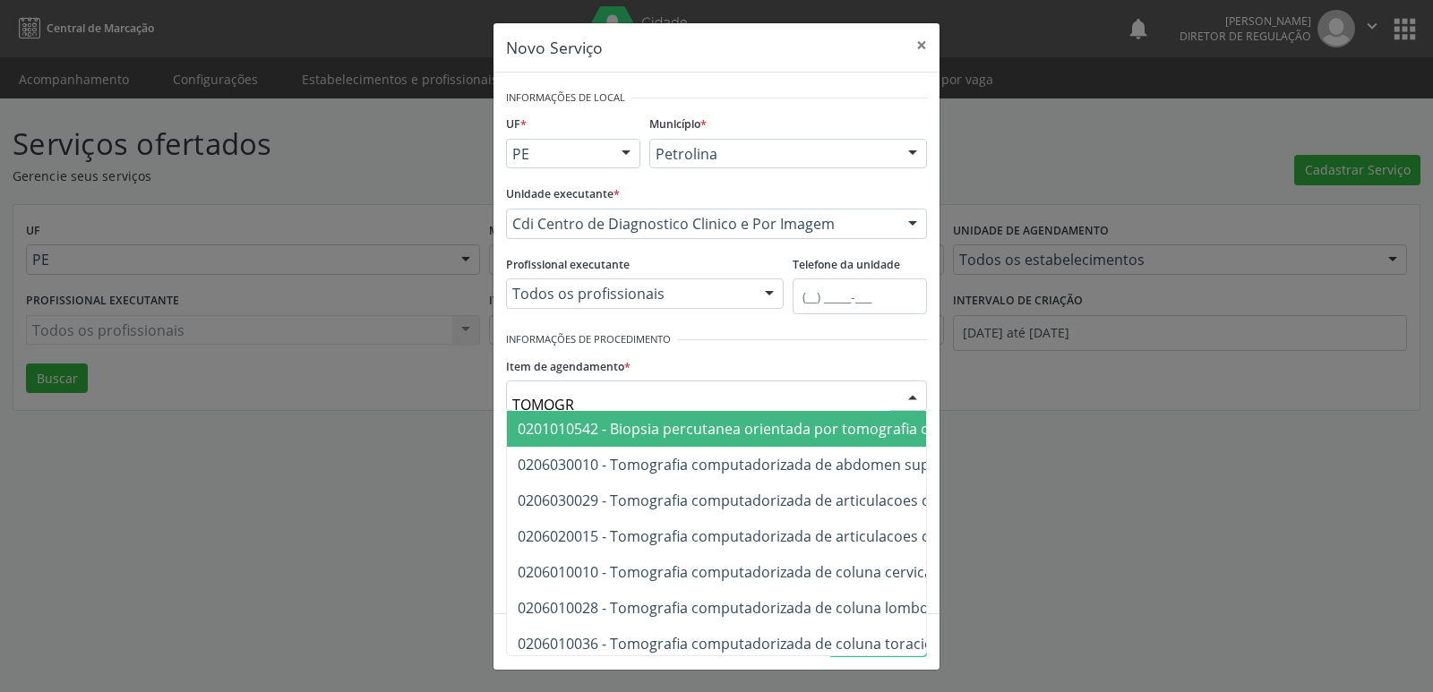
type input "TOMOGRA"
type input "TOMOGRAFIA"
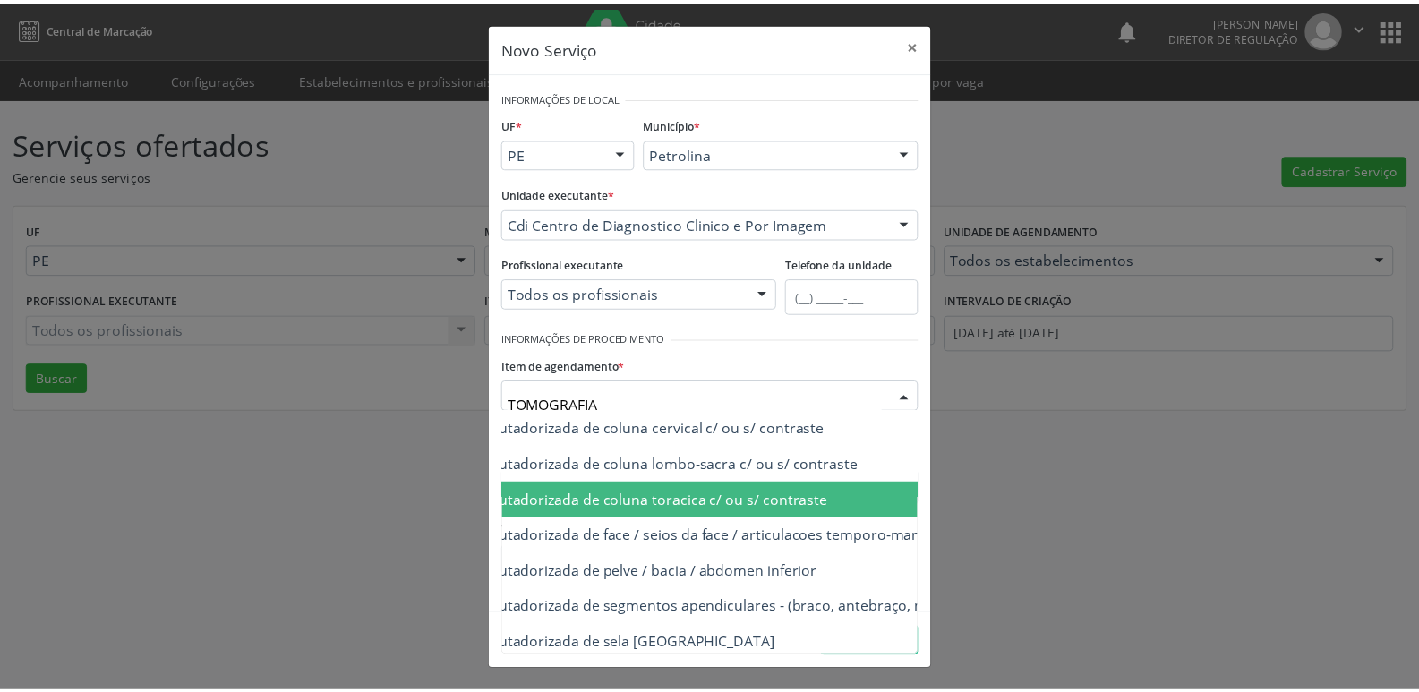
scroll to position [179, 227]
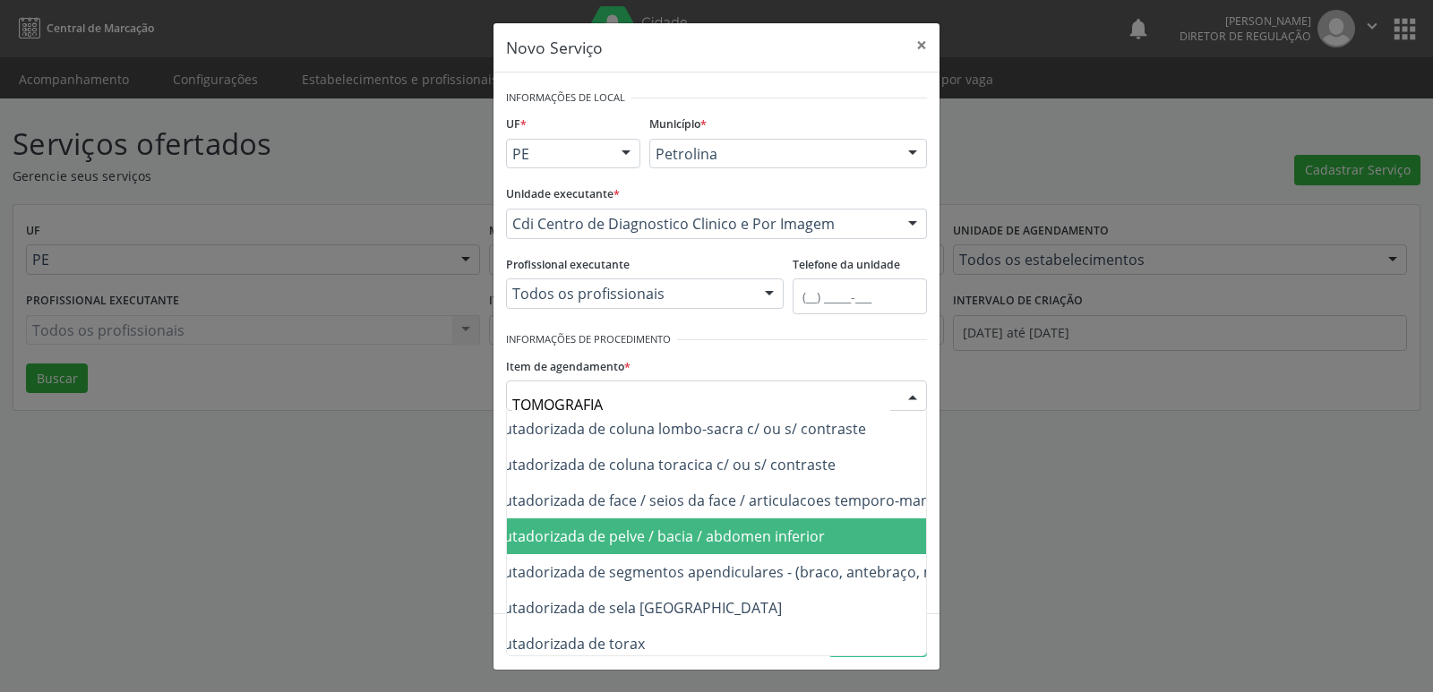
click at [822, 541] on span "0206030037 - Tomografia computadorizada de pelve / bacia / abdomen inferior" at bounding box center [724, 537] width 888 height 36
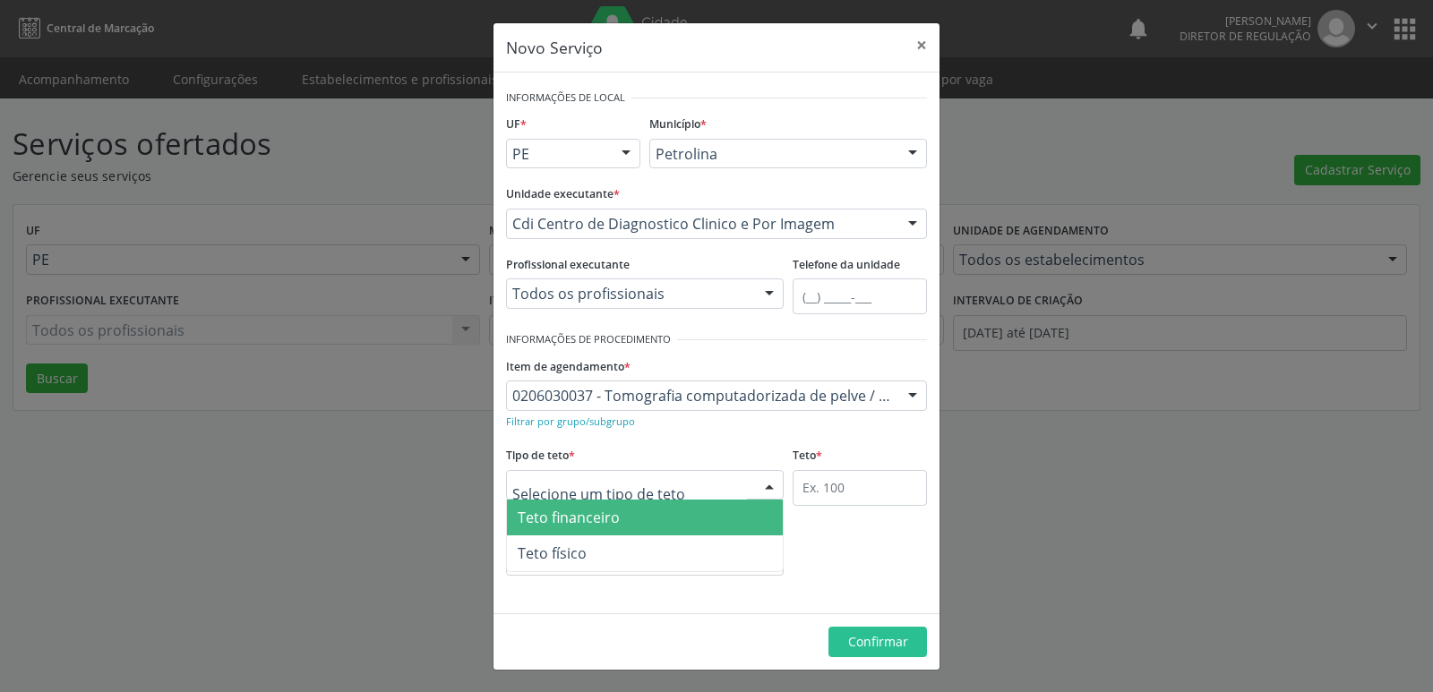
click at [727, 489] on div at bounding box center [645, 485] width 278 height 30
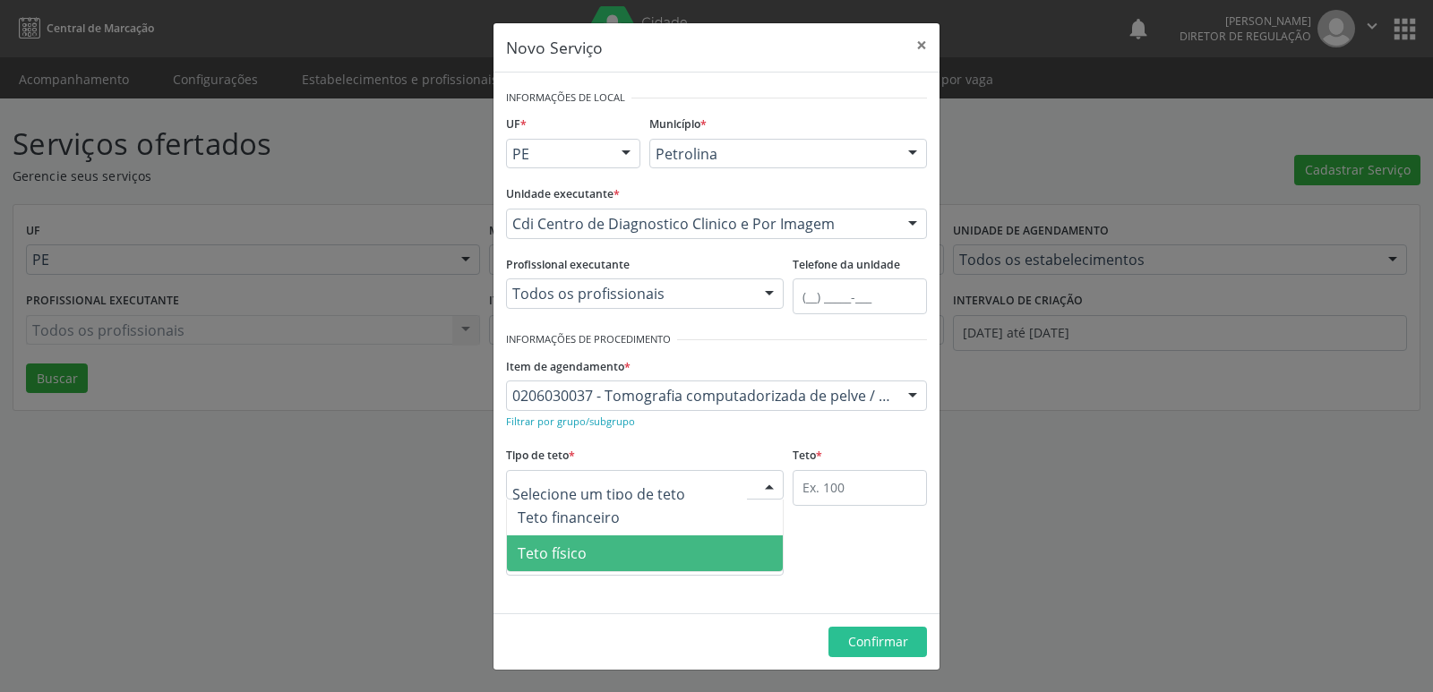
click at [702, 554] on span "Teto físico" at bounding box center [645, 554] width 276 height 36
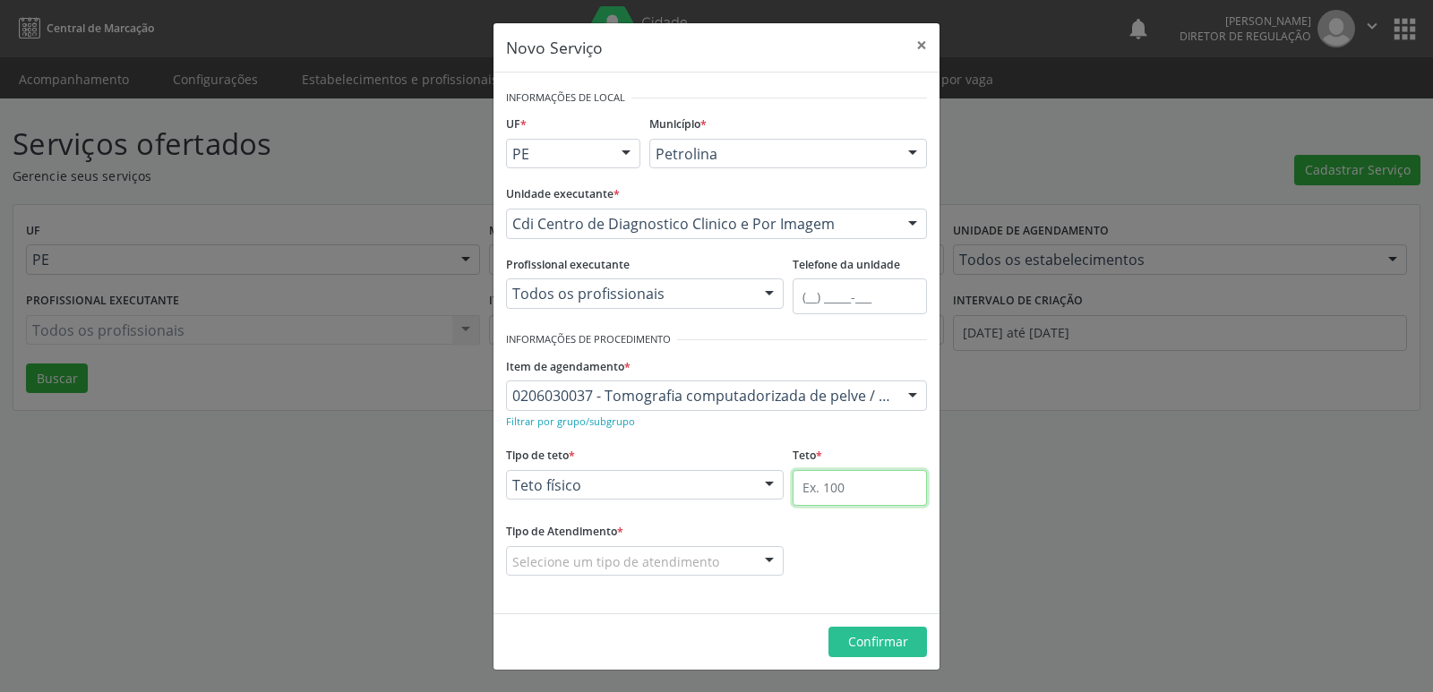
click at [822, 493] on input "text" at bounding box center [860, 488] width 134 height 36
type input "1"
type input "3"
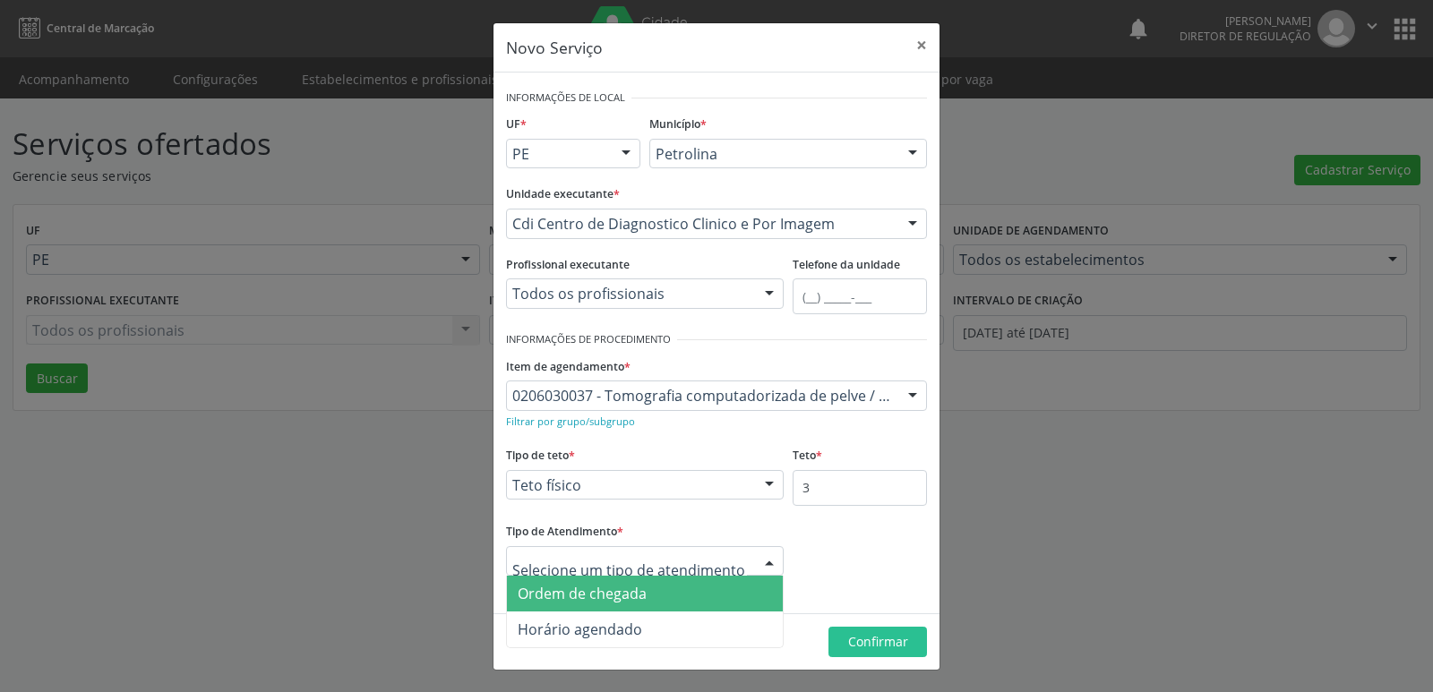
click at [685, 591] on span "Ordem de chegada" at bounding box center [645, 594] width 276 height 36
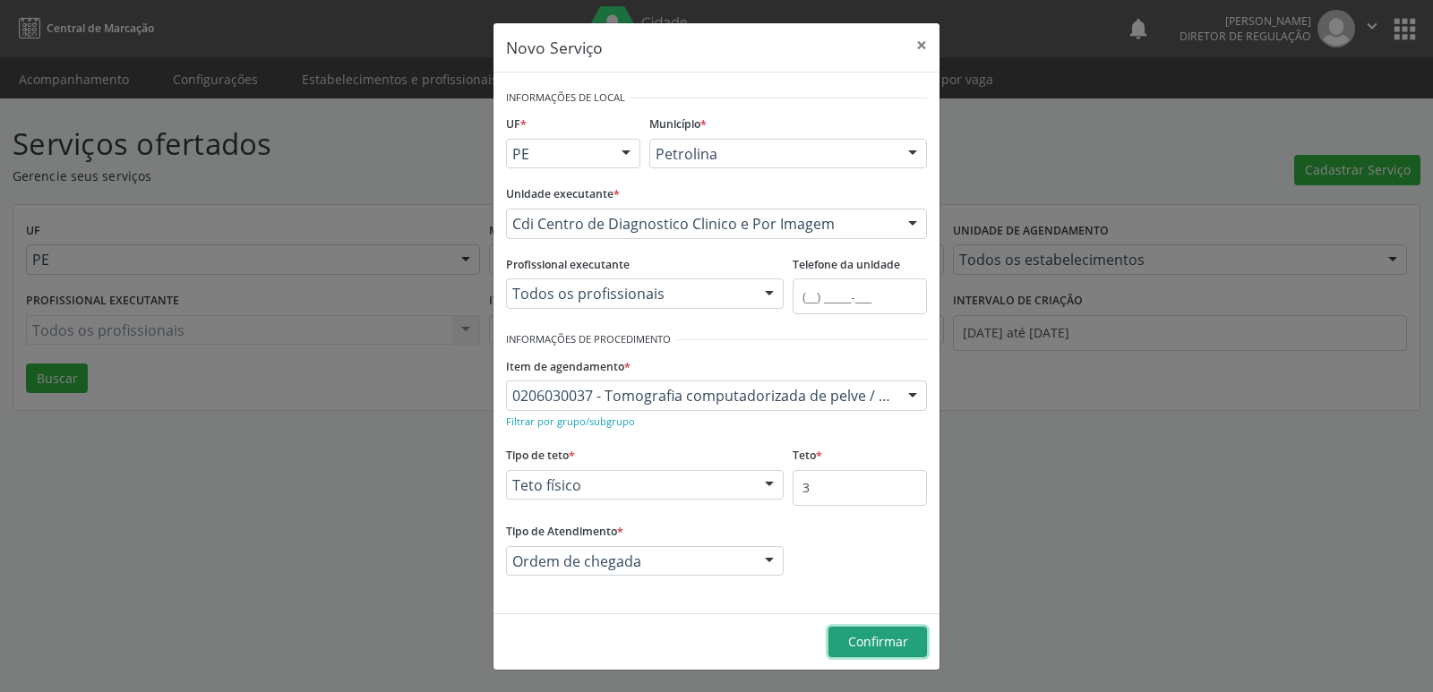
click at [856, 637] on span "Confirmar" at bounding box center [878, 641] width 60 height 17
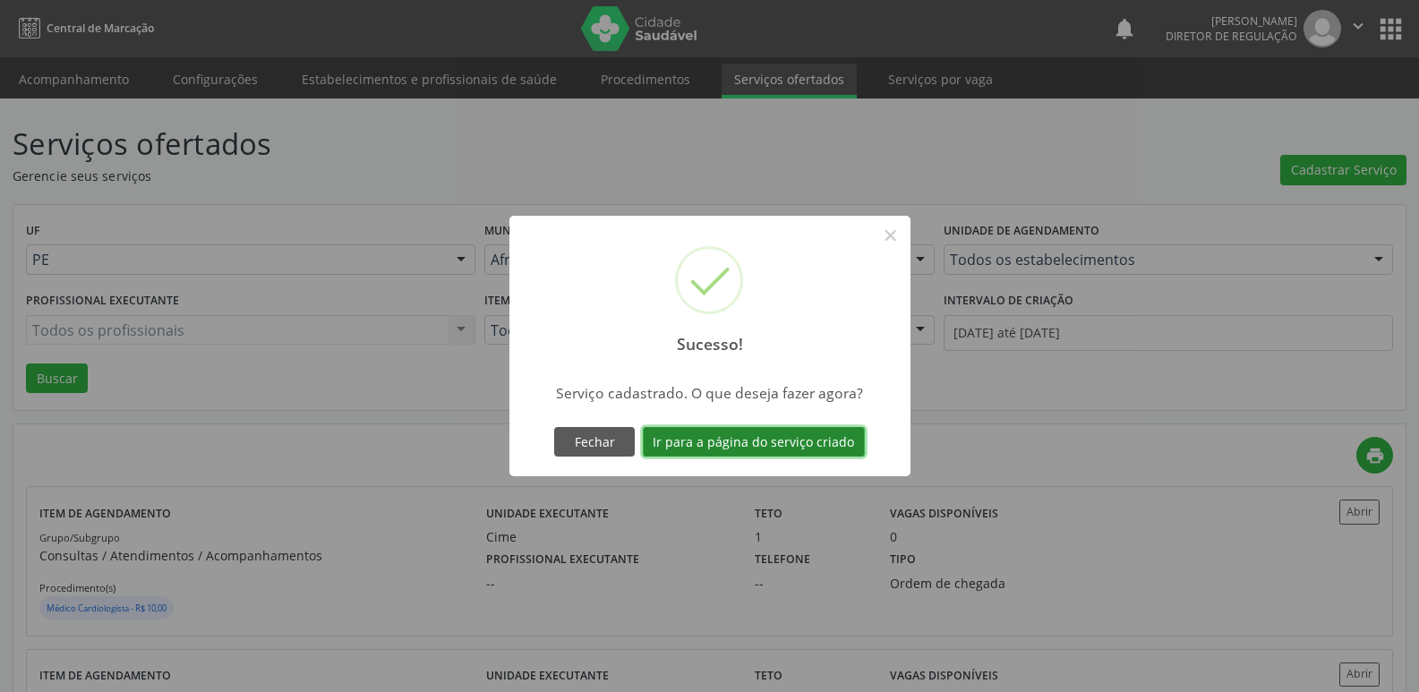
click at [737, 445] on button "Ir para a página do serviço criado" at bounding box center [754, 442] width 222 height 30
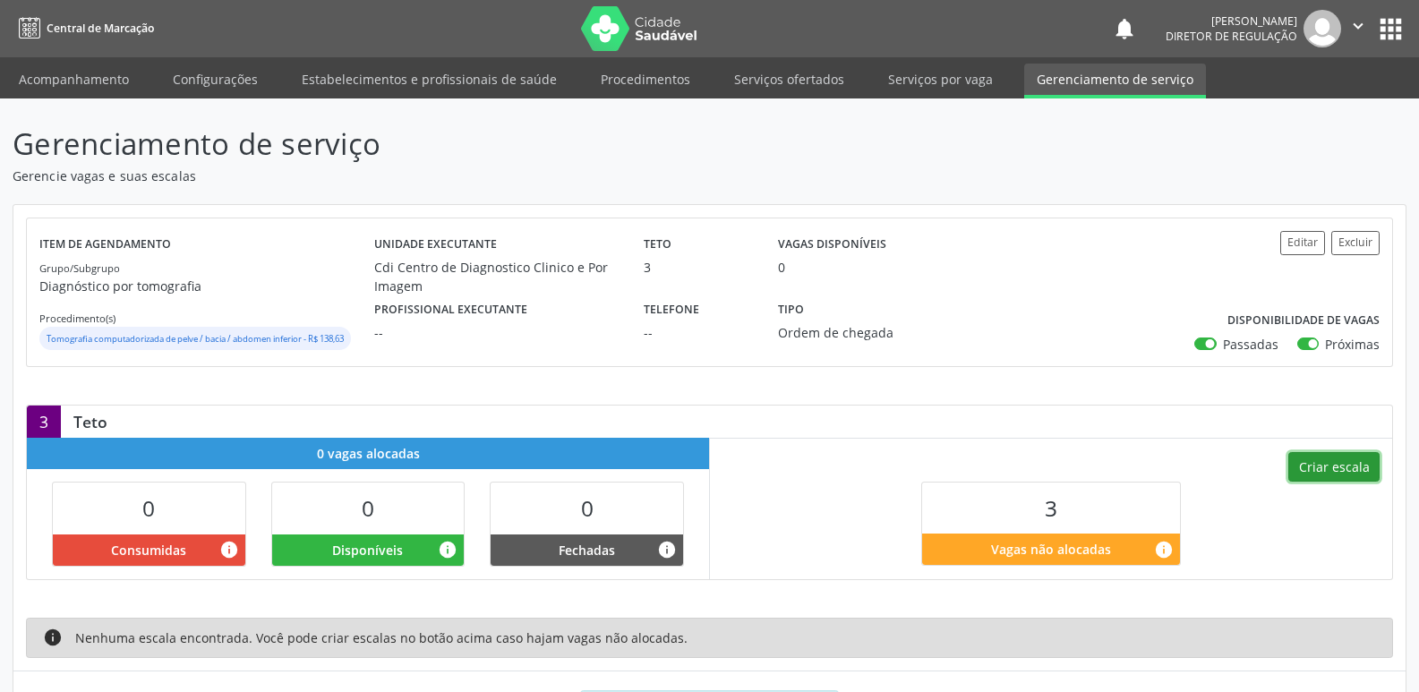
click at [1329, 465] on button "Criar escala" at bounding box center [1334, 467] width 91 height 30
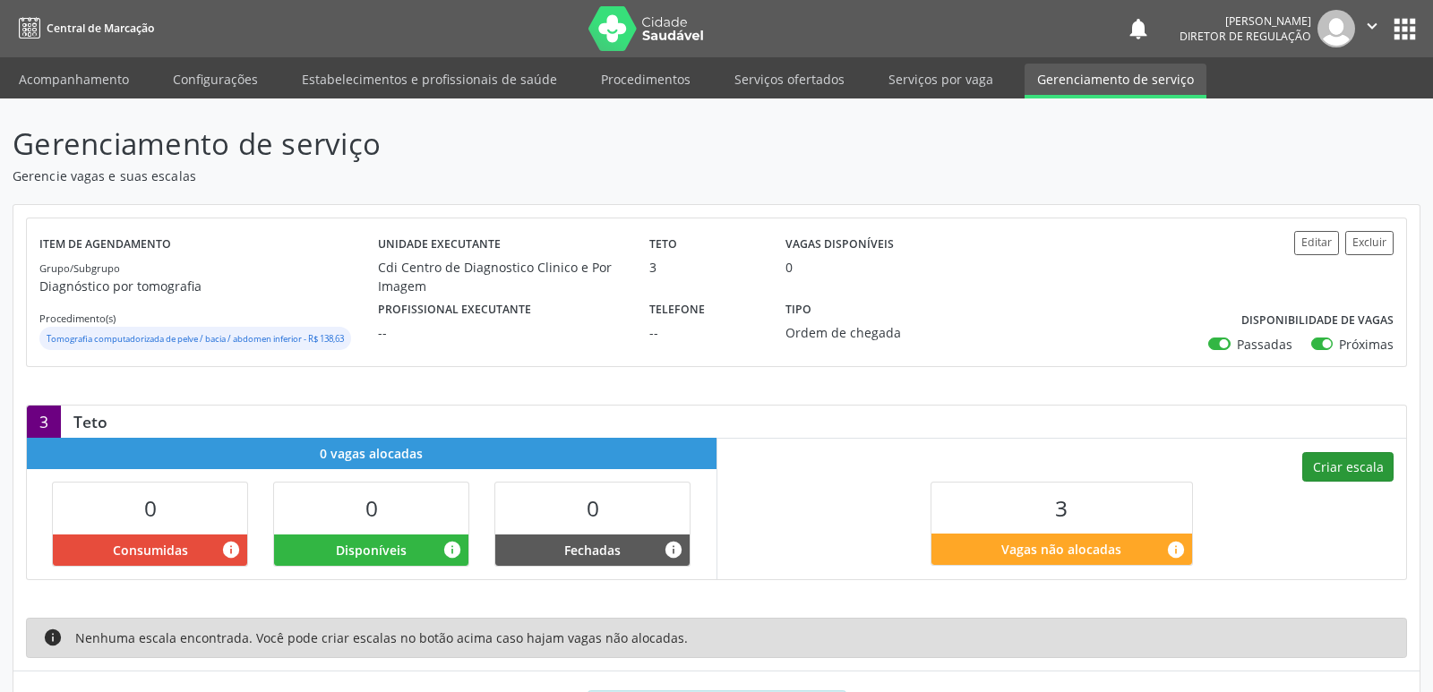
select select "8"
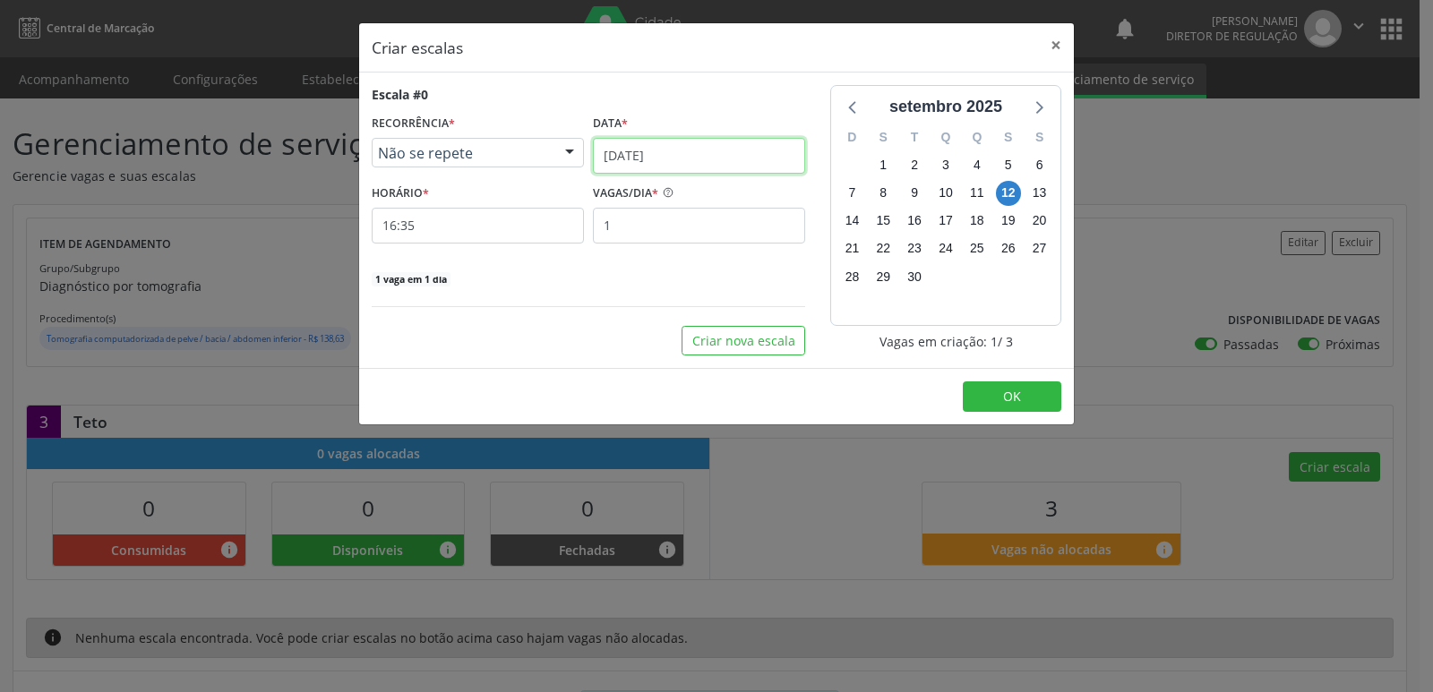
click at [705, 154] on input "[DATE]" at bounding box center [699, 156] width 212 height 36
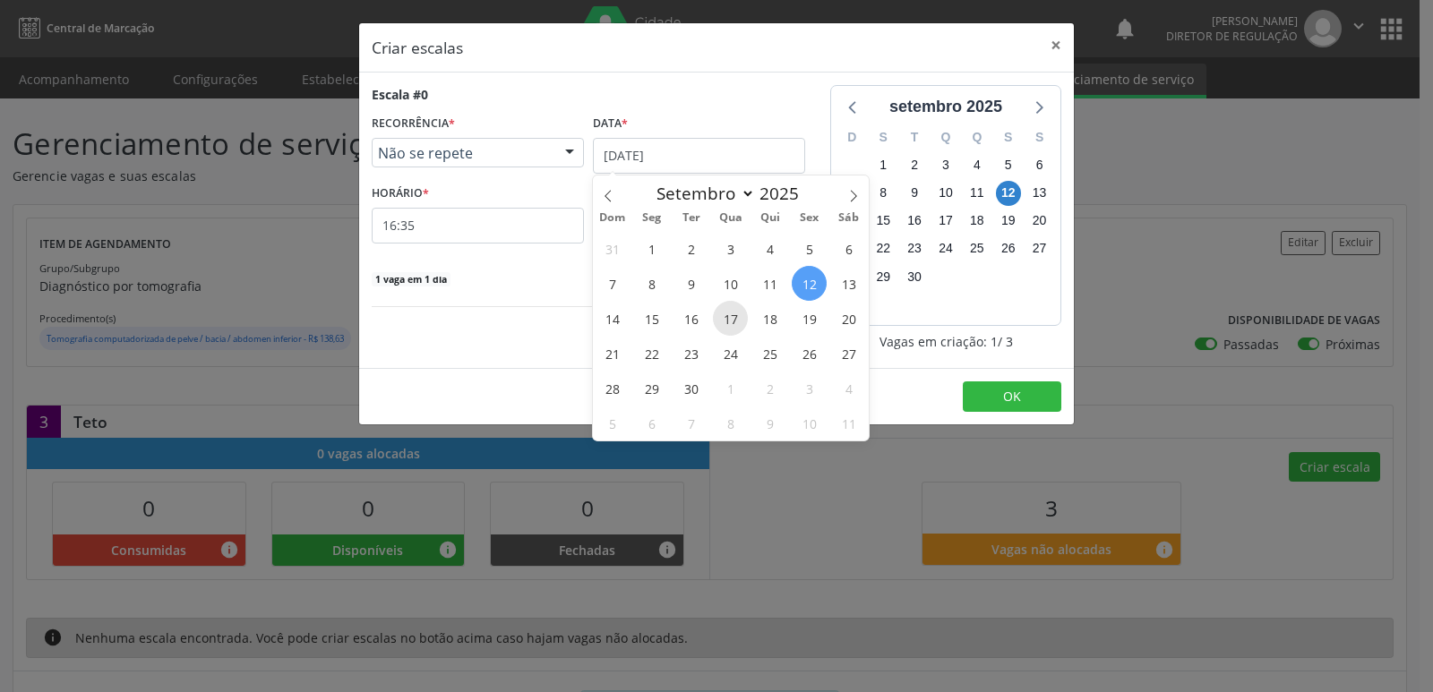
click at [735, 319] on span "17" at bounding box center [730, 318] width 35 height 35
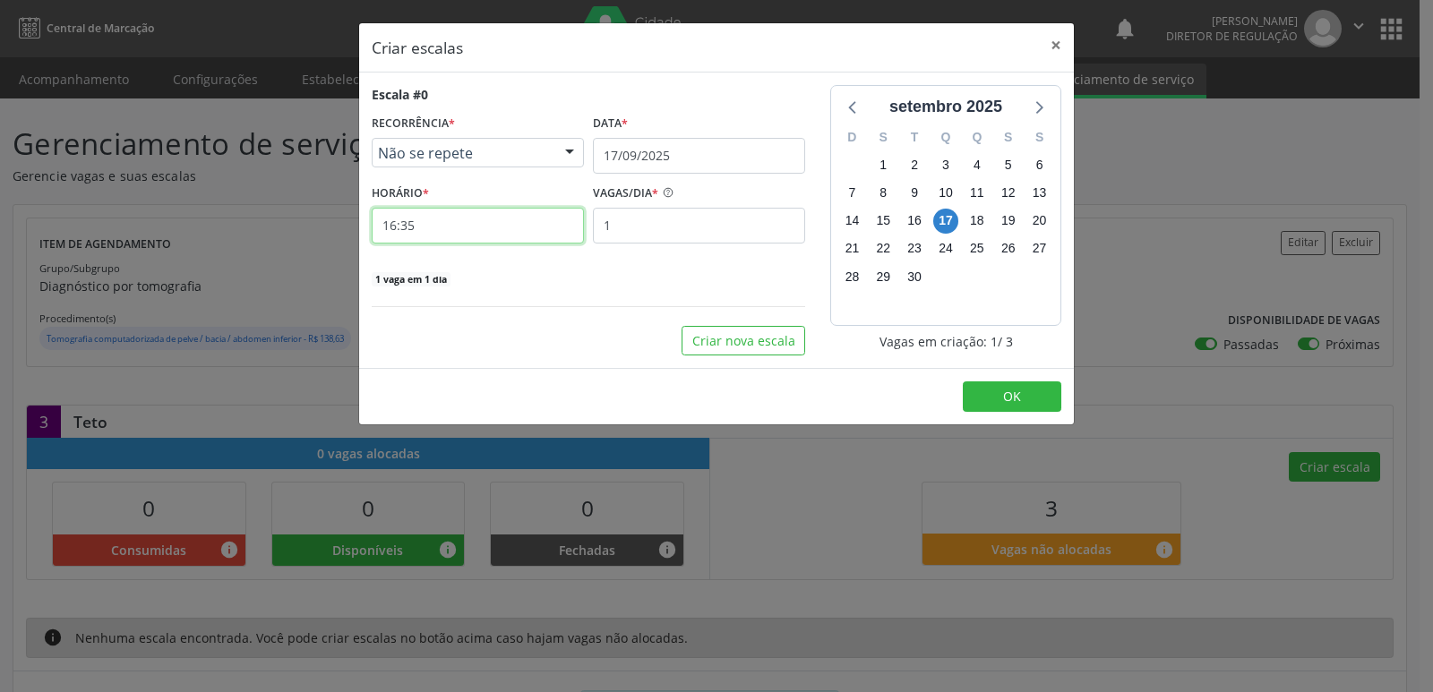
click at [459, 224] on input "16:35" at bounding box center [478, 226] width 212 height 36
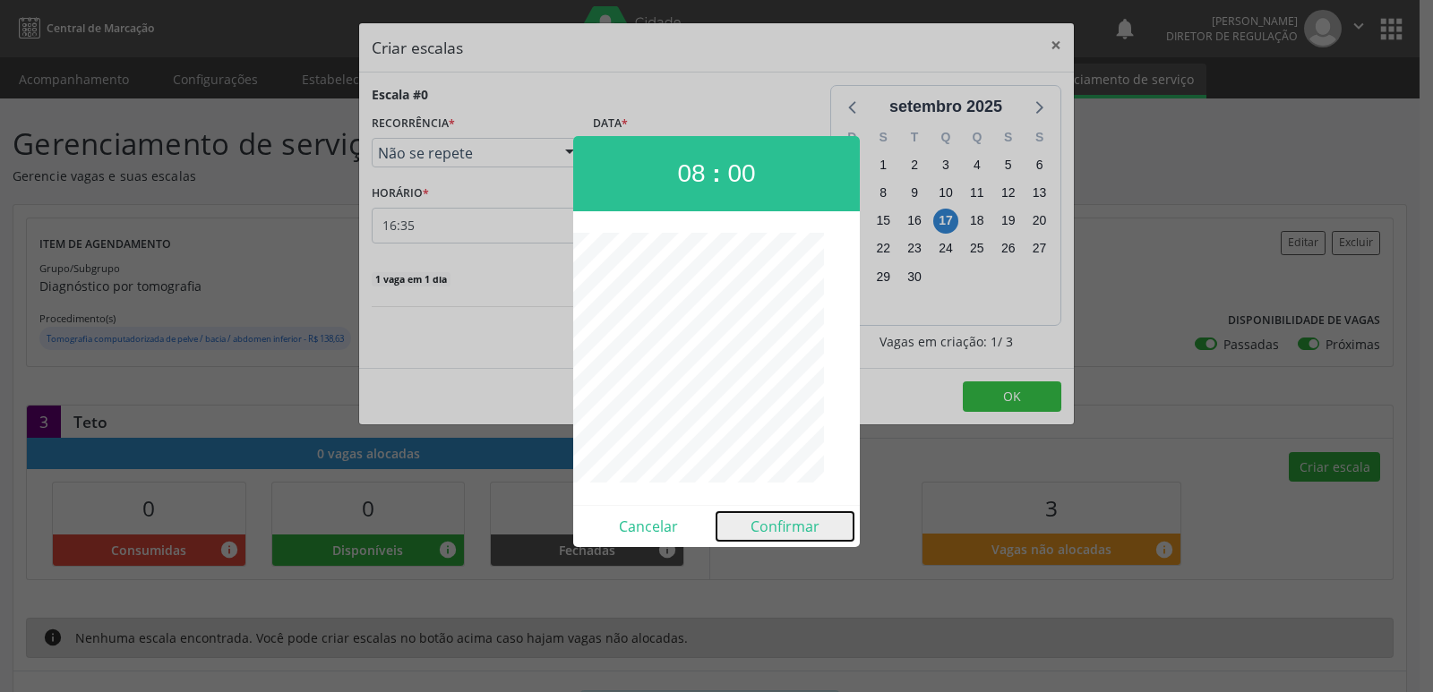
click at [810, 530] on button "Confirmar" at bounding box center [784, 526] width 137 height 29
type input "08:00"
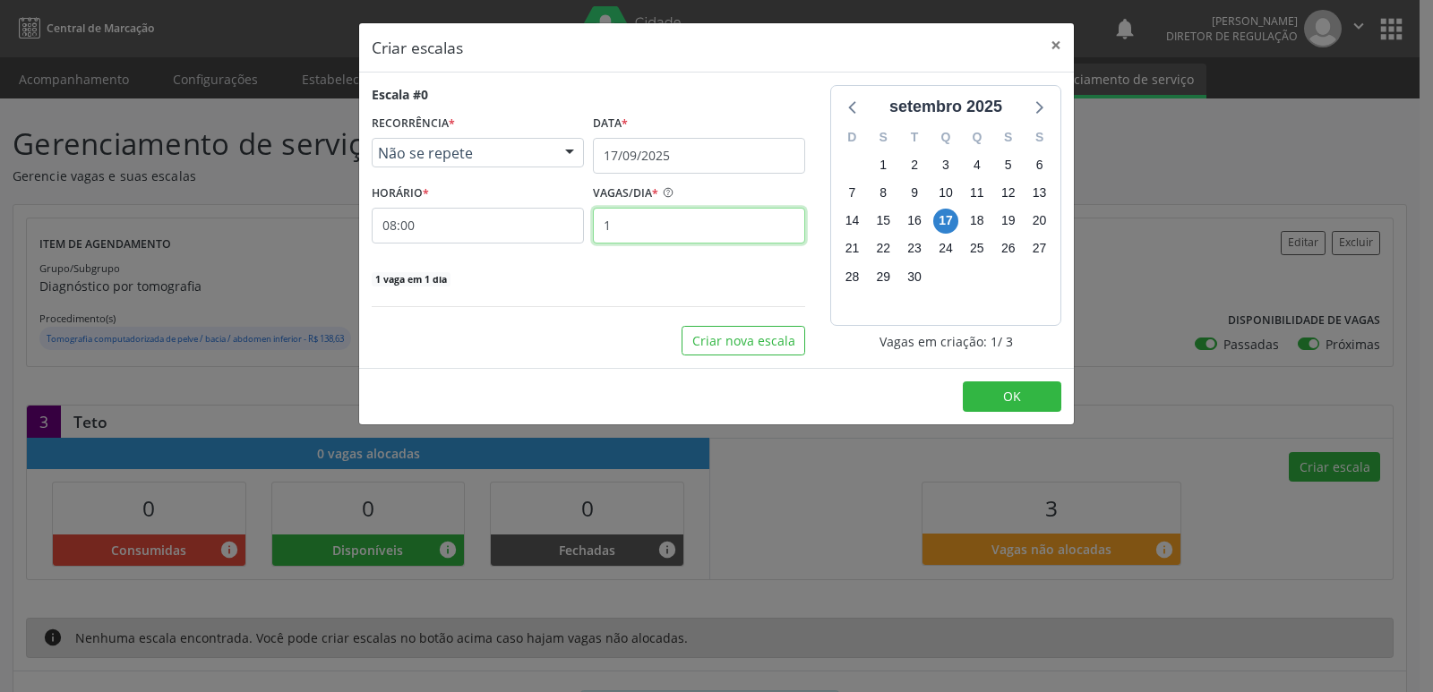
click at [674, 221] on input "1" at bounding box center [699, 226] width 212 height 36
type input "3"
click at [1014, 400] on span "OK" at bounding box center [1012, 396] width 18 height 17
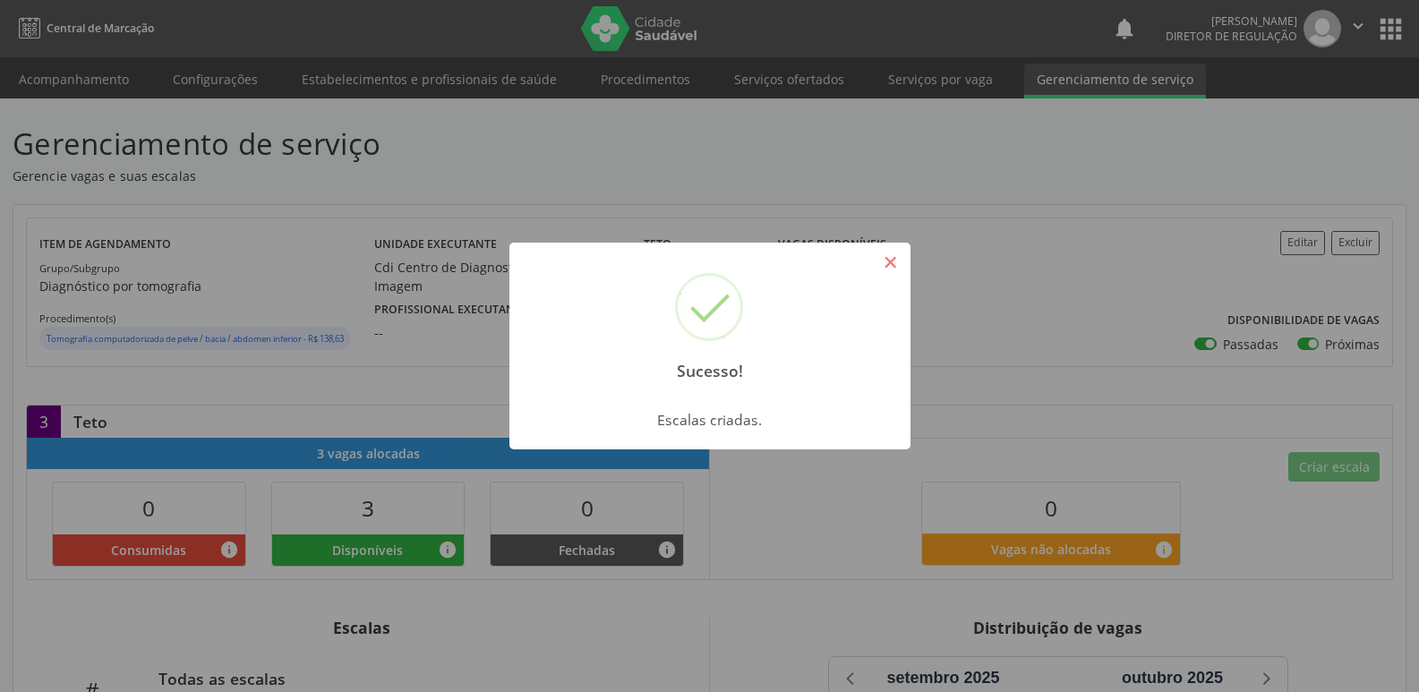
click at [897, 270] on button "×" at bounding box center [891, 262] width 30 height 30
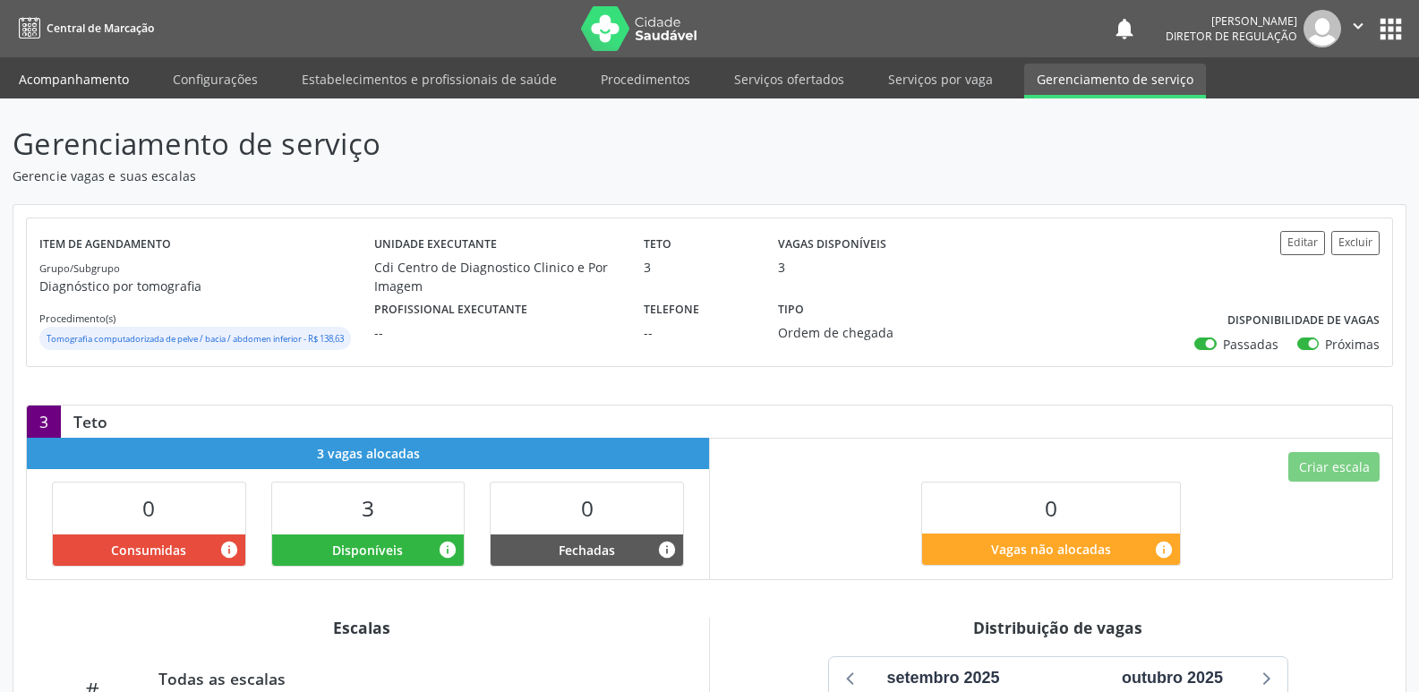
click at [102, 78] on link "Acompanhamento" at bounding box center [73, 79] width 135 height 31
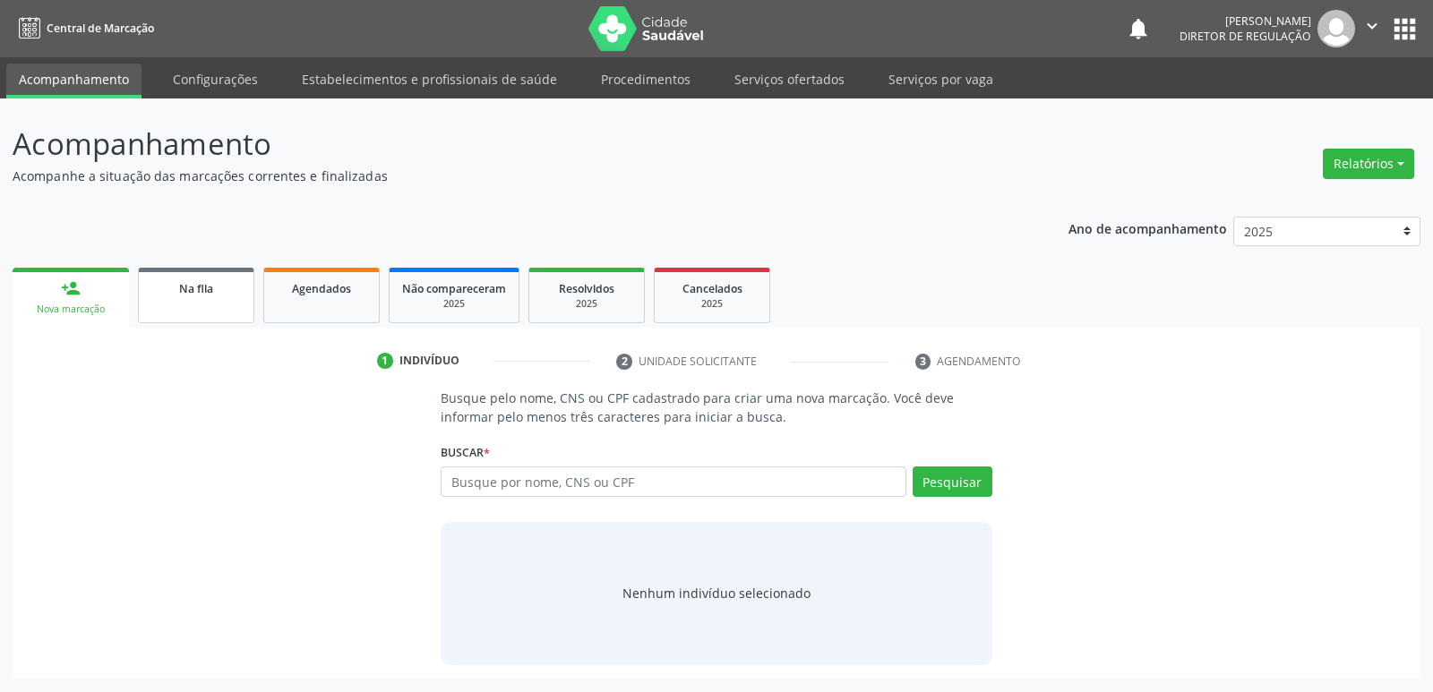
click at [209, 288] on span "Na fila" at bounding box center [196, 288] width 34 height 15
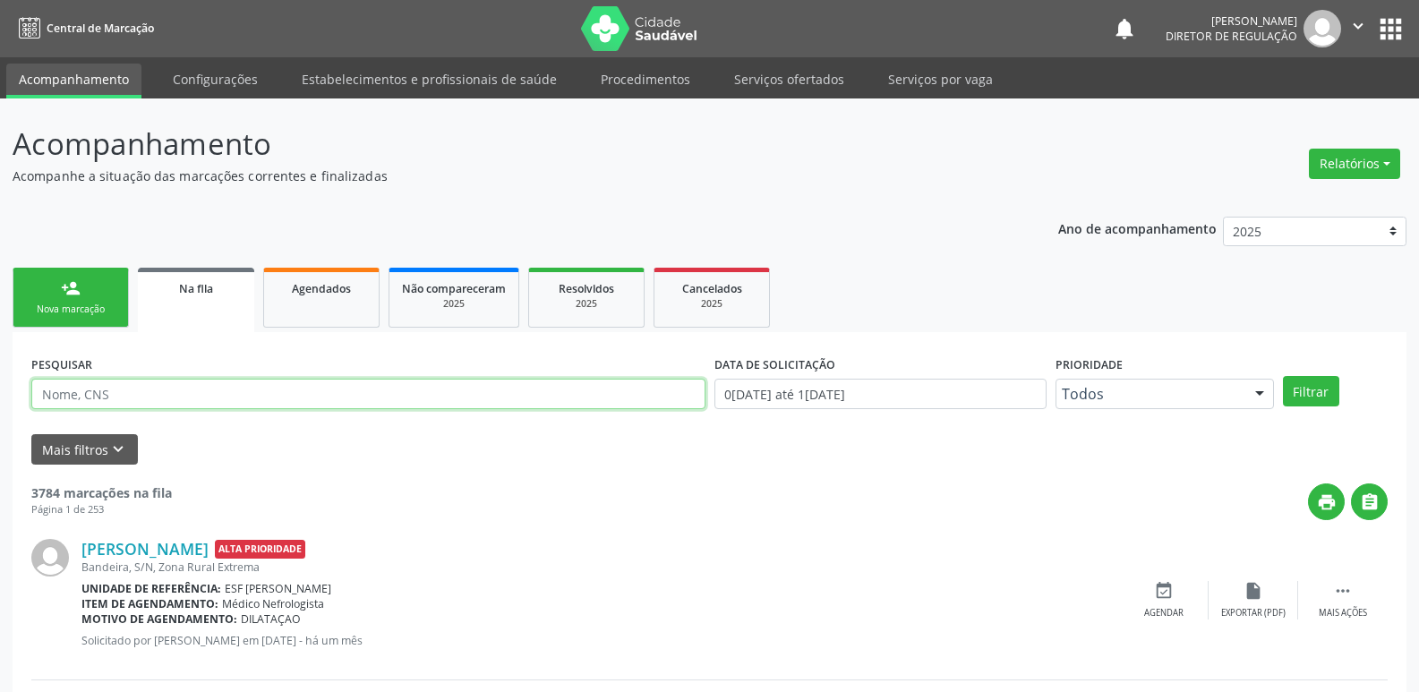
click at [176, 394] on input "text" at bounding box center [368, 394] width 674 height 30
type input "ELIETE"
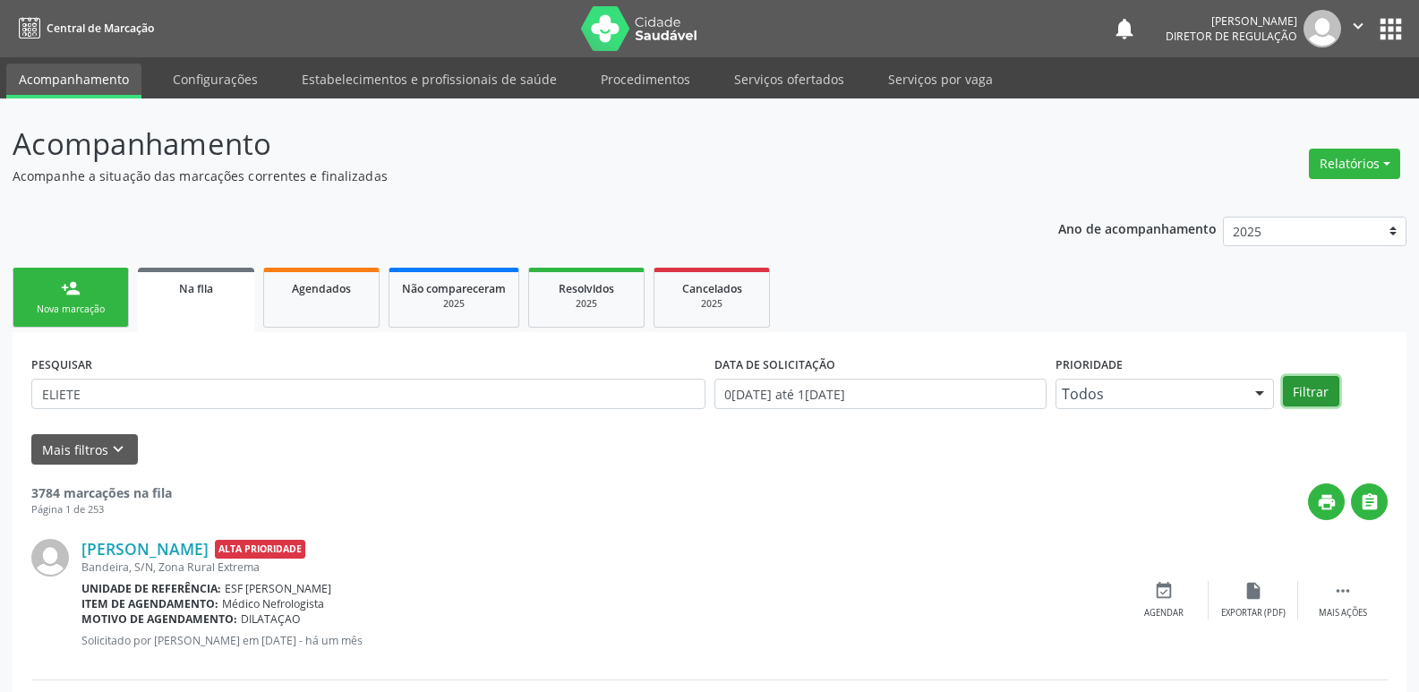
click at [1296, 397] on button "Filtrar" at bounding box center [1311, 391] width 56 height 30
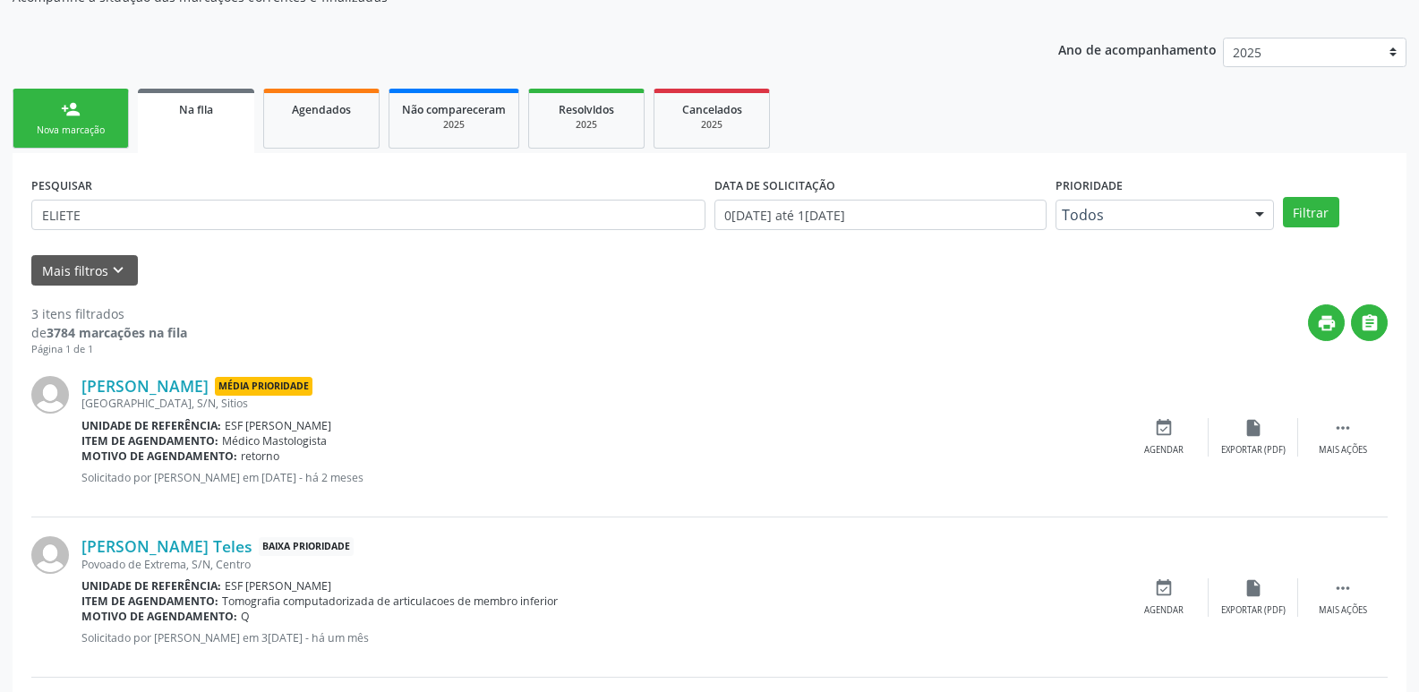
scroll to position [269, 0]
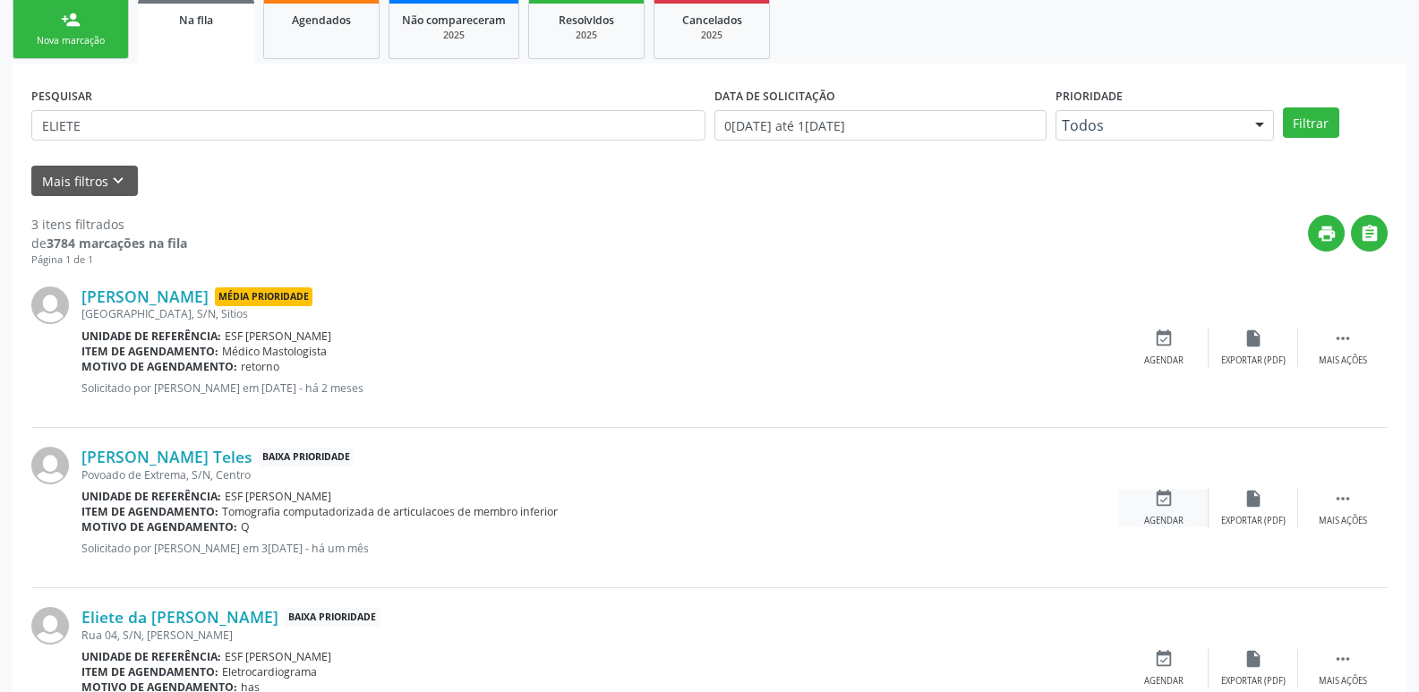
click at [1168, 502] on icon "event_available" at bounding box center [1164, 499] width 20 height 20
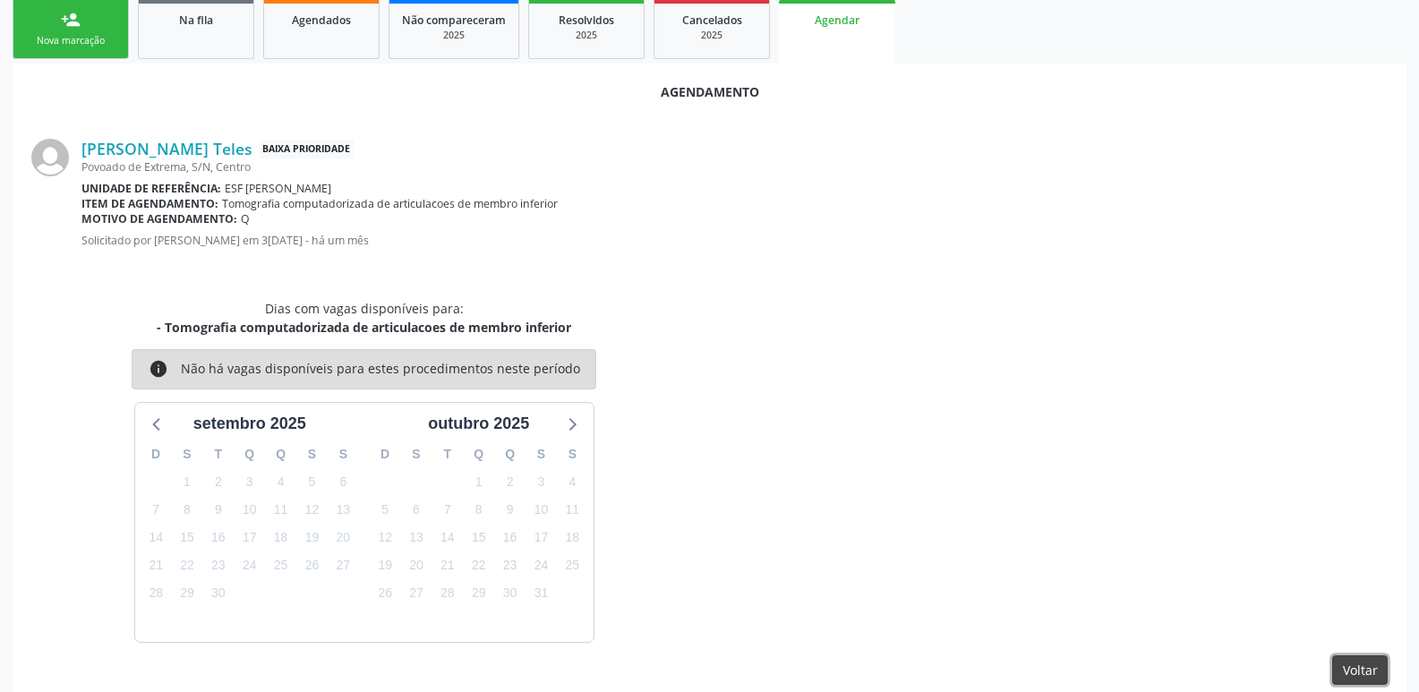
click at [1370, 672] on button "Voltar" at bounding box center [1361, 671] width 56 height 30
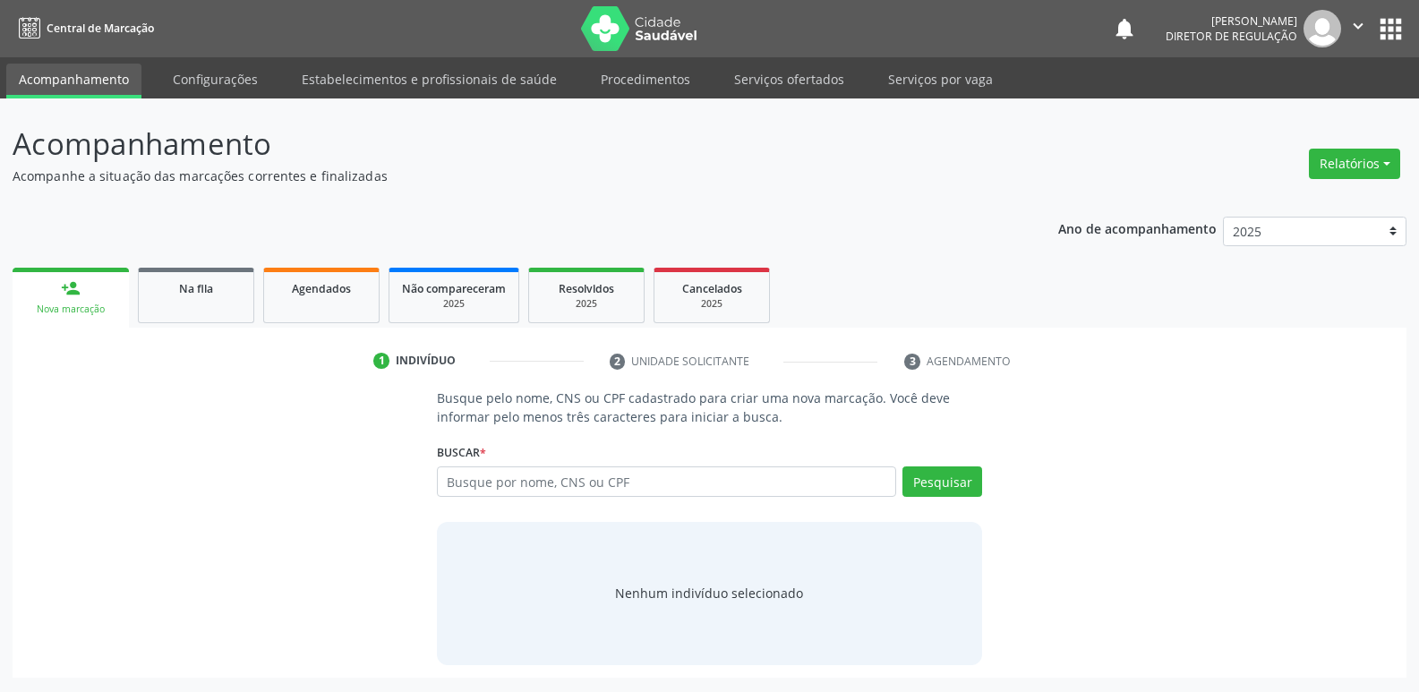
scroll to position [0, 0]
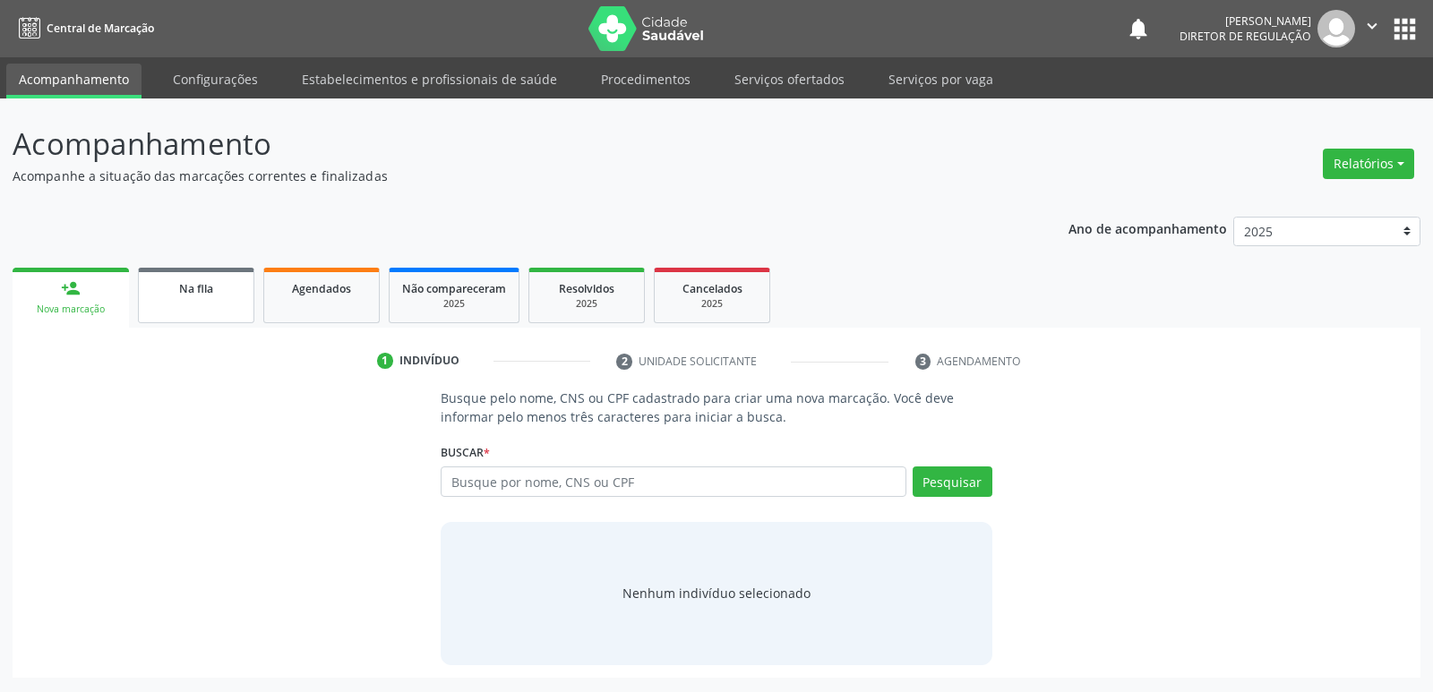
click at [186, 302] on link "Na fila" at bounding box center [196, 296] width 116 height 56
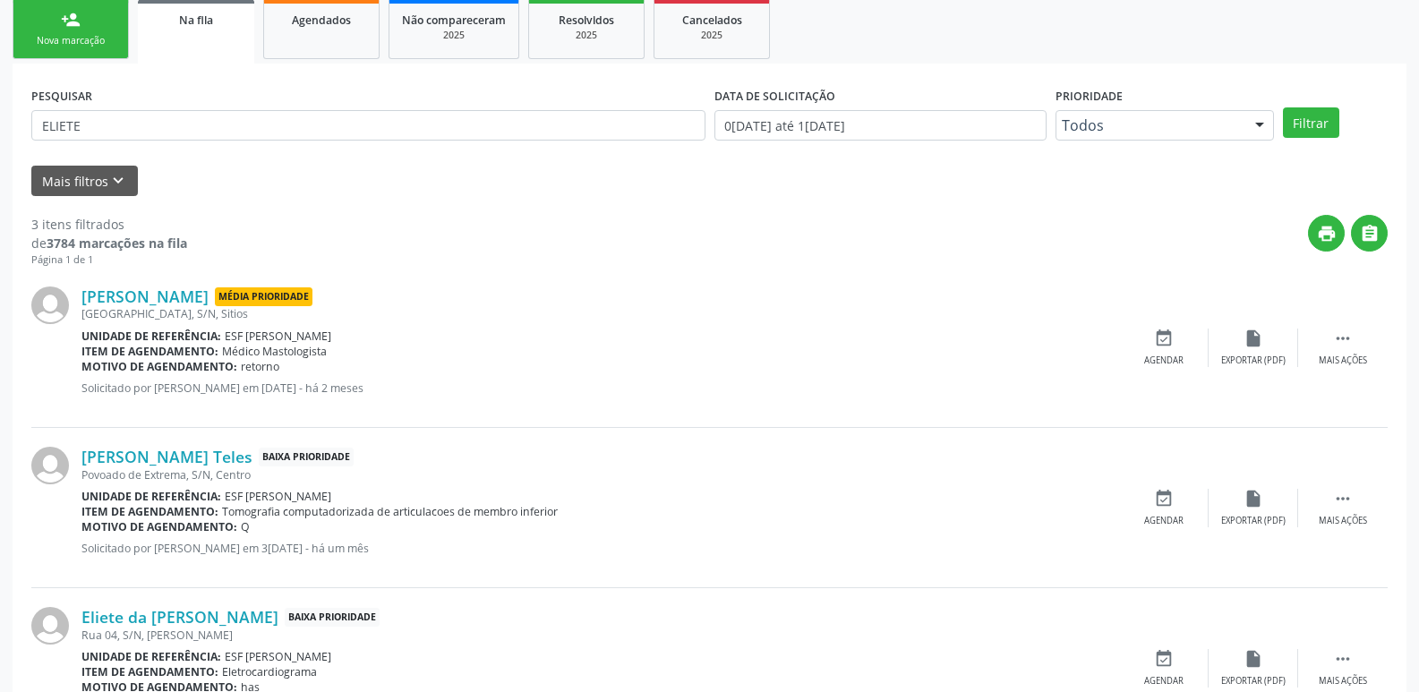
scroll to position [356, 0]
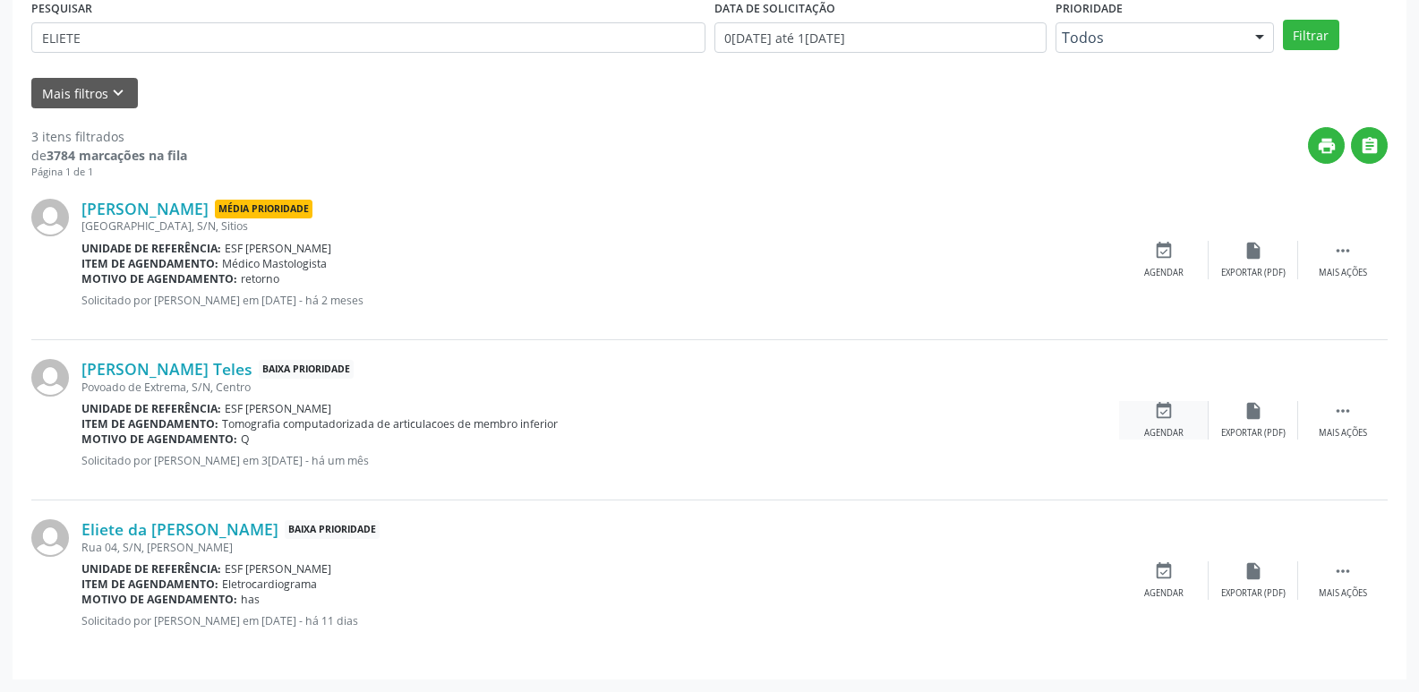
click at [1167, 415] on icon "event_available" at bounding box center [1164, 411] width 20 height 20
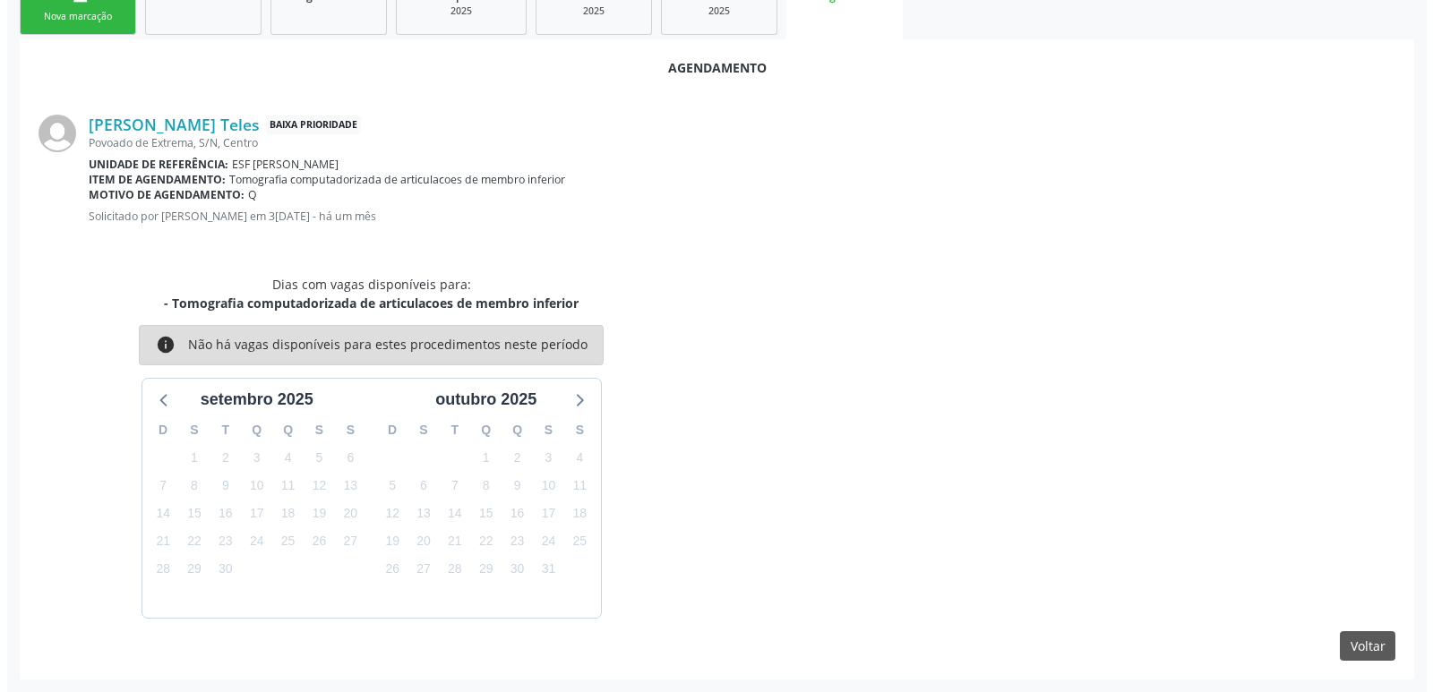
scroll to position [0, 0]
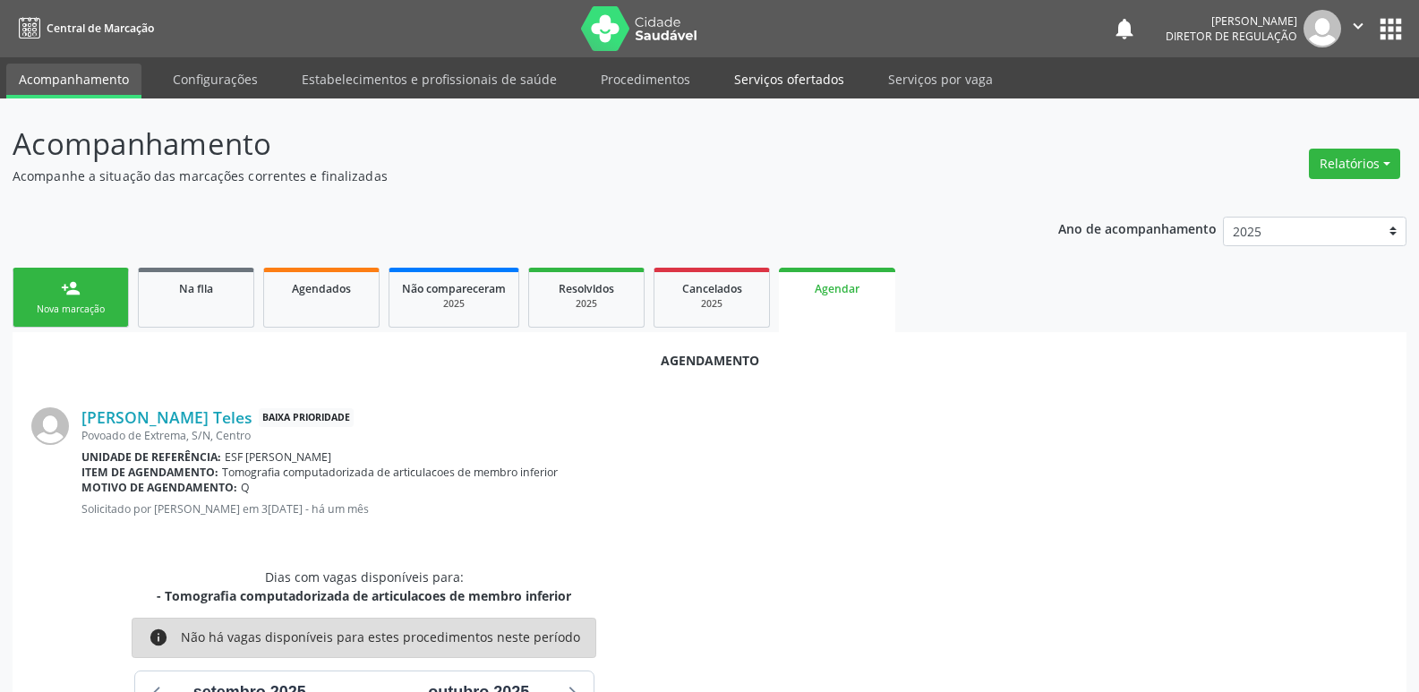
click at [788, 81] on link "Serviços ofertados" at bounding box center [789, 79] width 135 height 31
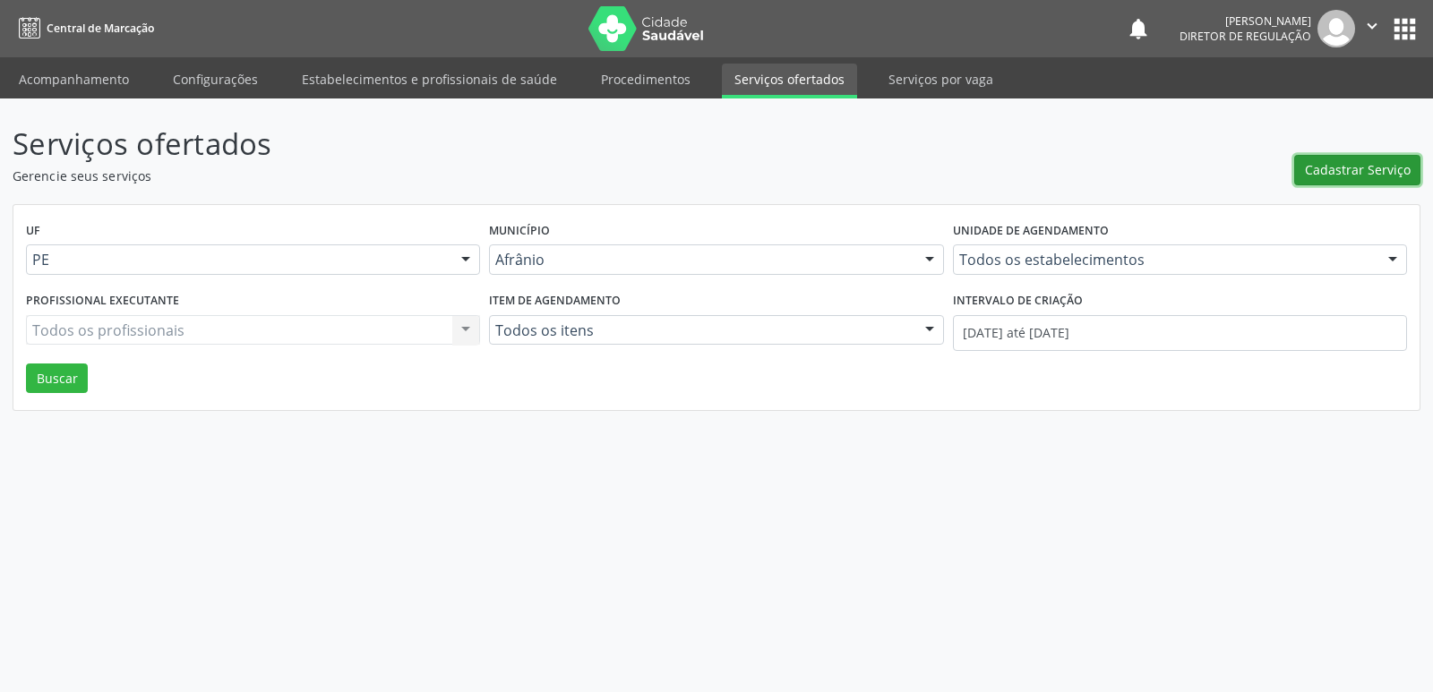
click at [1369, 163] on span "Cadastrar Serviço" at bounding box center [1358, 169] width 106 height 19
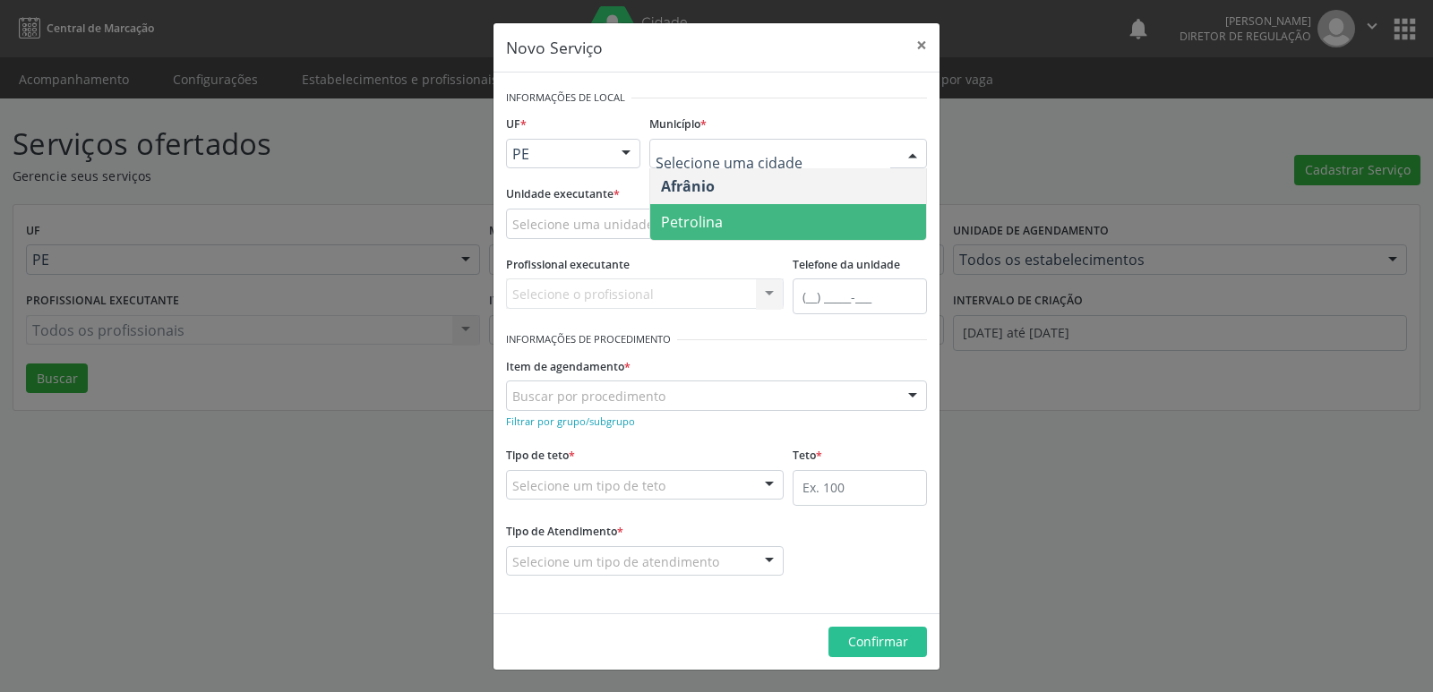
click at [725, 223] on span "Petrolina" at bounding box center [788, 222] width 276 height 36
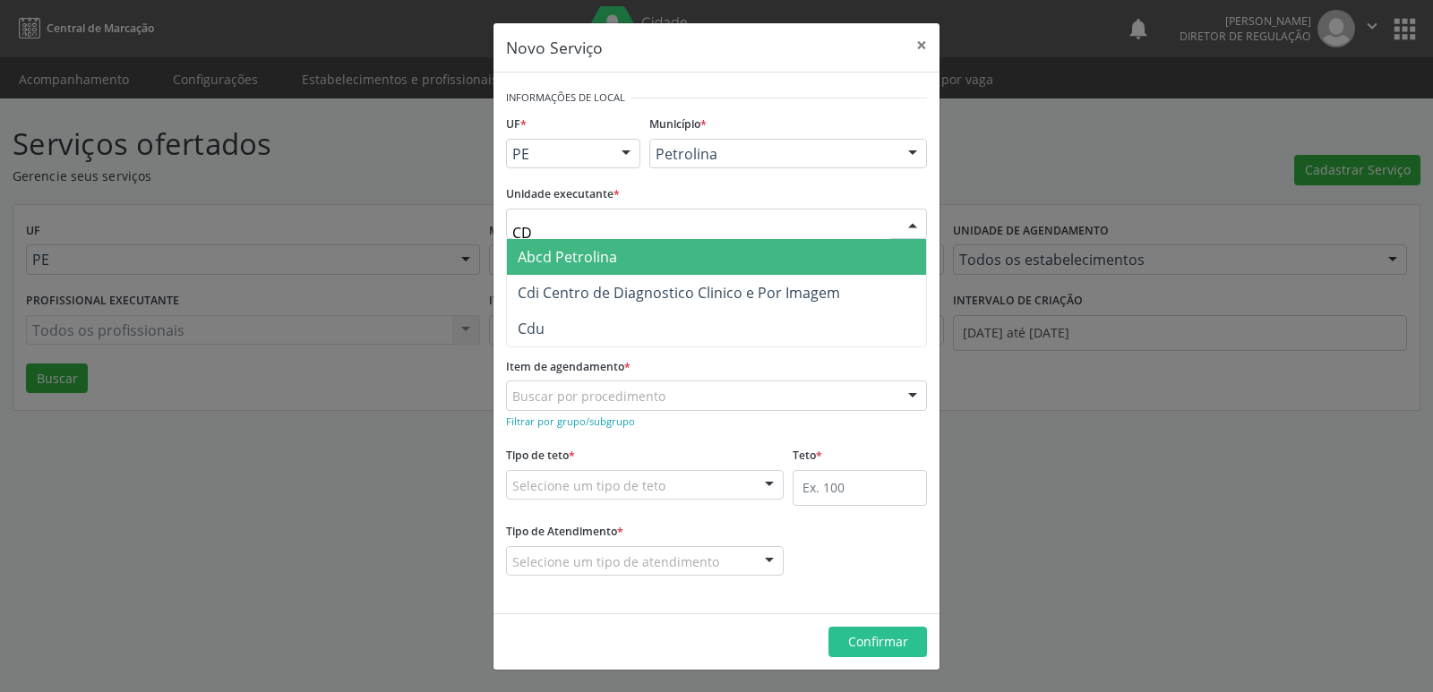
type input "CDI"
click at [623, 254] on span "Cdi Centro de Diagnostico Clinico e Por Imagem" at bounding box center [679, 257] width 322 height 20
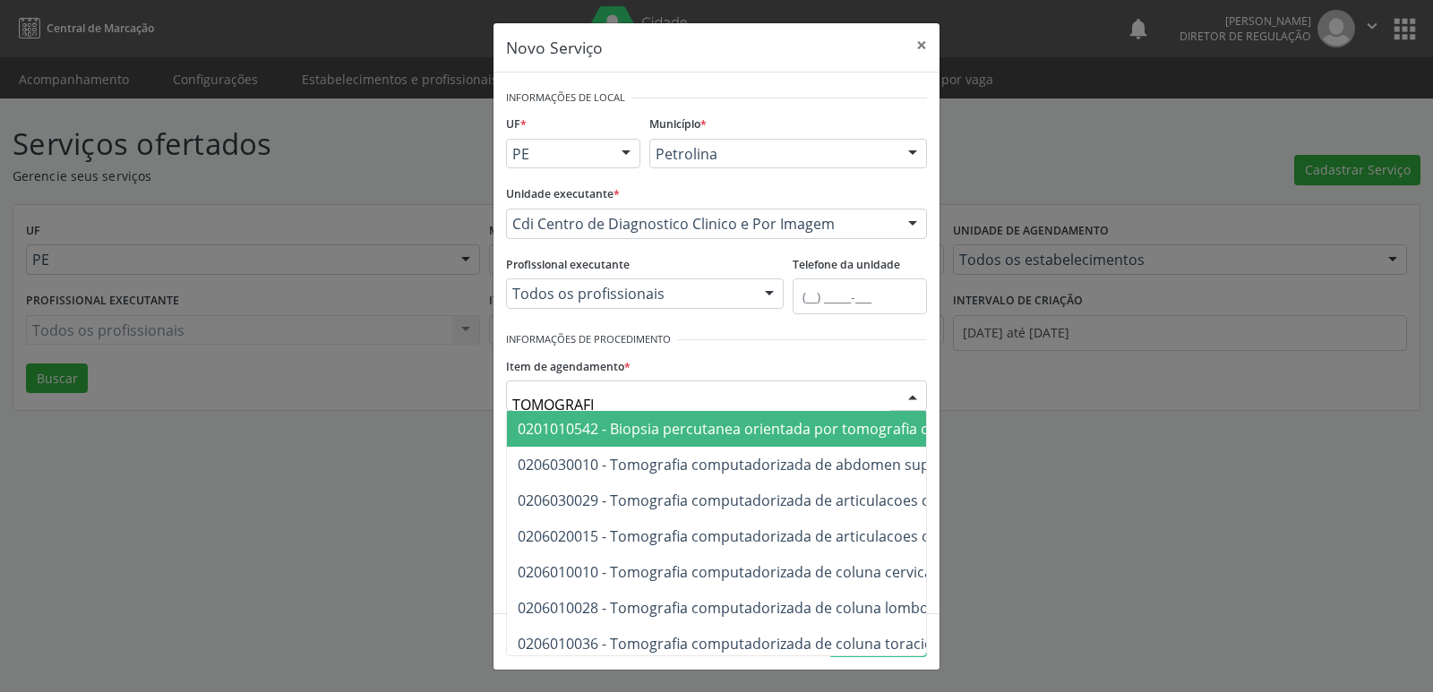
type input "TOMOGRAFIA"
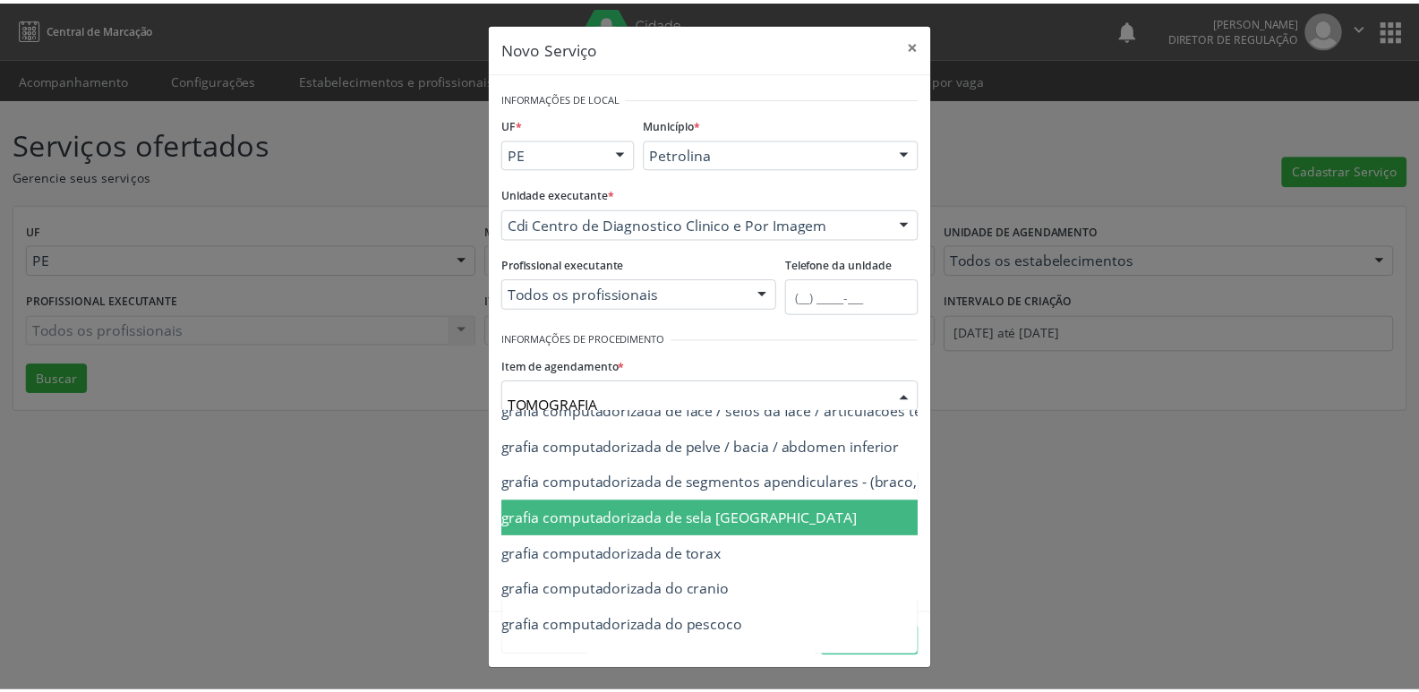
scroll to position [269, 179]
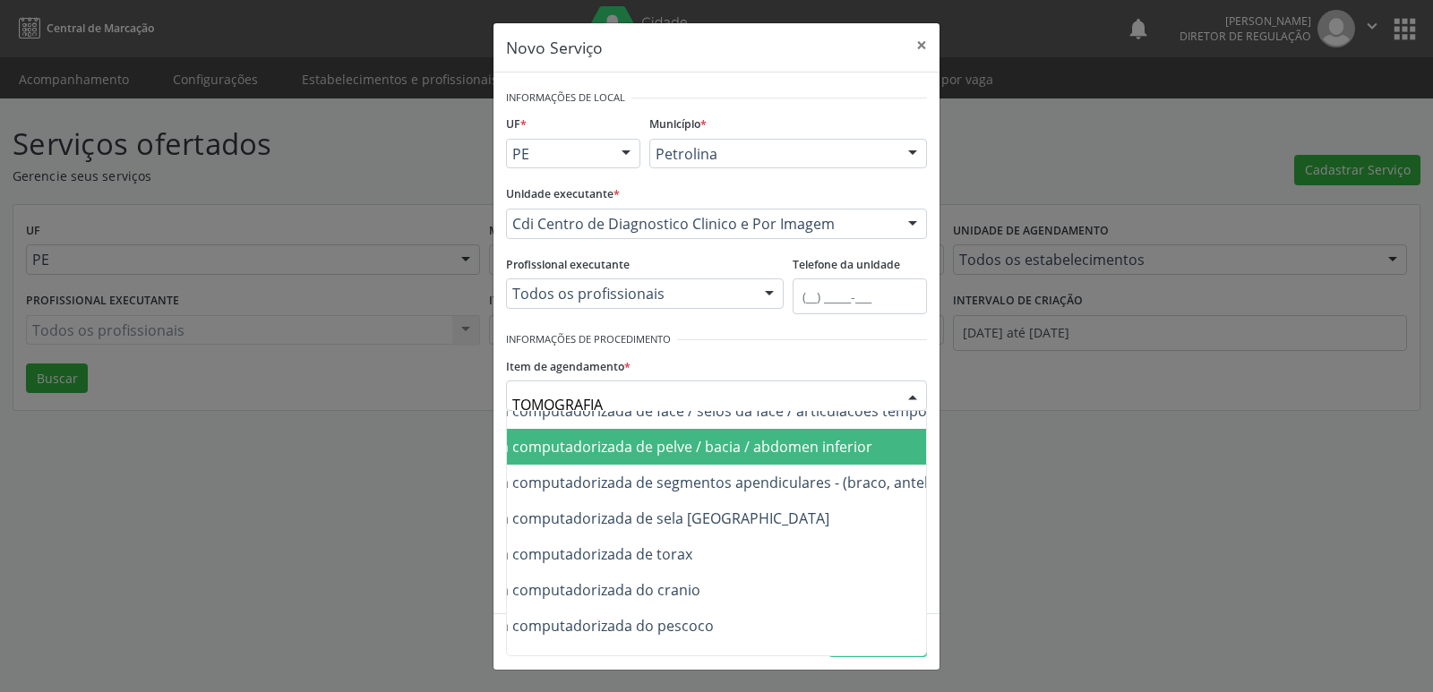
click at [790, 448] on span "0206030037 - Tomografia computadorizada de pelve / bacia / abdomen inferior" at bounding box center [606, 447] width 534 height 20
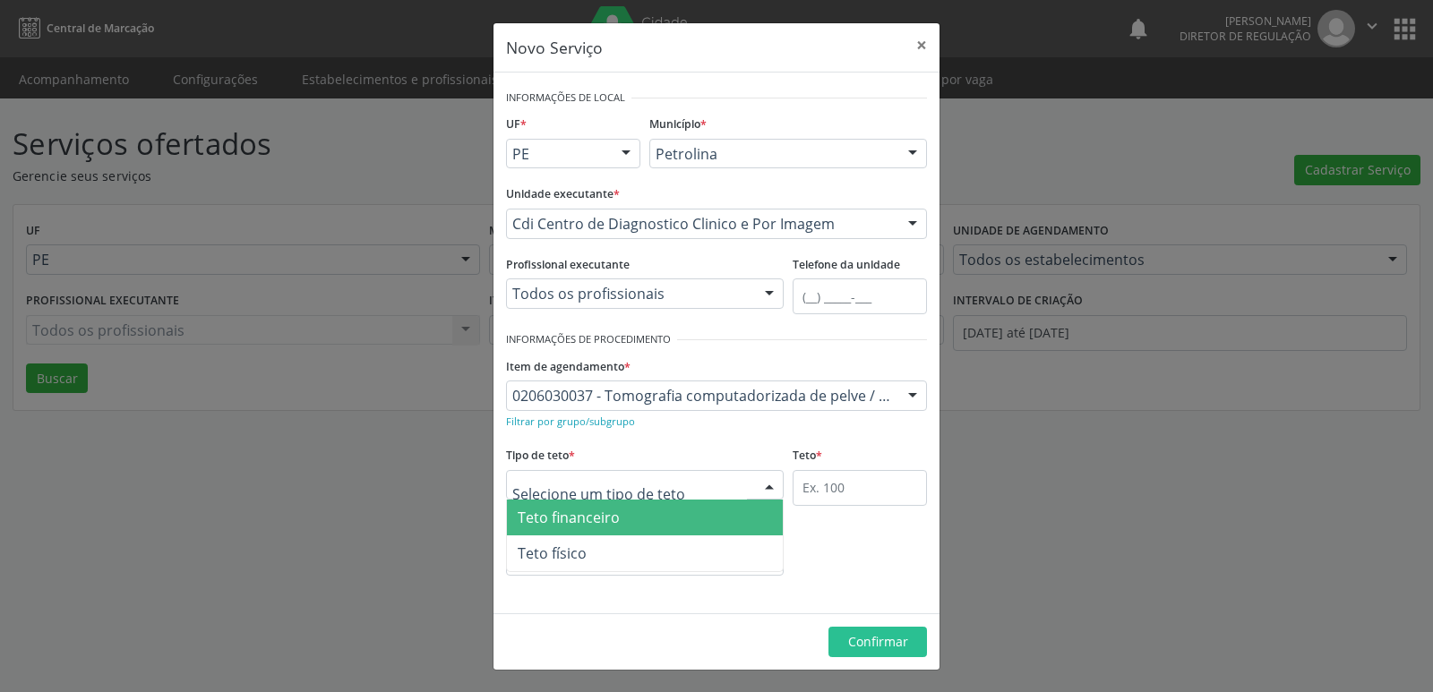
click at [716, 481] on div at bounding box center [645, 485] width 278 height 30
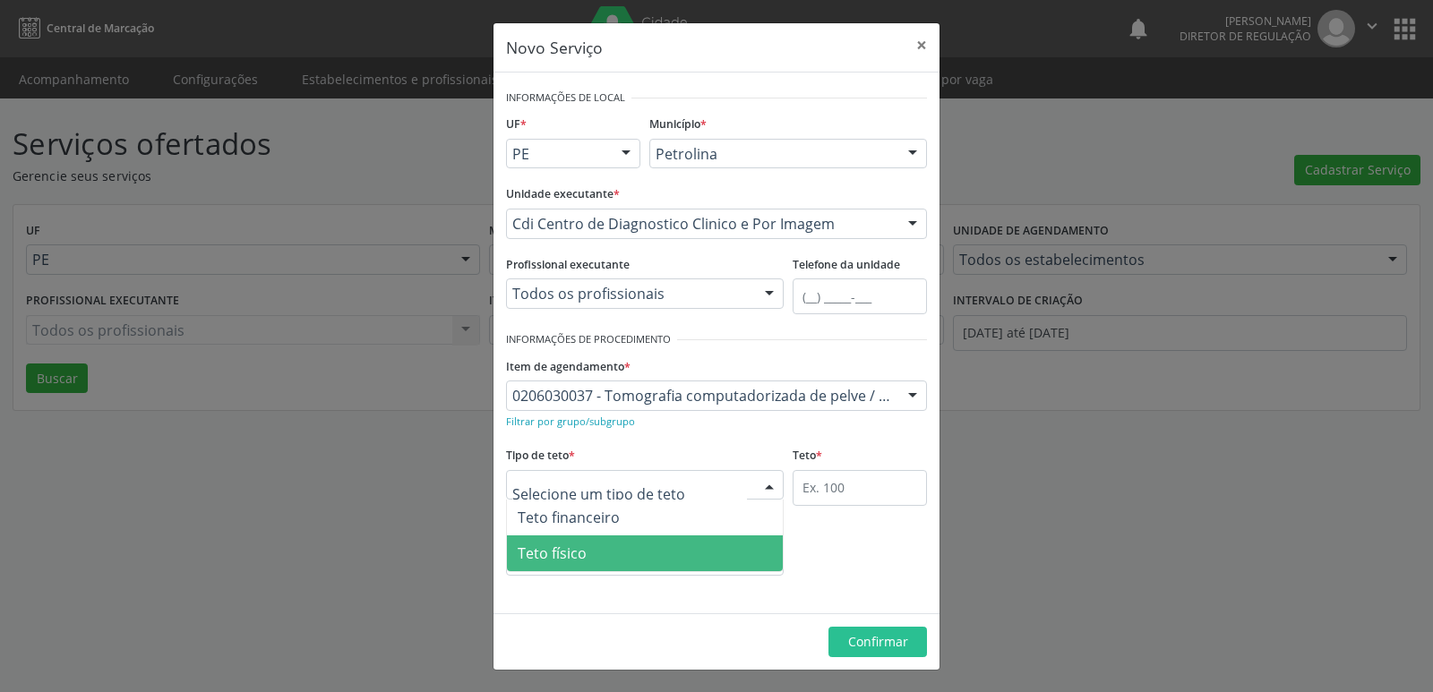
click at [673, 549] on span "Teto físico" at bounding box center [645, 554] width 276 height 36
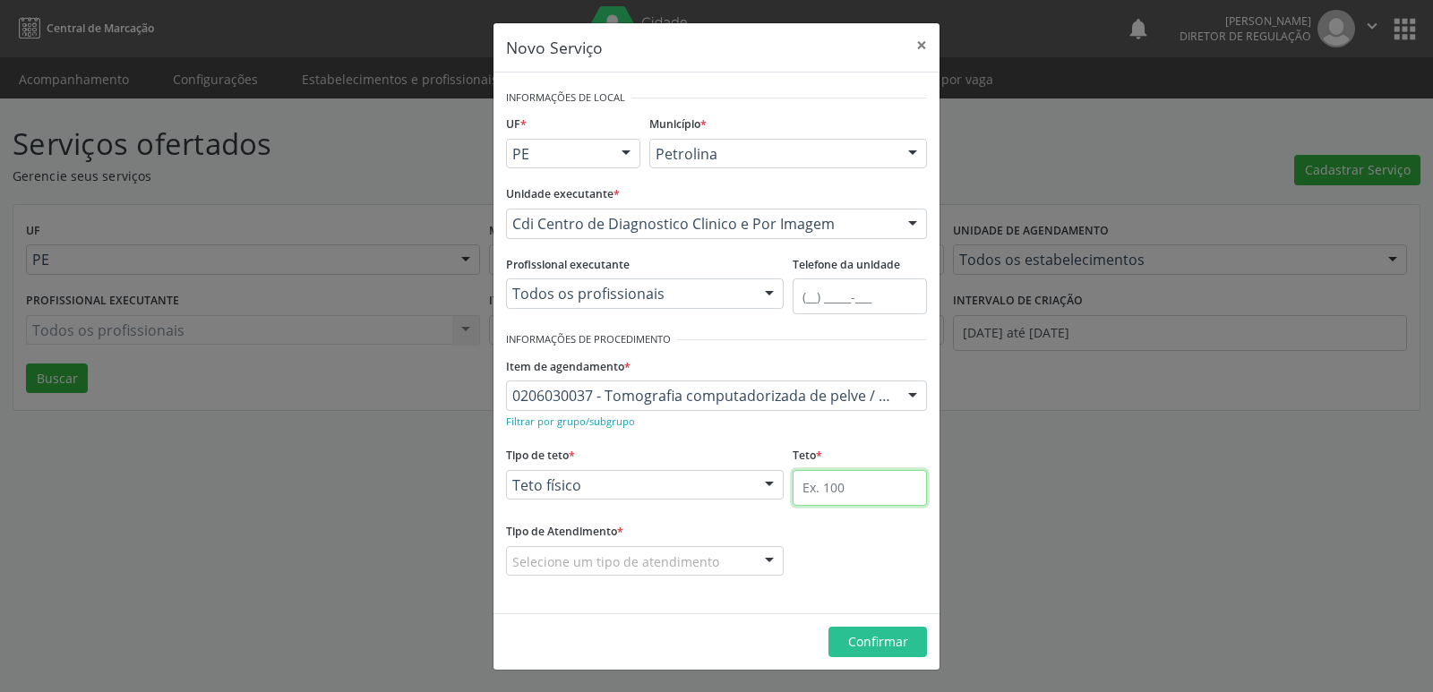
click at [807, 487] on input "text" at bounding box center [860, 488] width 134 height 36
type input "2"
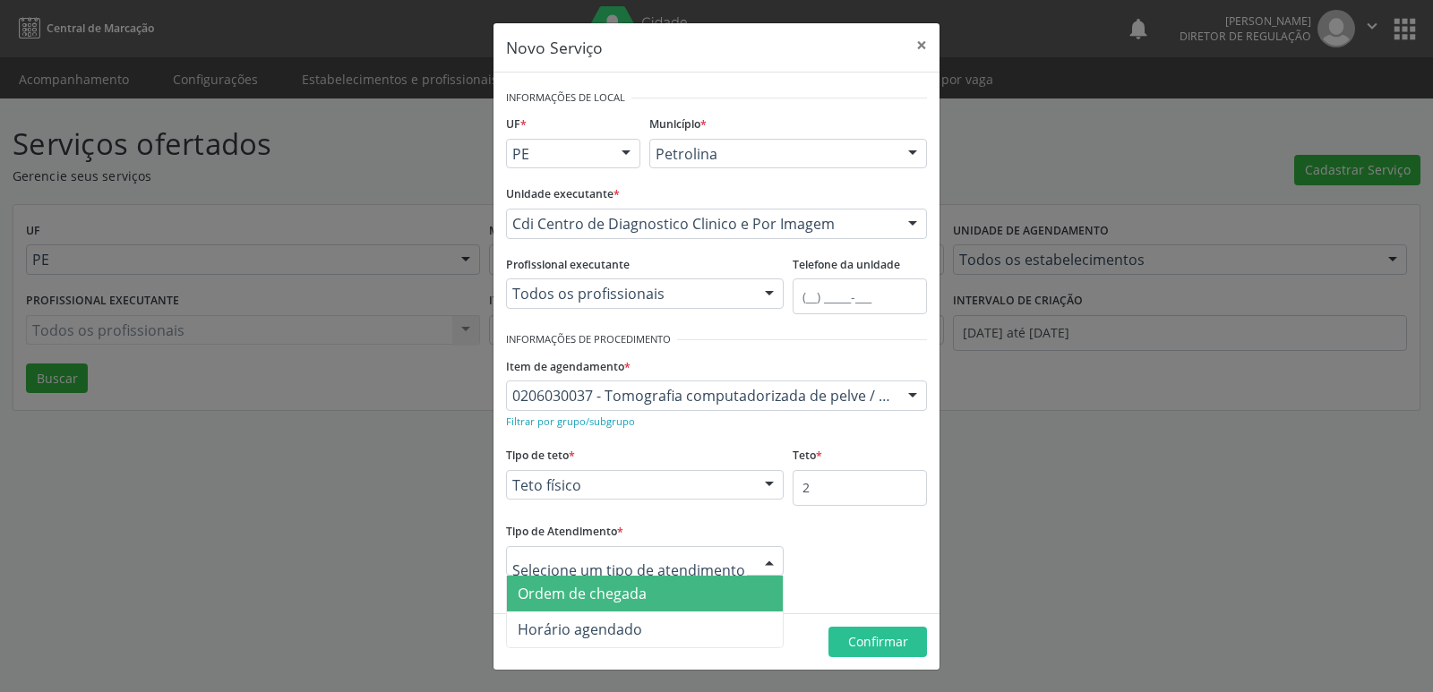
click at [726, 561] on div at bounding box center [645, 561] width 278 height 30
drag, startPoint x: 725, startPoint y: 602, endPoint x: 744, endPoint y: 604, distance: 18.9
click at [724, 602] on span "Ordem de chegada" at bounding box center [645, 594] width 276 height 36
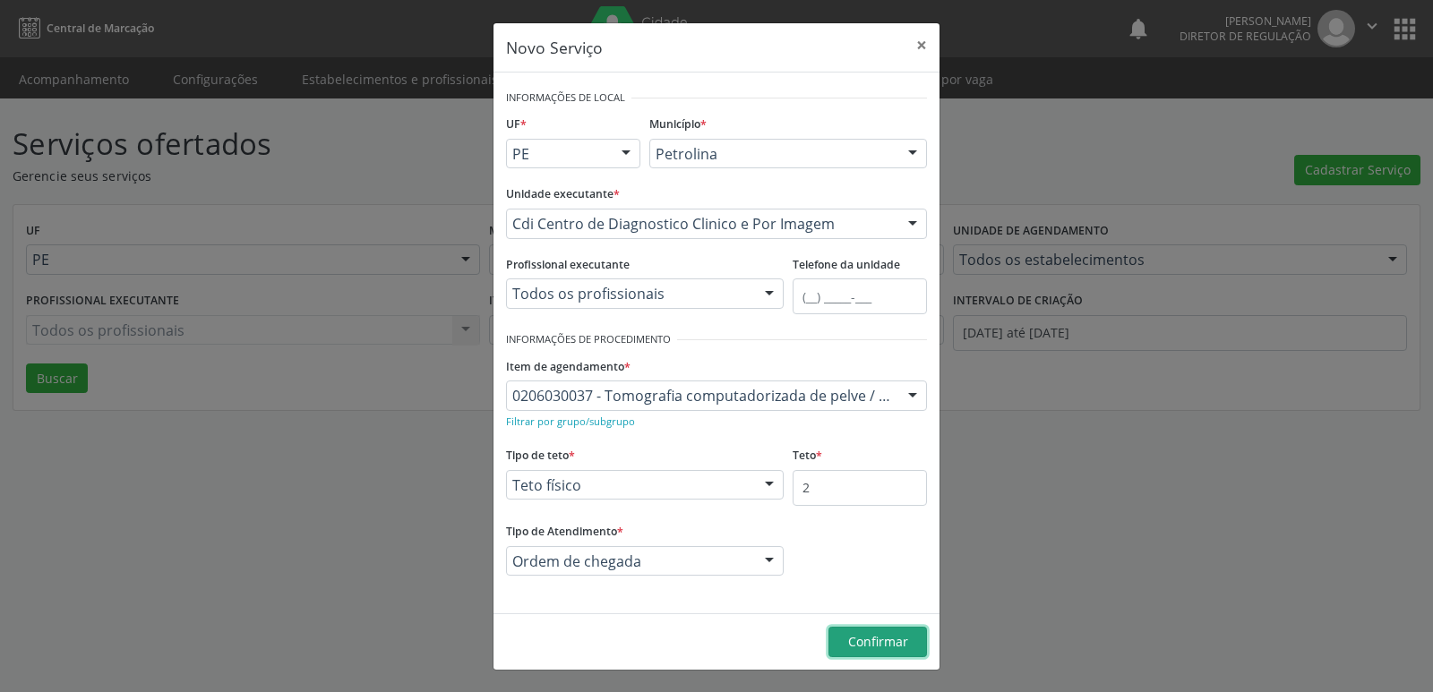
click at [871, 640] on span "Confirmar" at bounding box center [878, 641] width 60 height 17
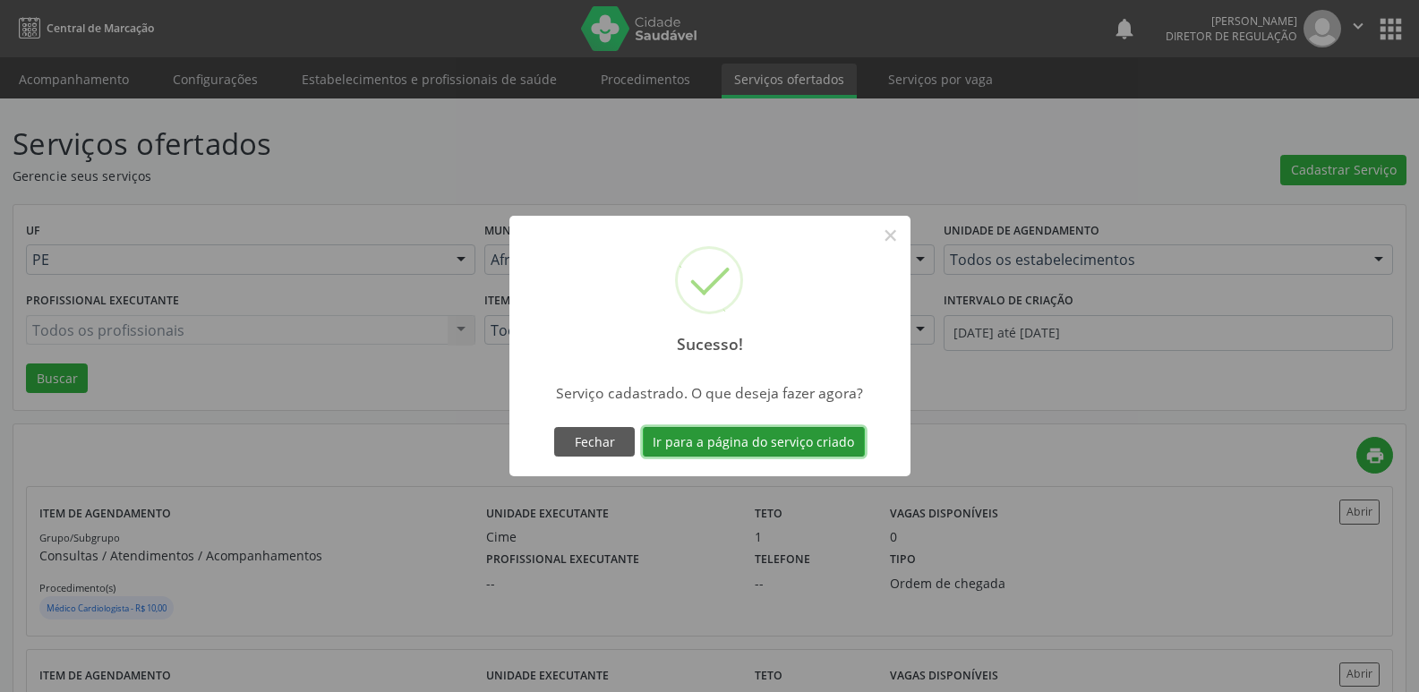
click at [811, 434] on button "Ir para a página do serviço criado" at bounding box center [754, 442] width 222 height 30
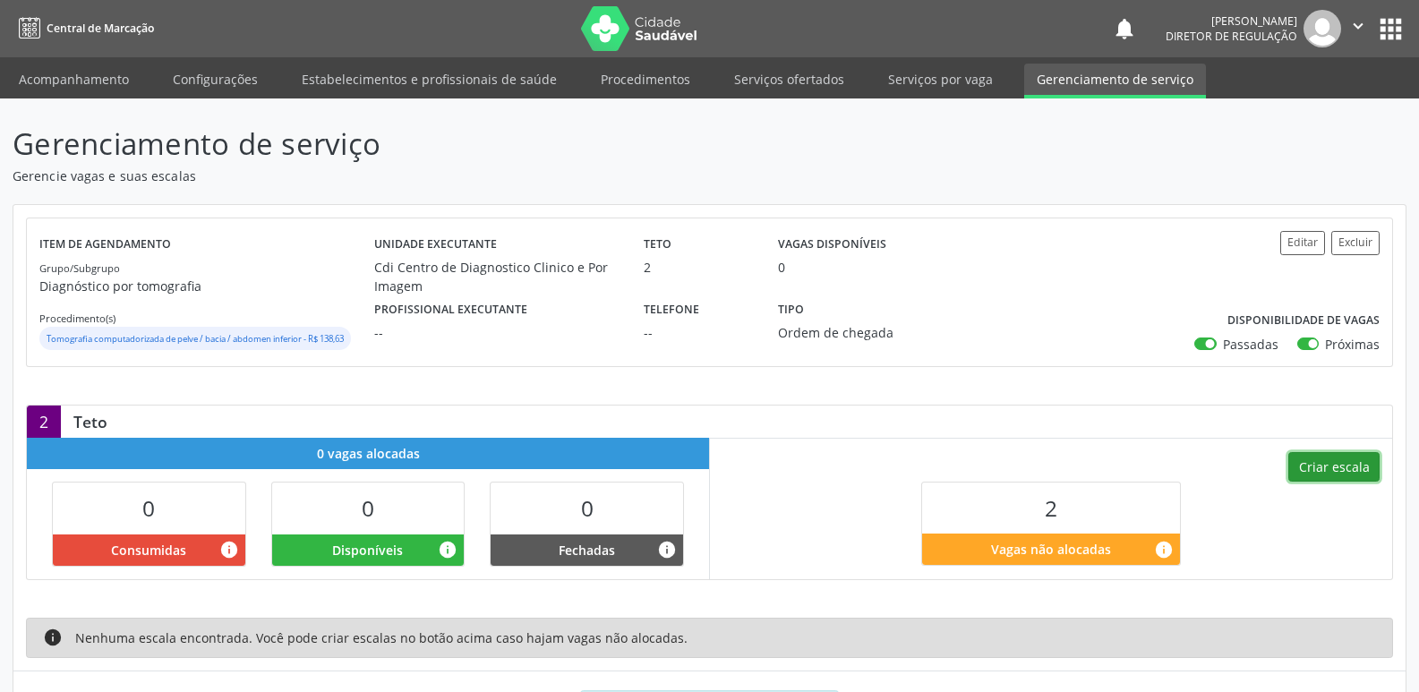
click at [1349, 467] on button "Criar escala" at bounding box center [1334, 467] width 91 height 30
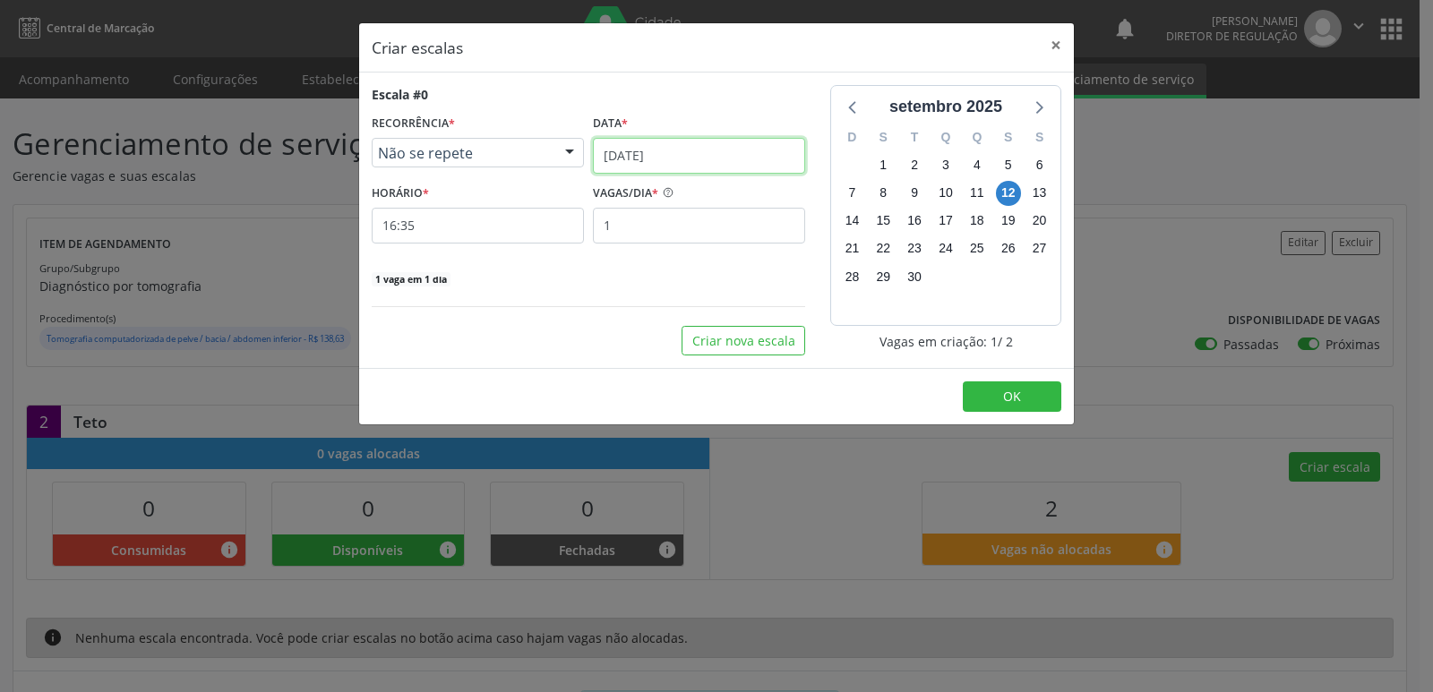
click at [700, 147] on input "[DATE]" at bounding box center [699, 156] width 212 height 36
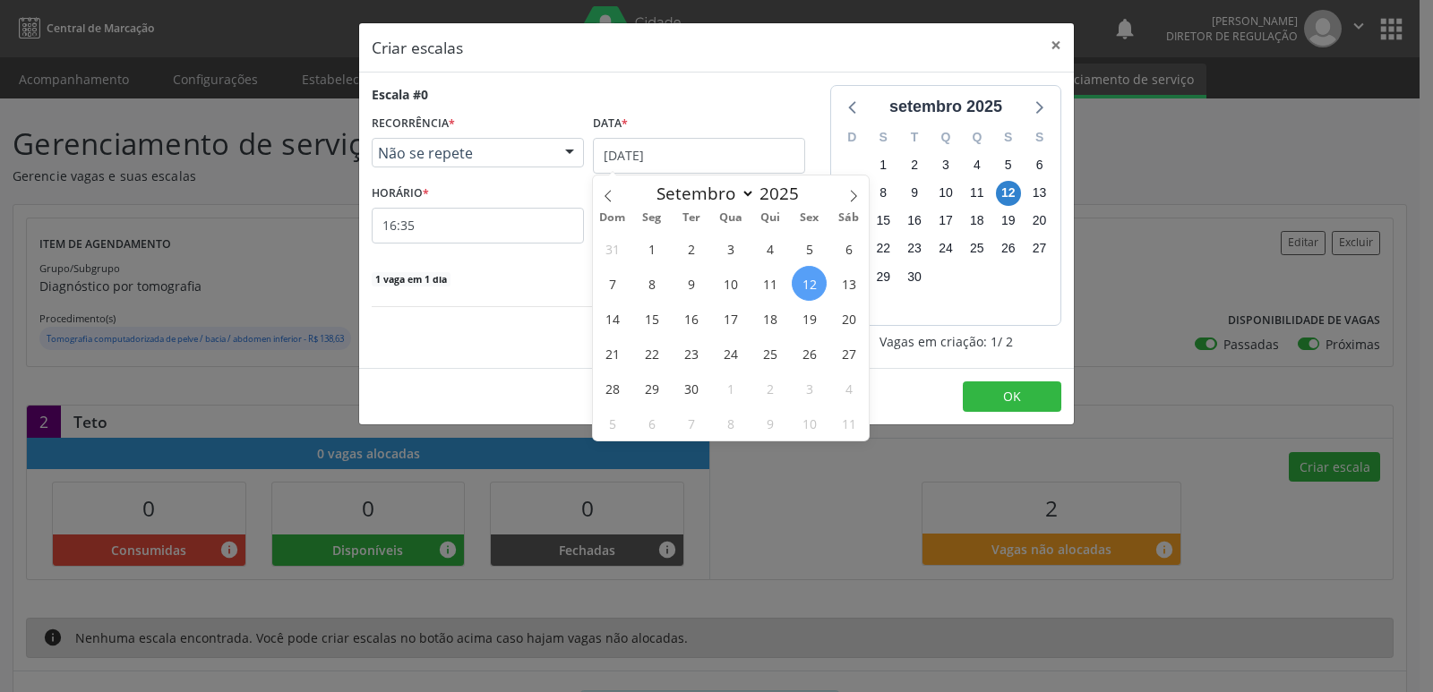
click at [733, 318] on span "17" at bounding box center [730, 318] width 35 height 35
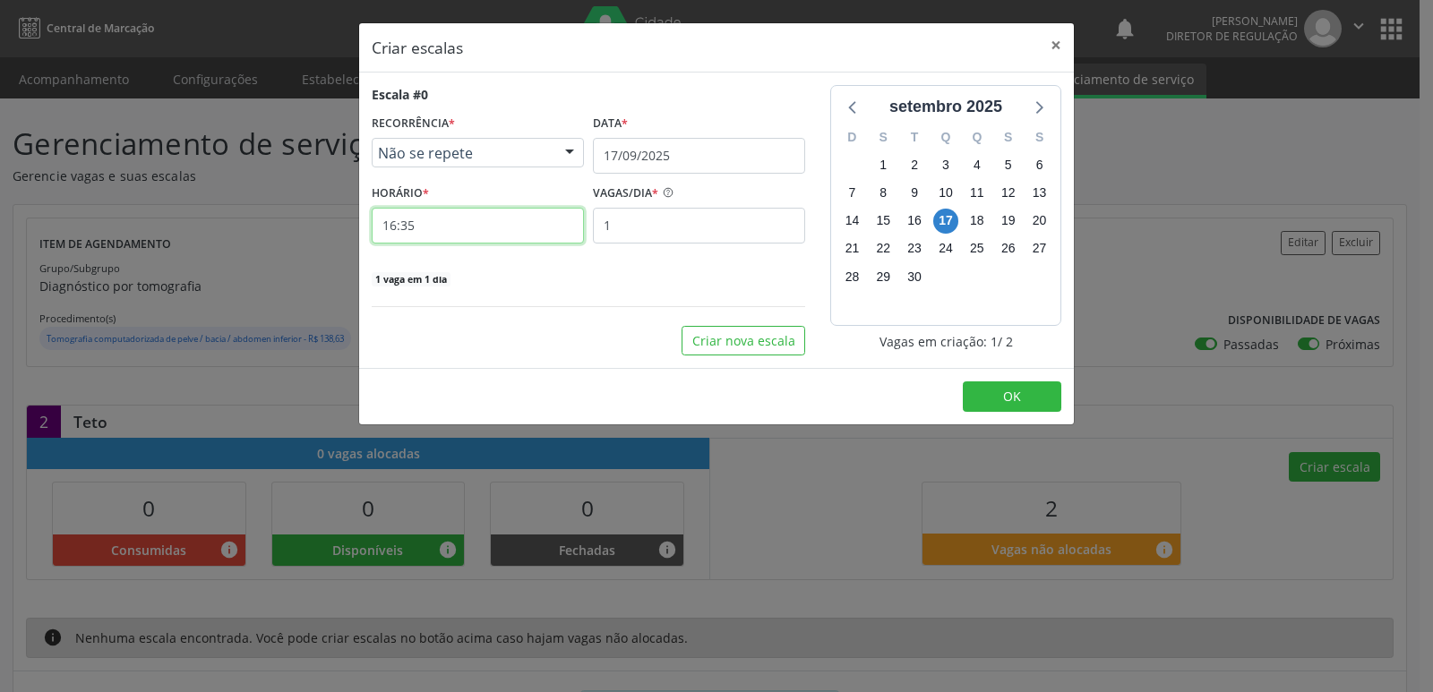
click at [527, 229] on input "16:35" at bounding box center [478, 226] width 212 height 36
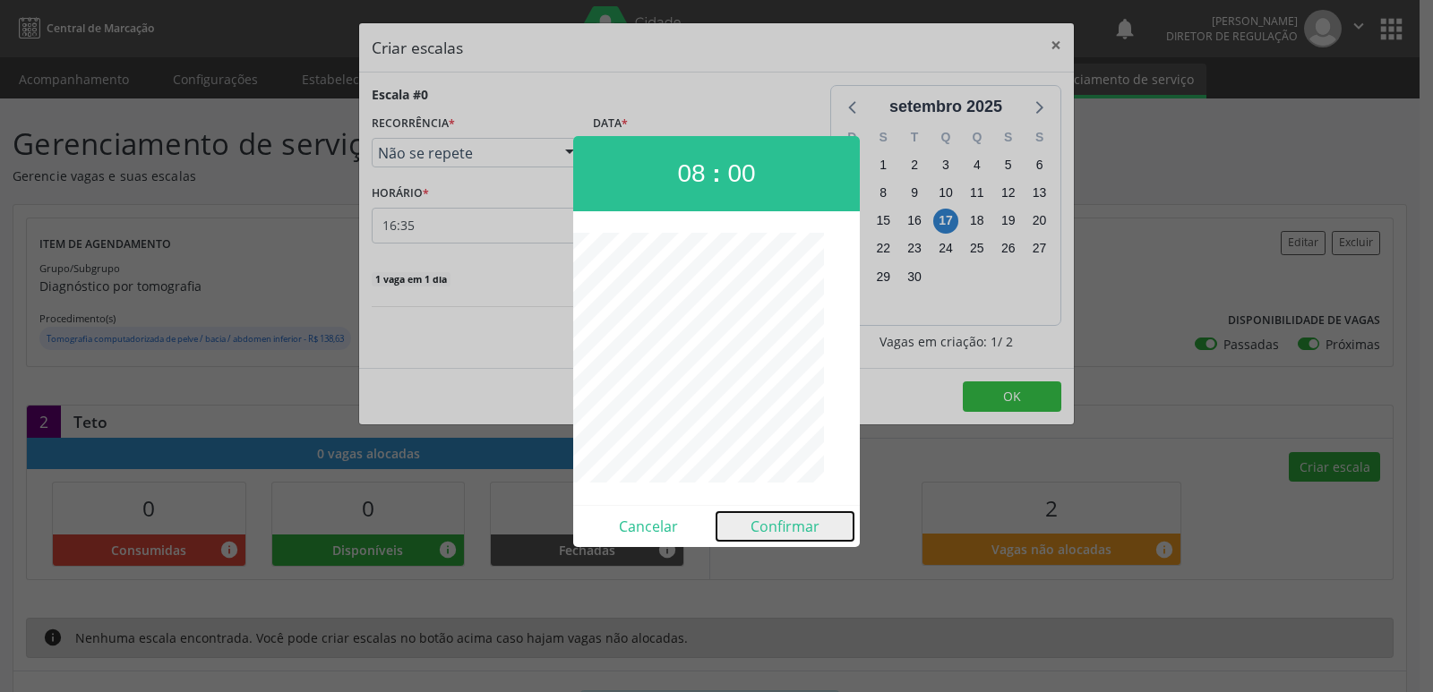
drag, startPoint x: 780, startPoint y: 528, endPoint x: 782, endPoint y: 508, distance: 20.7
click at [780, 526] on button "Confirmar" at bounding box center [784, 526] width 137 height 29
type input "08:00"
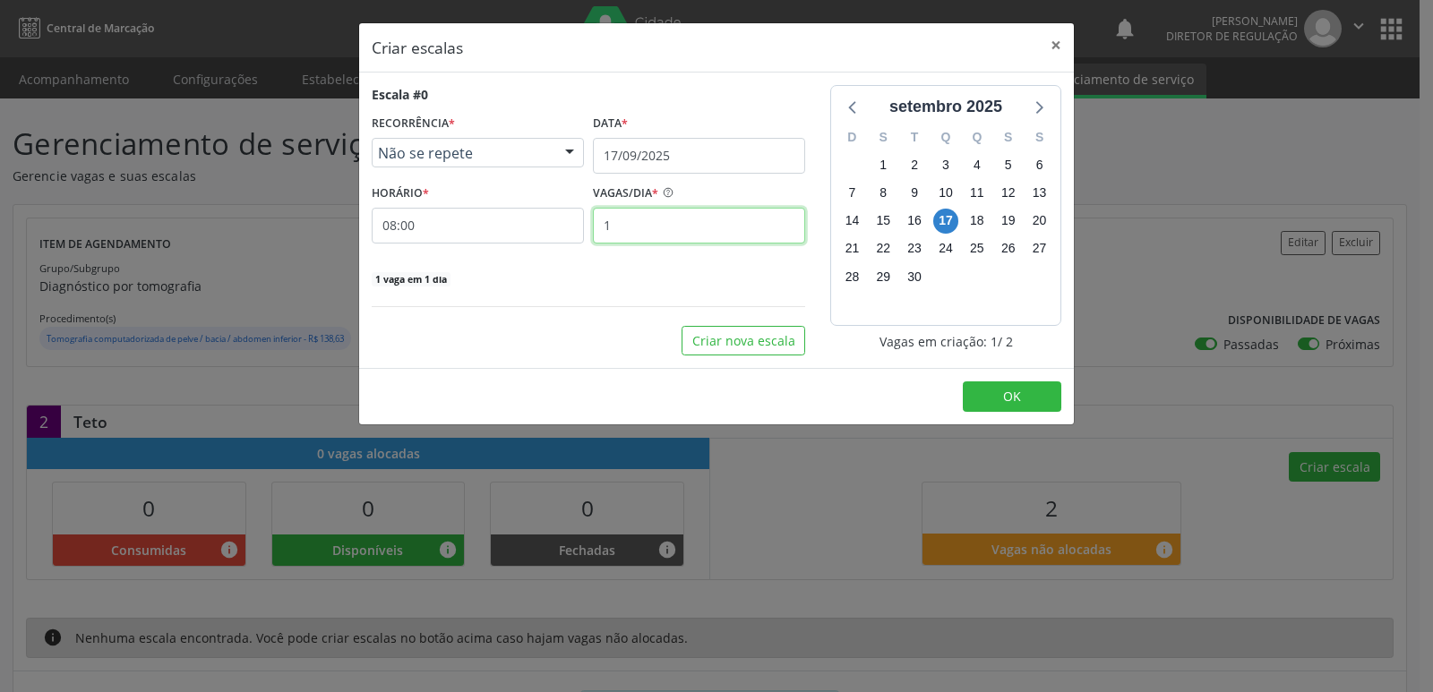
click at [651, 217] on input "1" at bounding box center [699, 226] width 212 height 36
type input "2"
click at [1003, 396] on span "OK" at bounding box center [1012, 396] width 18 height 17
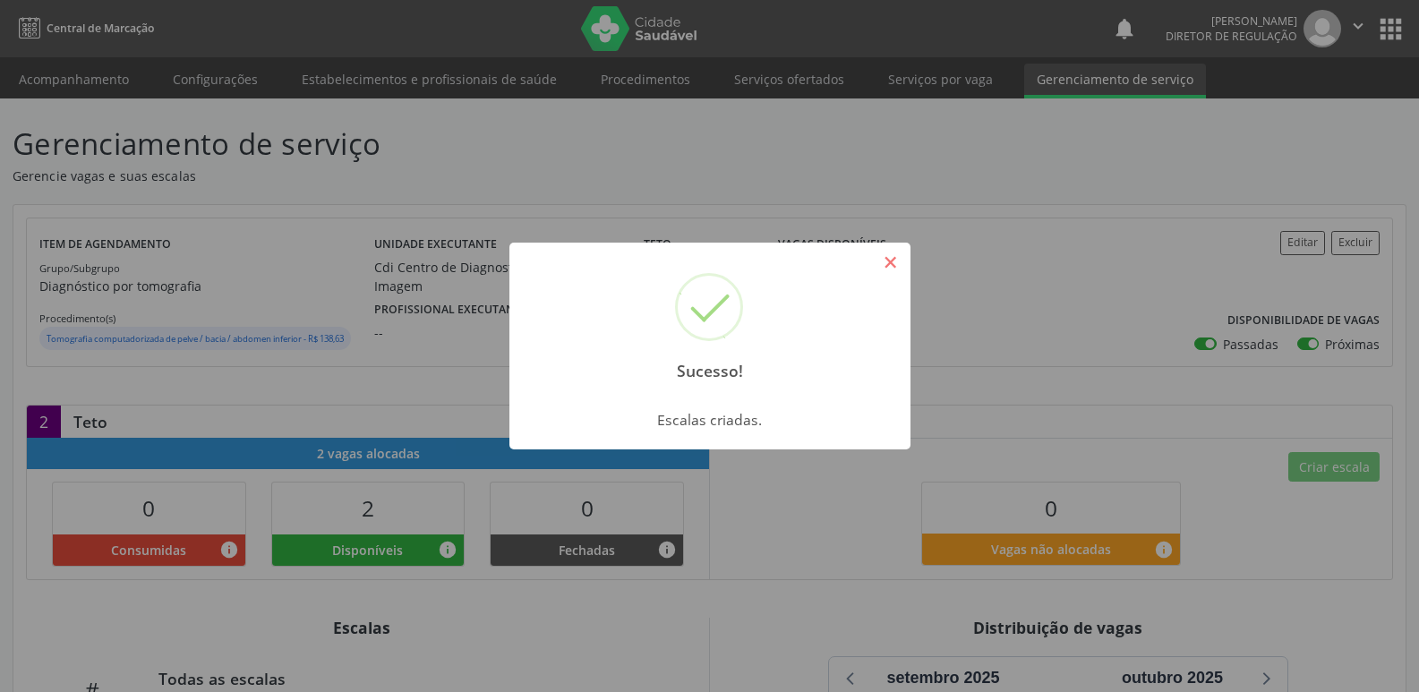
click at [888, 268] on button "×" at bounding box center [891, 262] width 30 height 30
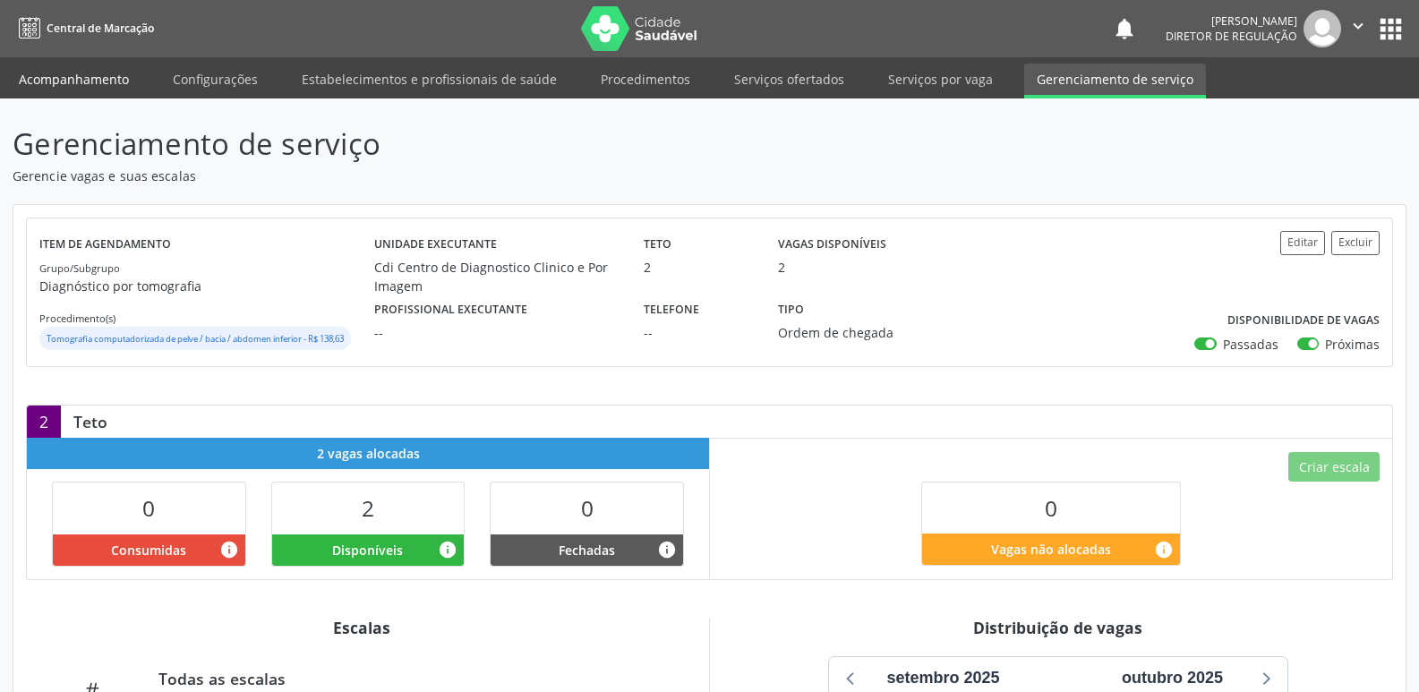
click at [84, 77] on link "Acompanhamento" at bounding box center [73, 79] width 135 height 31
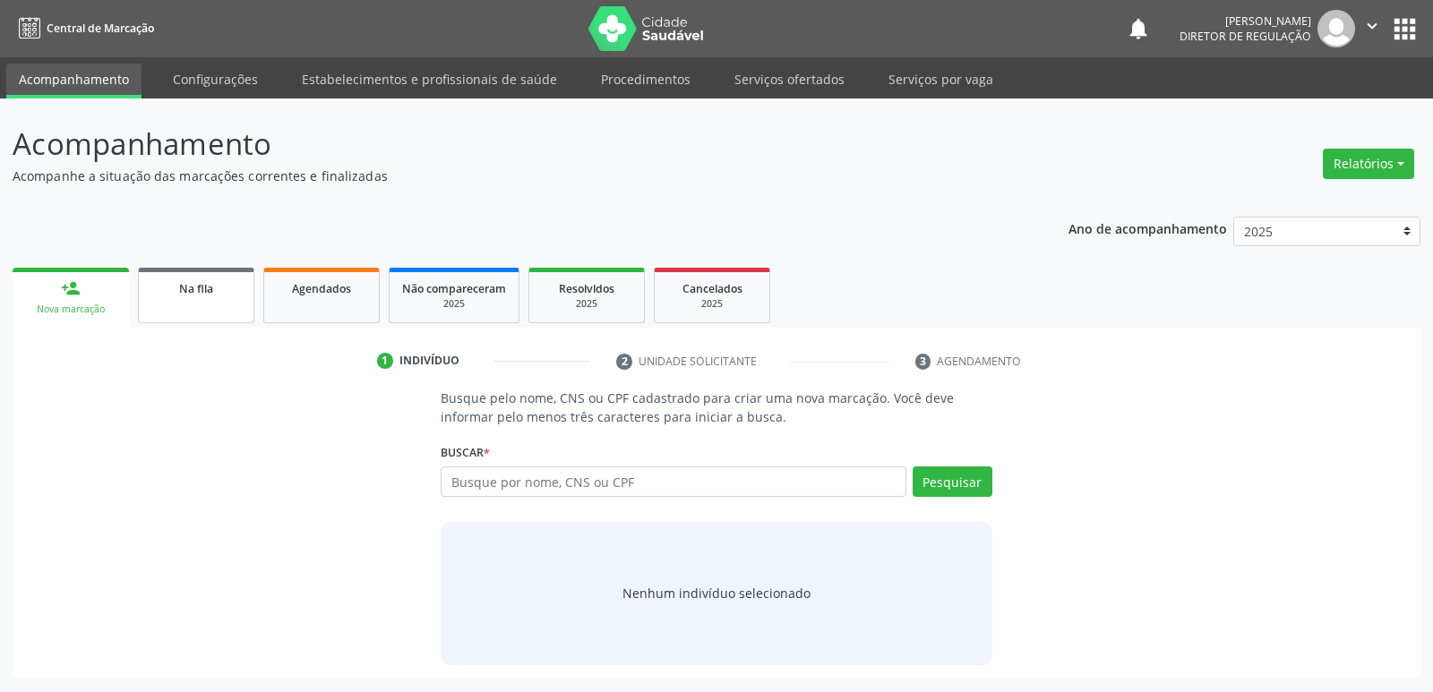
click at [216, 281] on div "Na fila" at bounding box center [196, 288] width 90 height 19
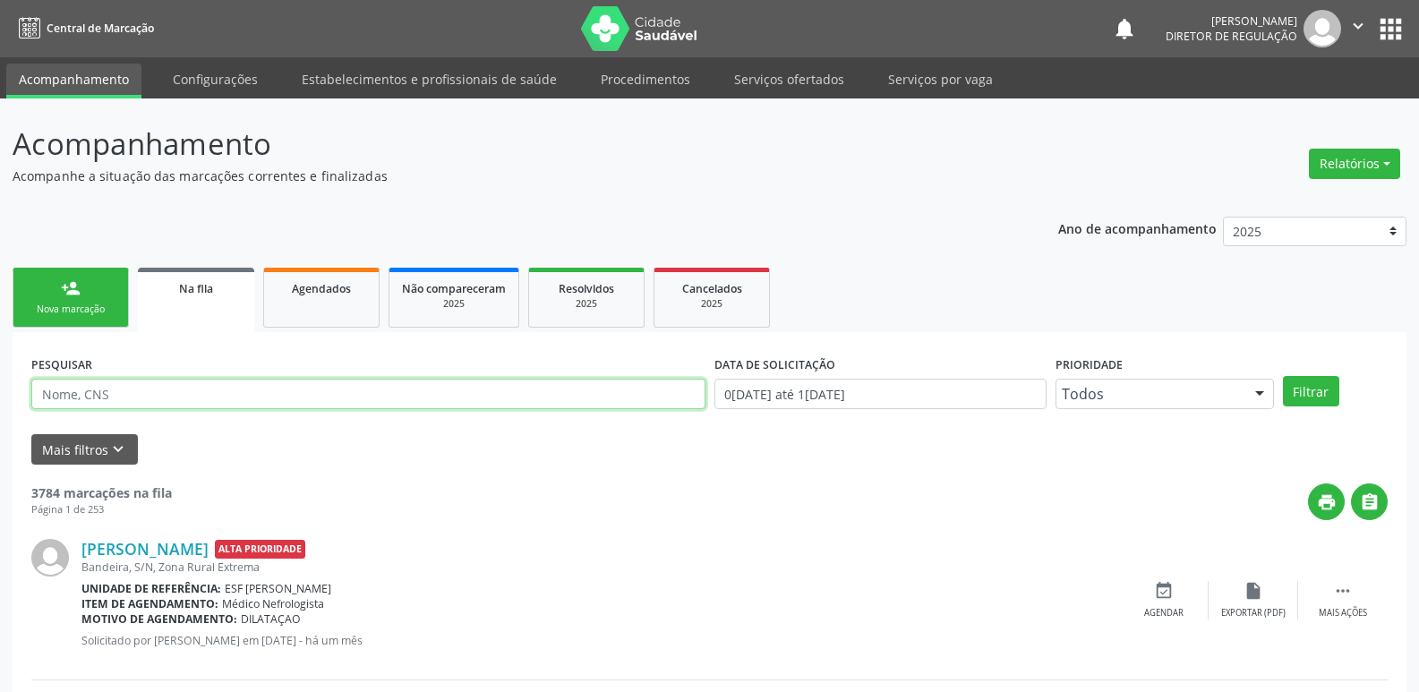
click at [202, 402] on input "text" at bounding box center [368, 394] width 674 height 30
type input "ELIETE"
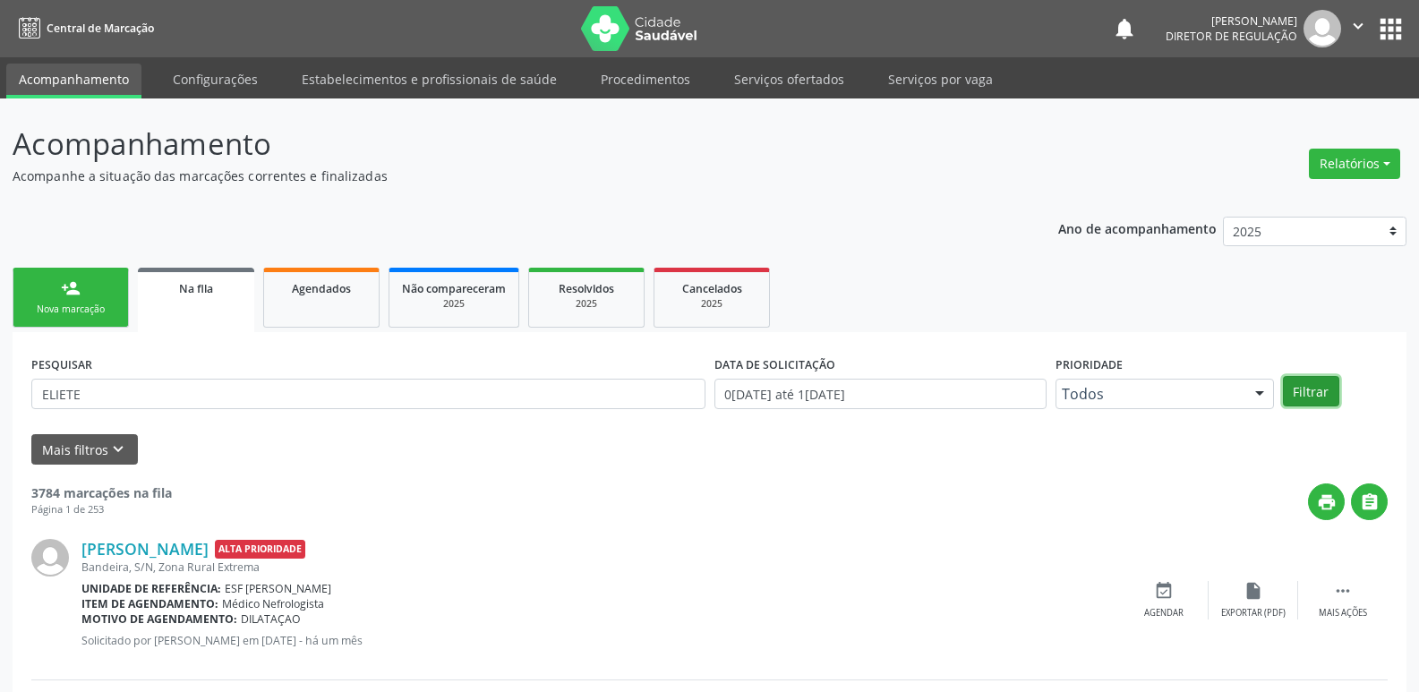
click at [1321, 392] on button "Filtrar" at bounding box center [1311, 391] width 56 height 30
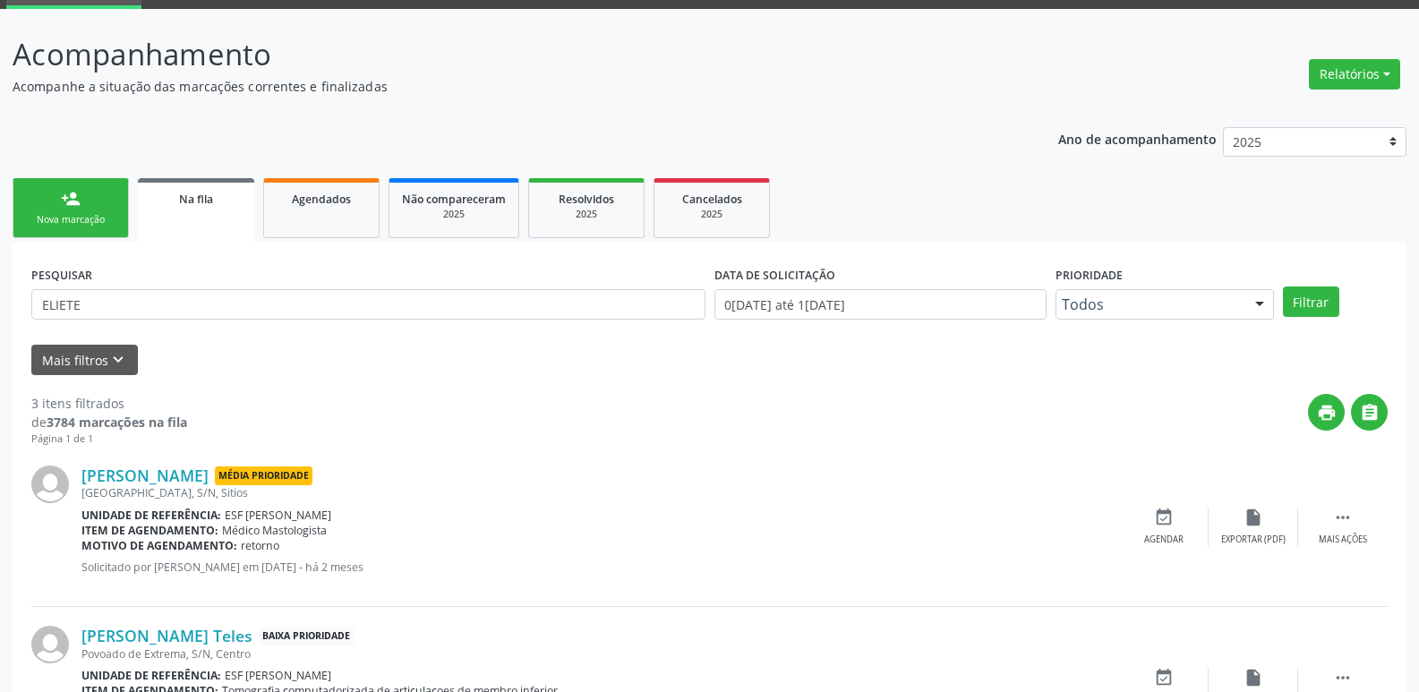
scroll to position [179, 0]
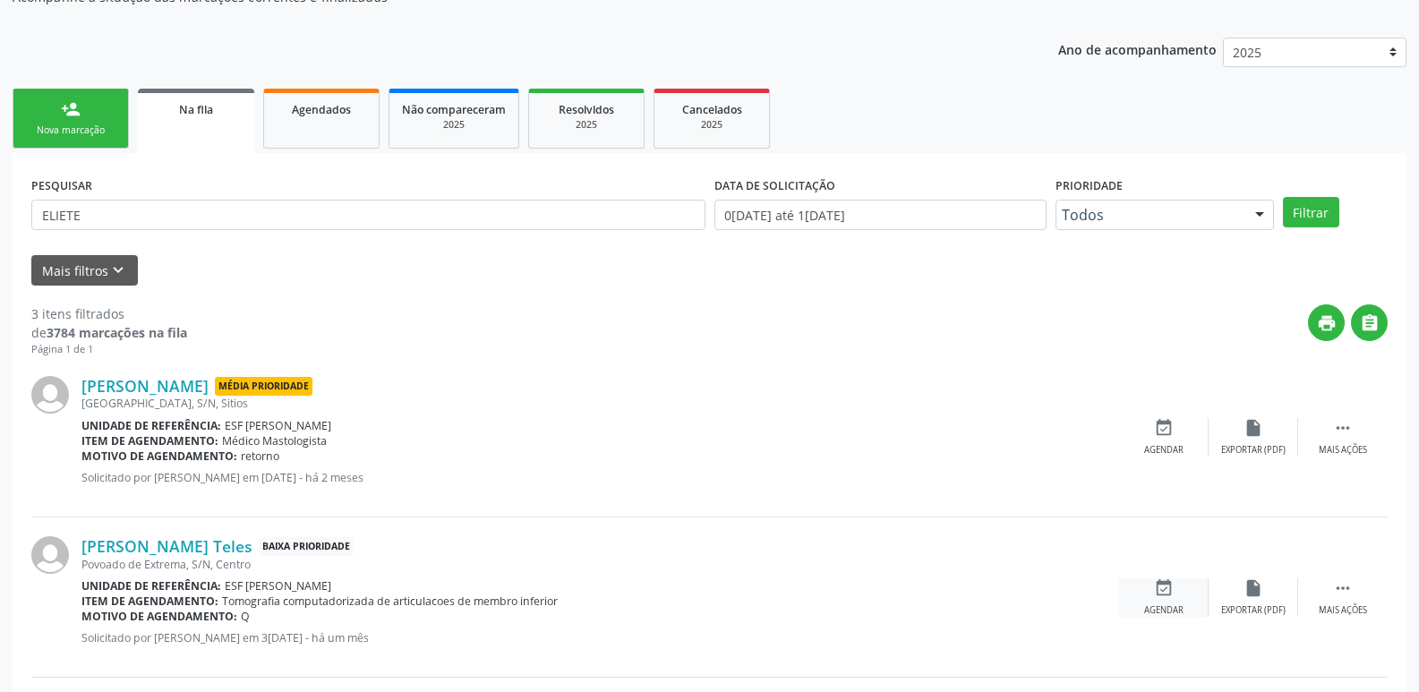
click at [1162, 587] on icon "event_available" at bounding box center [1164, 589] width 20 height 20
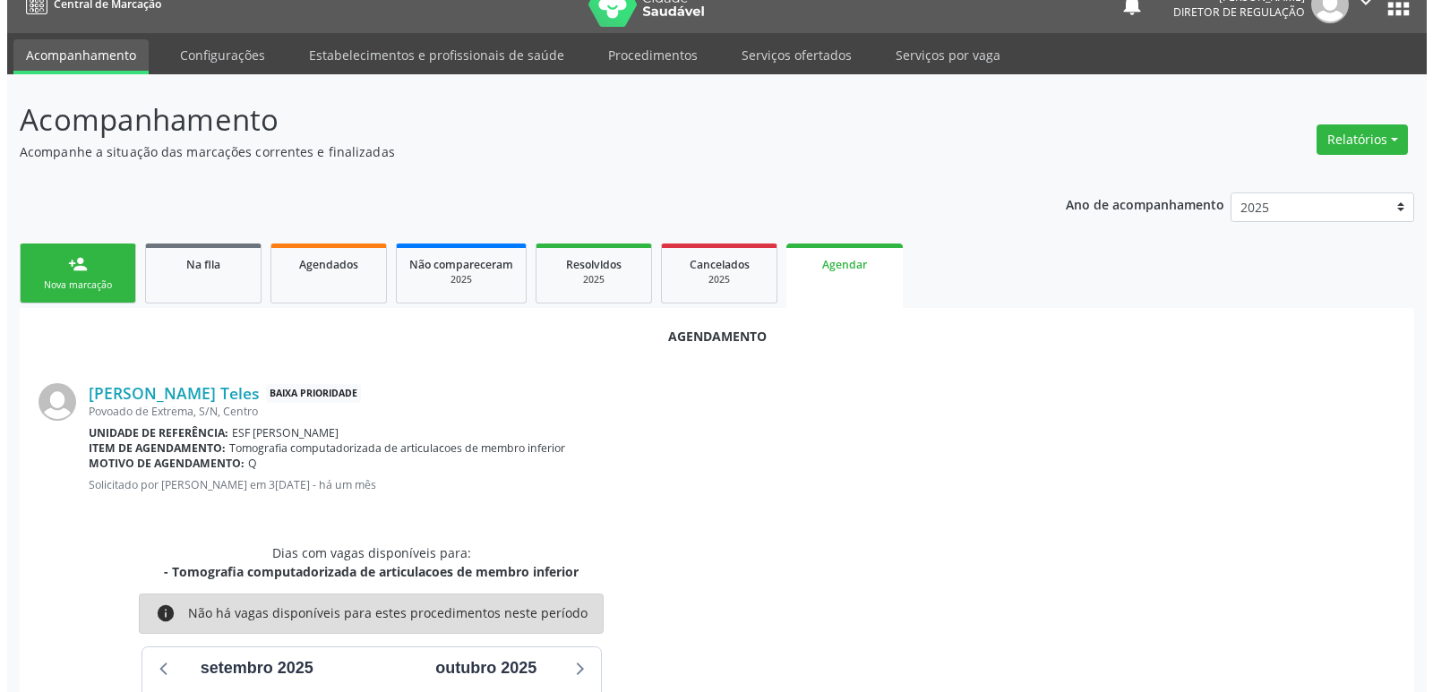
scroll to position [0, 0]
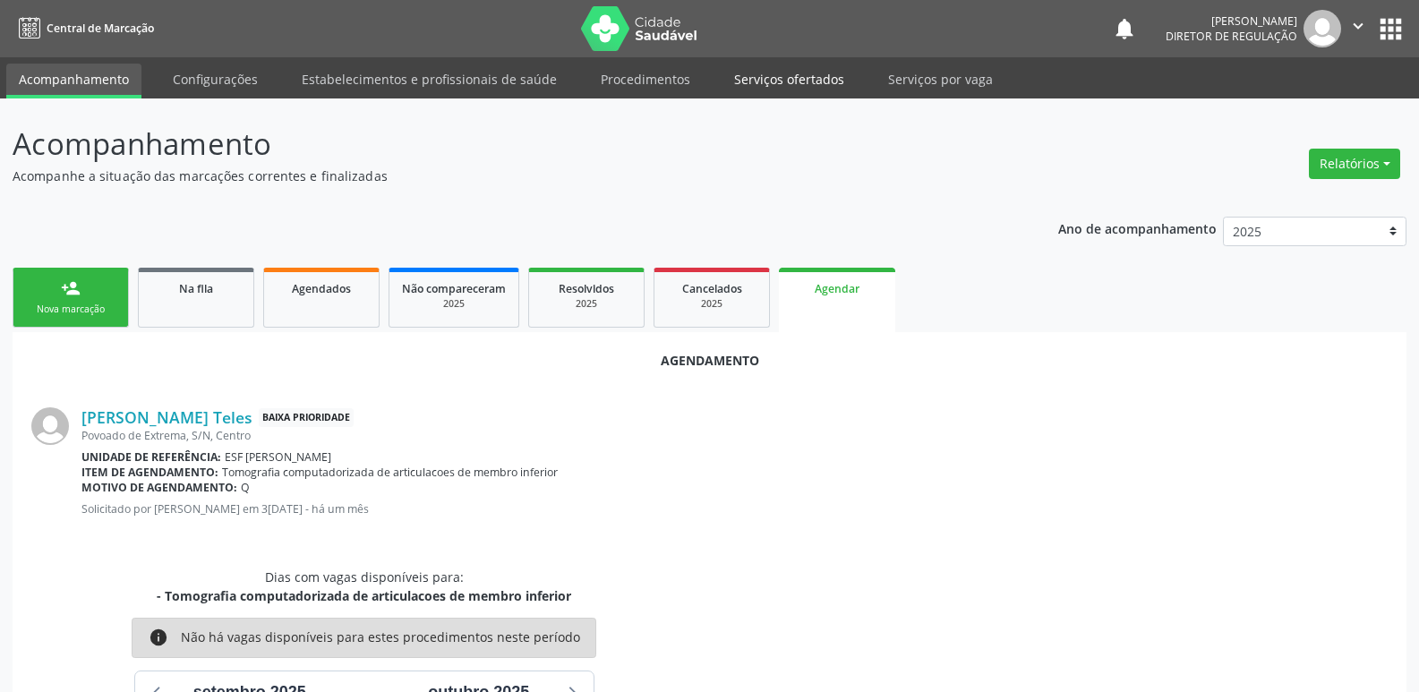
click at [796, 83] on link "Serviços ofertados" at bounding box center [789, 79] width 135 height 31
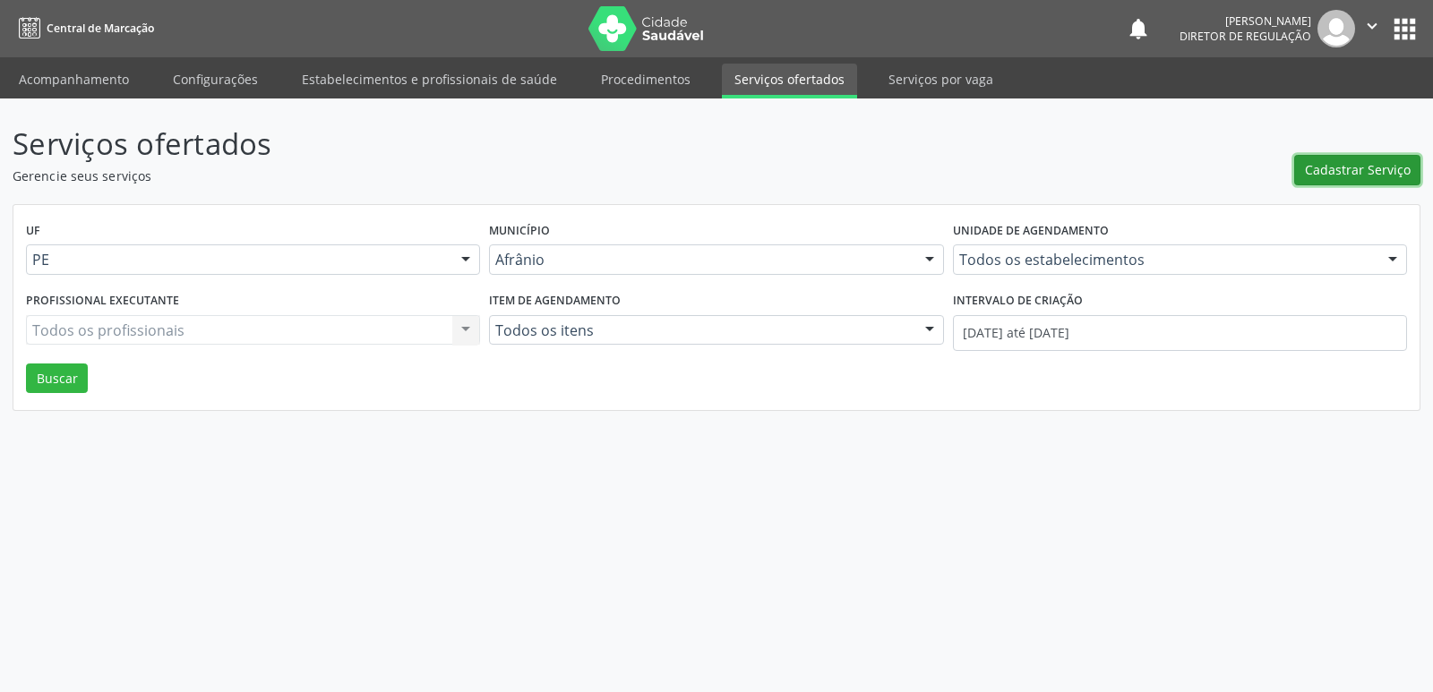
click at [1336, 167] on span "Cadastrar Serviço" at bounding box center [1358, 169] width 106 height 19
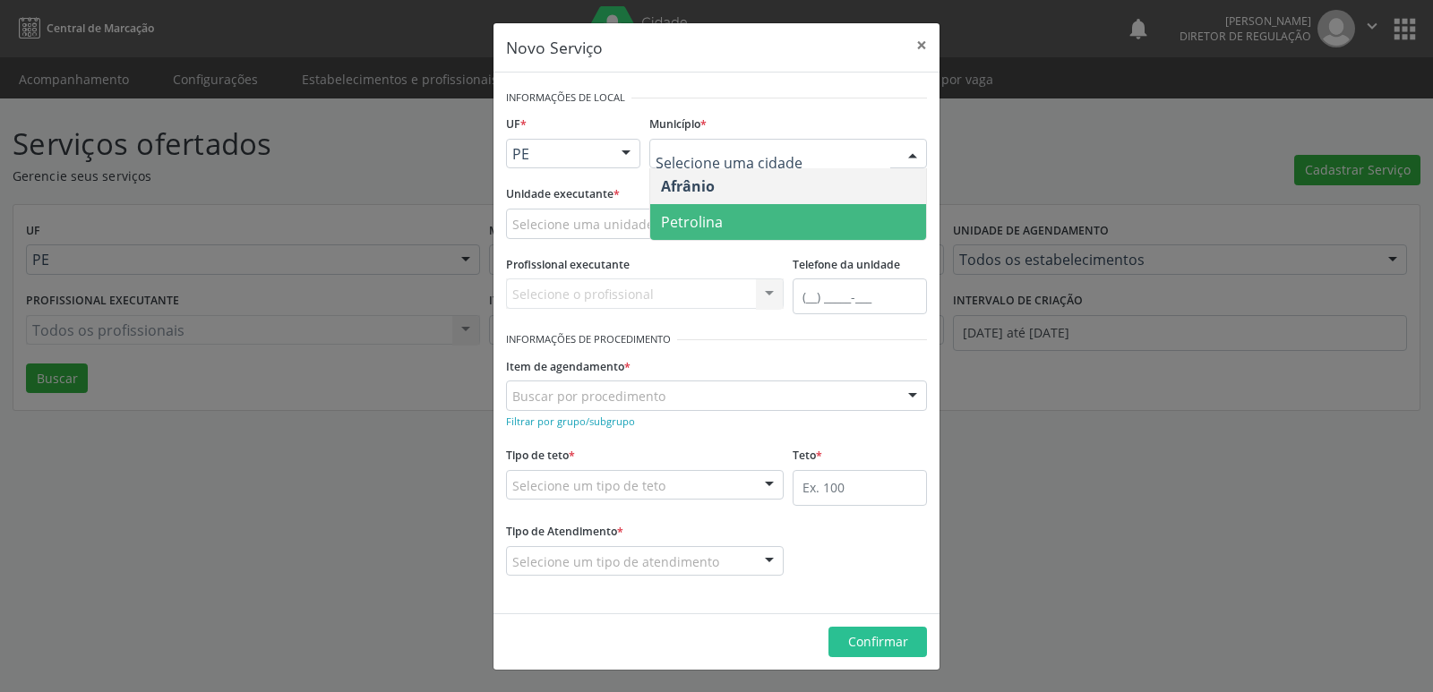
click at [734, 219] on span "Petrolina" at bounding box center [788, 222] width 276 height 36
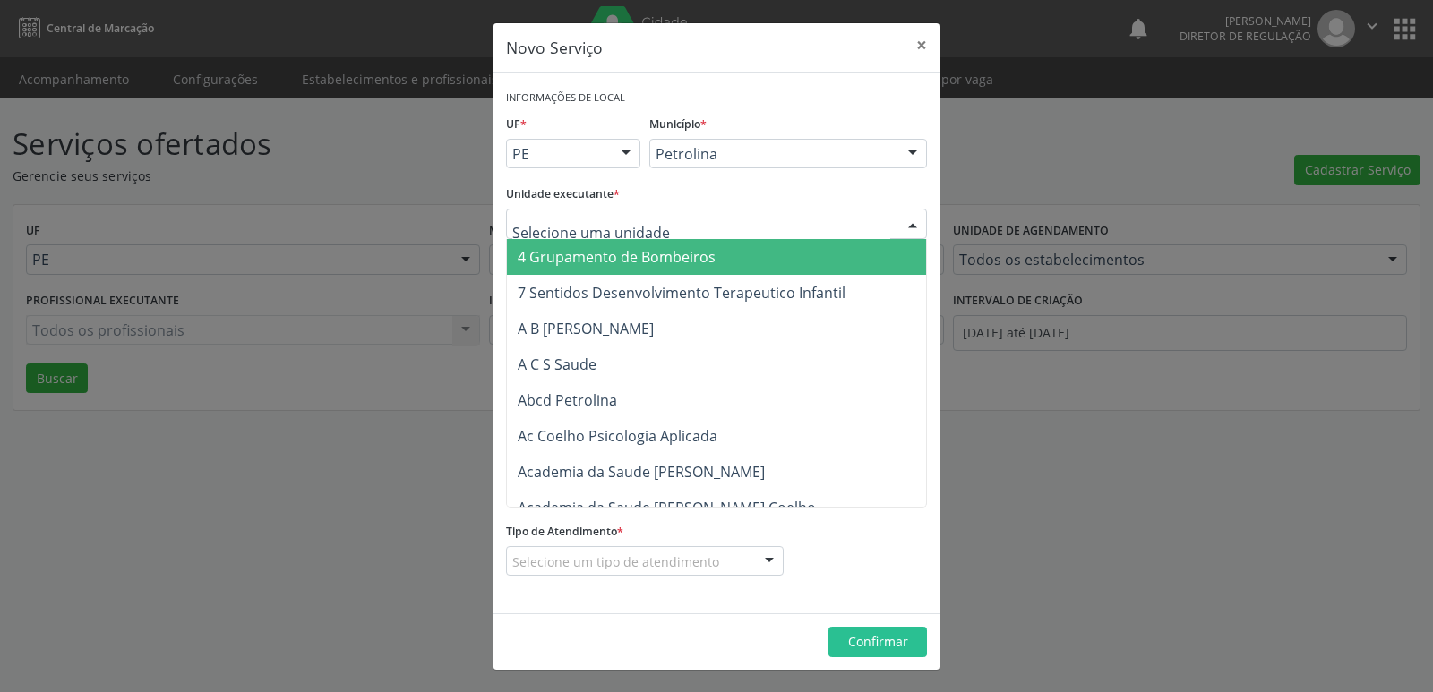
click at [688, 224] on div at bounding box center [716, 224] width 421 height 30
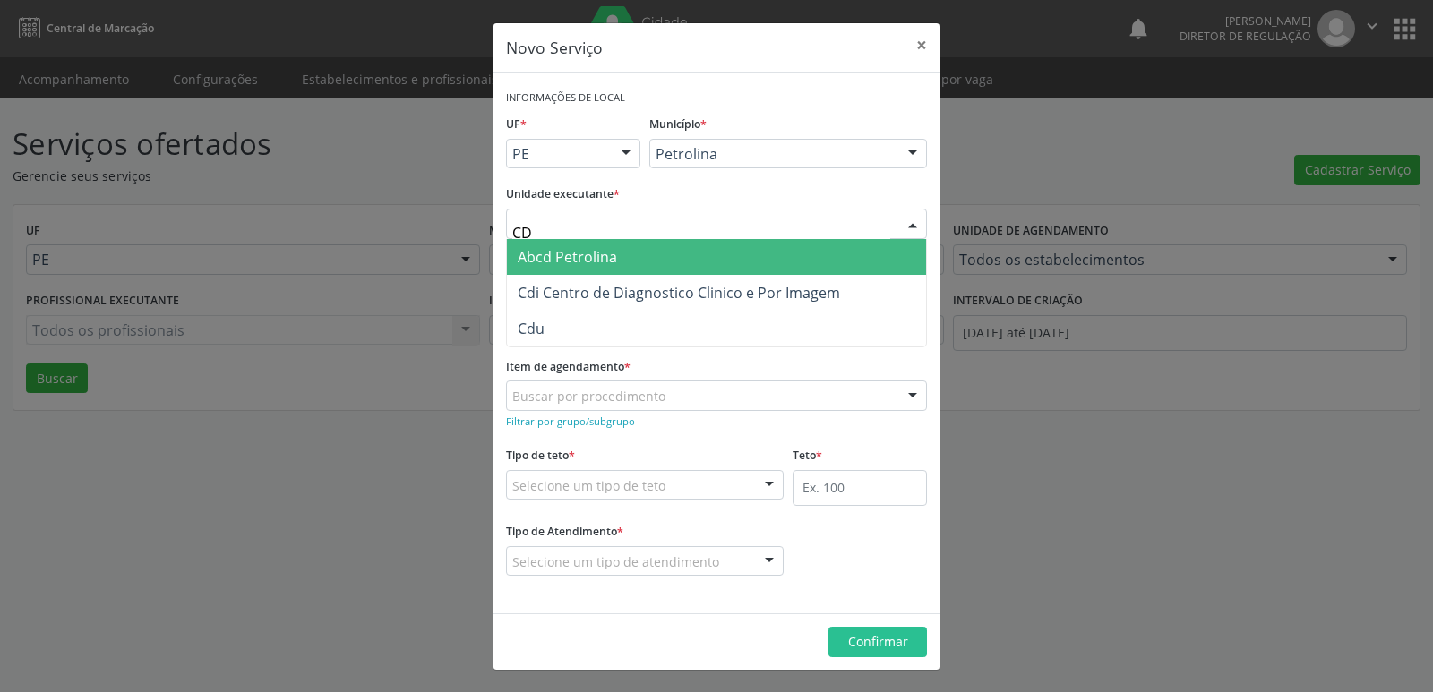
type input "CDI"
click at [654, 261] on span "Cdi Centro de Diagnostico Clinico e Por Imagem" at bounding box center [679, 257] width 322 height 20
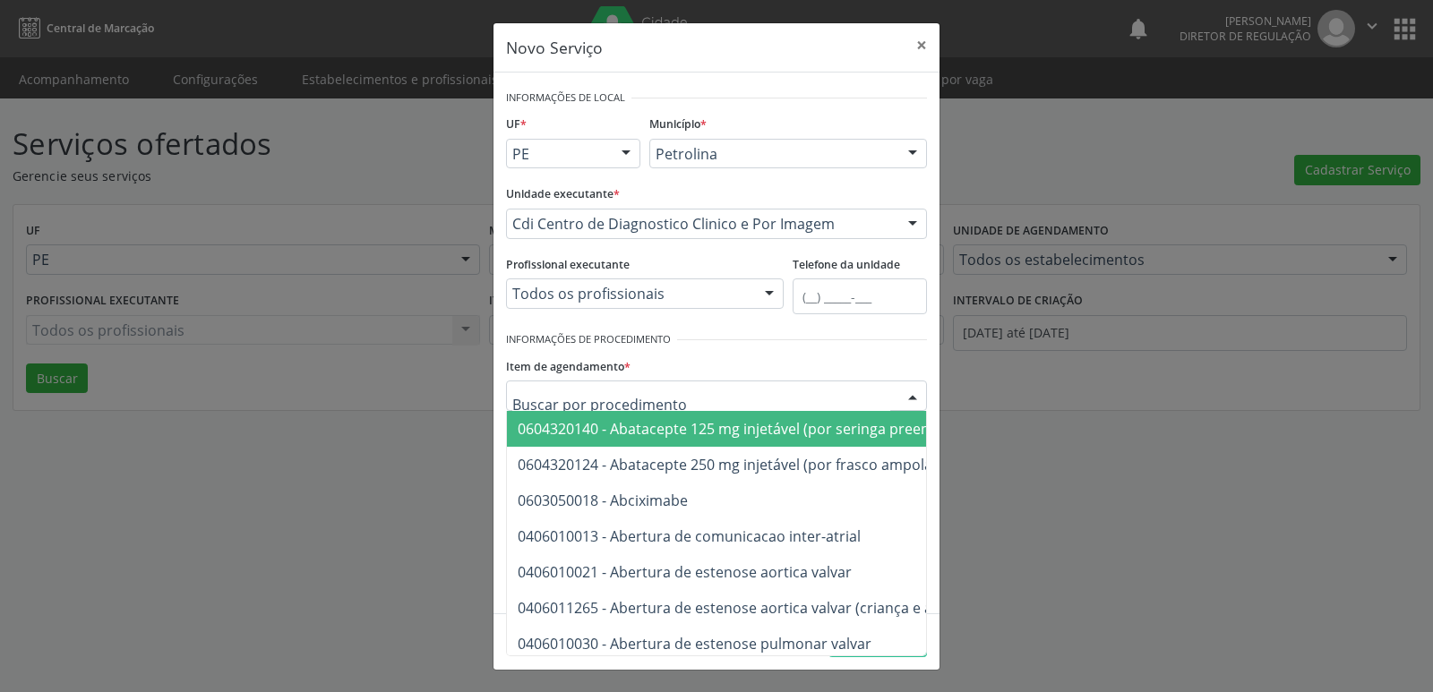
click at [682, 393] on div at bounding box center [716, 396] width 421 height 30
type input "TOMOGRAFIA"
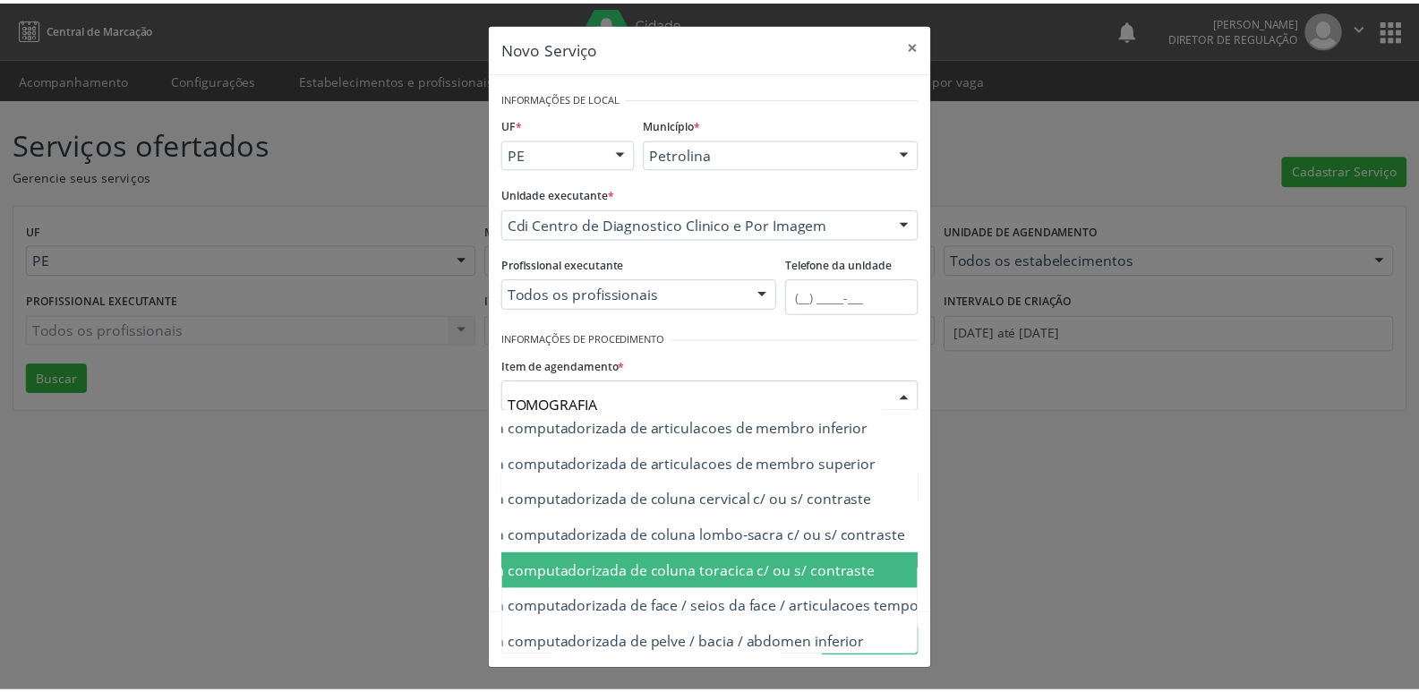
scroll to position [107, 179]
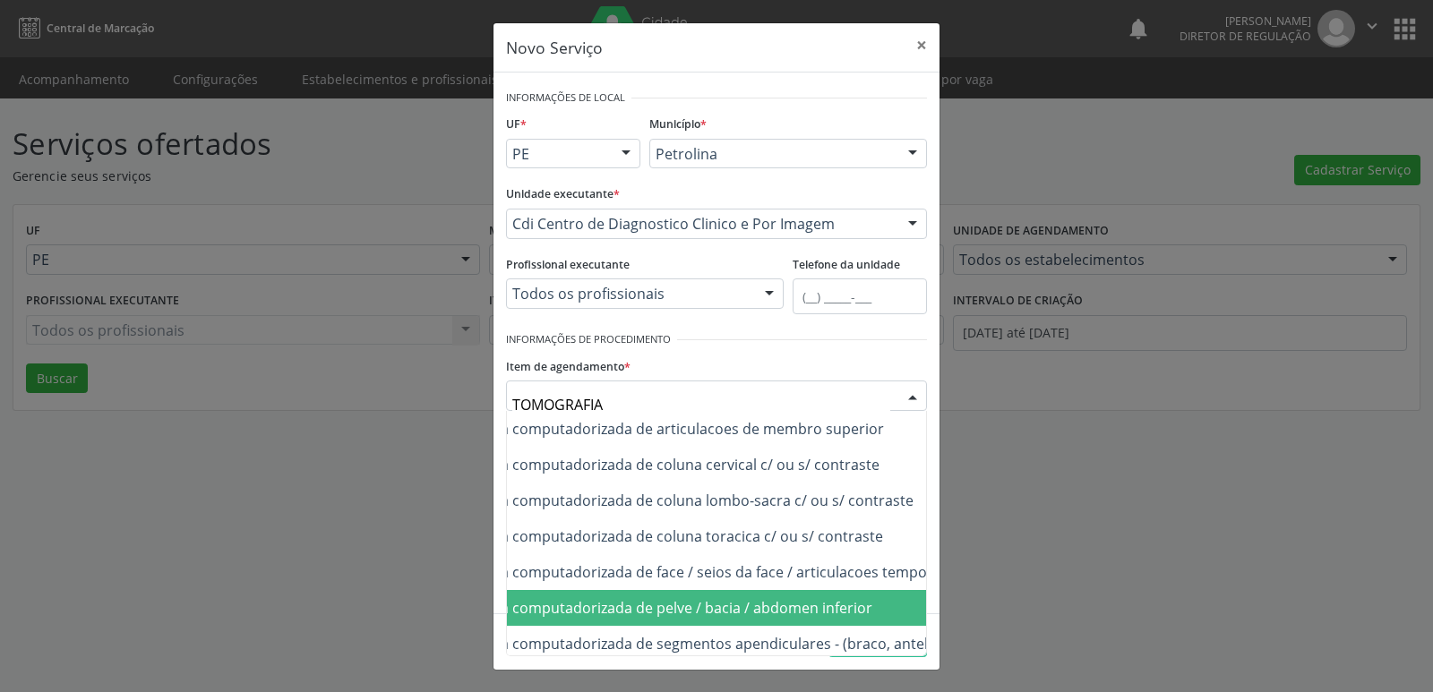
click at [875, 612] on span "0206030037 - Tomografia computadorizada de pelve / bacia / abdomen inferior" at bounding box center [772, 608] width 888 height 36
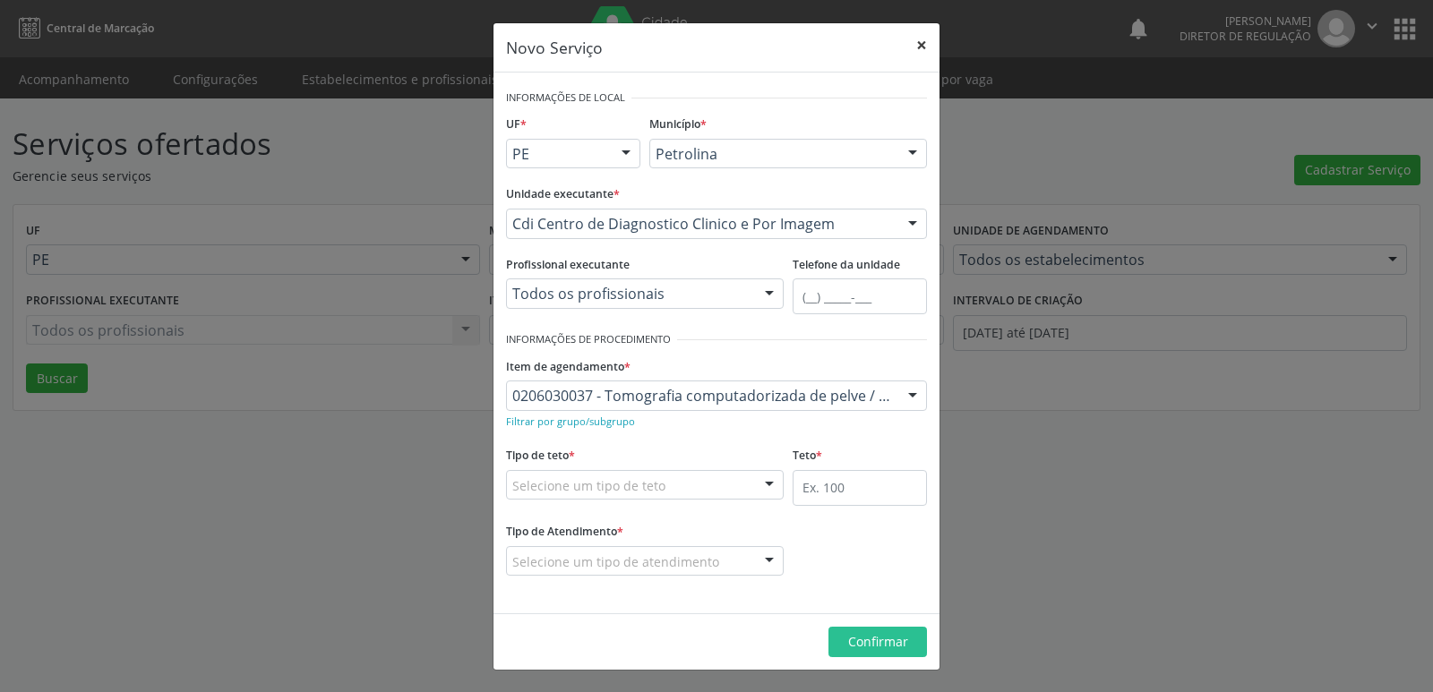
click at [917, 42] on button "×" at bounding box center [922, 45] width 36 height 44
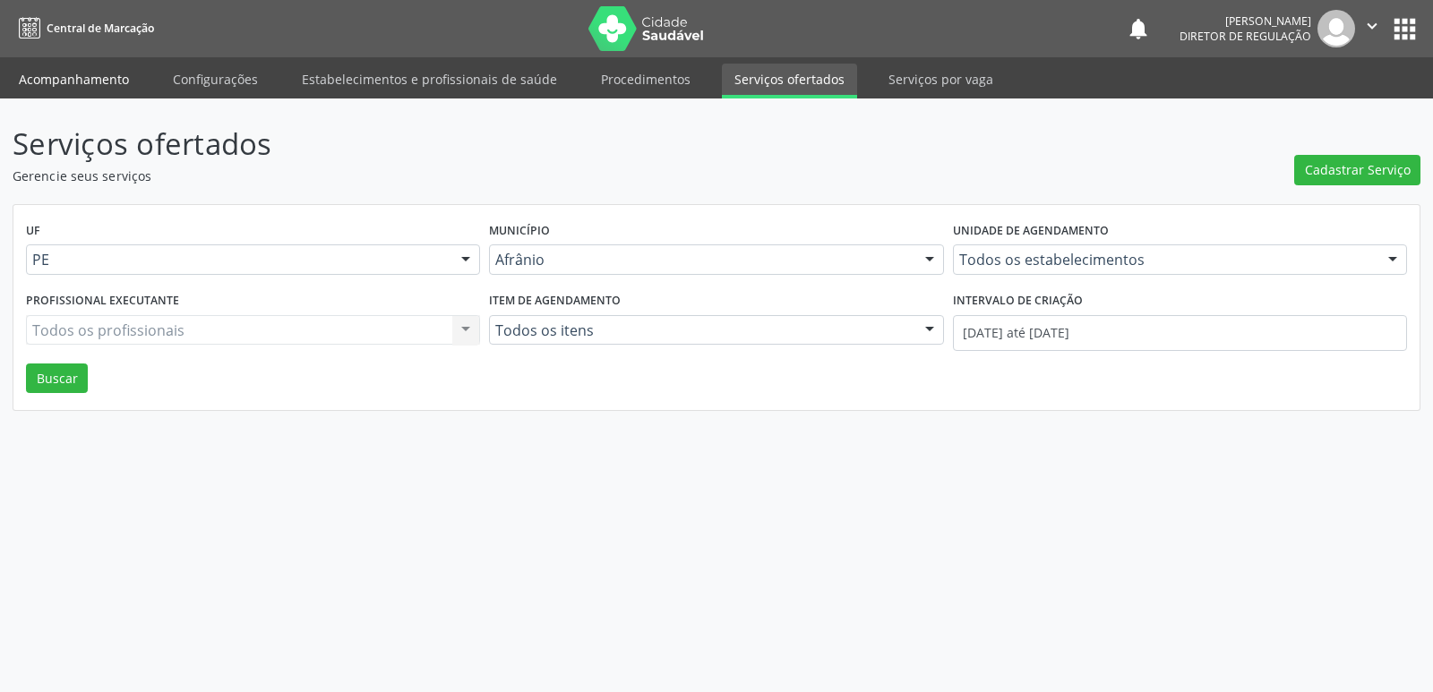
click at [87, 78] on link "Acompanhamento" at bounding box center [73, 79] width 135 height 31
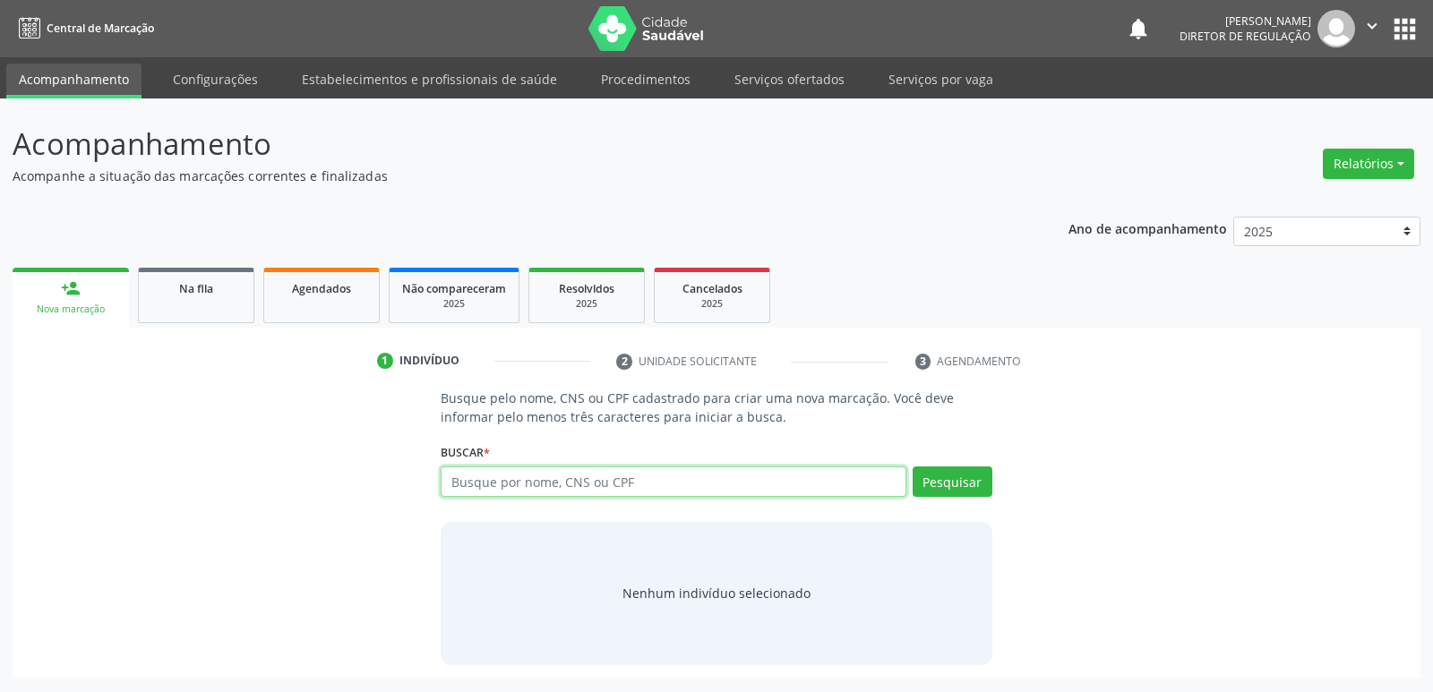
click at [561, 481] on input "text" at bounding box center [673, 482] width 465 height 30
type input "704709740251936"
click at [952, 481] on button "Pesquisar" at bounding box center [953, 482] width 80 height 30
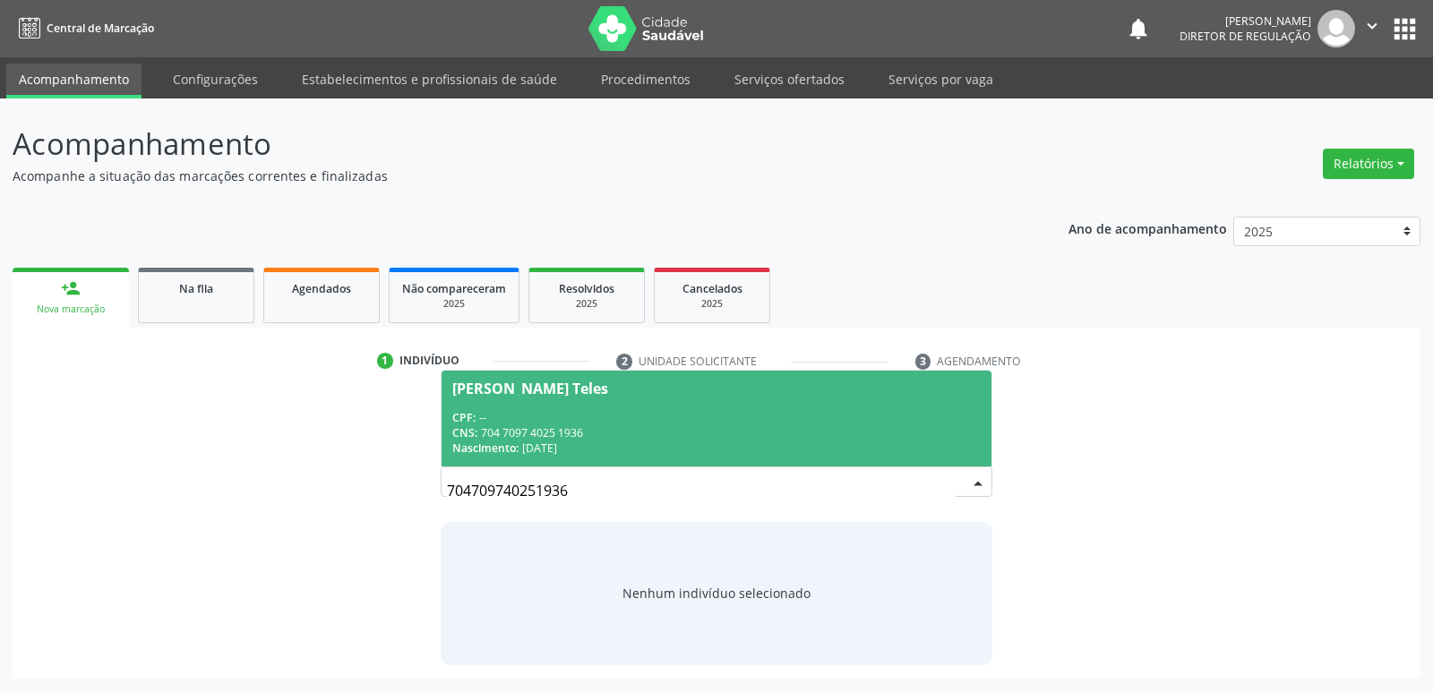
click at [658, 417] on div "CPF: --" at bounding box center [715, 417] width 527 height 15
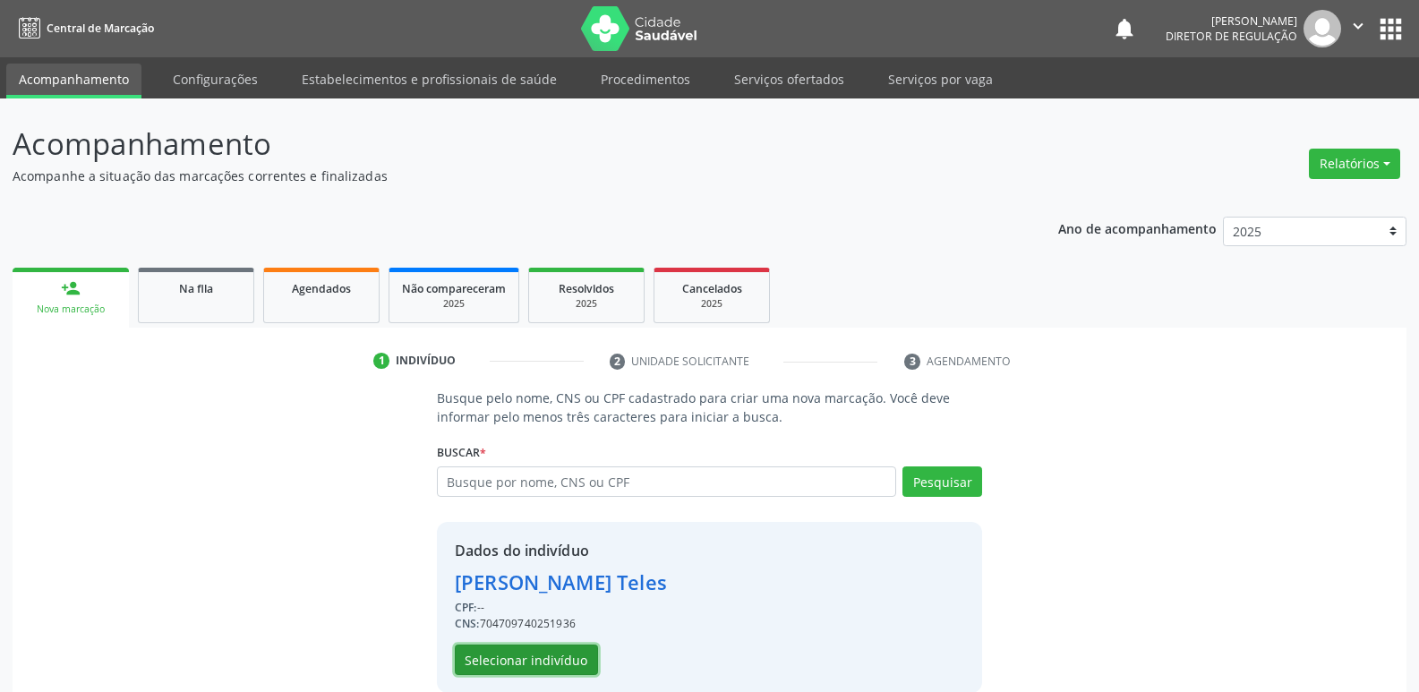
click at [539, 658] on button "Selecionar indivíduo" at bounding box center [526, 660] width 143 height 30
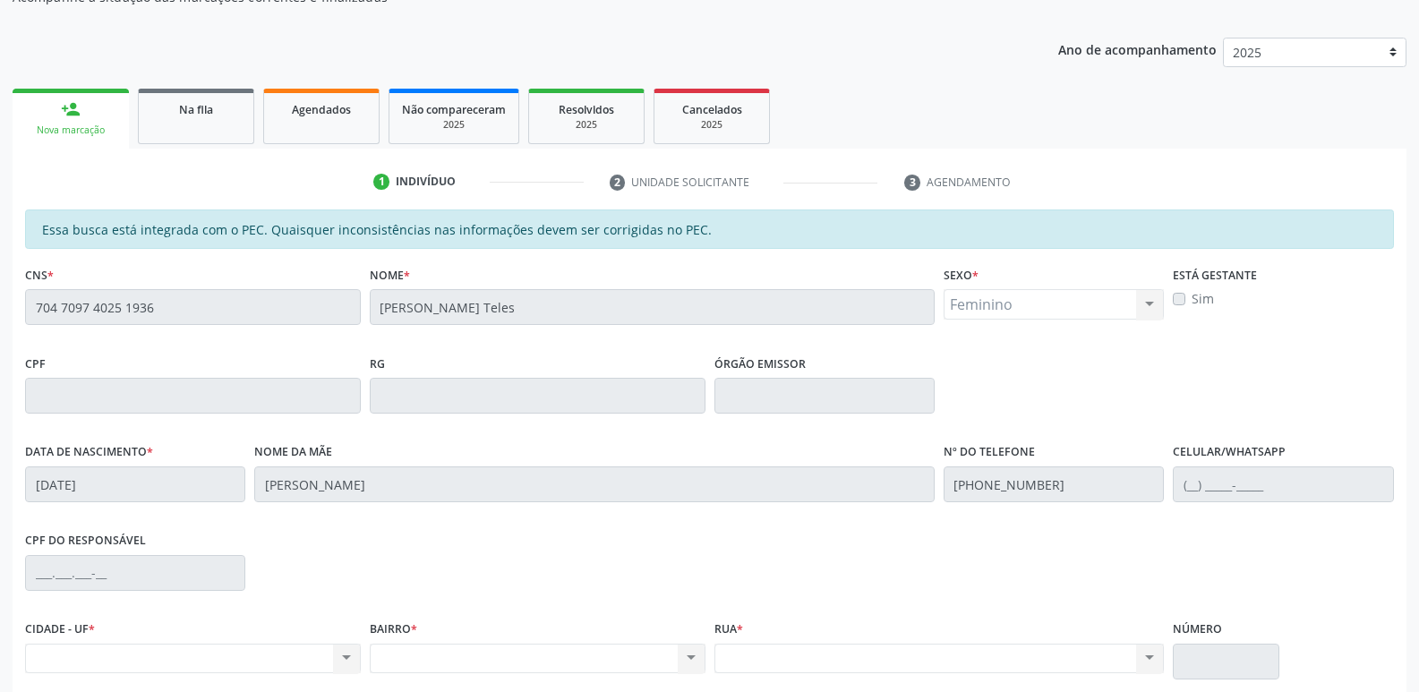
scroll to position [330, 0]
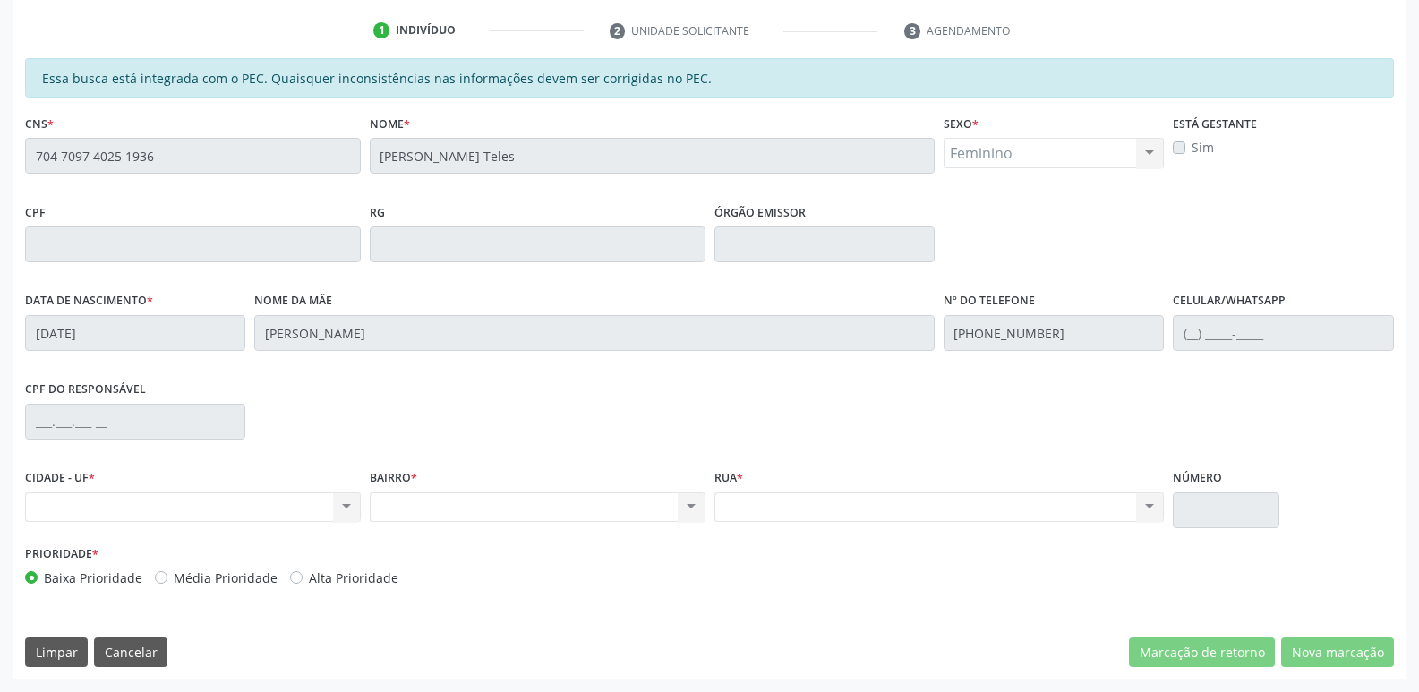
click at [4, 157] on div "Acompanhamento Acompanhe a situação das marcações correntes e finalizadas Relat…" at bounding box center [709, 230] width 1419 height 924
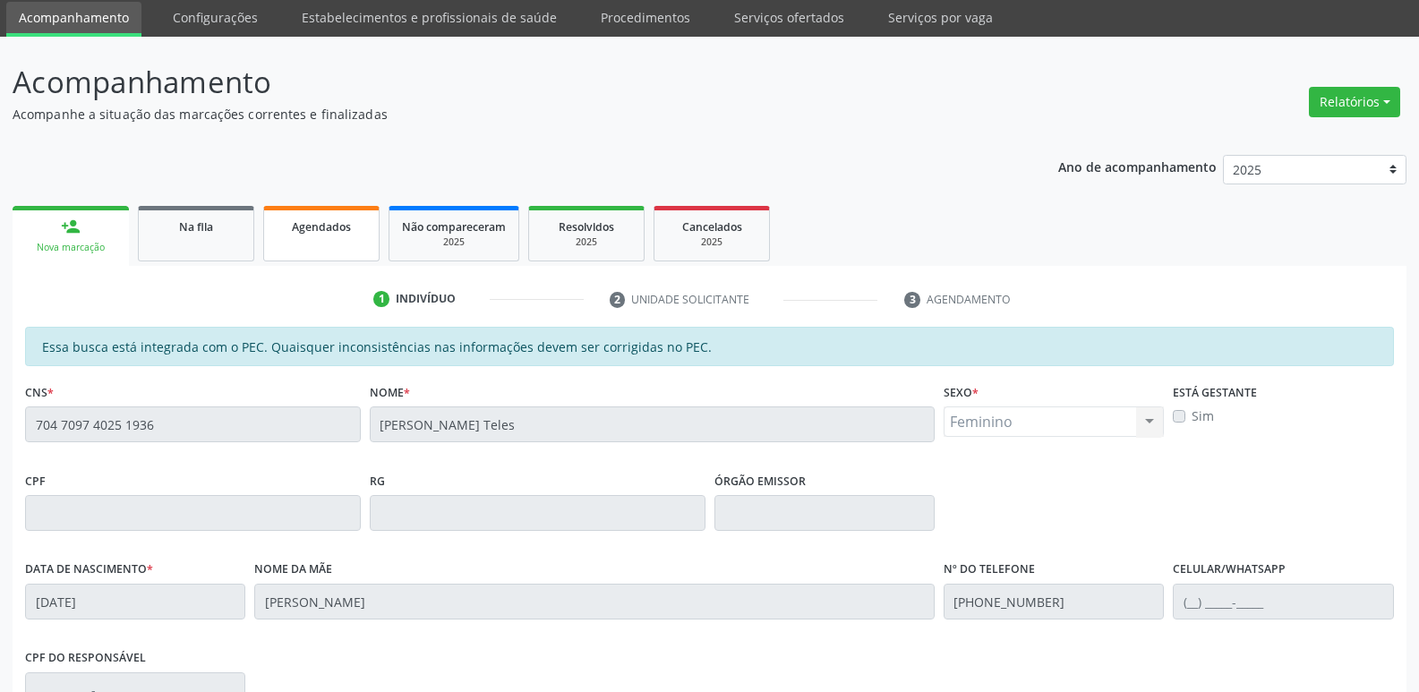
click at [321, 226] on span "Agendados" at bounding box center [321, 226] width 59 height 15
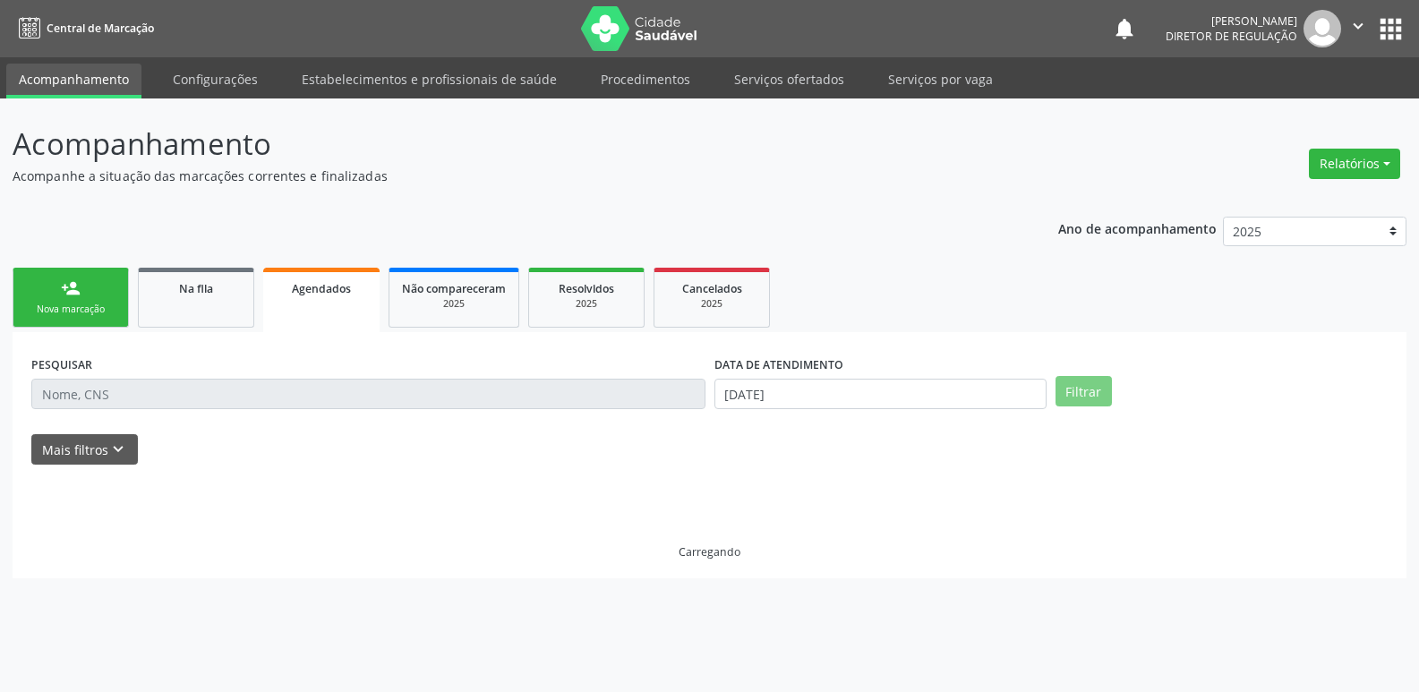
scroll to position [0, 0]
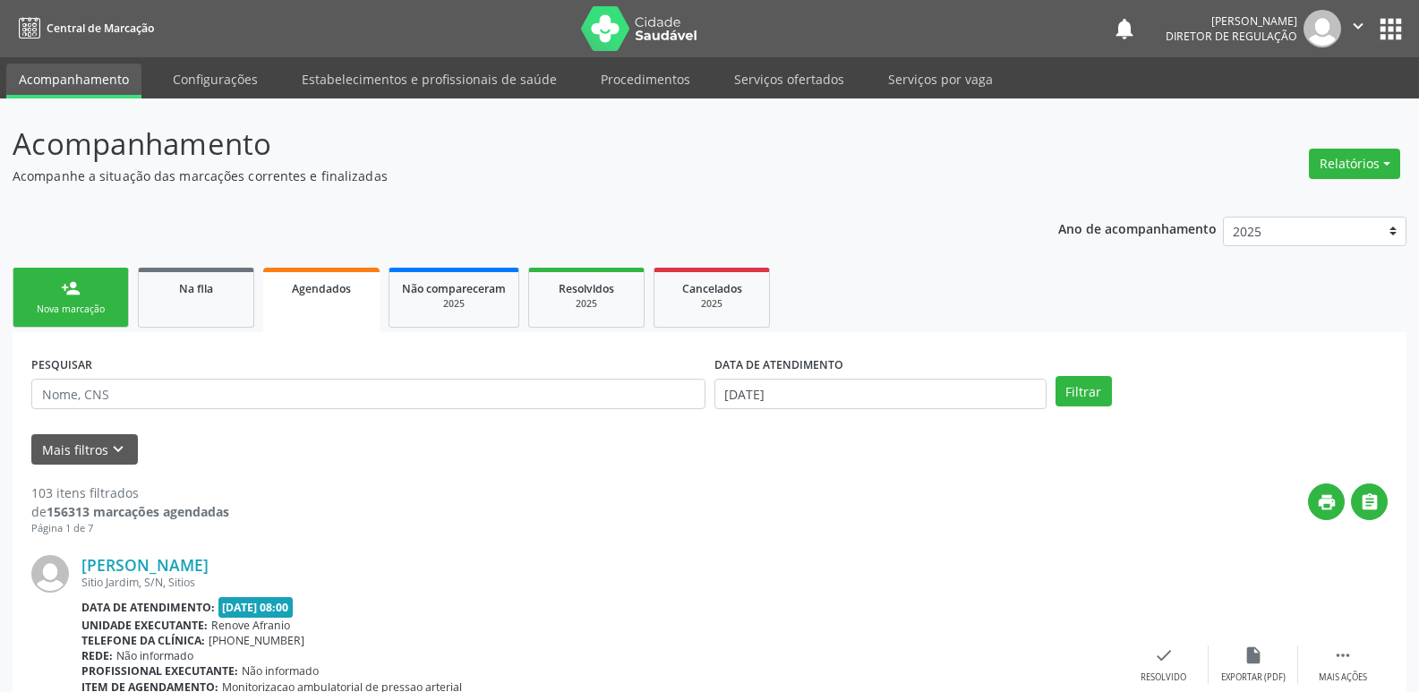
click at [73, 311] on div "Nova marcação" at bounding box center [71, 309] width 90 height 13
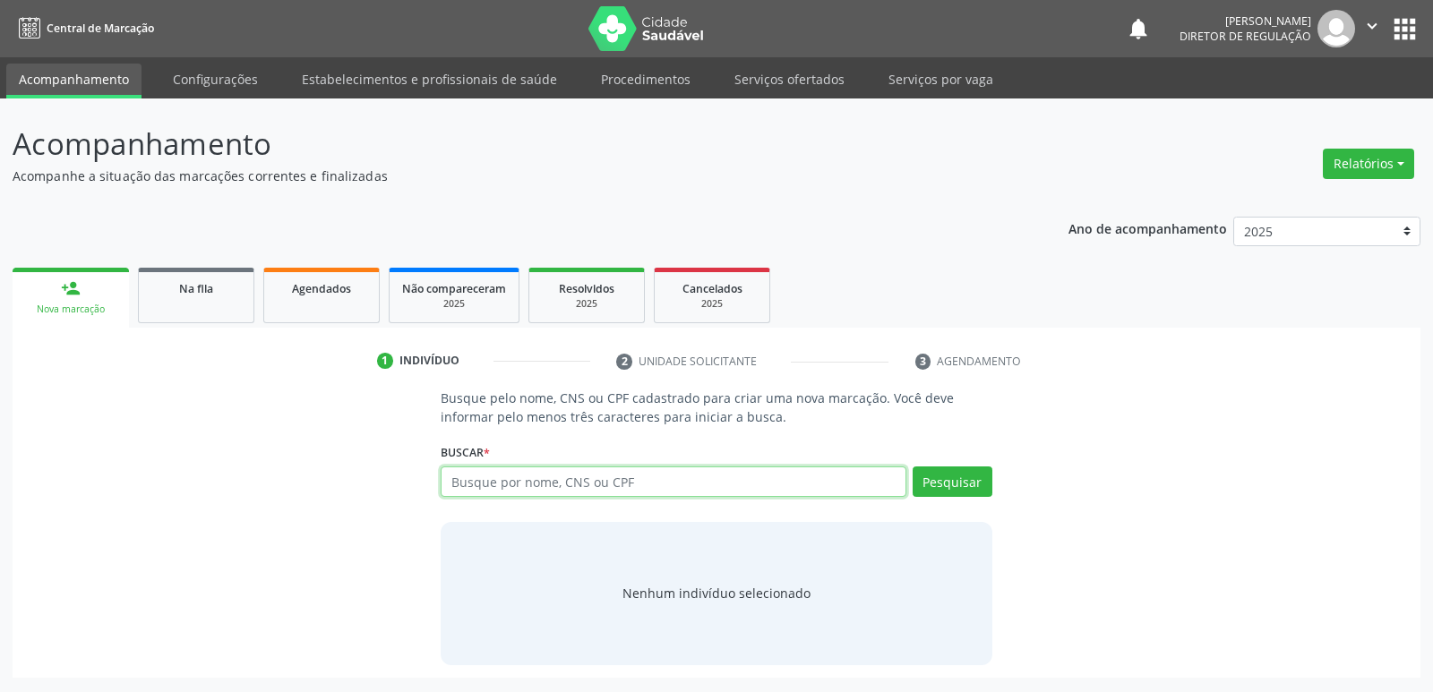
click at [479, 484] on input "text" at bounding box center [673, 482] width 465 height 30
paste input "704 7097 4025 1936"
type input "704 7097 4025 1936"
click at [957, 477] on button "Pesquisar" at bounding box center [953, 482] width 80 height 30
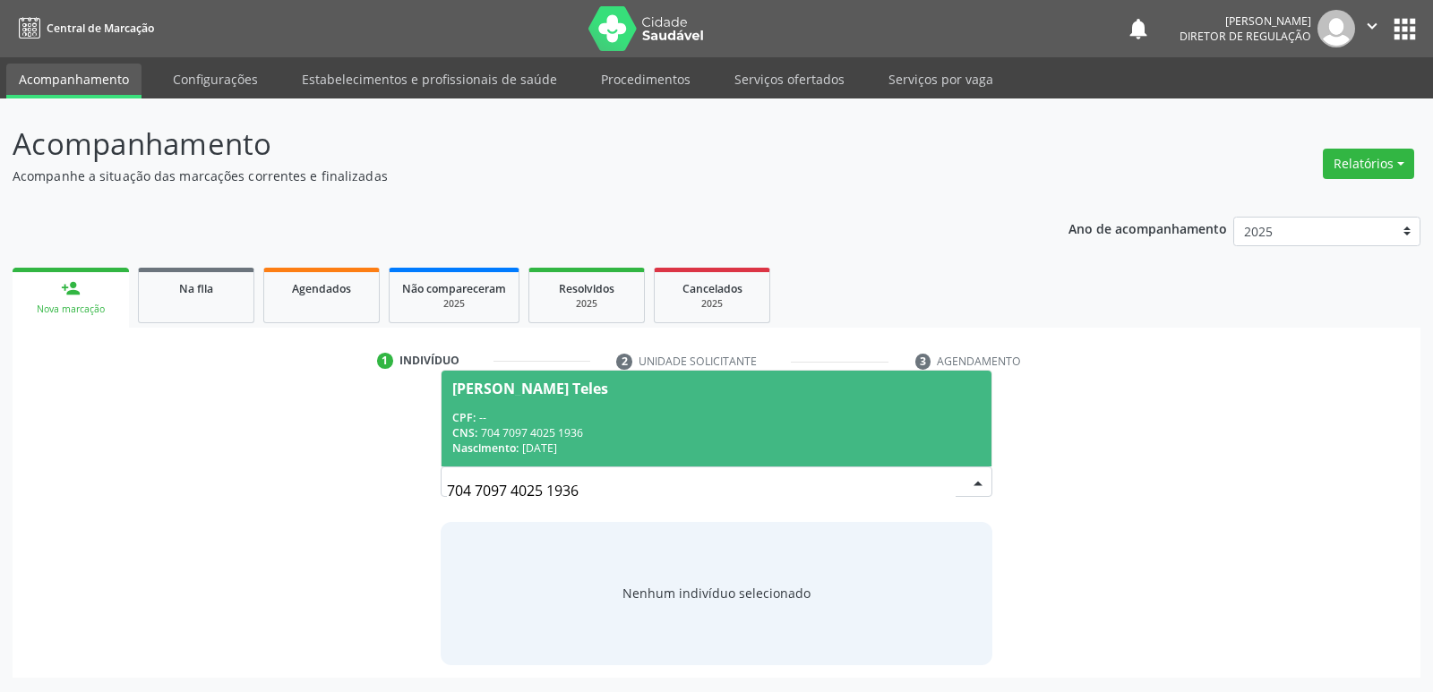
click at [570, 433] on div "CNS: 704 7097 4025 1936" at bounding box center [715, 432] width 527 height 15
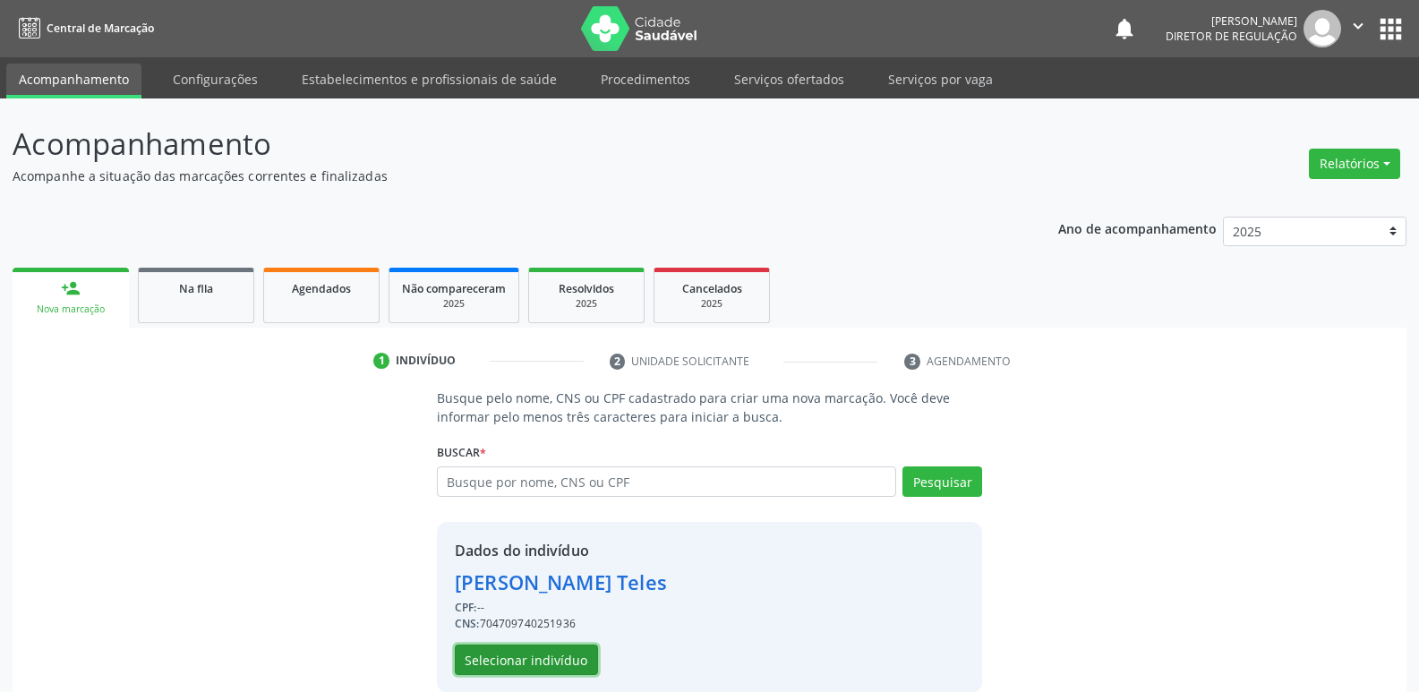
click at [555, 663] on button "Selecionar indivíduo" at bounding box center [526, 660] width 143 height 30
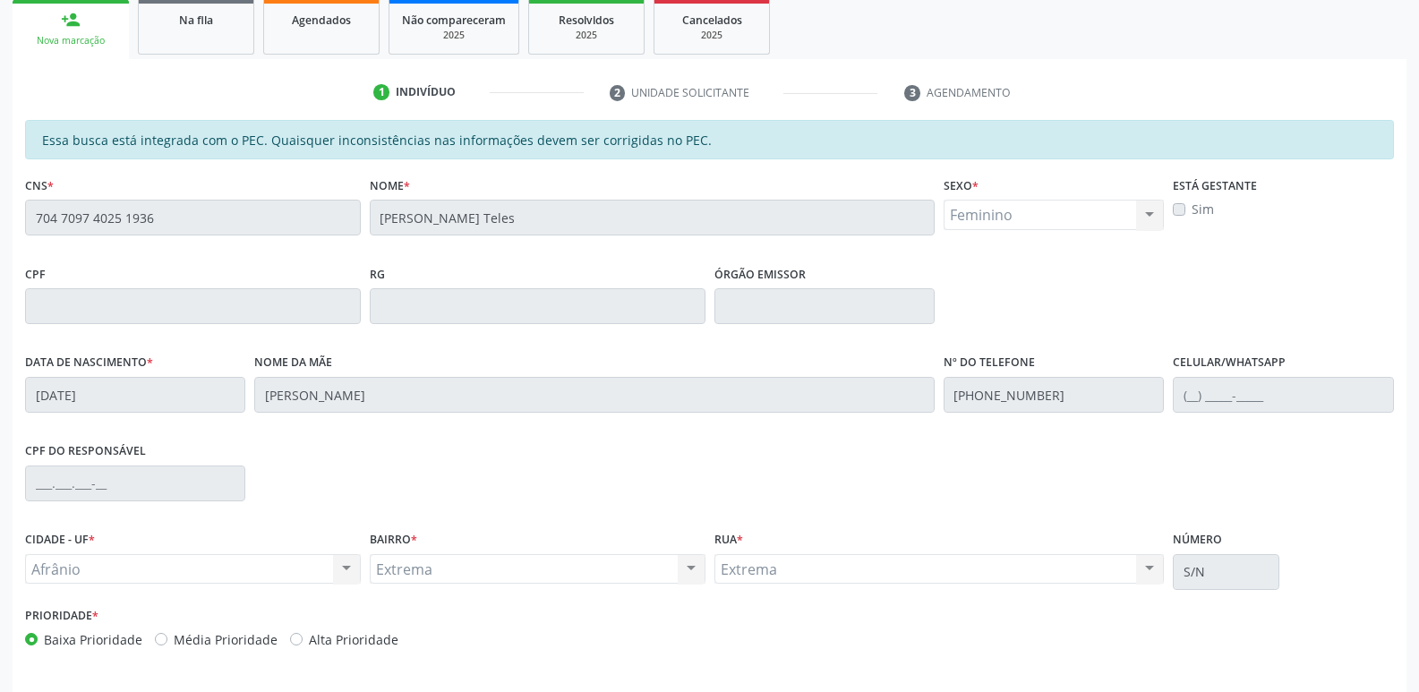
scroll to position [330, 0]
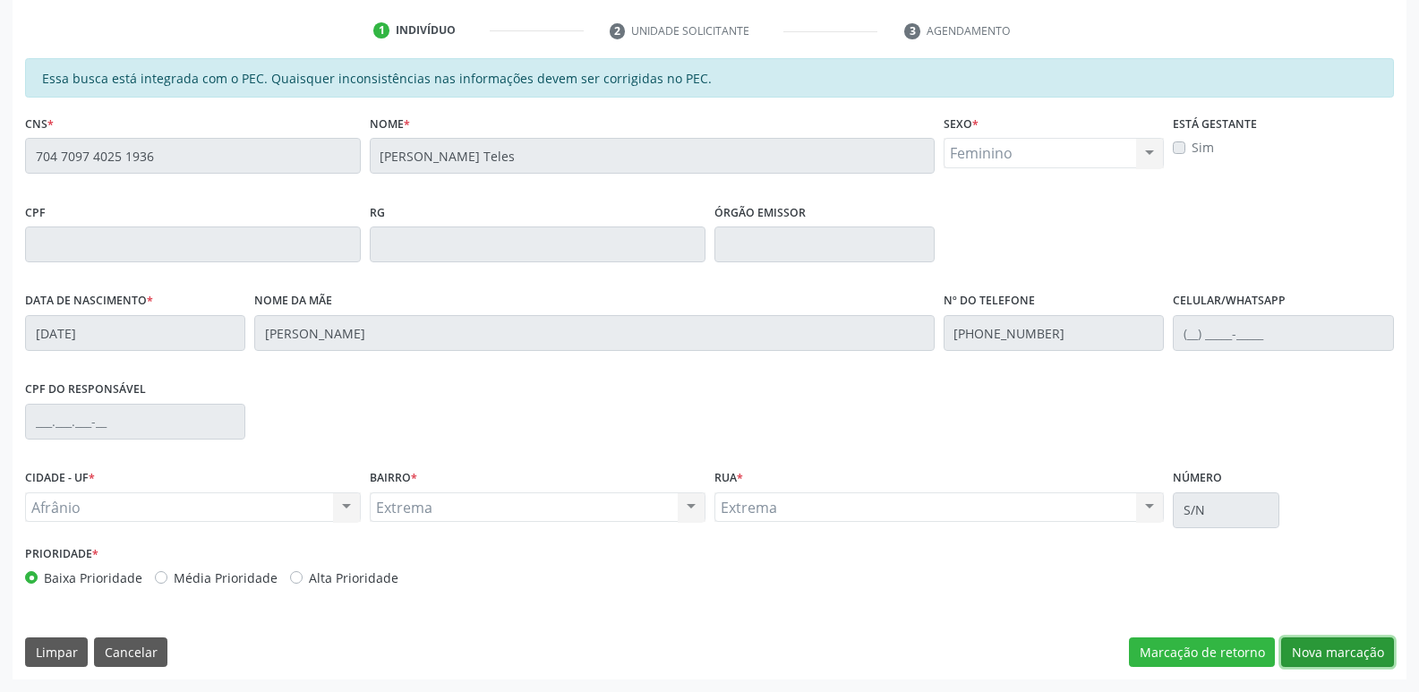
click at [1332, 647] on button "Nova marcação" at bounding box center [1337, 653] width 113 height 30
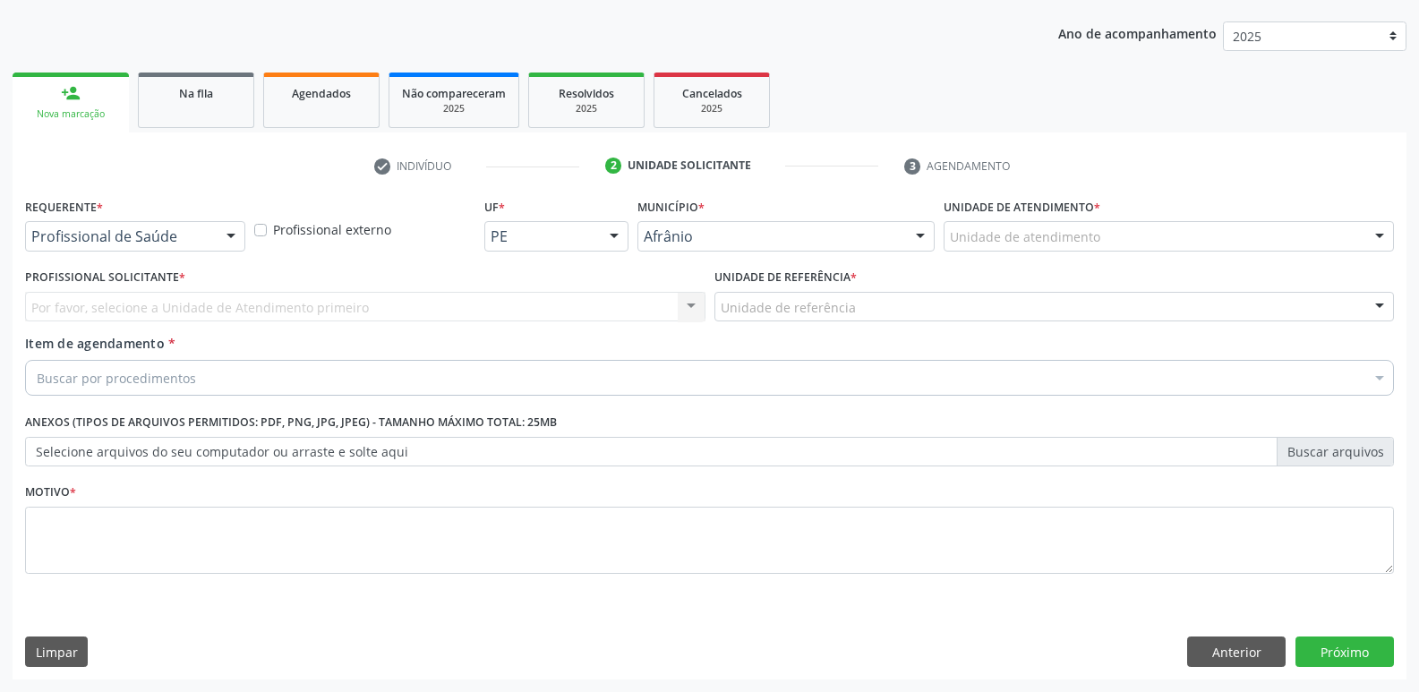
scroll to position [195, 0]
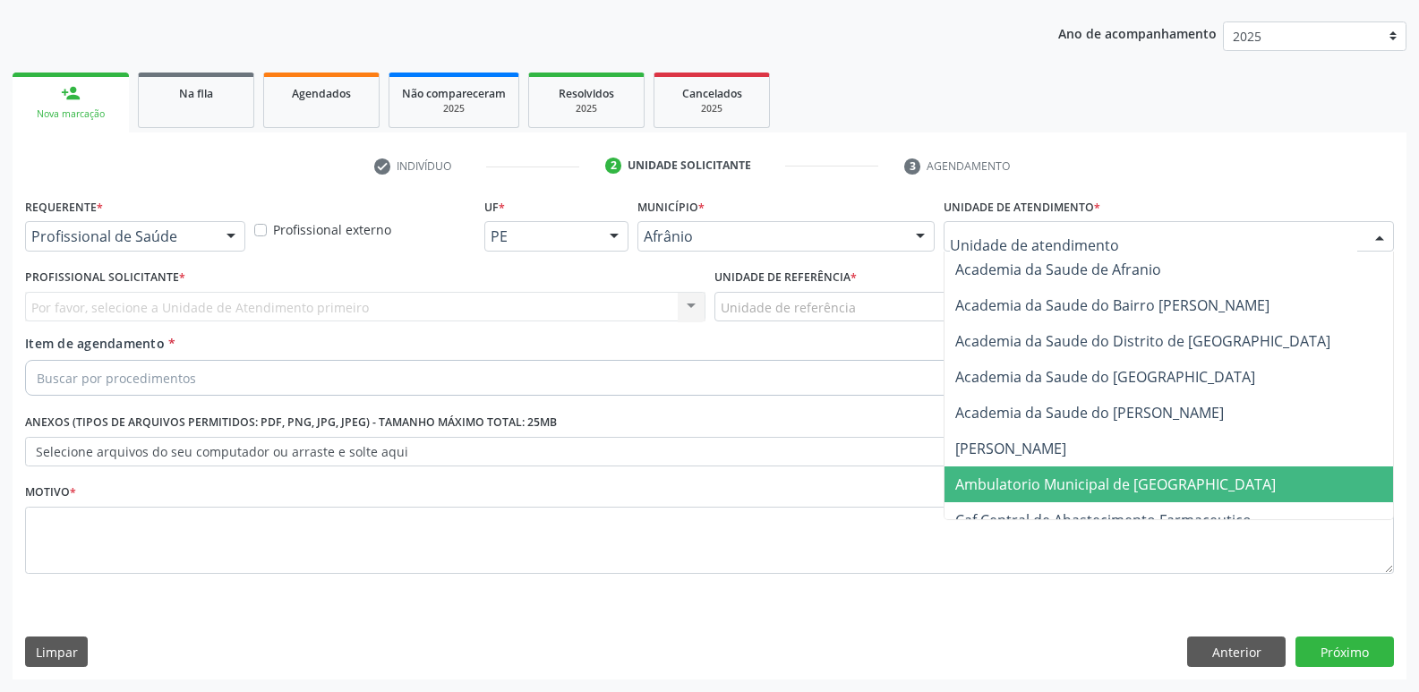
click at [1094, 485] on span "Ambulatorio Municipal de [GEOGRAPHIC_DATA]" at bounding box center [1116, 485] width 321 height 20
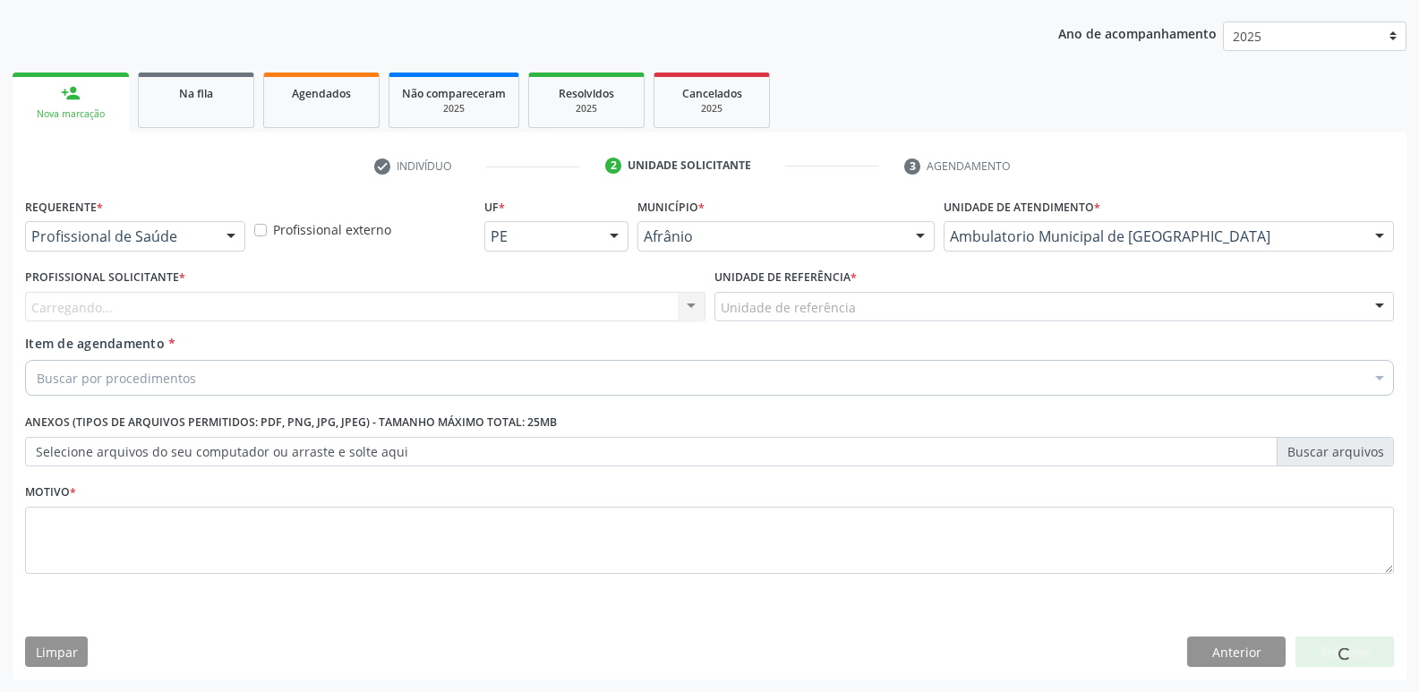
click at [890, 304] on div "Unidade de referência" at bounding box center [1055, 307] width 681 height 30
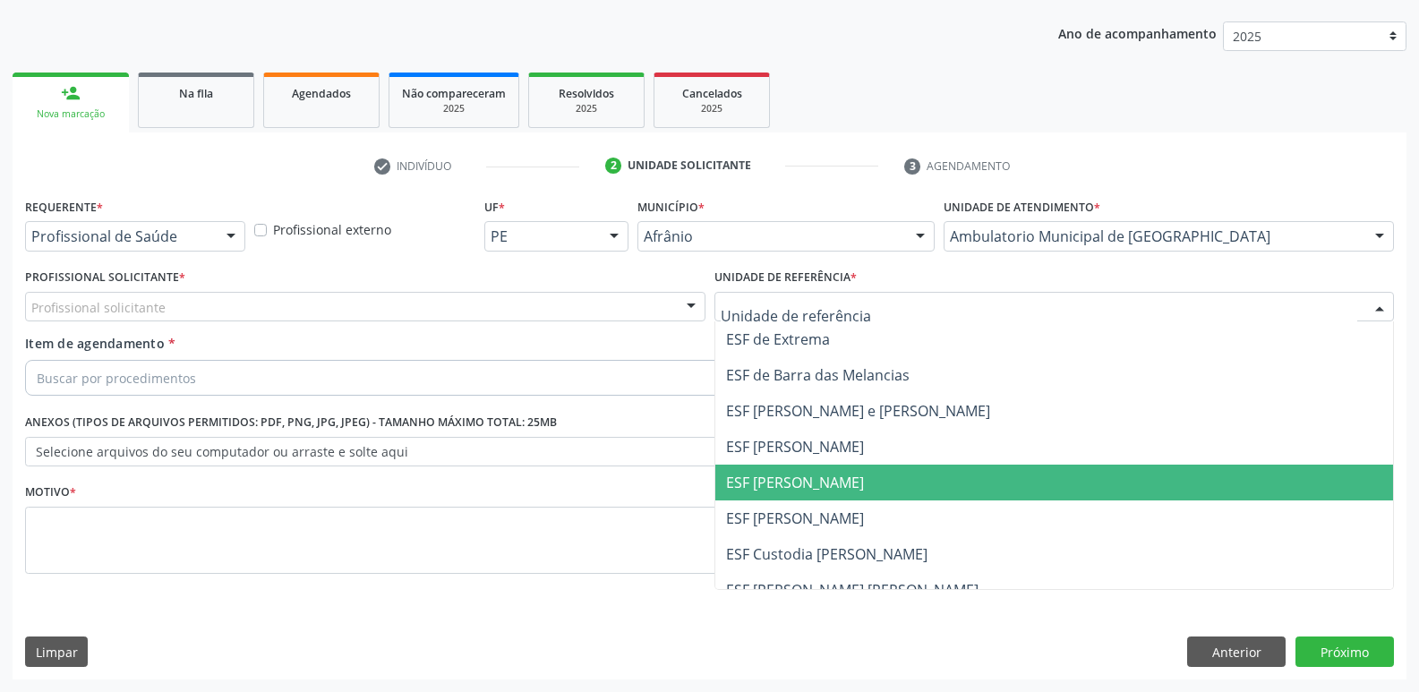
click at [879, 479] on span "ESF [PERSON_NAME]" at bounding box center [1055, 483] width 679 height 36
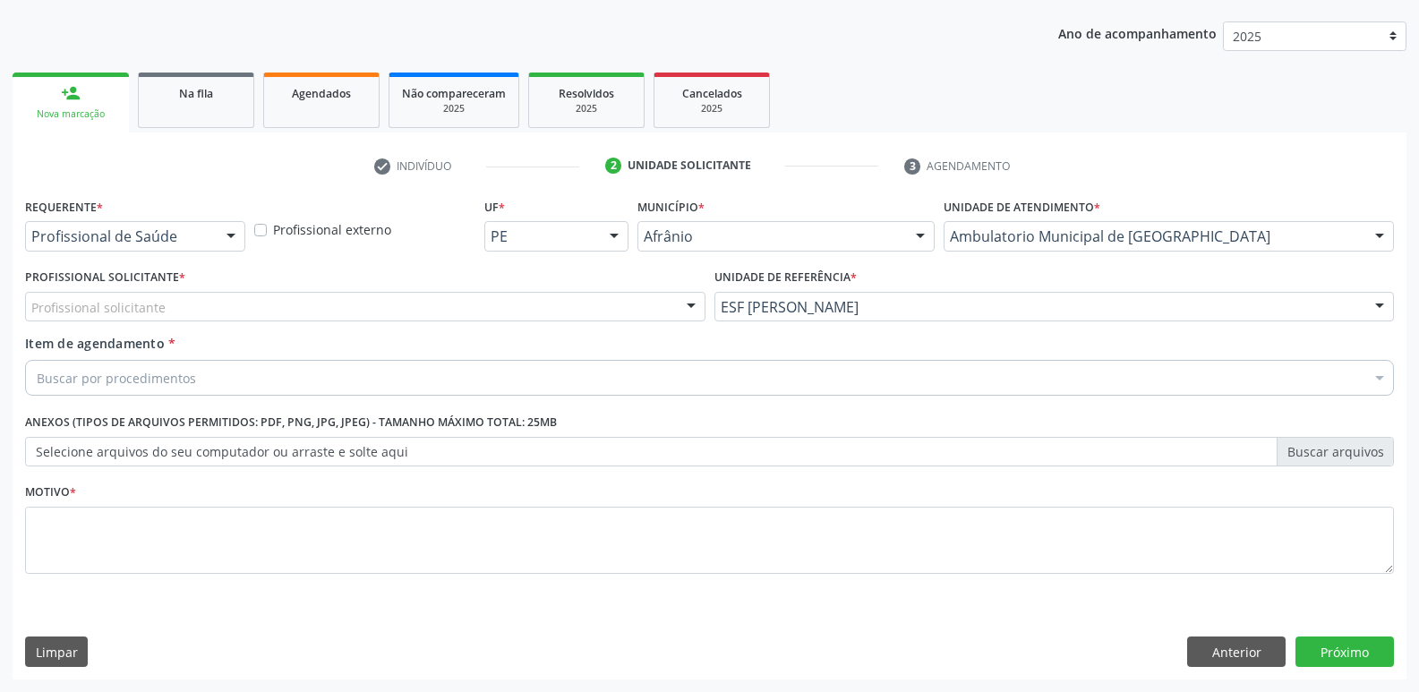
click at [558, 301] on div "Profissional solicitante" at bounding box center [365, 307] width 681 height 30
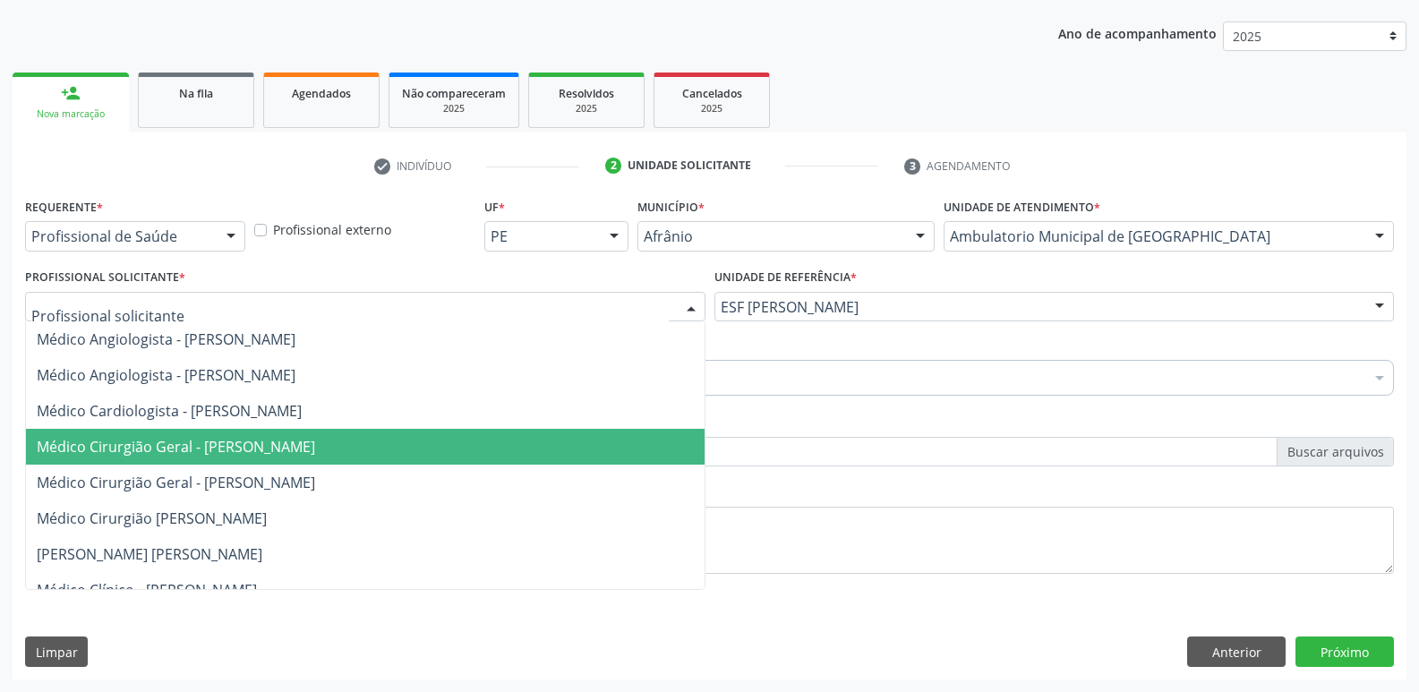
click at [442, 444] on span "Médico Cirurgião Geral - Bruno Saraiva Bezerra Medrado" at bounding box center [365, 447] width 679 height 36
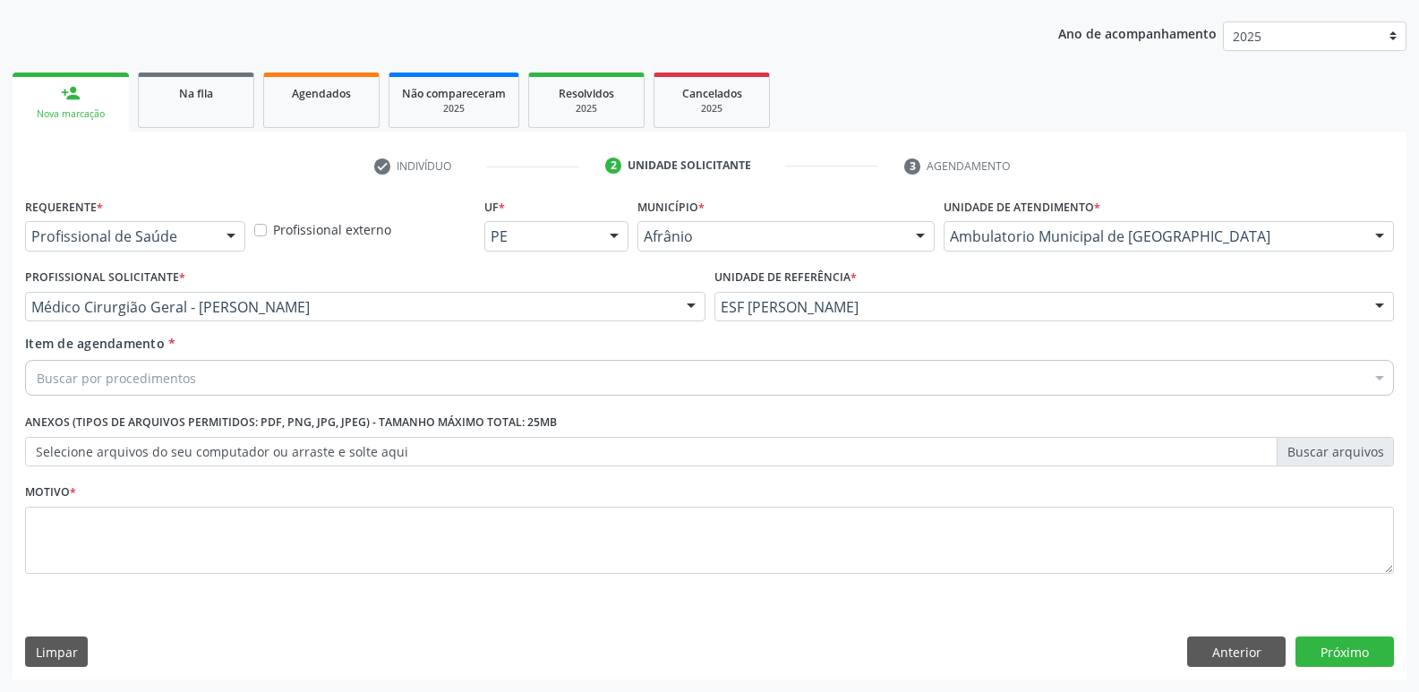
click at [323, 373] on div "Buscar por procedimentos" at bounding box center [709, 378] width 1369 height 36
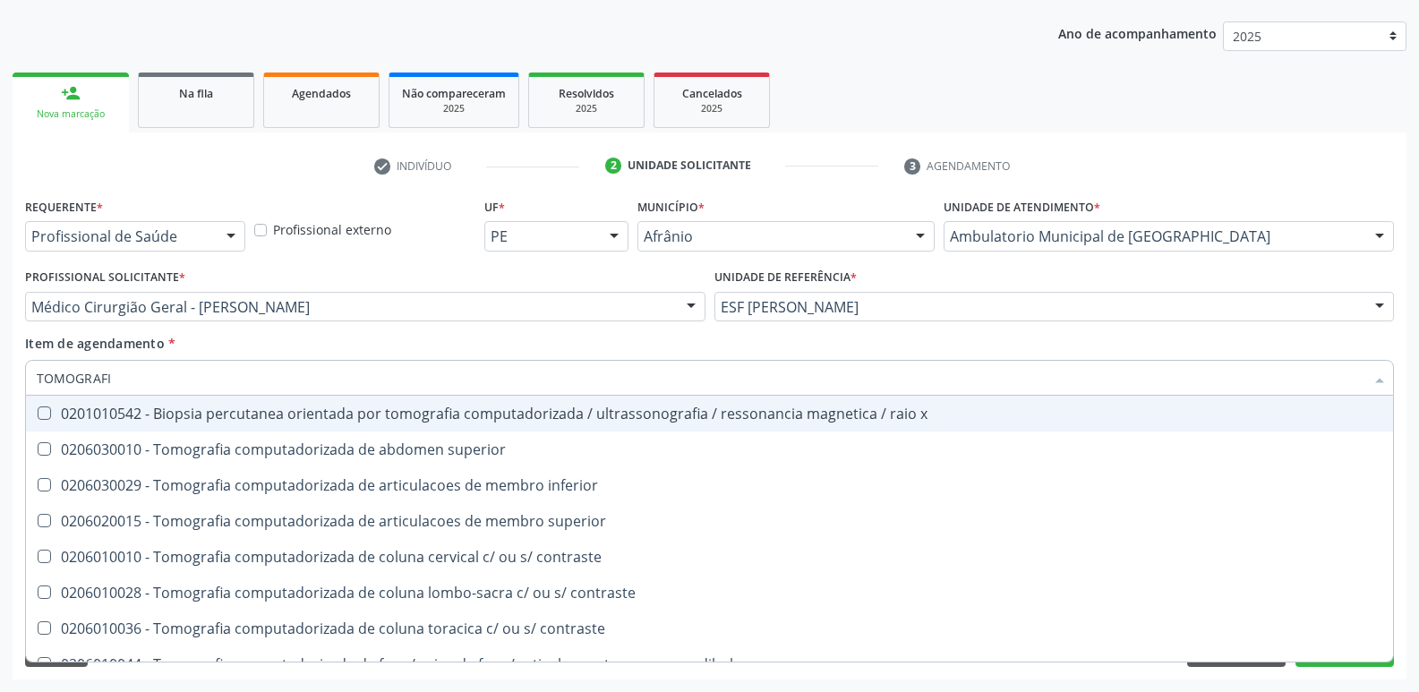
type input "TOMOGRAFIA"
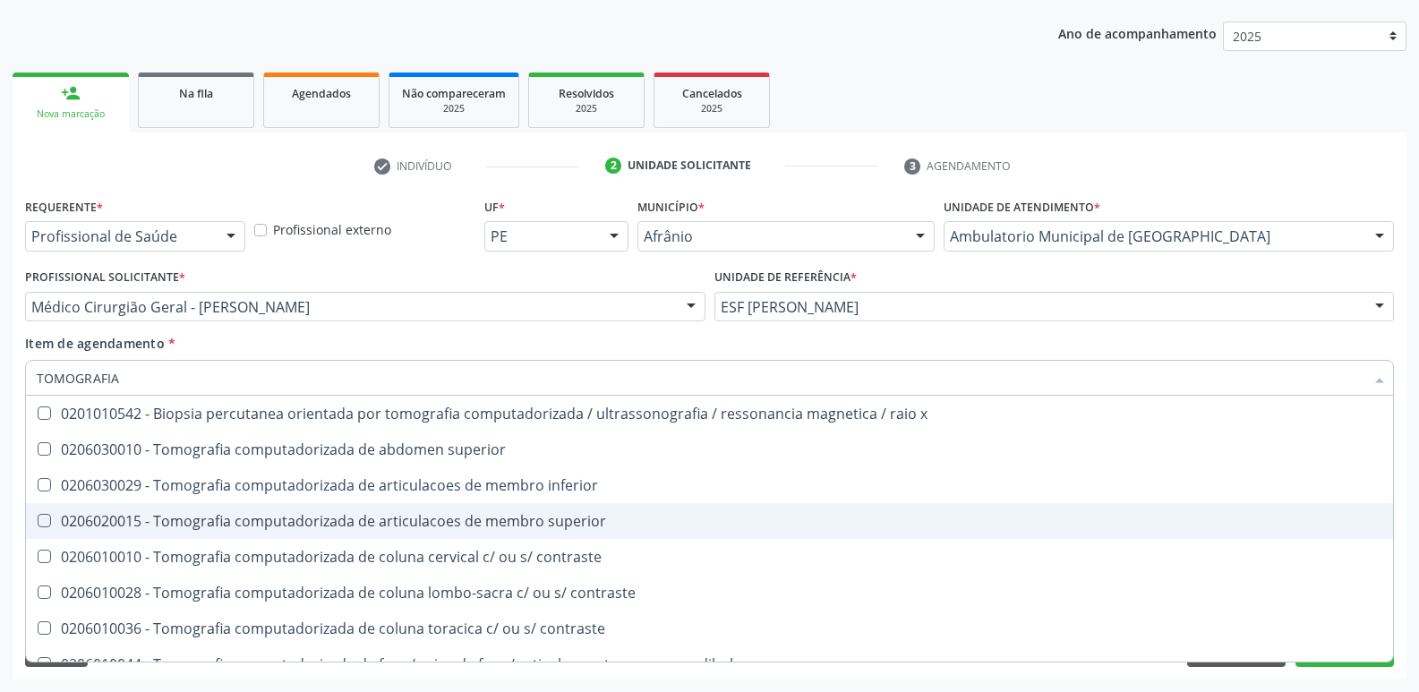
scroll to position [90, 0]
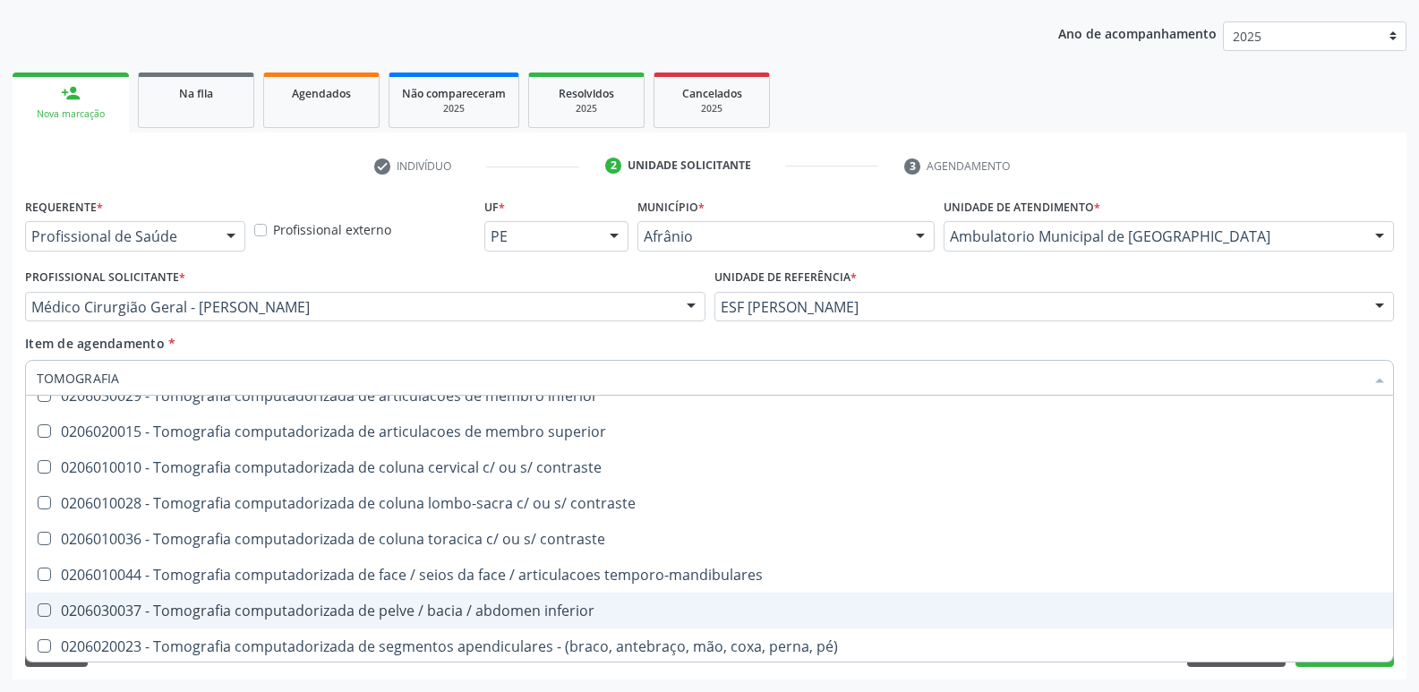
click at [431, 605] on div "0206030037 - Tomografia computadorizada de pelve / bacia / abdomen inferior" at bounding box center [710, 611] width 1346 height 14
checkbox inferior "true"
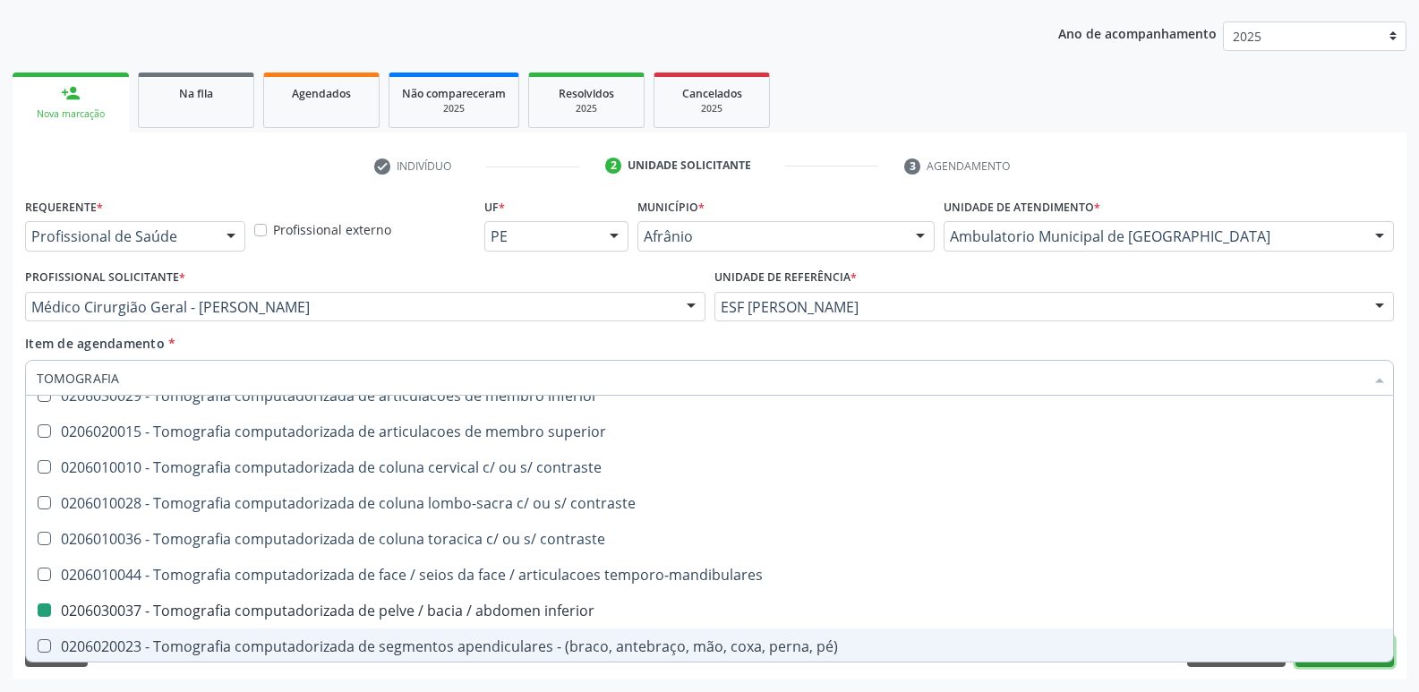
click at [1335, 664] on button "Próximo" at bounding box center [1345, 652] width 99 height 30
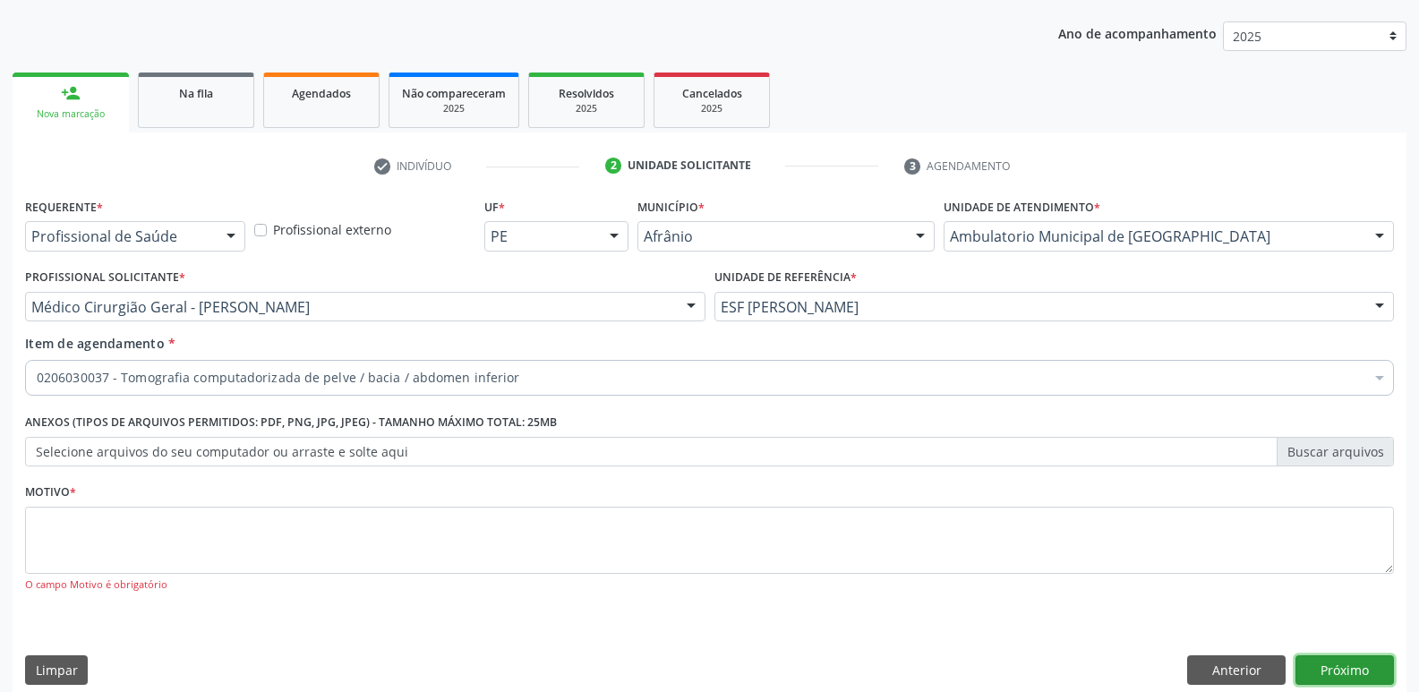
scroll to position [0, 0]
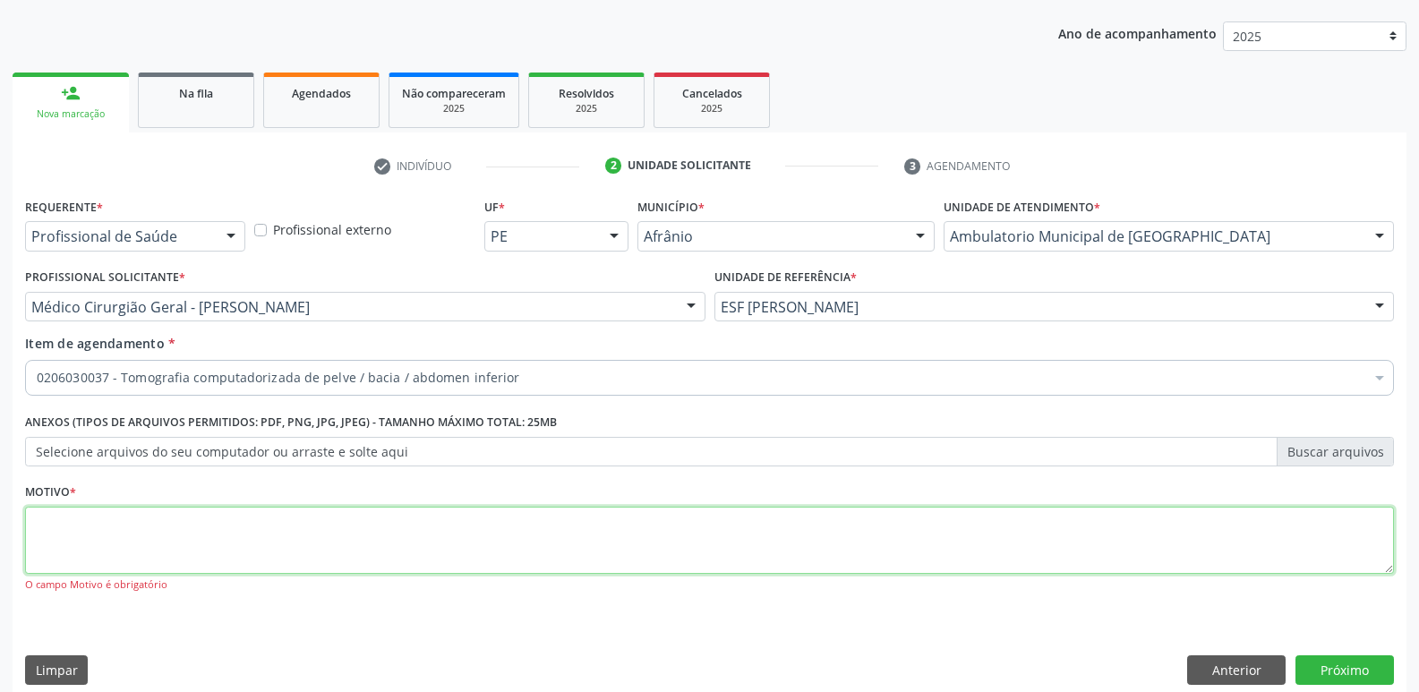
click at [751, 527] on textarea at bounding box center [709, 541] width 1369 height 68
type textarea "*"
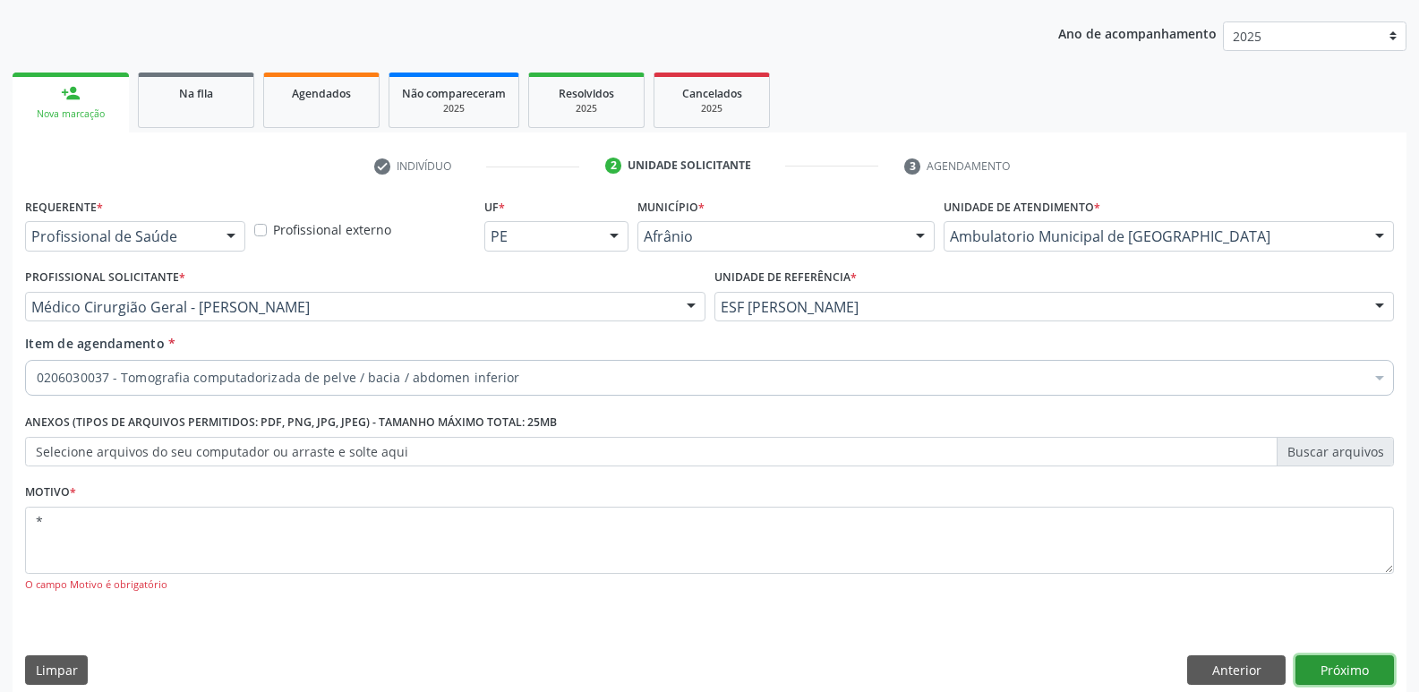
click at [1349, 663] on button "Próximo" at bounding box center [1345, 671] width 99 height 30
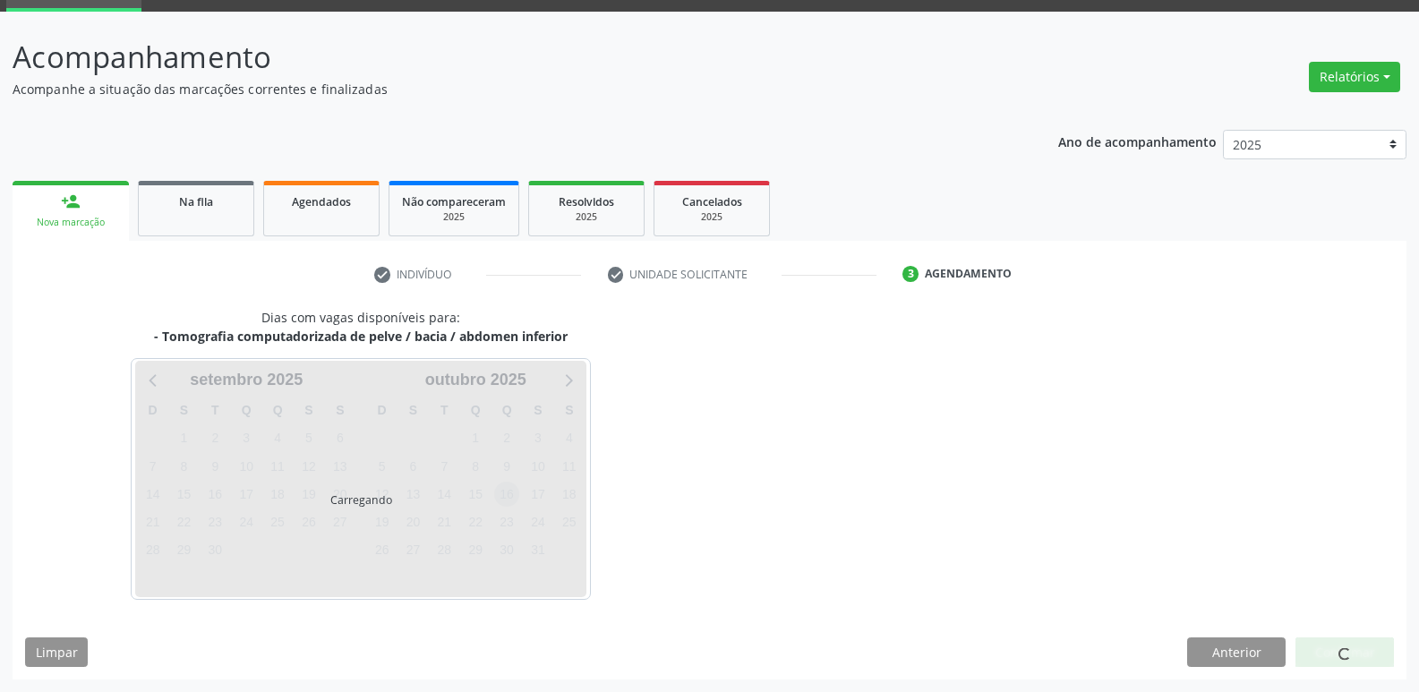
scroll to position [87, 0]
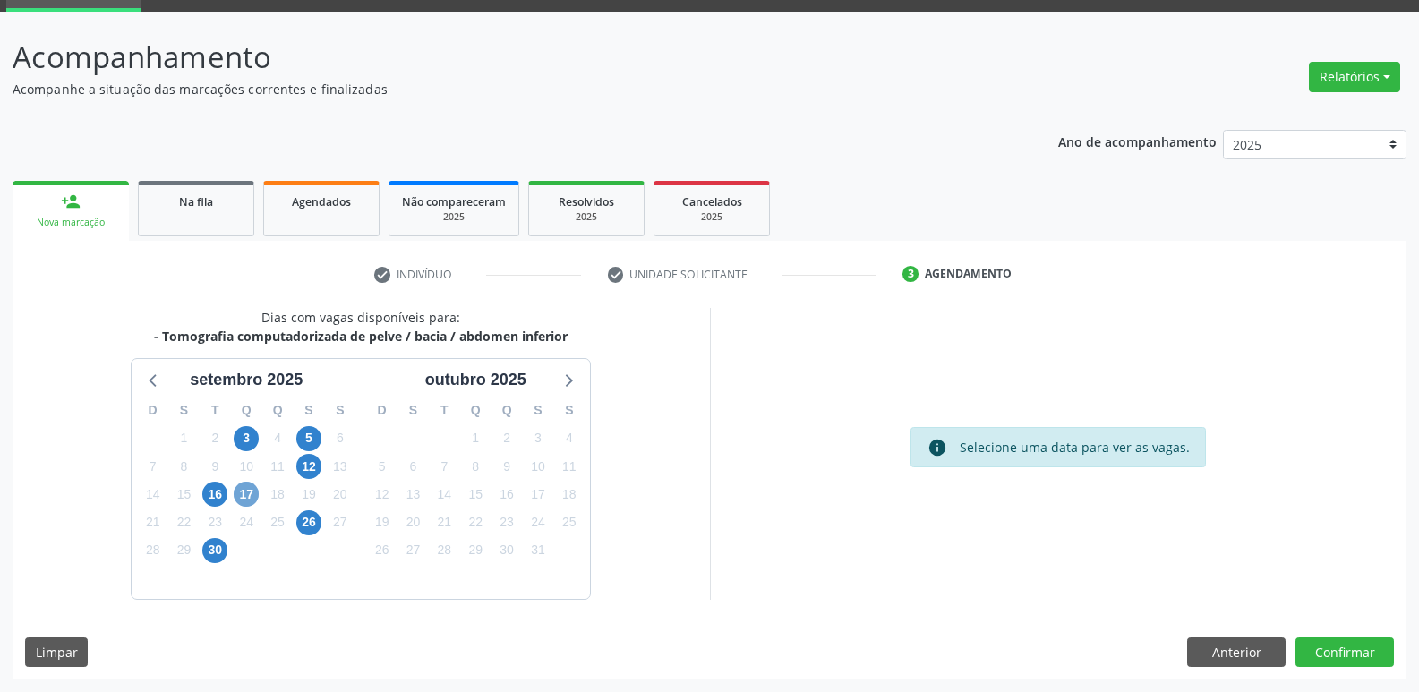
click at [244, 498] on span "17" at bounding box center [246, 494] width 25 height 25
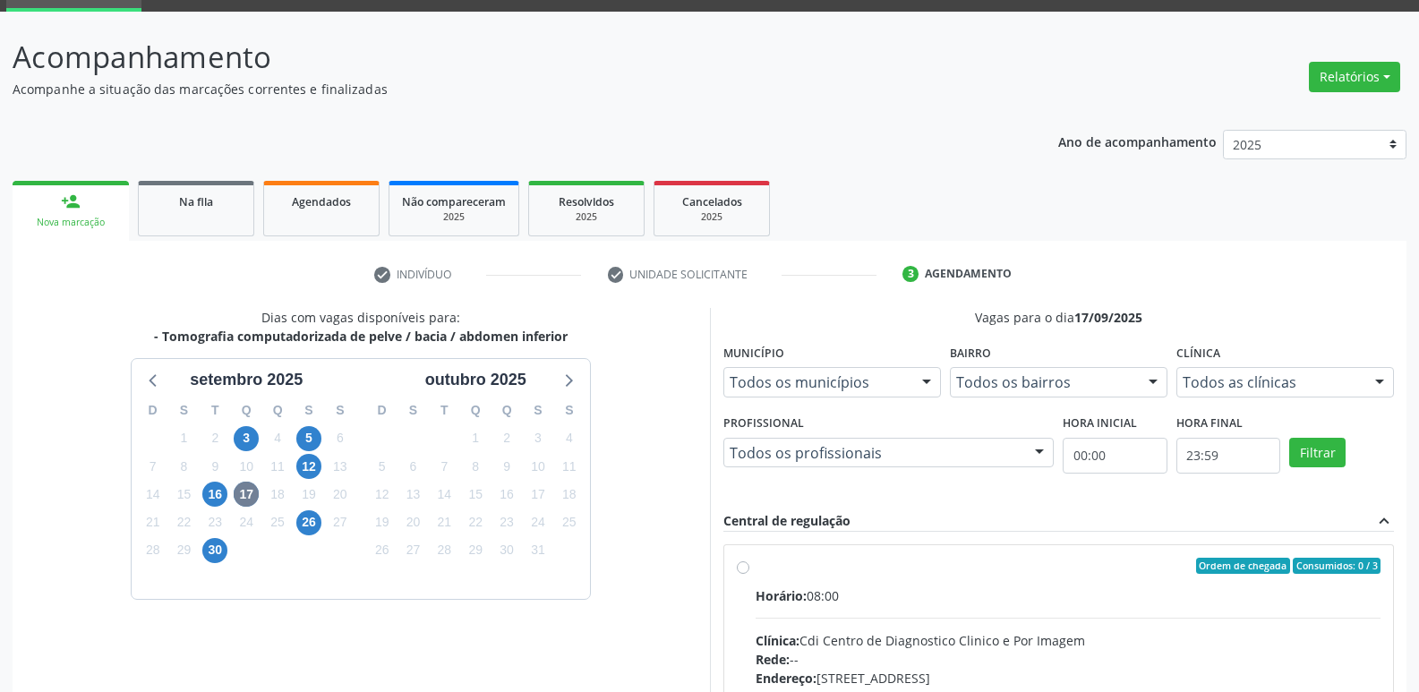
click at [855, 570] on div "Ordem de chegada Consumidos: 0 / 3" at bounding box center [1069, 566] width 626 height 16
click at [750, 570] on input "Ordem de chegada Consumidos: 0 / 3 Horário: 08:00 Clínica: Cdi Centro de Diagno…" at bounding box center [743, 566] width 13 height 16
radio input "true"
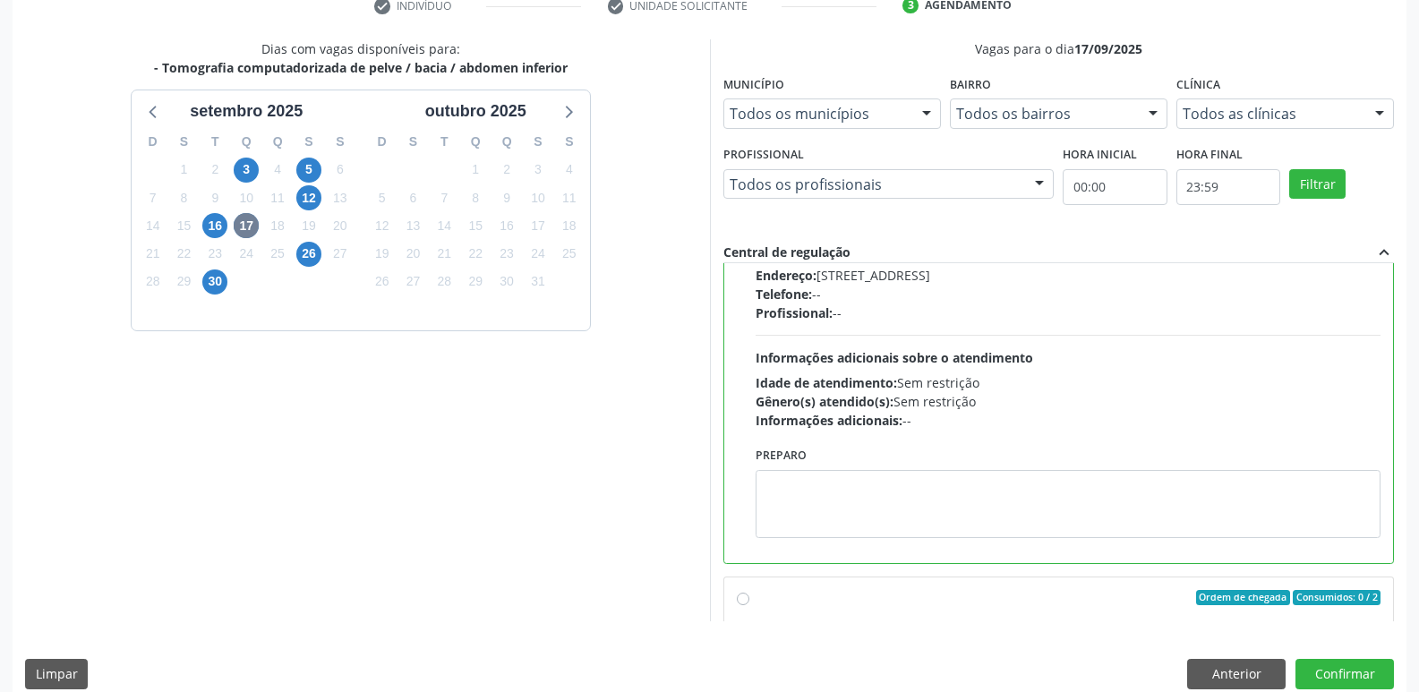
scroll to position [0, 0]
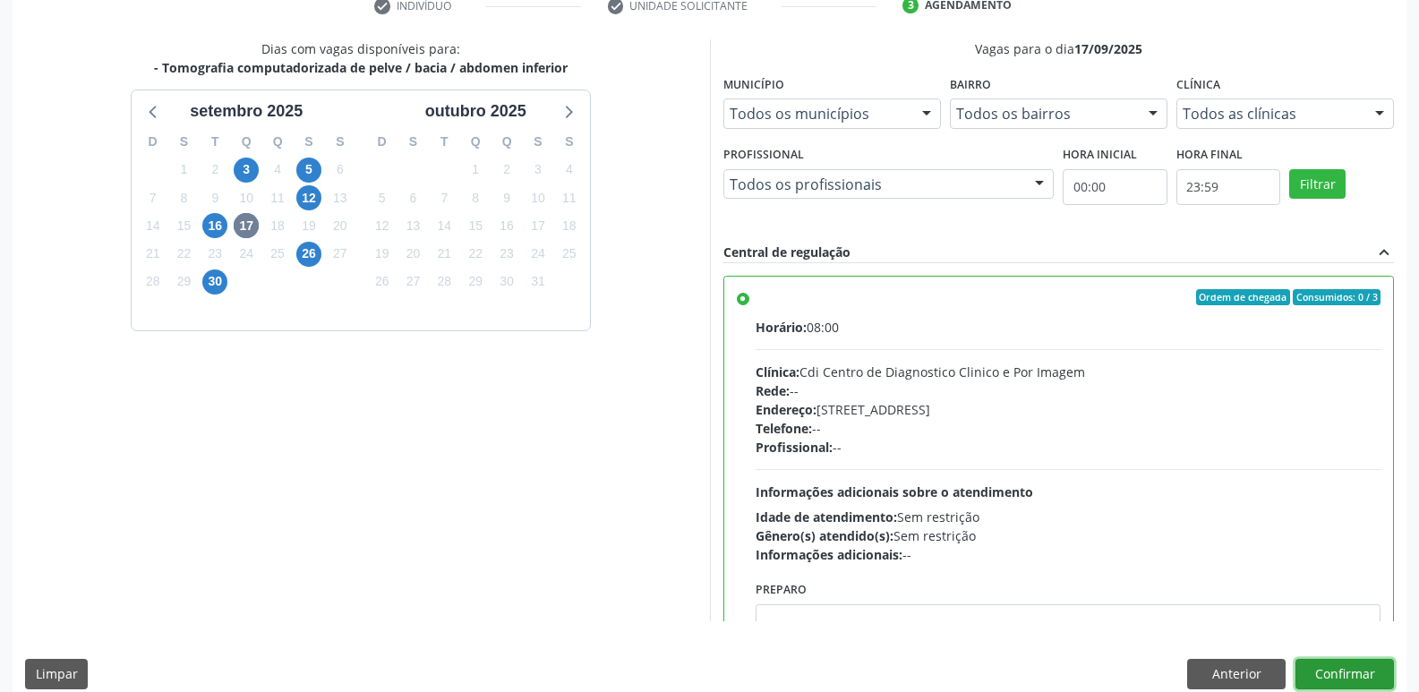
click at [1347, 679] on button "Confirmar" at bounding box center [1345, 674] width 99 height 30
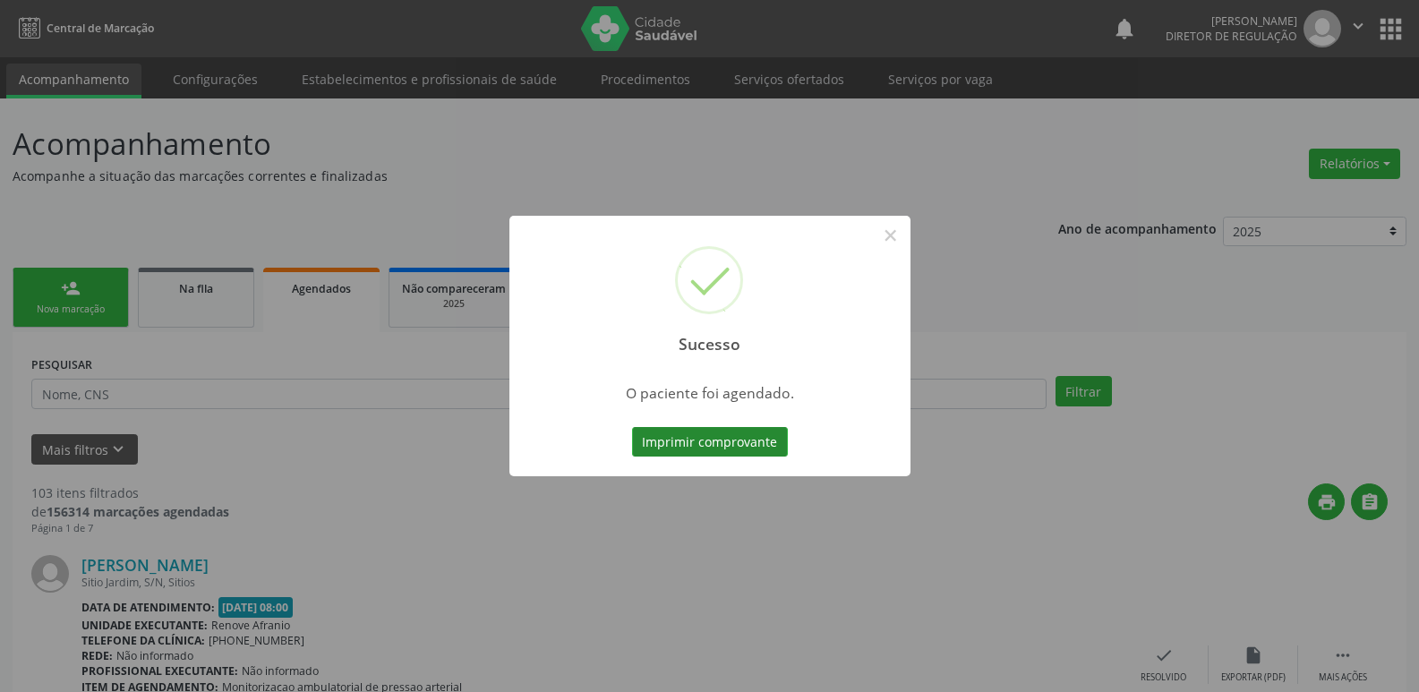
click at [733, 446] on button "Imprimir comprovante" at bounding box center [710, 442] width 156 height 30
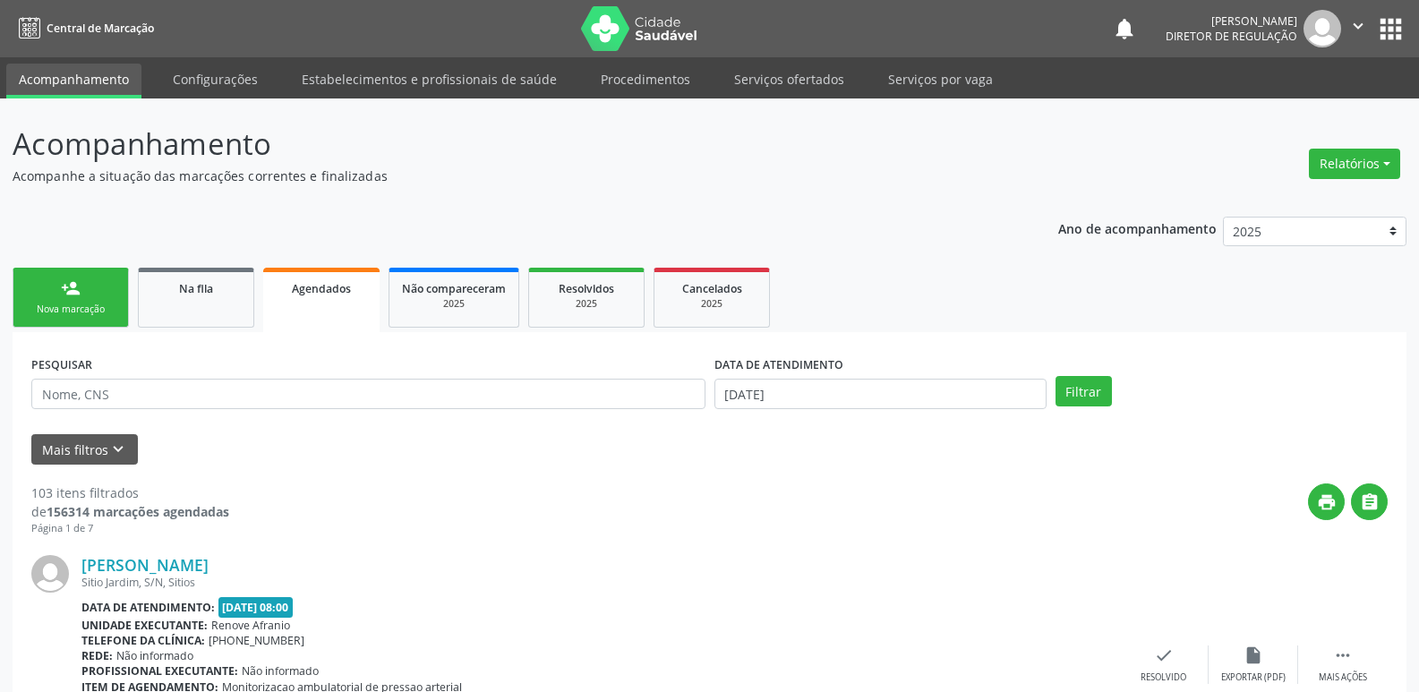
click at [104, 296] on link "person_add Nova marcação" at bounding box center [71, 298] width 116 height 60
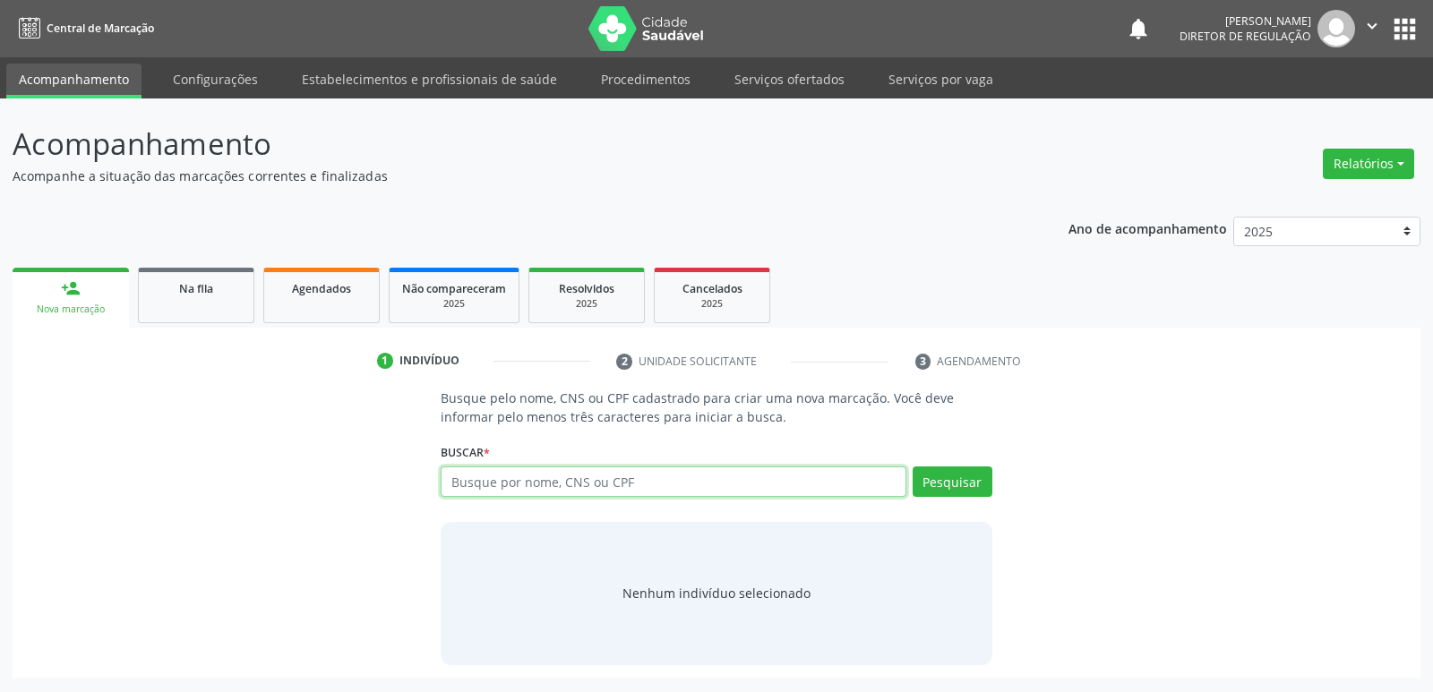
click at [500, 479] on input "text" at bounding box center [673, 482] width 465 height 30
type input "707005890896638"
click at [968, 480] on button "Pesquisar" at bounding box center [953, 482] width 80 height 30
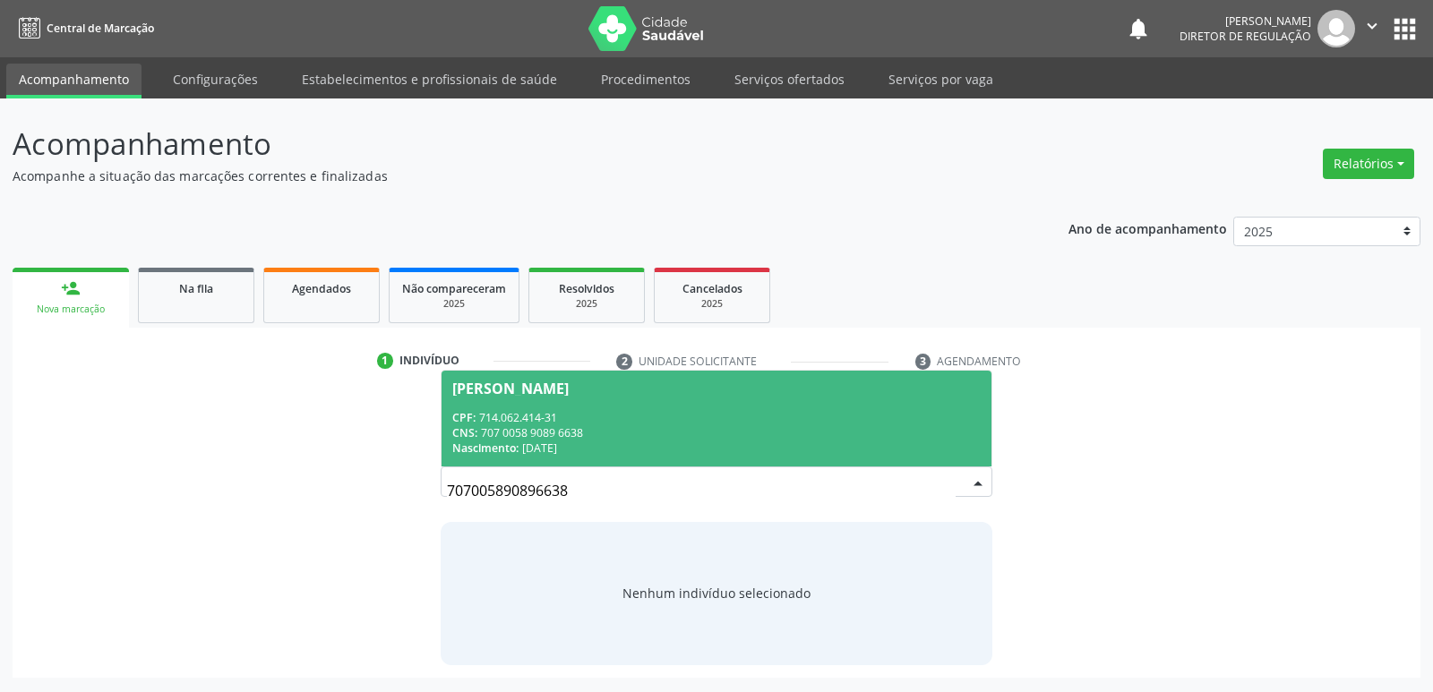
click at [794, 416] on div "CPF: 714.062.414-31" at bounding box center [715, 417] width 527 height 15
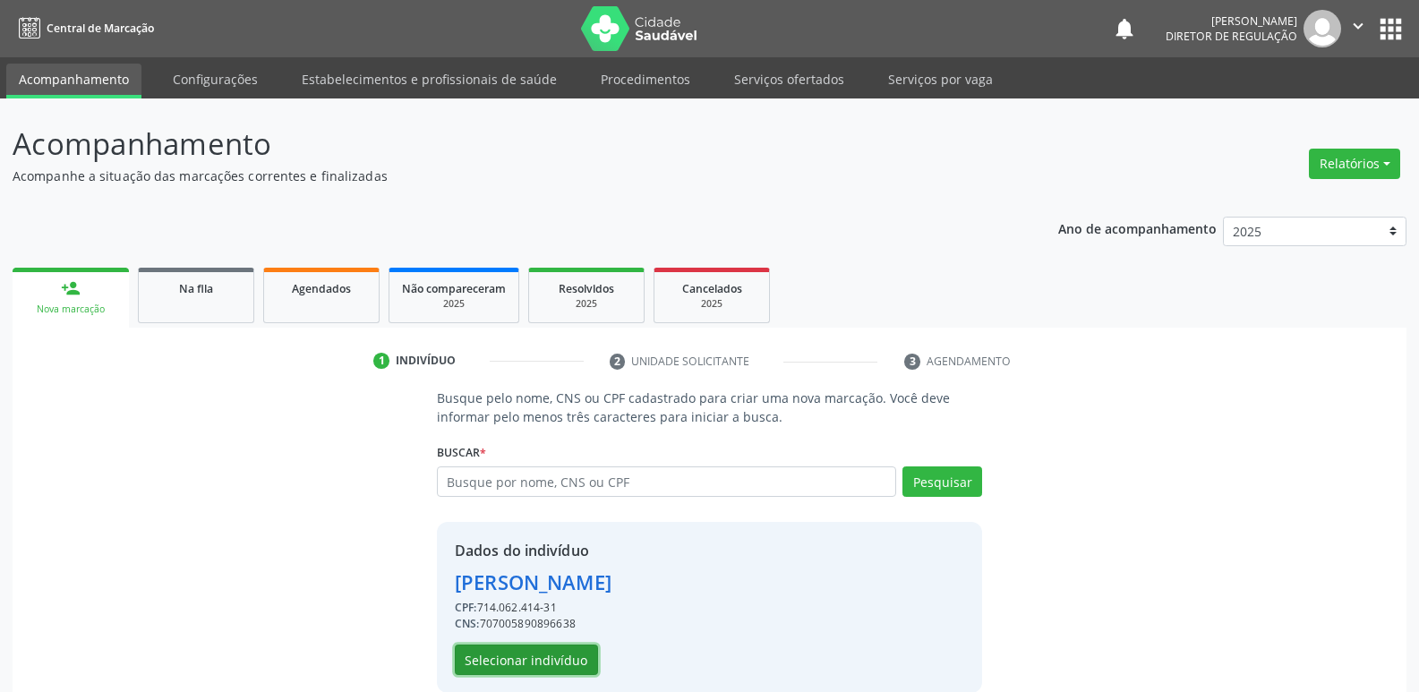
click at [550, 664] on button "Selecionar indivíduo" at bounding box center [526, 660] width 143 height 30
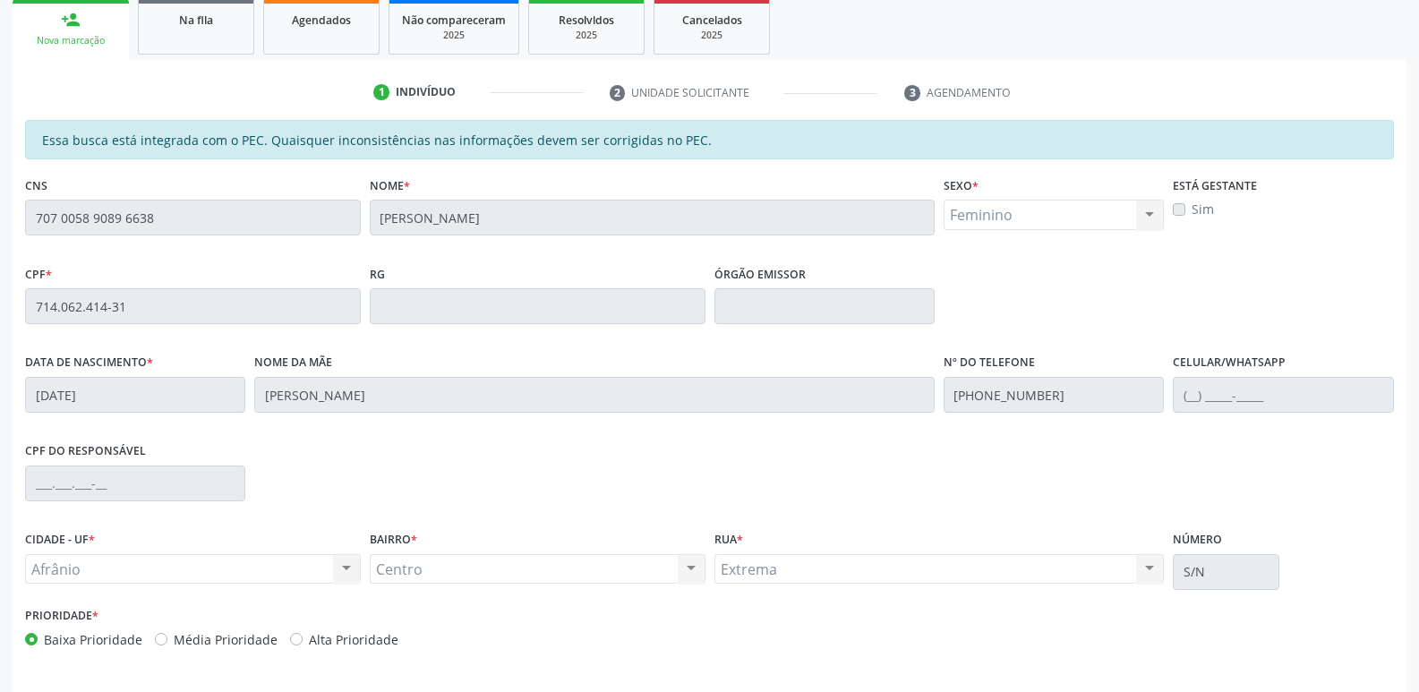
scroll to position [330, 0]
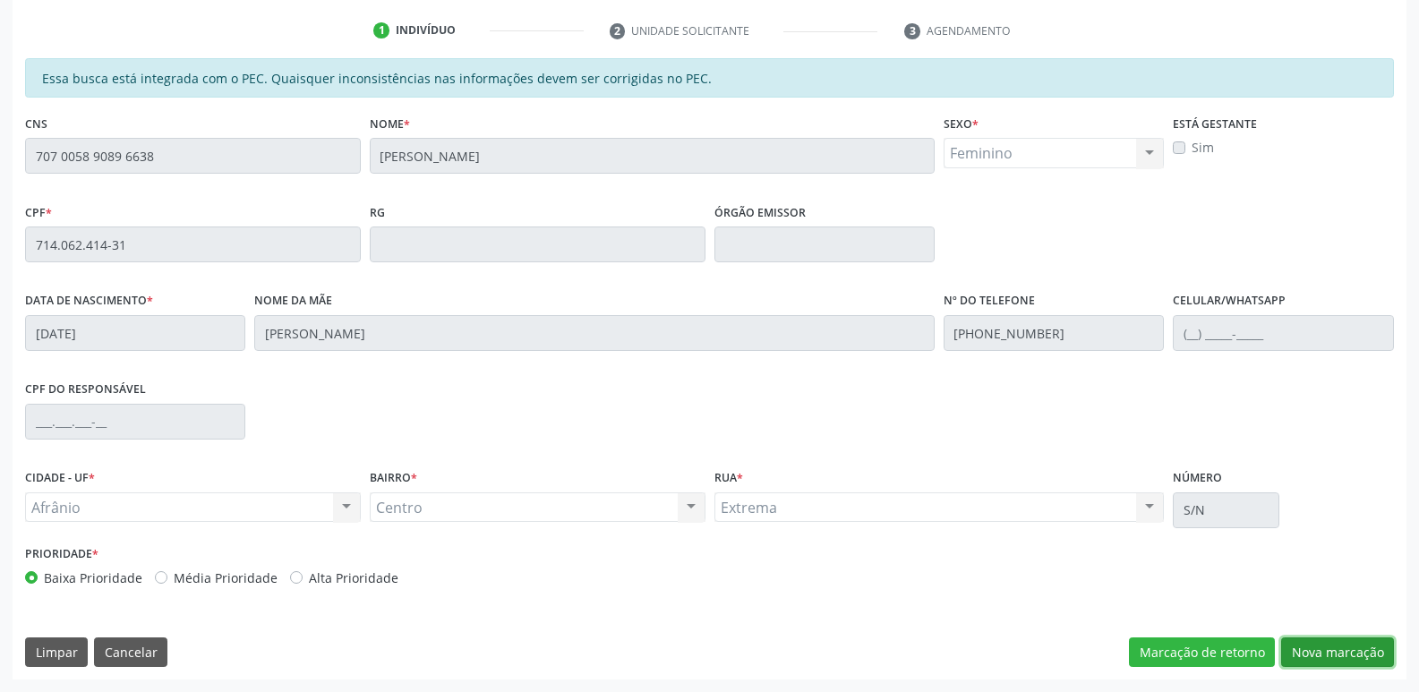
click at [1334, 652] on button "Nova marcação" at bounding box center [1337, 653] width 113 height 30
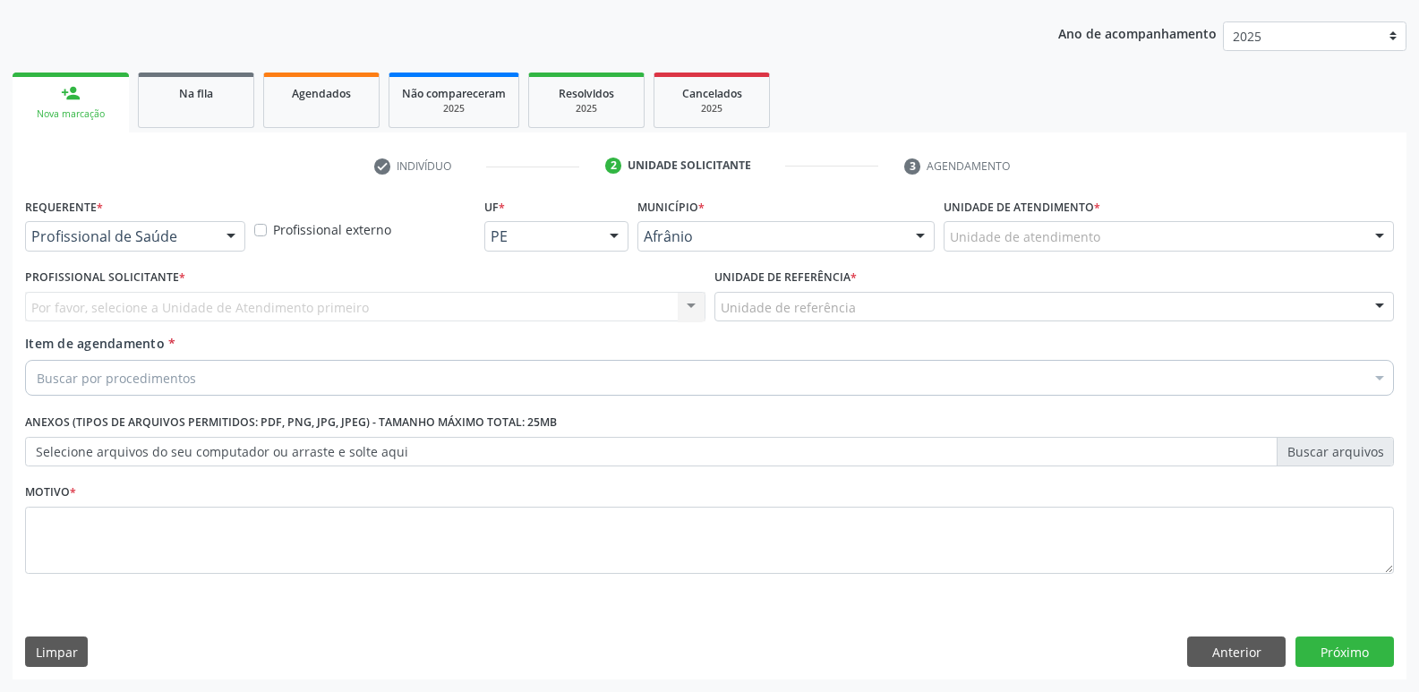
scroll to position [195, 0]
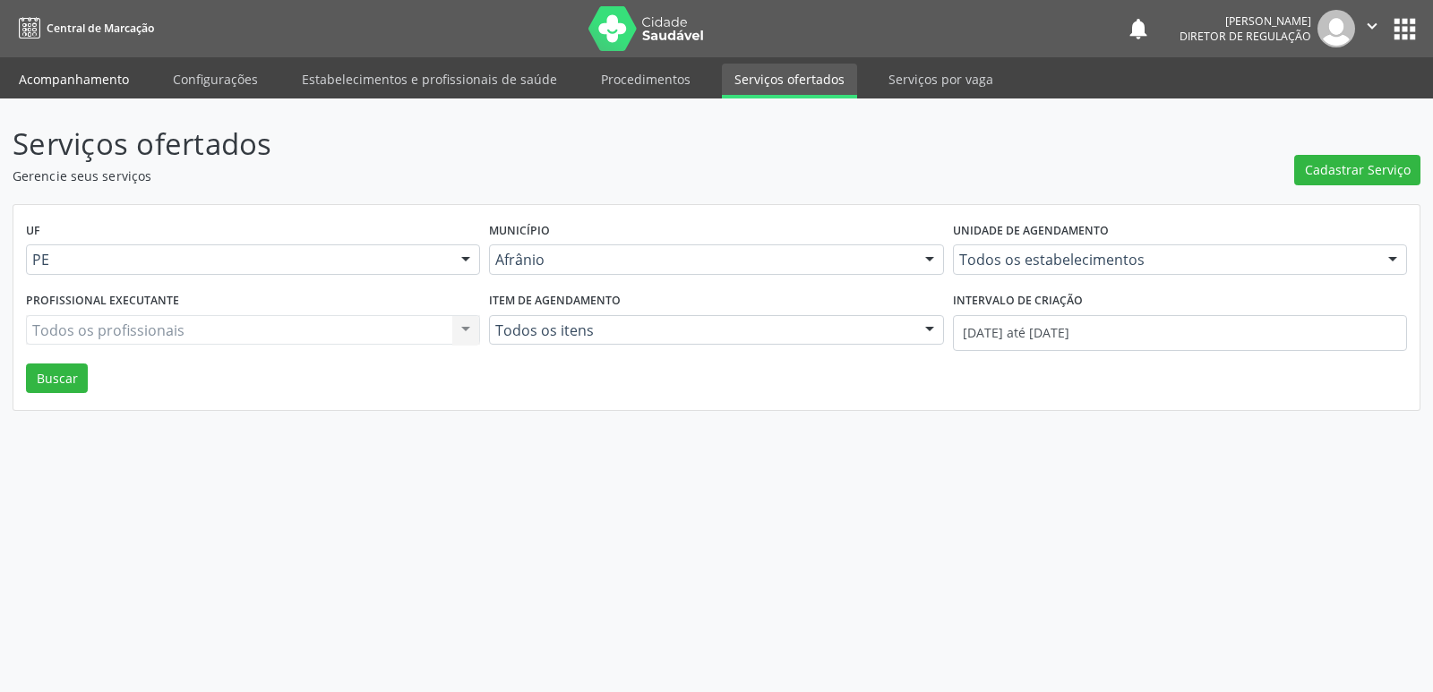
click at [119, 73] on link "Acompanhamento" at bounding box center [73, 79] width 135 height 31
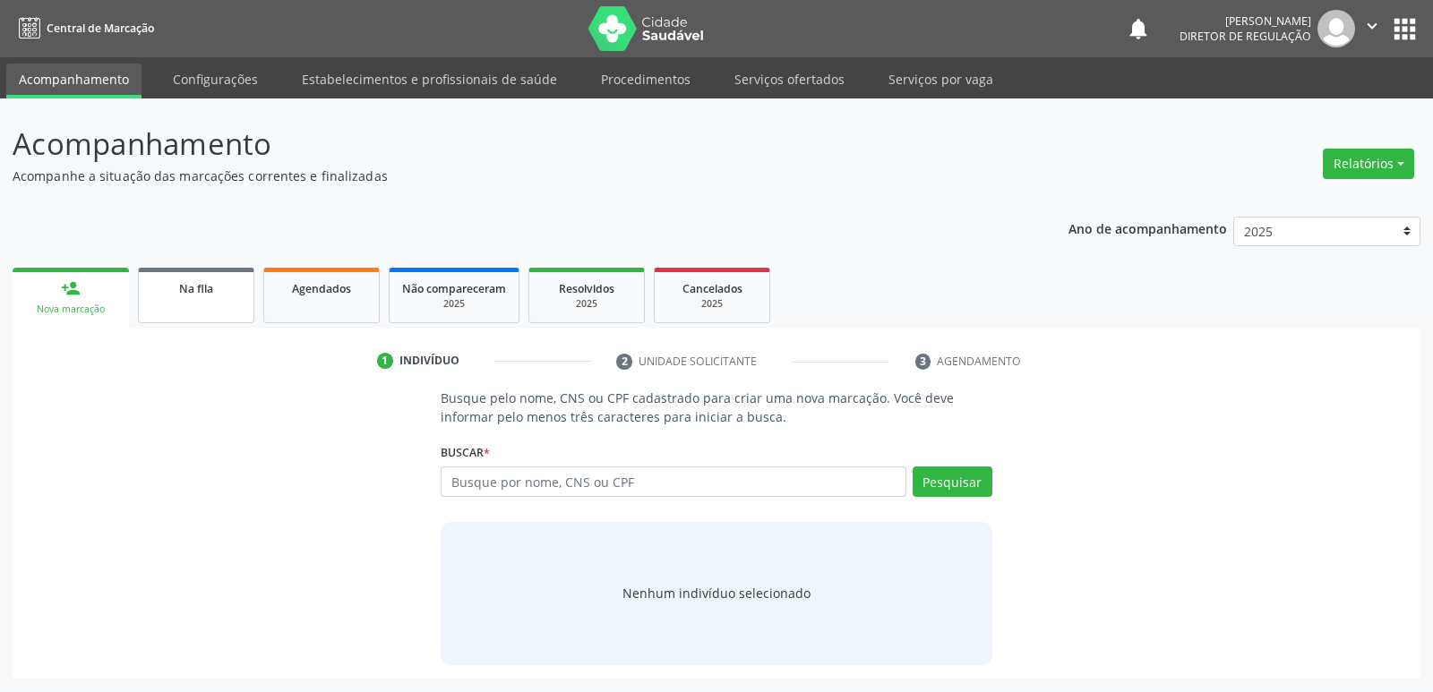
click at [193, 290] on span "Na fila" at bounding box center [196, 288] width 34 height 15
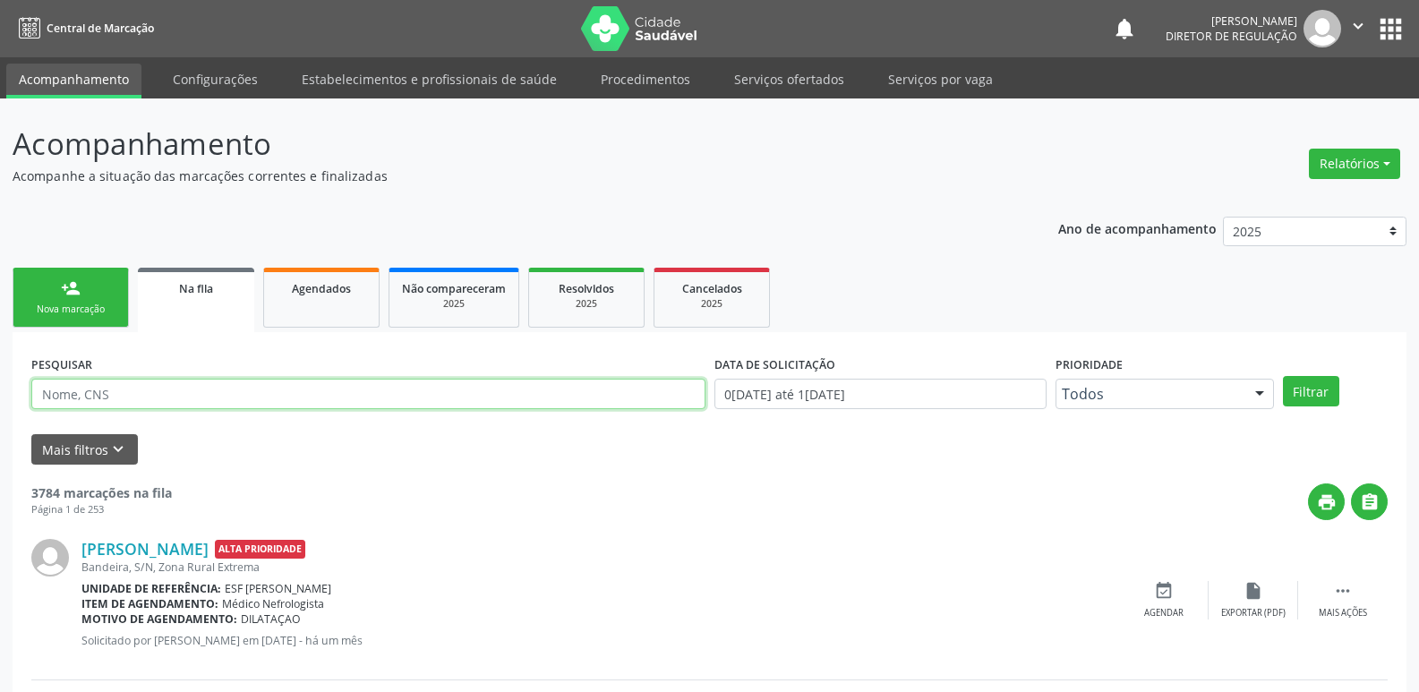
click at [195, 400] on input "text" at bounding box center [368, 394] width 674 height 30
type input "LETICIA"
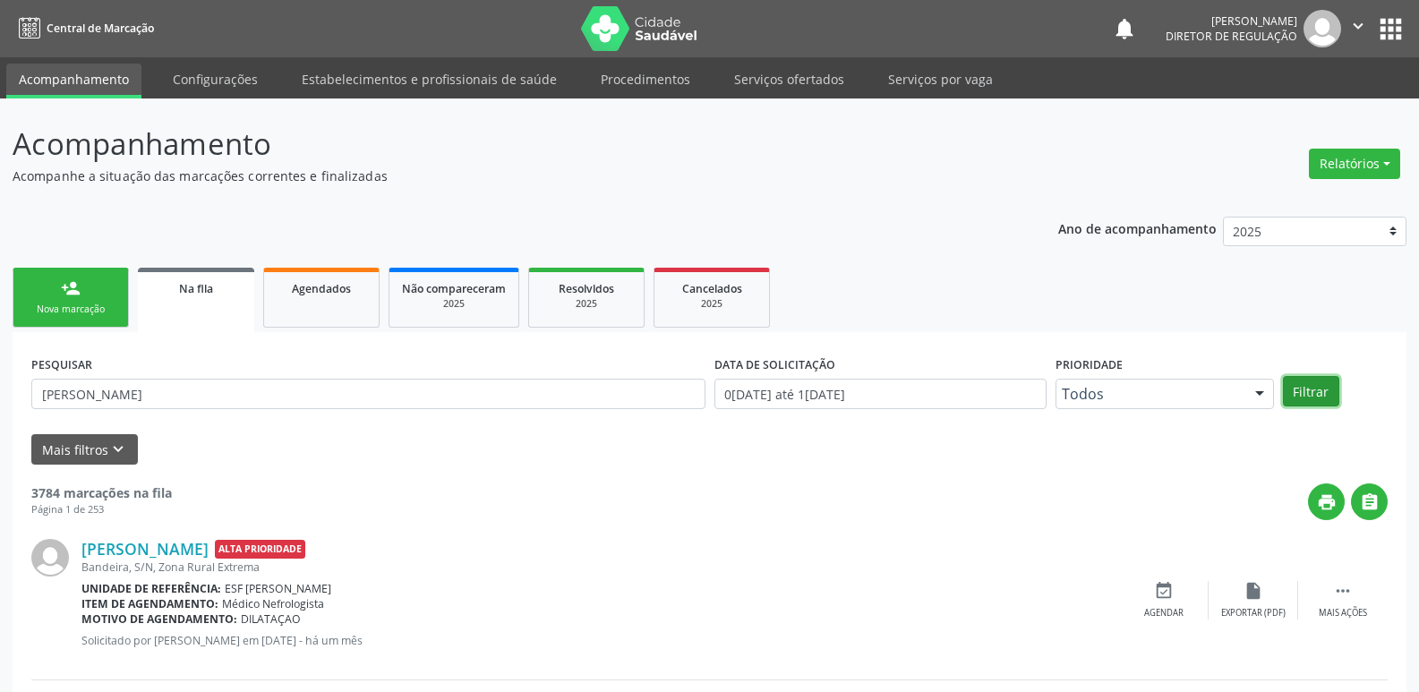
click at [1320, 389] on button "Filtrar" at bounding box center [1311, 391] width 56 height 30
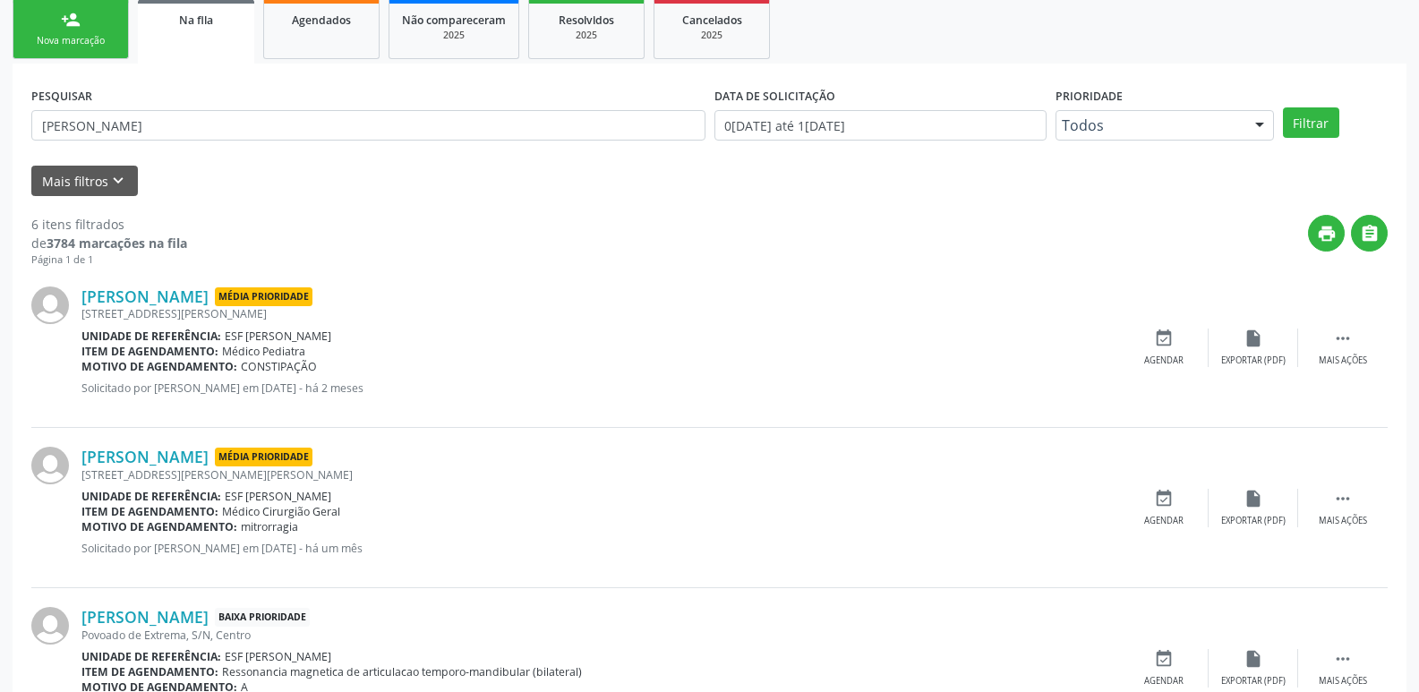
scroll to position [358, 0]
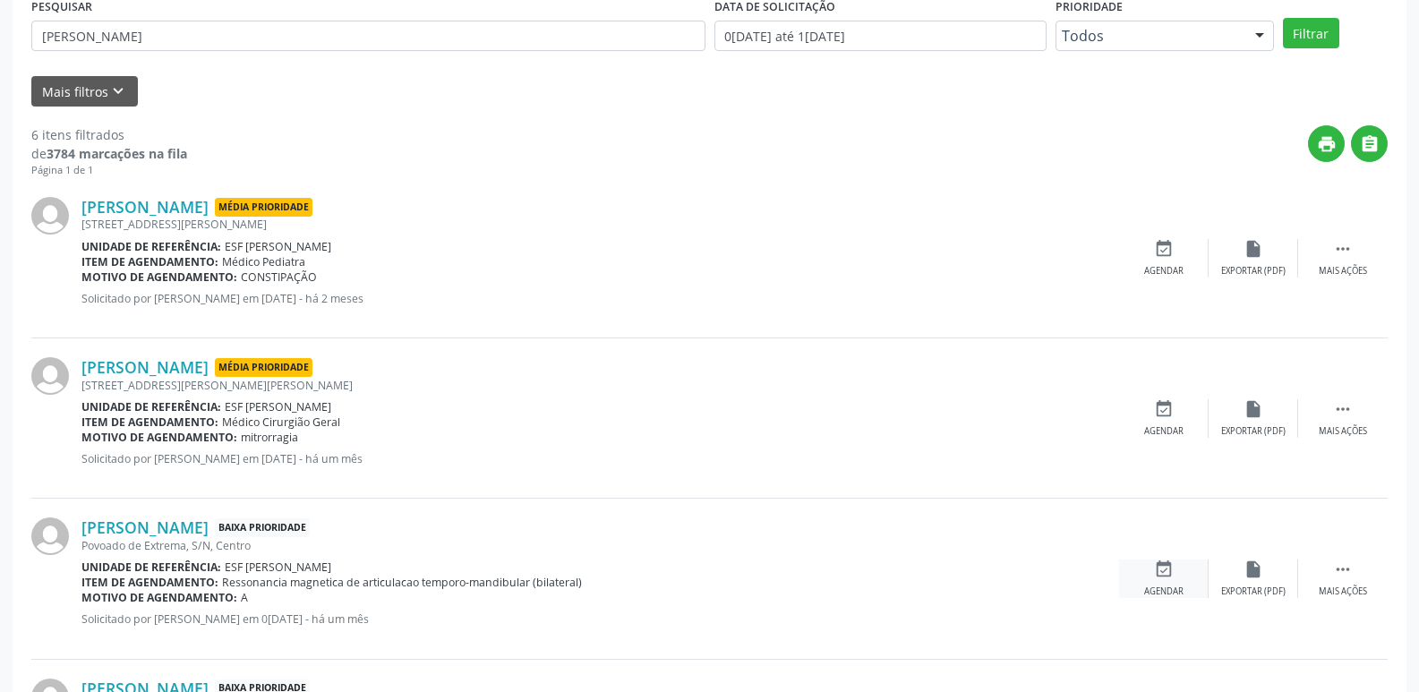
click at [1163, 576] on icon "event_available" at bounding box center [1164, 570] width 20 height 20
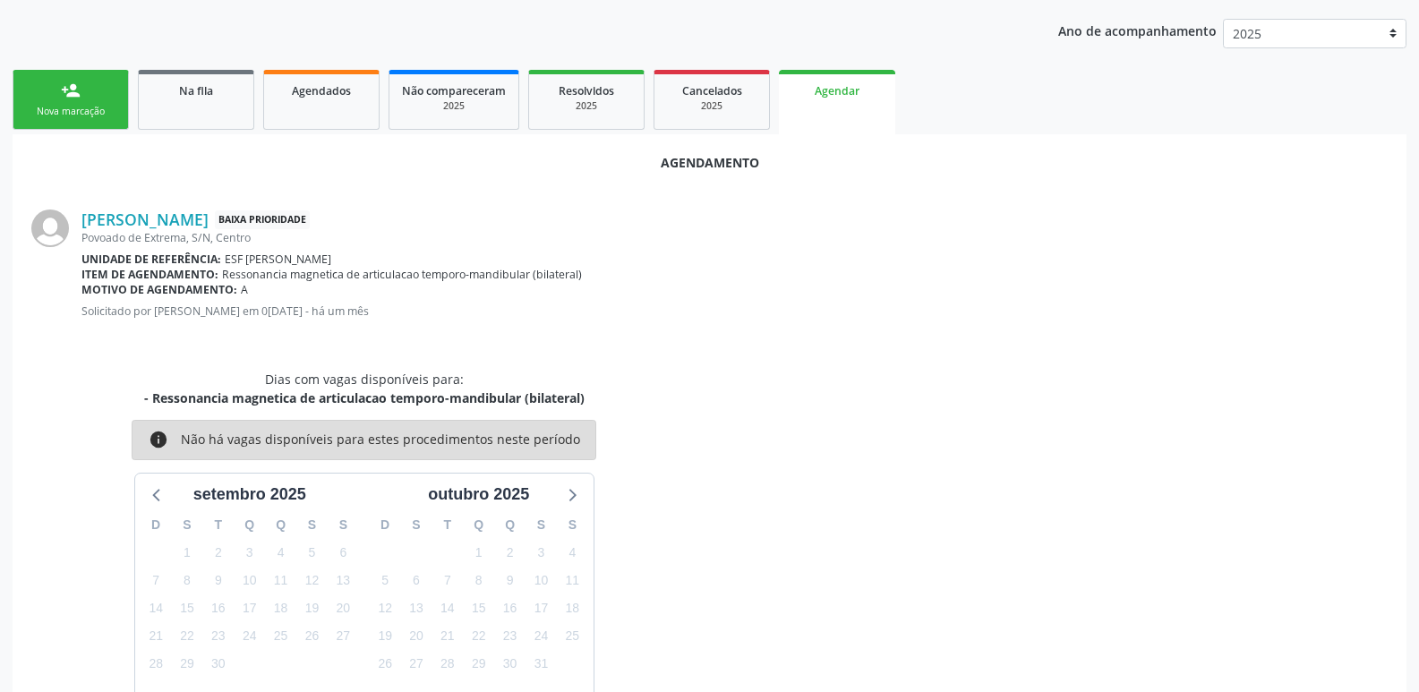
scroll to position [293, 0]
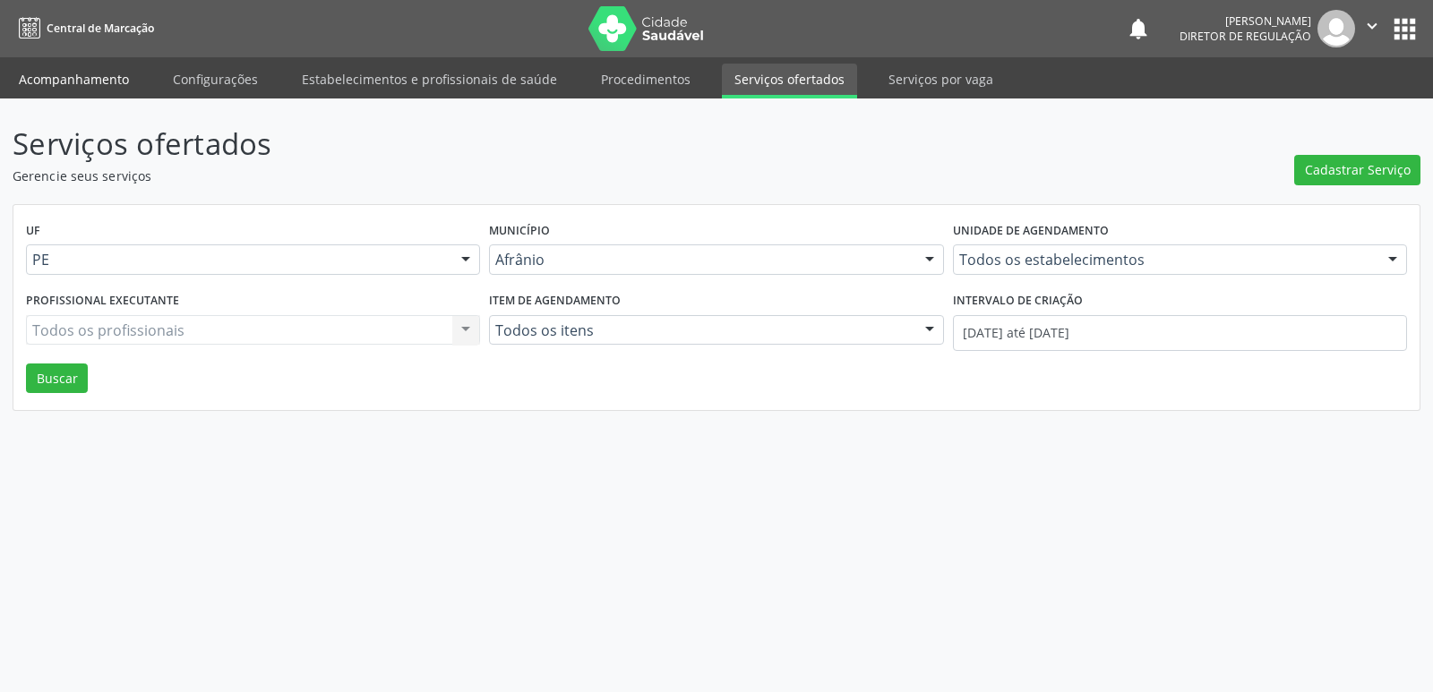
click at [93, 79] on link "Acompanhamento" at bounding box center [73, 79] width 135 height 31
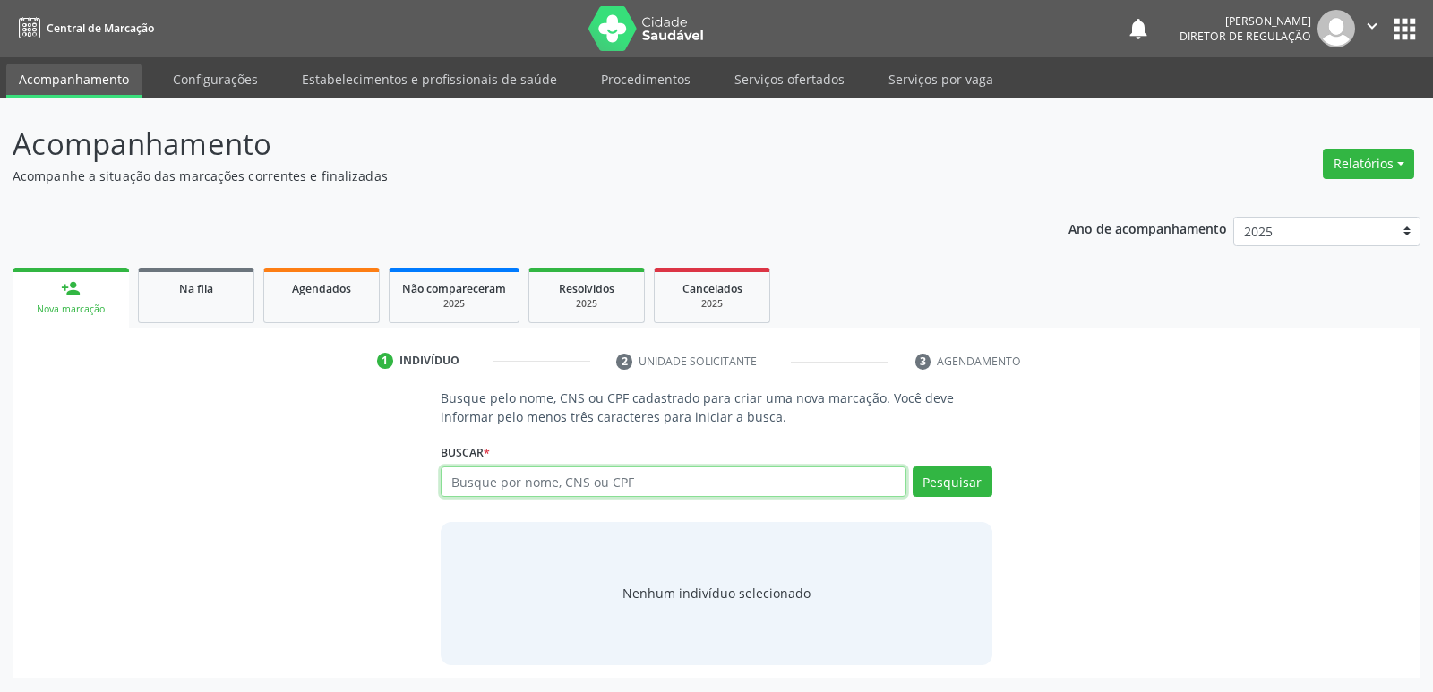
click at [532, 489] on input "text" at bounding box center [673, 482] width 465 height 30
type input "707005890896638"
click at [944, 485] on button "Pesquisar" at bounding box center [953, 482] width 80 height 30
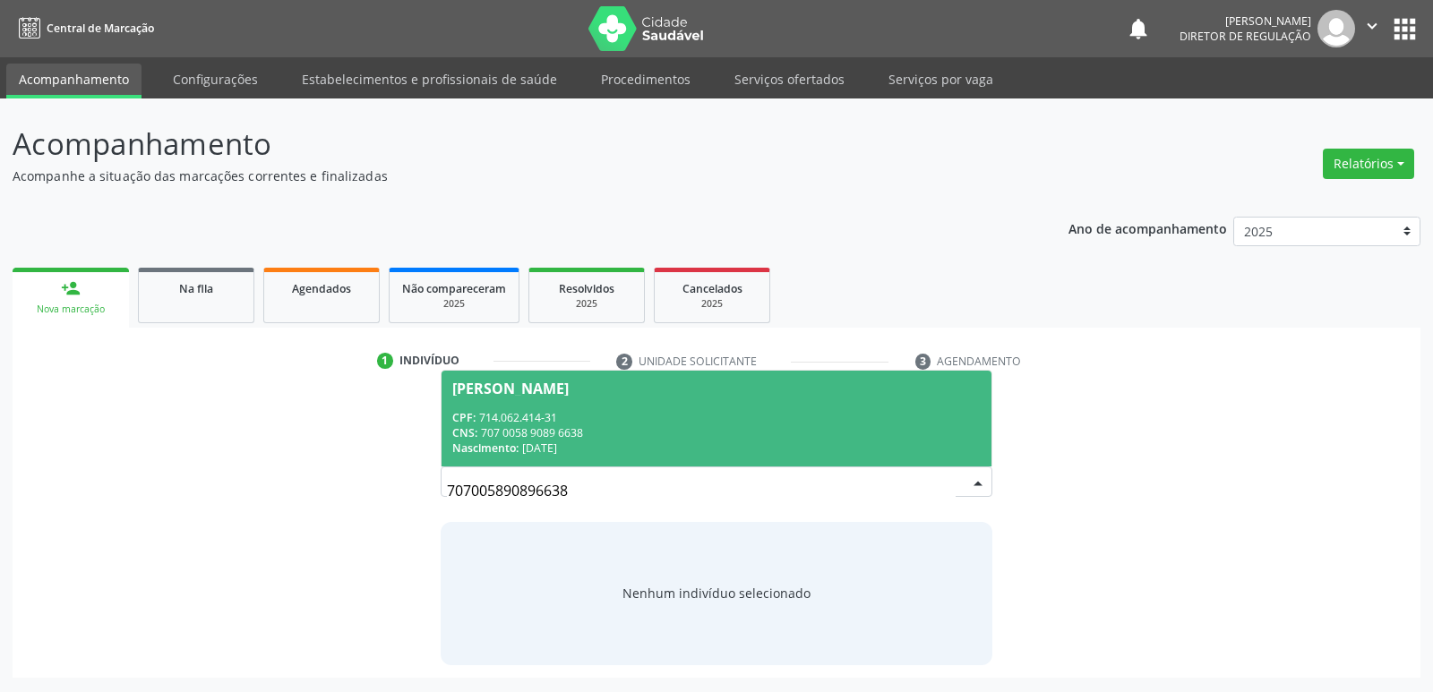
click at [728, 441] on div "Nascimento: 27/05/2003" at bounding box center [715, 448] width 527 height 15
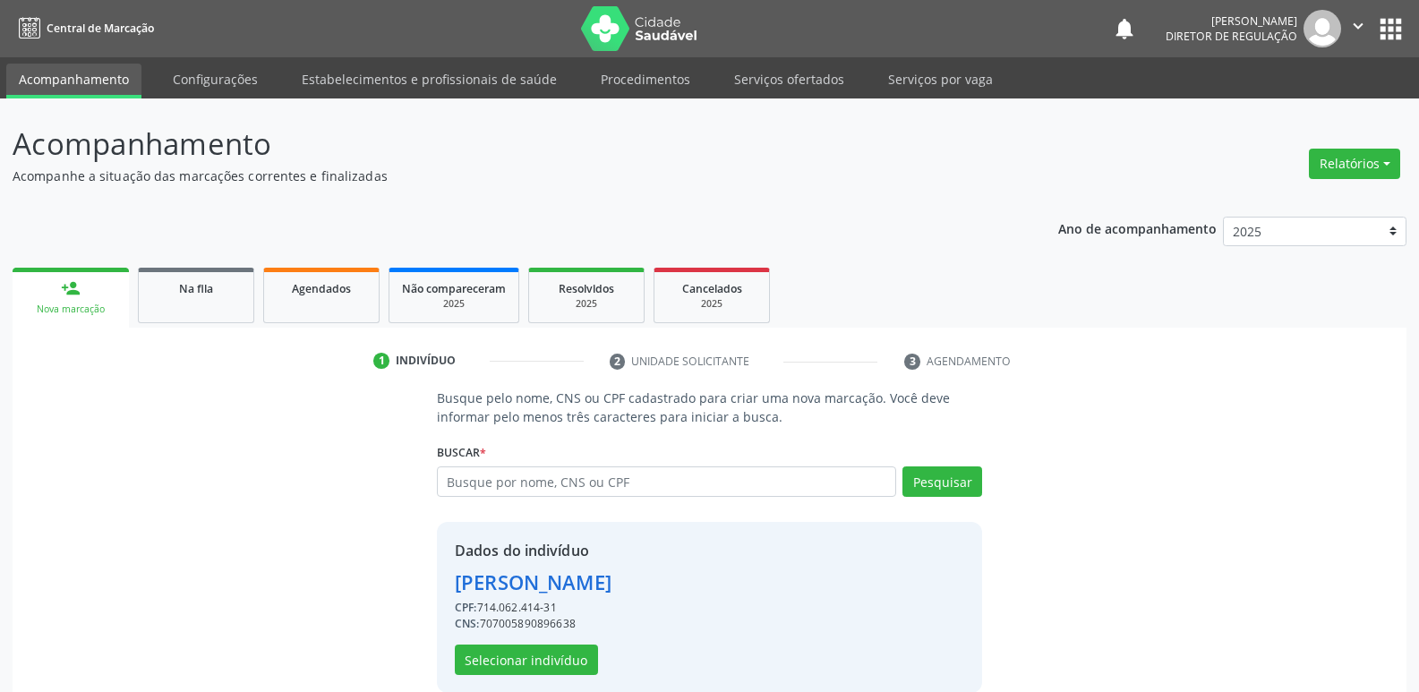
scroll to position [26, 0]
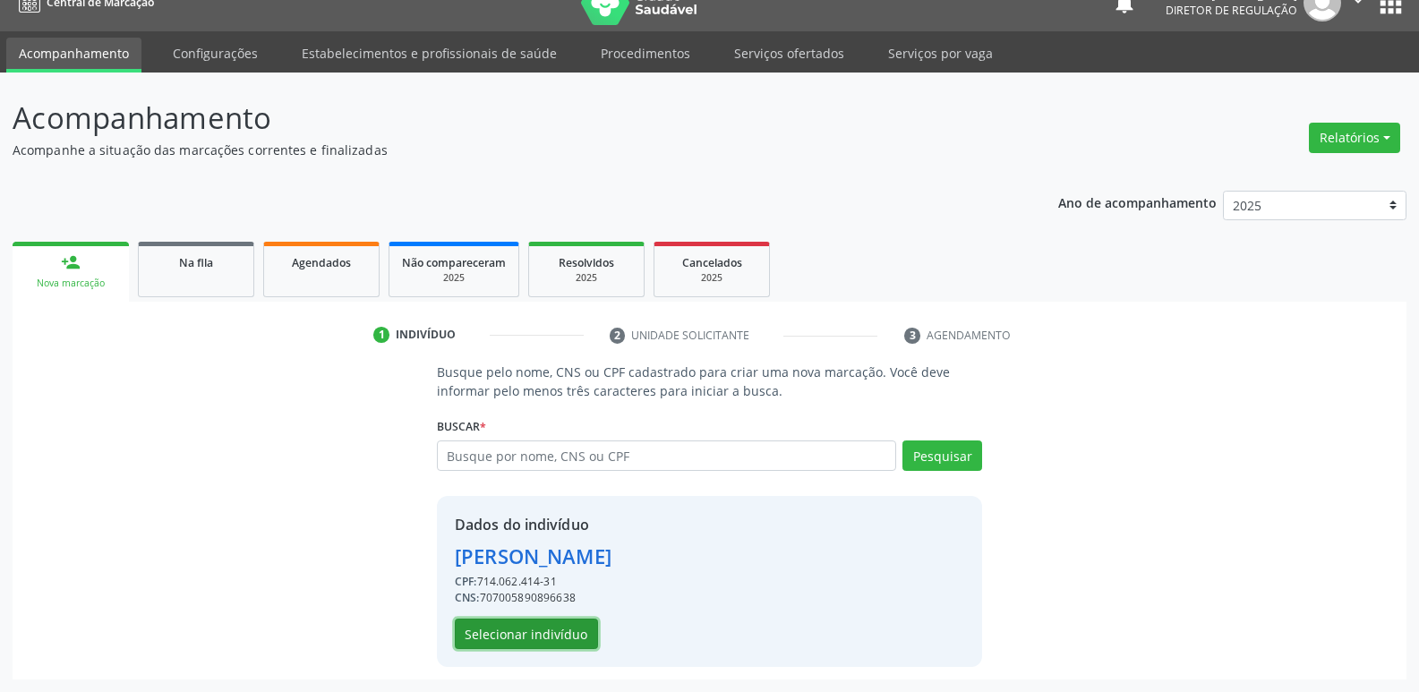
click at [566, 627] on button "Selecionar indivíduo" at bounding box center [526, 634] width 143 height 30
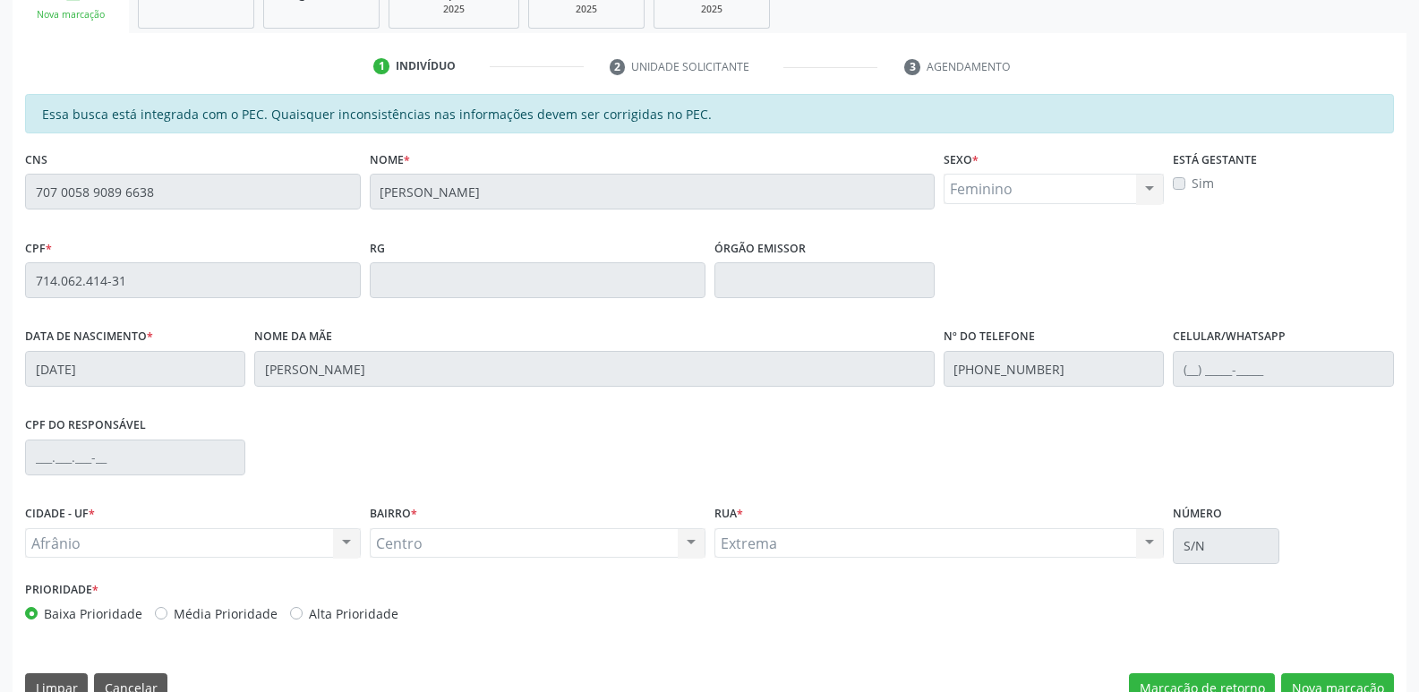
scroll to position [330, 0]
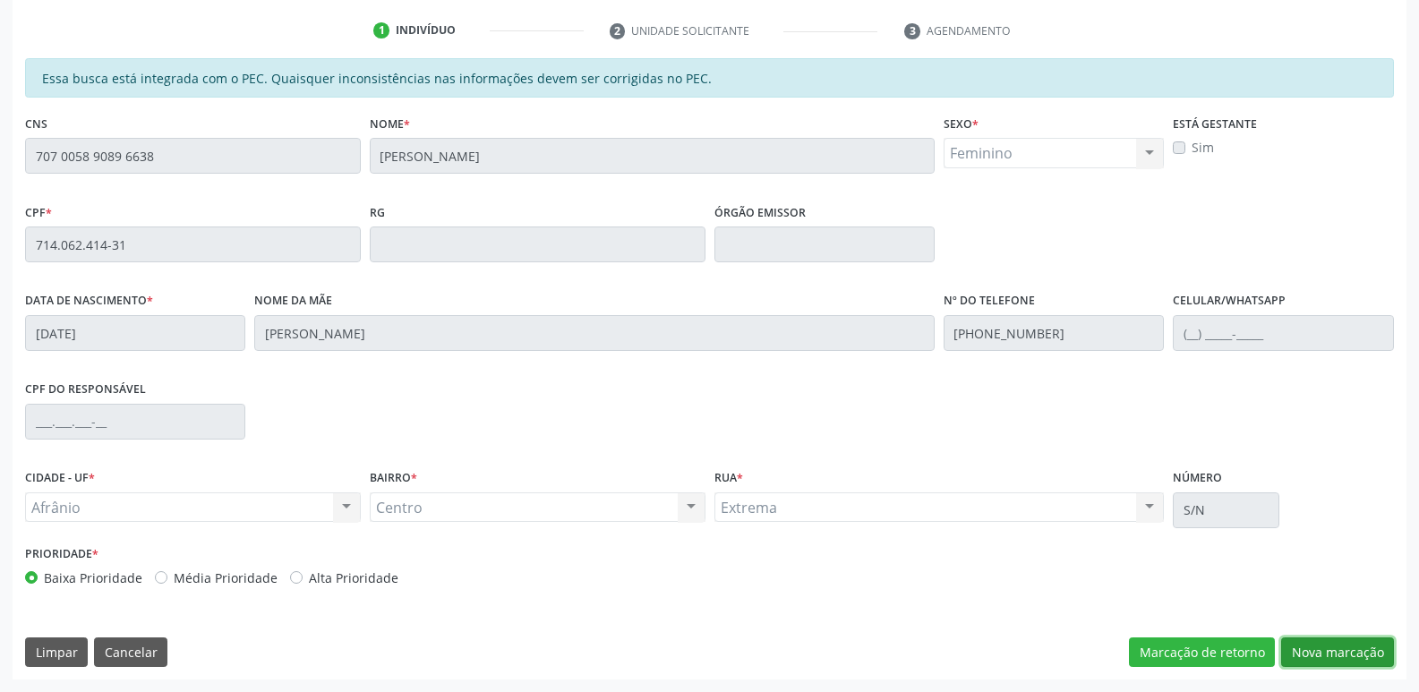
click at [1323, 652] on button "Nova marcação" at bounding box center [1337, 653] width 113 height 30
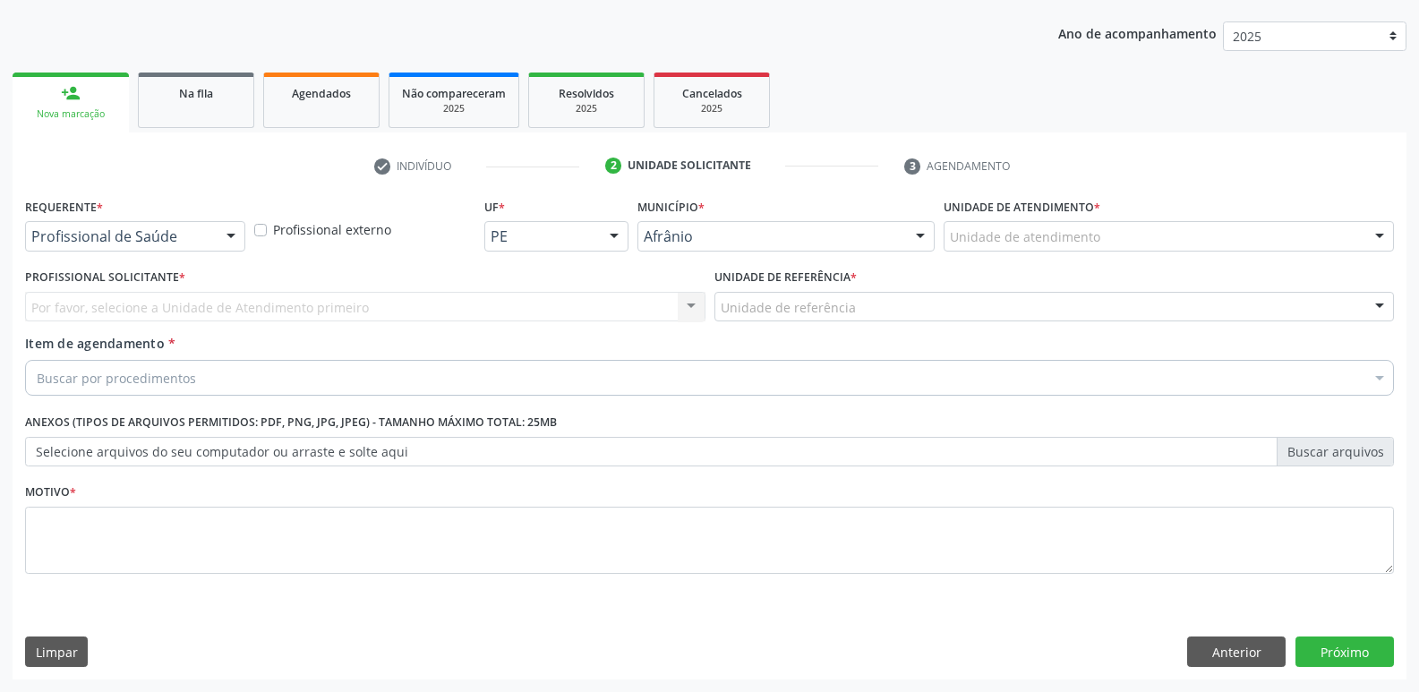
scroll to position [195, 0]
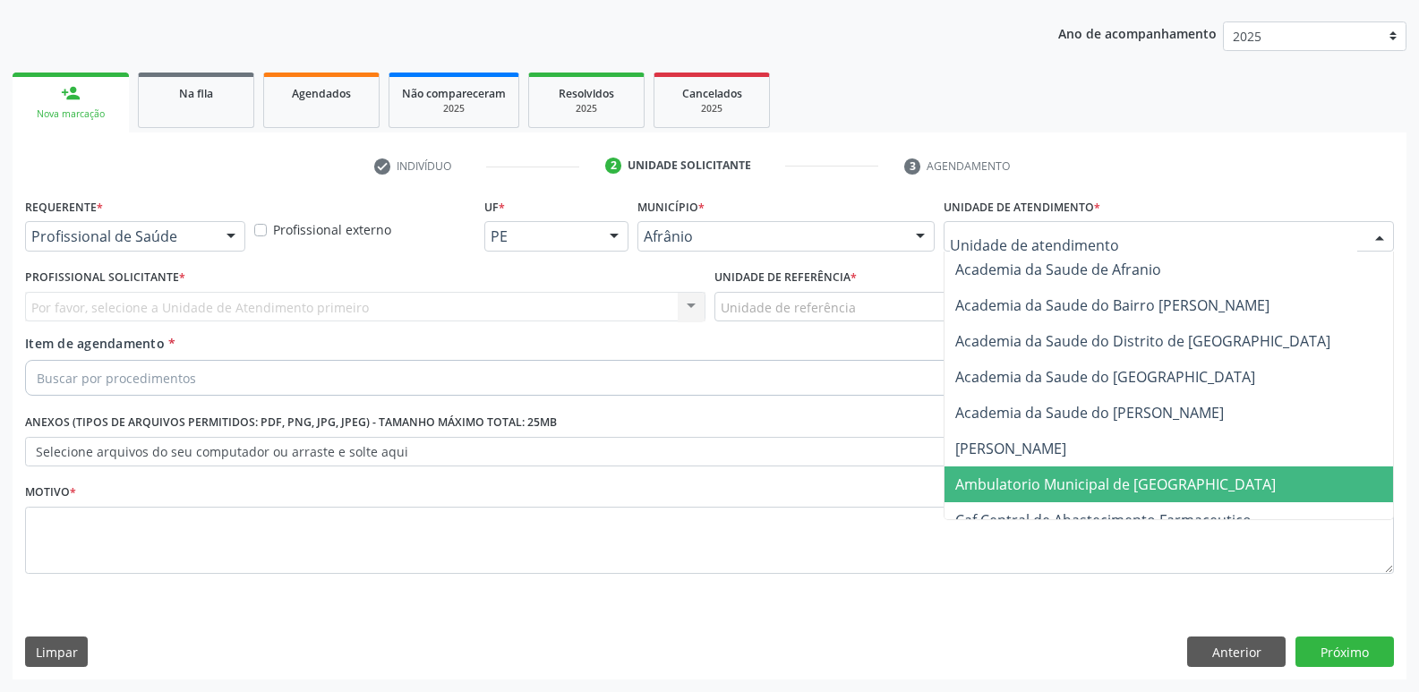
click at [1072, 484] on span "Ambulatorio Municipal de [GEOGRAPHIC_DATA]" at bounding box center [1116, 485] width 321 height 20
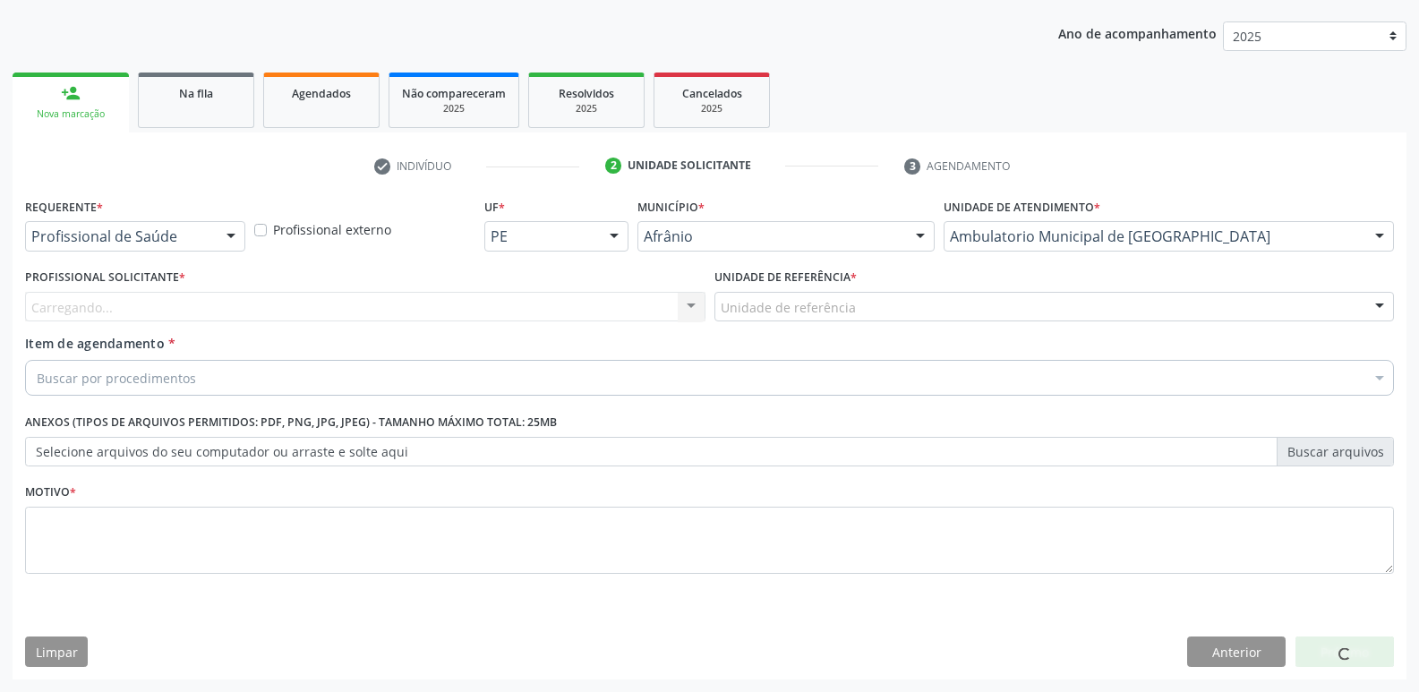
click at [864, 296] on div "Unidade de referência" at bounding box center [1055, 307] width 681 height 30
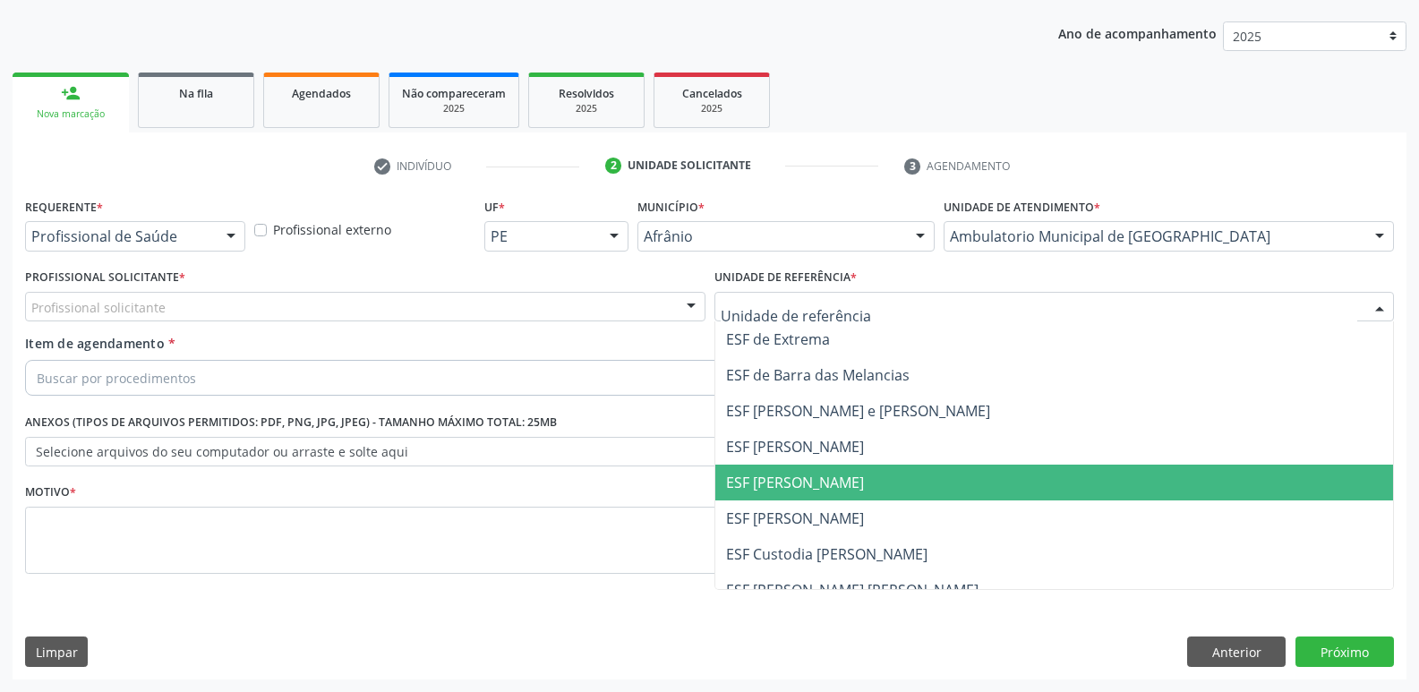
drag, startPoint x: 841, startPoint y: 482, endPoint x: 725, endPoint y: 398, distance: 142.9
click at [837, 481] on span "ESF [PERSON_NAME]" at bounding box center [795, 483] width 138 height 20
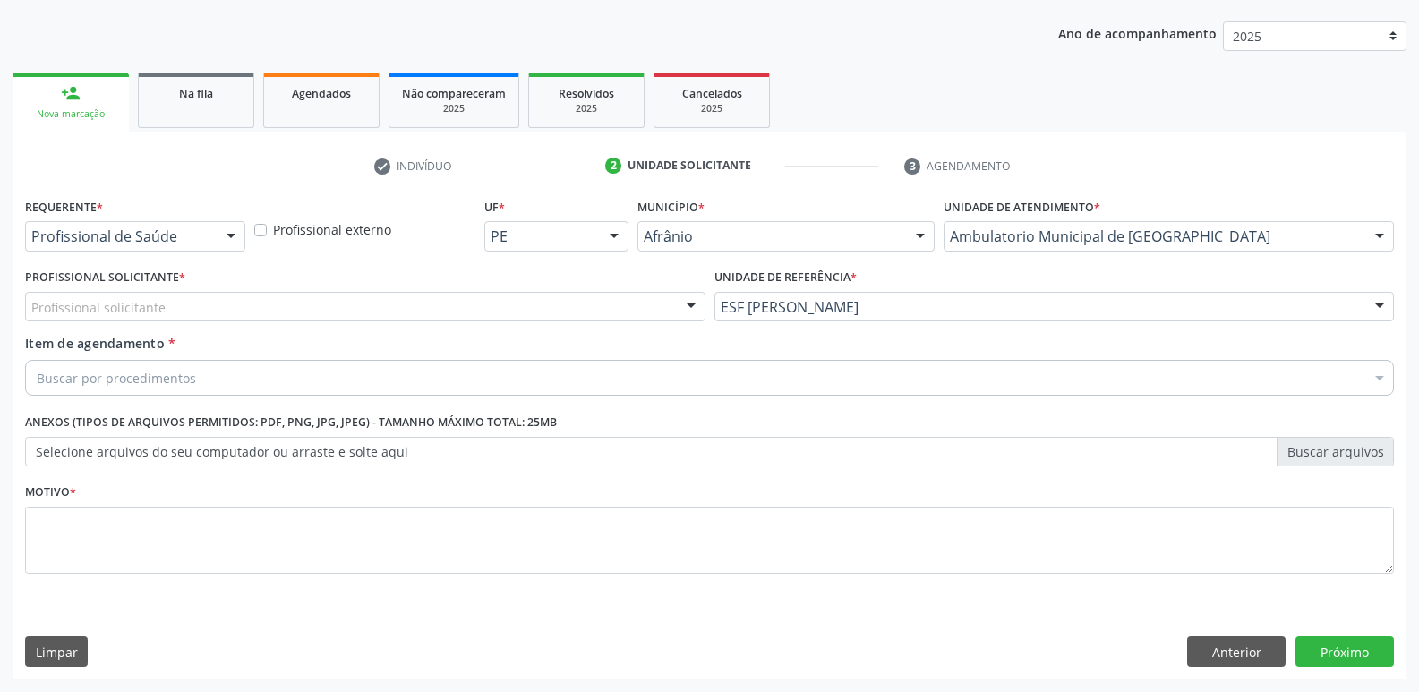
click at [593, 300] on div "Profissional solicitante" at bounding box center [365, 307] width 681 height 30
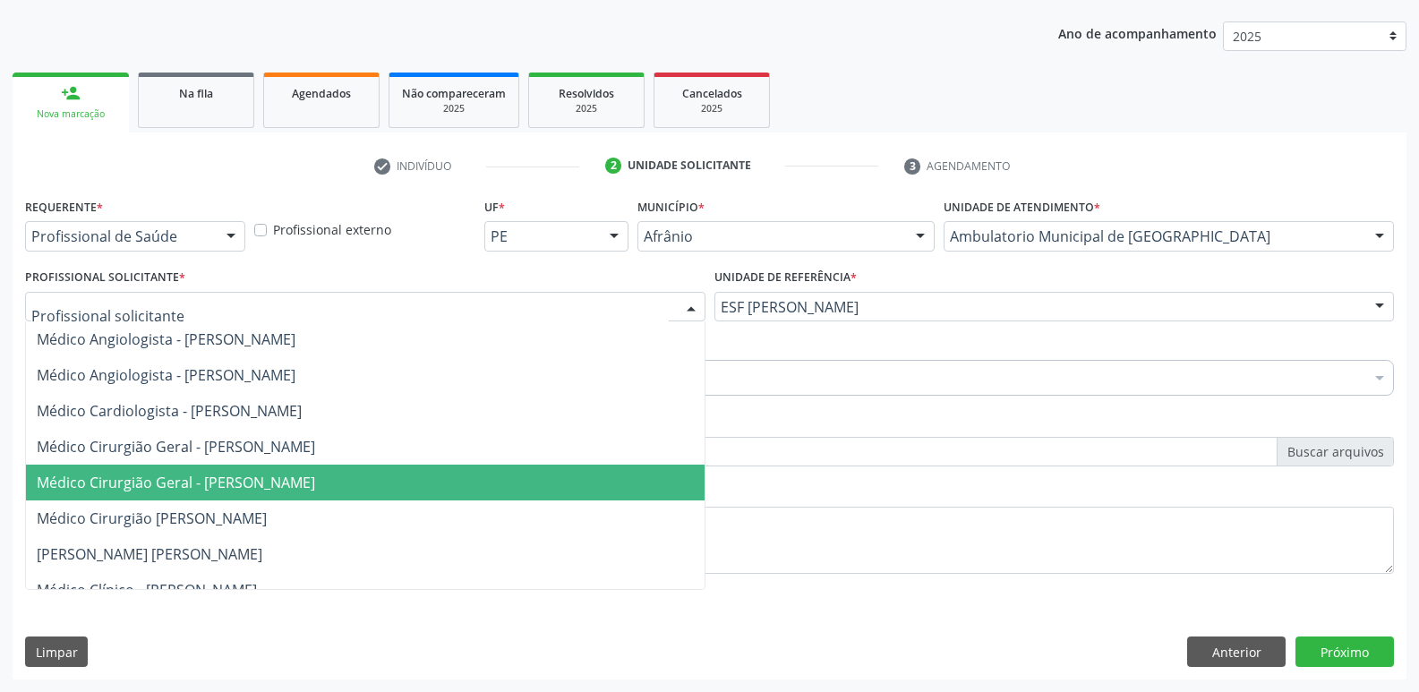
click at [579, 477] on span "Médico Cirurgião Geral - Luis Henrique de Sa Nunes" at bounding box center [365, 483] width 679 height 36
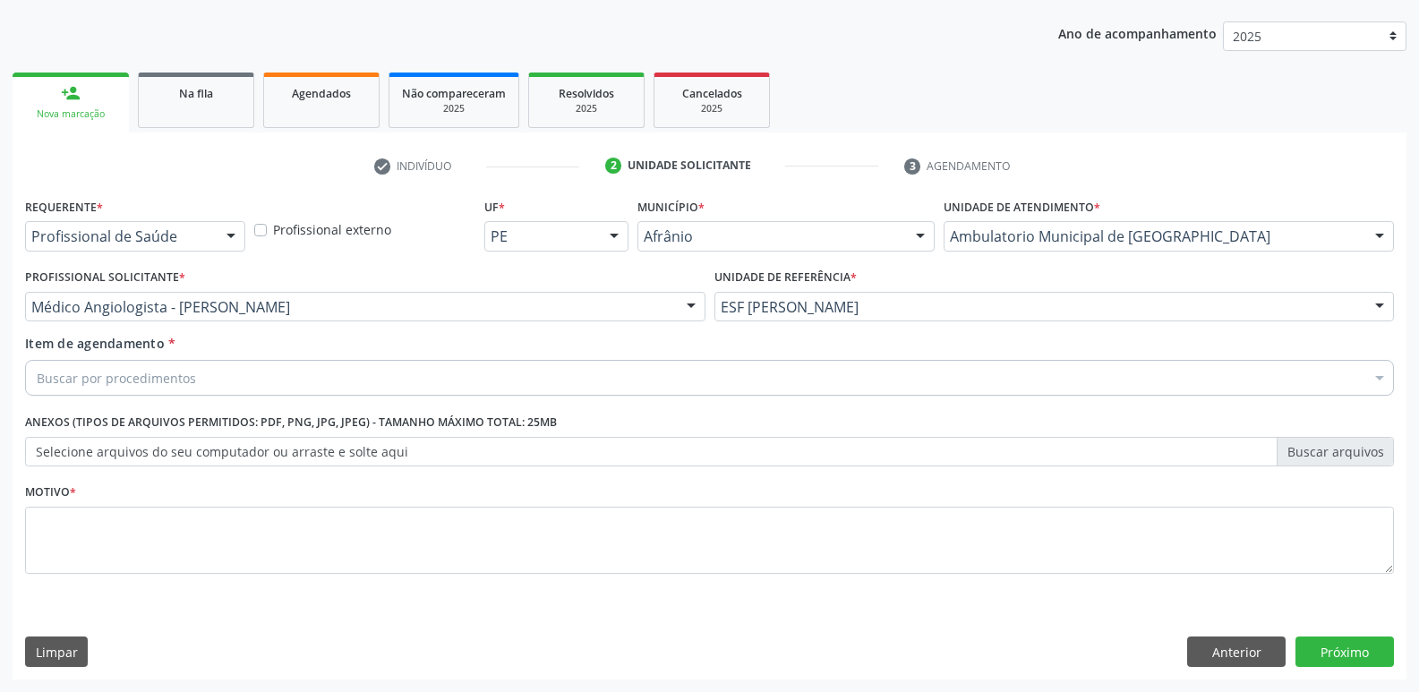
click at [423, 373] on div "Buscar por procedimentos" at bounding box center [709, 378] width 1369 height 36
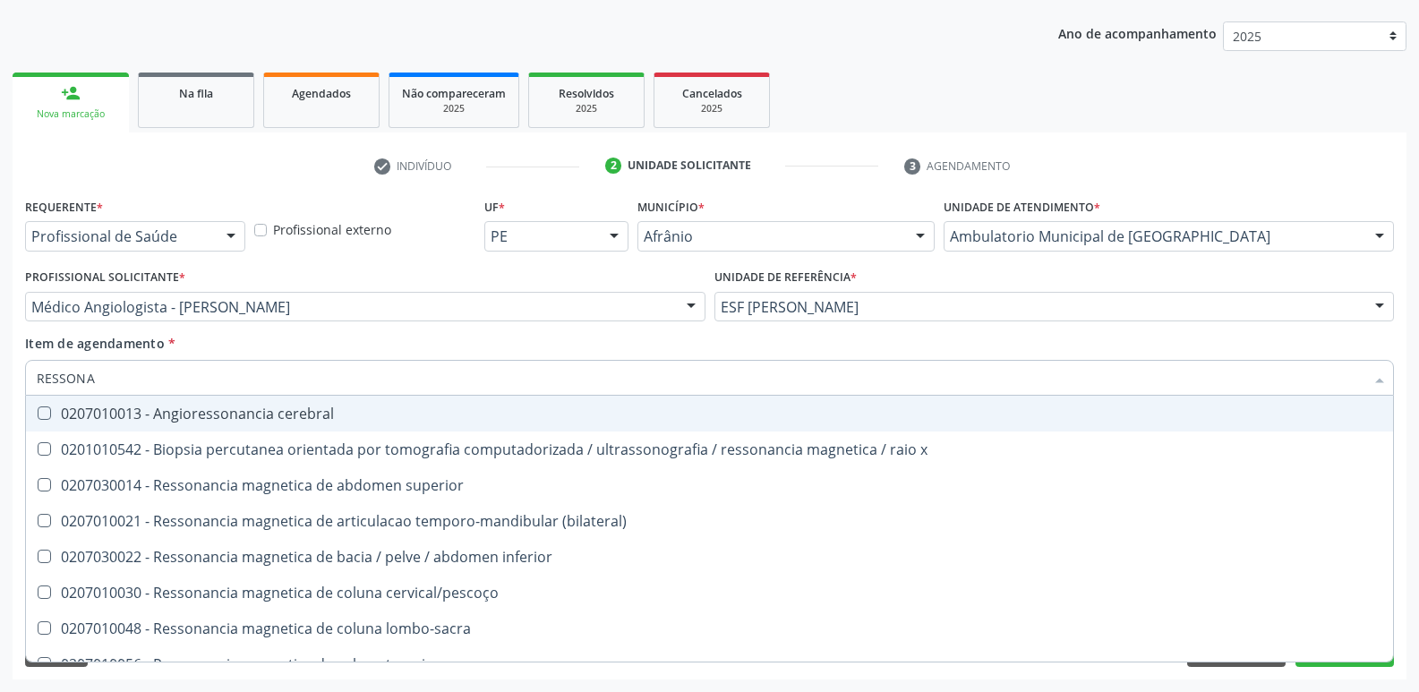
type input "RESSONAN"
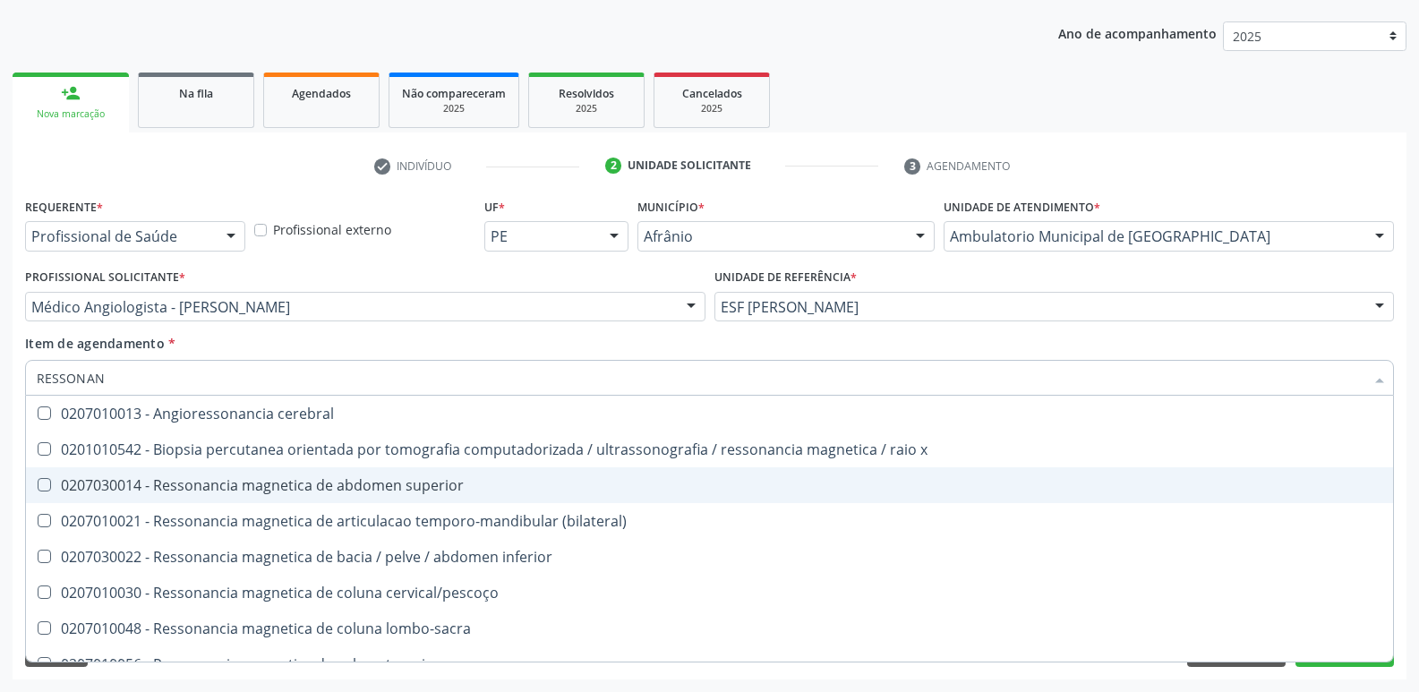
scroll to position [179, 0]
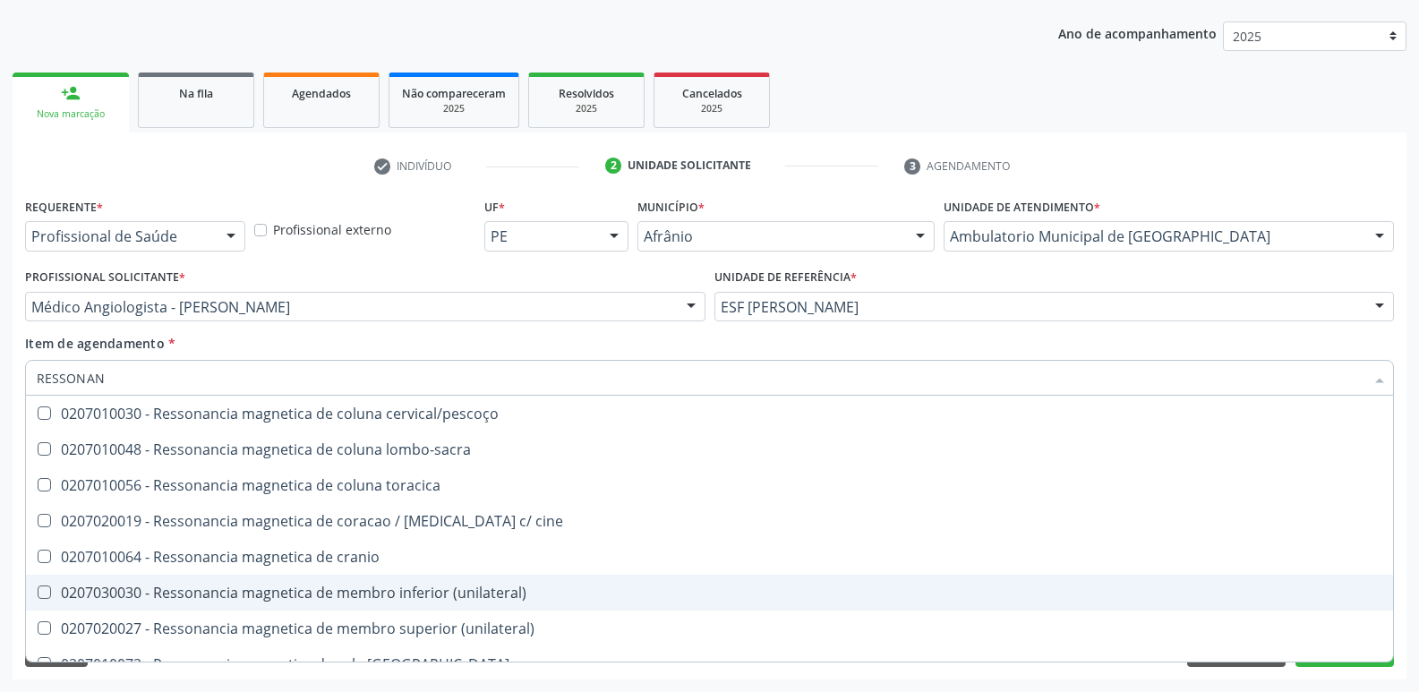
click at [447, 596] on div "0207030030 - Ressonancia magnetica de membro inferior (unilateral)" at bounding box center [710, 593] width 1346 height 14
checkbox \(unilateral\) "true"
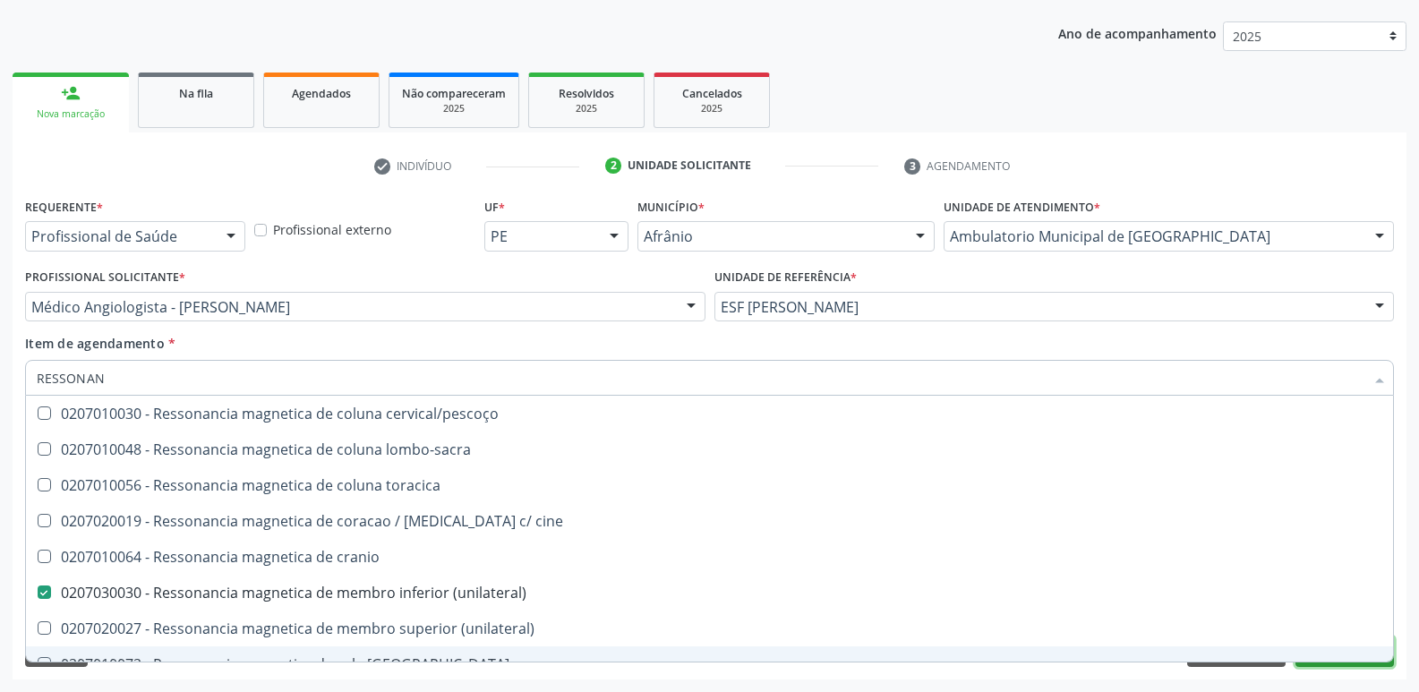
click at [1310, 664] on button "Próximo" at bounding box center [1345, 652] width 99 height 30
checkbox x "true"
checkbox \(unilateral\) "false"
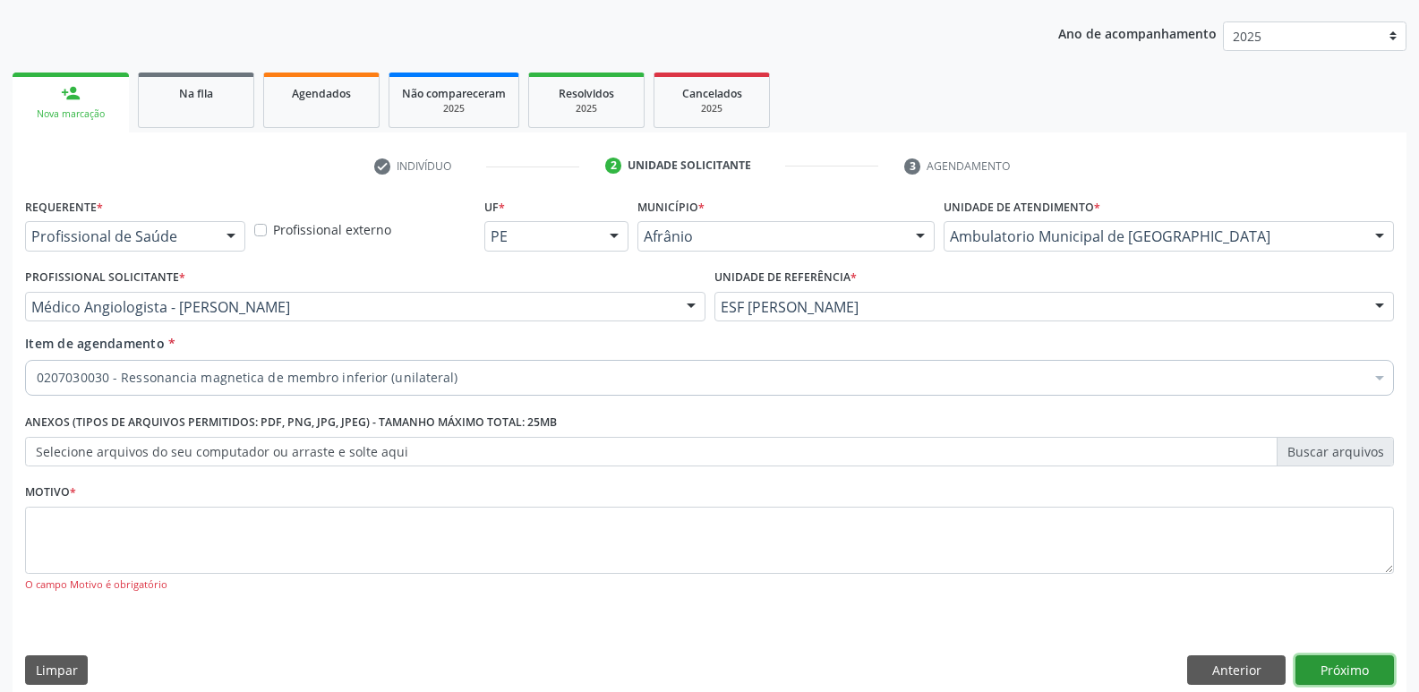
scroll to position [0, 0]
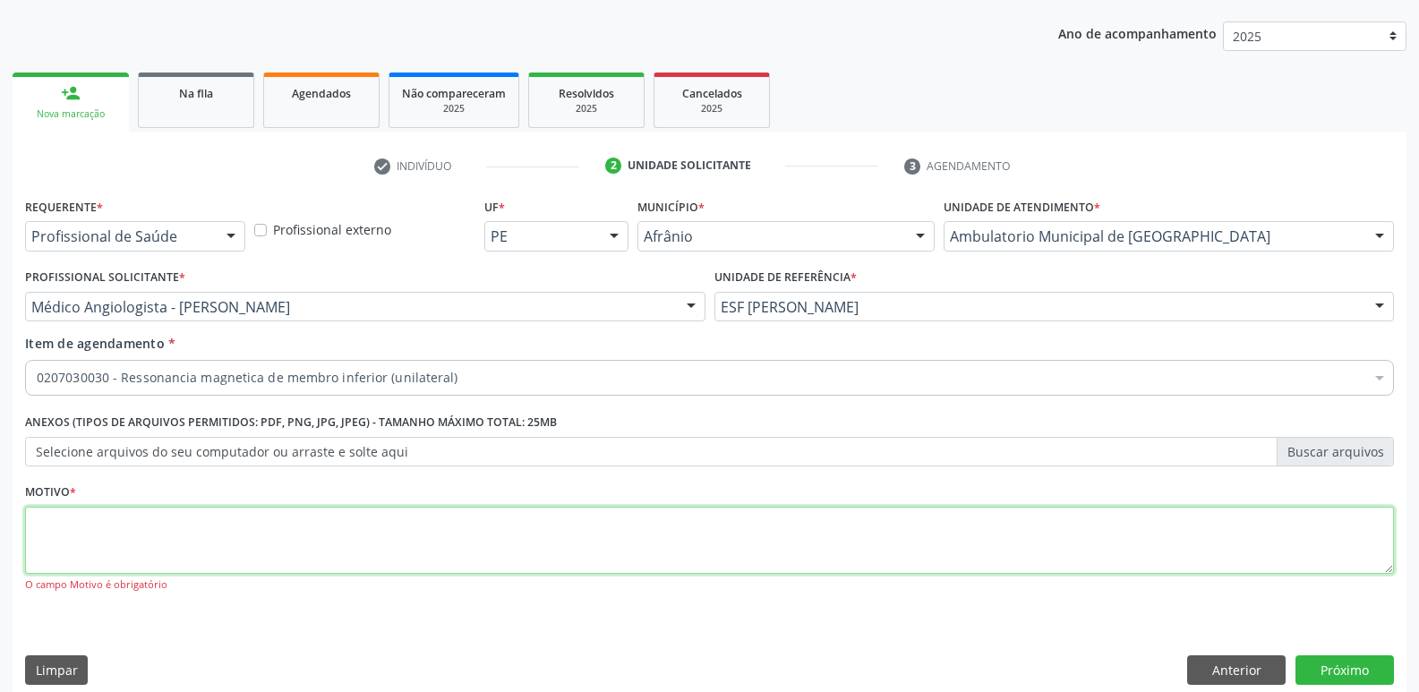
click at [869, 554] on textarea at bounding box center [709, 541] width 1369 height 68
type textarea "*"
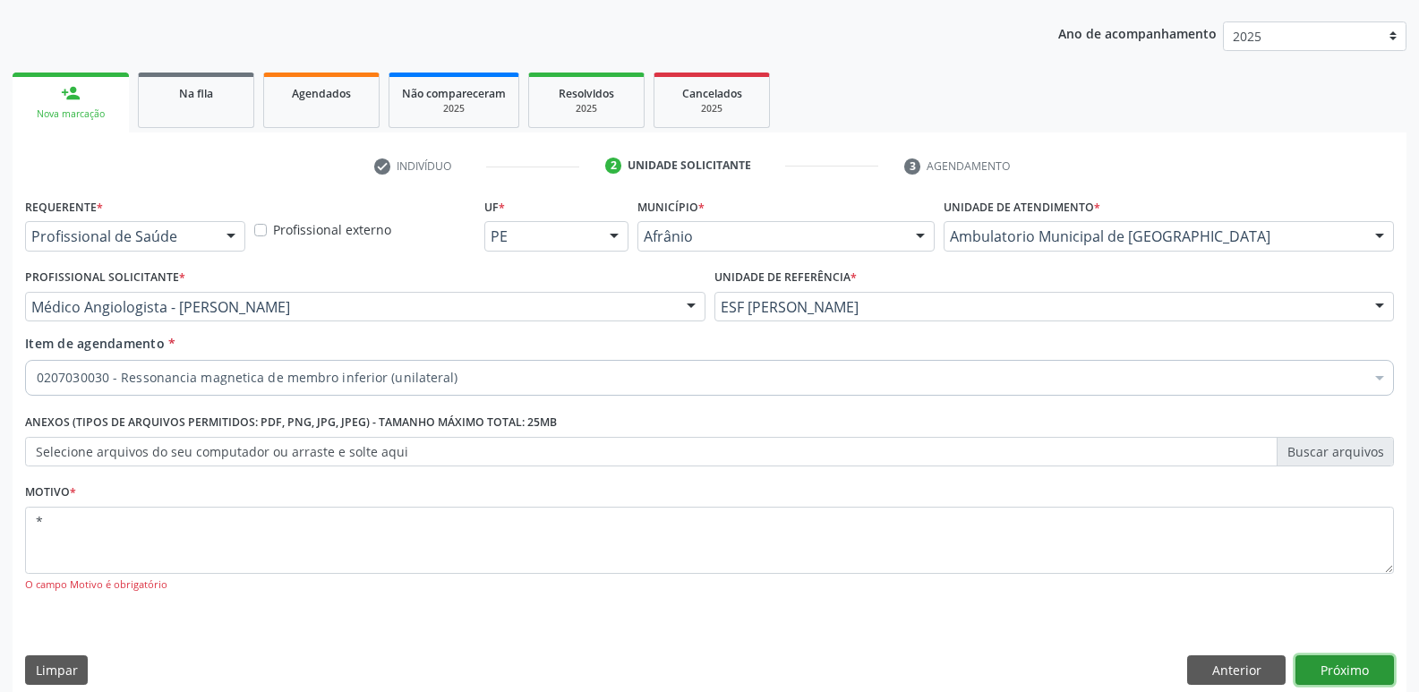
click at [1348, 669] on button "Próximo" at bounding box center [1345, 671] width 99 height 30
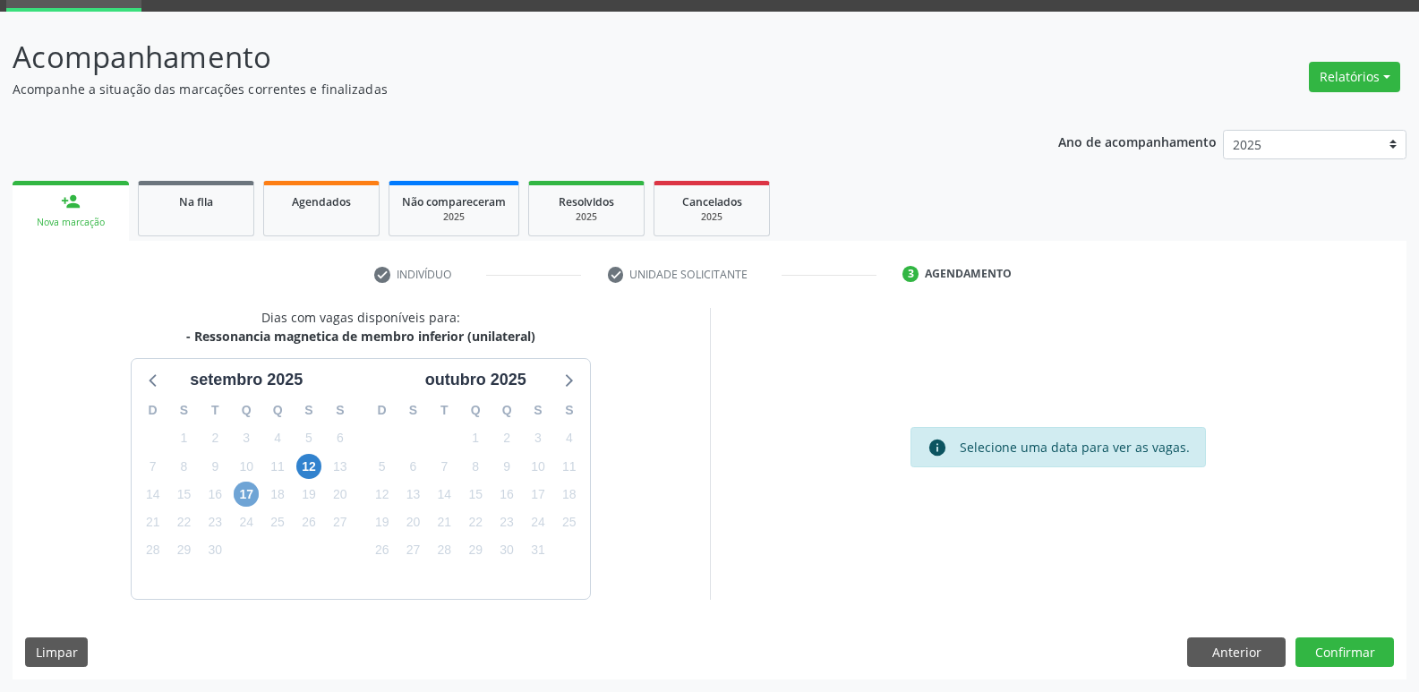
click at [249, 495] on span "17" at bounding box center [246, 494] width 25 height 25
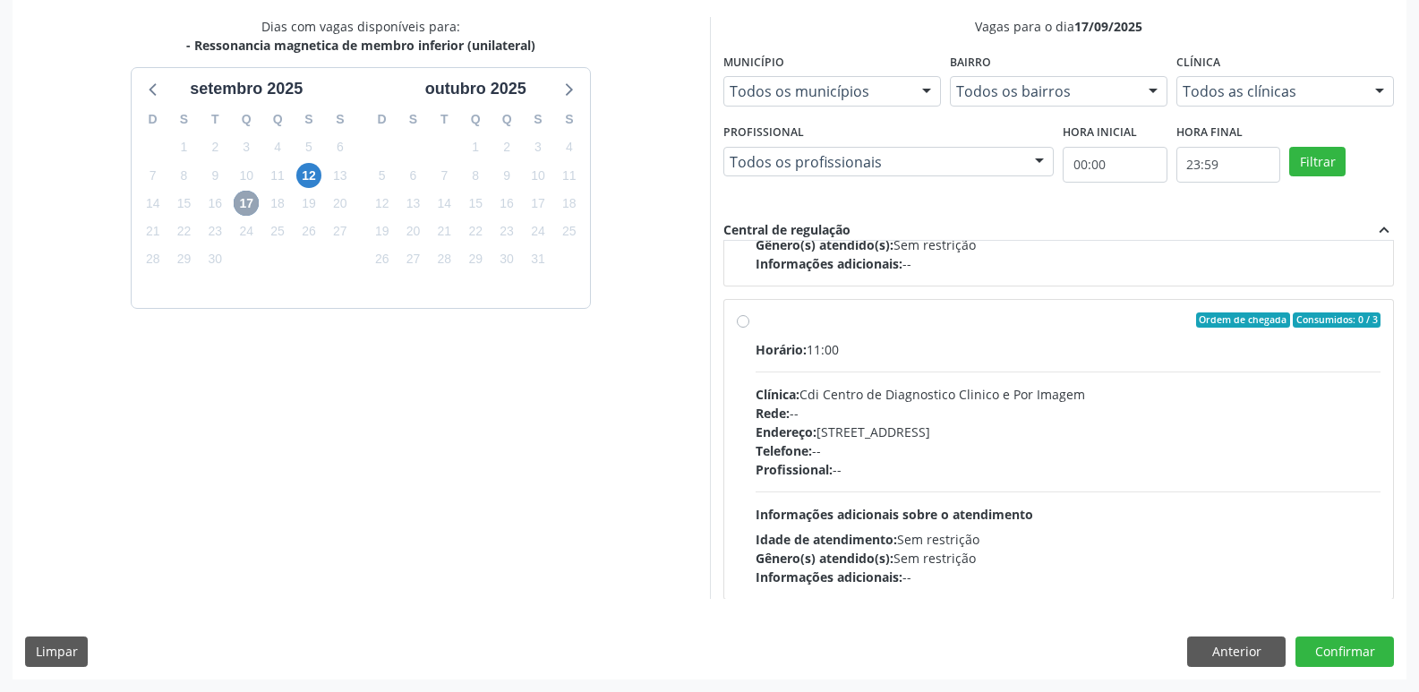
scroll to position [282, 0]
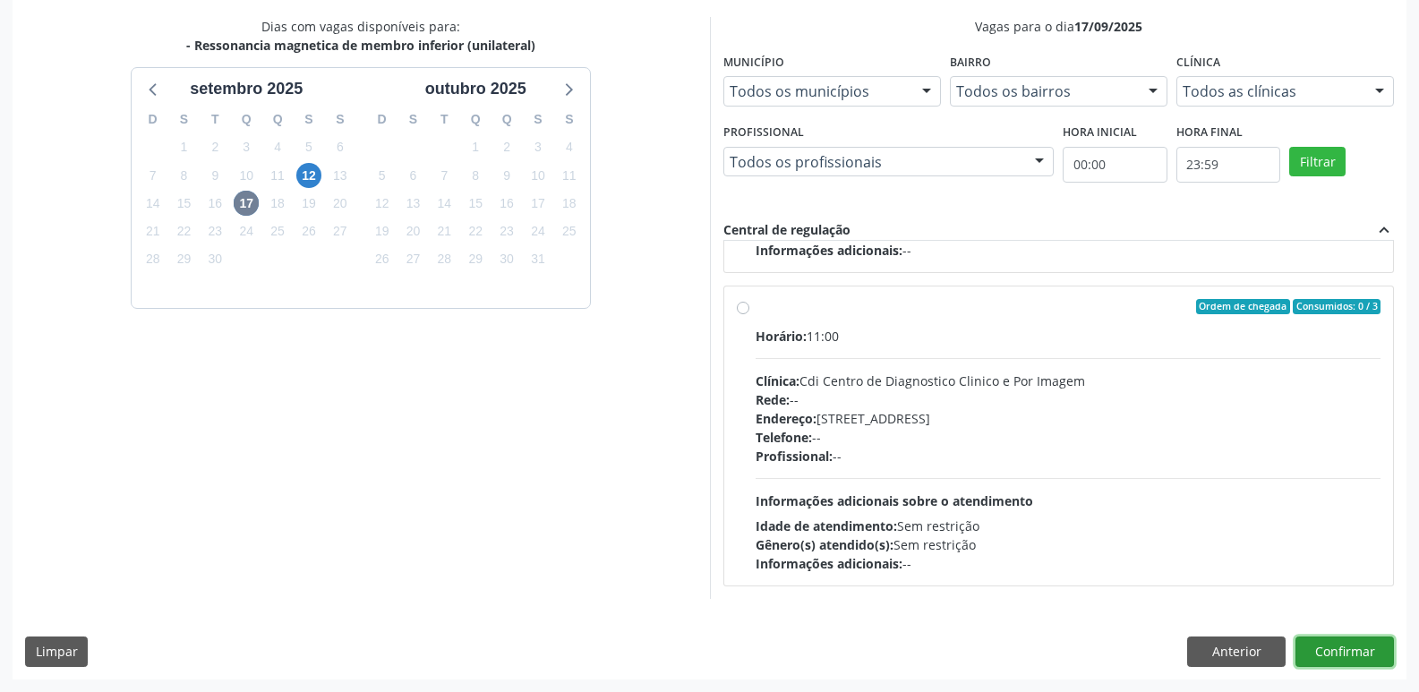
click at [1341, 656] on button "Confirmar" at bounding box center [1345, 652] width 99 height 30
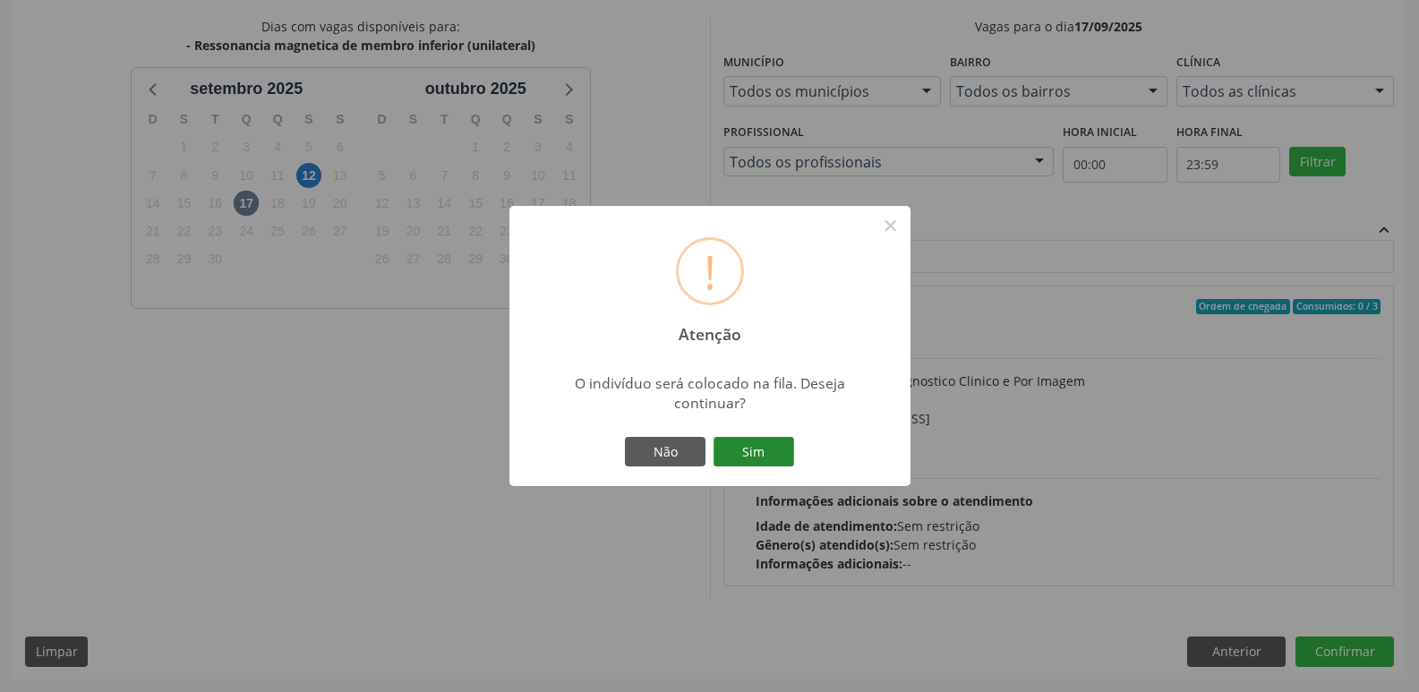
click at [766, 454] on button "Sim" at bounding box center [754, 452] width 81 height 30
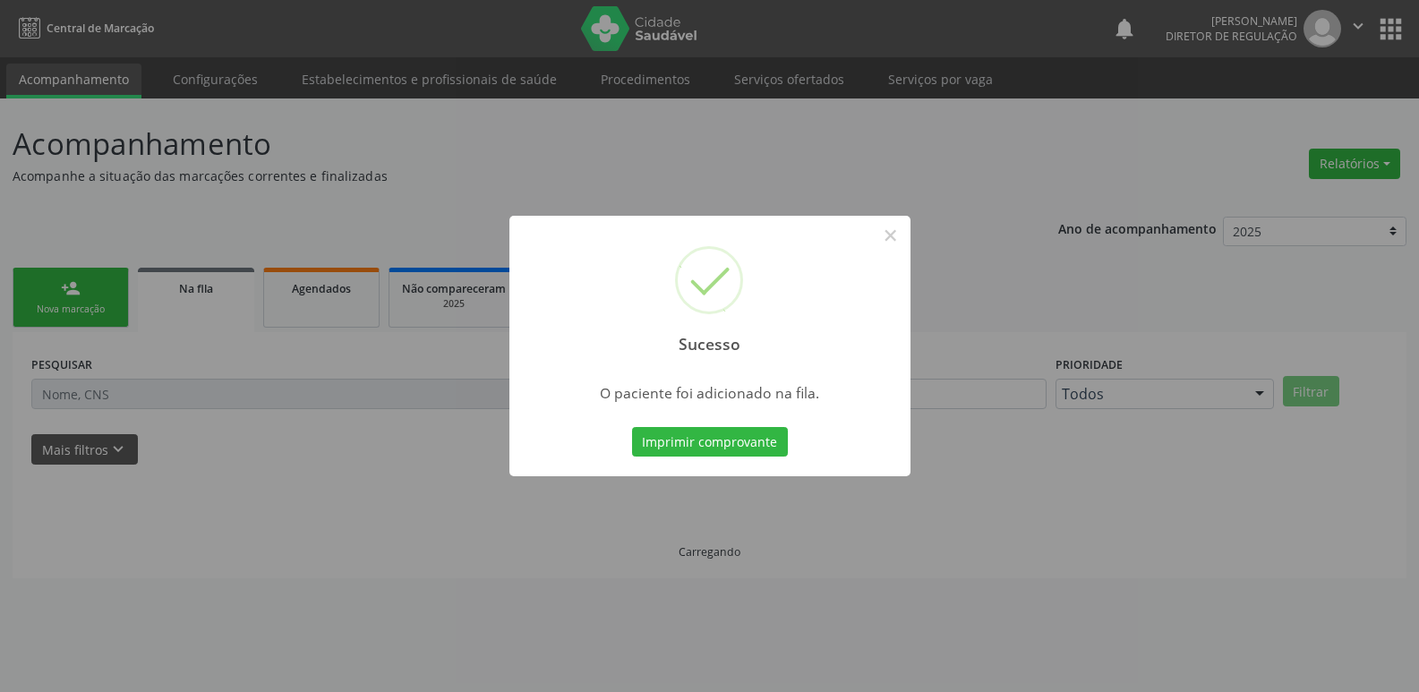
scroll to position [0, 0]
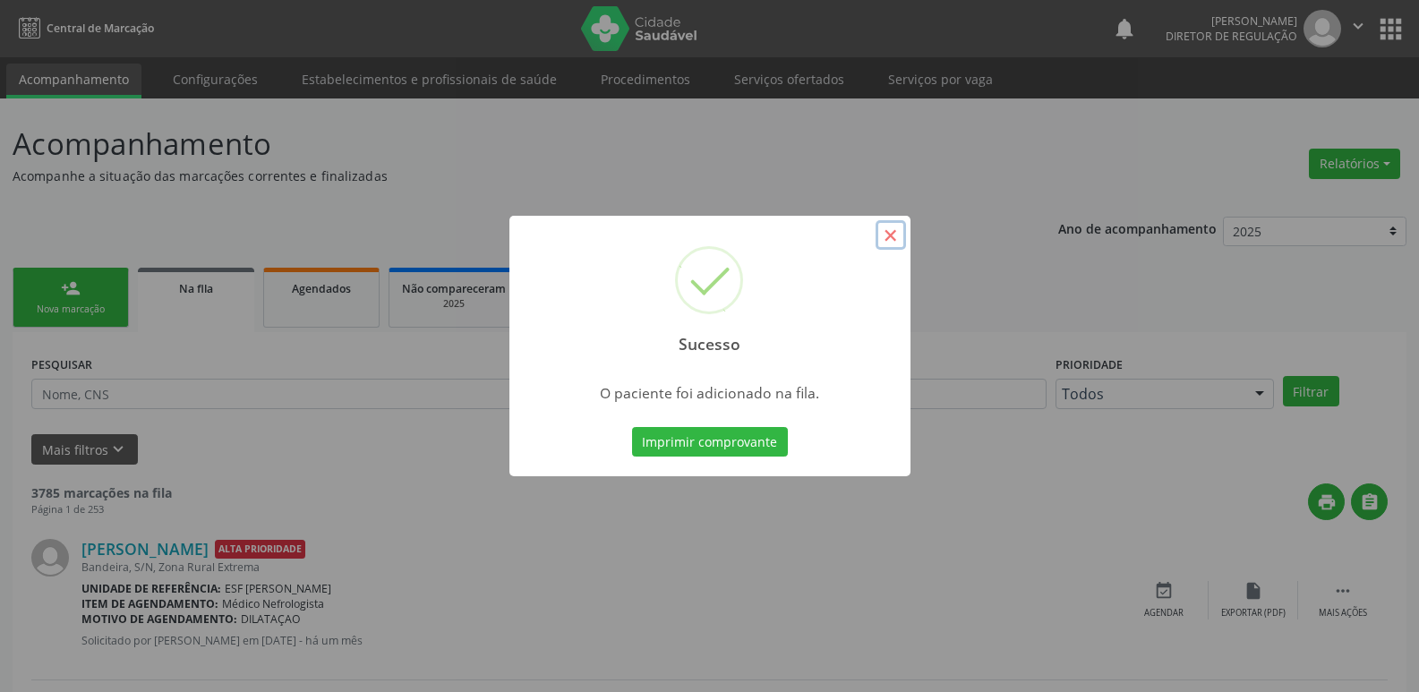
click at [888, 236] on button "×" at bounding box center [891, 235] width 30 height 30
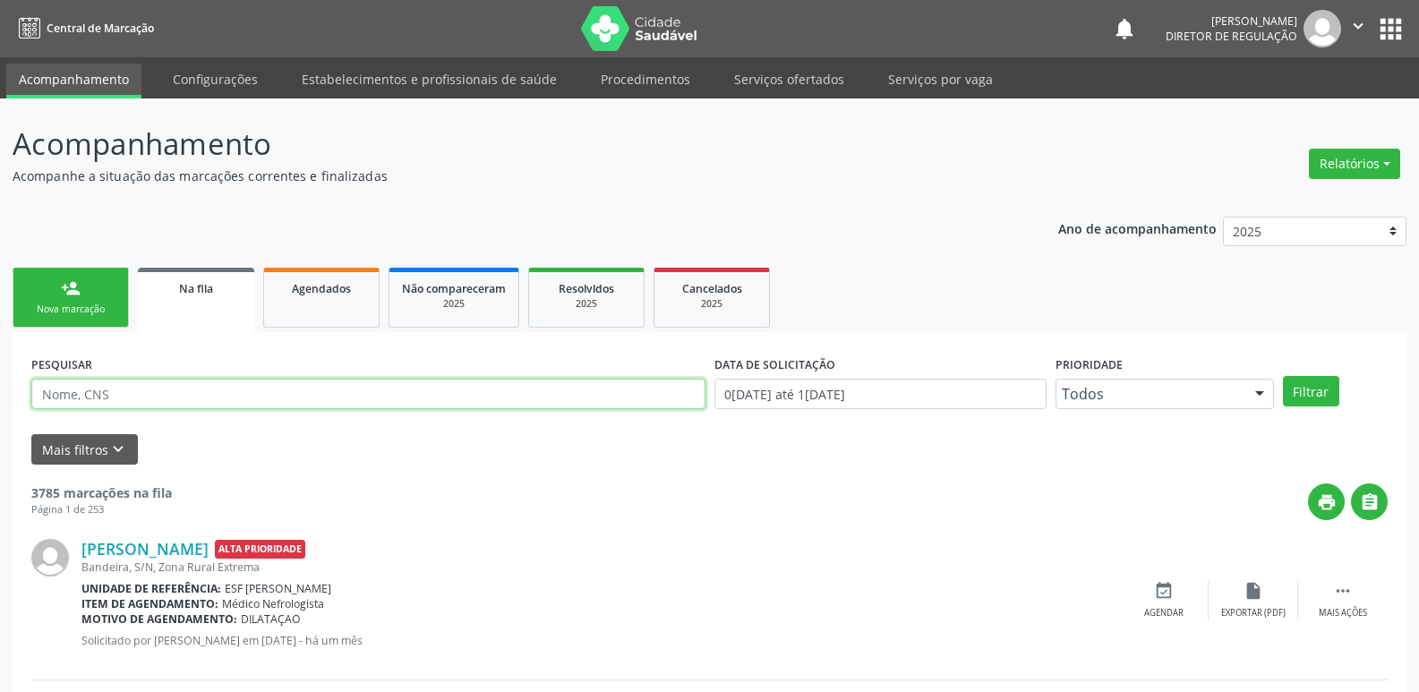
click at [335, 394] on input "text" at bounding box center [368, 394] width 674 height 30
type input "LETIC"
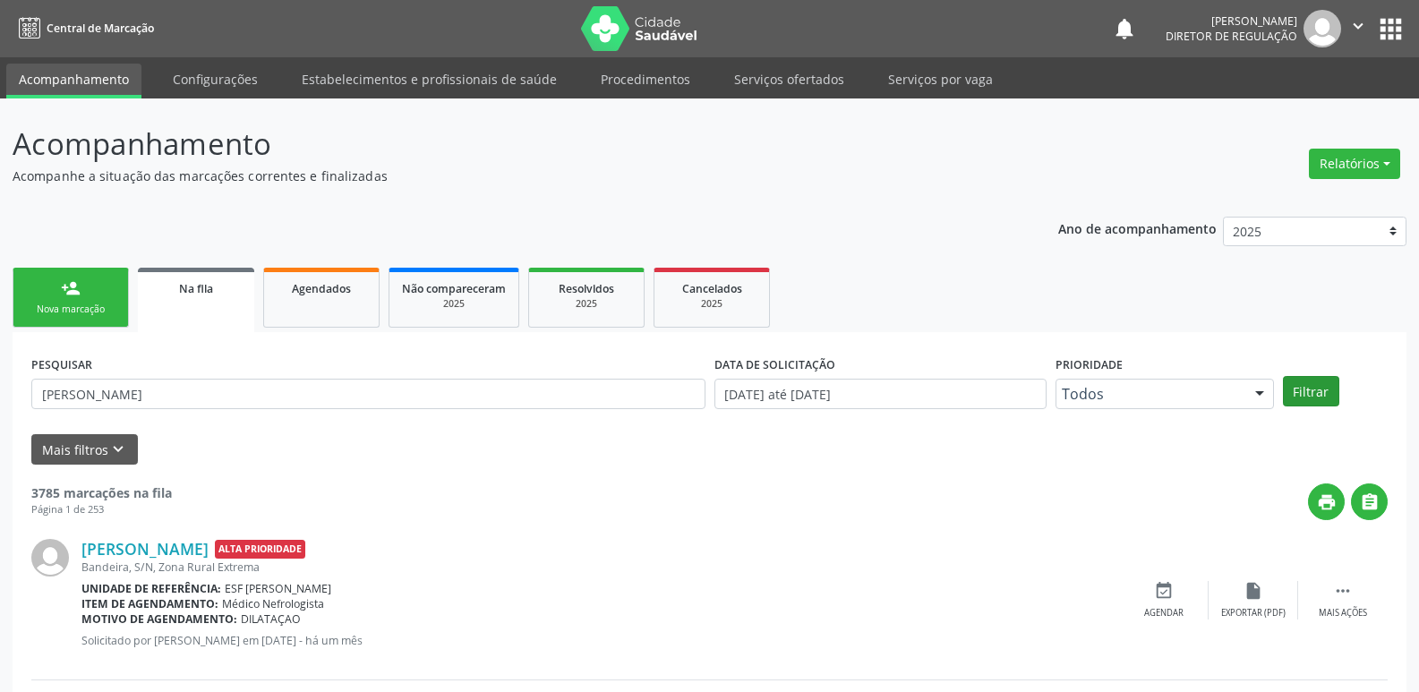
type input "LETICIA"
click at [1308, 399] on button "Filtrar" at bounding box center [1311, 391] width 56 height 30
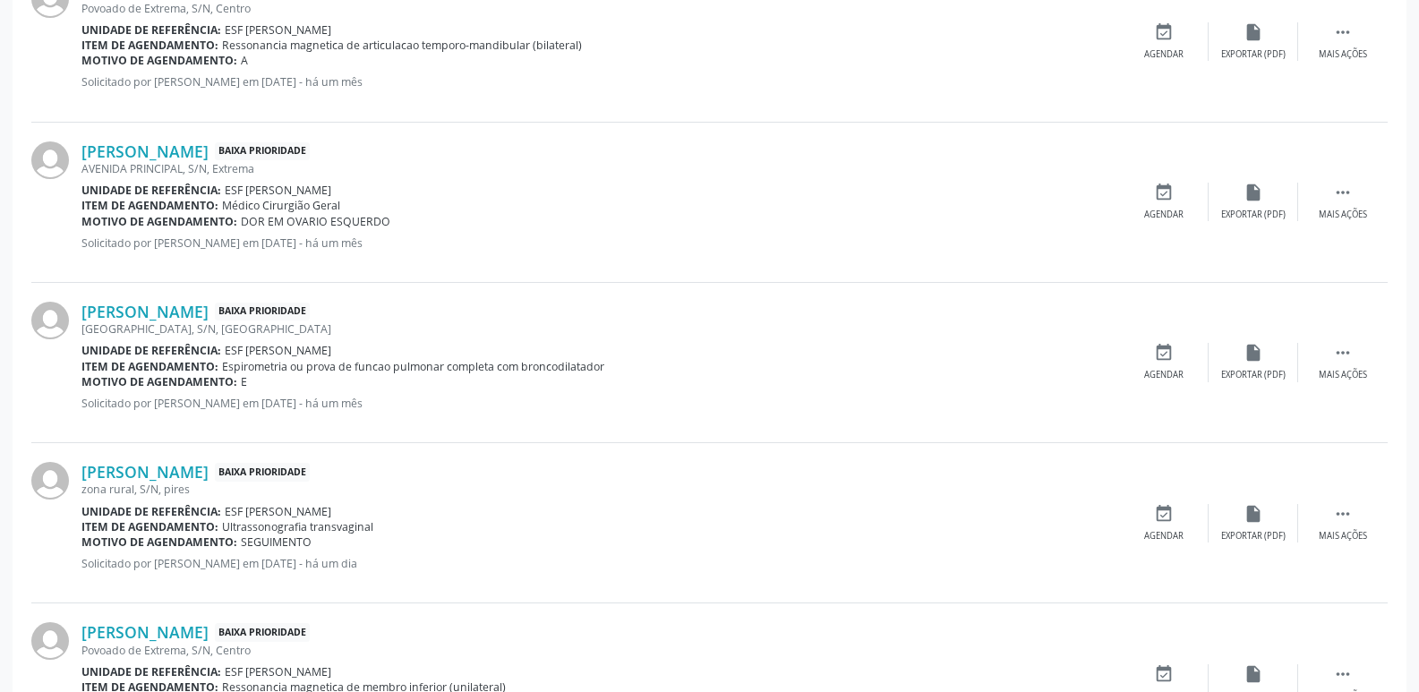
scroll to position [985, 0]
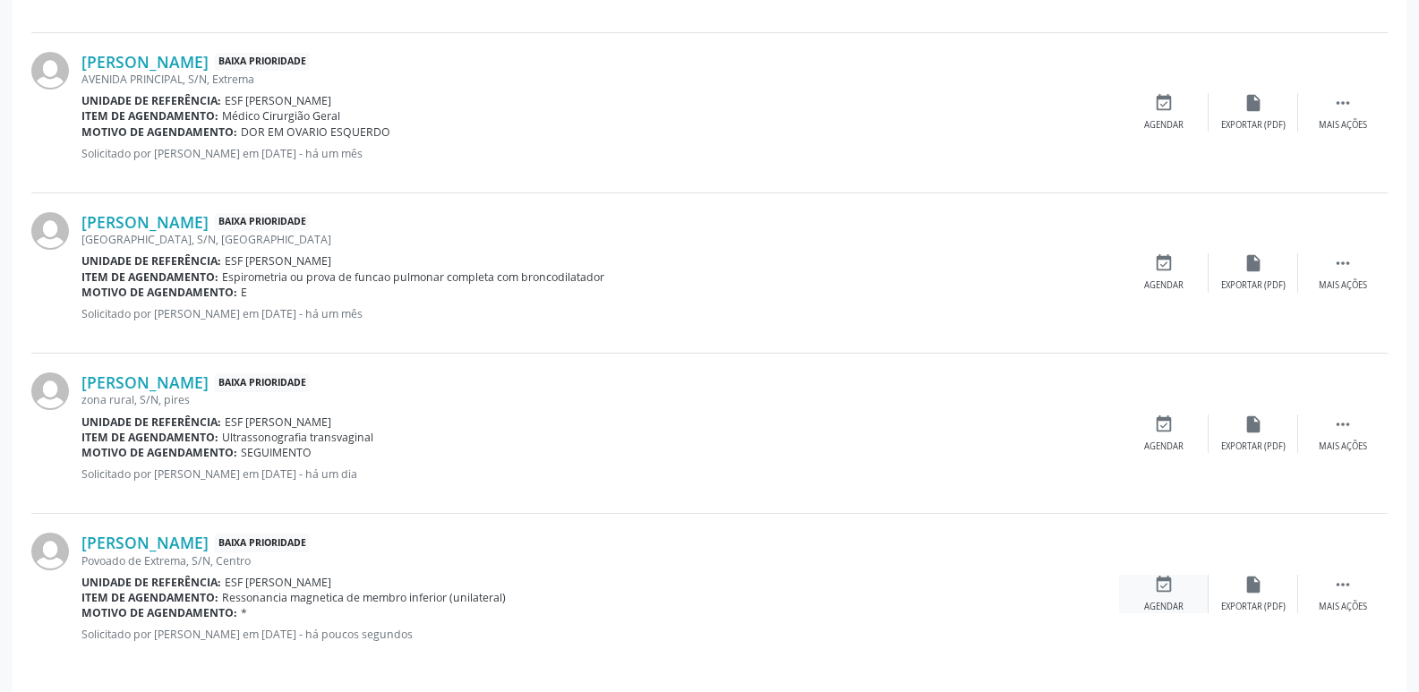
click at [1164, 585] on icon "event_available" at bounding box center [1164, 585] width 20 height 20
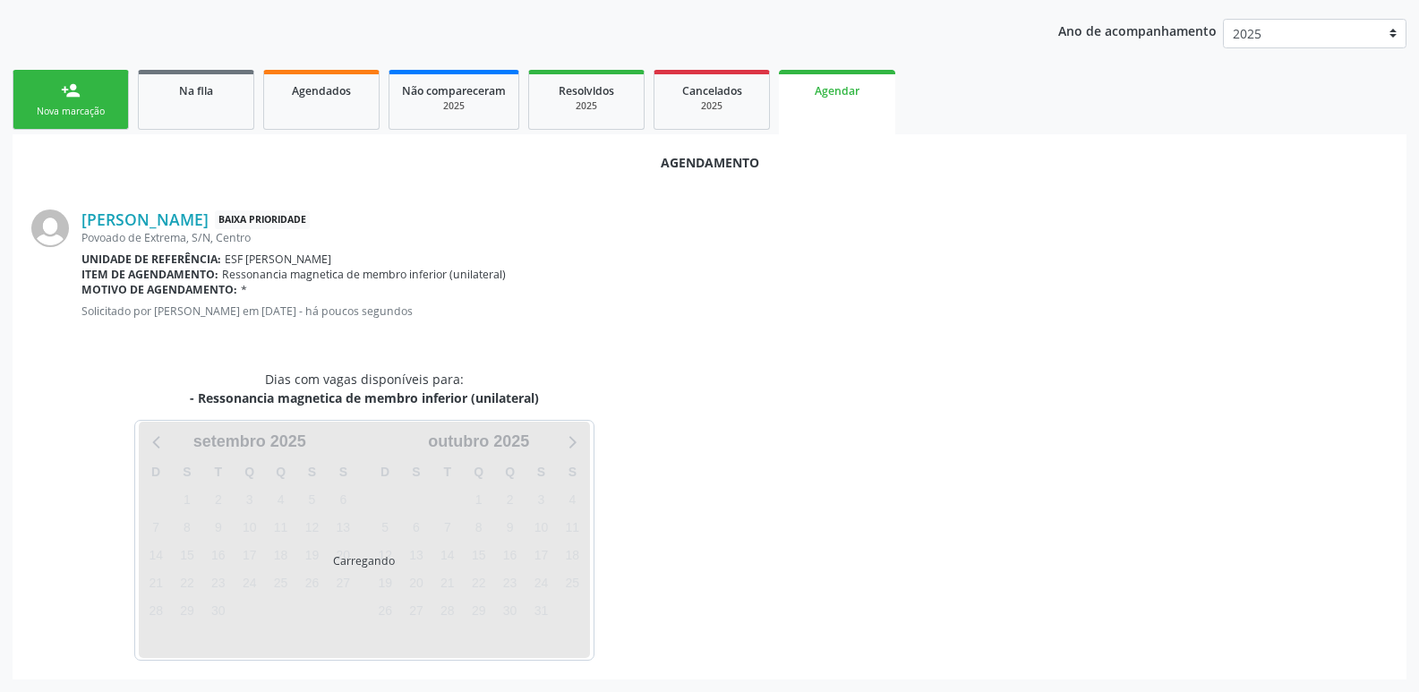
scroll to position [240, 0]
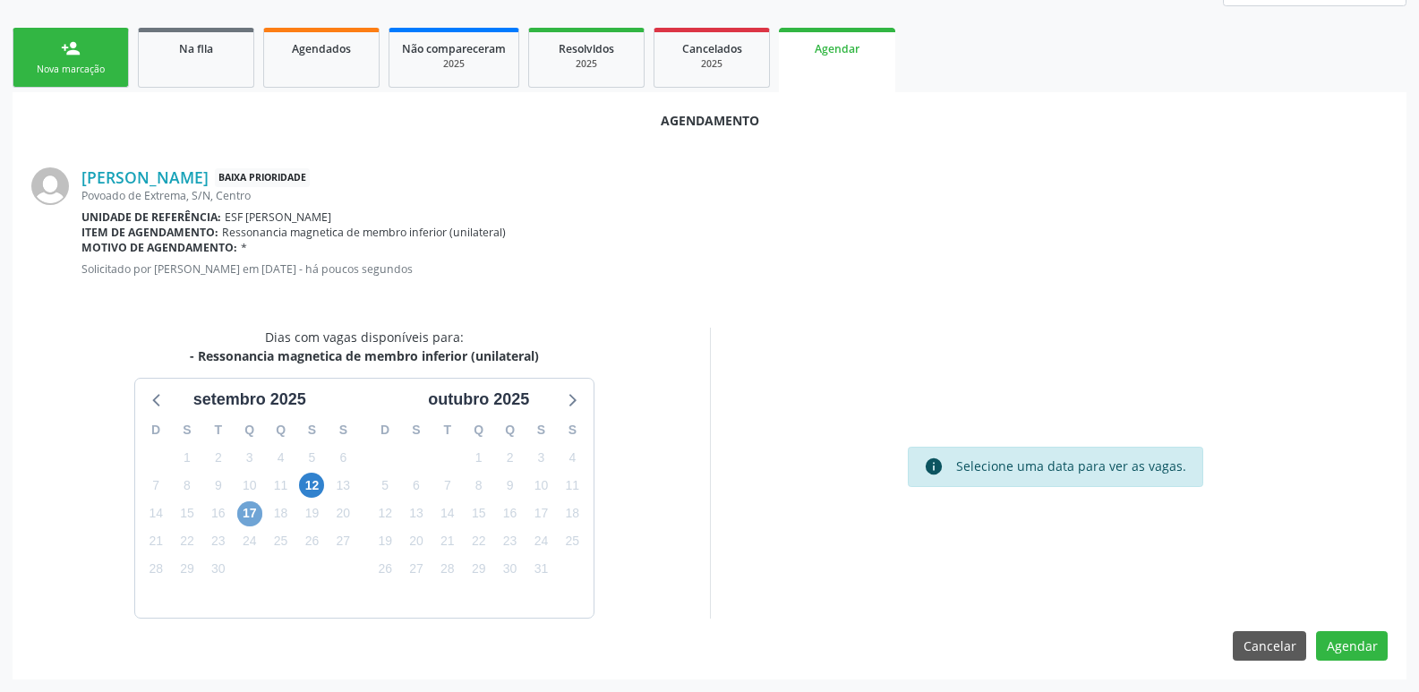
click at [247, 513] on span "17" at bounding box center [249, 513] width 25 height 25
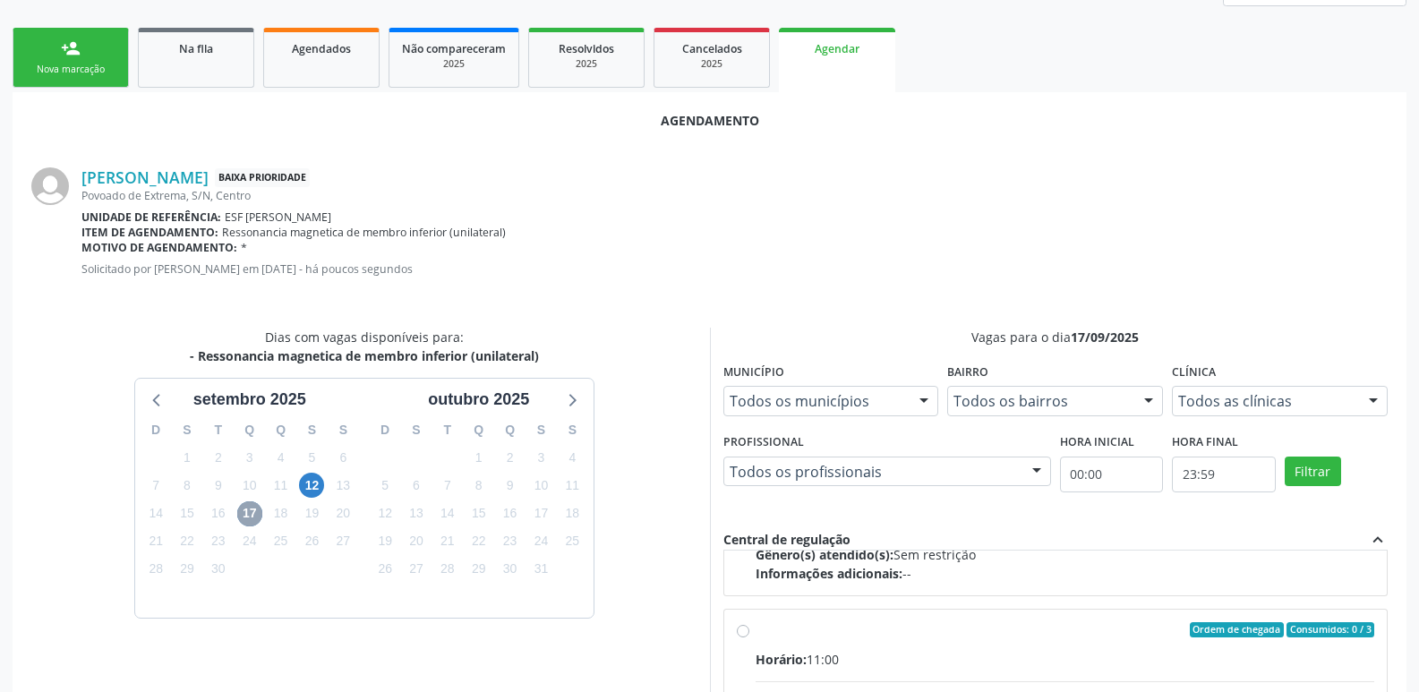
scroll to position [282, 0]
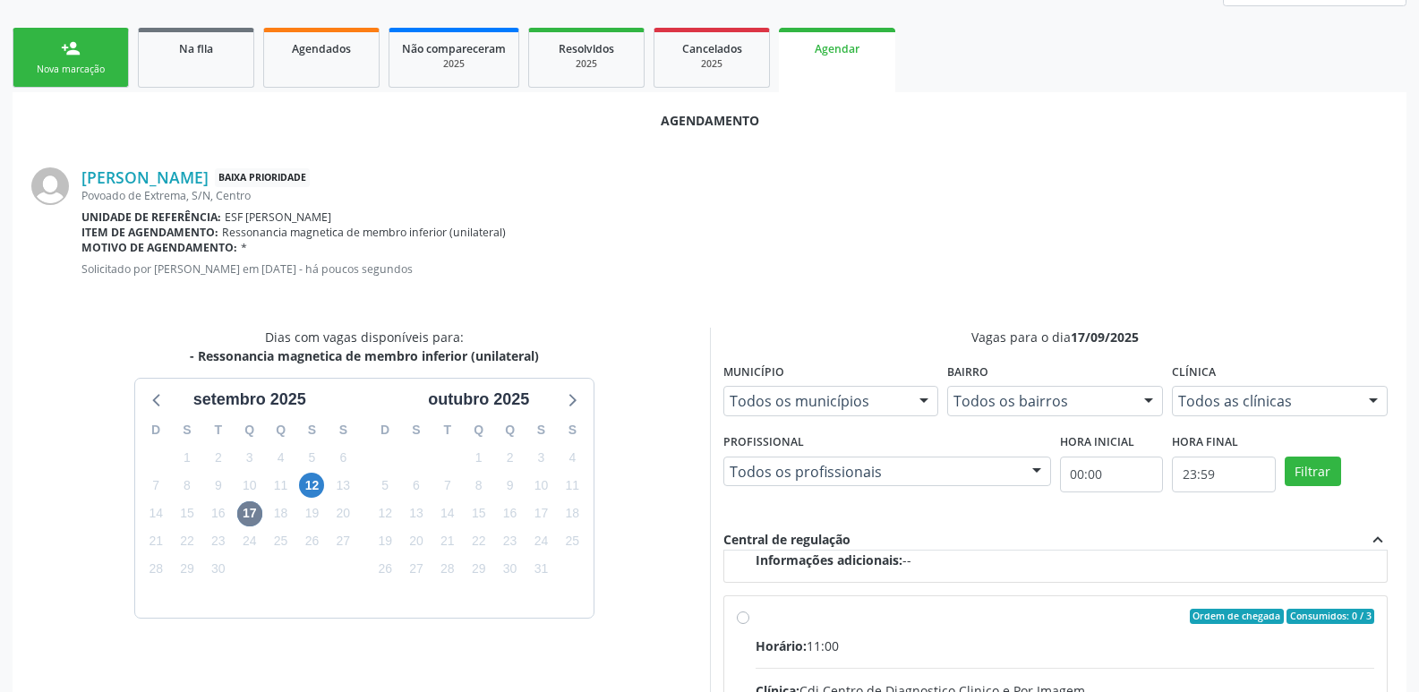
click at [877, 616] on div "Ordem de chegada Consumidos: 0 / 3" at bounding box center [1066, 617] width 620 height 16
click at [750, 616] on input "Ordem de chegada Consumidos: 0 / 3 Horário: 11:00 Clínica: Cdi Centro de Diagno…" at bounding box center [743, 617] width 13 height 16
radio input "true"
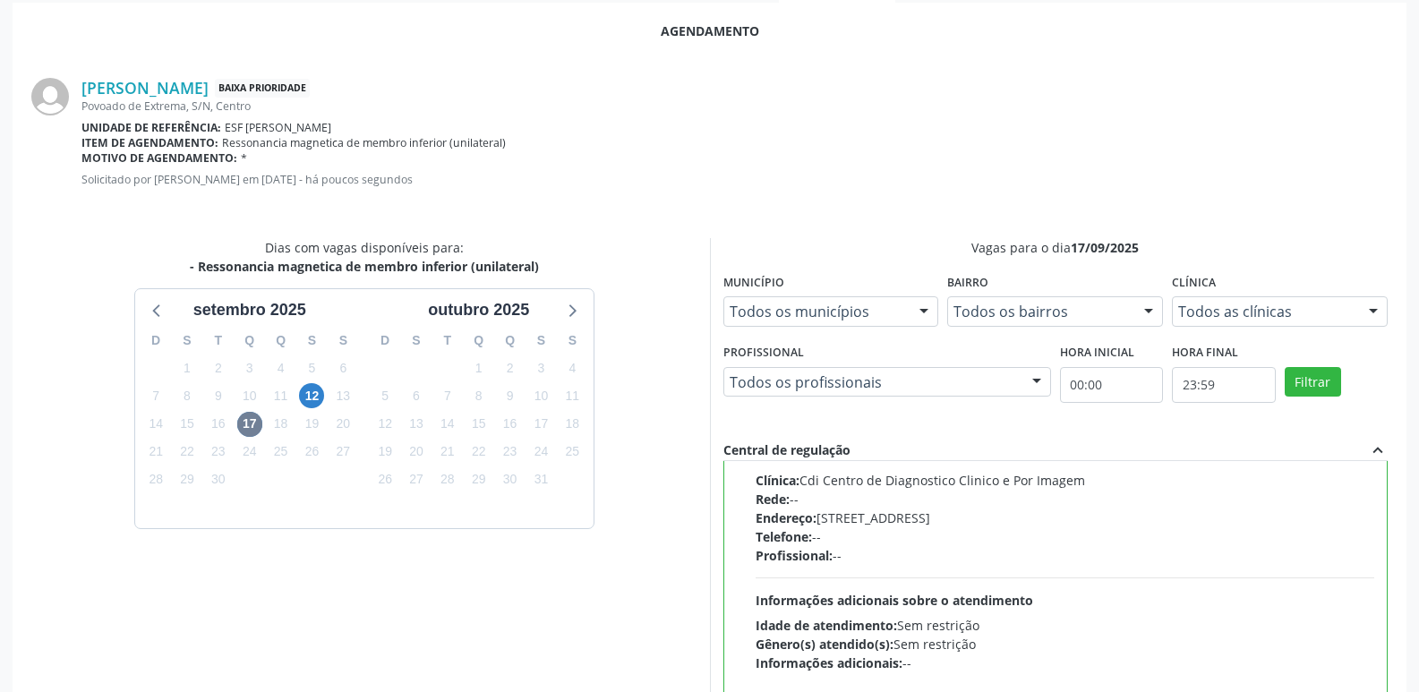
scroll to position [531, 0]
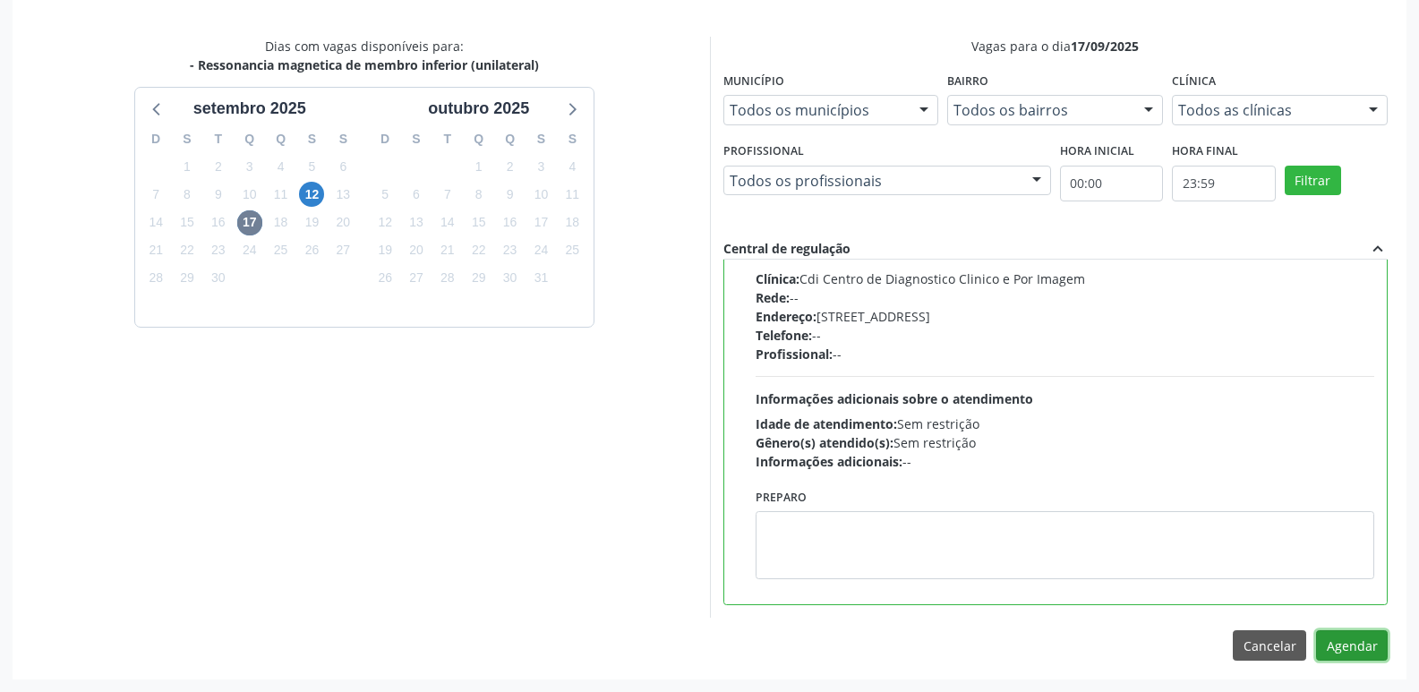
click at [1370, 642] on button "Agendar" at bounding box center [1352, 645] width 72 height 30
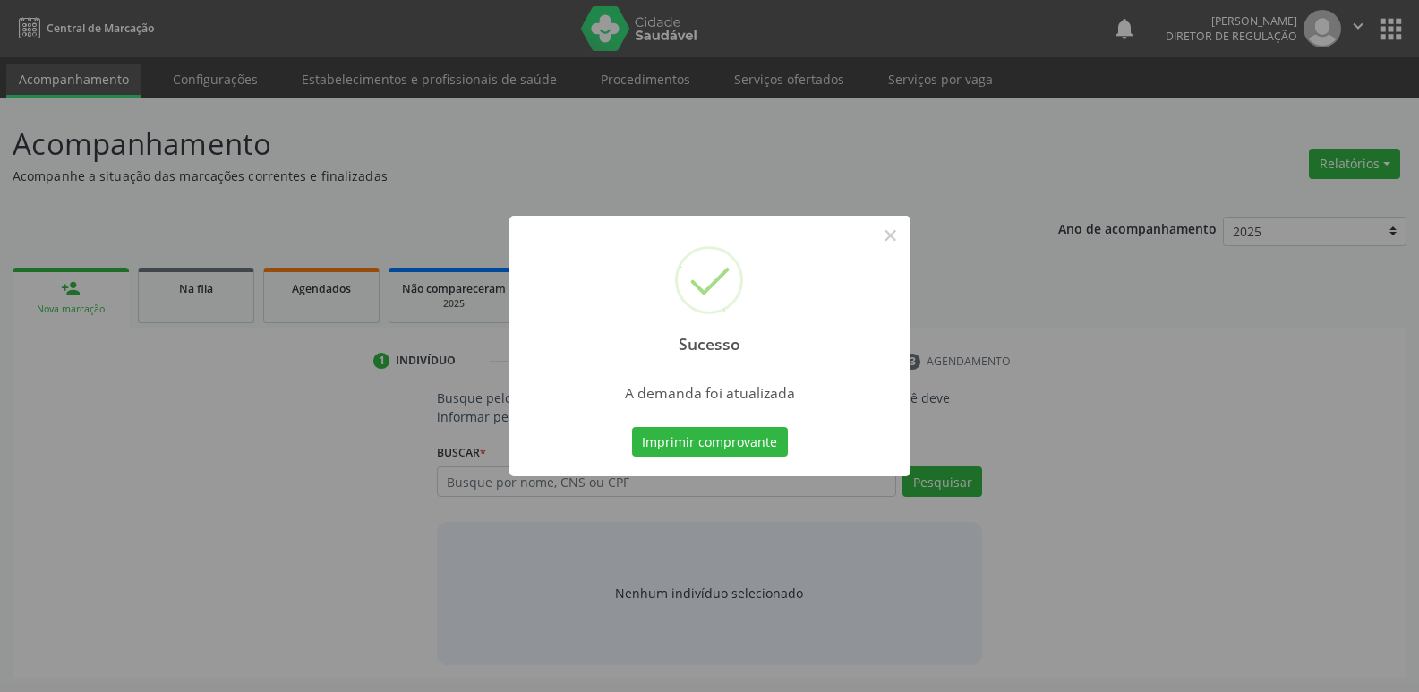
scroll to position [0, 0]
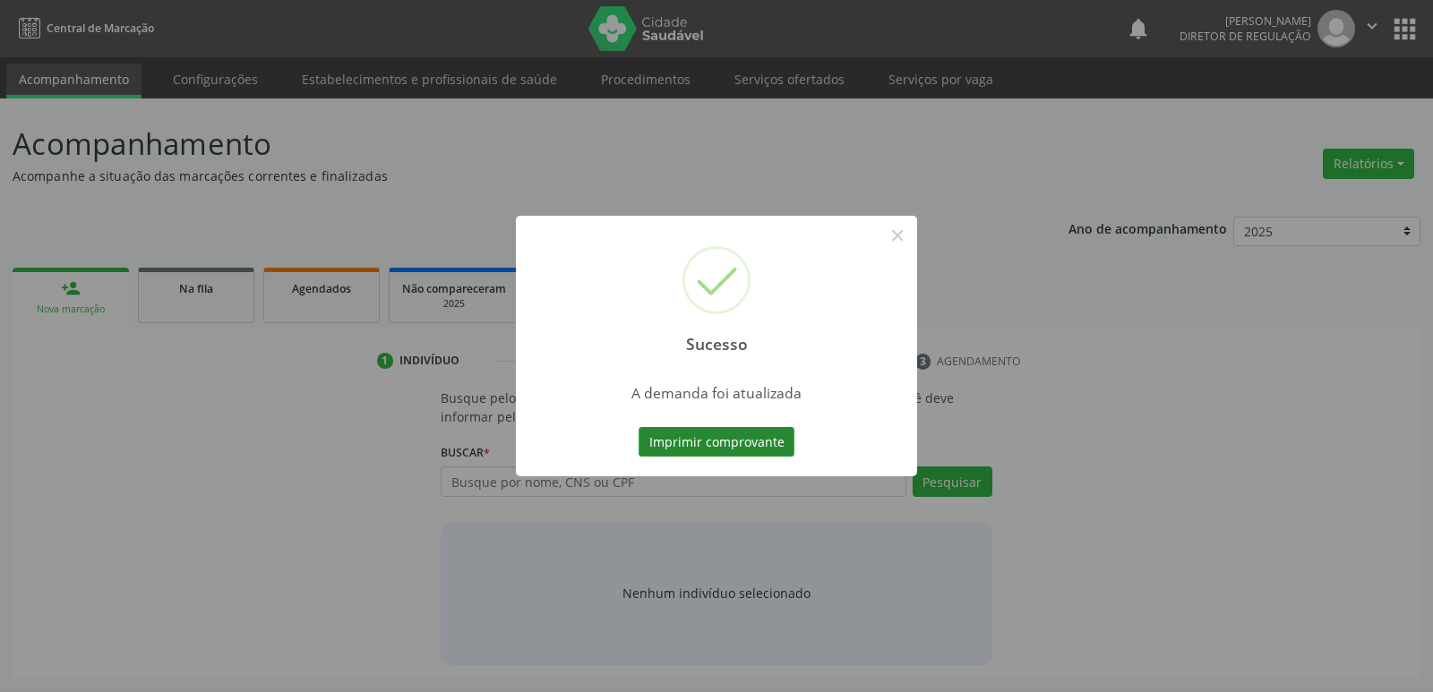
click at [764, 440] on button "Imprimir comprovante" at bounding box center [717, 442] width 156 height 30
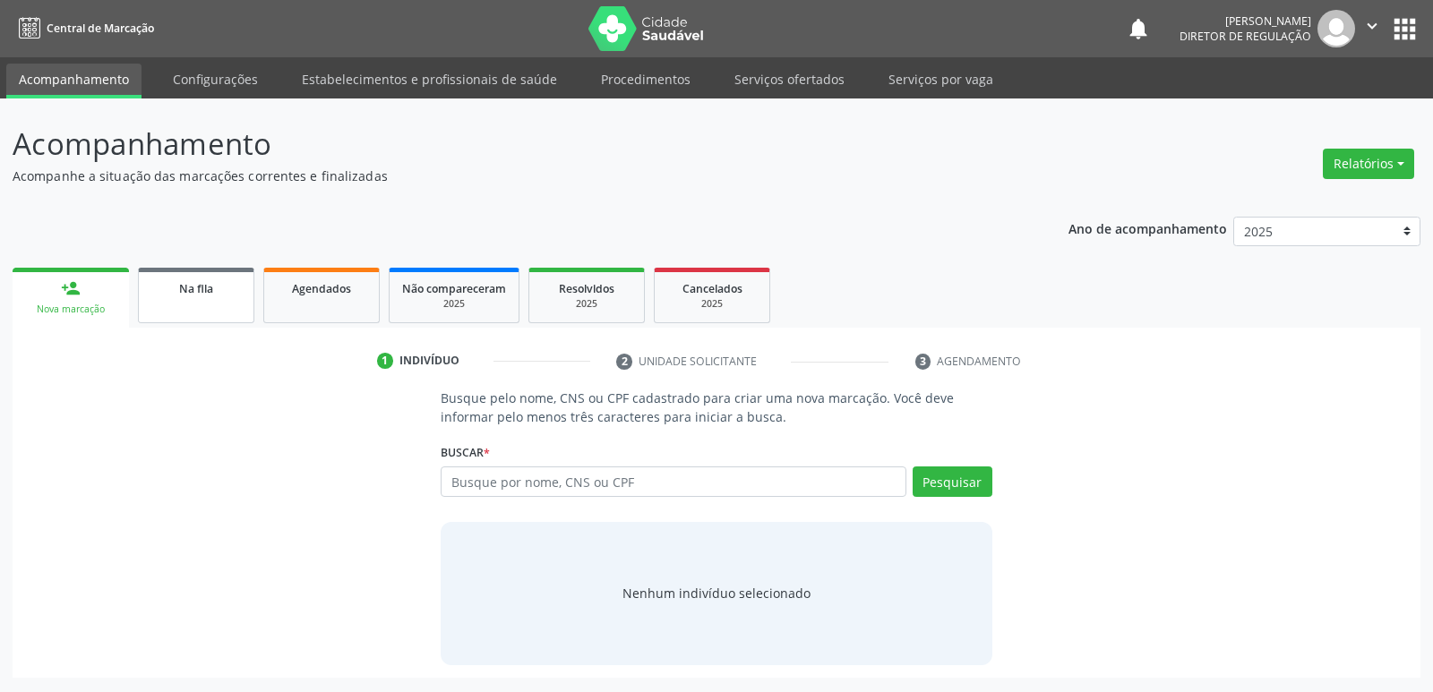
click at [189, 295] on span "Na fila" at bounding box center [196, 288] width 34 height 15
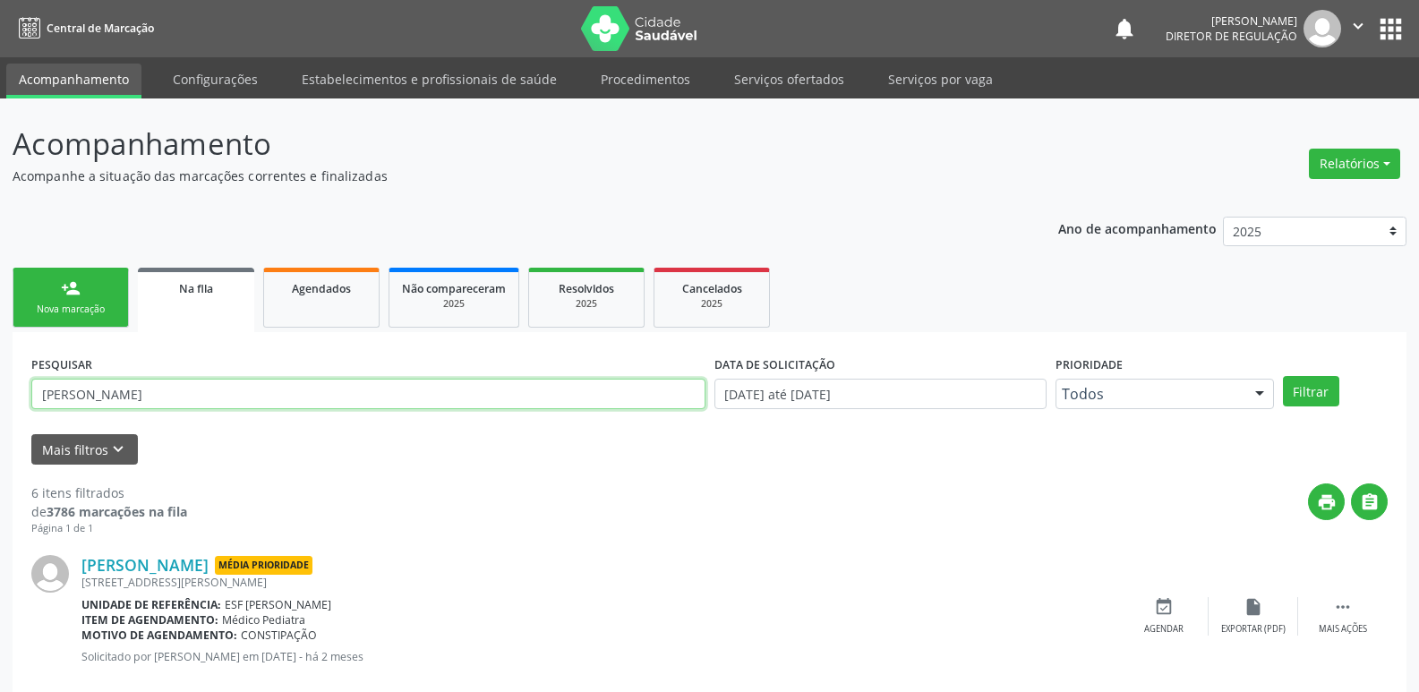
click at [189, 398] on input "LETICIA" at bounding box center [368, 394] width 674 height 30
type input "L"
type input "AMELIA"
drag, startPoint x: 1326, startPoint y: 399, endPoint x: 1320, endPoint y: 392, distance: 9.5
click at [1322, 394] on button "Filtrar" at bounding box center [1311, 391] width 56 height 30
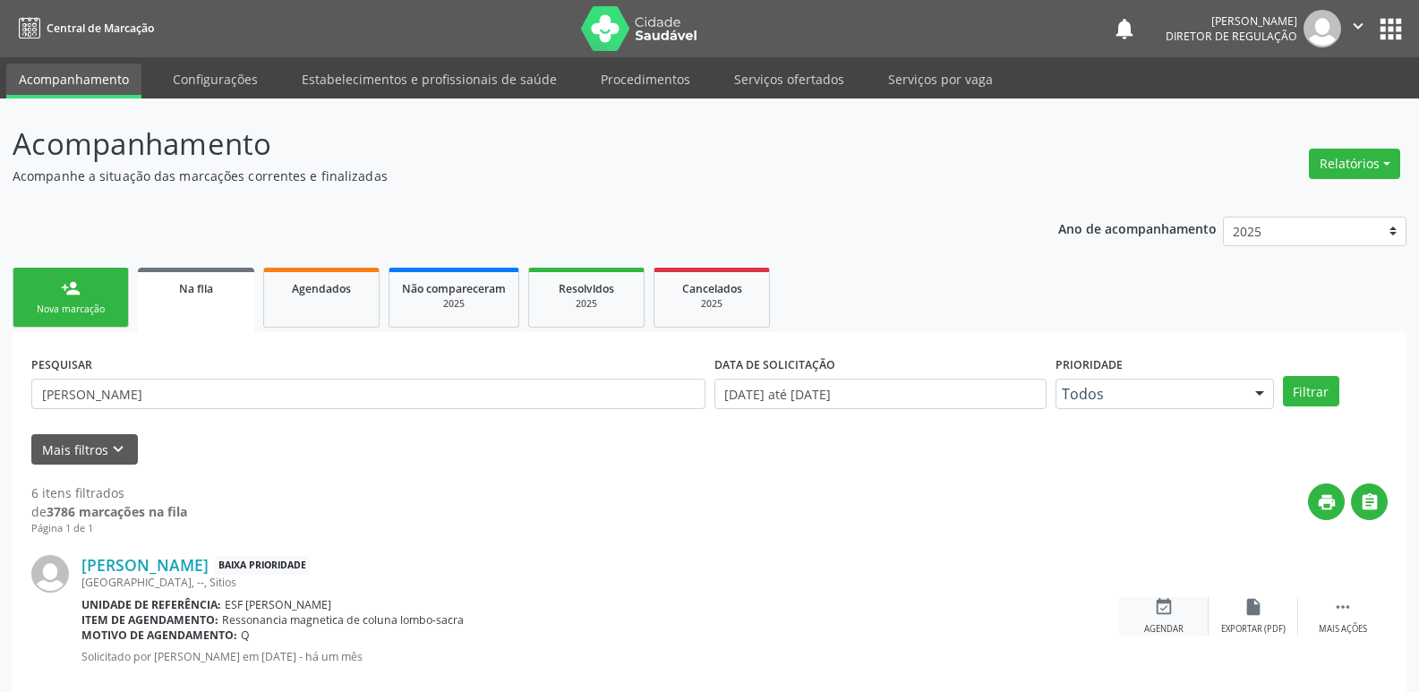
click at [1166, 610] on icon "event_available" at bounding box center [1164, 607] width 20 height 20
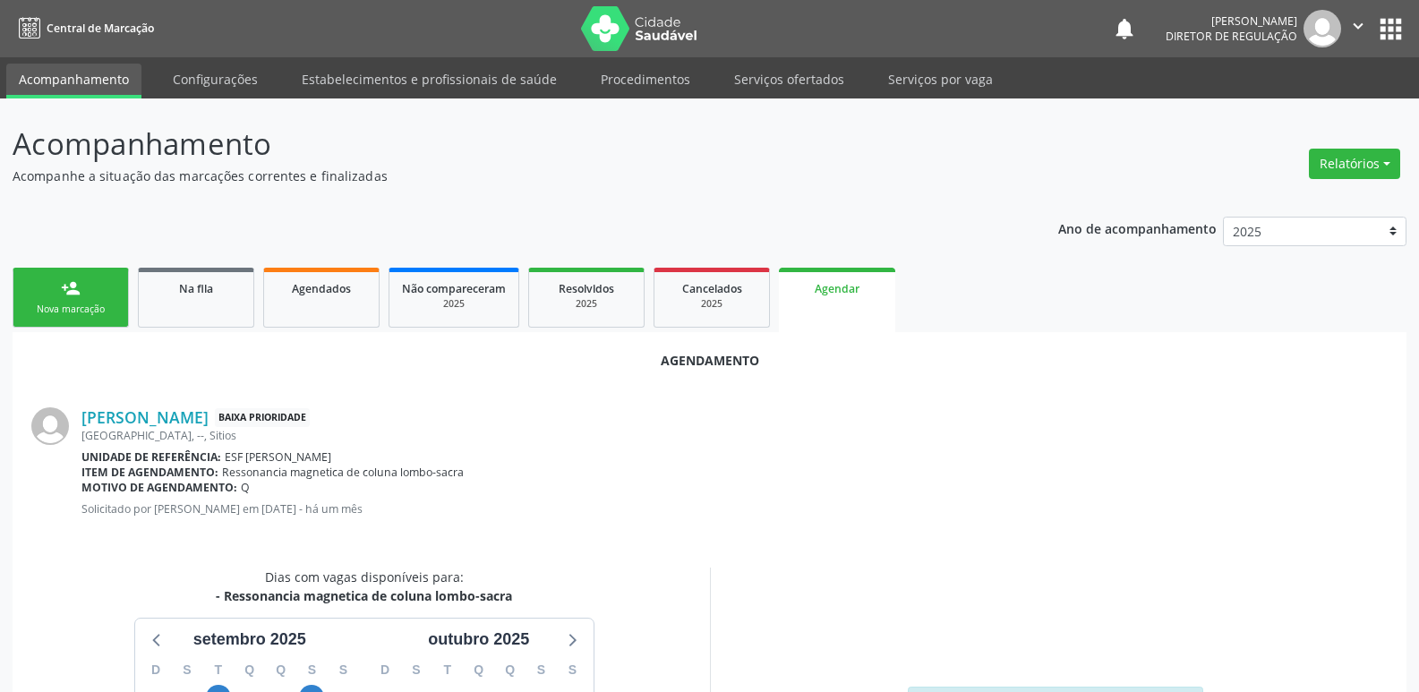
scroll to position [240, 0]
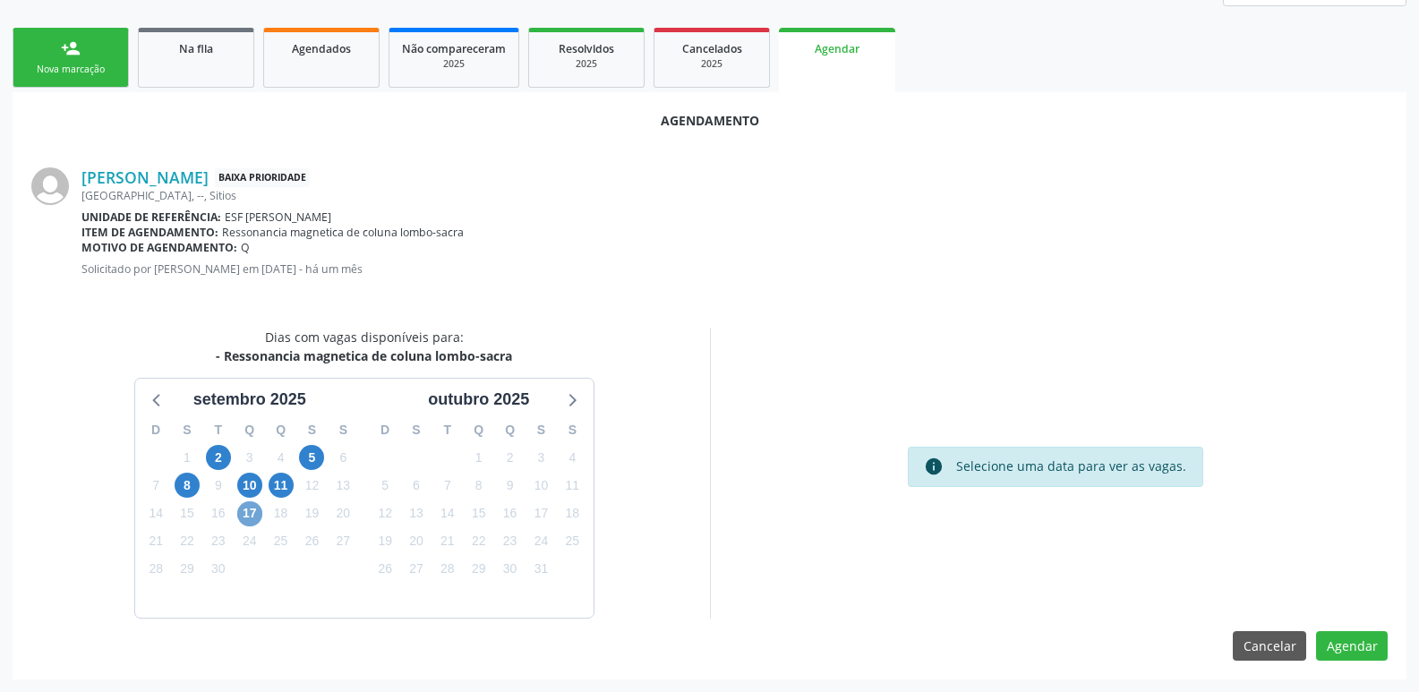
click at [243, 515] on span "17" at bounding box center [249, 513] width 25 height 25
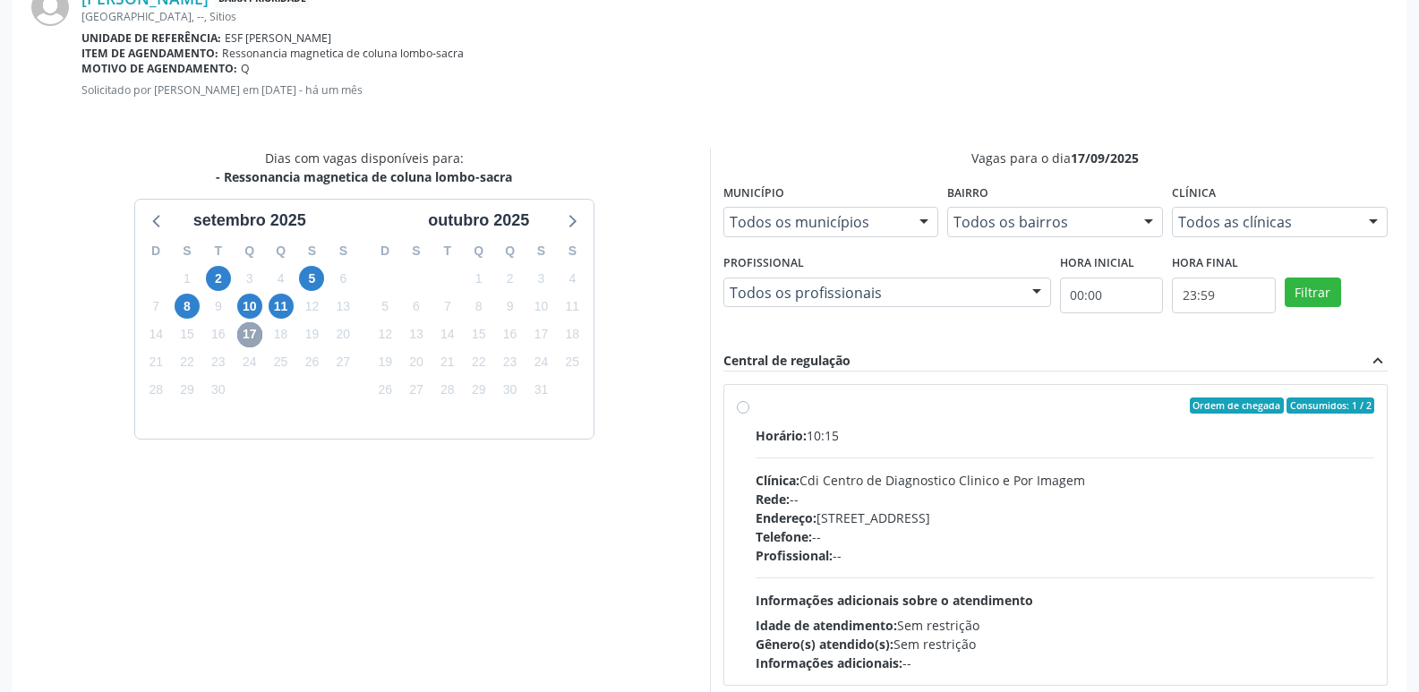
scroll to position [499, 0]
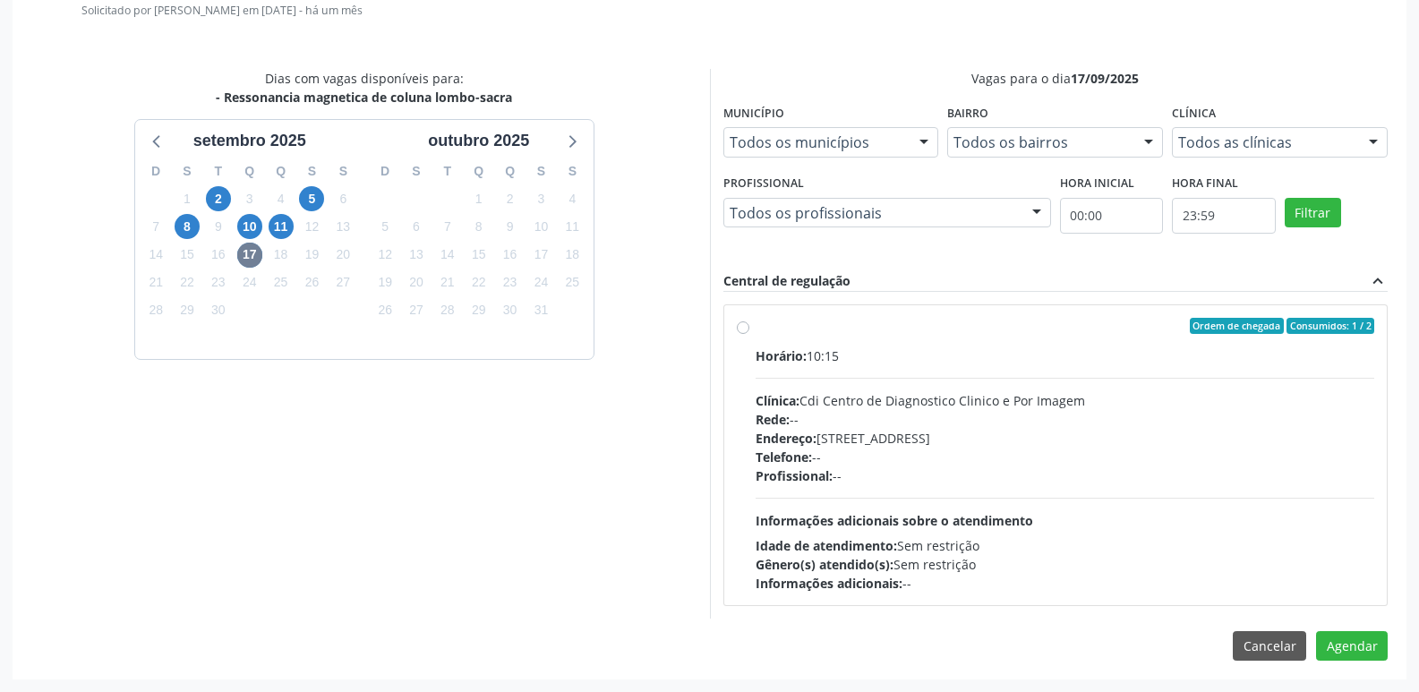
click at [753, 329] on div "Ordem de chegada Consumidos: 1 / 2 Horário: 10:15 Clínica: Cdi Centro de Diagno…" at bounding box center [1056, 455] width 639 height 275
radio input "true"
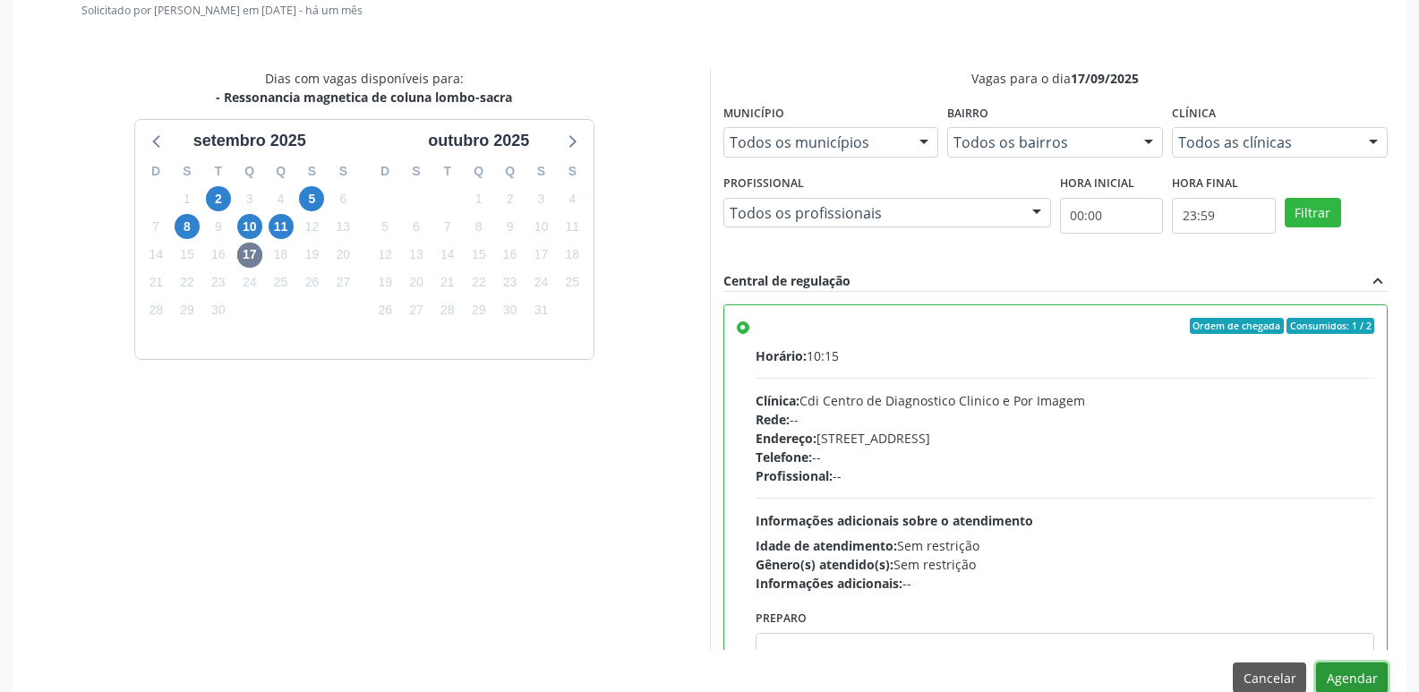
click at [1361, 681] on button "Agendar" at bounding box center [1352, 678] width 72 height 30
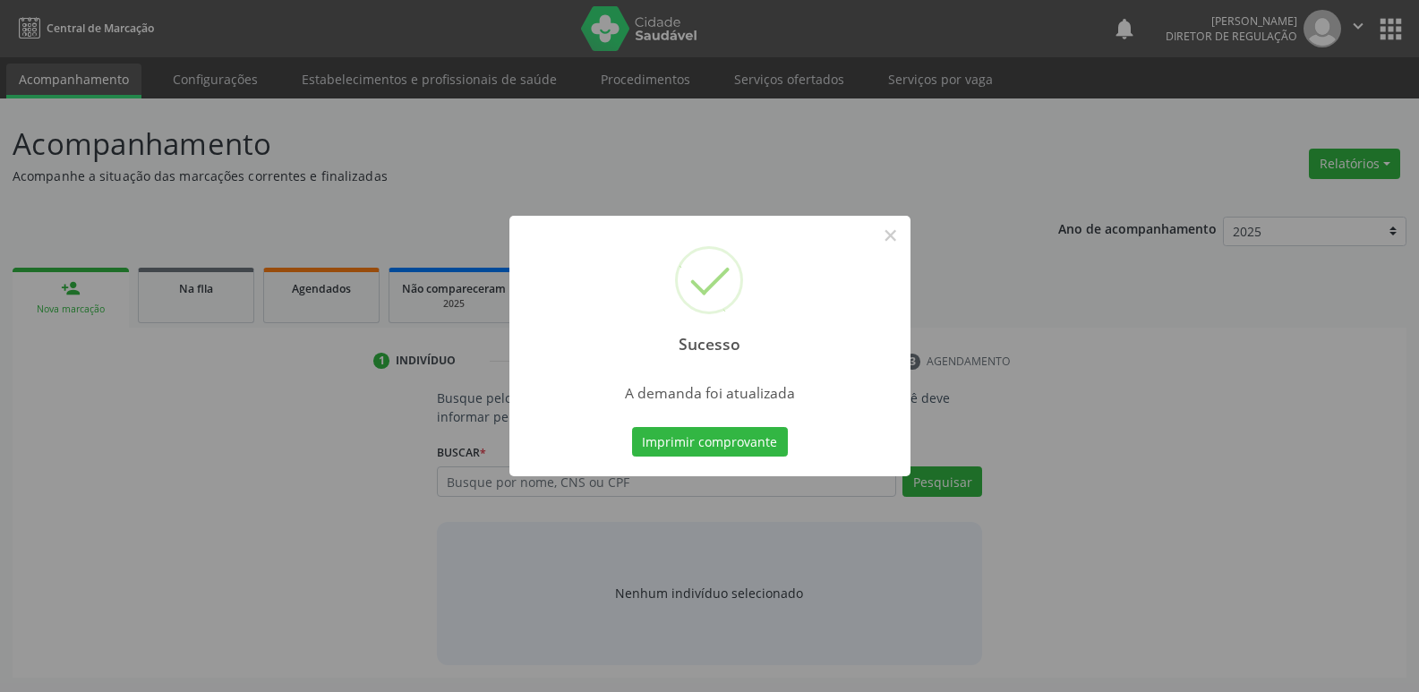
scroll to position [0, 0]
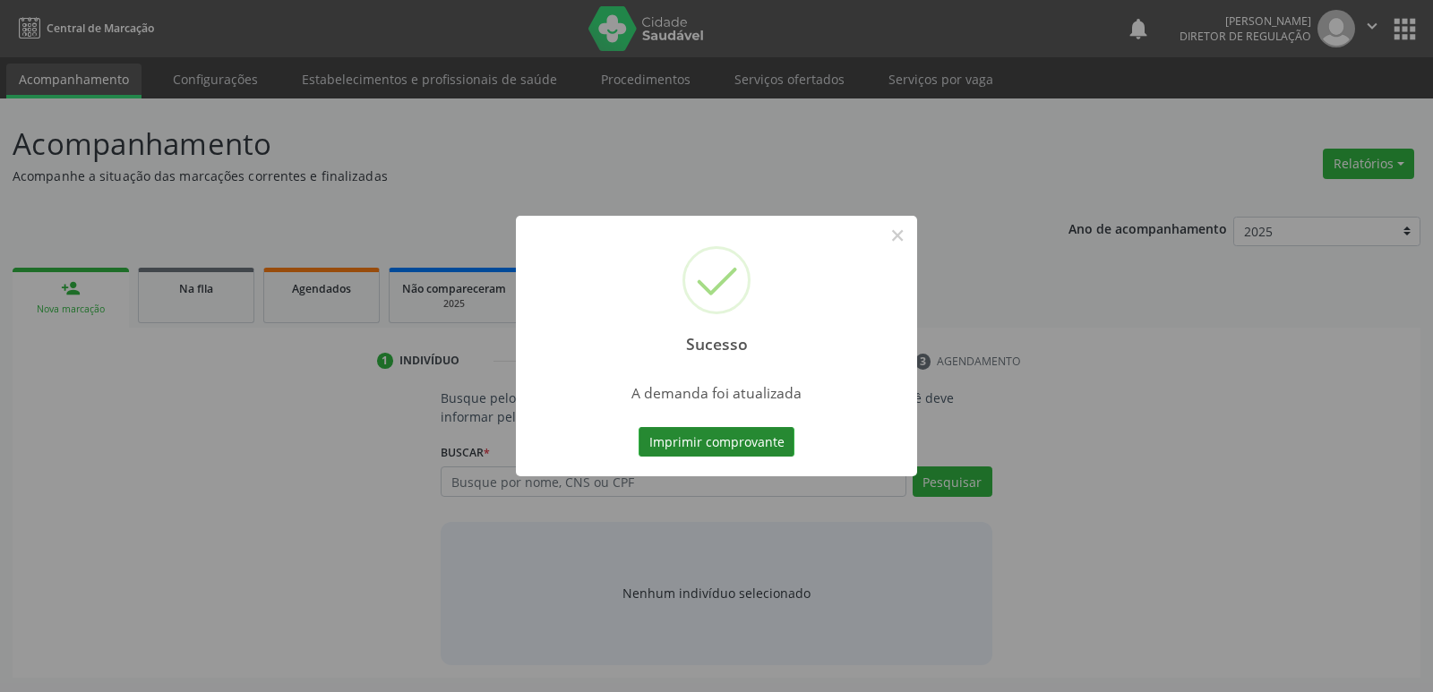
click at [766, 435] on button "Imprimir comprovante" at bounding box center [717, 442] width 156 height 30
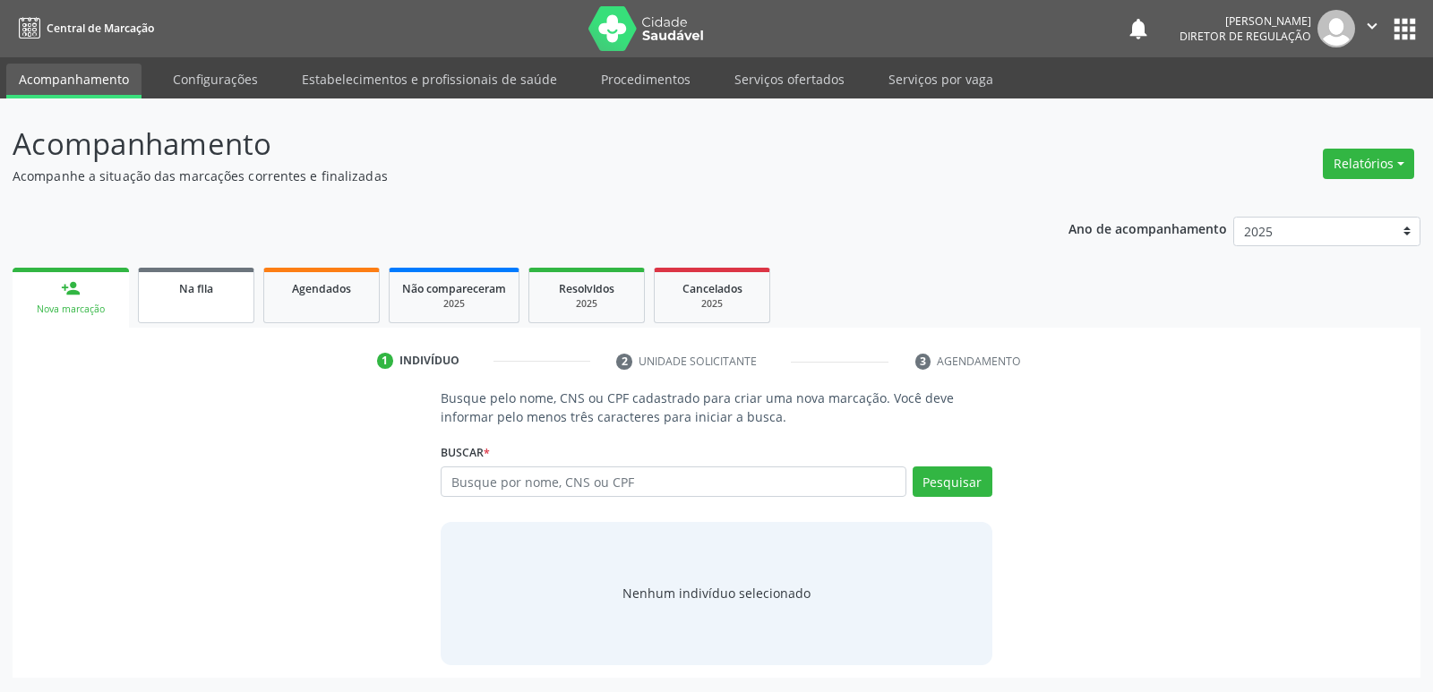
click at [203, 290] on span "Na fila" at bounding box center [196, 288] width 34 height 15
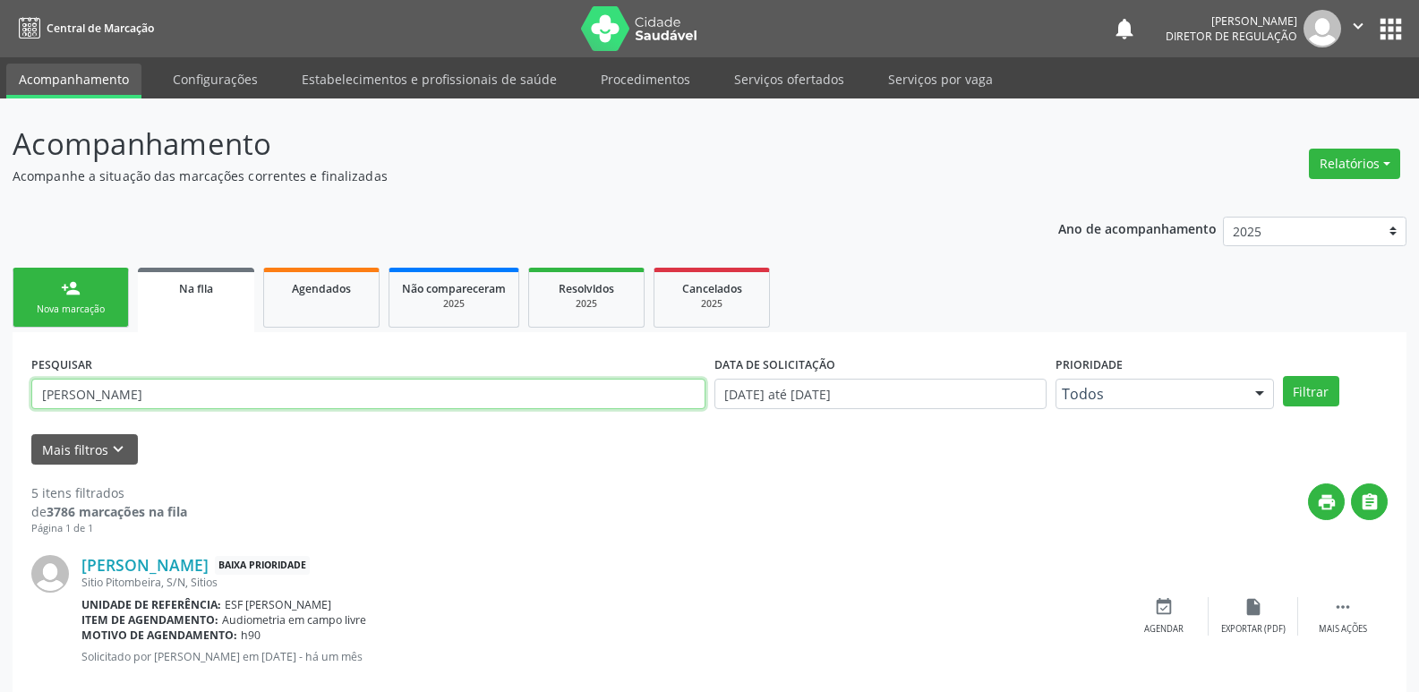
click at [193, 398] on input "AMELIA" at bounding box center [368, 394] width 674 height 30
type input "A"
type input "JOSIMAR"
click at [1306, 392] on button "Filtrar" at bounding box center [1311, 391] width 56 height 30
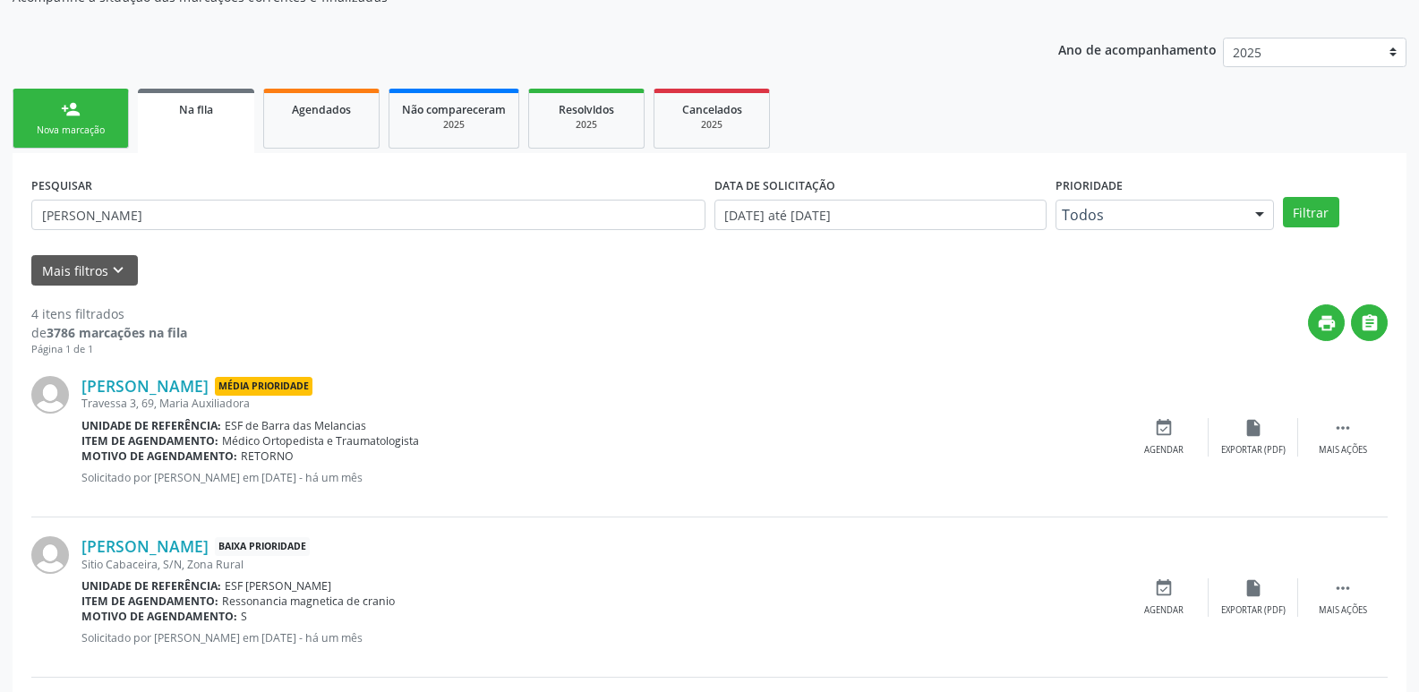
scroll to position [269, 0]
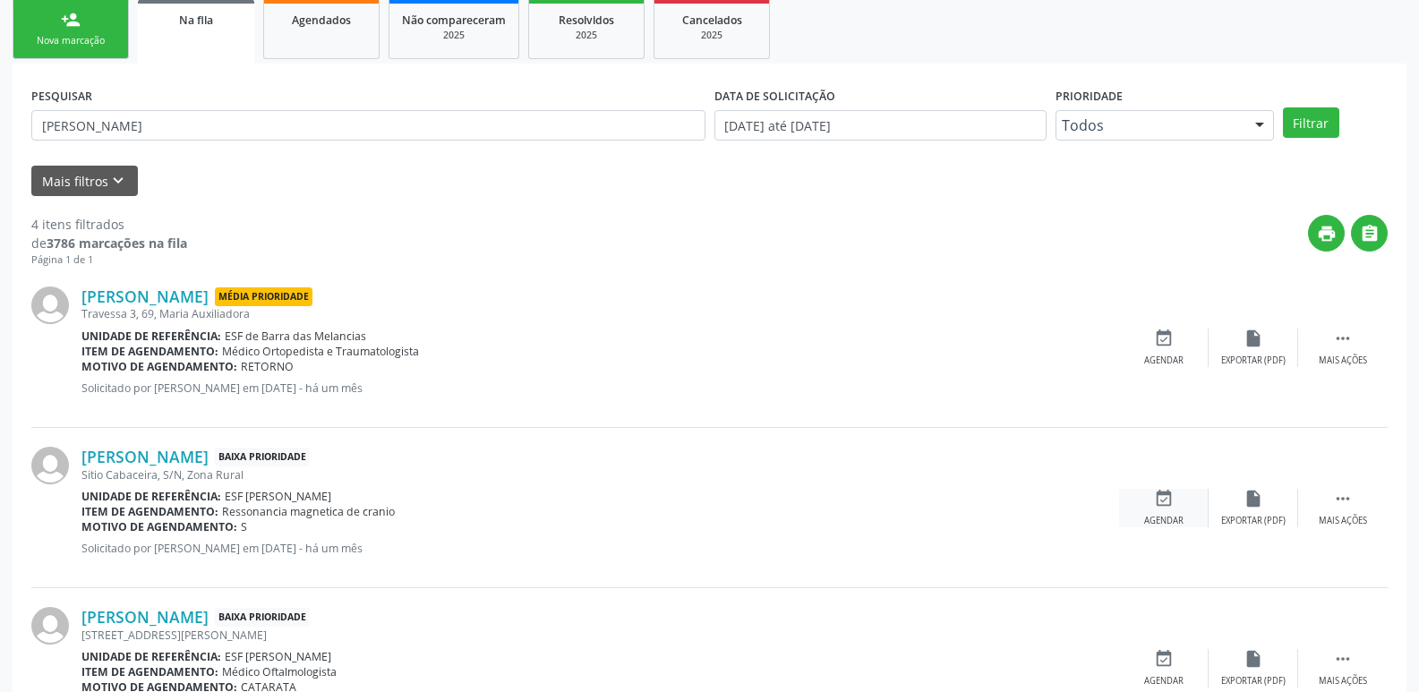
click at [1162, 502] on icon "event_available" at bounding box center [1164, 499] width 20 height 20
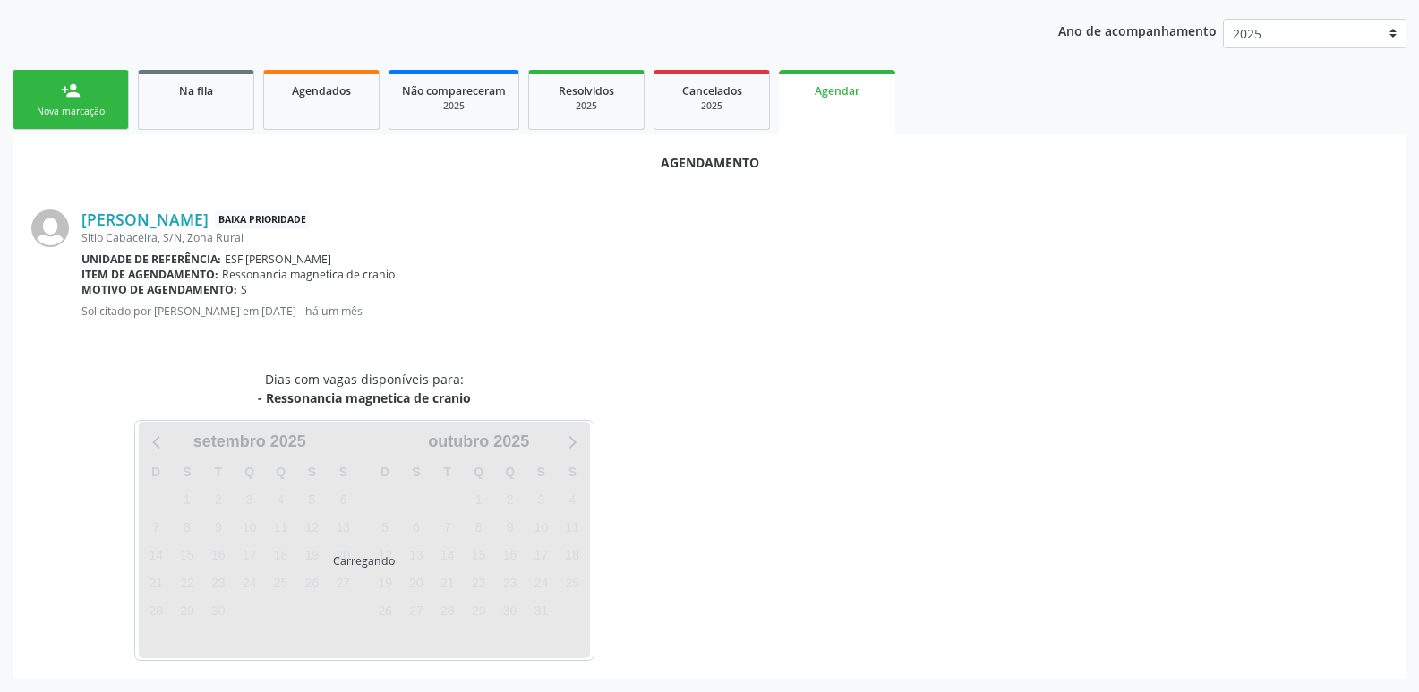
scroll to position [240, 0]
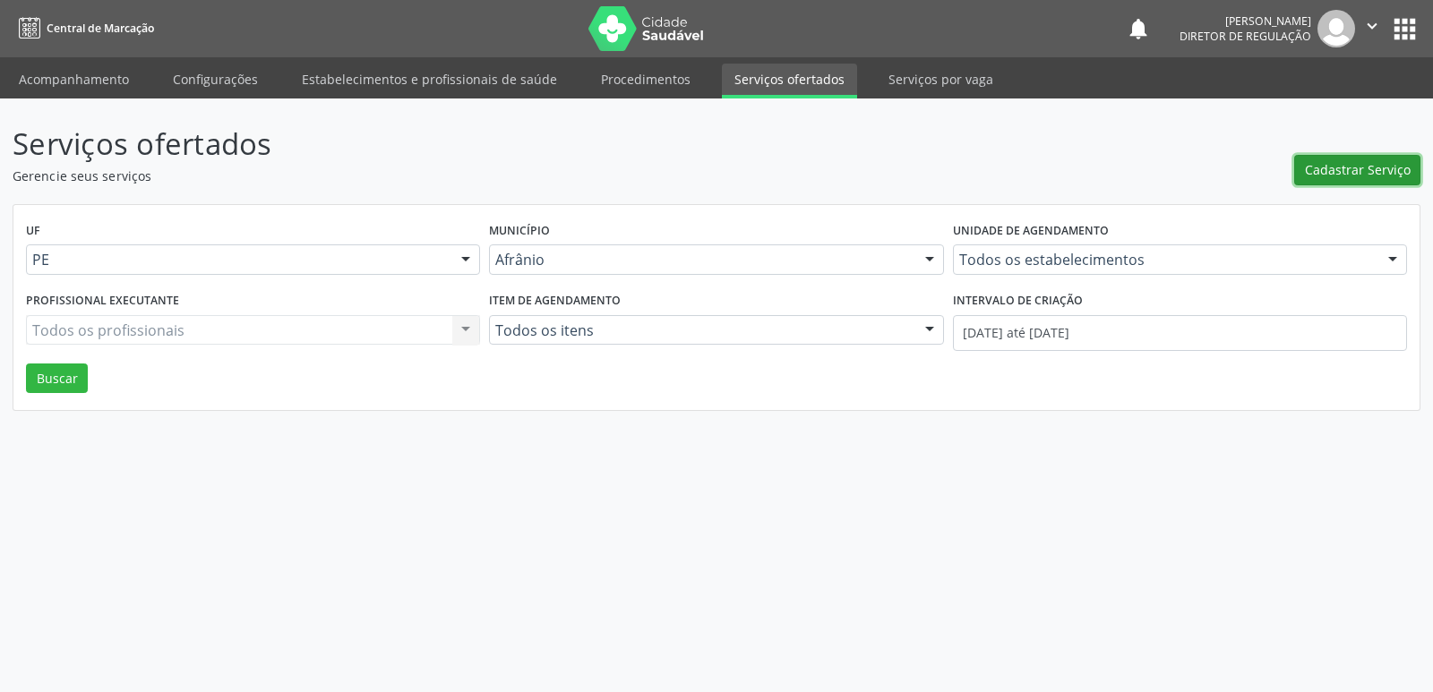
click at [1345, 174] on span "Cadastrar Serviço" at bounding box center [1358, 169] width 106 height 19
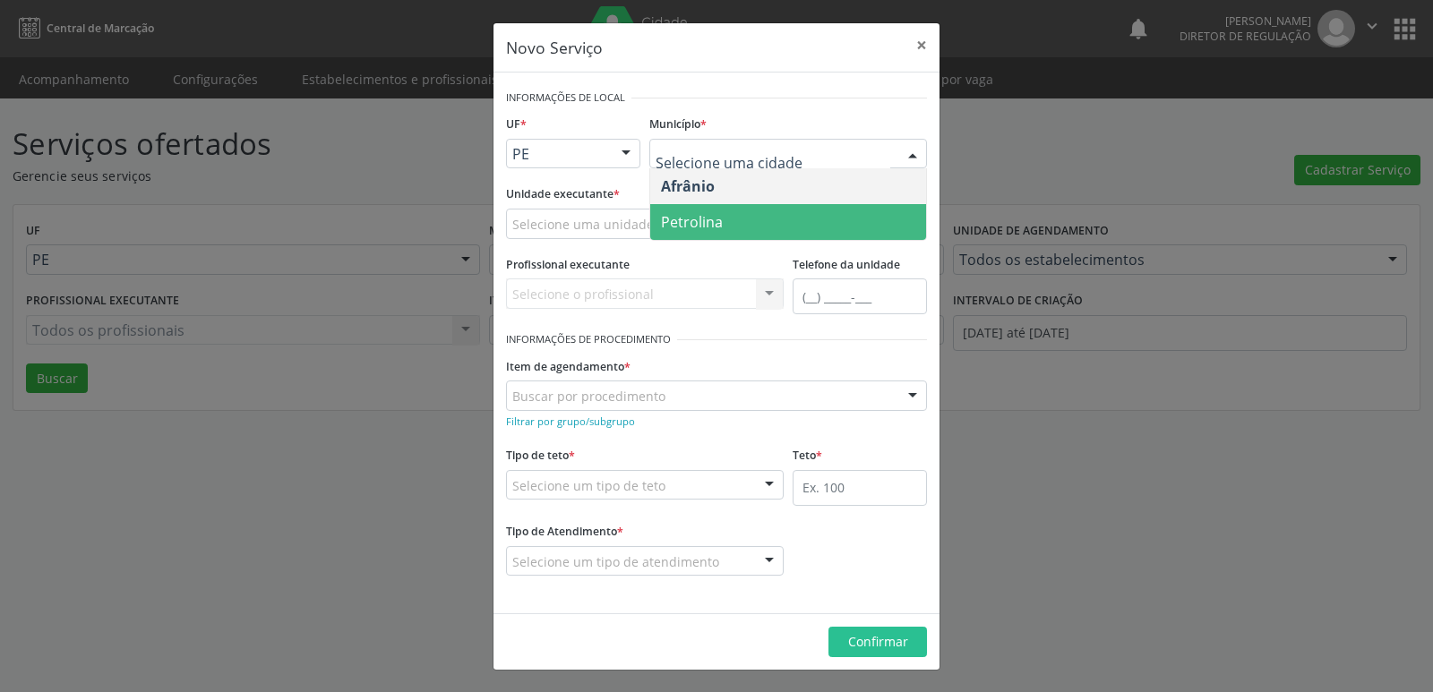
click at [727, 216] on span "Petrolina" at bounding box center [788, 222] width 276 height 36
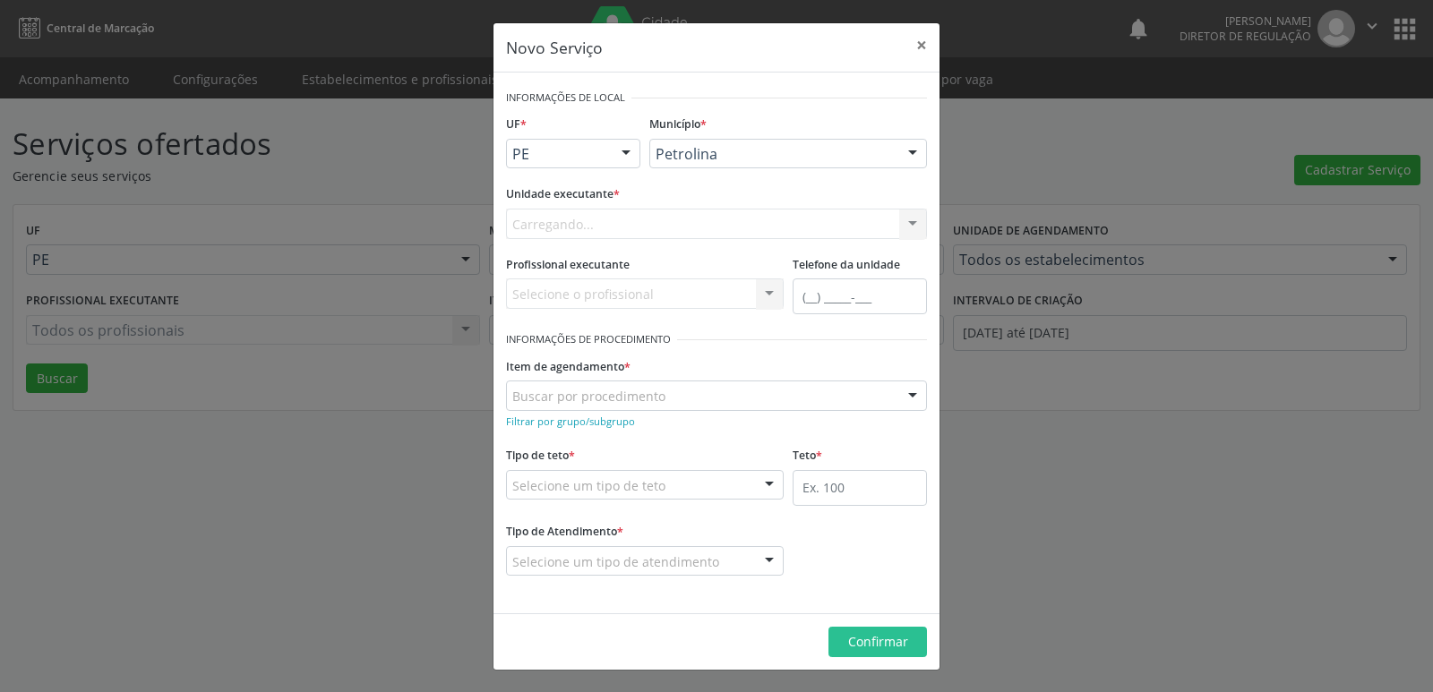
click at [690, 221] on div "Carregando... Academia da Saude de Afranio Academia da Saude do Bairro [PERSON_…" at bounding box center [716, 224] width 421 height 30
click at [690, 221] on div "Selecione uma unidade" at bounding box center [716, 224] width 421 height 30
type input "R"
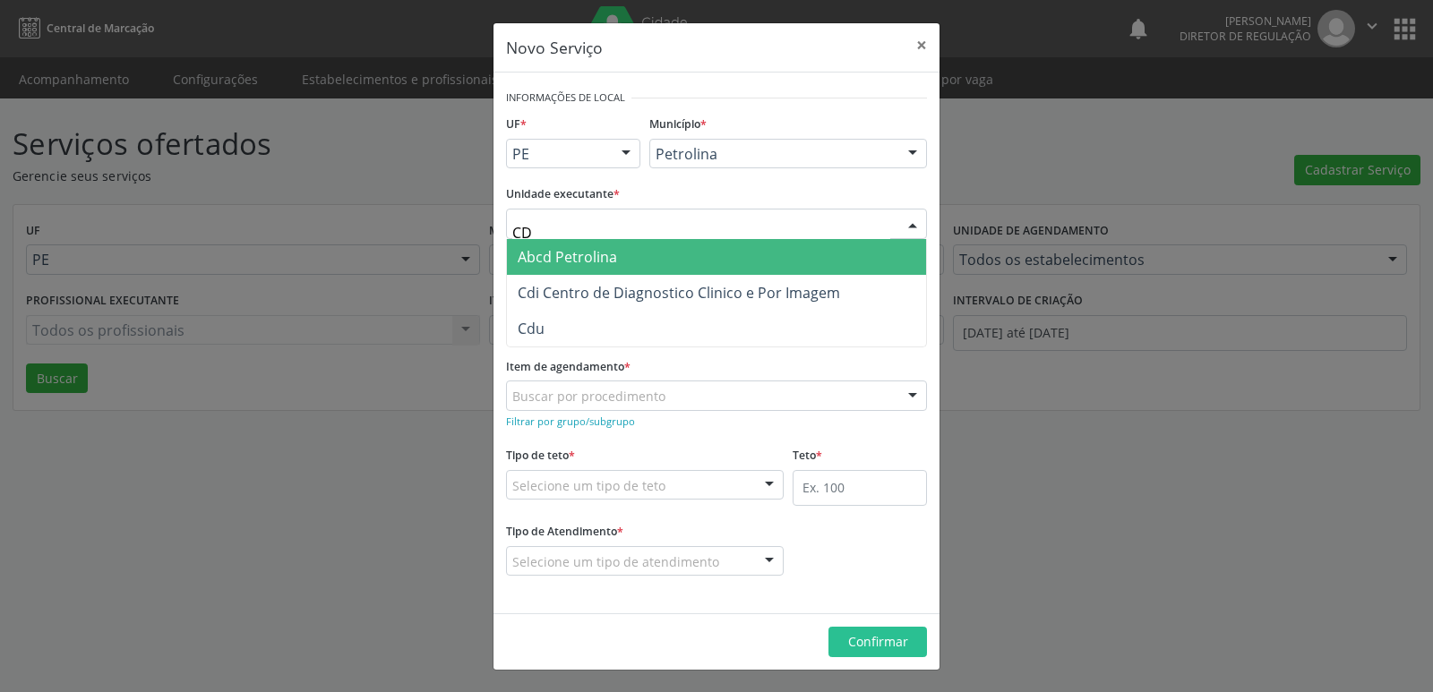
type input "CDI"
click at [681, 261] on span "Cdi Centro de Diagnostico Clinico e Por Imagem" at bounding box center [679, 257] width 322 height 20
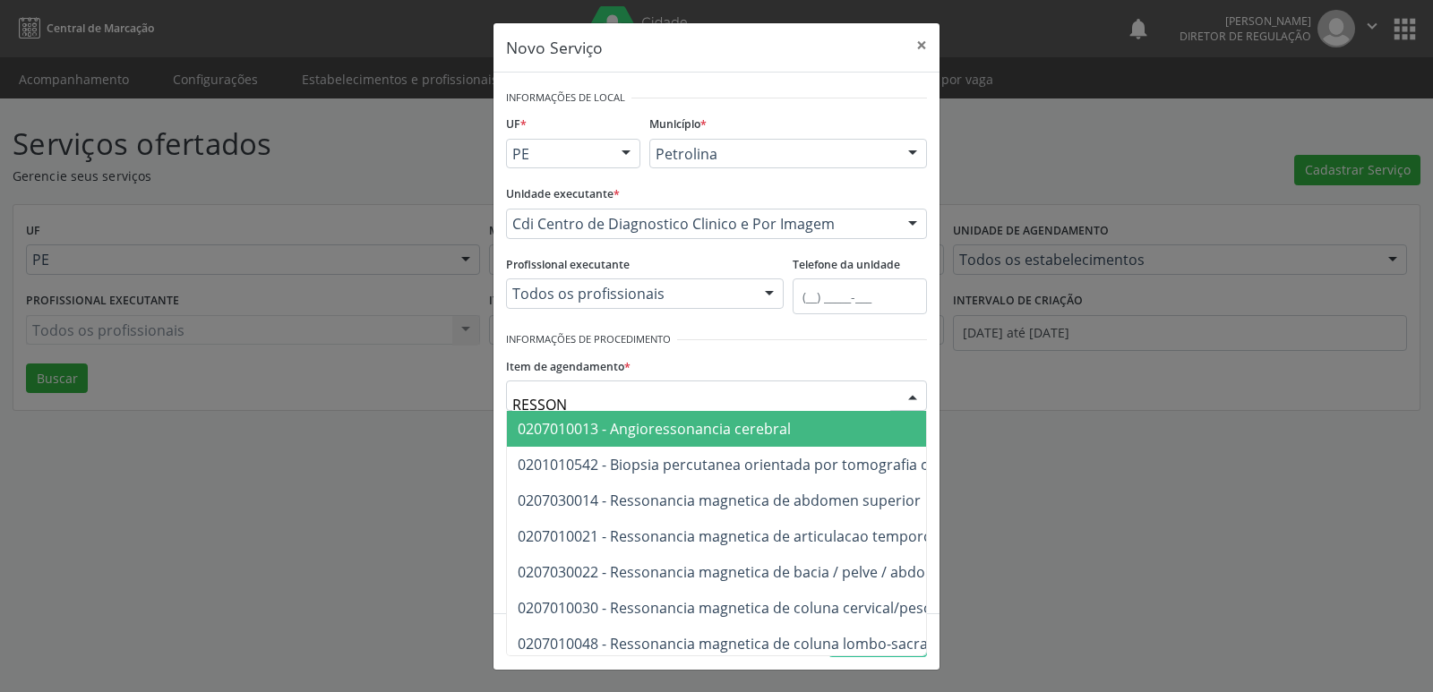
type input "RESSONA"
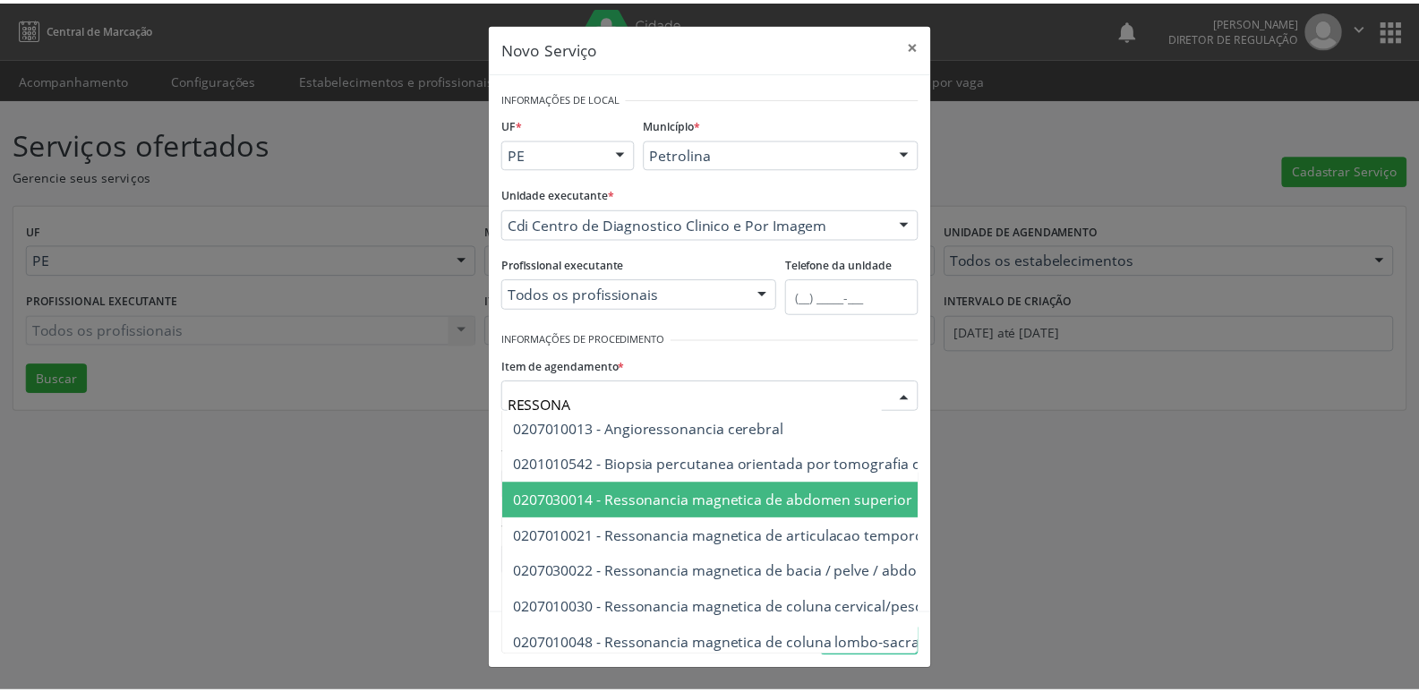
scroll to position [179, 0]
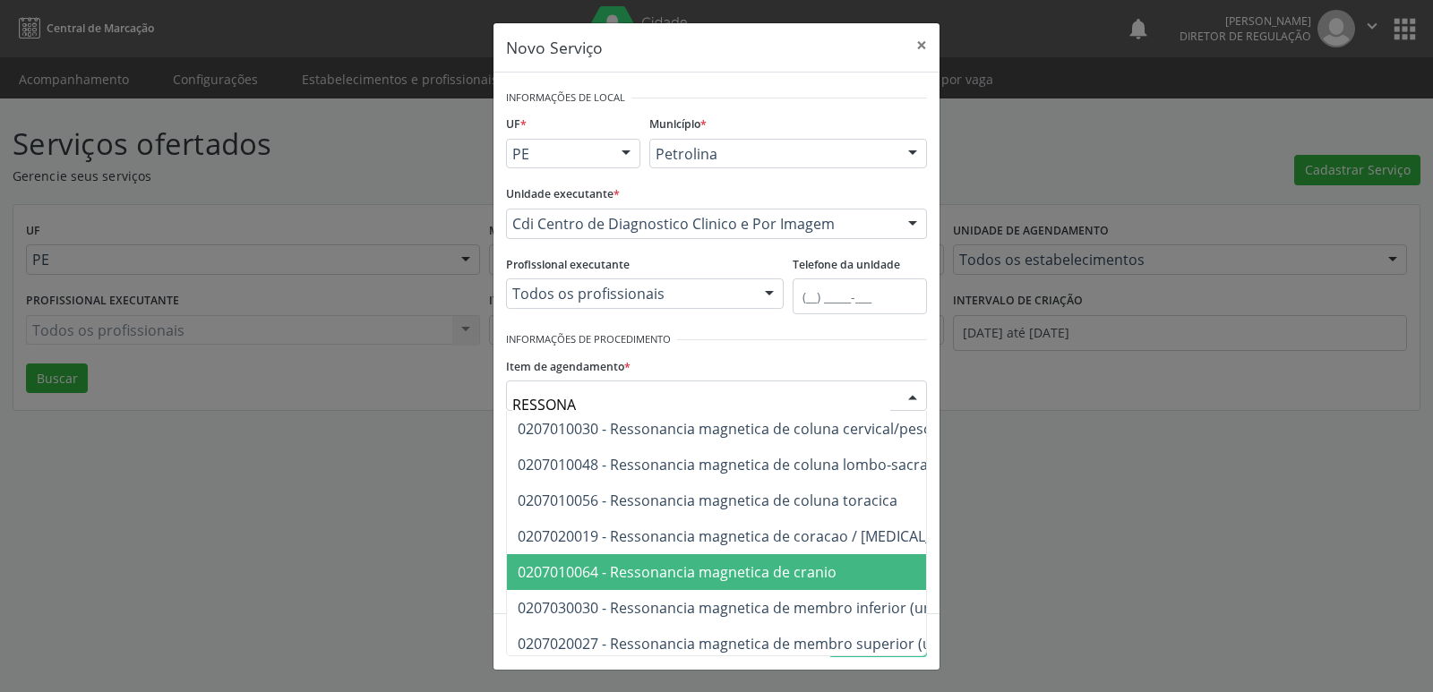
click at [820, 575] on span "0207010064 - Ressonancia magnetica de cranio" at bounding box center [677, 572] width 319 height 20
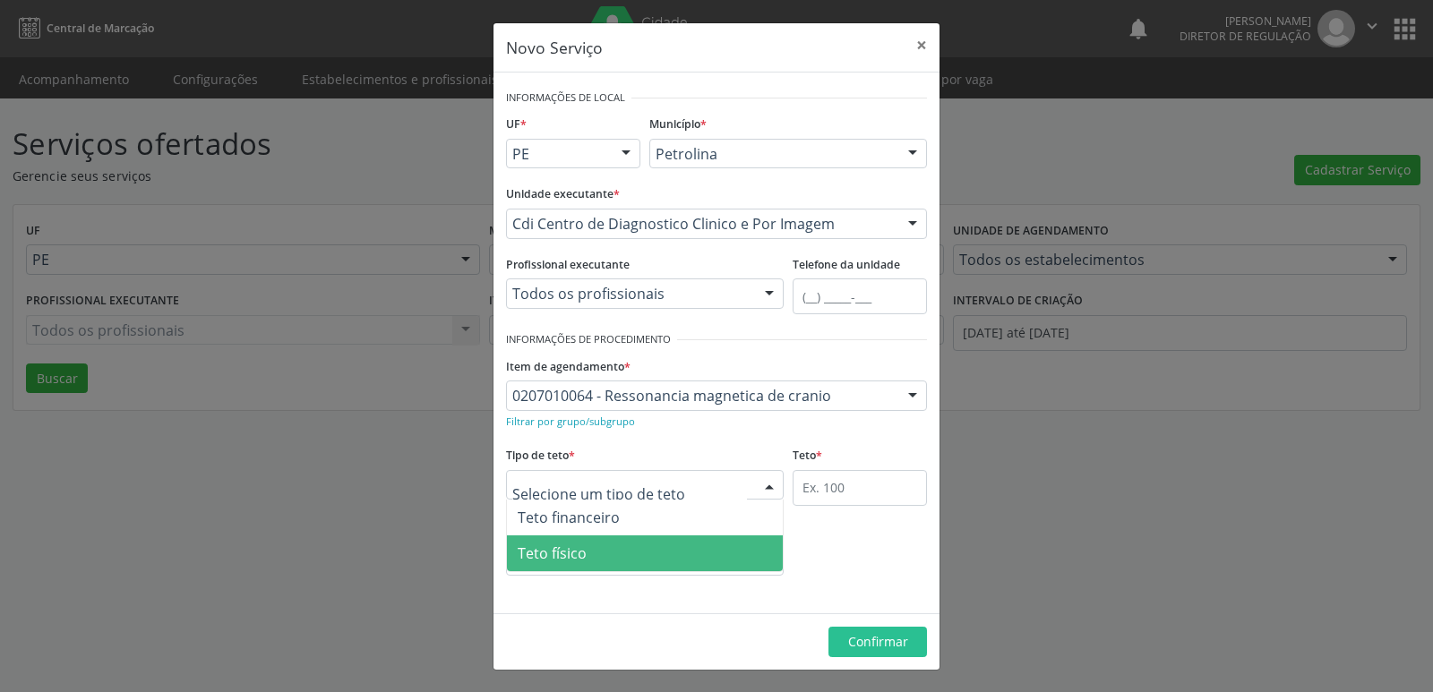
click at [651, 553] on span "Teto físico" at bounding box center [645, 554] width 276 height 36
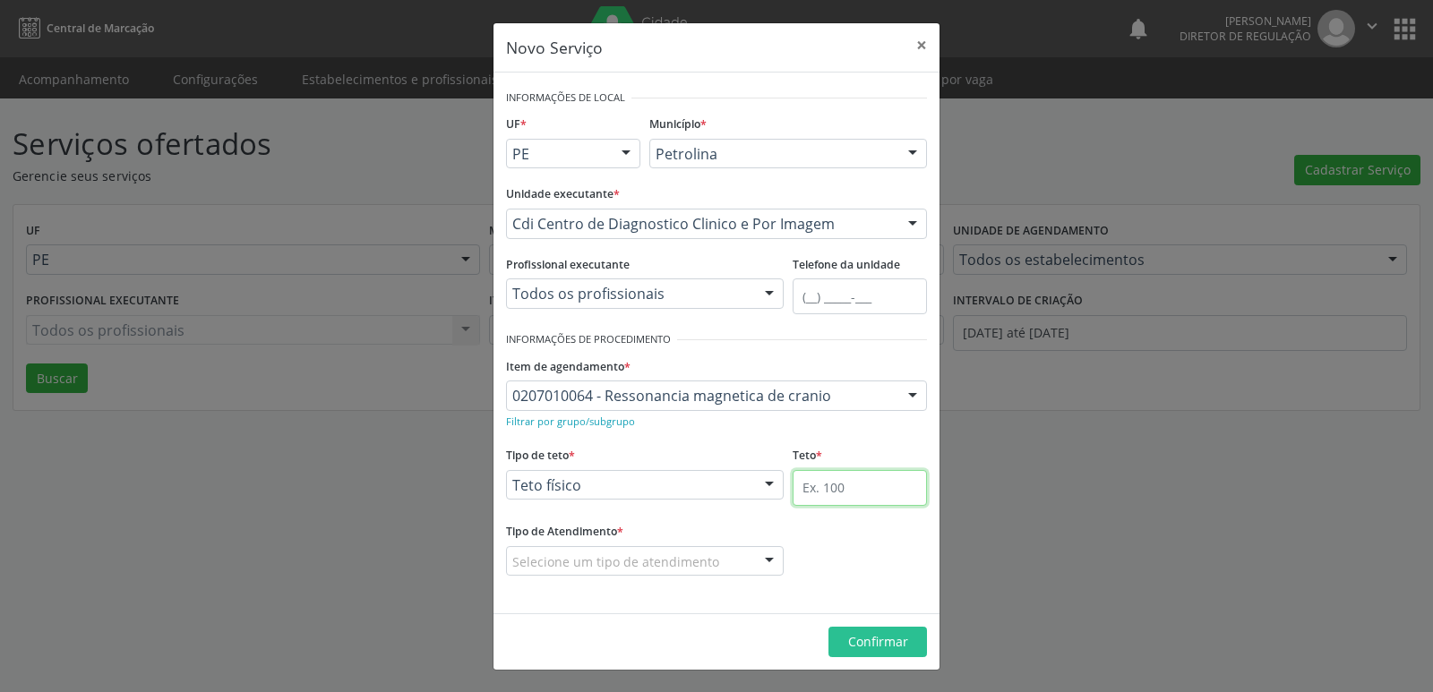
click at [886, 490] on input "text" at bounding box center [860, 488] width 134 height 36
type input "5"
click at [722, 560] on div "Selecione um tipo de atendimento" at bounding box center [645, 561] width 278 height 30
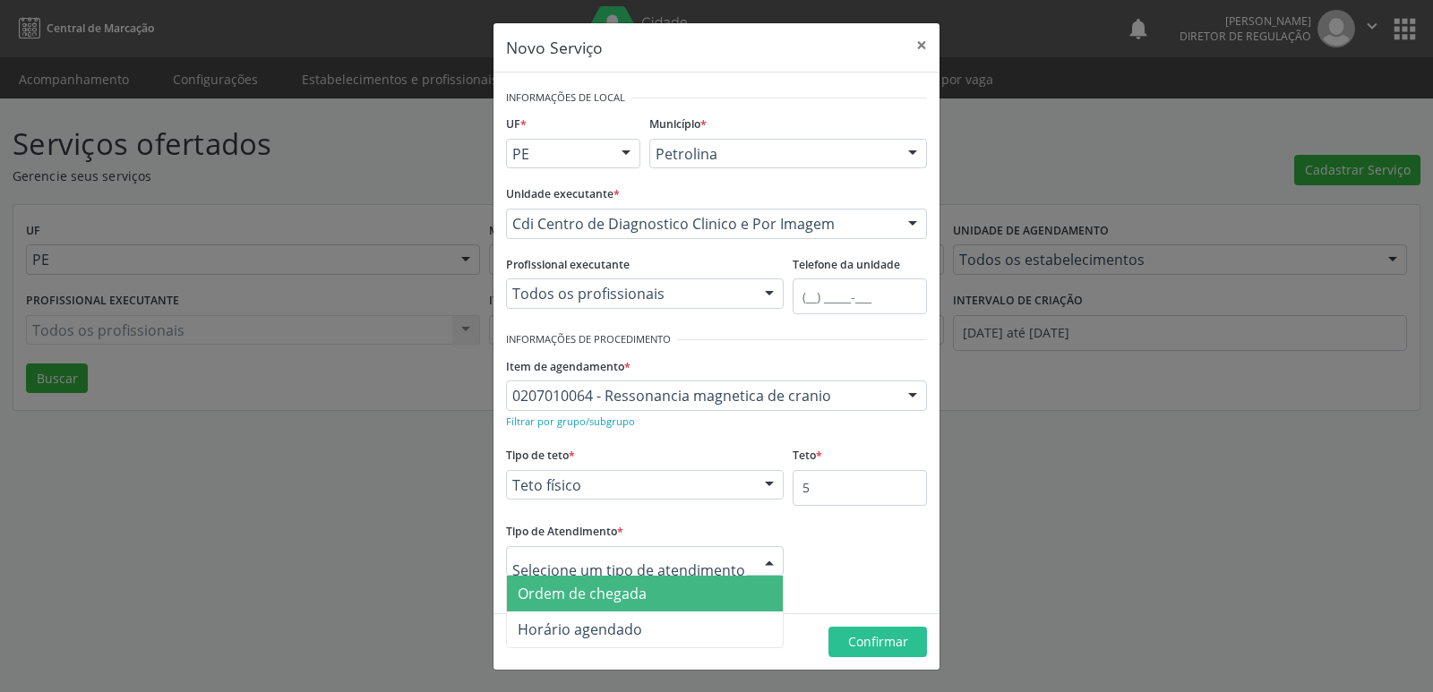
click at [701, 594] on span "Ordem de chegada" at bounding box center [645, 594] width 276 height 36
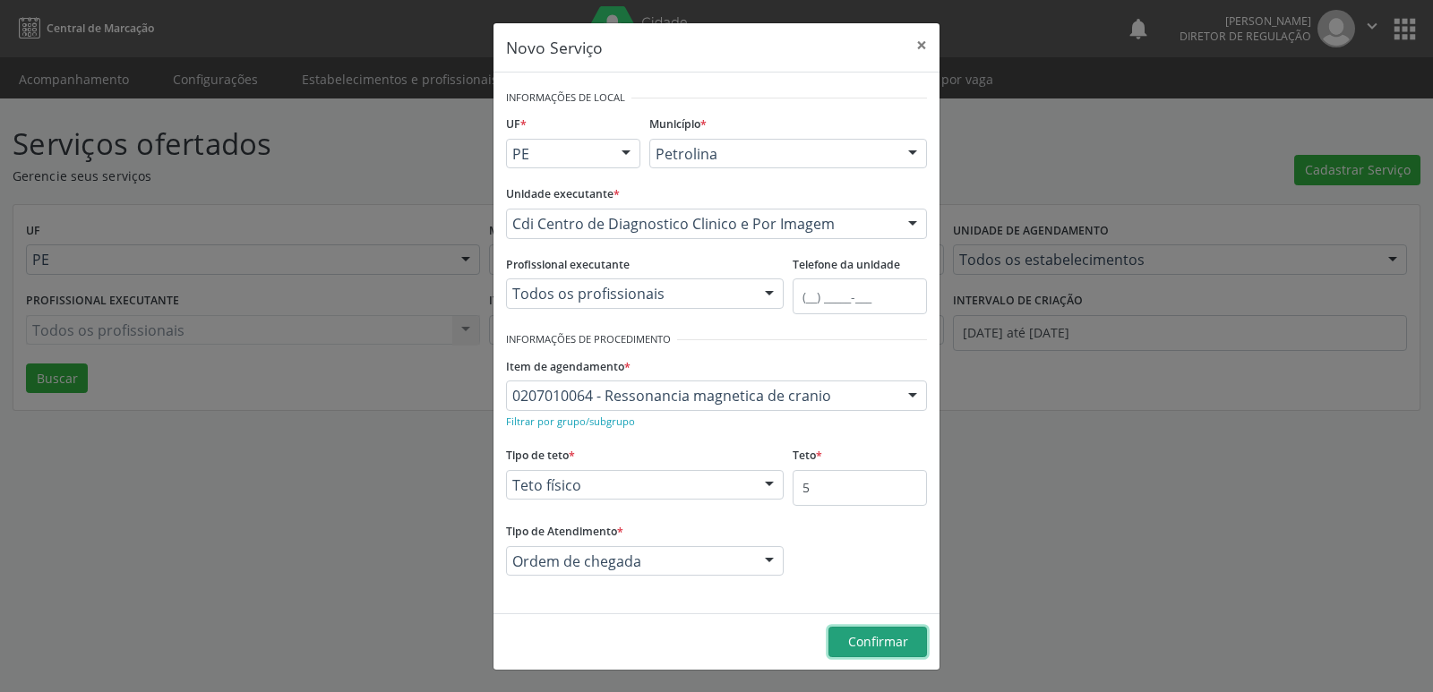
click at [887, 642] on span "Confirmar" at bounding box center [878, 641] width 60 height 17
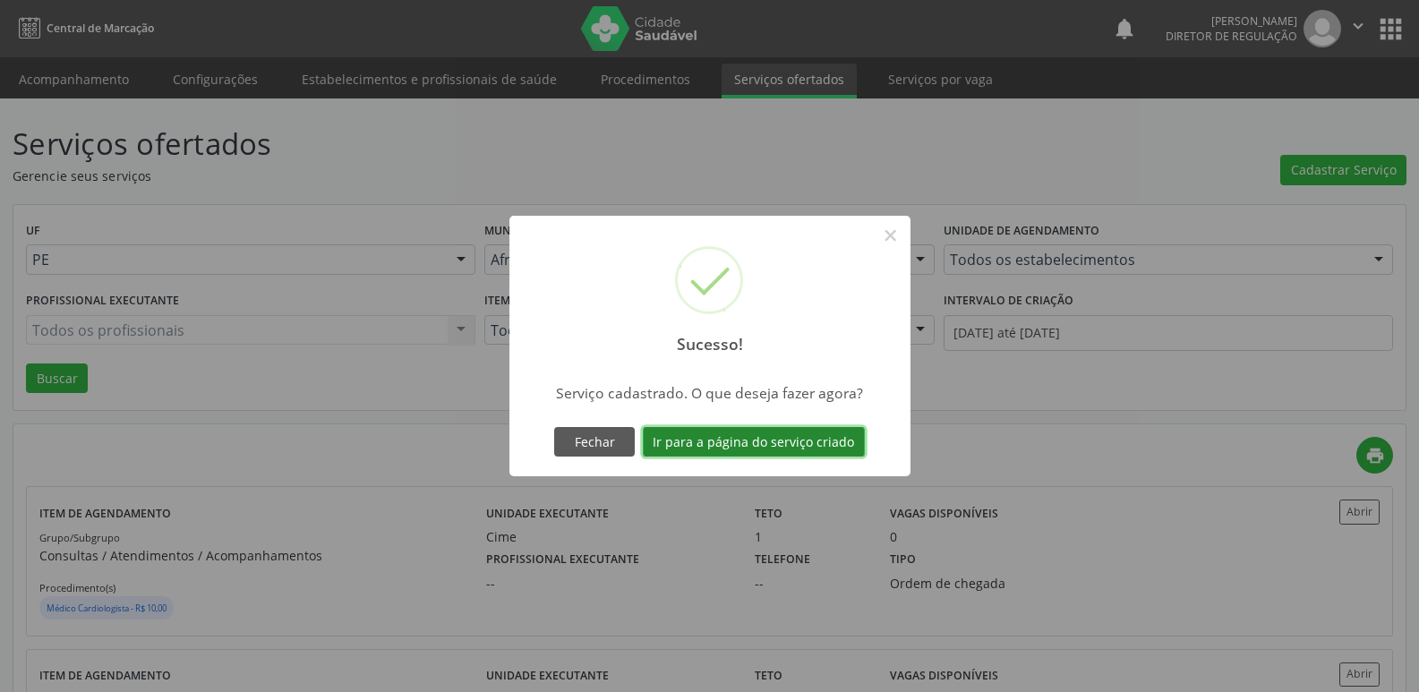
click at [811, 438] on button "Ir para a página do serviço criado" at bounding box center [754, 442] width 222 height 30
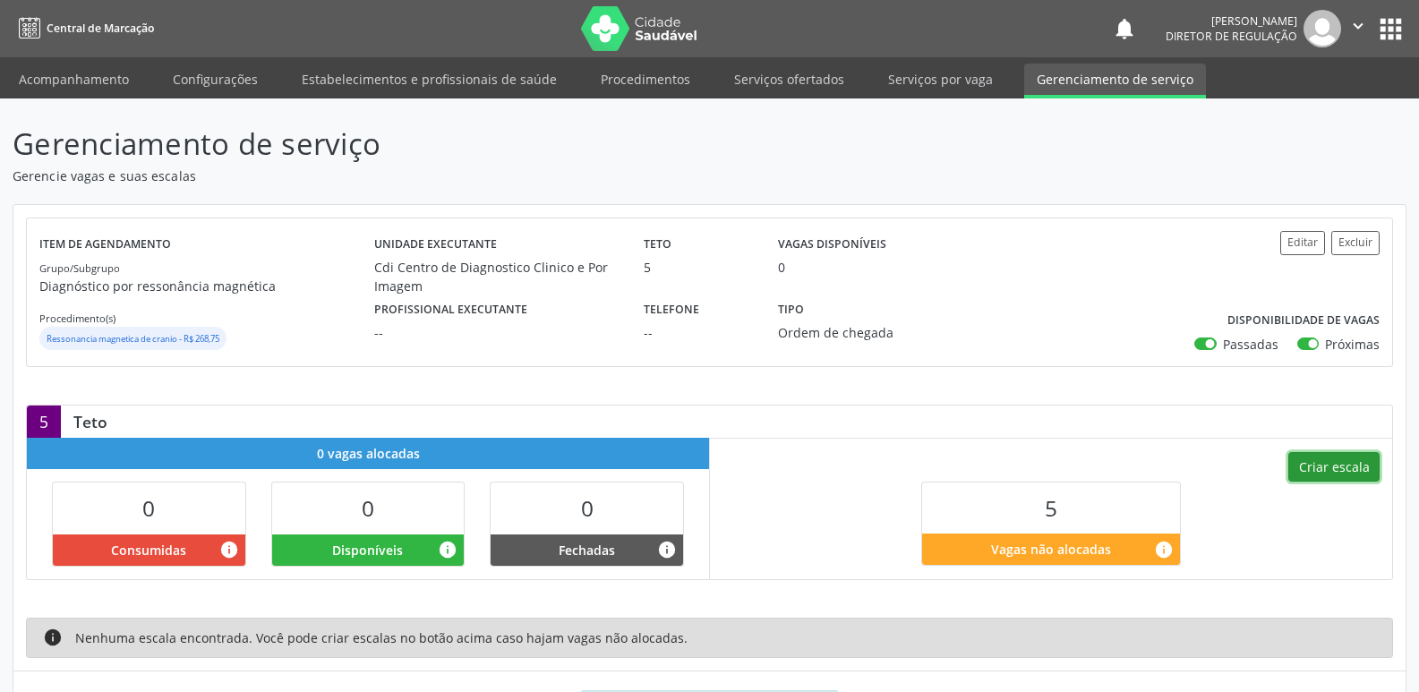
click at [1324, 467] on button "Criar escala" at bounding box center [1334, 467] width 91 height 30
select select "8"
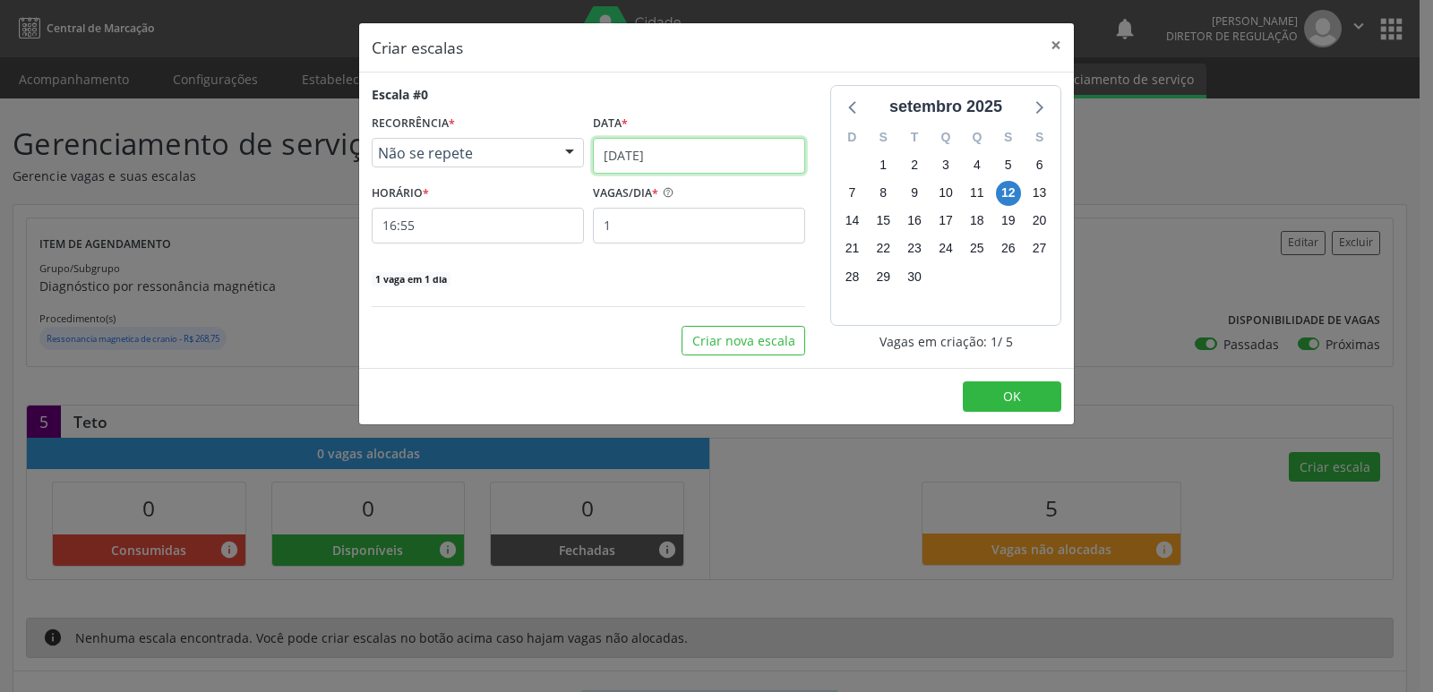
click at [740, 154] on input "[DATE]" at bounding box center [699, 156] width 212 height 36
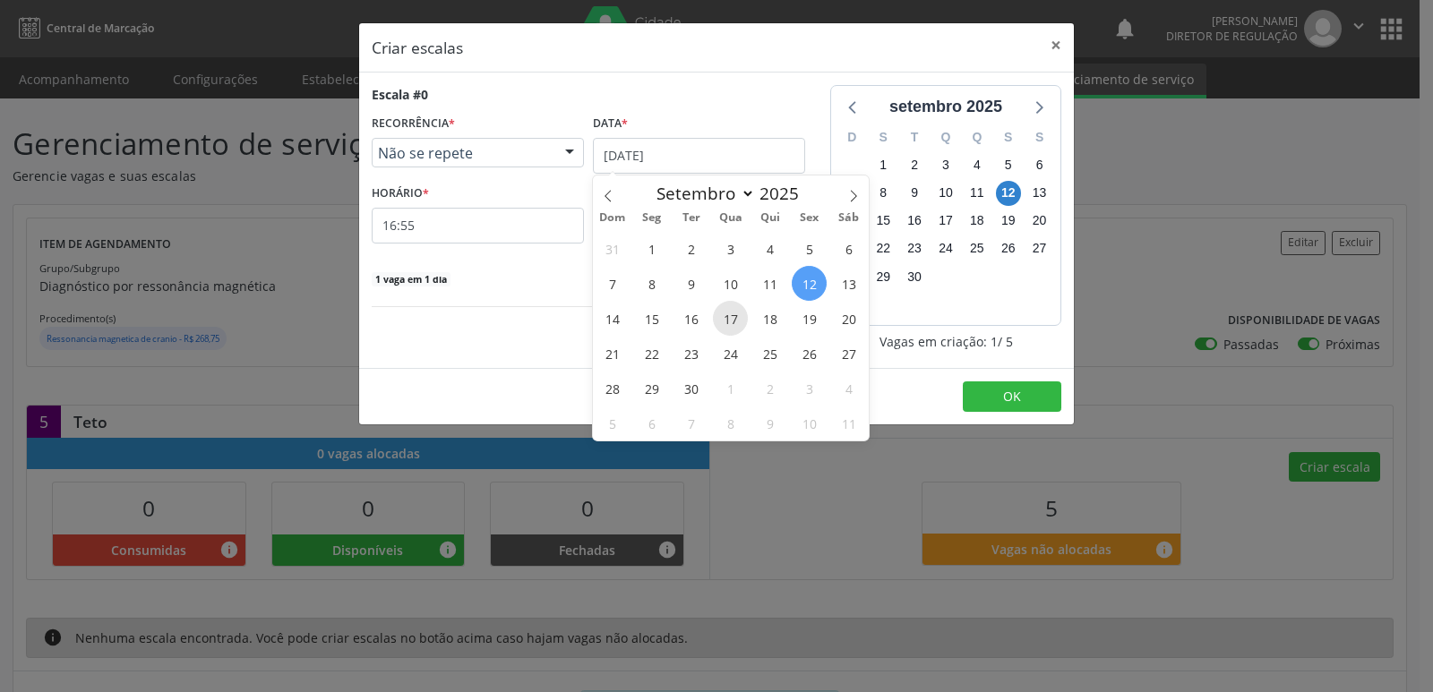
click at [734, 314] on span "17" at bounding box center [730, 318] width 35 height 35
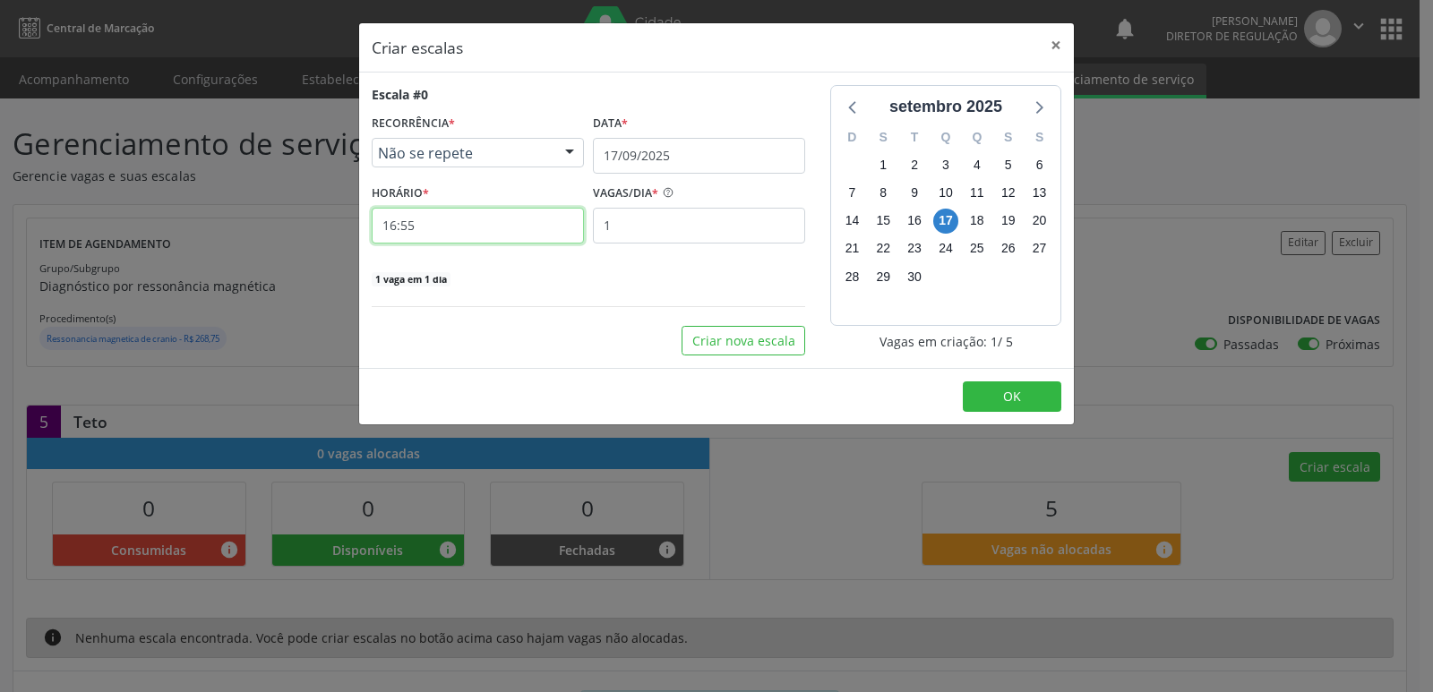
click at [502, 224] on input "16:55" at bounding box center [478, 226] width 212 height 36
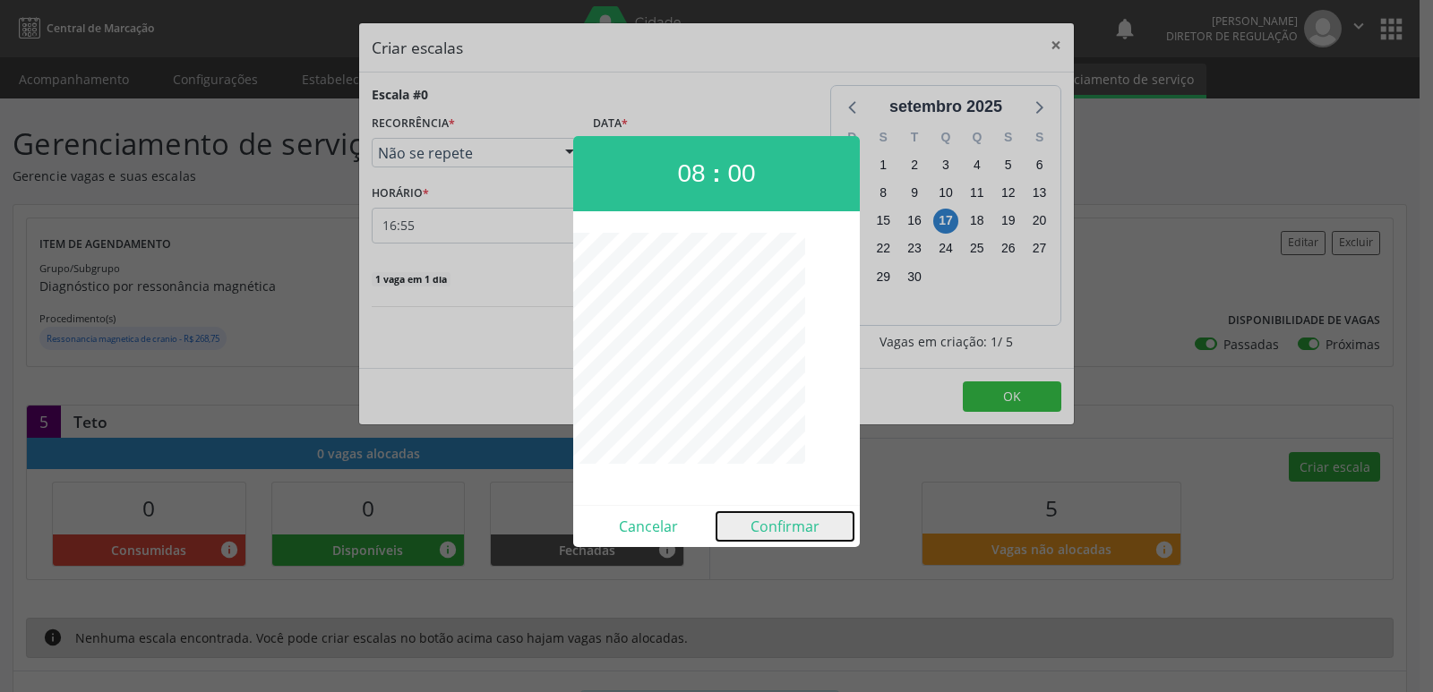
click at [793, 527] on button "Confirmar" at bounding box center [784, 526] width 137 height 29
type input "08:00"
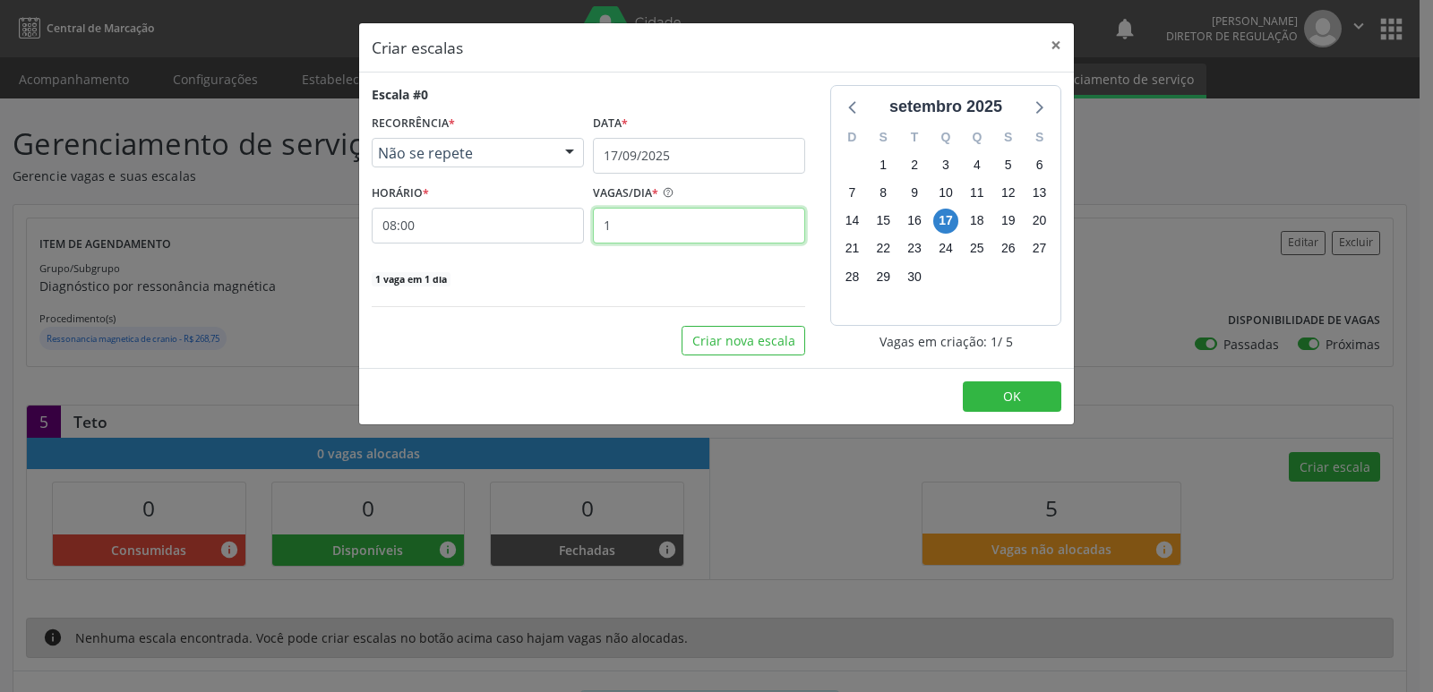
click at [652, 221] on input "1" at bounding box center [699, 226] width 212 height 36
type input "5"
click at [1011, 399] on span "OK" at bounding box center [1012, 396] width 18 height 17
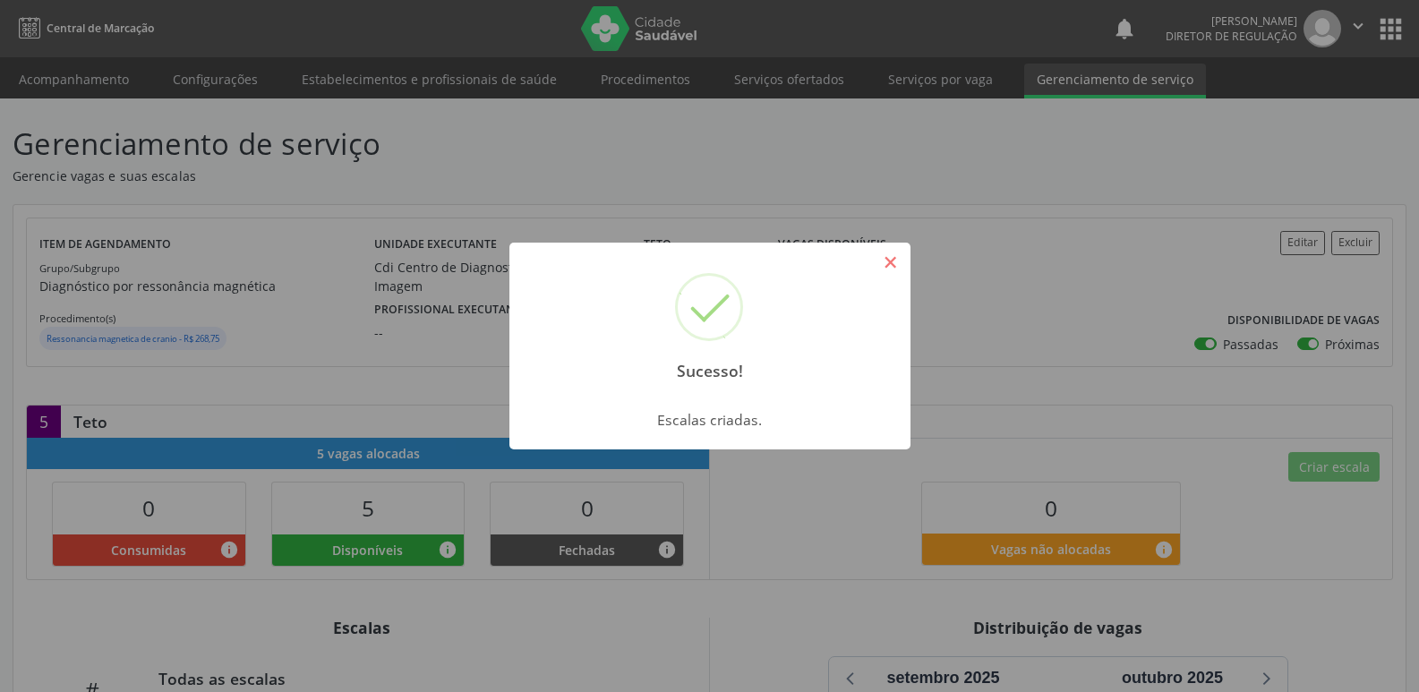
click at [894, 266] on button "×" at bounding box center [891, 262] width 30 height 30
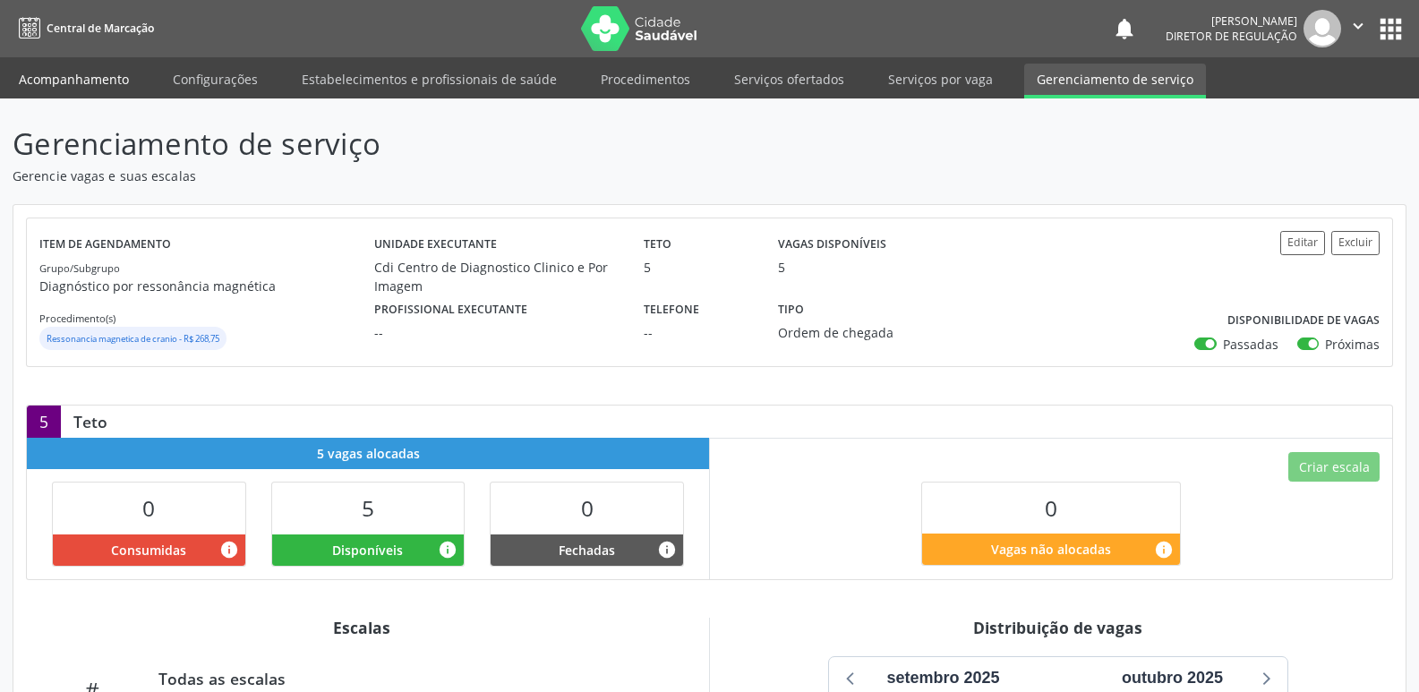
click at [100, 79] on link "Acompanhamento" at bounding box center [73, 79] width 135 height 31
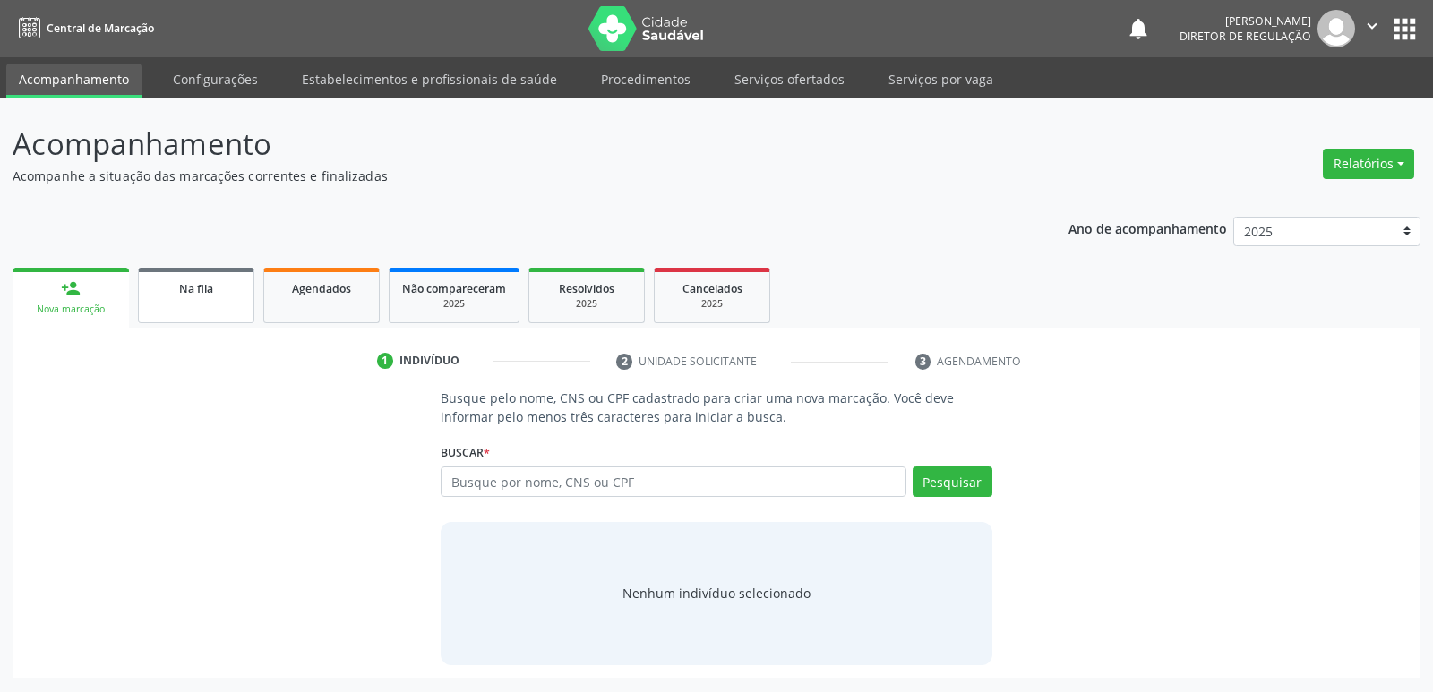
click at [217, 290] on div "Na fila" at bounding box center [196, 288] width 90 height 19
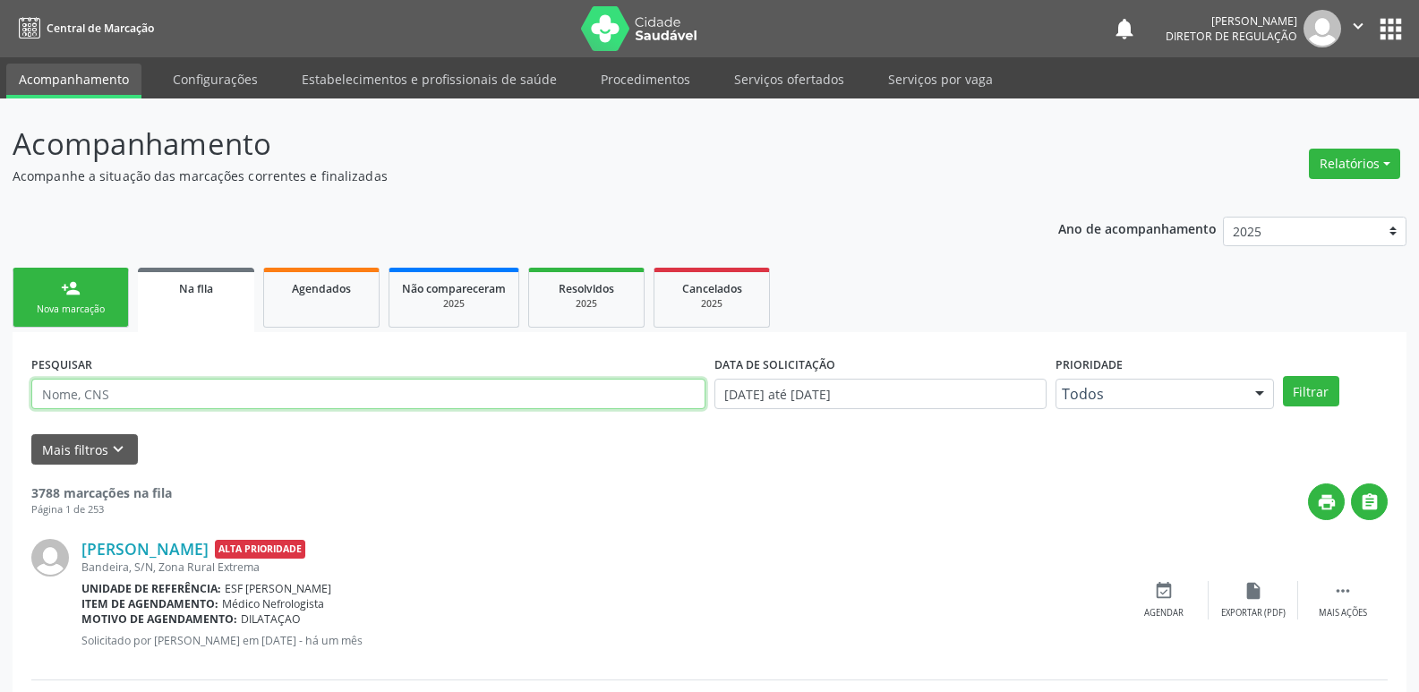
click at [133, 399] on input "text" at bounding box center [368, 394] width 674 height 30
click at [517, 493] on div "print " at bounding box center [780, 502] width 1216 height 37
click at [184, 401] on input "text" at bounding box center [368, 394] width 674 height 30
type input "JOSIMAR"
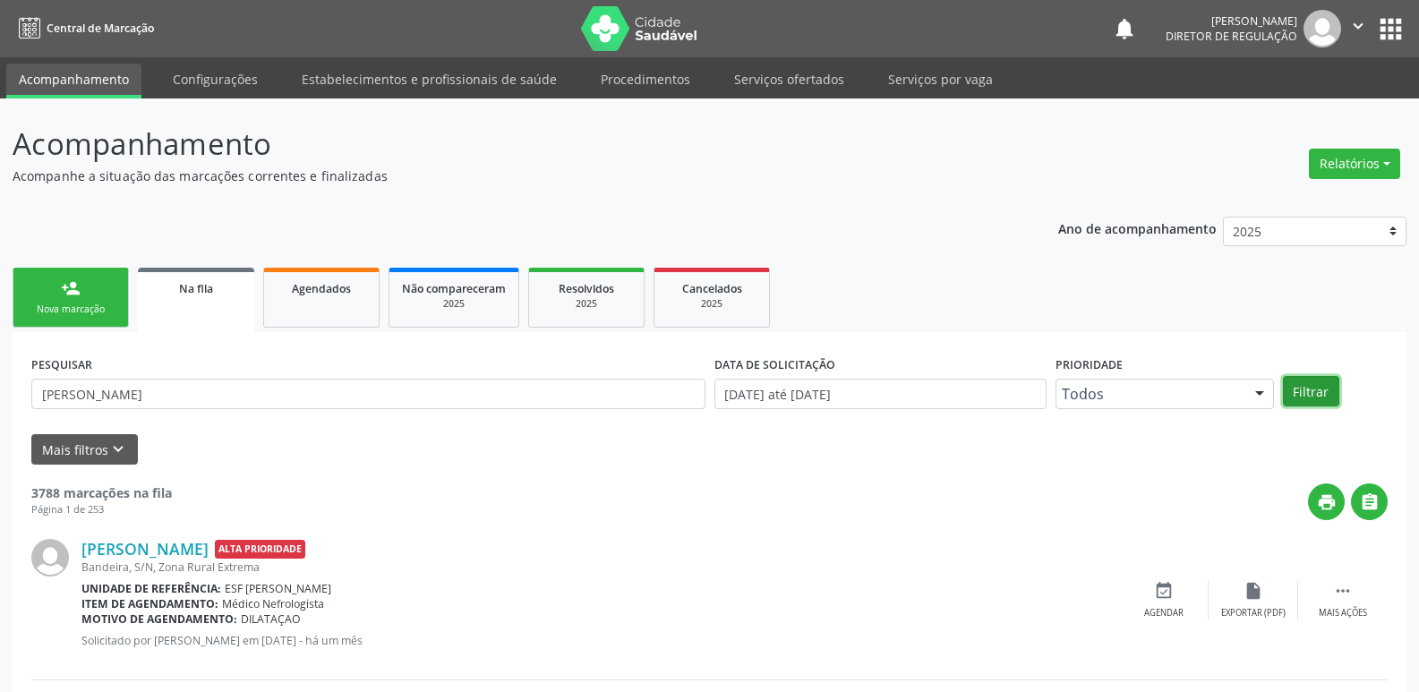
click at [1302, 385] on button "Filtrar" at bounding box center [1311, 391] width 56 height 30
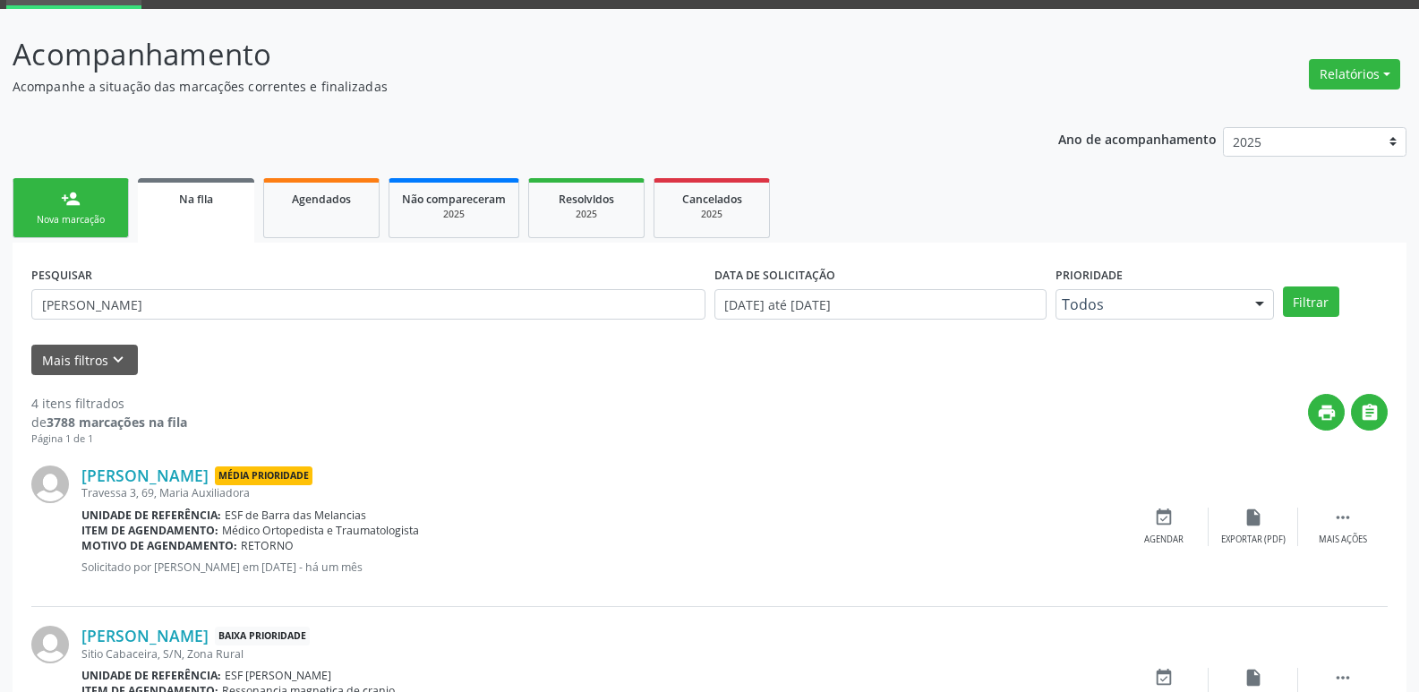
scroll to position [179, 0]
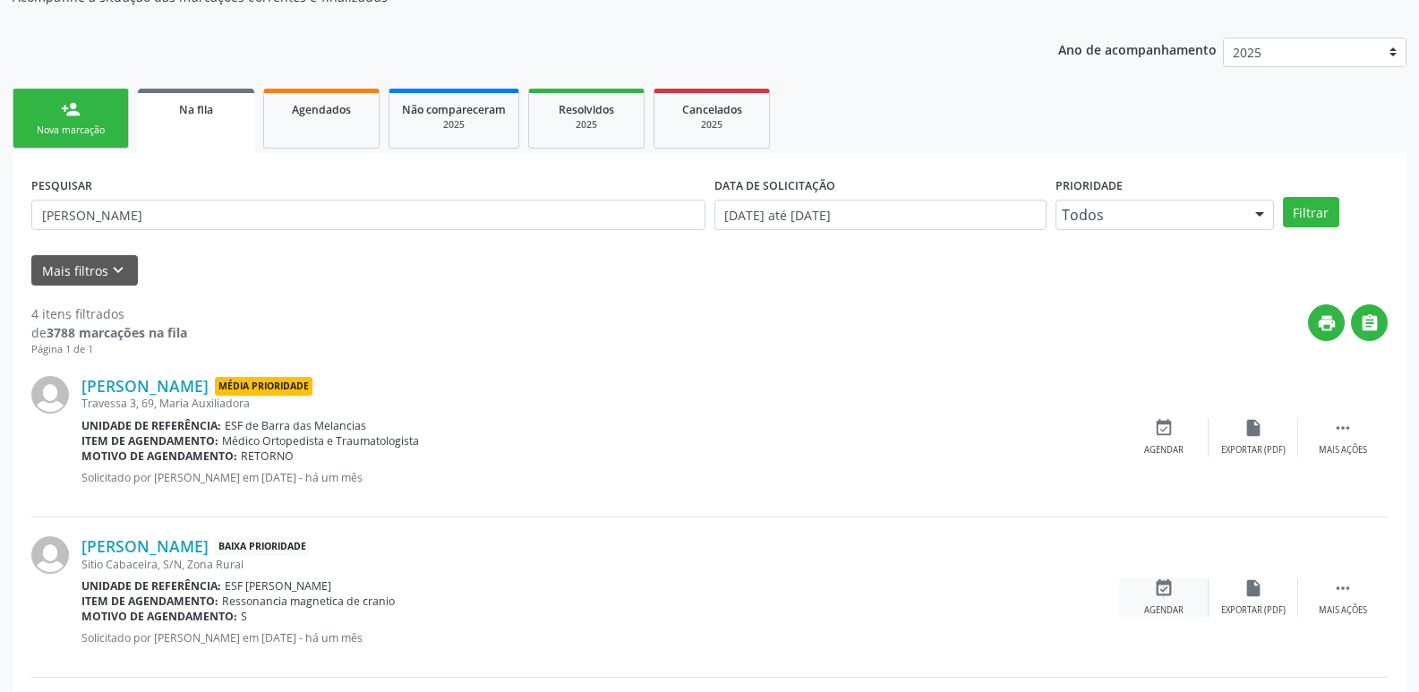
click at [1161, 591] on icon "event_available" at bounding box center [1164, 589] width 20 height 20
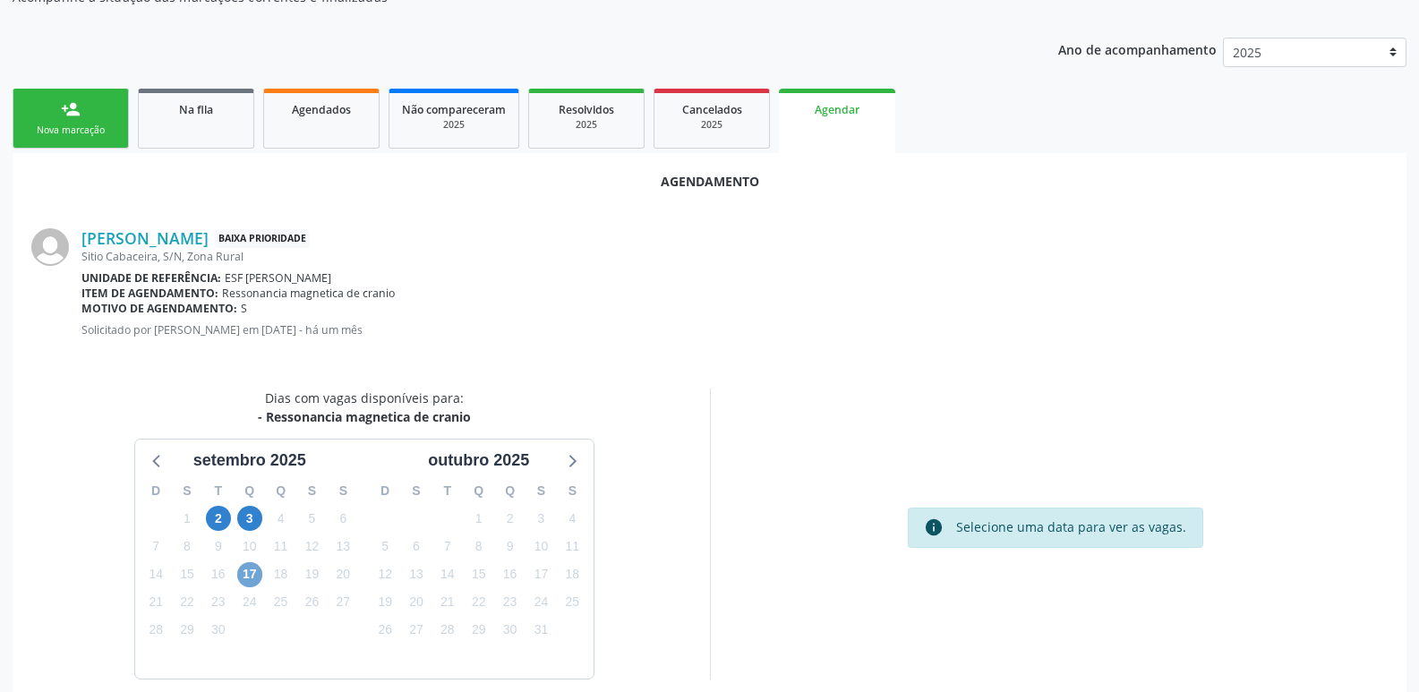
click at [245, 578] on span "17" at bounding box center [249, 574] width 25 height 25
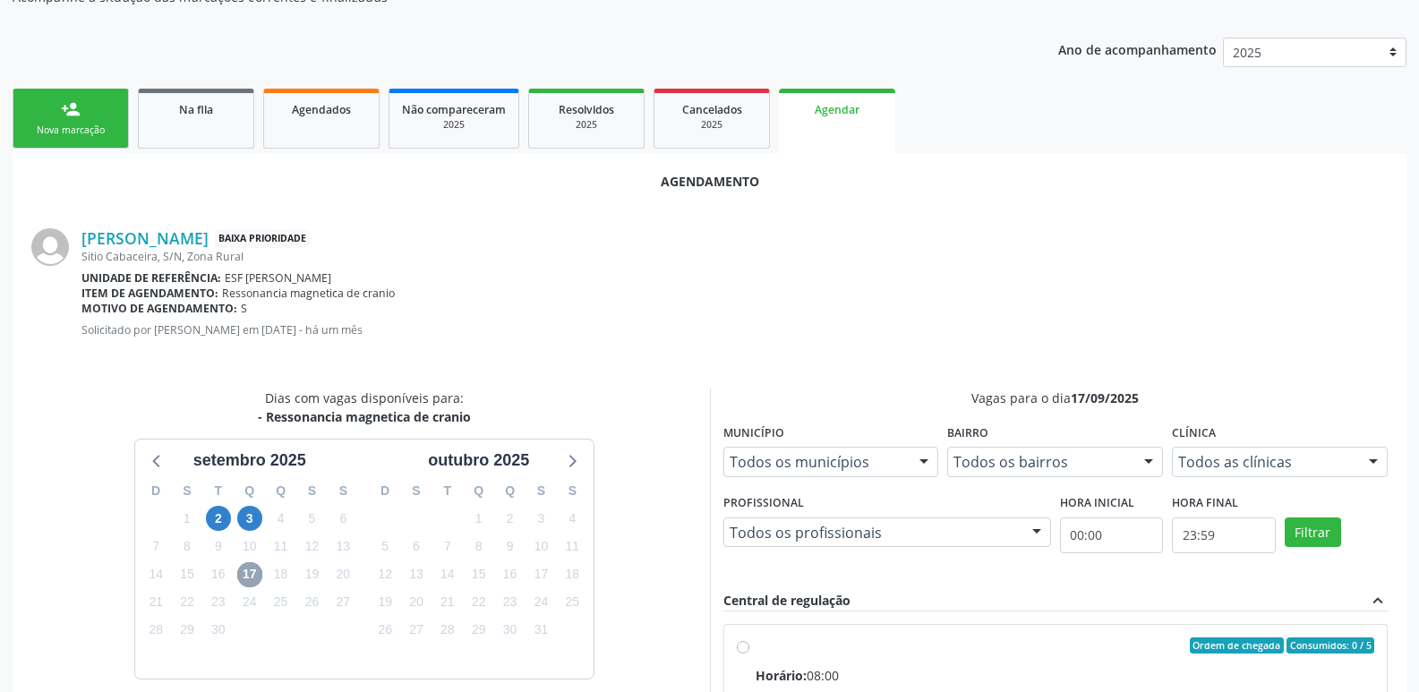
scroll to position [358, 0]
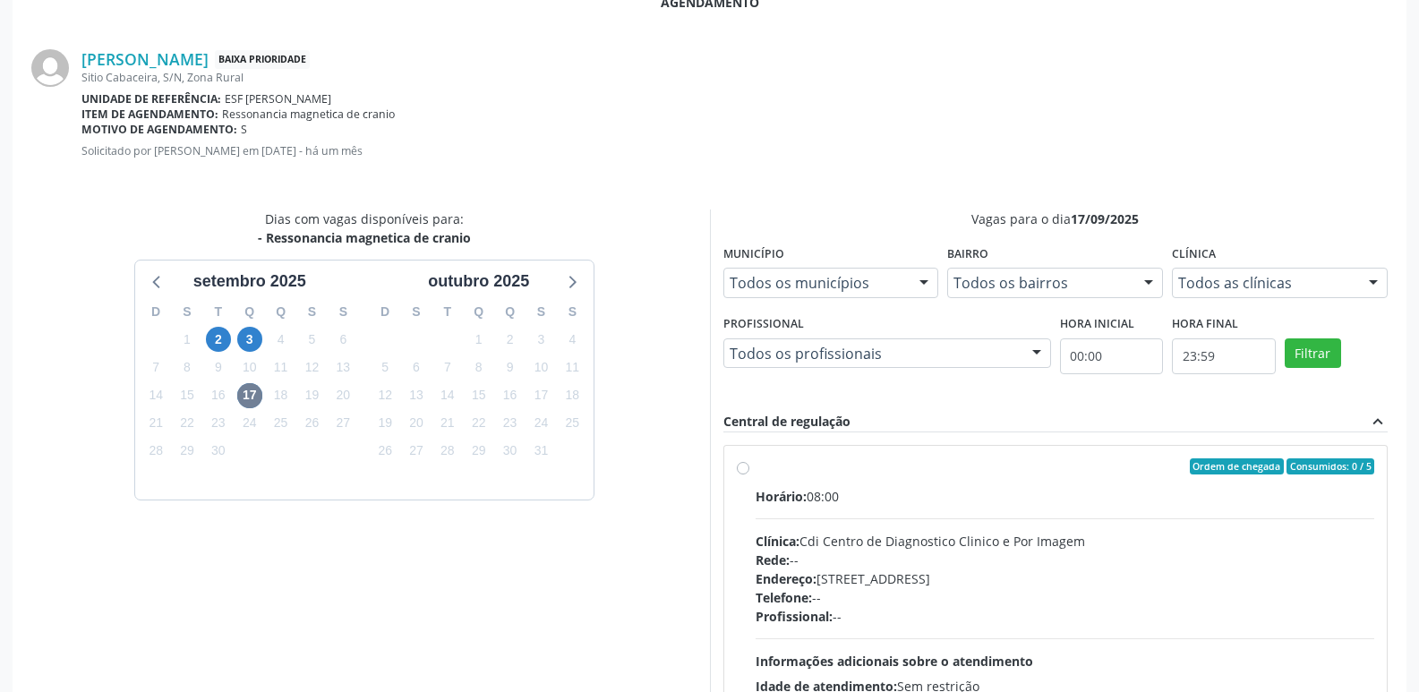
click at [754, 467] on div "Ordem de chegada Consumidos: 0 / 5 Horário: 08:00 Clínica: Cdi Centro de Diagno…" at bounding box center [1056, 596] width 639 height 275
radio input "true"
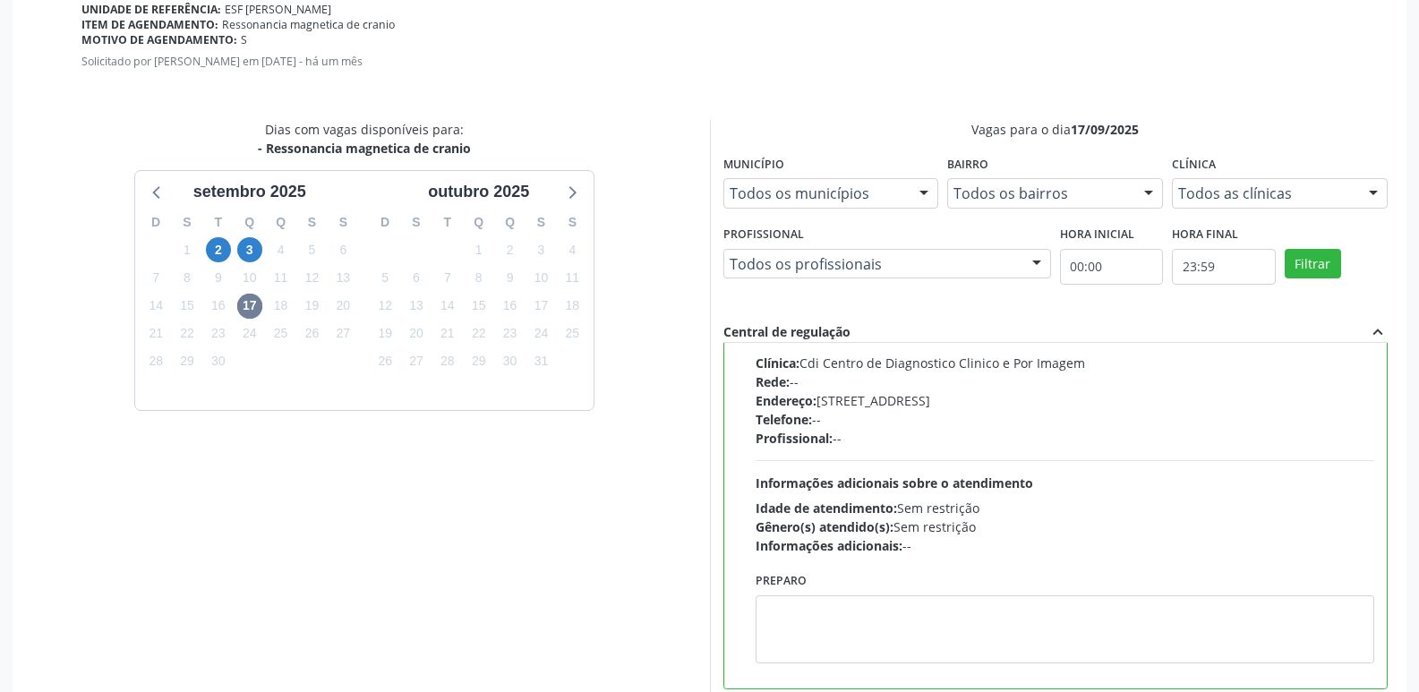
scroll to position [531, 0]
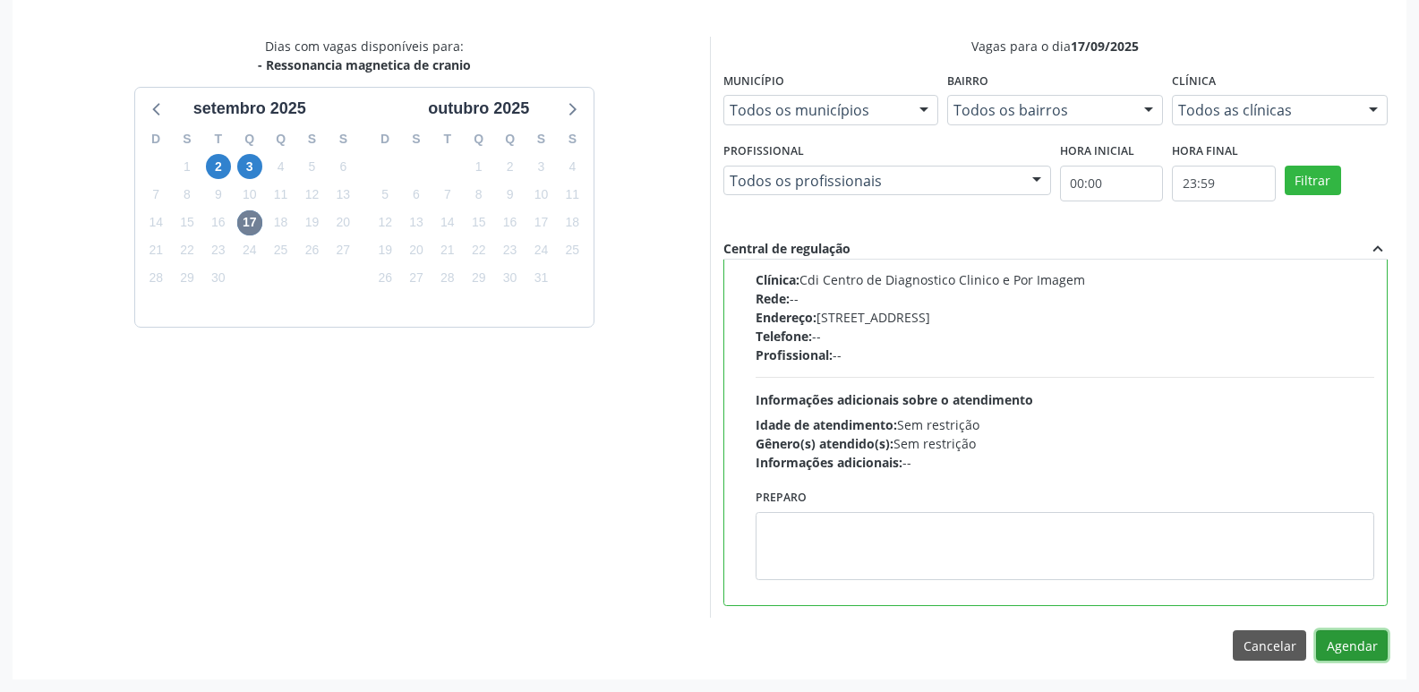
click at [1341, 644] on button "Agendar" at bounding box center [1352, 645] width 72 height 30
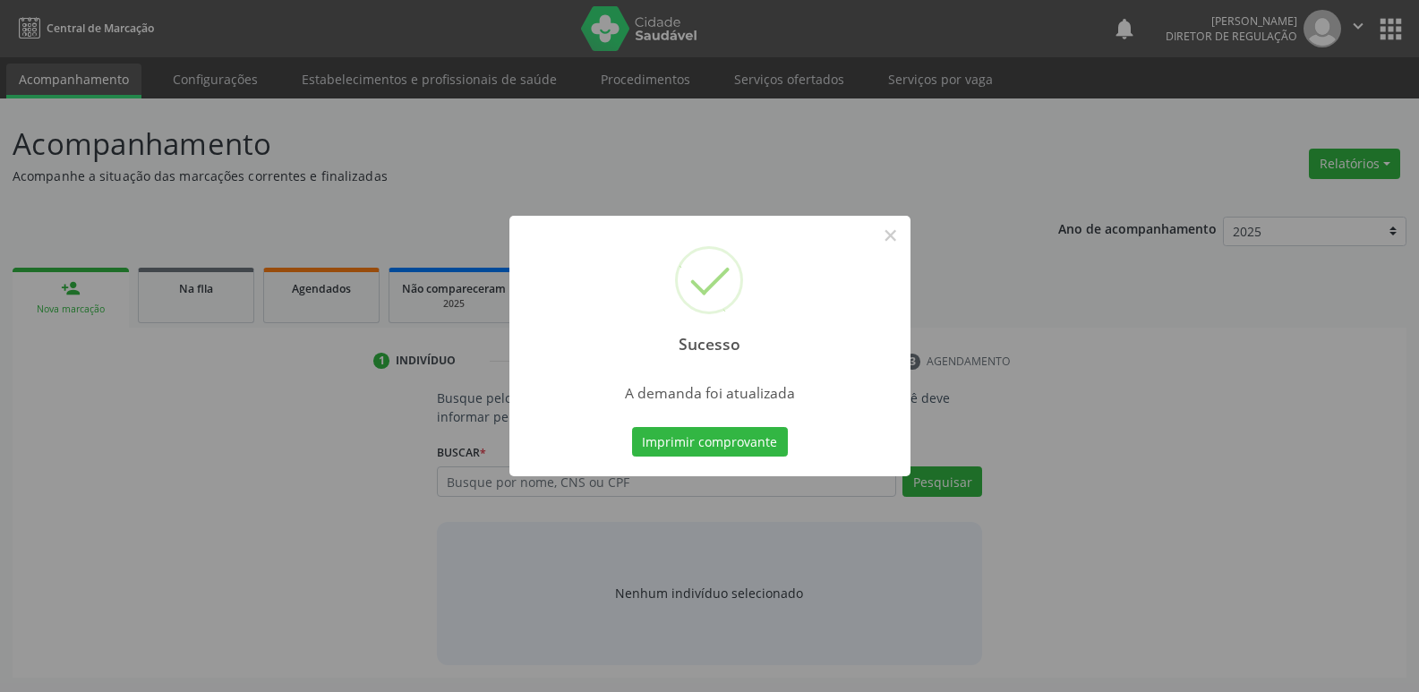
scroll to position [0, 0]
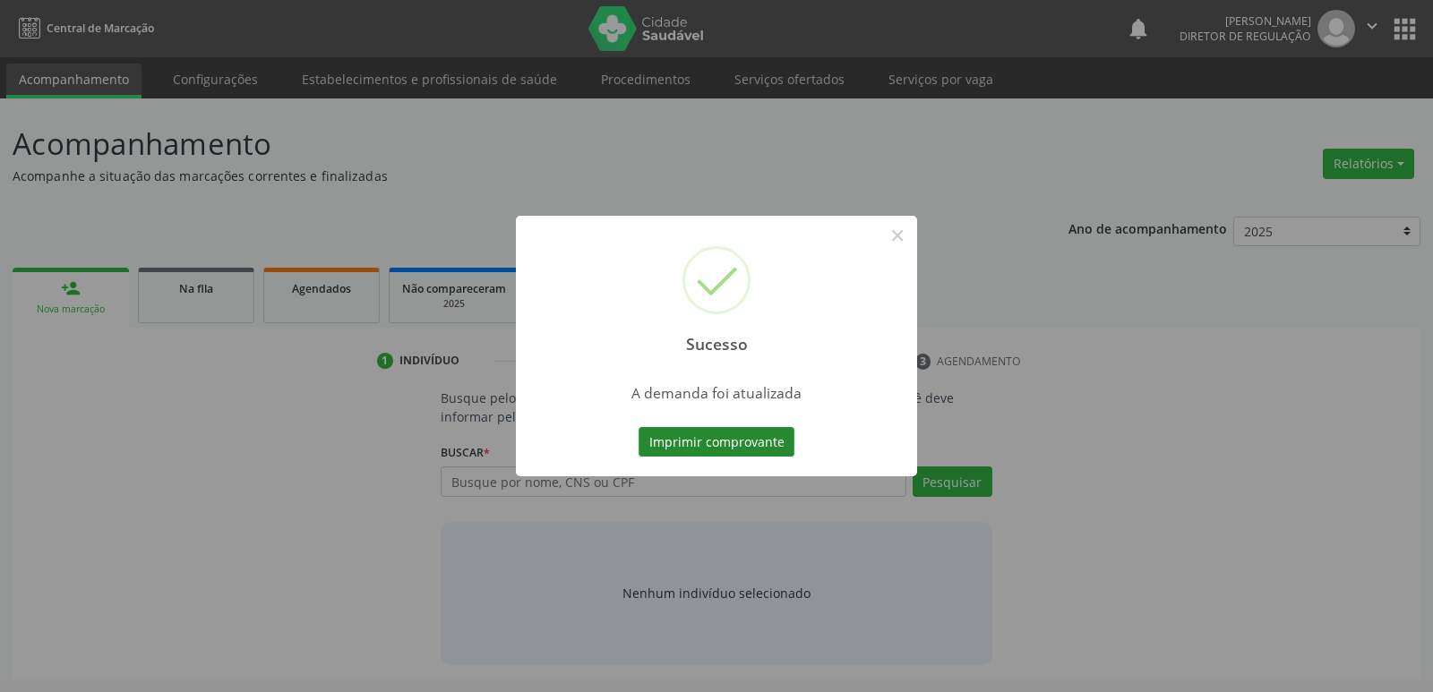
click at [779, 439] on button "Imprimir comprovante" at bounding box center [717, 442] width 156 height 30
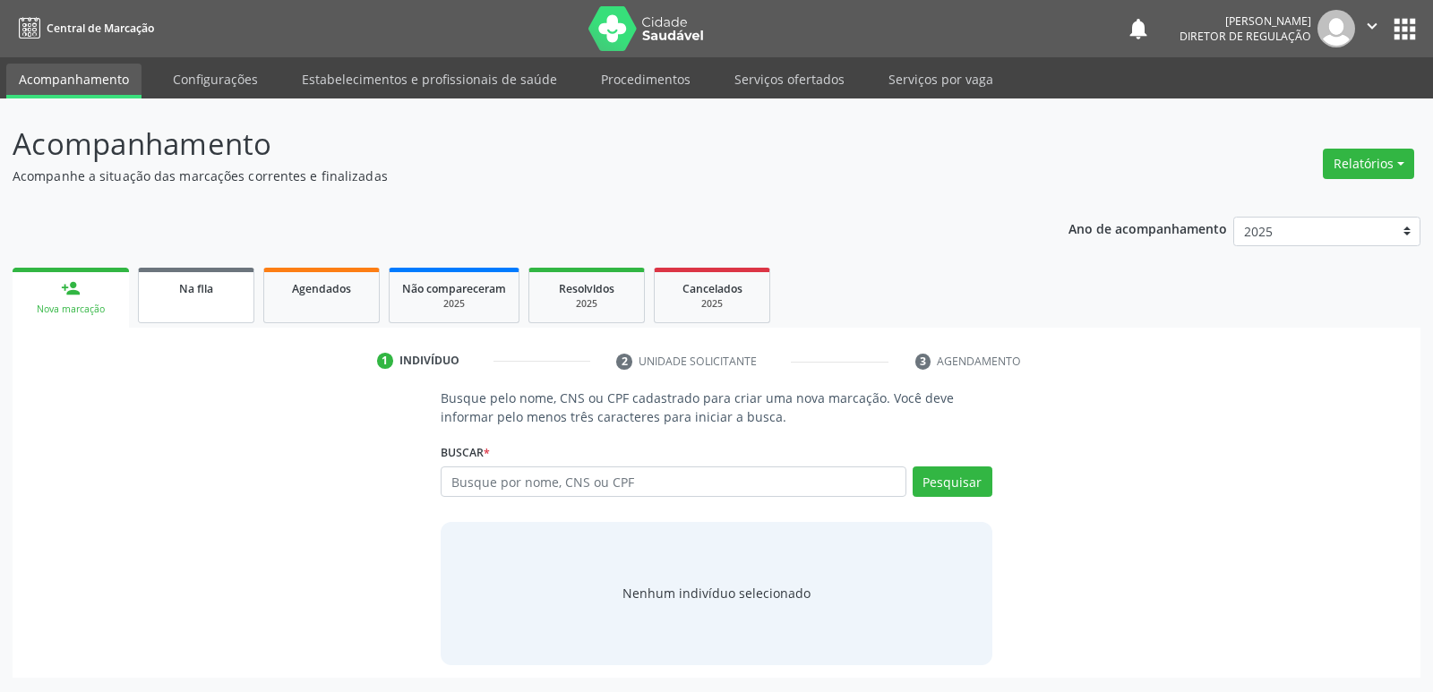
click at [187, 304] on link "Na fila" at bounding box center [196, 296] width 116 height 56
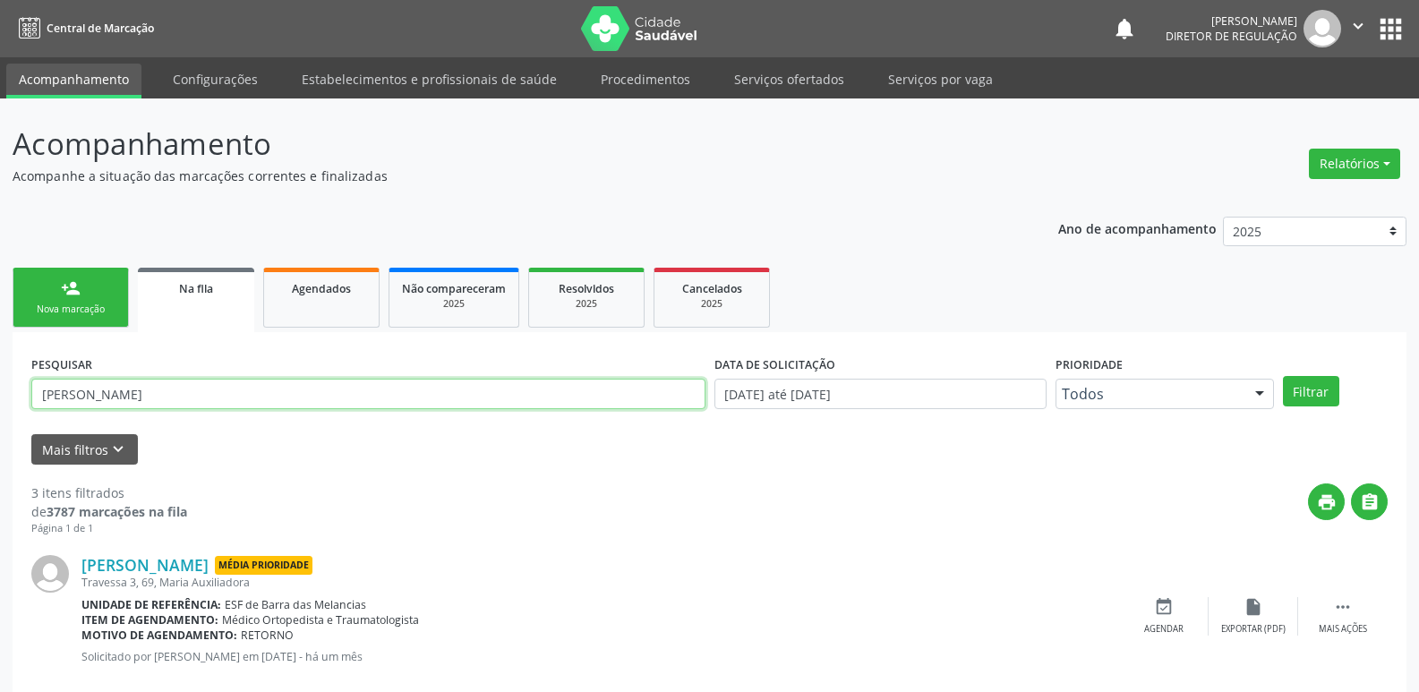
click at [176, 398] on input "JOSIMAR" at bounding box center [368, 394] width 674 height 30
type input "J"
type input "JOSIEL"
click at [1324, 390] on button "Filtrar" at bounding box center [1311, 391] width 56 height 30
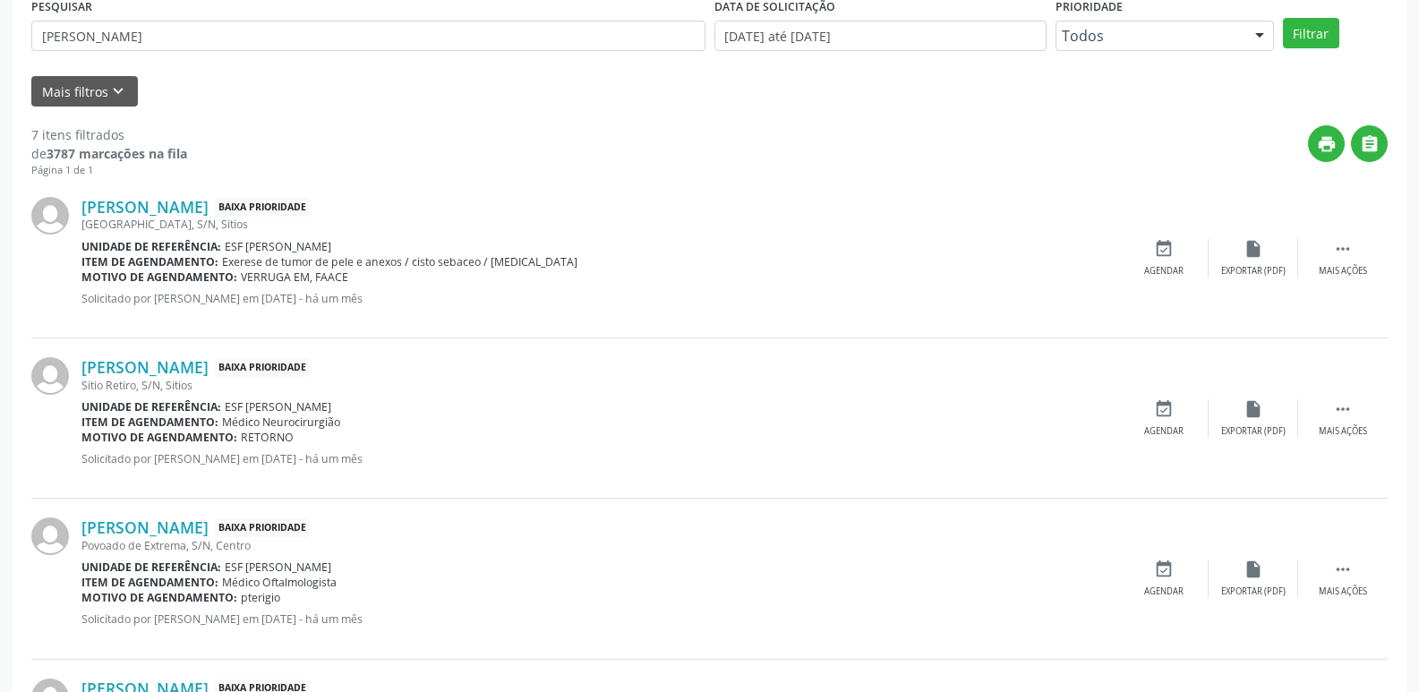
scroll to position [627, 0]
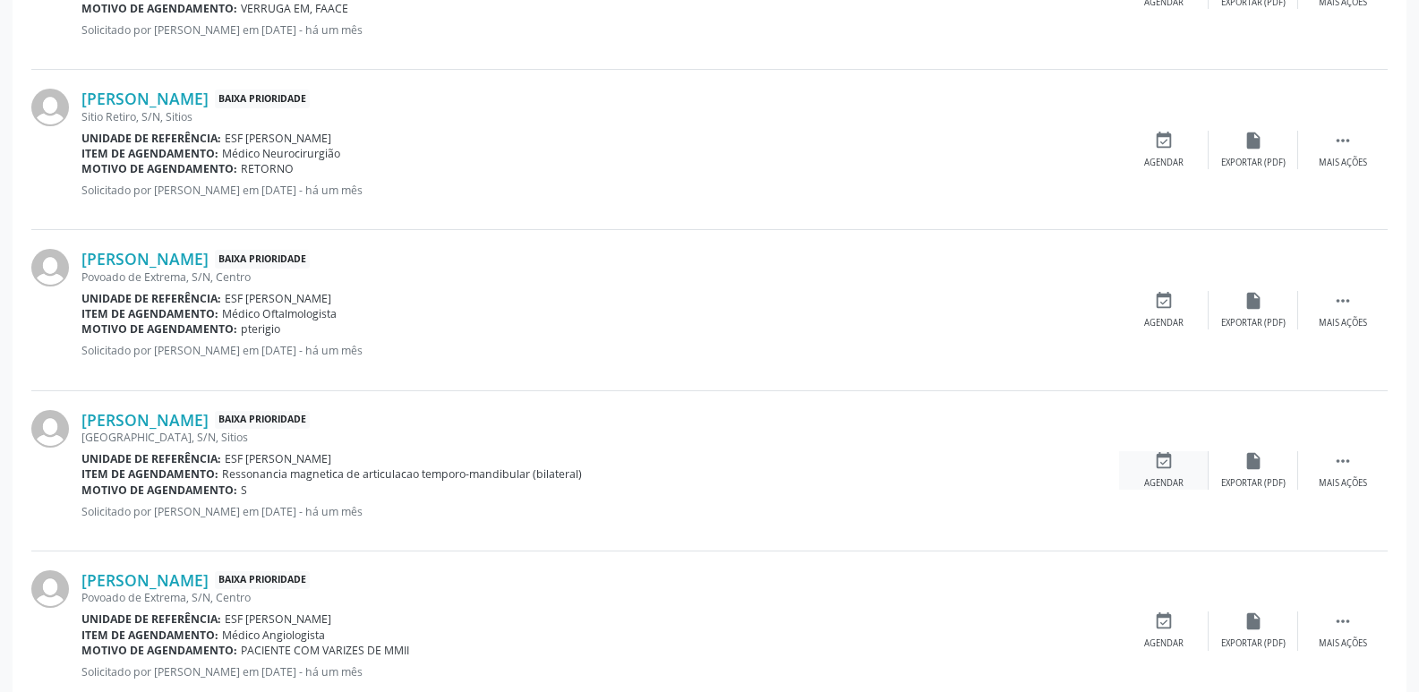
click at [1164, 462] on icon "event_available" at bounding box center [1164, 461] width 20 height 20
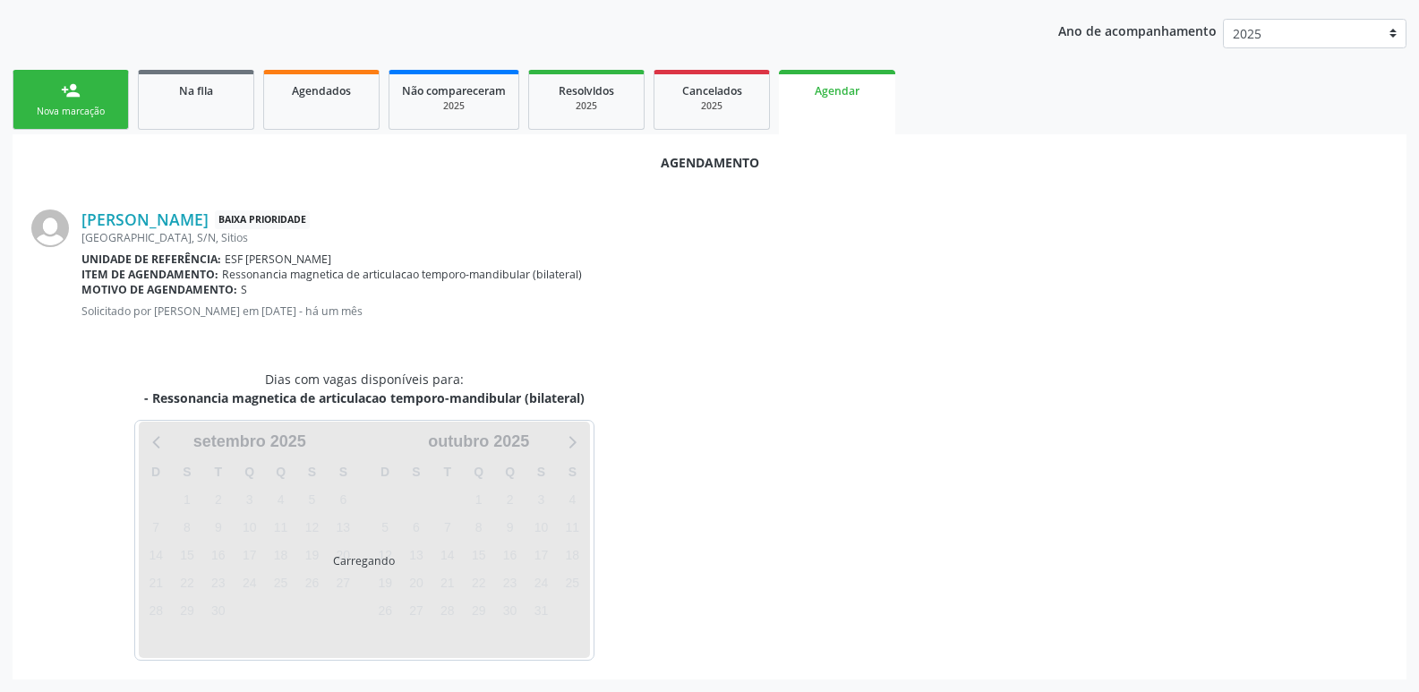
scroll to position [293, 0]
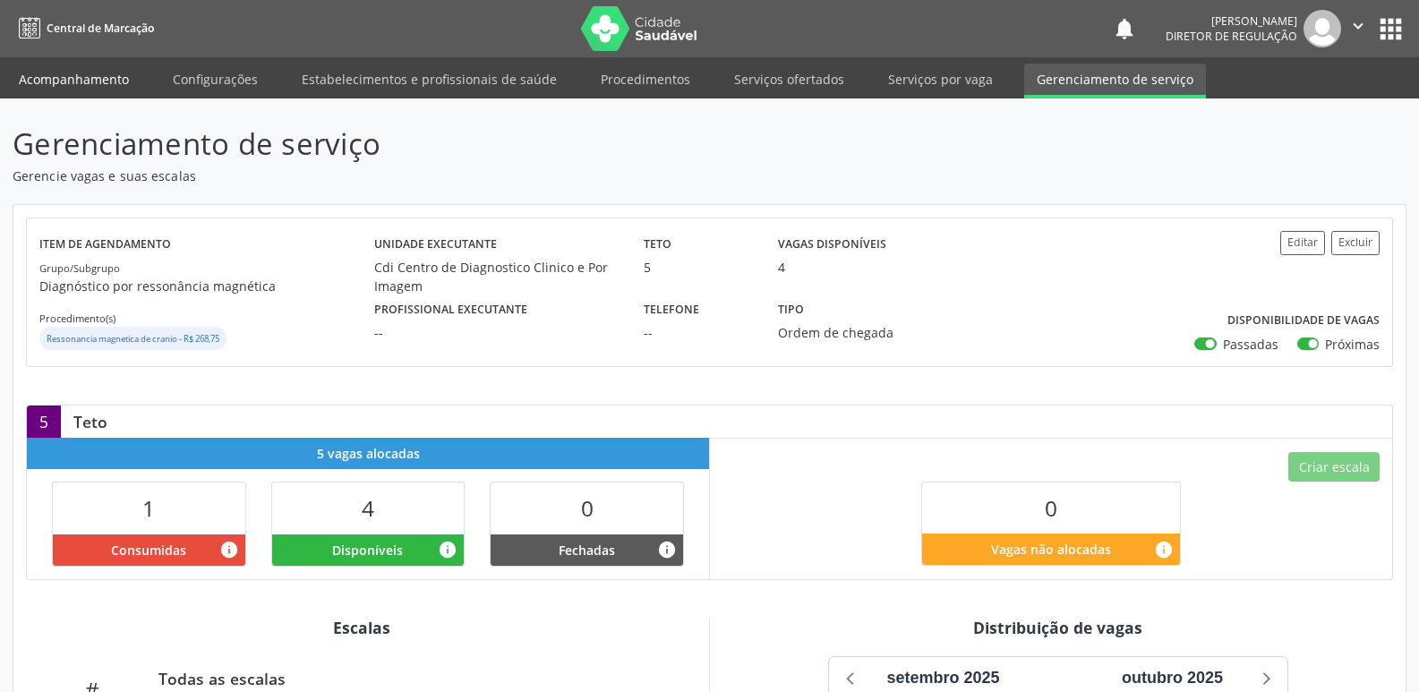
click at [90, 78] on link "Acompanhamento" at bounding box center [73, 79] width 135 height 31
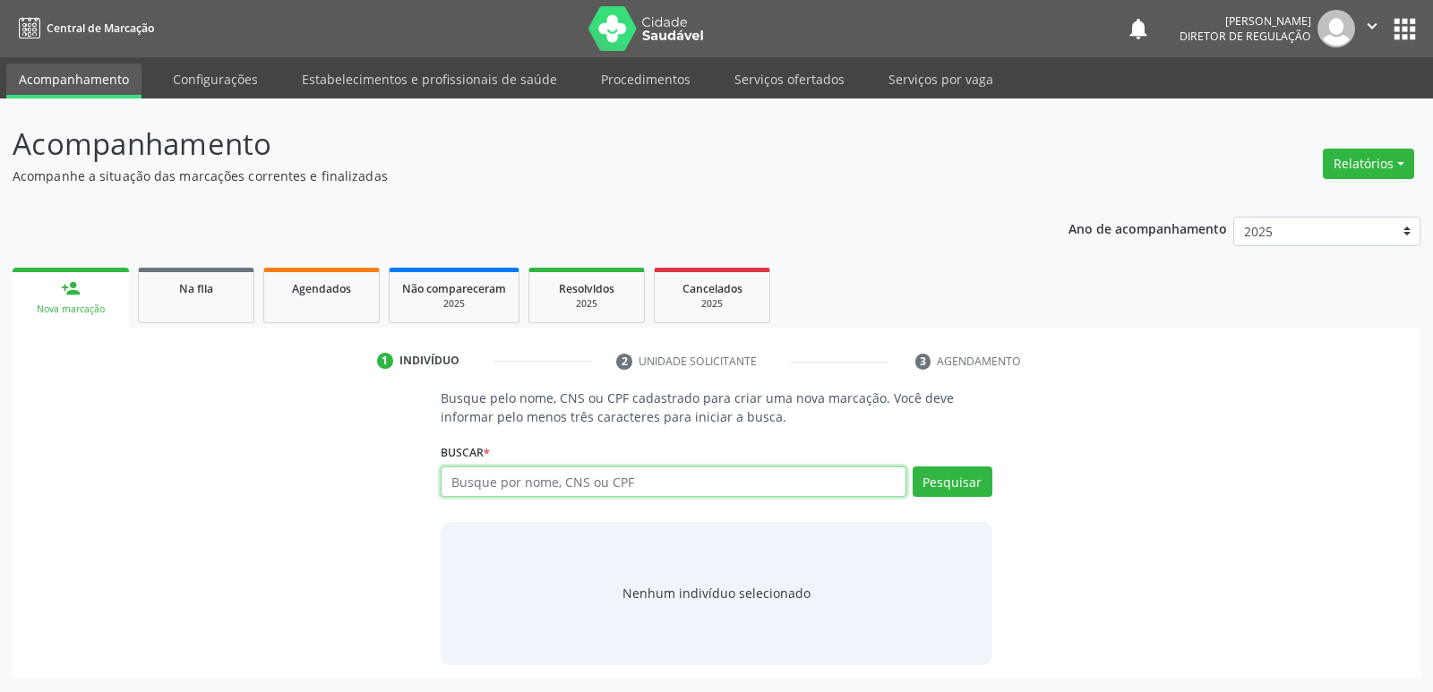
click at [512, 485] on input "text" at bounding box center [673, 482] width 465 height 30
type input "704802052714146"
click at [959, 484] on button "Pesquisar" at bounding box center [953, 482] width 80 height 30
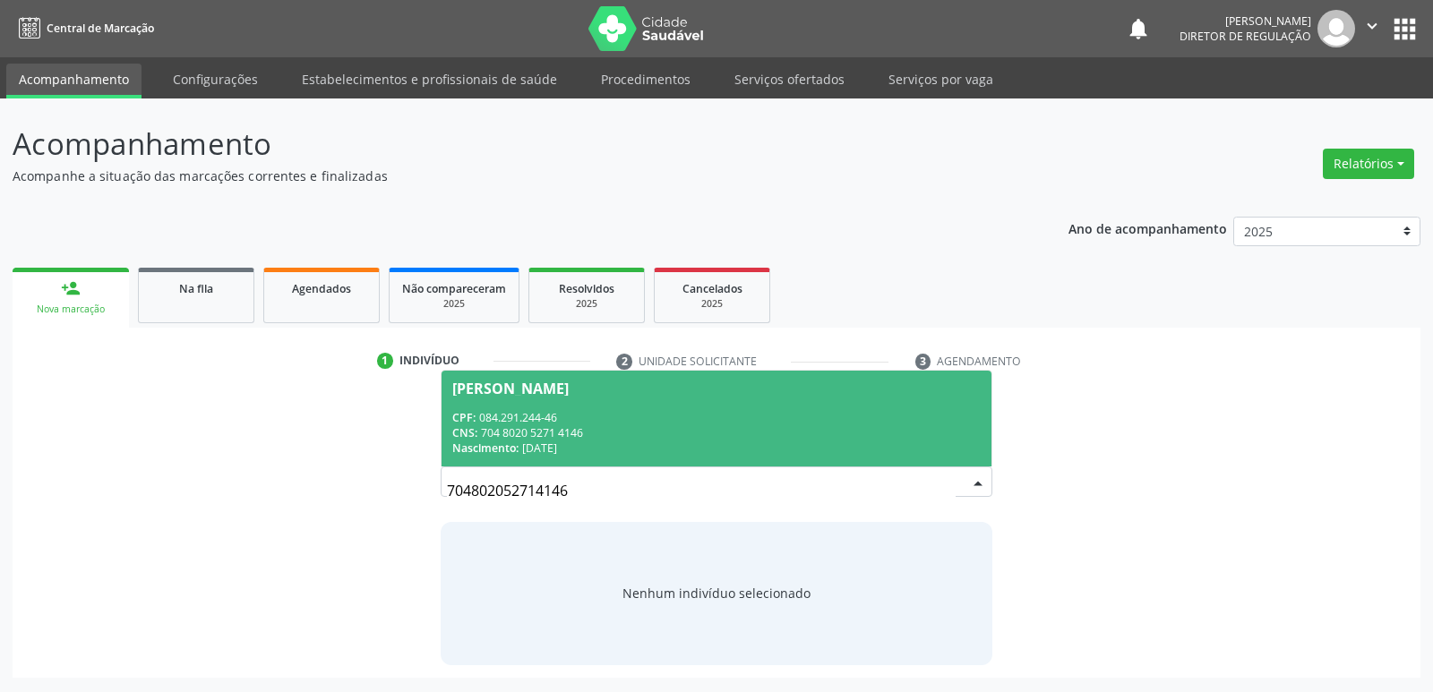
click at [514, 428] on div "CNS: 704 8020 5271 4146" at bounding box center [715, 432] width 527 height 15
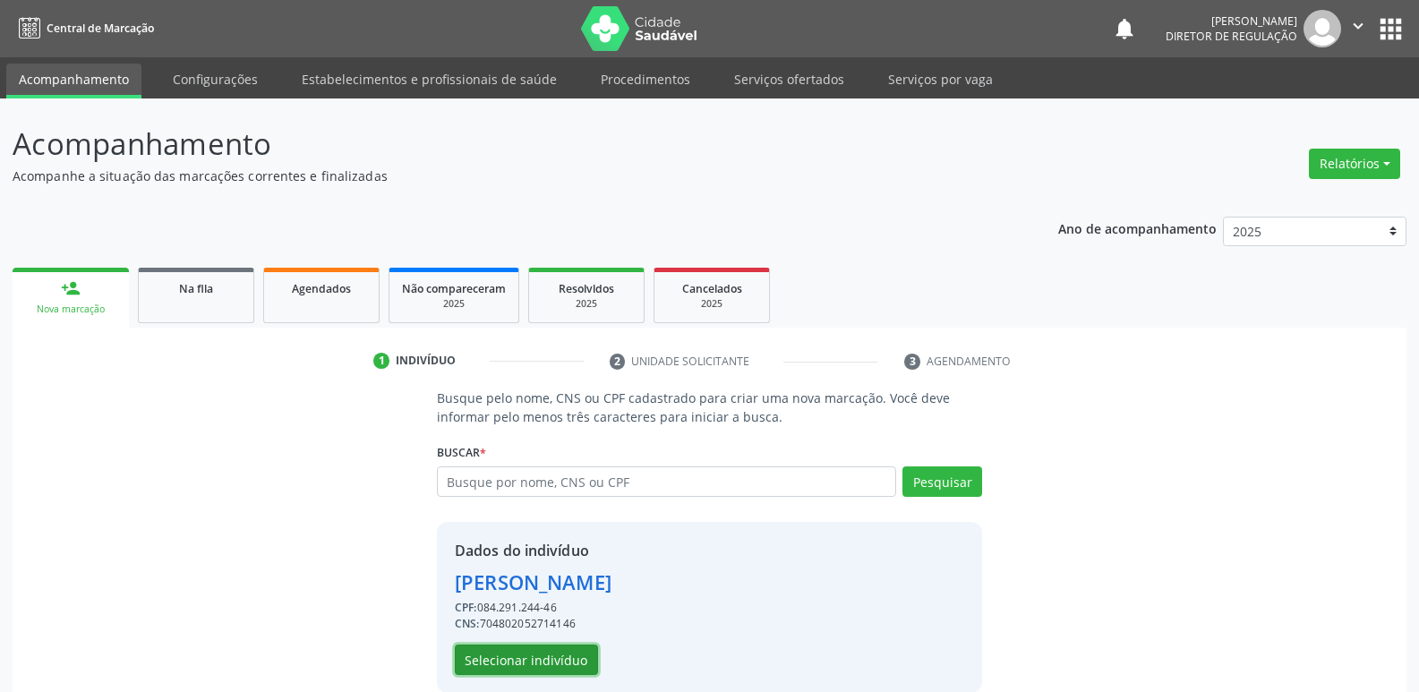
click at [542, 661] on button "Selecionar indivíduo" at bounding box center [526, 660] width 143 height 30
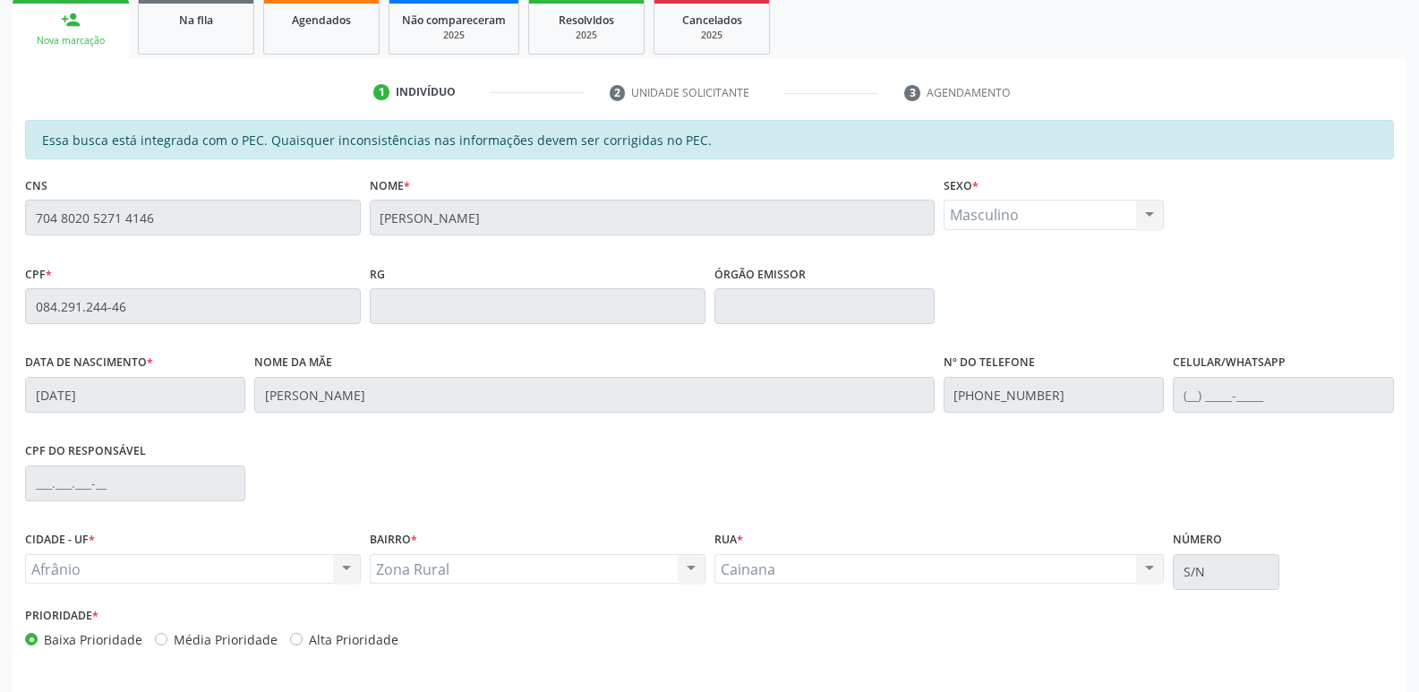
scroll to position [330, 0]
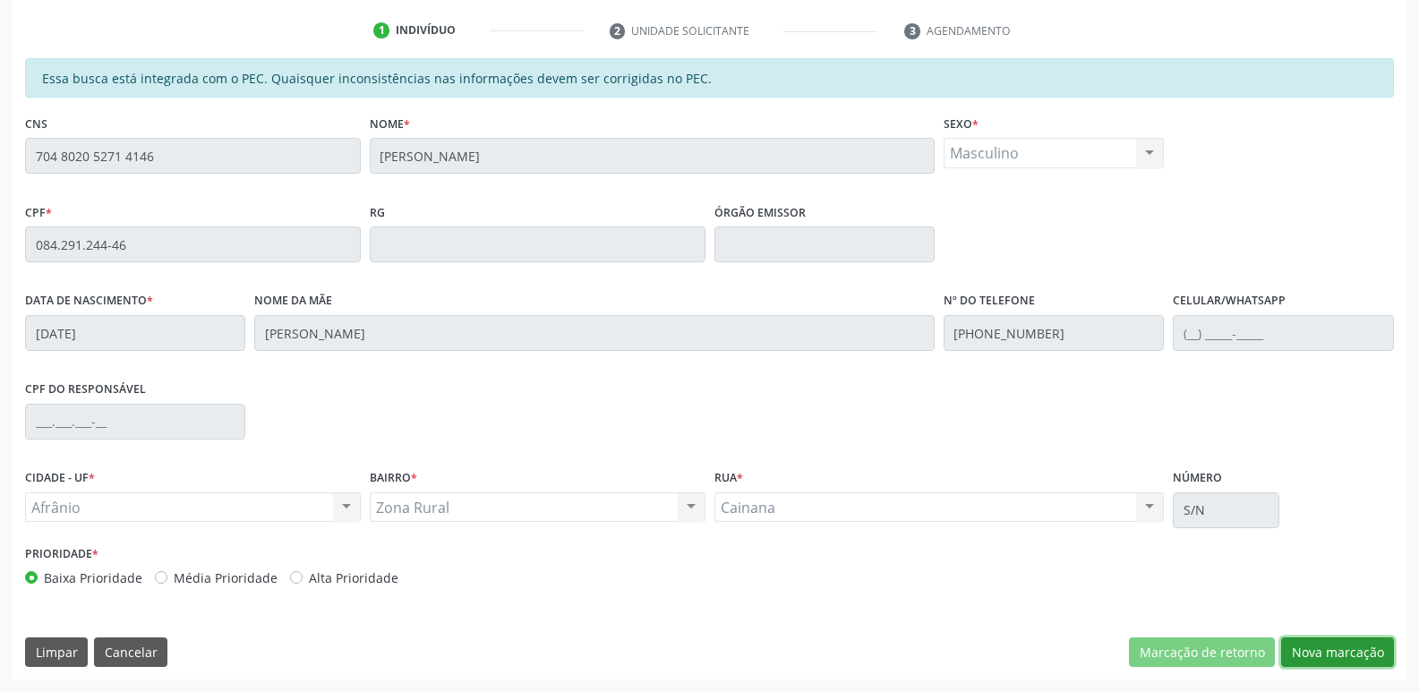
click at [1355, 649] on button "Nova marcação" at bounding box center [1337, 653] width 113 height 30
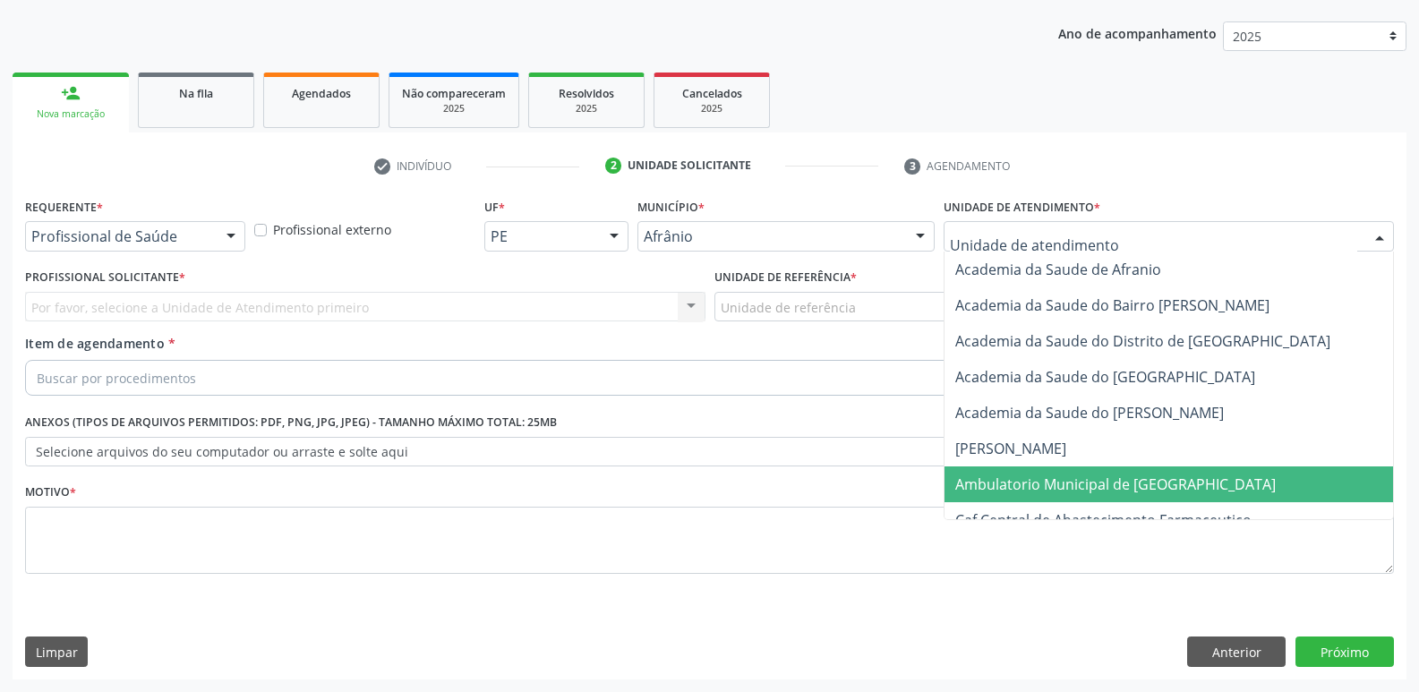
click at [1101, 481] on span "Ambulatorio Municipal de [GEOGRAPHIC_DATA]" at bounding box center [1116, 485] width 321 height 20
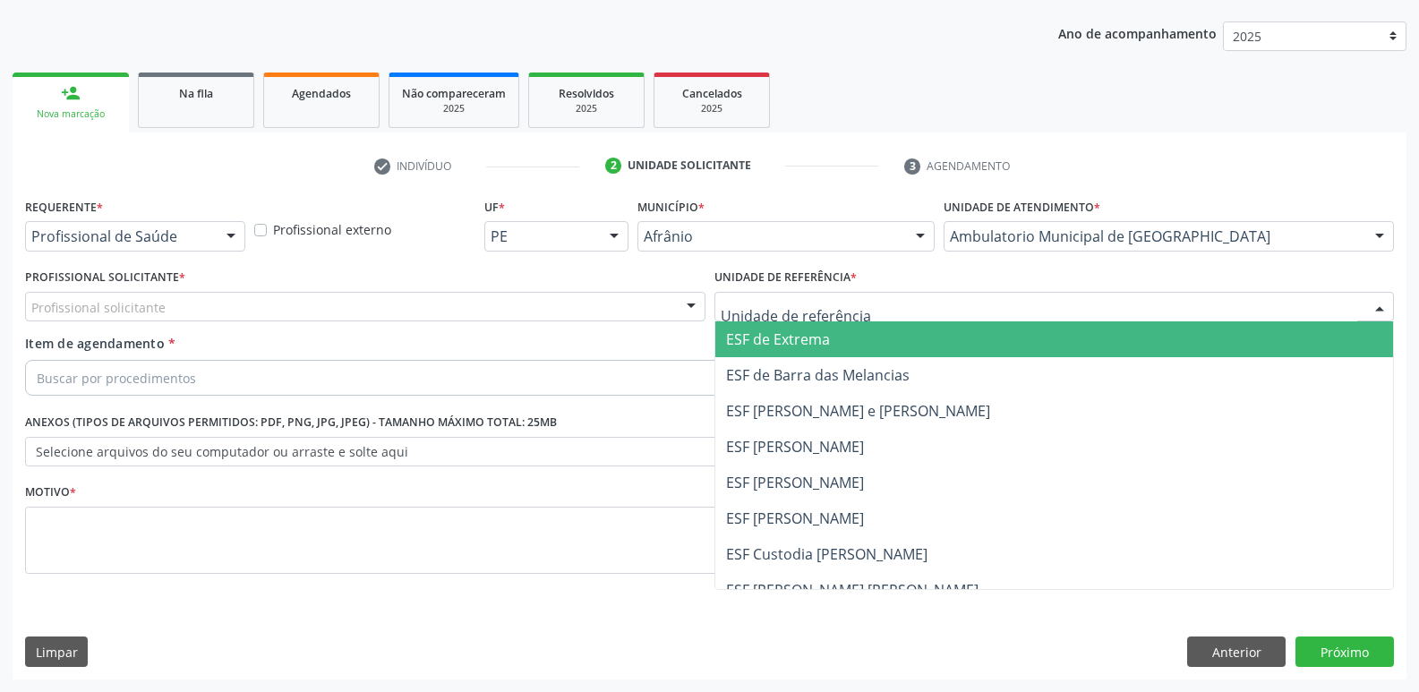
click at [1026, 296] on div at bounding box center [1055, 307] width 681 height 30
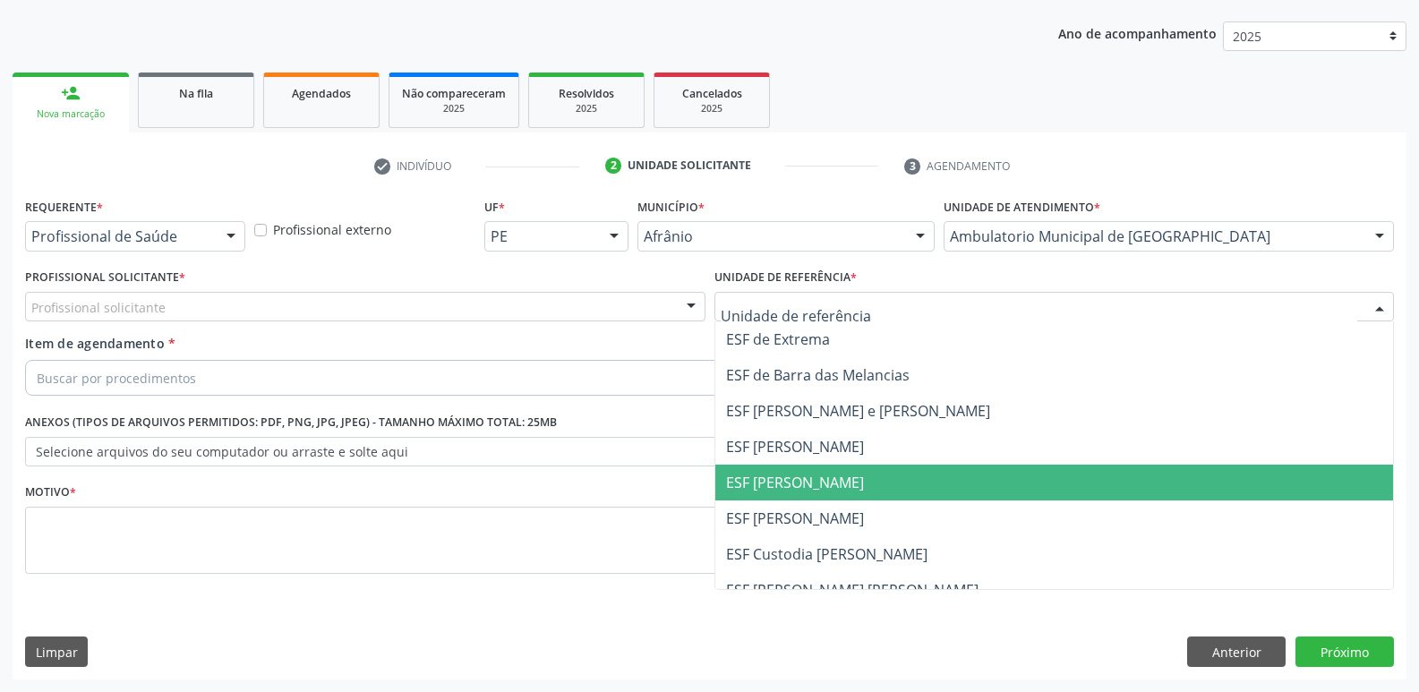
click at [907, 496] on span "ESF [PERSON_NAME]" at bounding box center [1055, 483] width 679 height 36
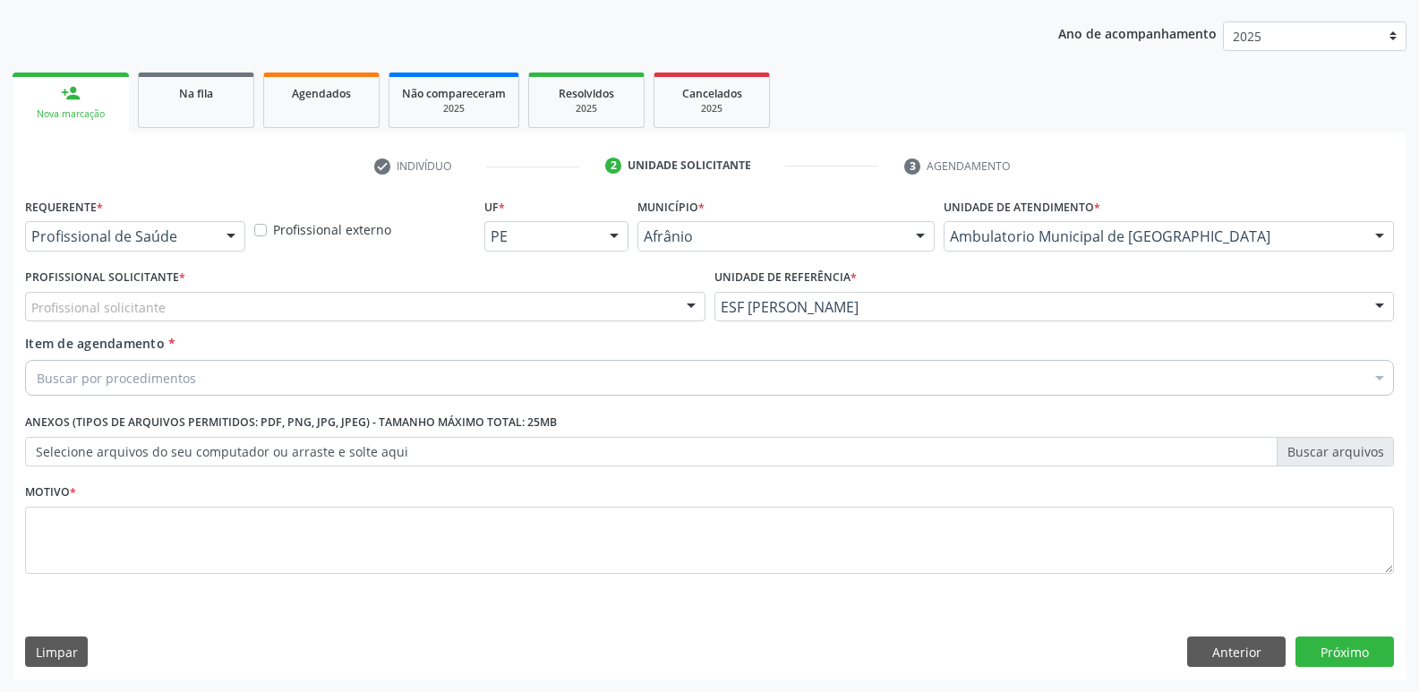
click at [462, 309] on div "Profissional solicitante" at bounding box center [365, 307] width 681 height 30
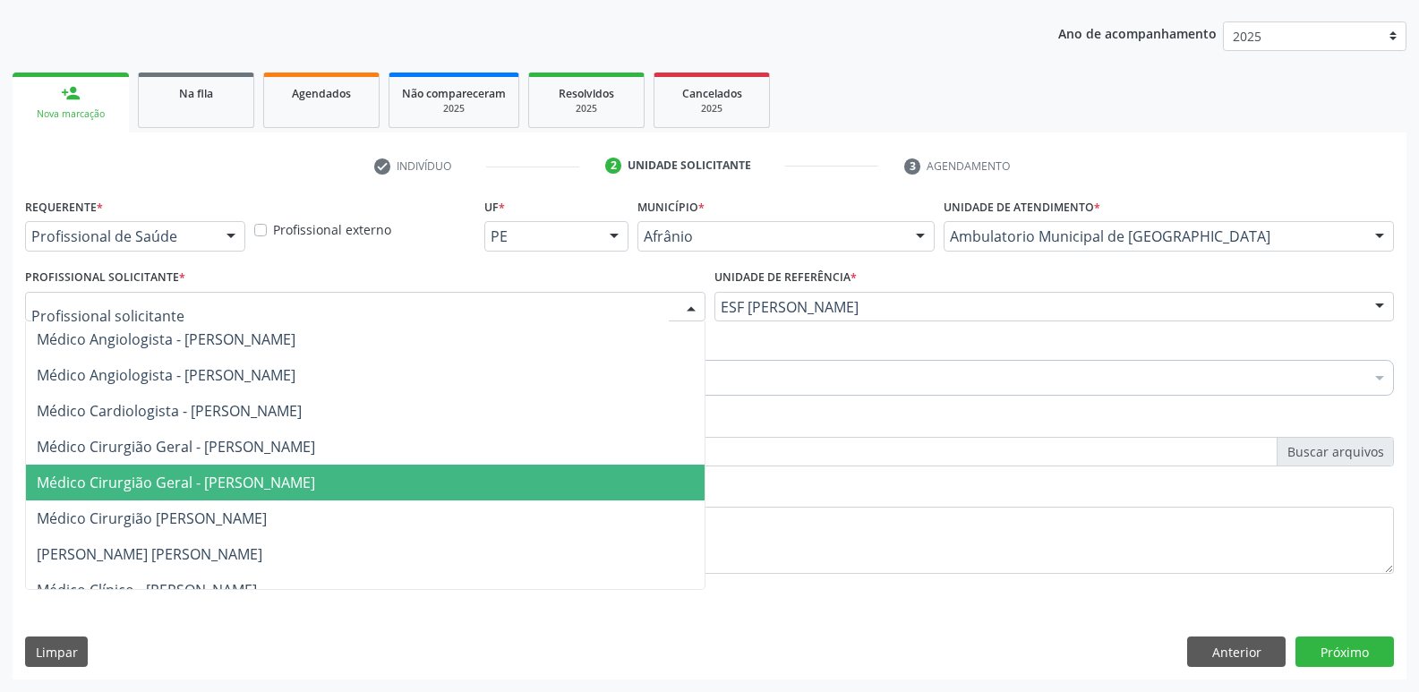
click at [526, 479] on span "Médico Cirurgião Geral - [PERSON_NAME]" at bounding box center [365, 483] width 679 height 36
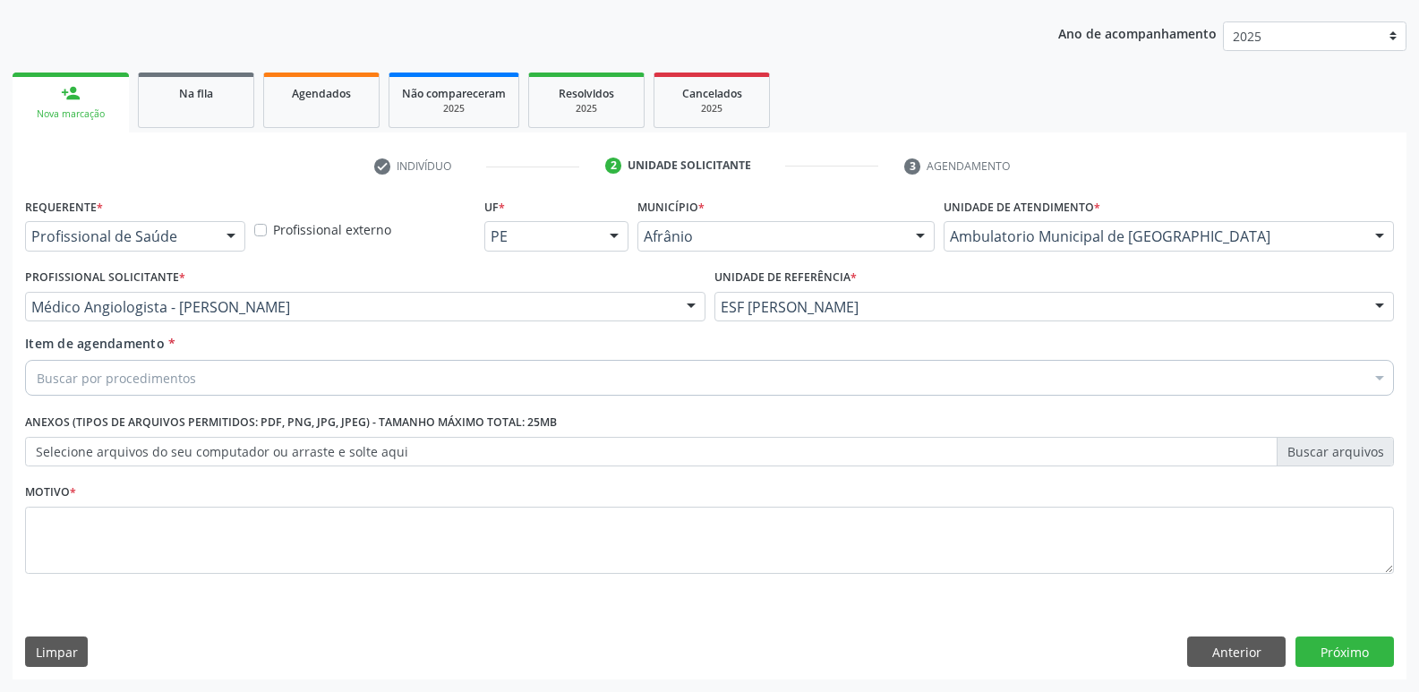
click at [488, 381] on div "Buscar por procedimentos" at bounding box center [709, 378] width 1369 height 36
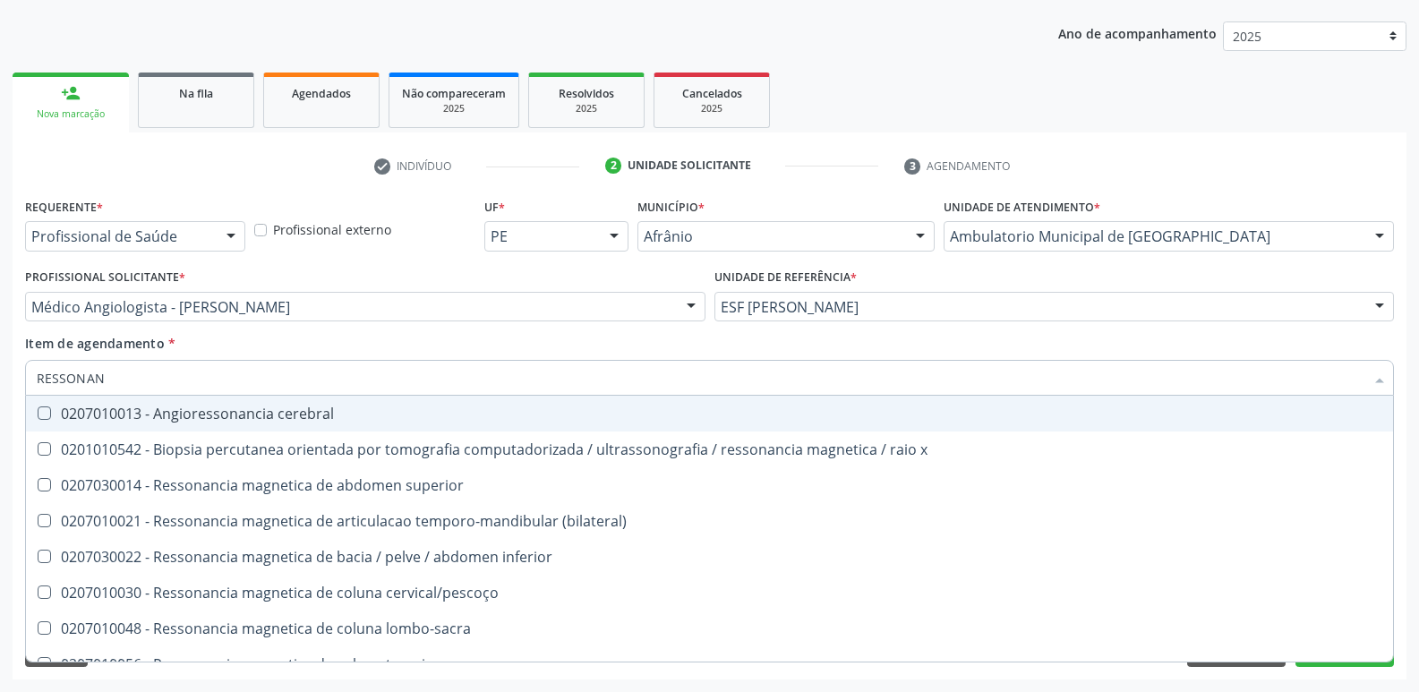
type input "RESSONANC"
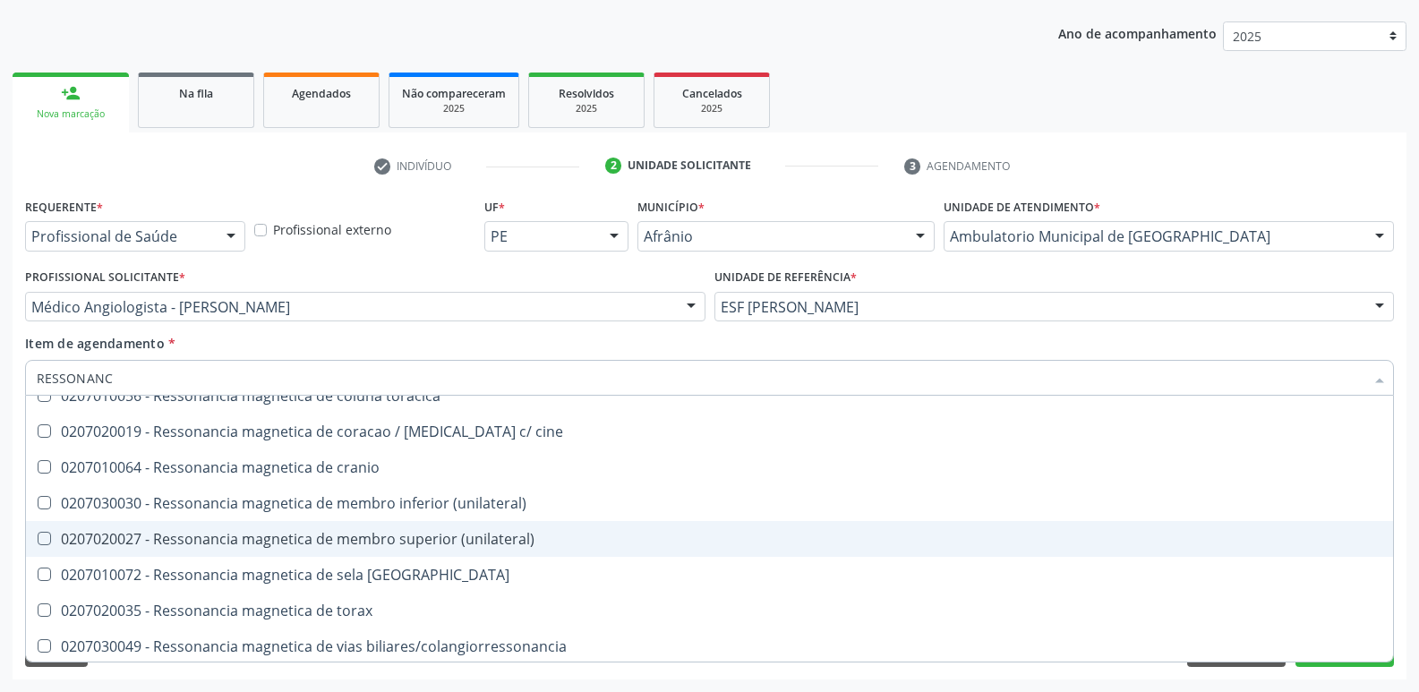
scroll to position [271, 0]
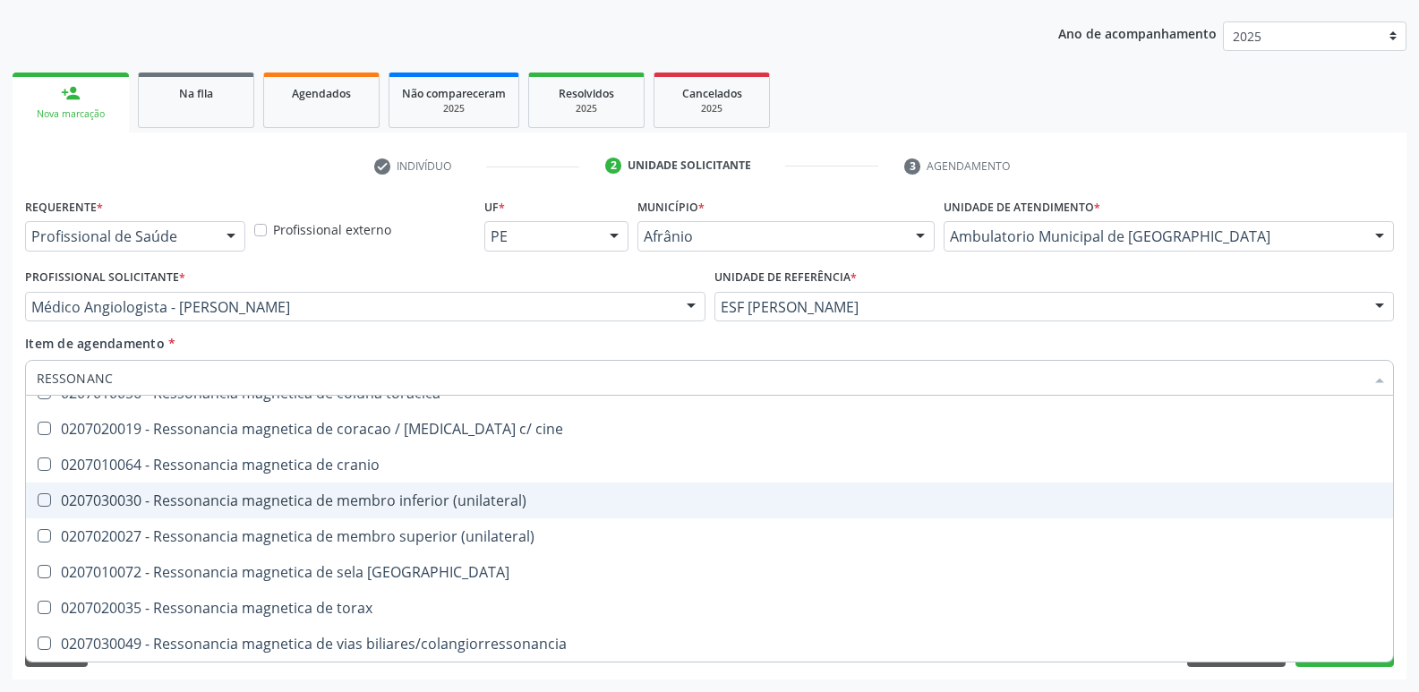
click at [621, 507] on div "0207030030 - Ressonancia magnetica de membro inferior (unilateral)" at bounding box center [710, 500] width 1346 height 14
checkbox \(unilateral\) "true"
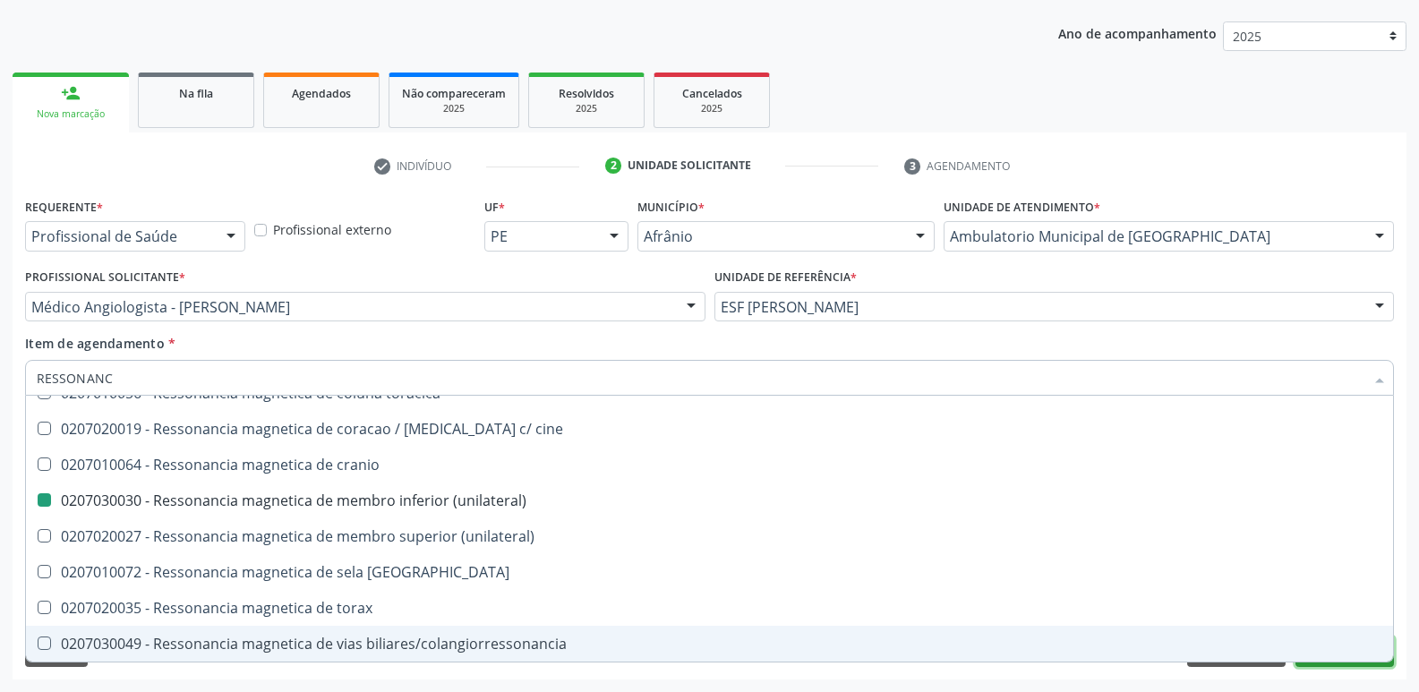
click at [1358, 664] on button "Próximo" at bounding box center [1345, 652] width 99 height 30
checkbox x "true"
checkbox \(unilateral\) "false"
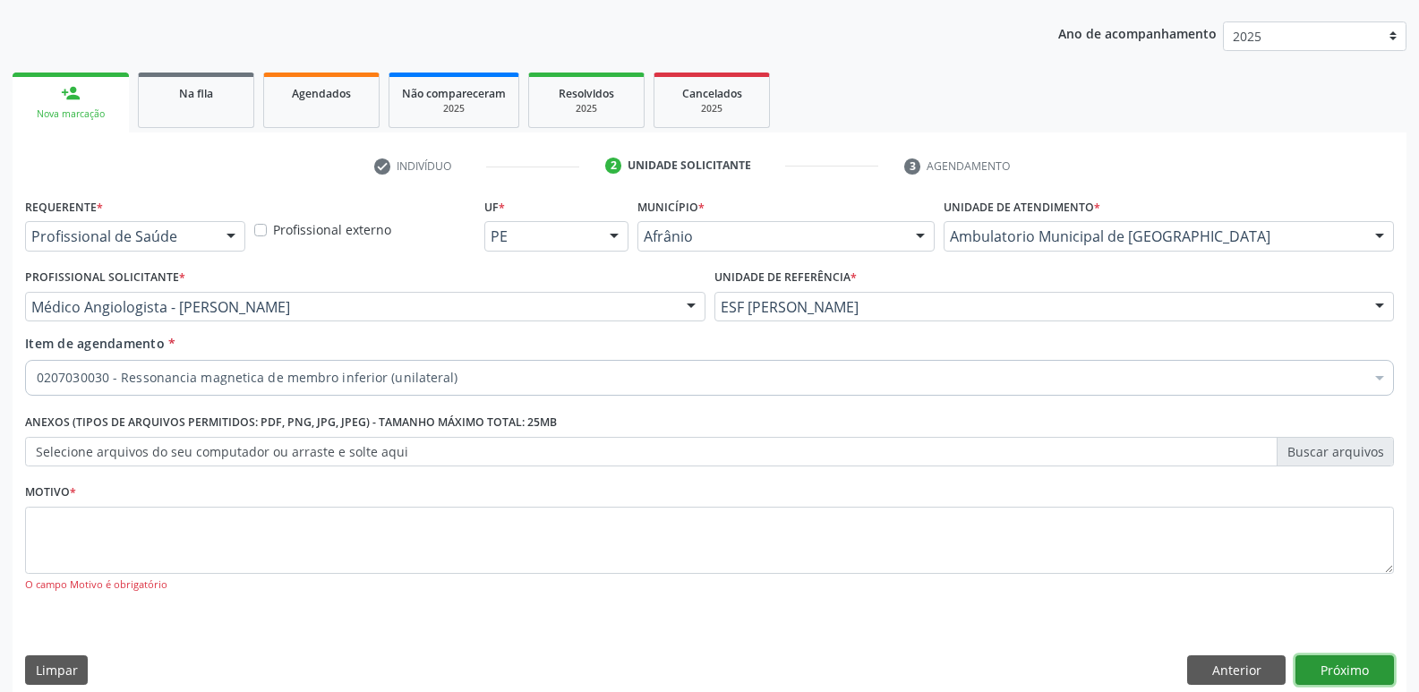
scroll to position [0, 0]
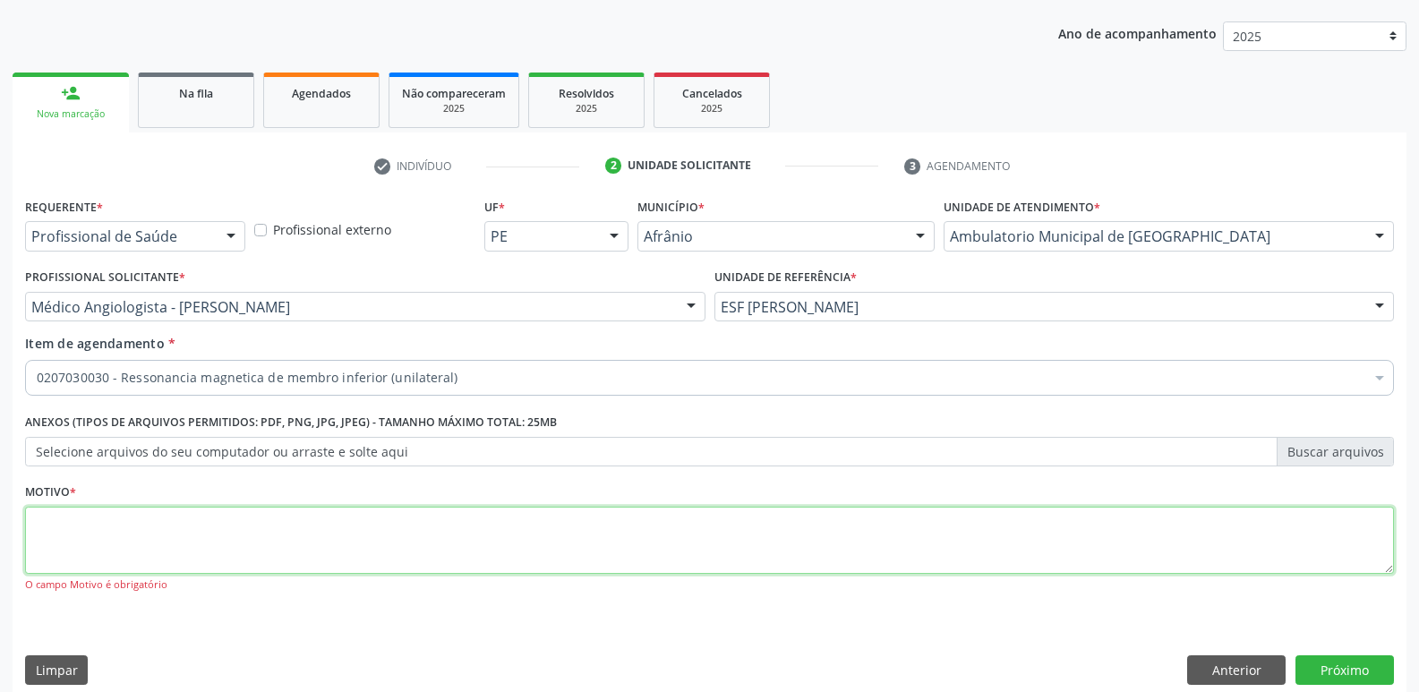
drag, startPoint x: 443, startPoint y: 527, endPoint x: 462, endPoint y: 534, distance: 19.8
click at [450, 528] on textarea at bounding box center [709, 541] width 1369 height 68
type textarea "*"
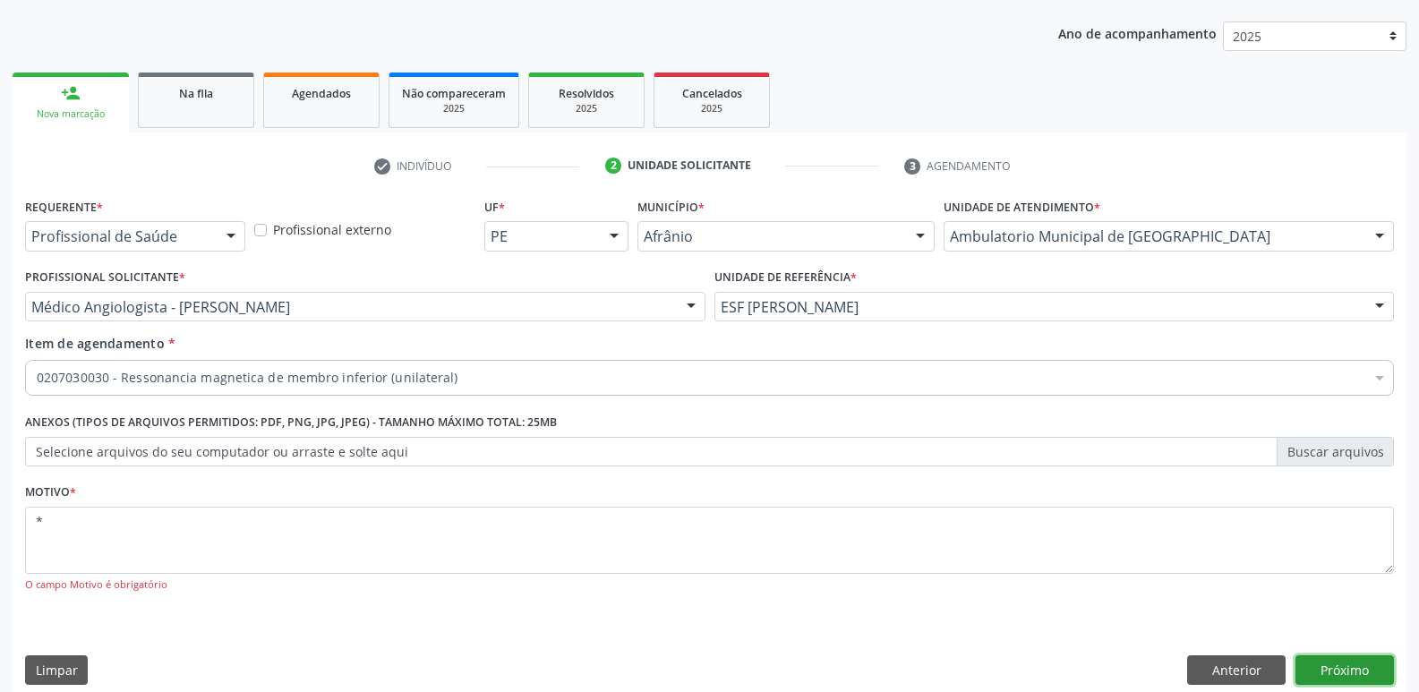
click at [1370, 668] on button "Próximo" at bounding box center [1345, 671] width 99 height 30
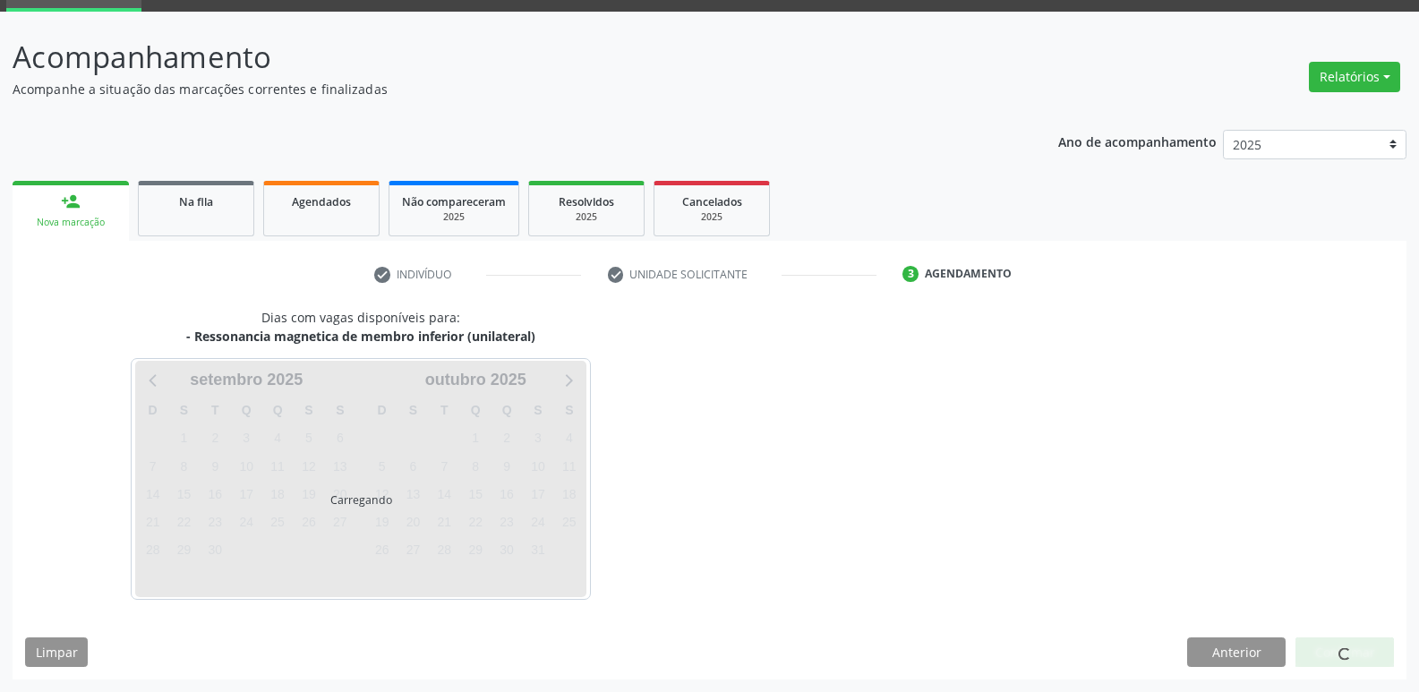
scroll to position [87, 0]
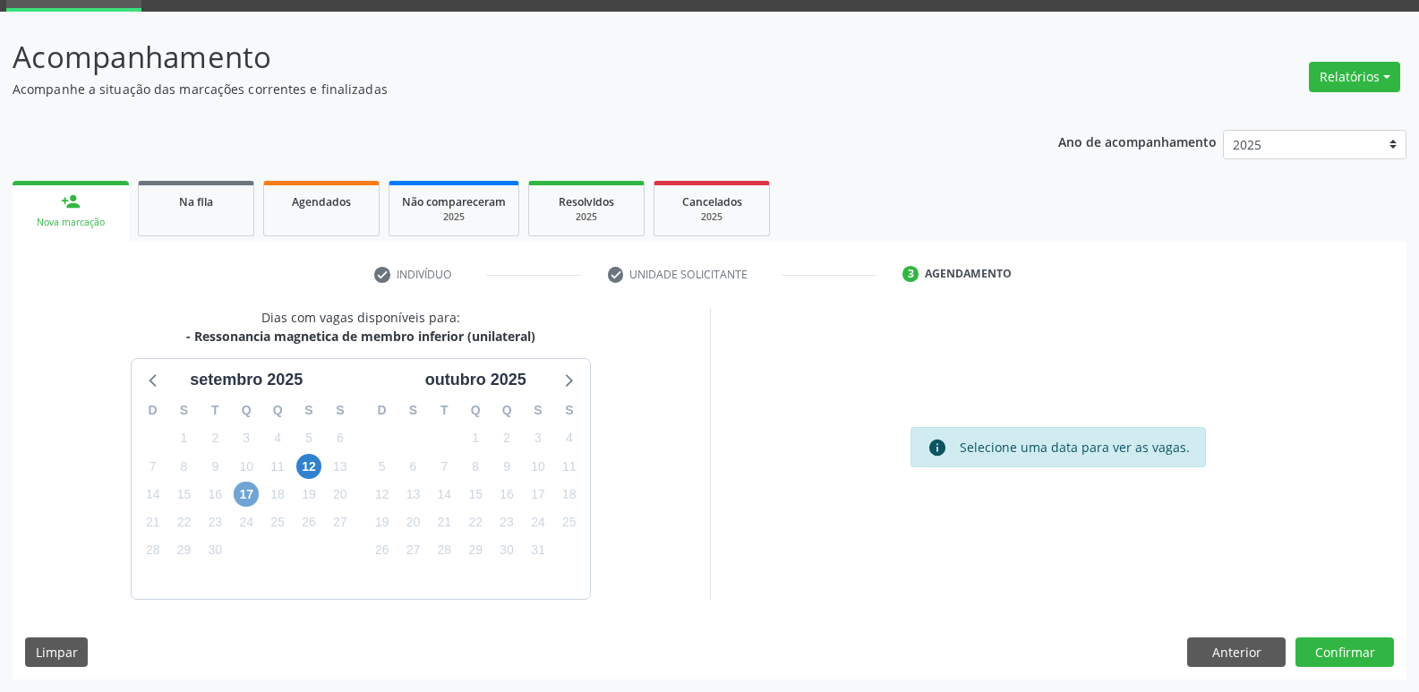
click at [244, 492] on span "17" at bounding box center [246, 494] width 25 height 25
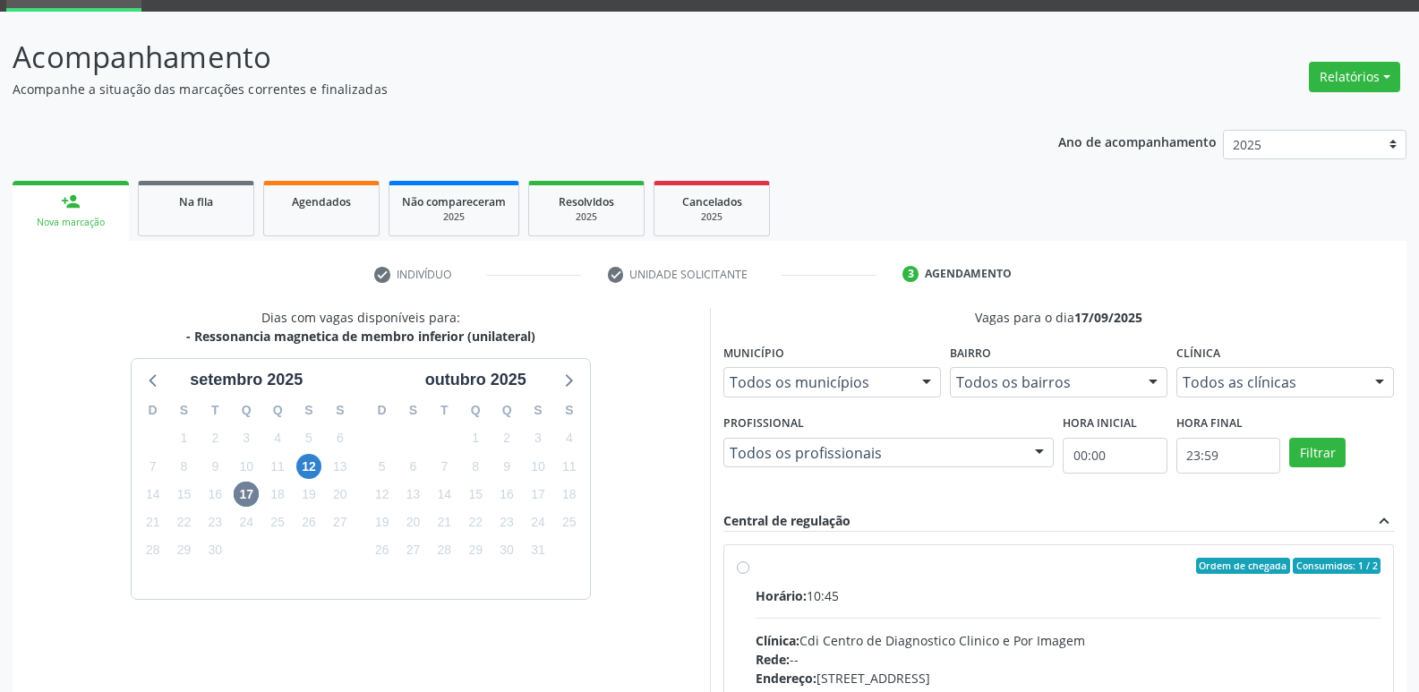
click at [750, 574] on input "Ordem de chegada Consumidos: 1 / 2 Horário: 10:45 Clínica: Cdi Centro de Diagno…" at bounding box center [743, 566] width 13 height 16
radio input "true"
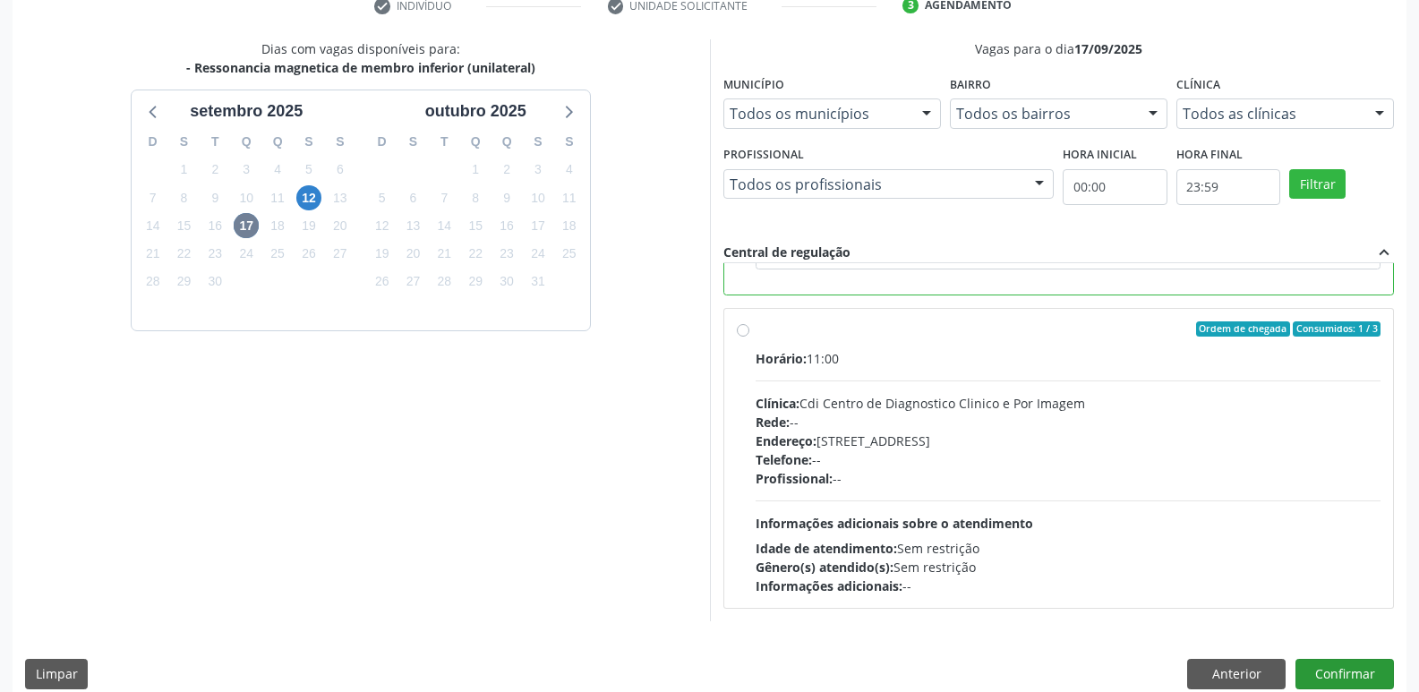
scroll to position [378, 0]
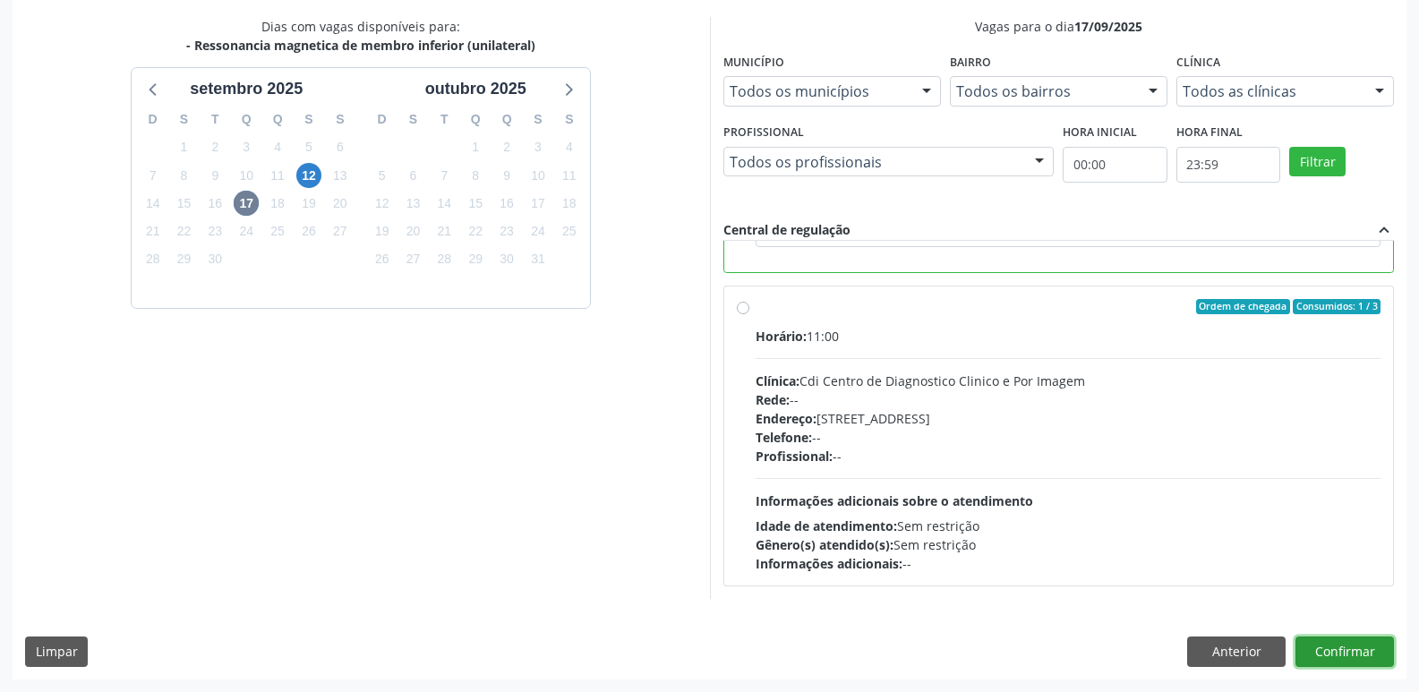
click at [1356, 656] on button "Confirmar" at bounding box center [1345, 652] width 99 height 30
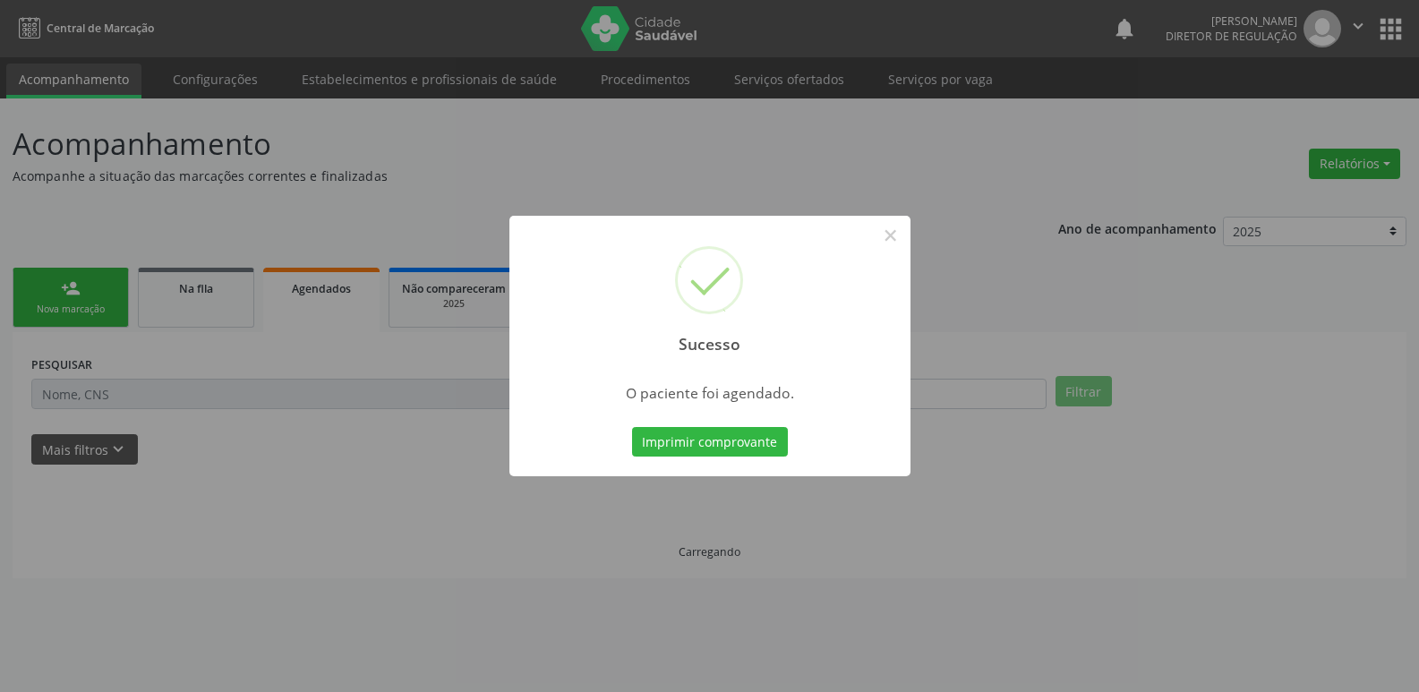
scroll to position [0, 0]
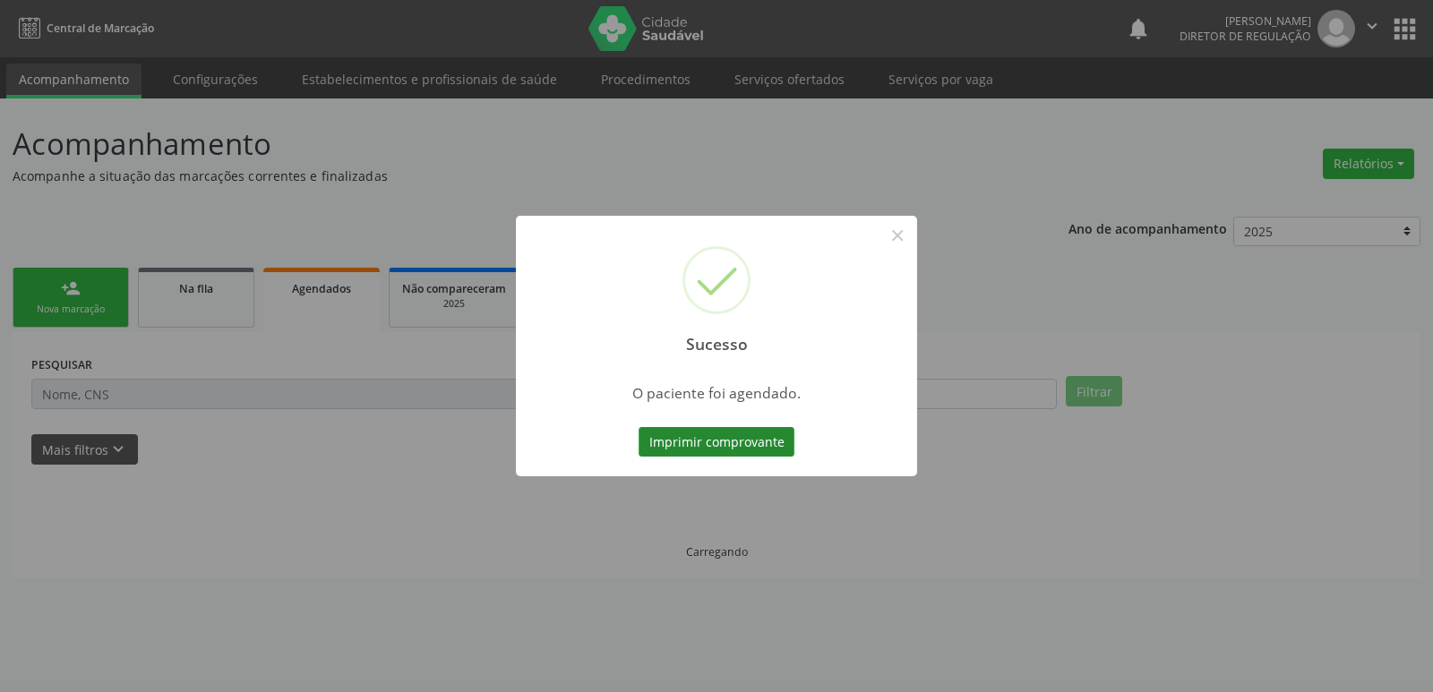
click at [731, 446] on button "Imprimir comprovante" at bounding box center [717, 442] width 156 height 30
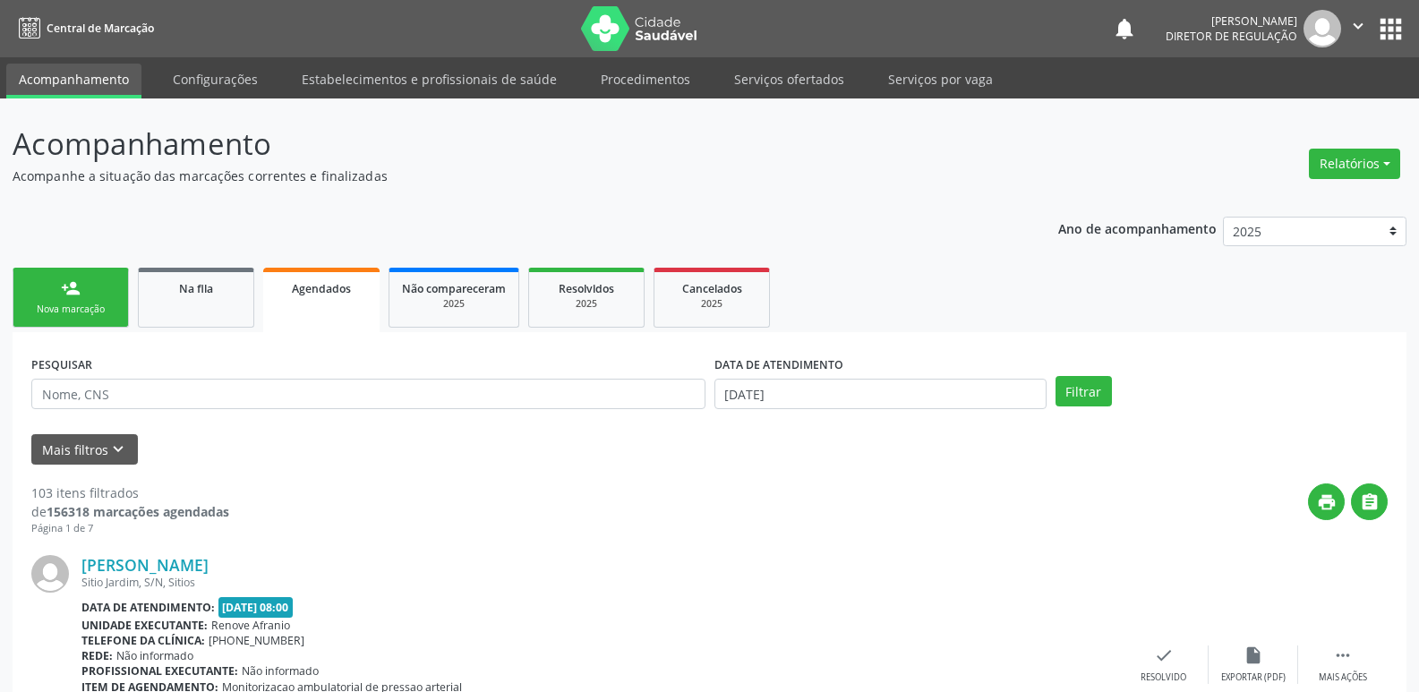
click at [219, 303] on div "Sucesso × O paciente foi agendado. Imprimir comprovante Cancel" at bounding box center [709, 346] width 1419 height 692
click at [193, 289] on div "Sucesso × O paciente foi agendado. Imprimir comprovante Cancel" at bounding box center [709, 346] width 1419 height 692
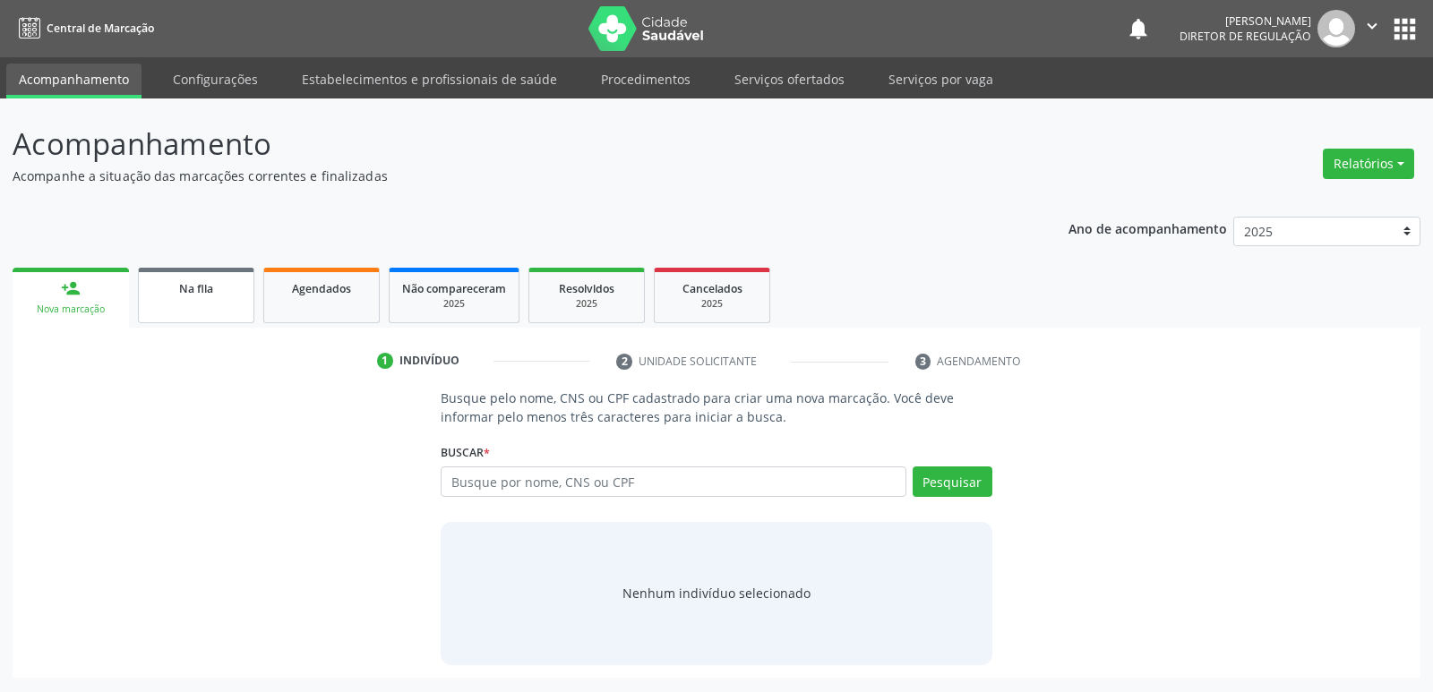
click at [192, 286] on span "Na fila" at bounding box center [196, 288] width 34 height 15
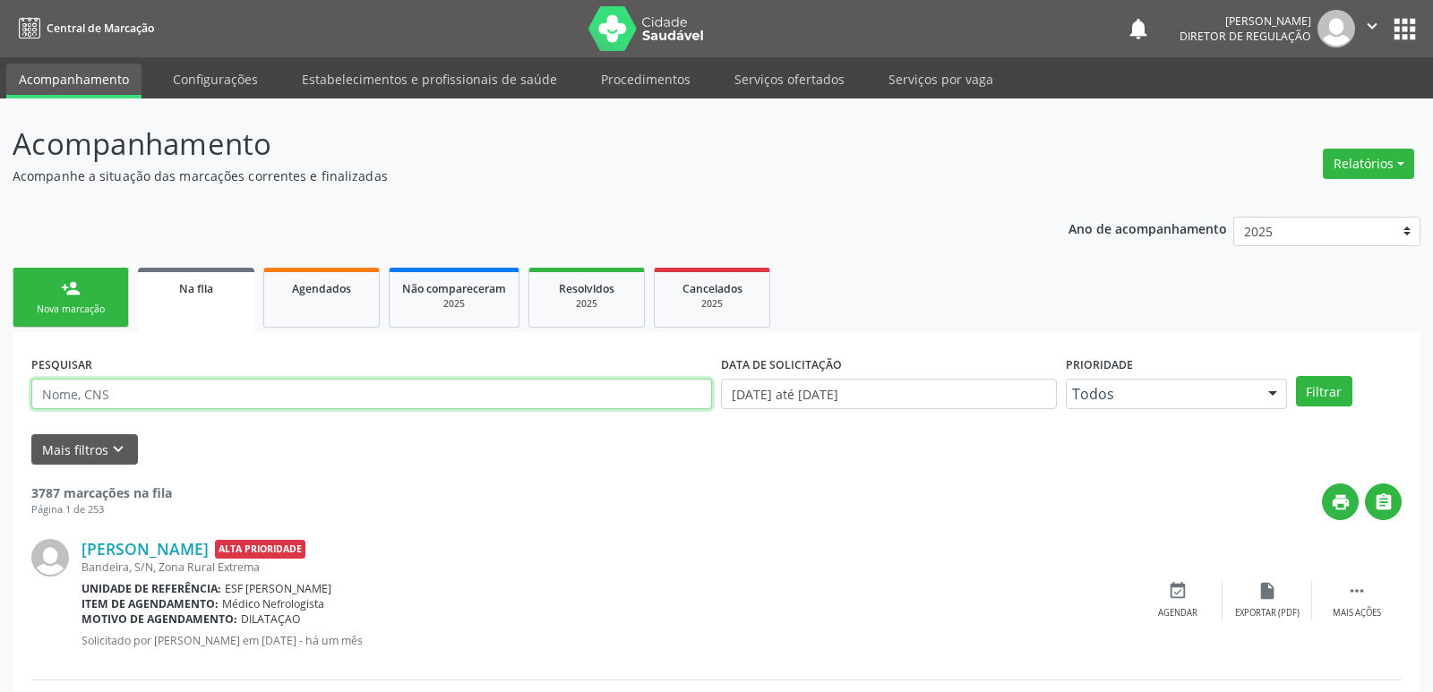
click at [181, 391] on input "text" at bounding box center [371, 394] width 681 height 30
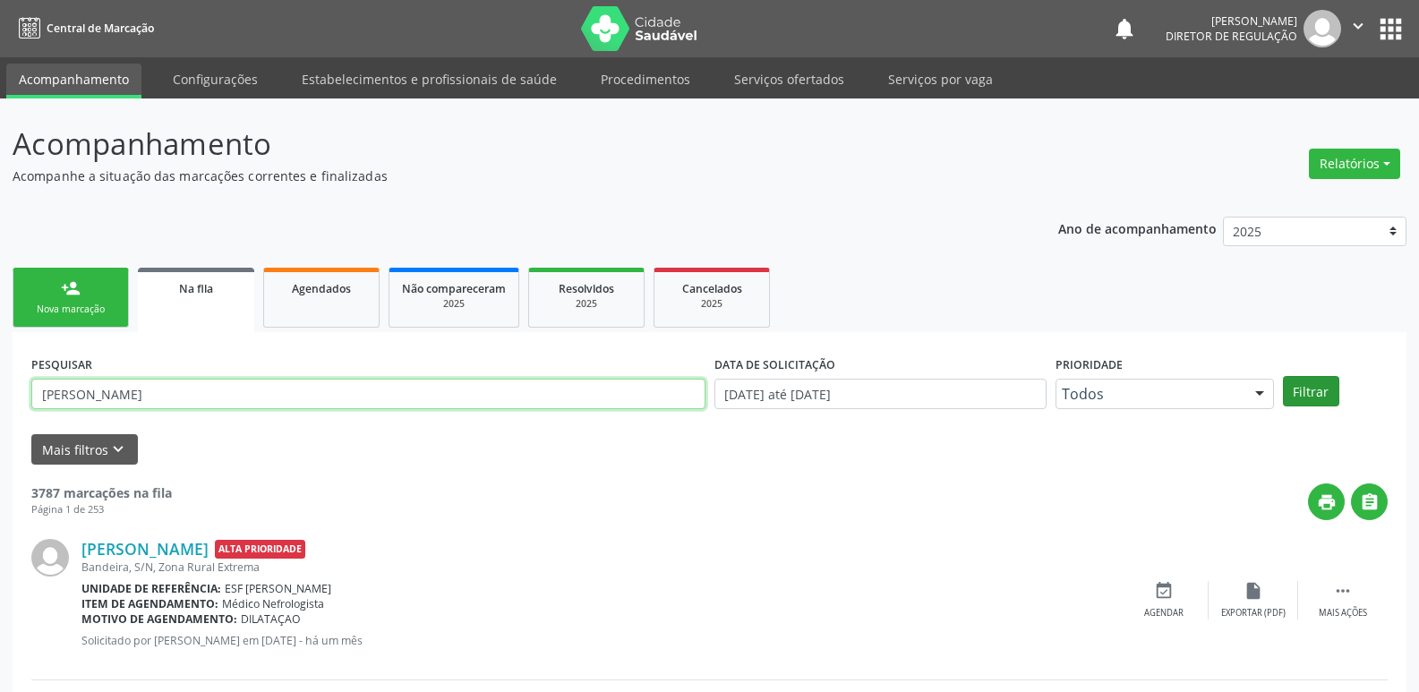
type input "[PERSON_NAME]"
click at [1296, 390] on button "Filtrar" at bounding box center [1311, 391] width 56 height 30
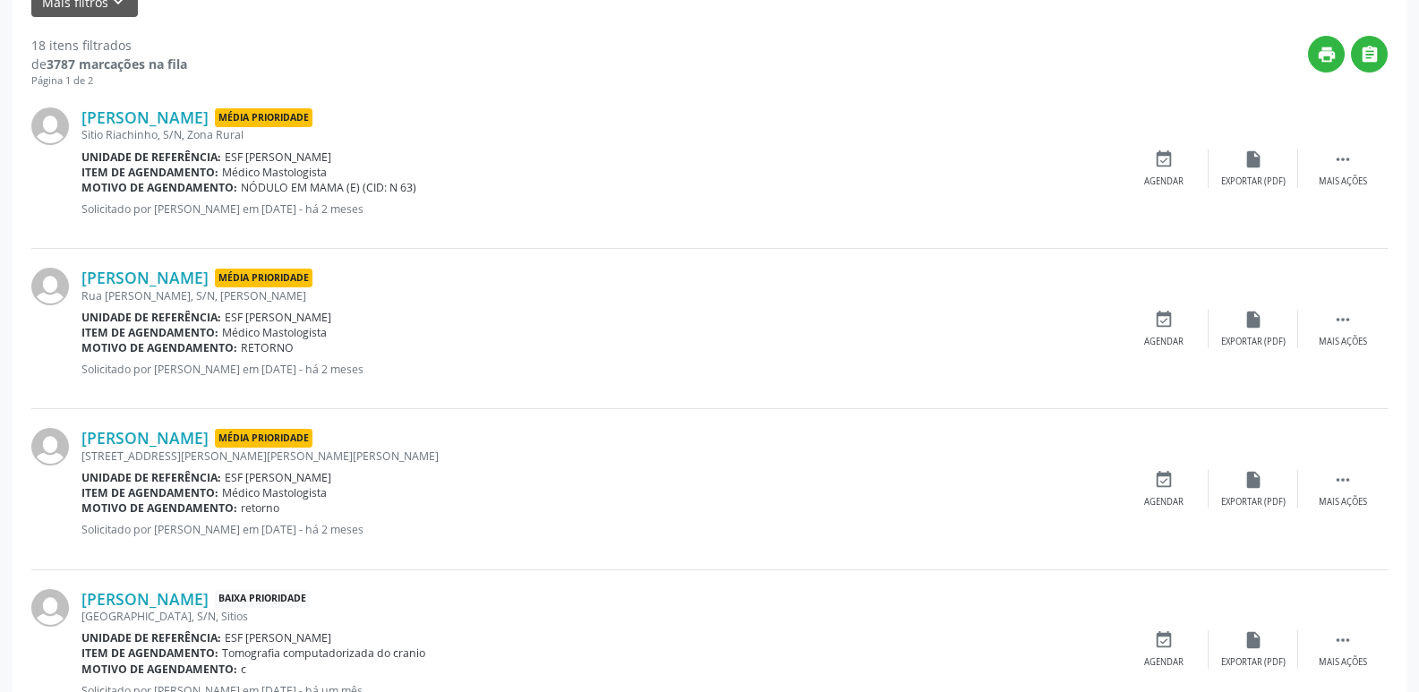
scroll to position [537, 0]
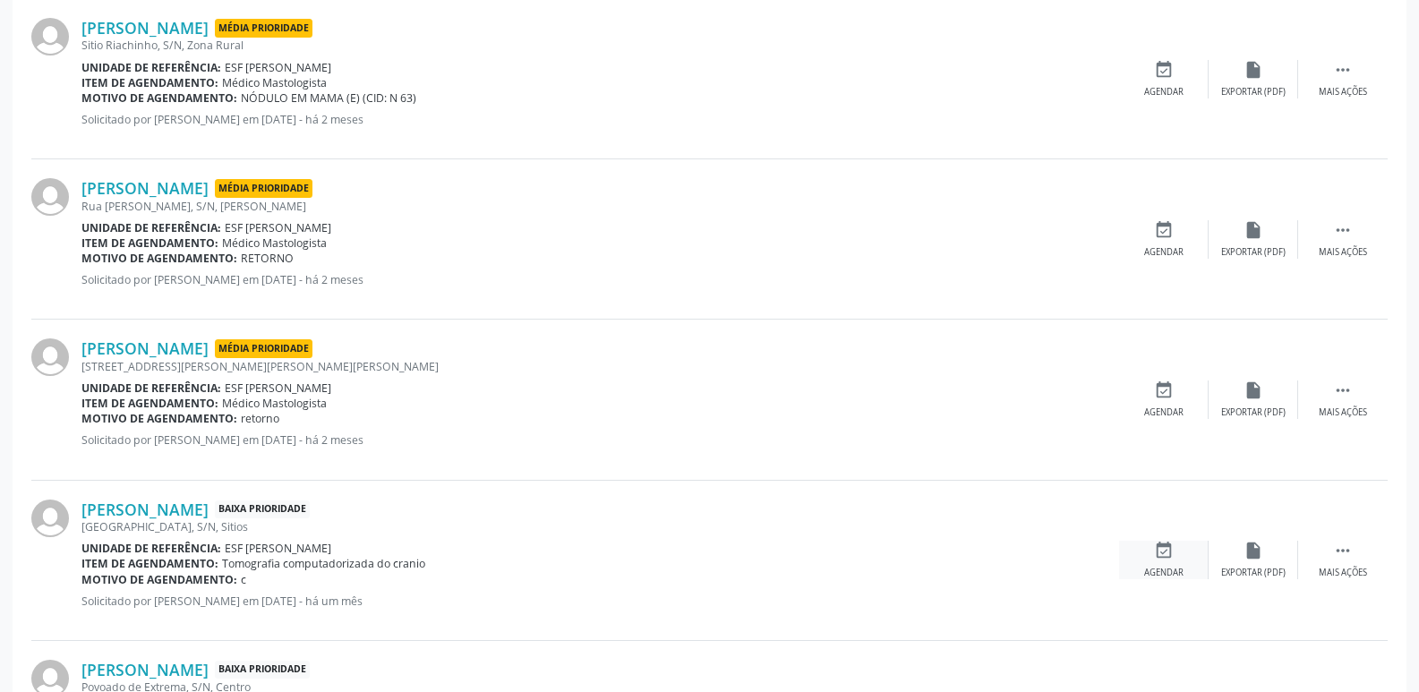
click at [1164, 553] on icon "event_available" at bounding box center [1164, 551] width 20 height 20
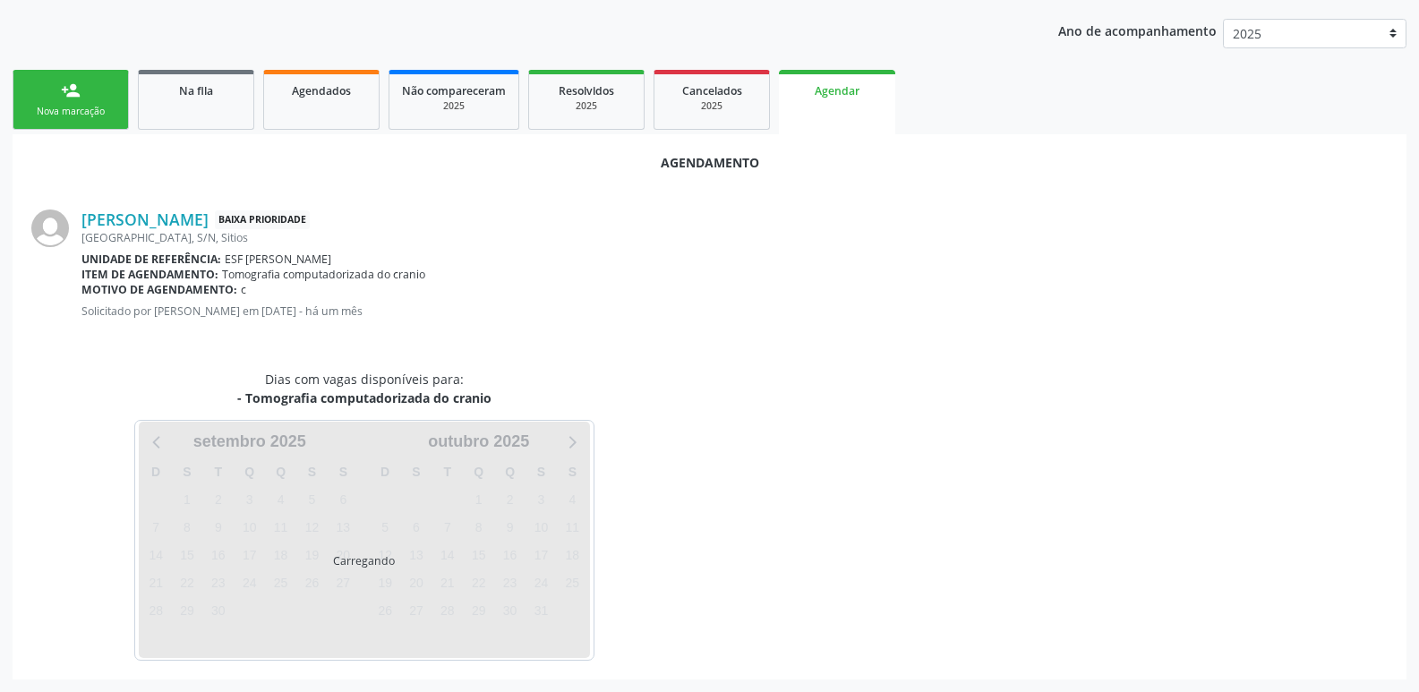
scroll to position [240, 0]
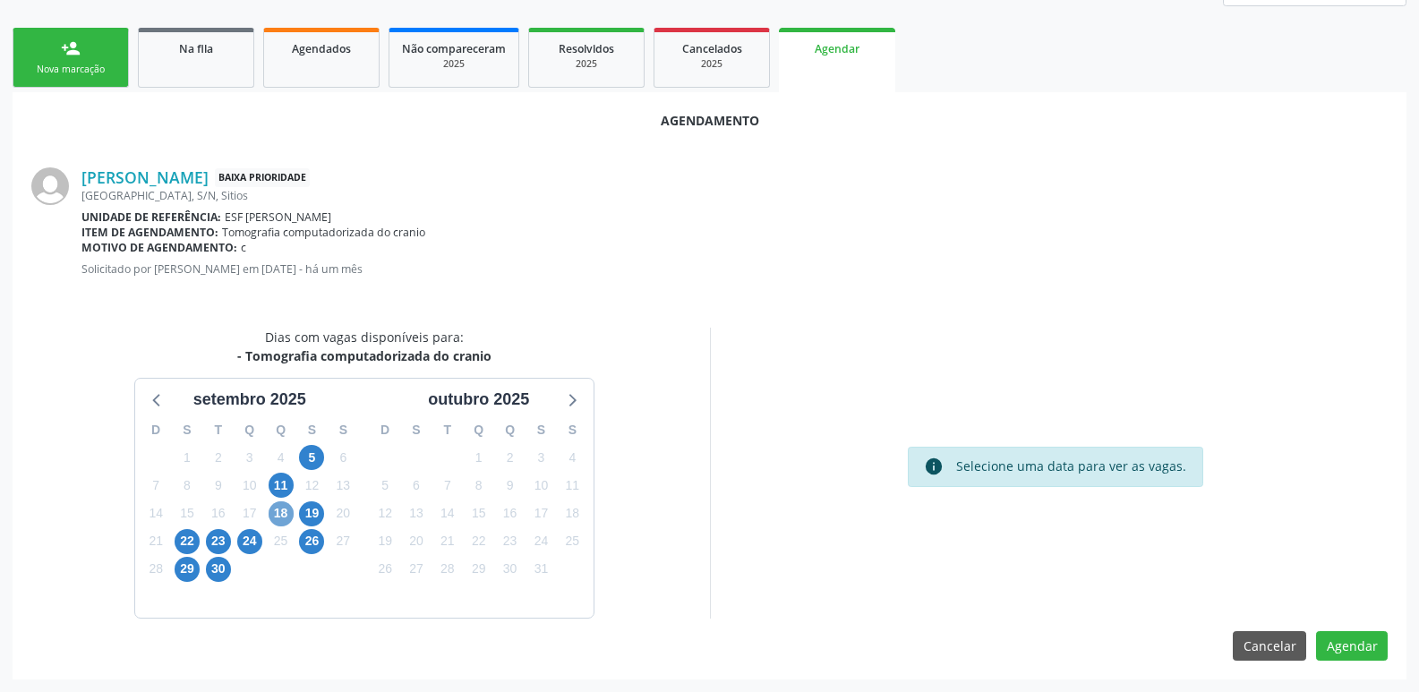
click at [280, 515] on span "18" at bounding box center [281, 513] width 25 height 25
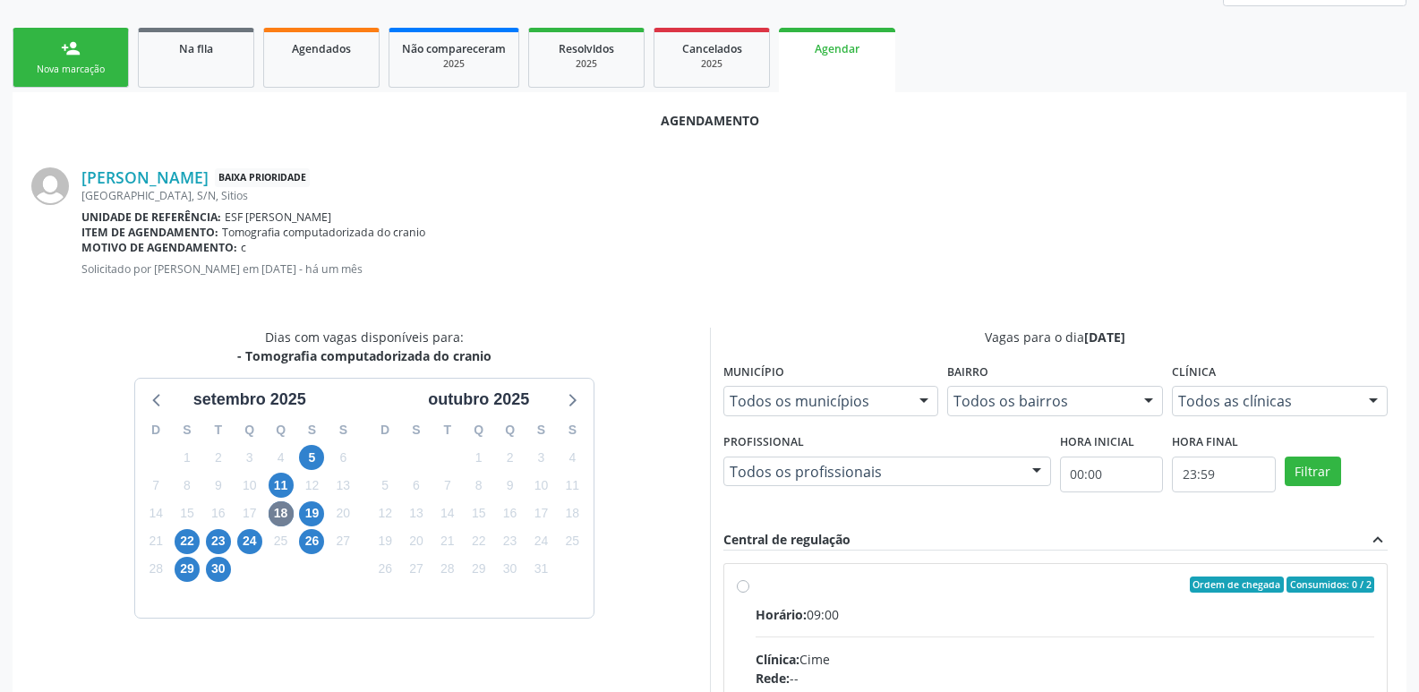
click at [760, 592] on div "Ordem de chegada Consumidos: 0 / 2" at bounding box center [1066, 585] width 620 height 16
click at [750, 592] on input "Ordem de chegada Consumidos: 0 / 2 Horário: 09:00 Clínica: Cime Rede: -- Endere…" at bounding box center [743, 585] width 13 height 16
radio input "true"
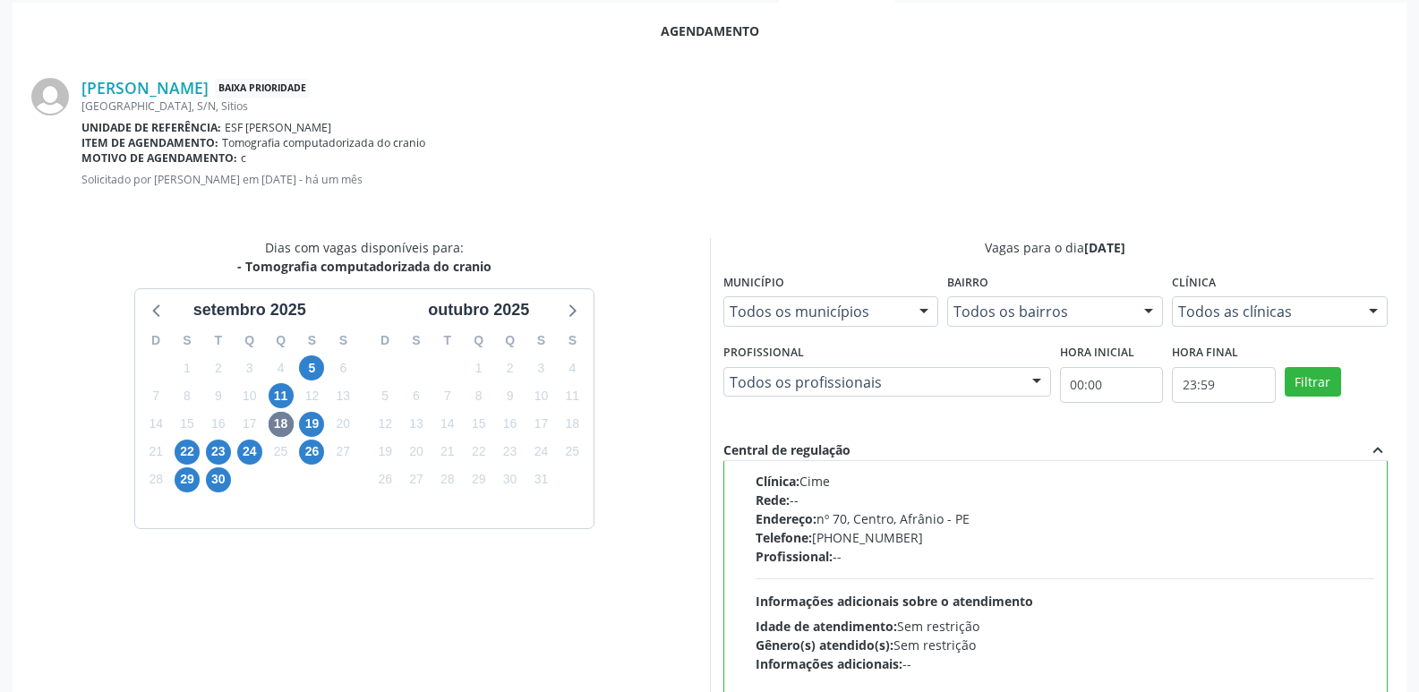
scroll to position [531, 0]
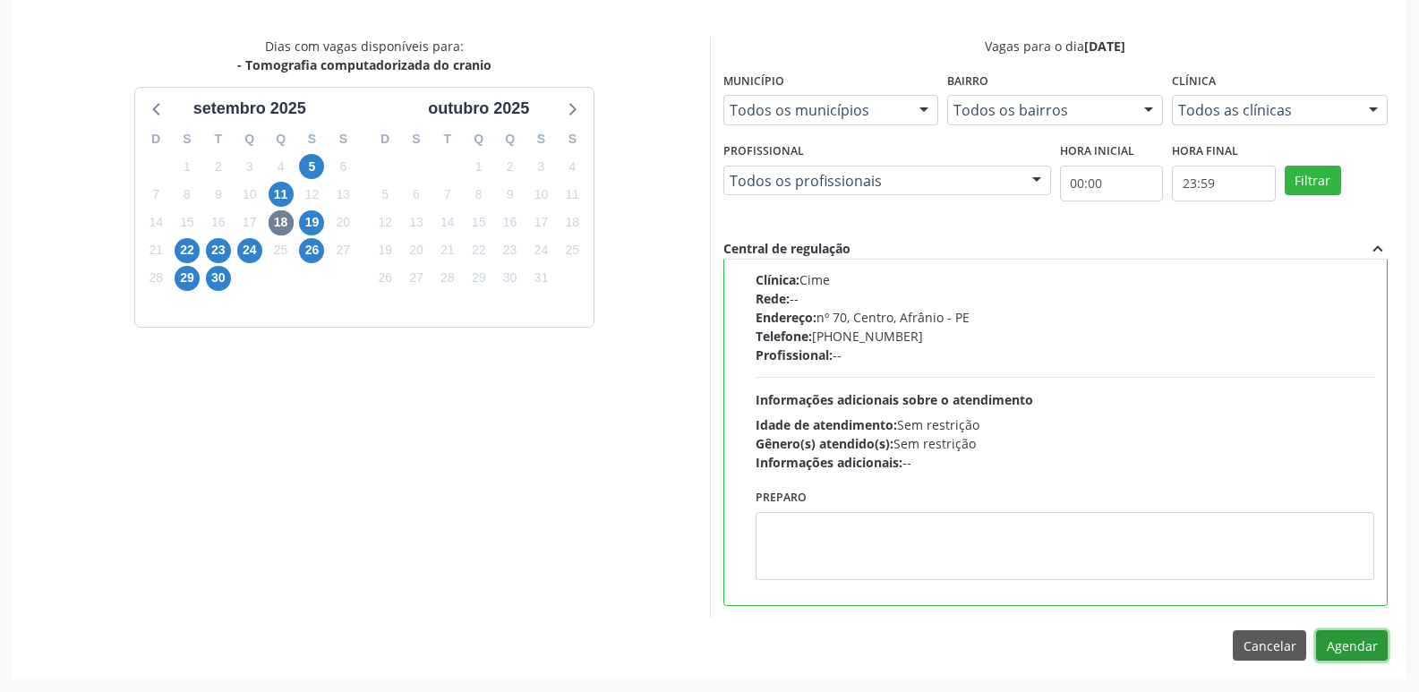
click at [1363, 646] on button "Agendar" at bounding box center [1352, 645] width 72 height 30
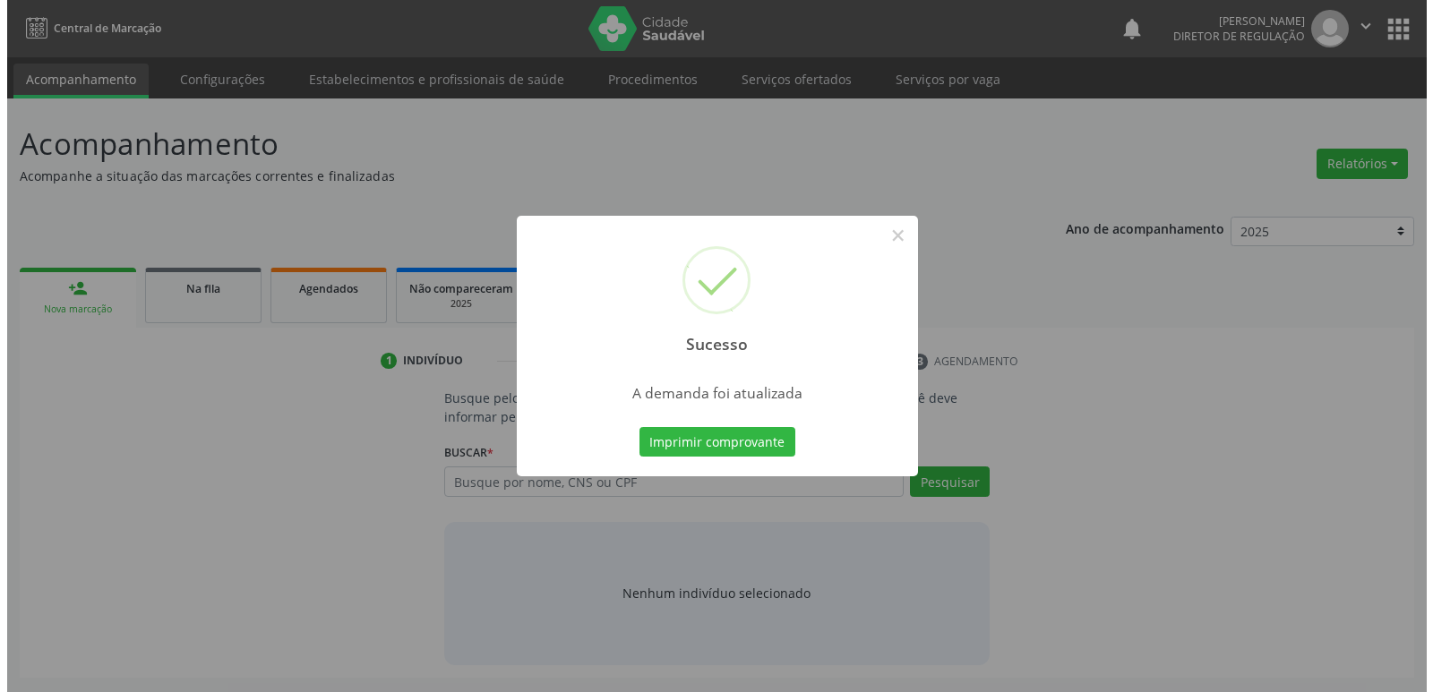
scroll to position [0, 0]
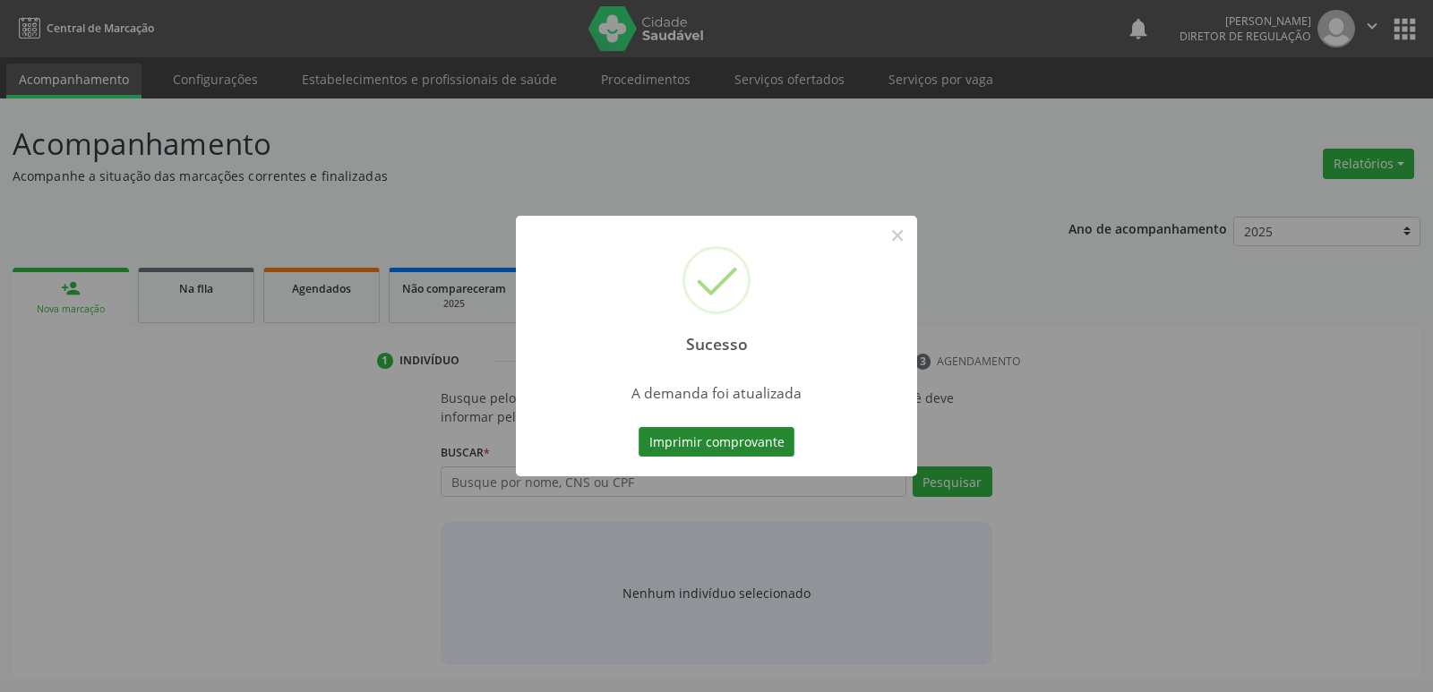
click at [729, 433] on button "Imprimir comprovante" at bounding box center [717, 442] width 156 height 30
